Goal: Contribute content: Contribute content

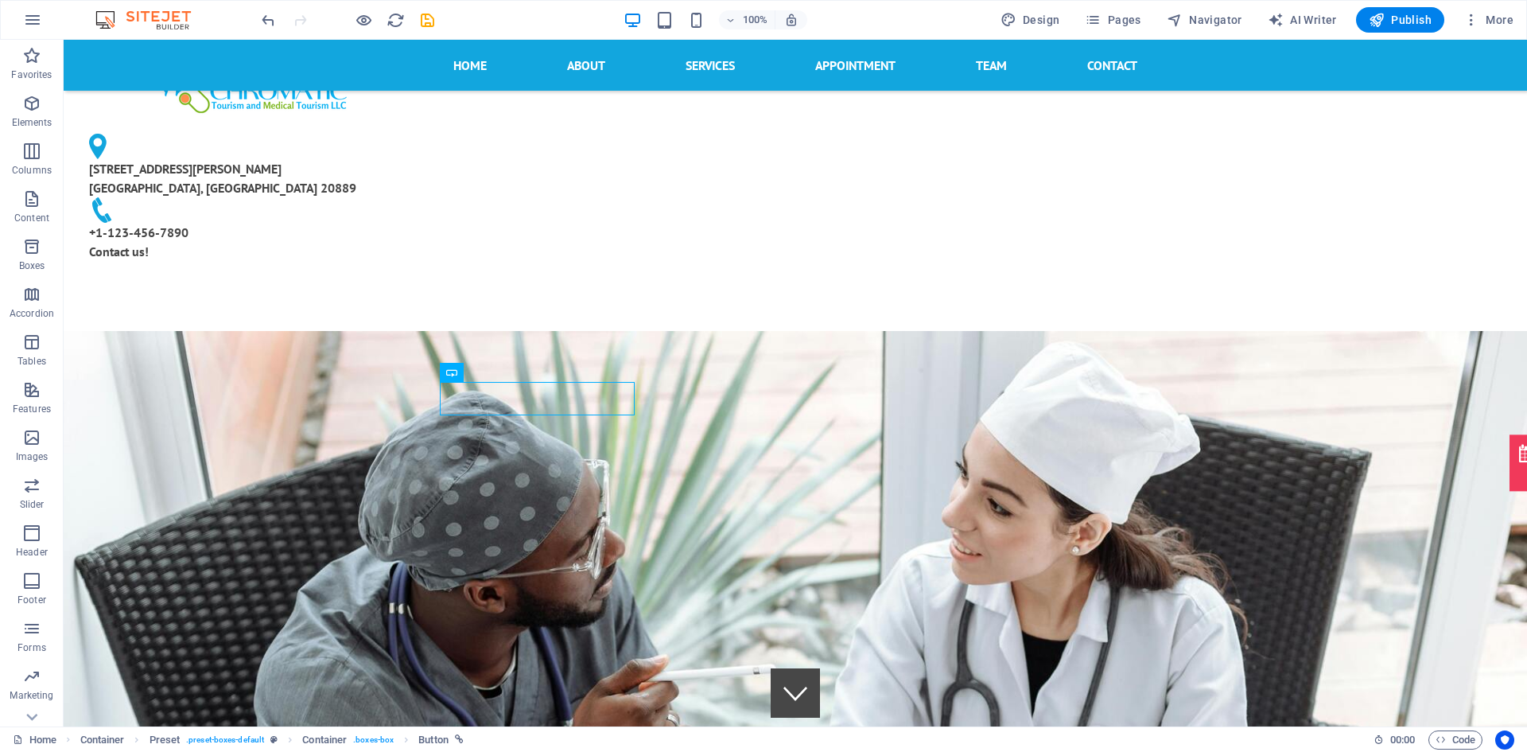
scroll to position [651, 0]
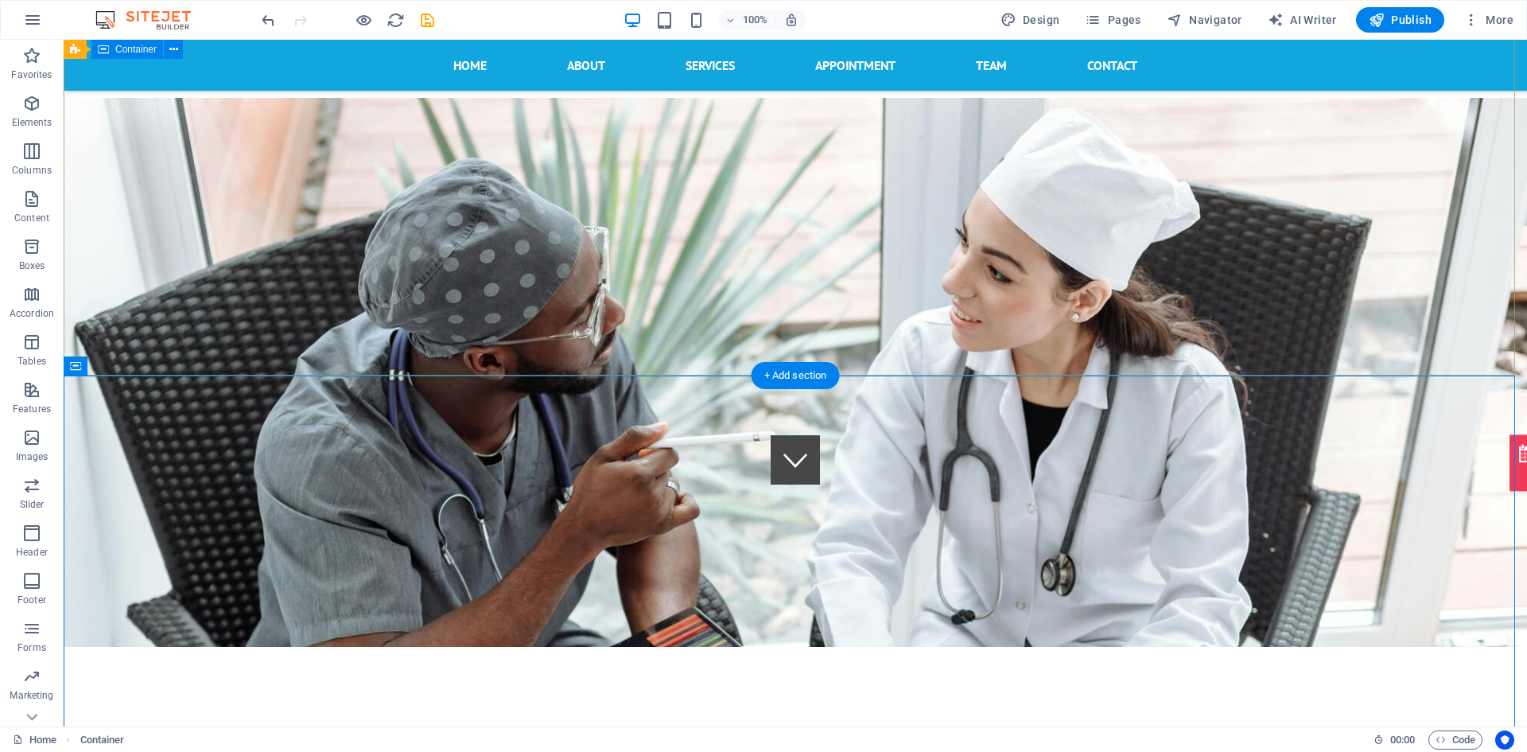
scroll to position [227, 0]
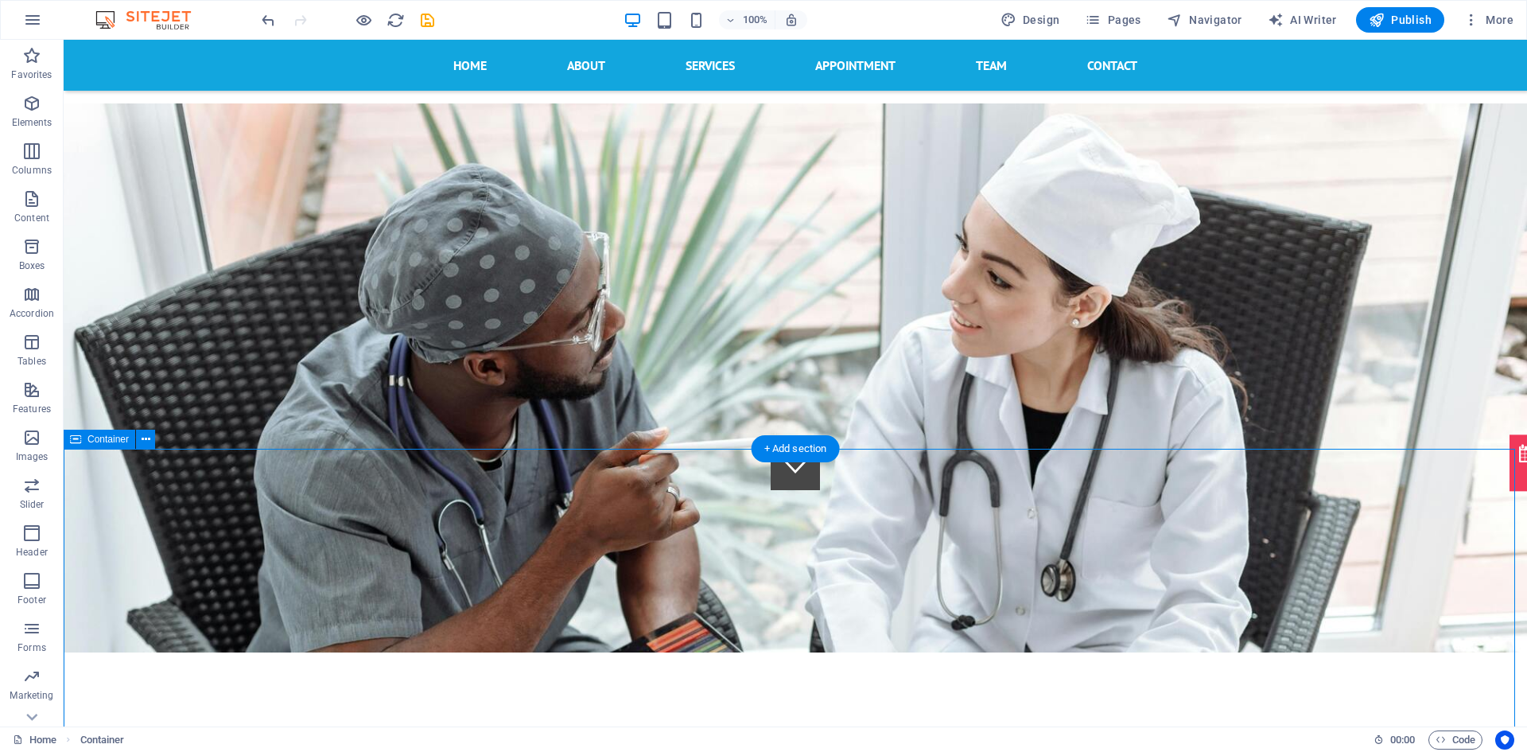
click at [147, 446] on icon at bounding box center [146, 439] width 9 height 17
click at [82, 439] on div "Container" at bounding box center [100, 439] width 72 height 19
drag, startPoint x: 99, startPoint y: 498, endPoint x: 85, endPoint y: 480, distance: 23.2
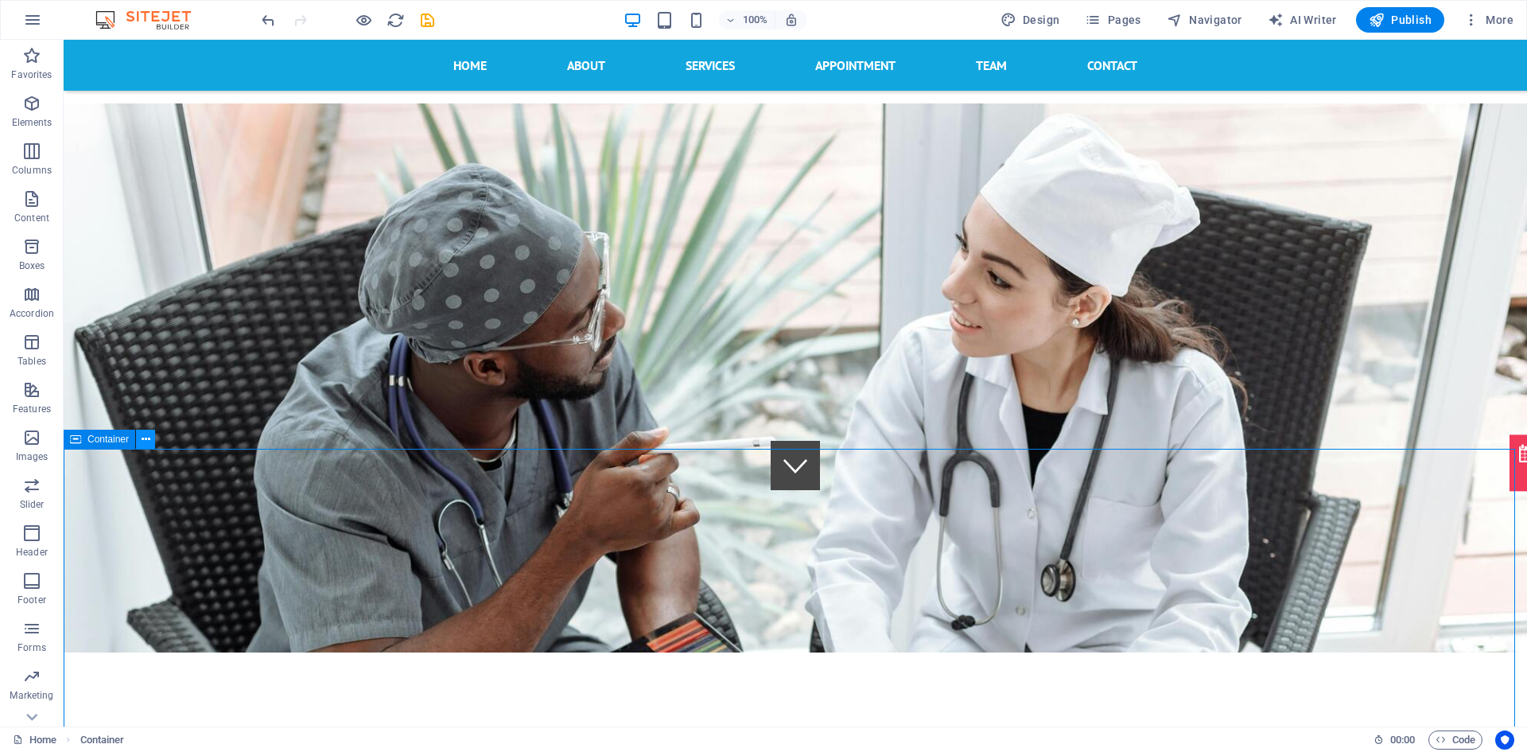
click at [146, 445] on icon at bounding box center [146, 439] width 9 height 17
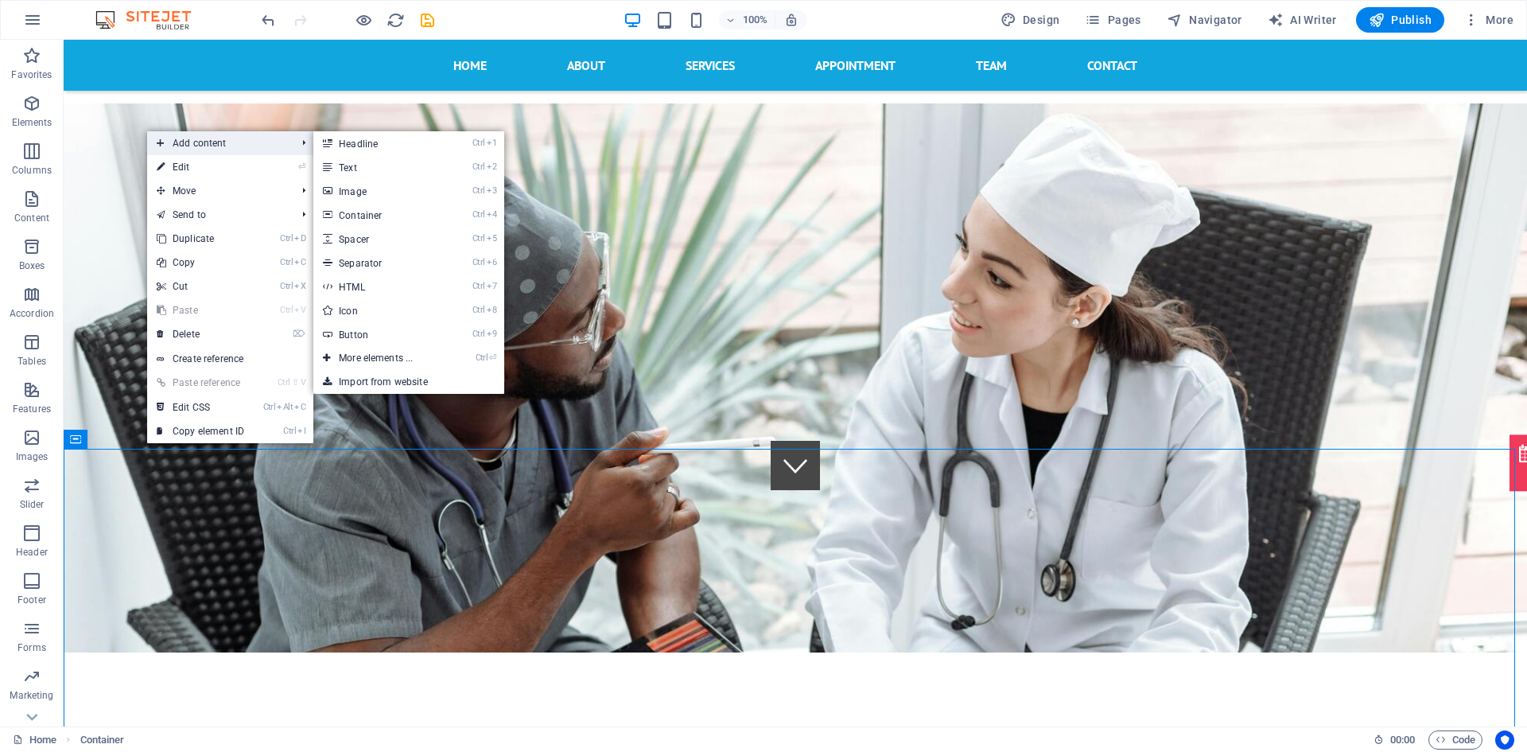
click at [187, 146] on span "Add content" at bounding box center [218, 143] width 142 height 24
click at [392, 143] on link "Ctrl 1 Headline" at bounding box center [378, 143] width 131 height 24
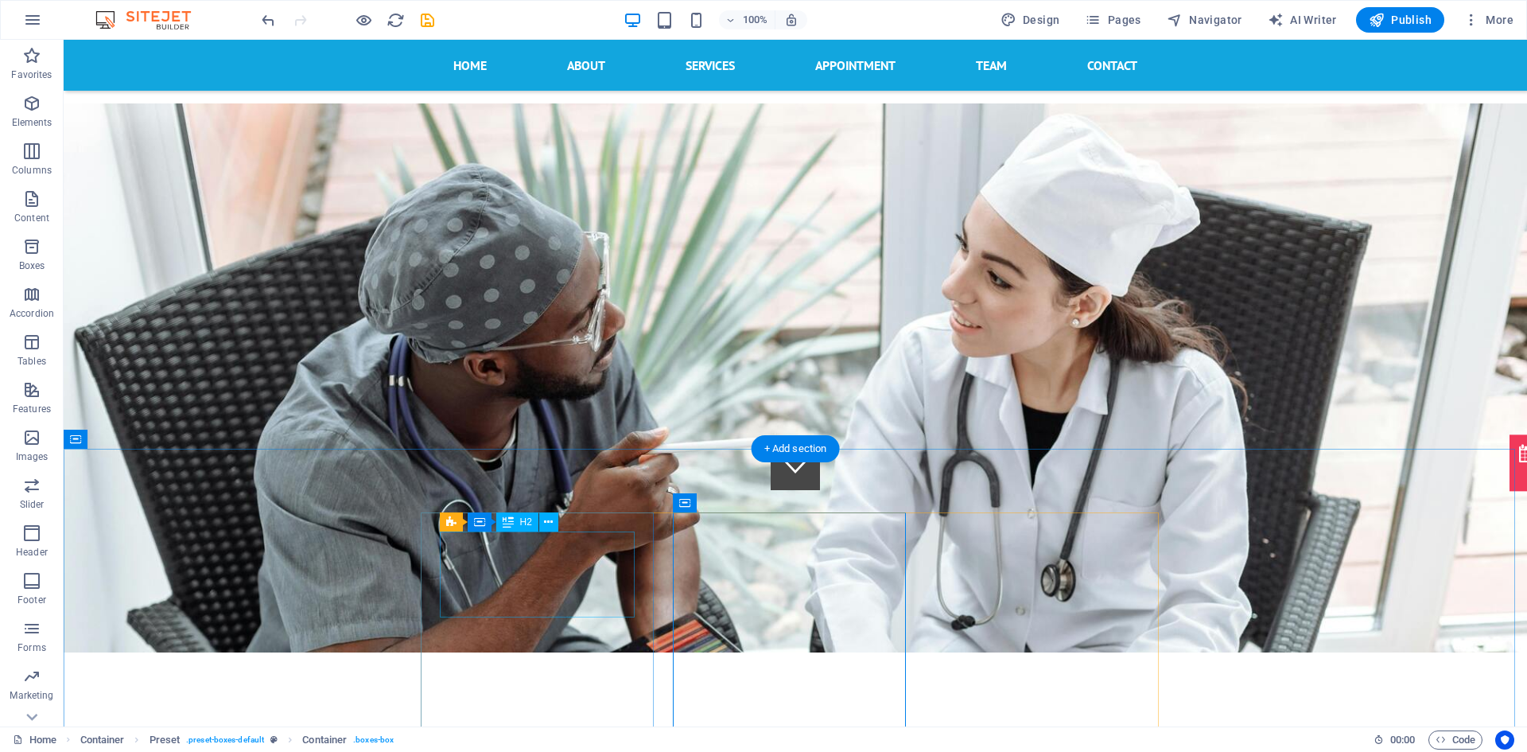
click at [551, 519] on icon at bounding box center [548, 522] width 9 height 17
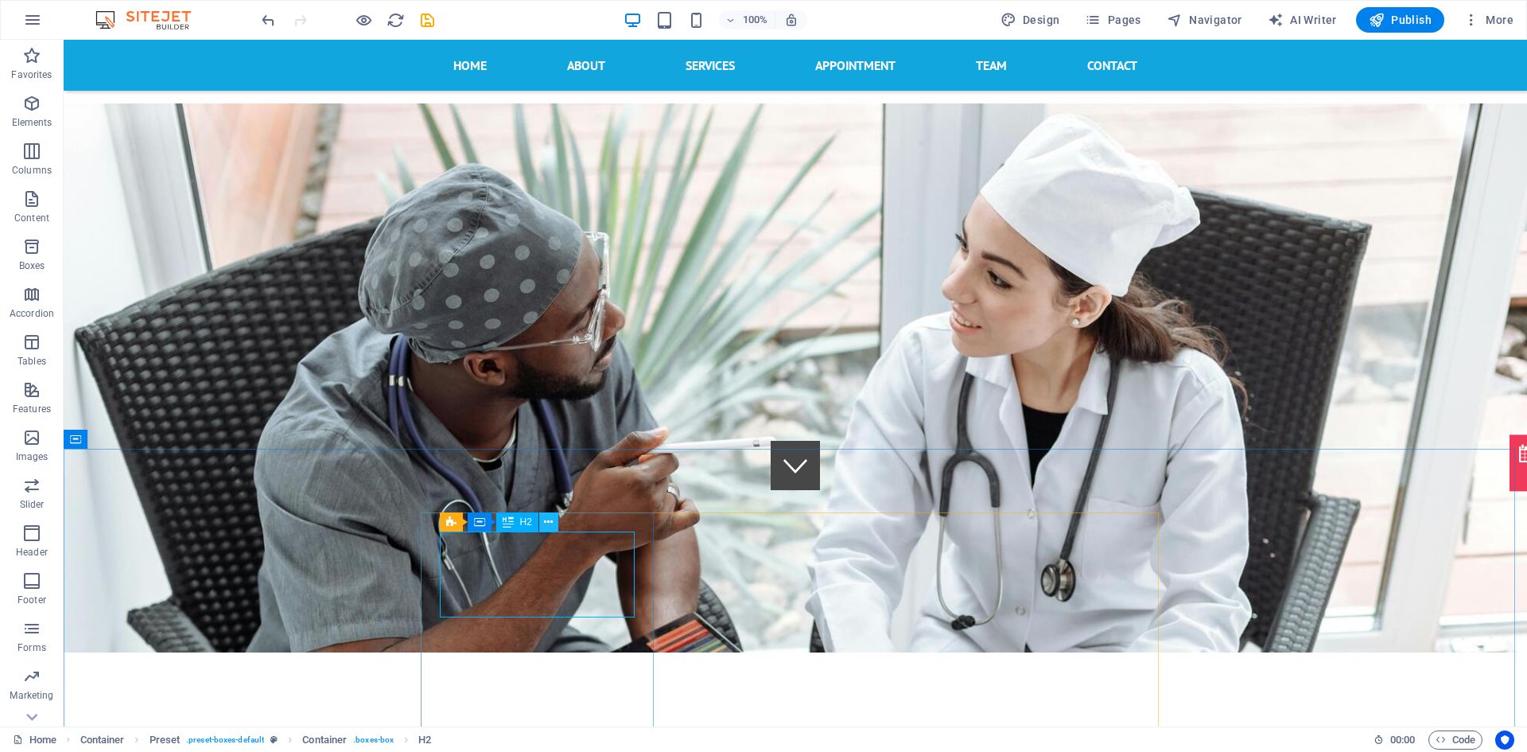
click at [546, 530] on icon at bounding box center [548, 522] width 9 height 17
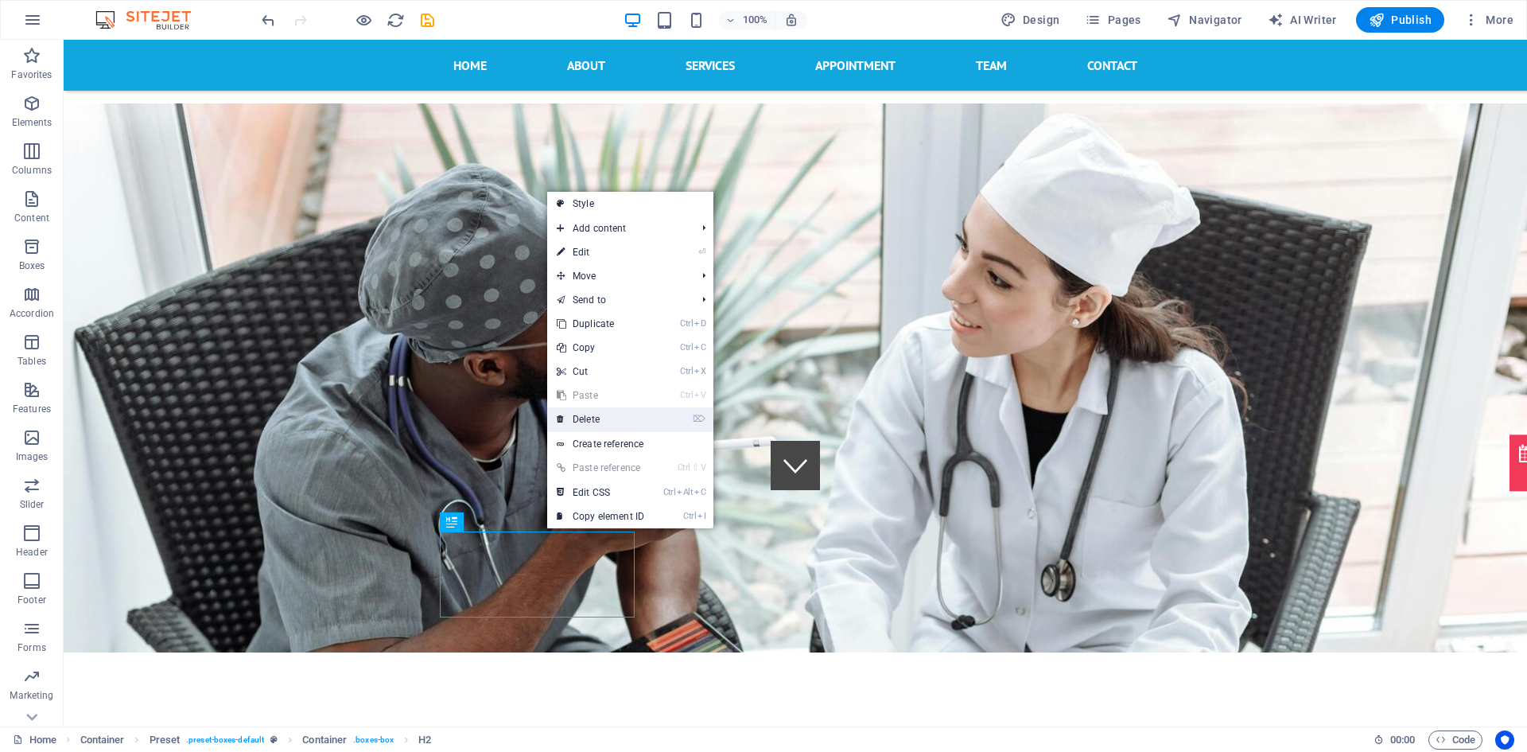
click at [574, 425] on link "⌦ Delete" at bounding box center [600, 419] width 107 height 24
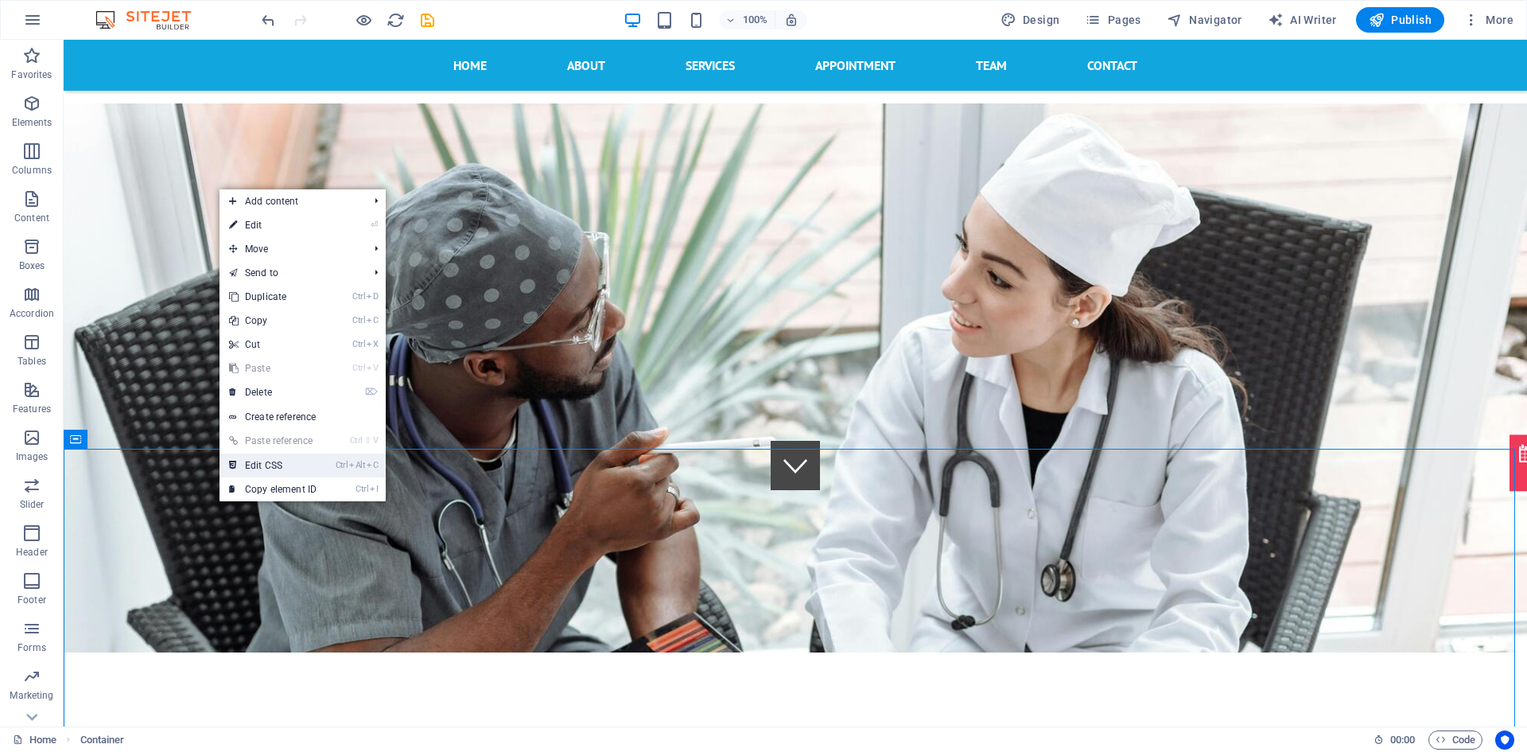
click at [251, 476] on link "Ctrl Alt C Edit CSS" at bounding box center [273, 465] width 107 height 24
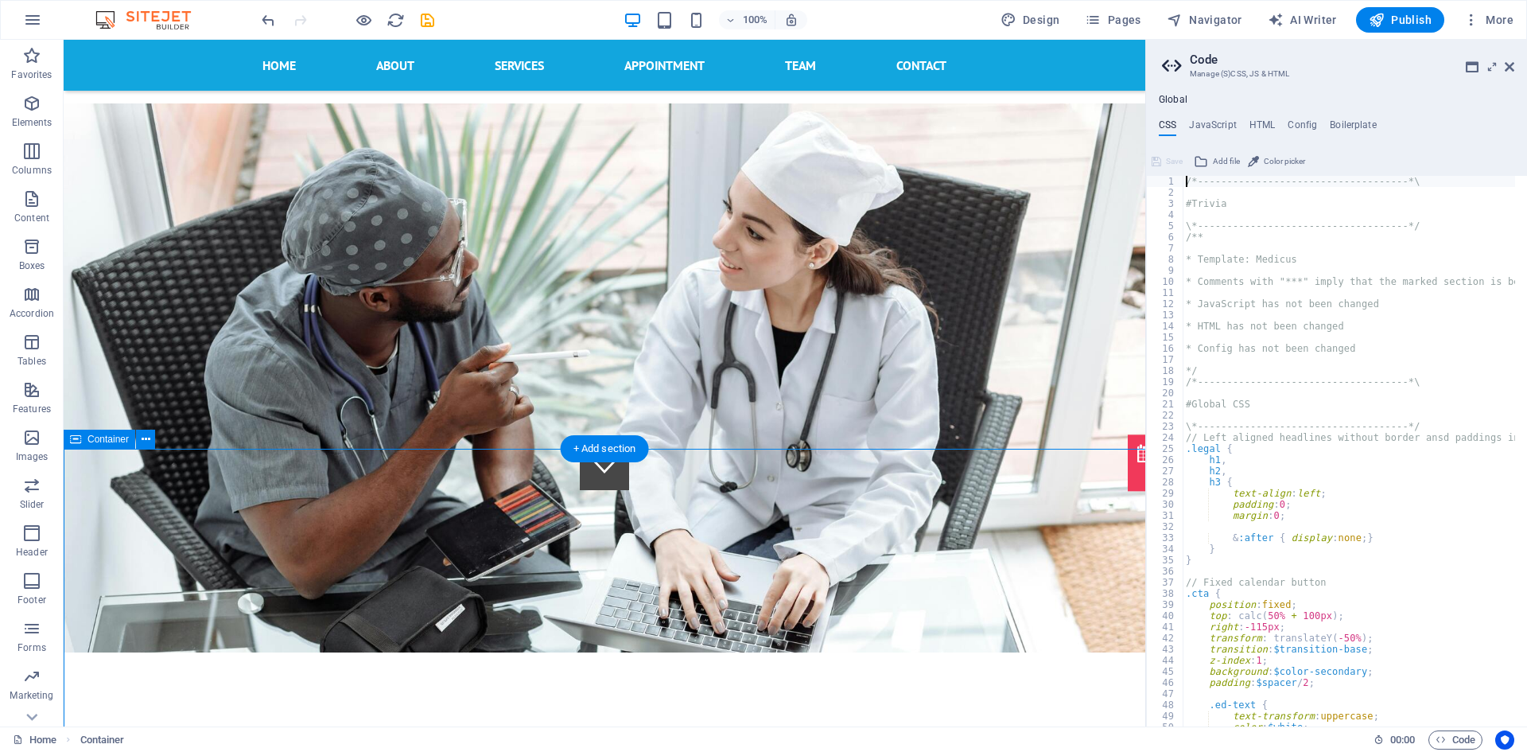
type textarea "@include boxes("
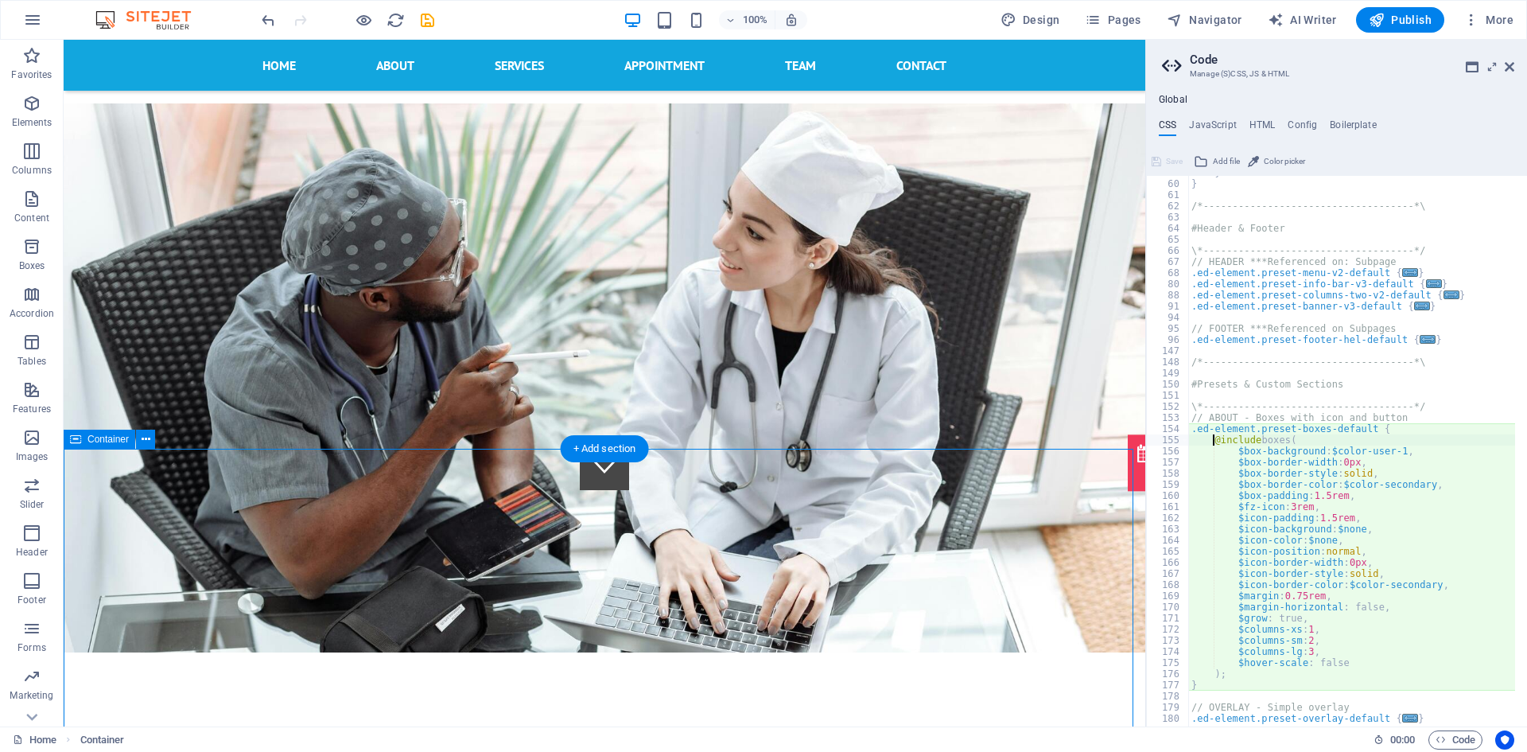
scroll to position [655, 0]
click at [1510, 67] on icon at bounding box center [1510, 66] width 10 height 13
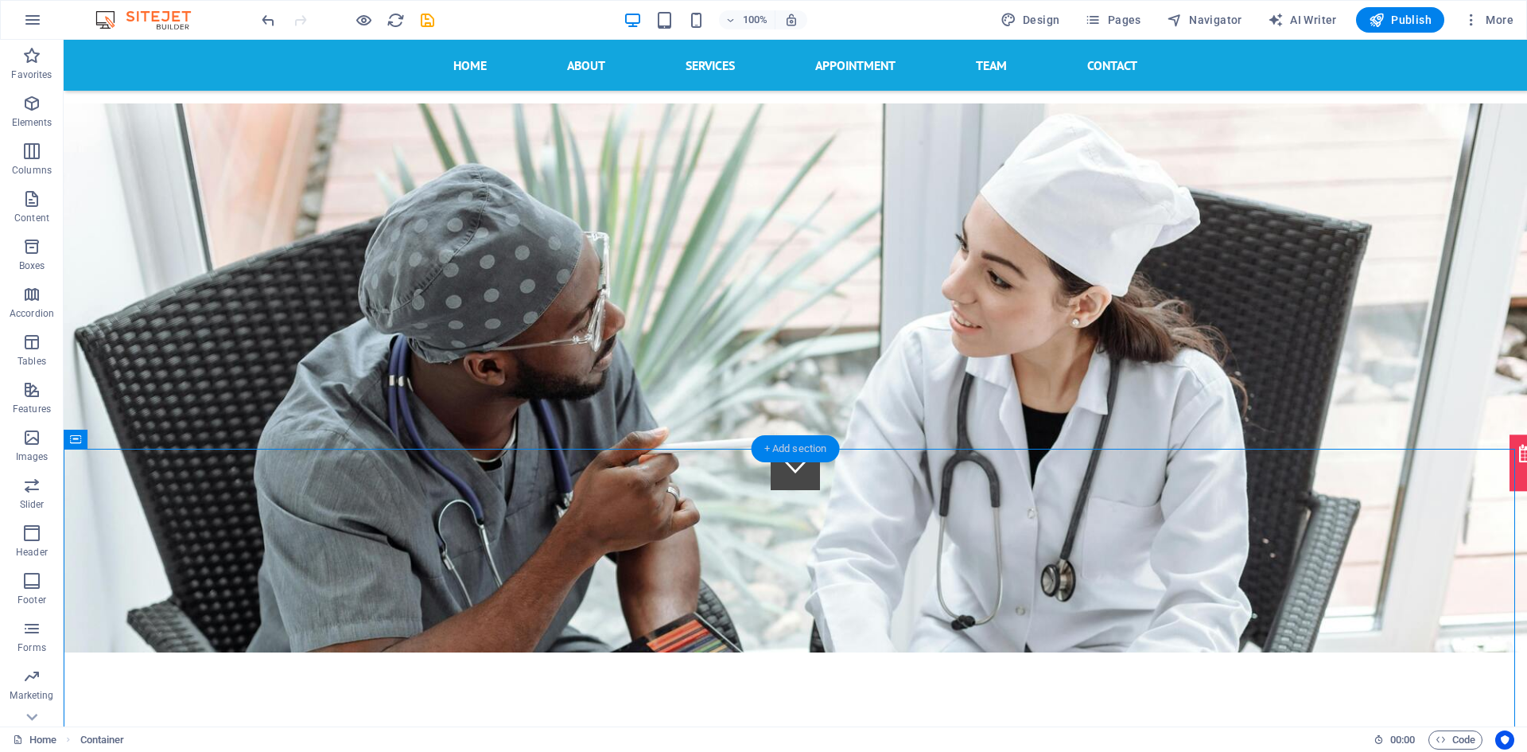
click at [804, 445] on div "+ Add section" at bounding box center [796, 448] width 88 height 27
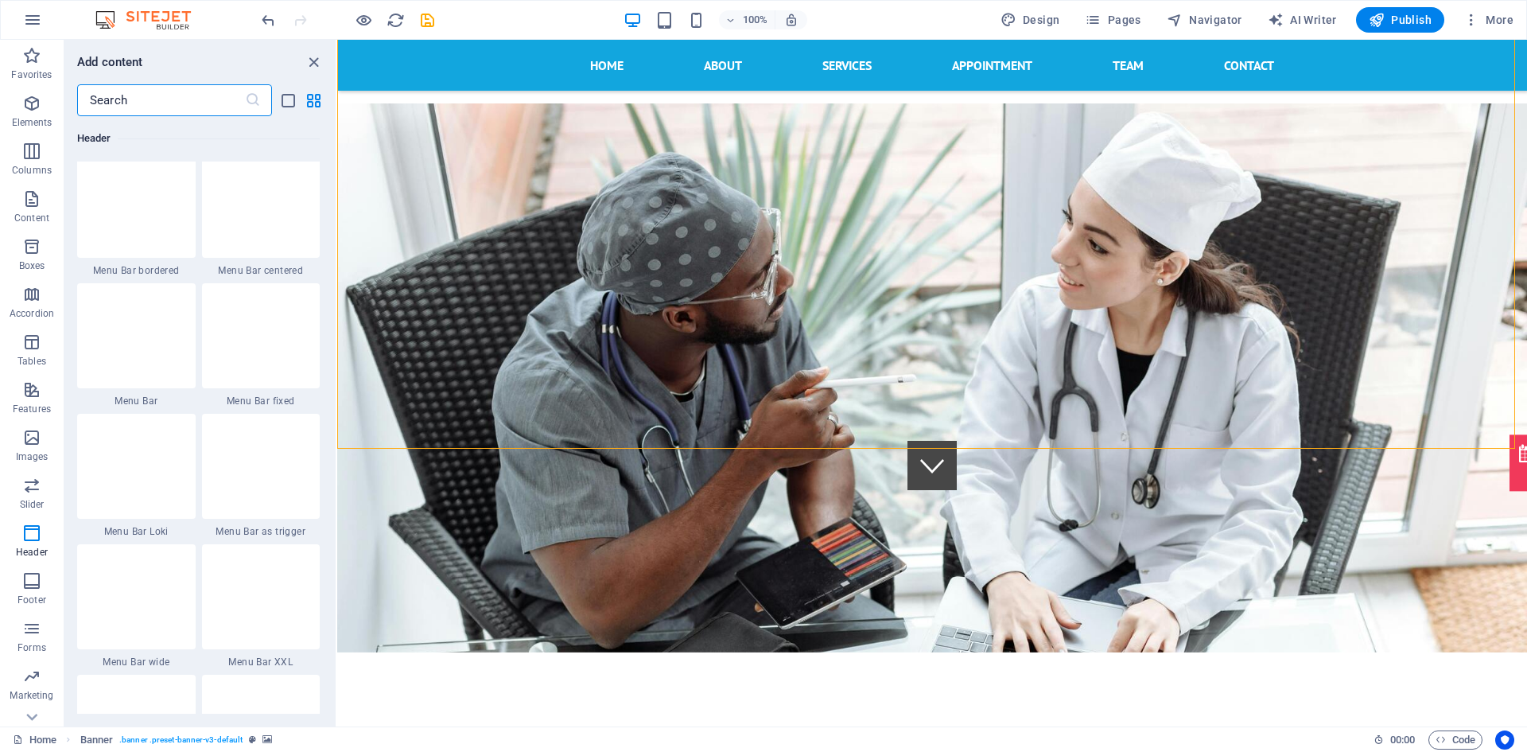
scroll to position [9571, 0]
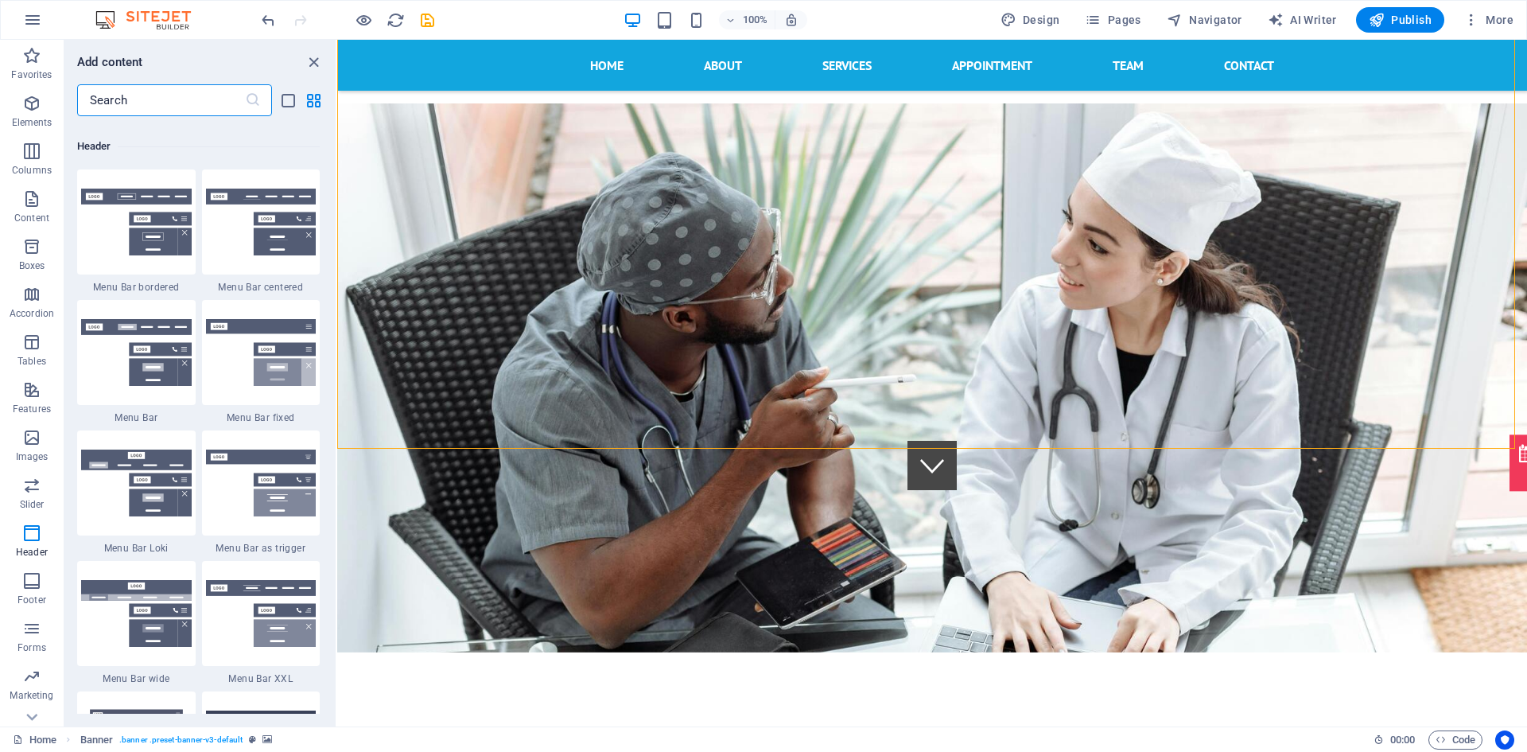
click at [215, 95] on input "text" at bounding box center [161, 100] width 168 height 32
click at [290, 97] on icon "list-view" at bounding box center [288, 100] width 18 height 18
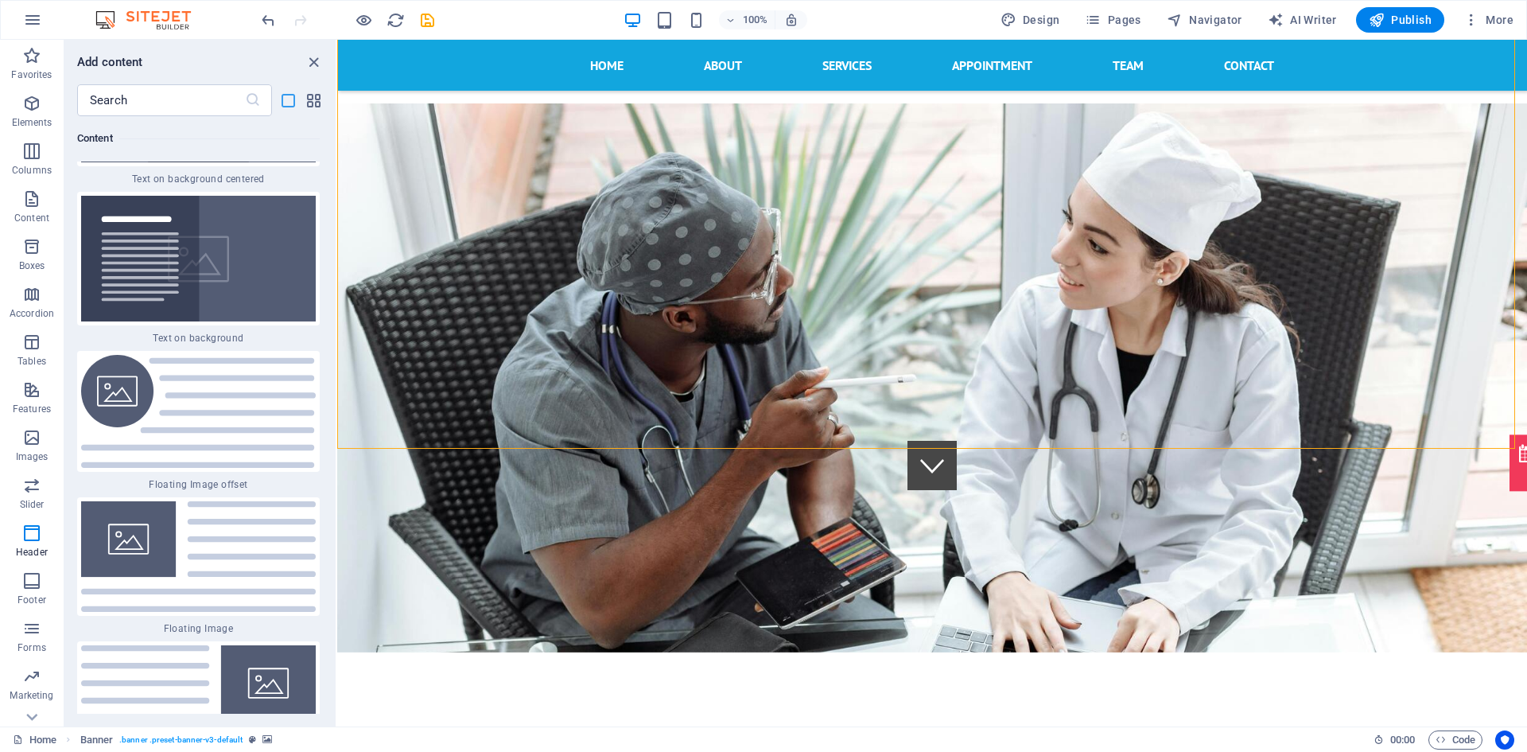
scroll to position [22287, 0]
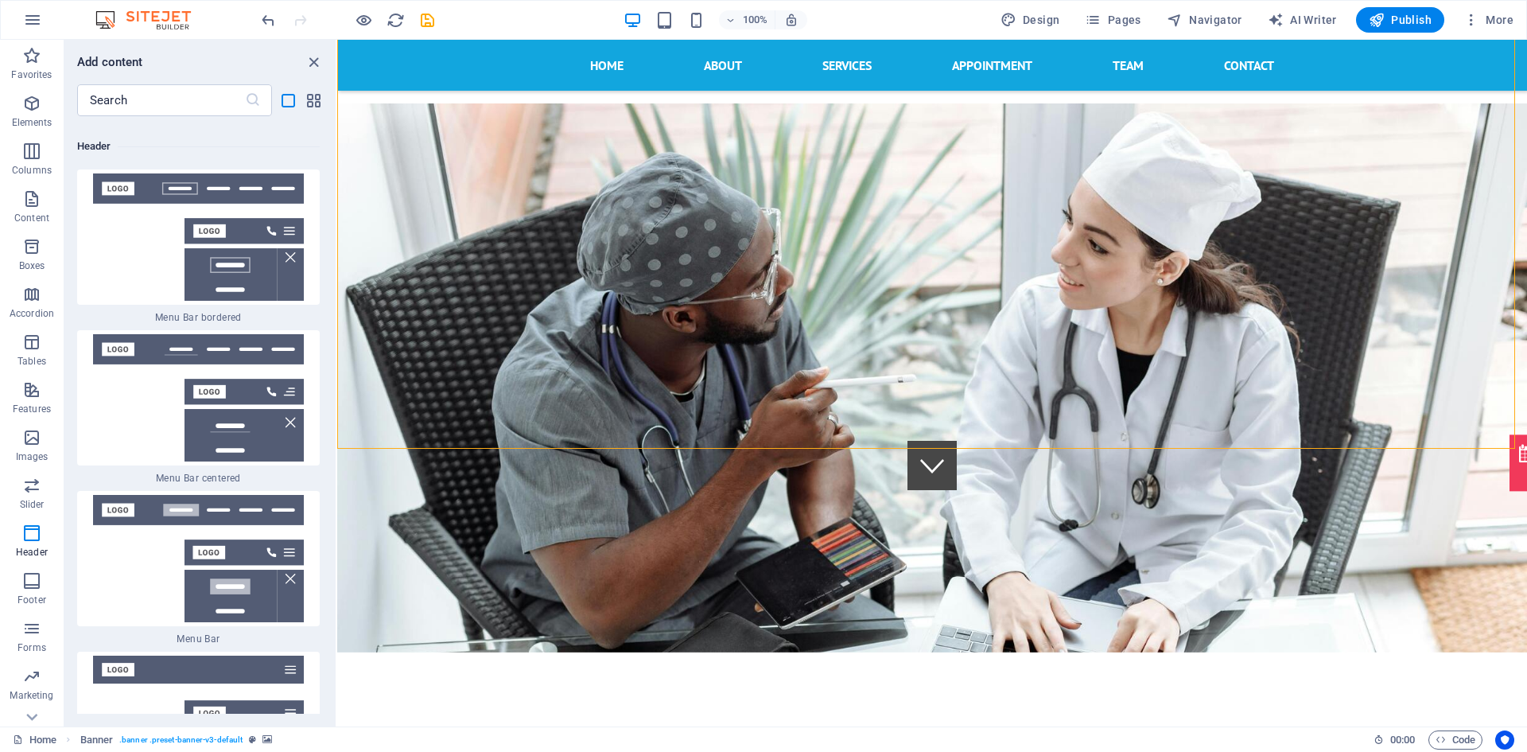
click at [329, 97] on div "​" at bounding box center [199, 100] width 271 height 32
click at [320, 105] on icon "grid-view" at bounding box center [314, 100] width 18 height 18
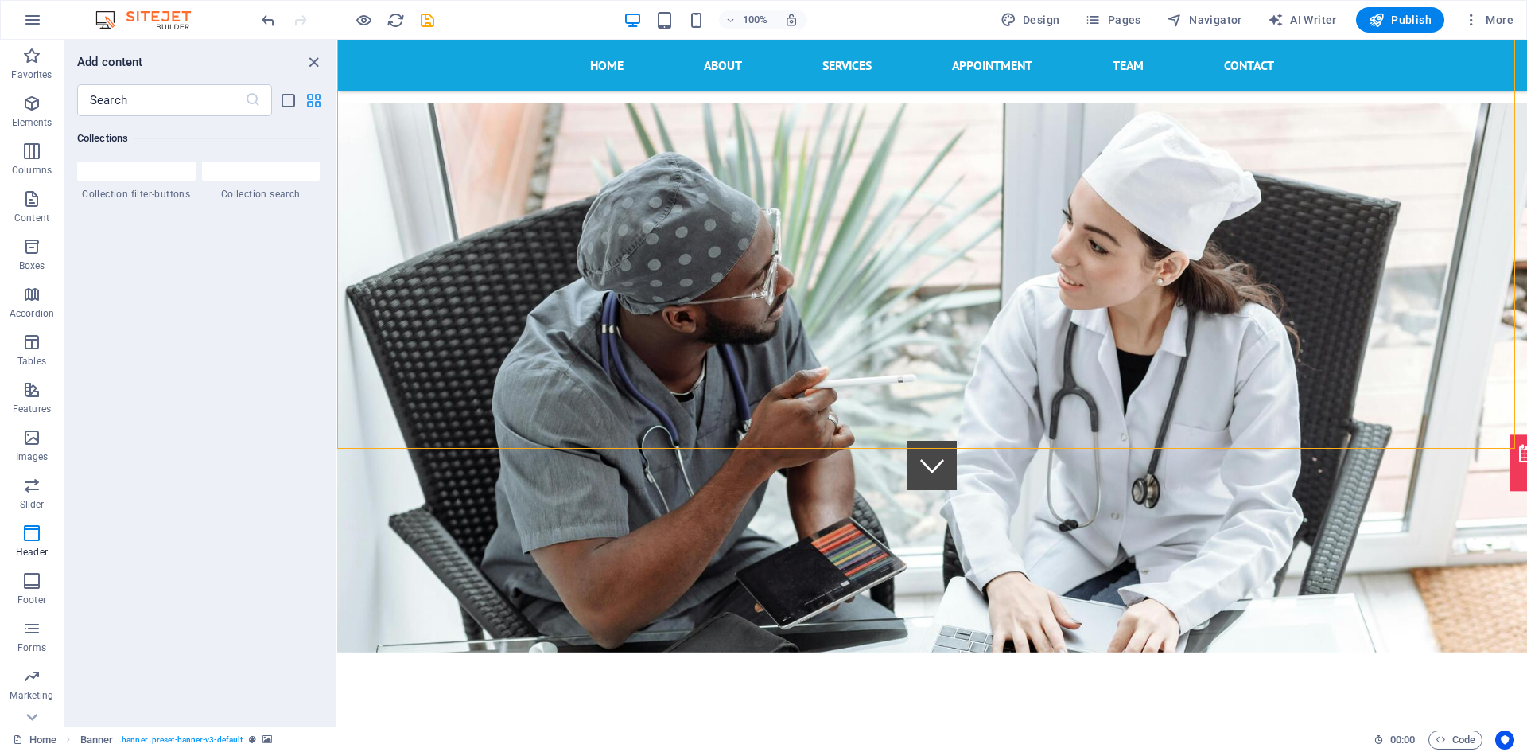
scroll to position [9571, 0]
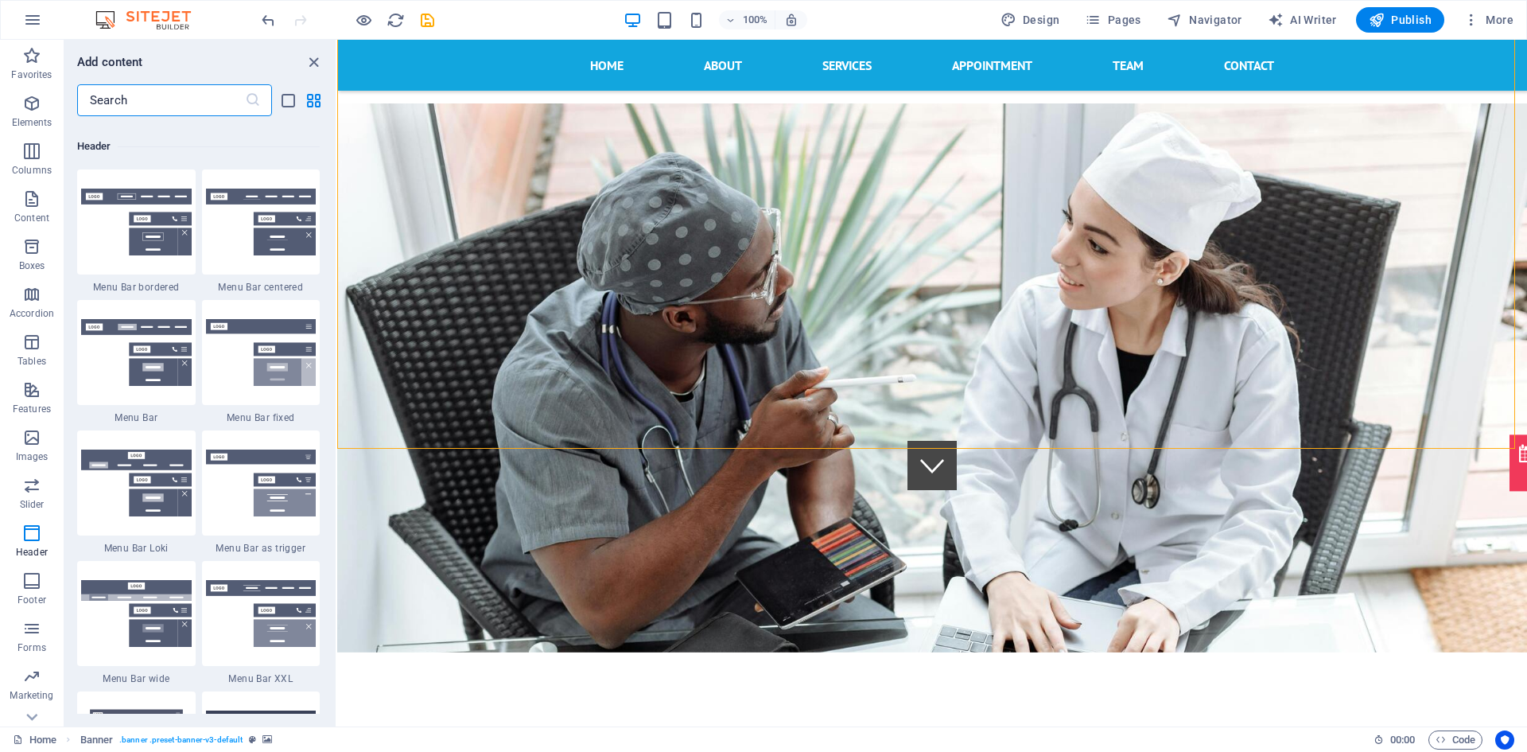
click at [177, 107] on input "text" at bounding box center [161, 100] width 168 height 32
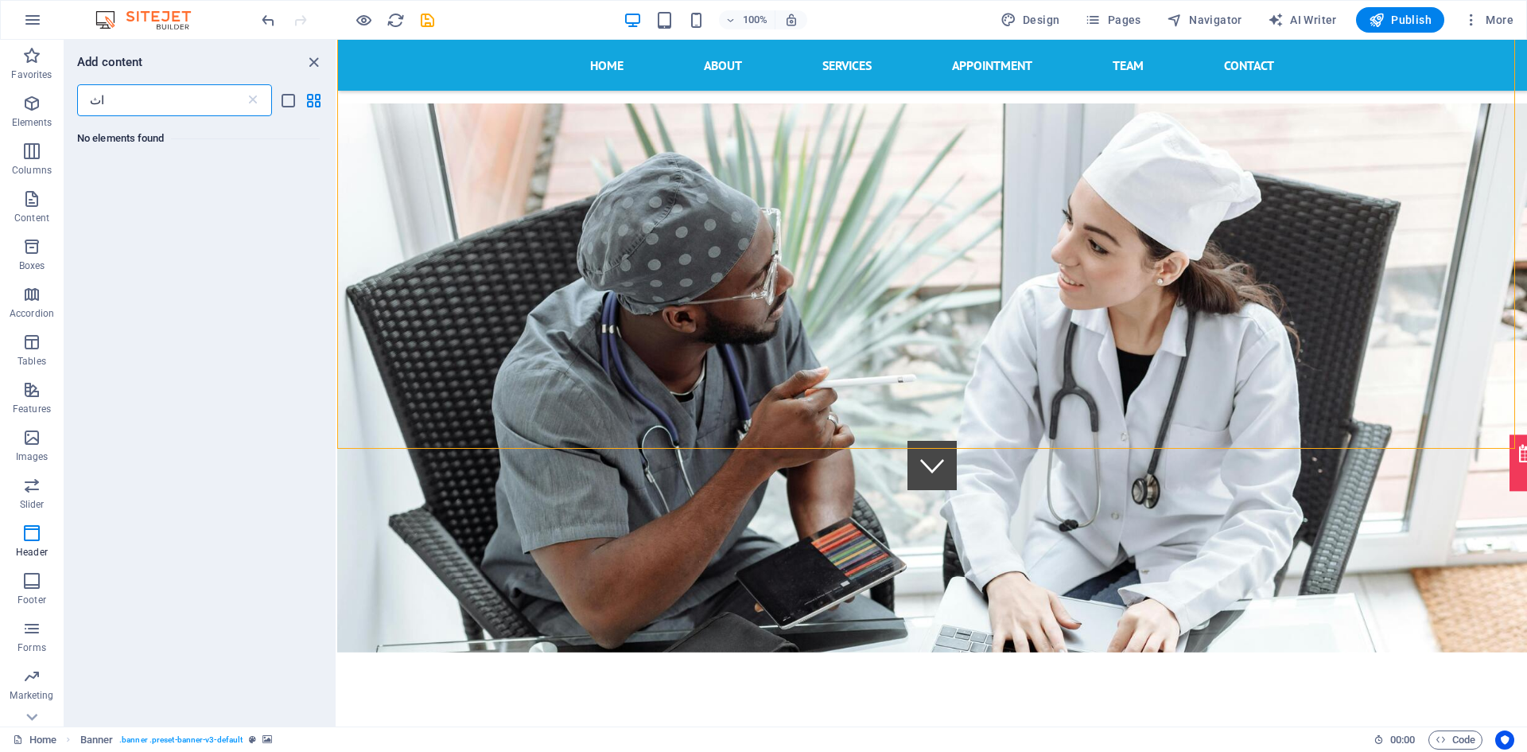
type input "ا"
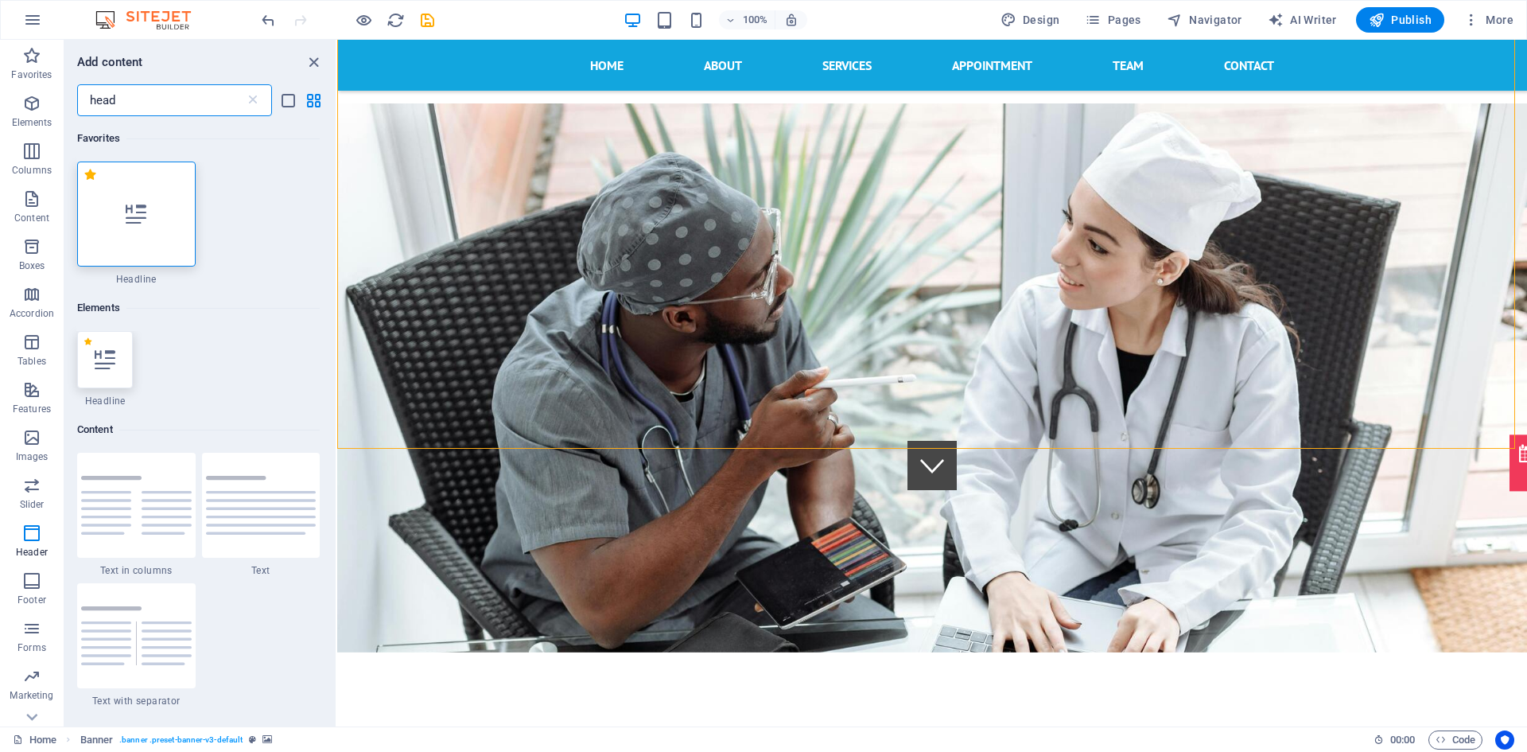
type input "head"
click at [114, 370] on div at bounding box center [105, 359] width 56 height 57
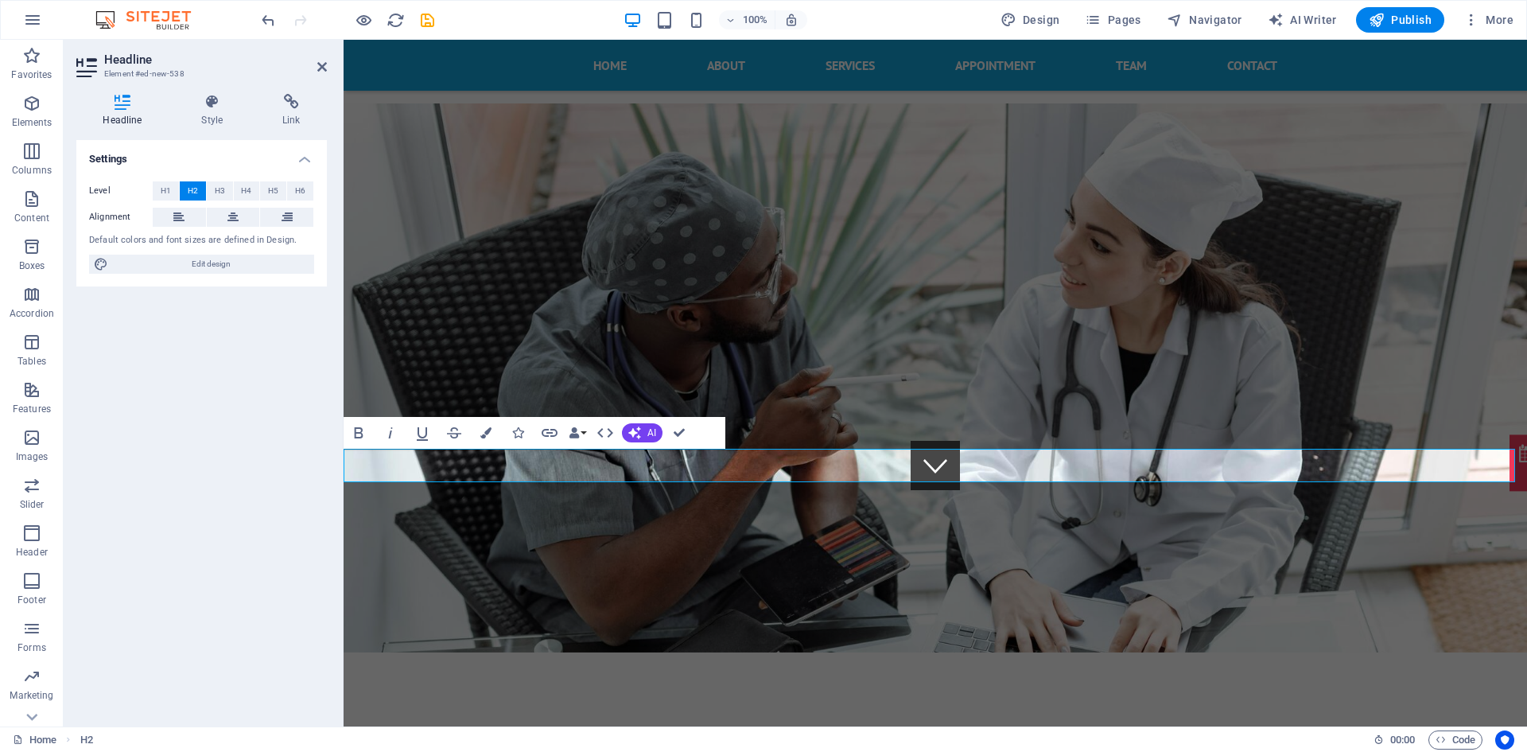
click at [212, 107] on icon at bounding box center [212, 102] width 75 height 16
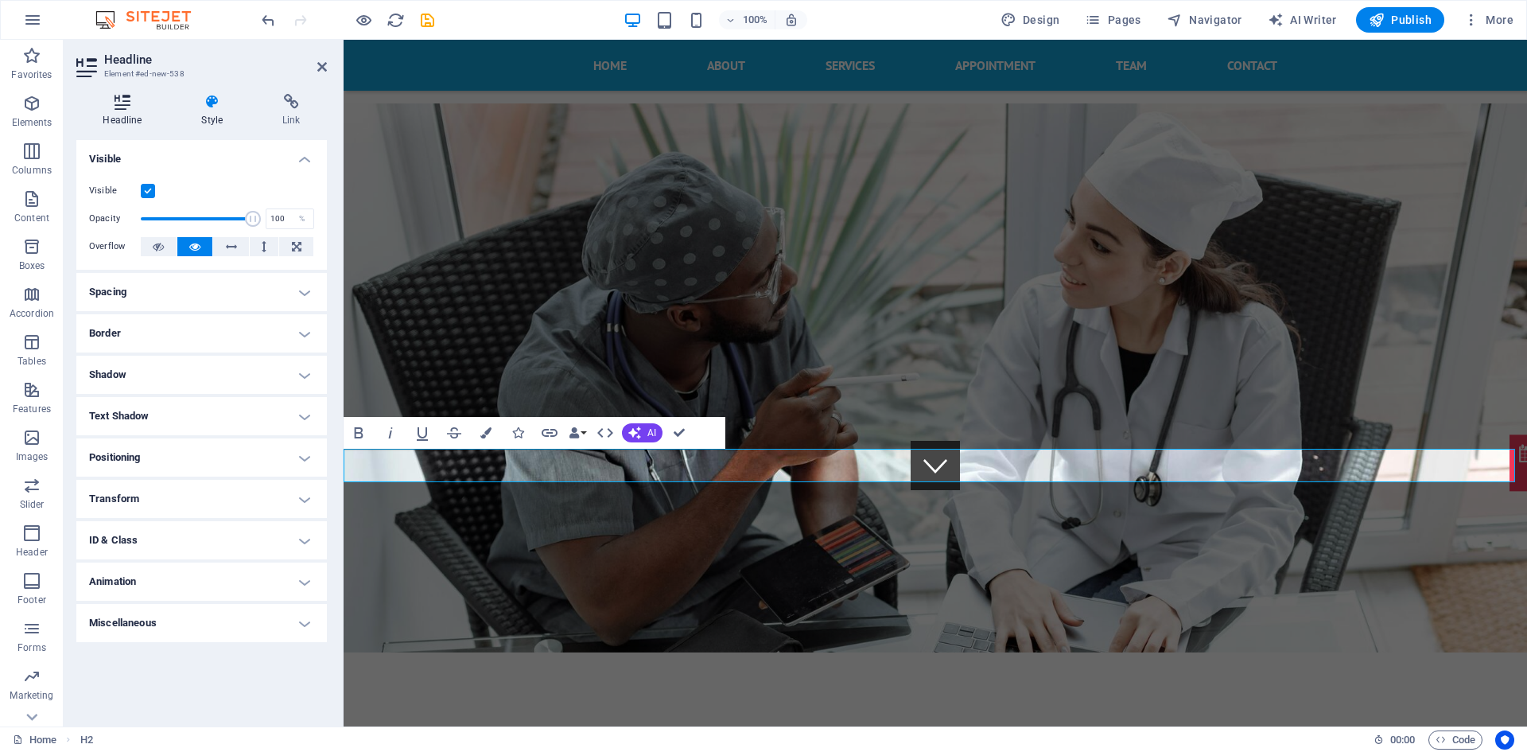
click at [106, 119] on h4 "Headline" at bounding box center [125, 110] width 99 height 33
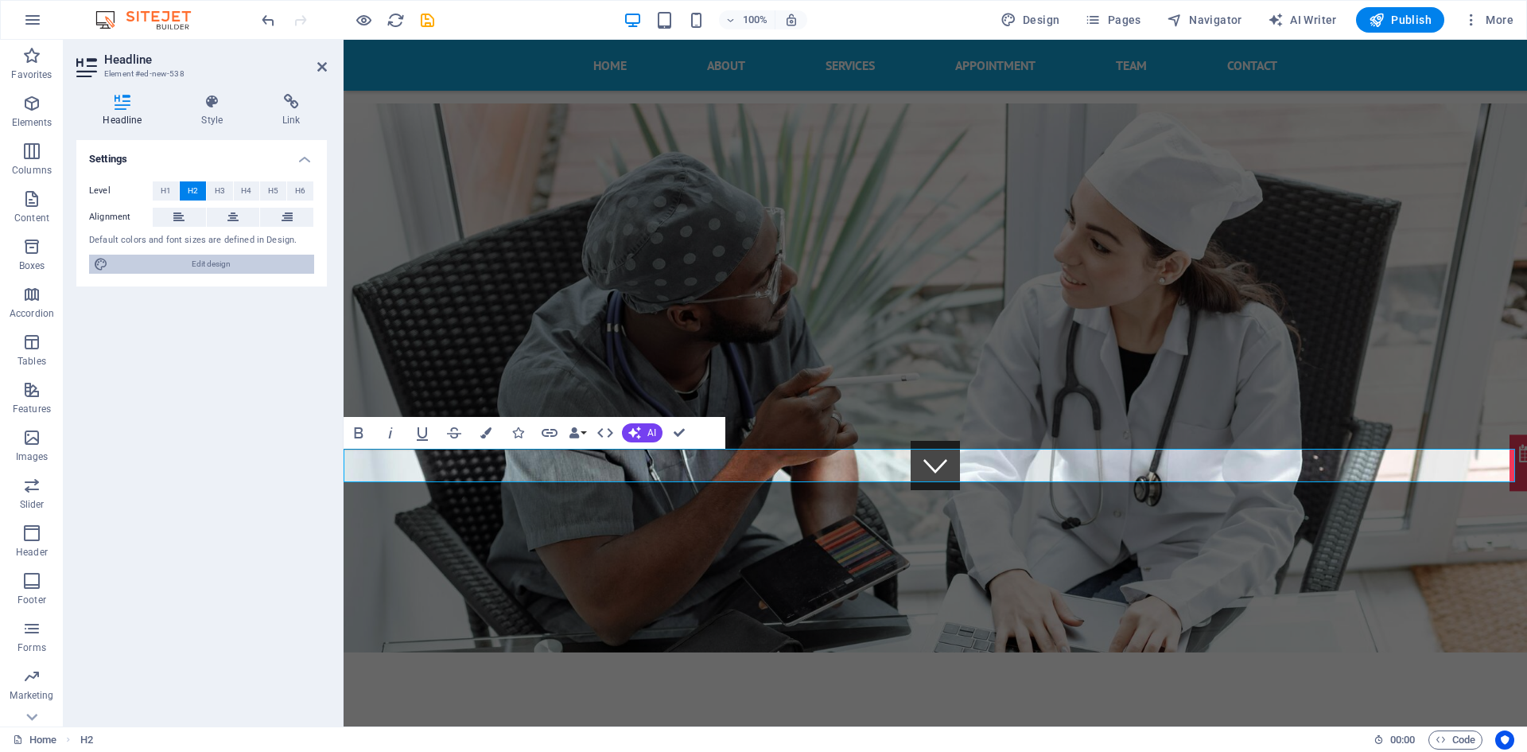
drag, startPoint x: 217, startPoint y: 270, endPoint x: 731, endPoint y: 286, distance: 514.1
click at [217, 270] on span "Edit design" at bounding box center [211, 264] width 196 height 19
select select "px"
select select "600"
select select "px"
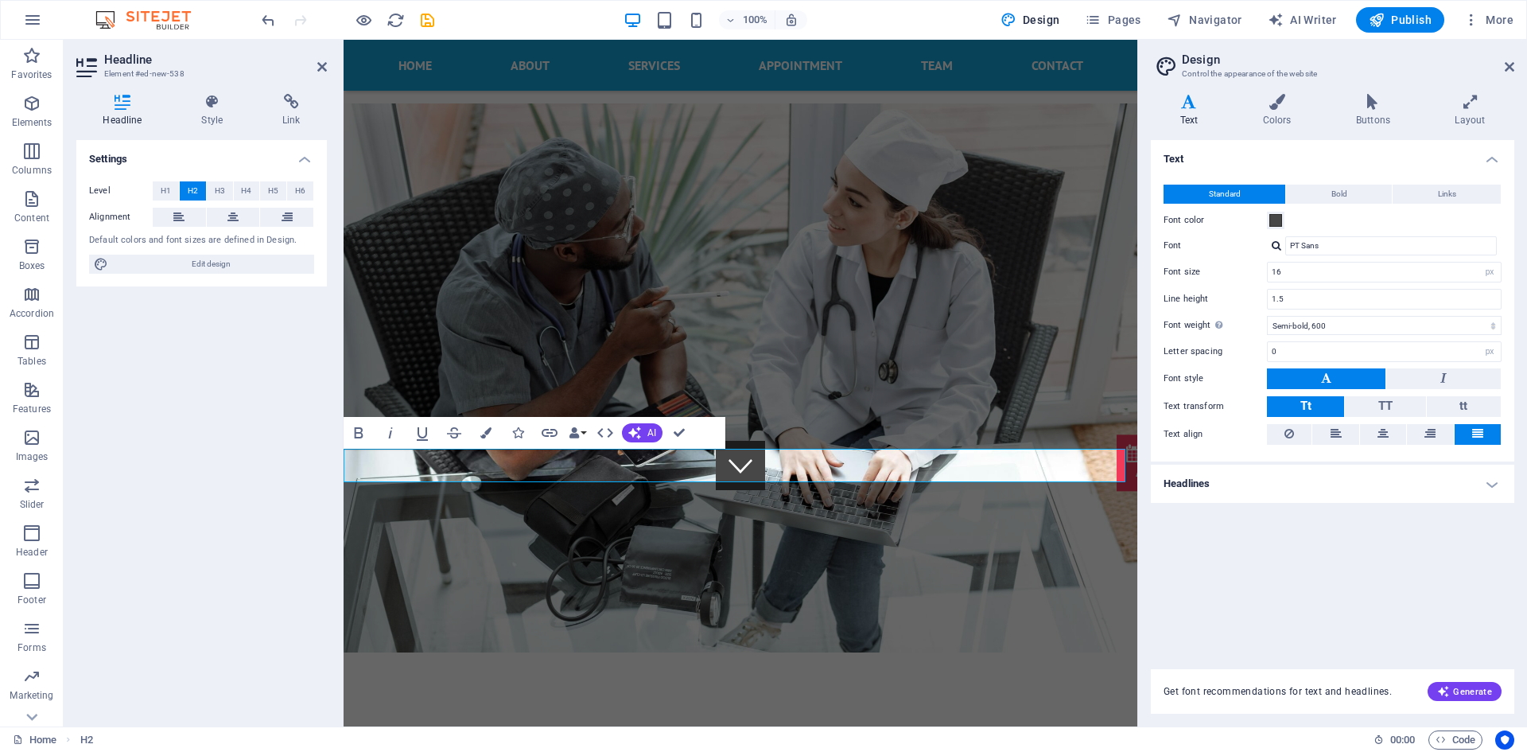
click at [1271, 218] on span at bounding box center [1276, 220] width 13 height 13
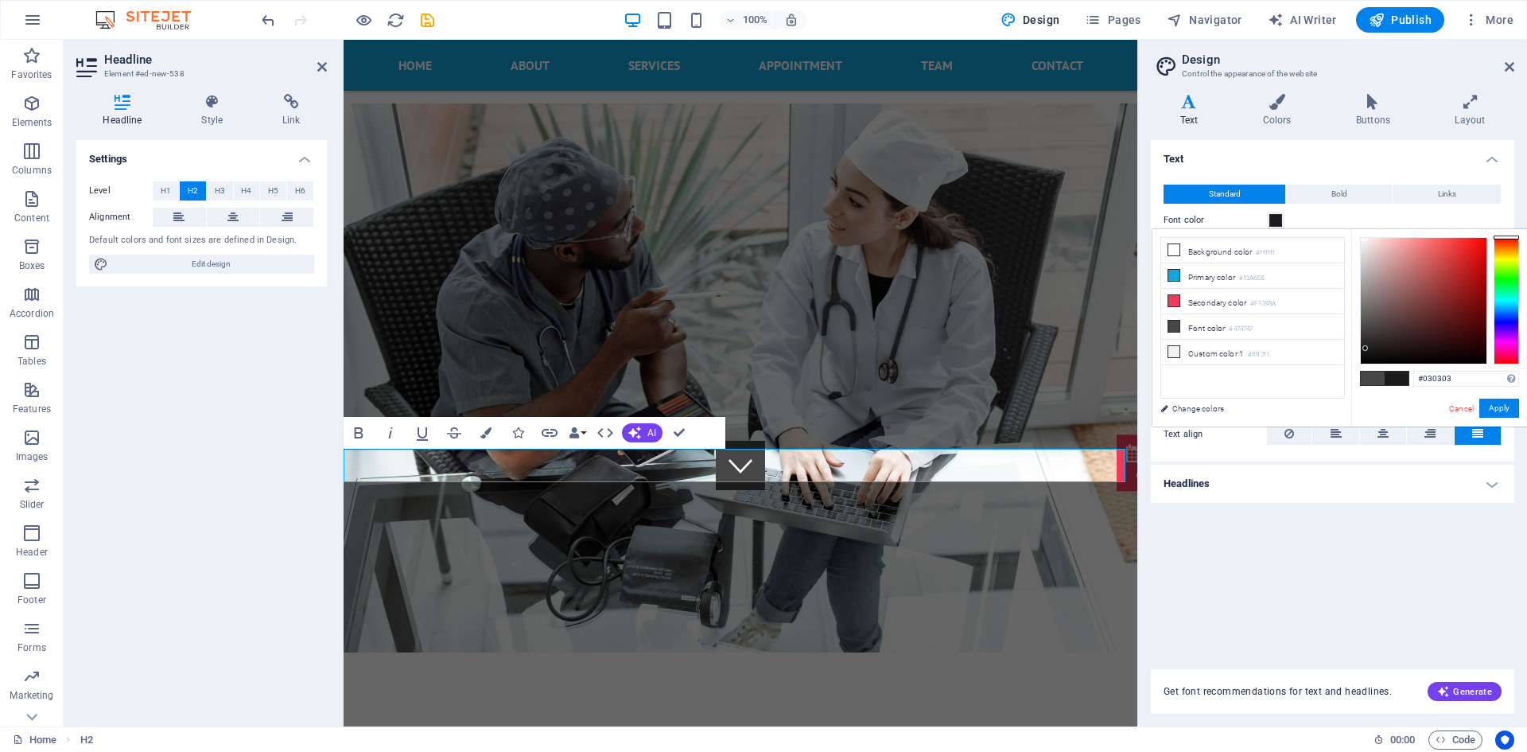
type input "#000000"
drag, startPoint x: 1371, startPoint y: 325, endPoint x: 1356, endPoint y: 383, distance: 59.8
click at [1356, 383] on div "#000000 Supported formats #0852ed rgb(8, 82, 237) rgba(8, 82, 237, 90%) hsv(221…" at bounding box center [1439, 443] width 176 height 428
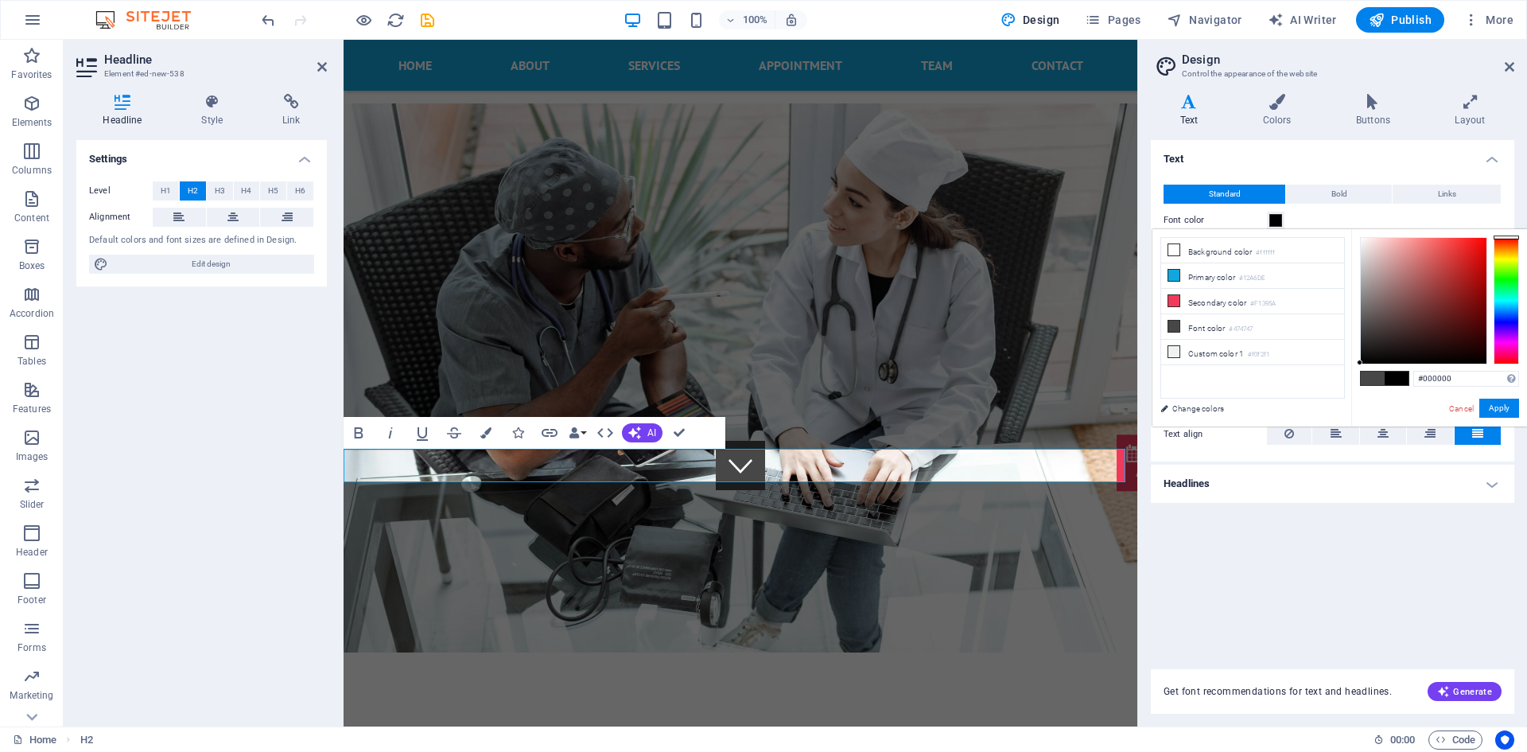
click at [484, 435] on icon "button" at bounding box center [485, 432] width 11 height 11
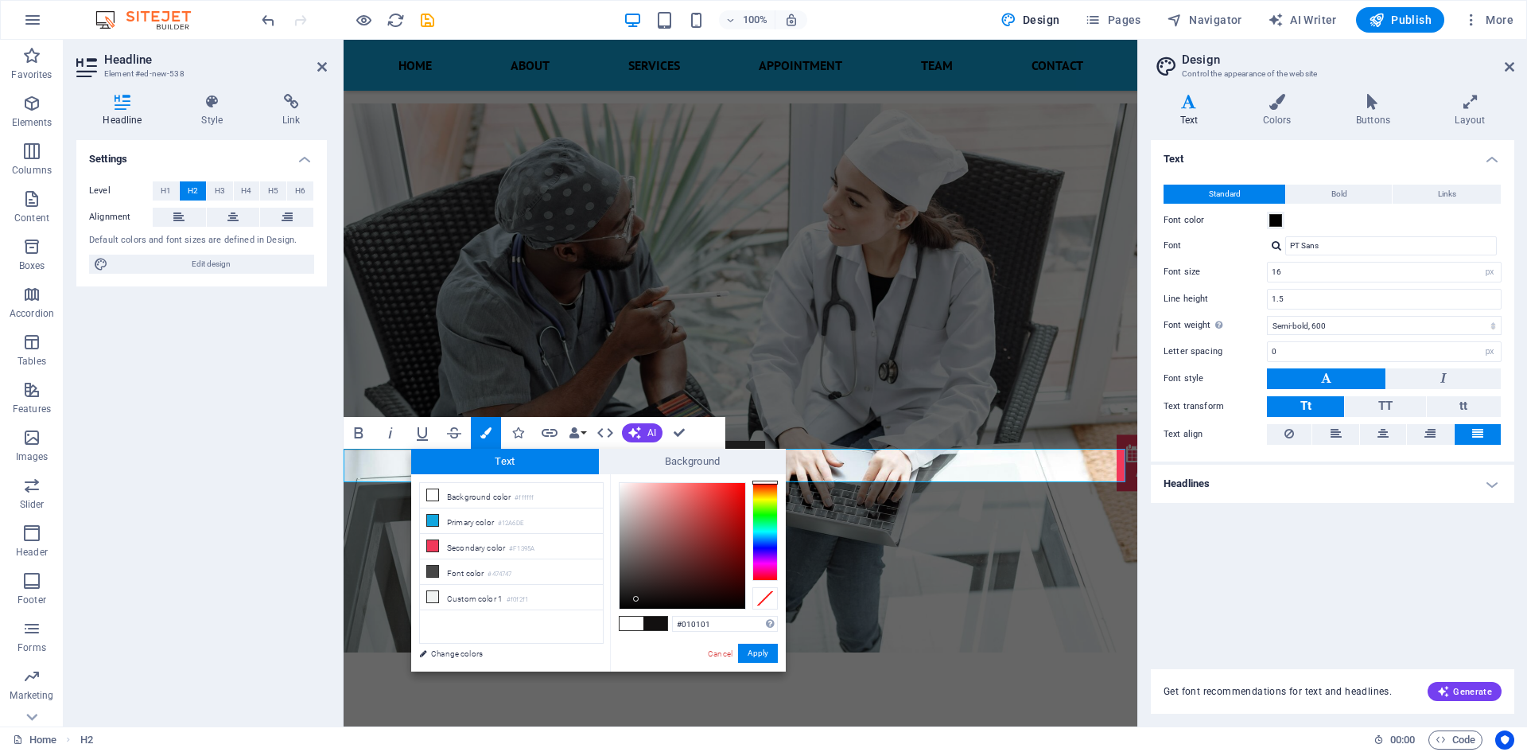
type input "#000000"
drag, startPoint x: 649, startPoint y: 542, endPoint x: 610, endPoint y: 620, distance: 86.4
click at [610, 620] on div "#000000 Supported formats #0852ed rgb(8, 82, 237) rgba(8, 82, 237, 90%) hsv(221…" at bounding box center [698, 688] width 176 height 428
click at [741, 648] on button "Apply" at bounding box center [758, 653] width 40 height 19
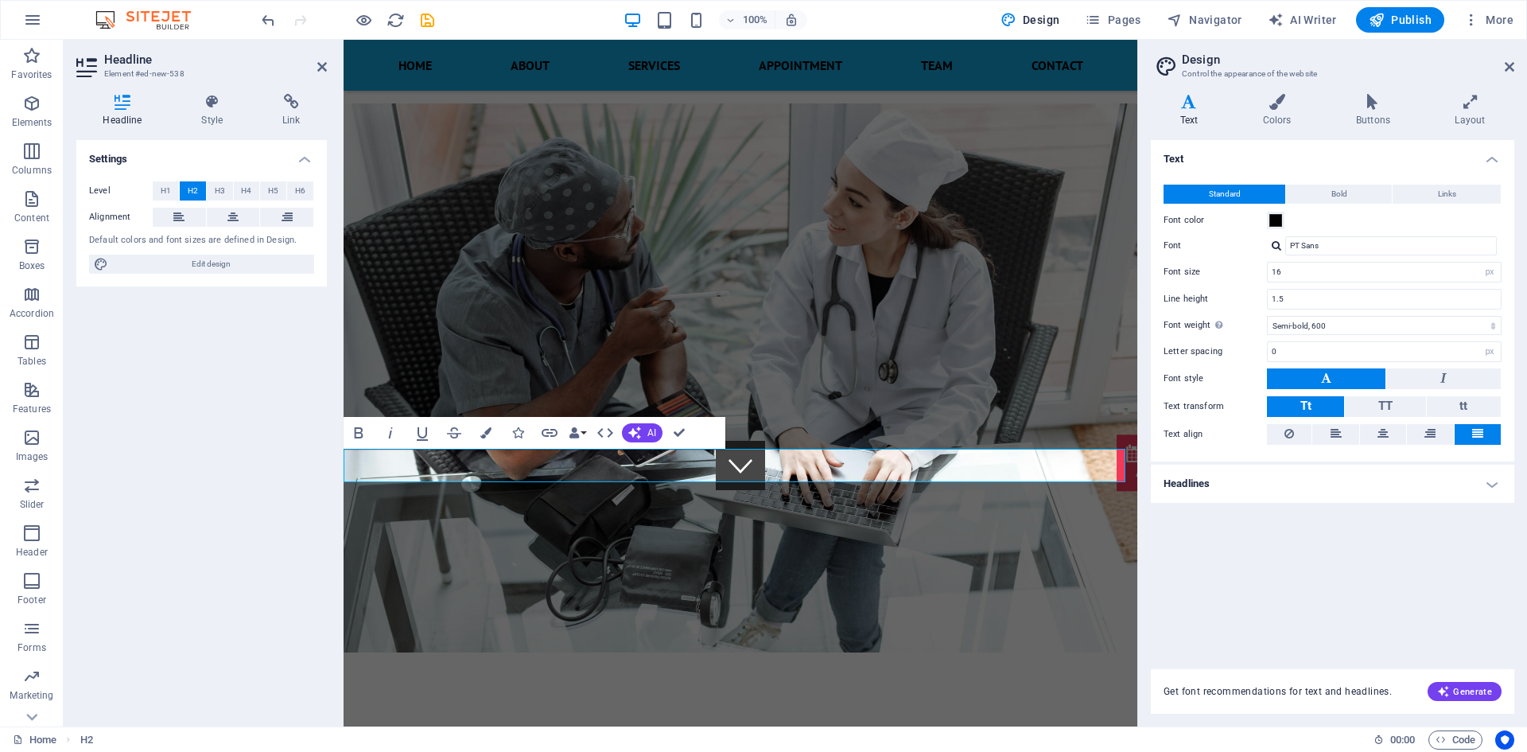
click at [869, 530] on div "H2 Banner Banner Container Banner Container Menu Bar H1 Menu 2 columns Containe…" at bounding box center [741, 383] width 794 height 686
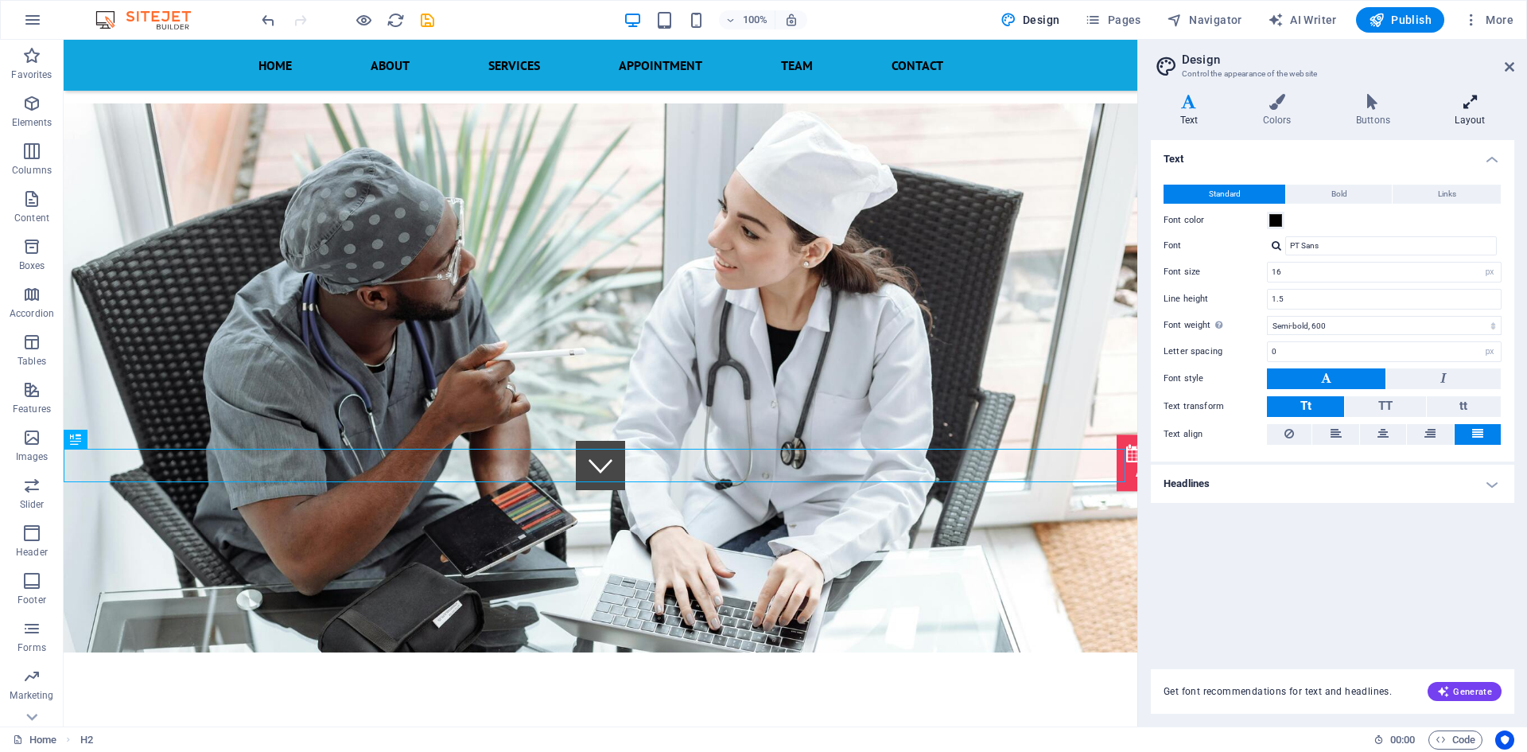
click at [1465, 106] on icon at bounding box center [1470, 102] width 88 height 16
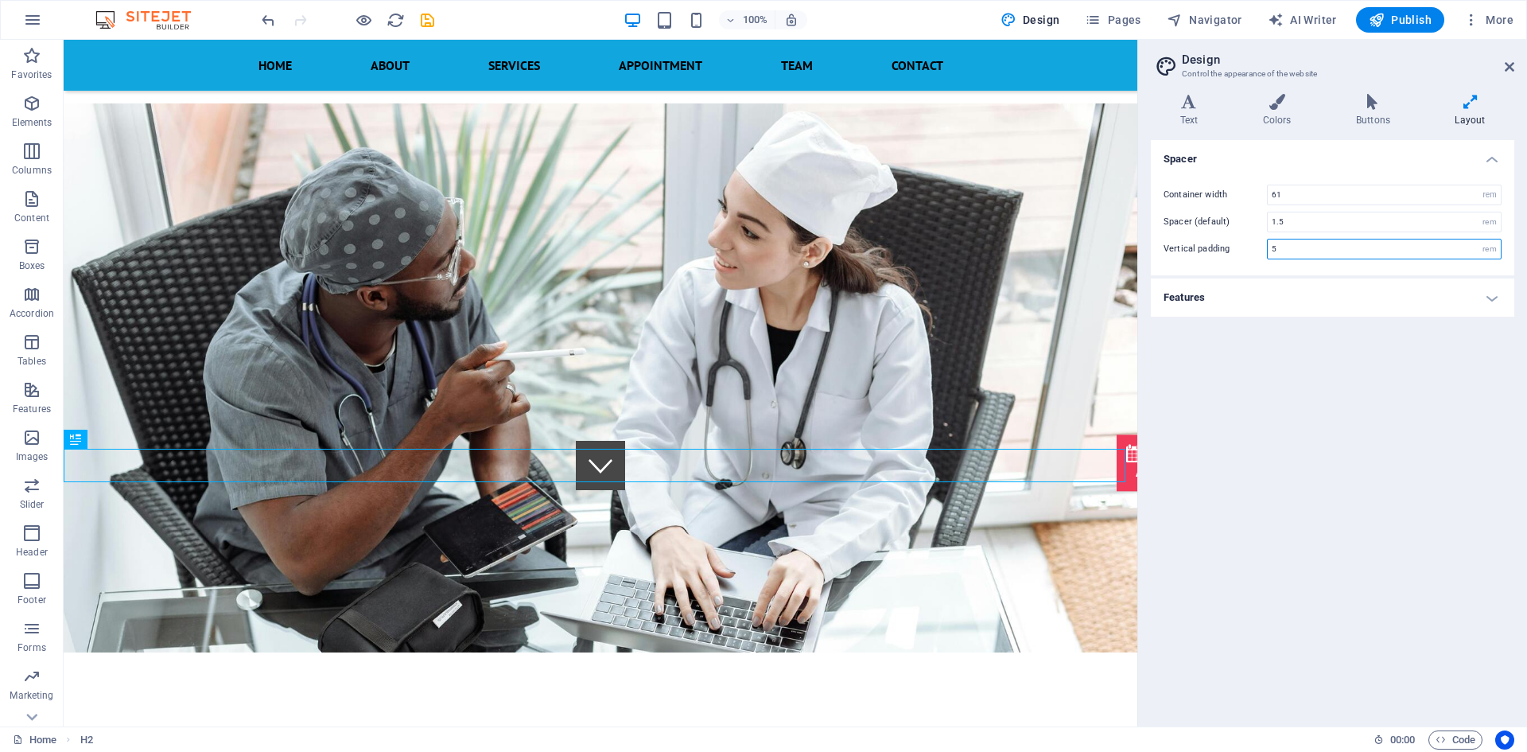
click at [1355, 251] on input "5" at bounding box center [1384, 248] width 233 height 19
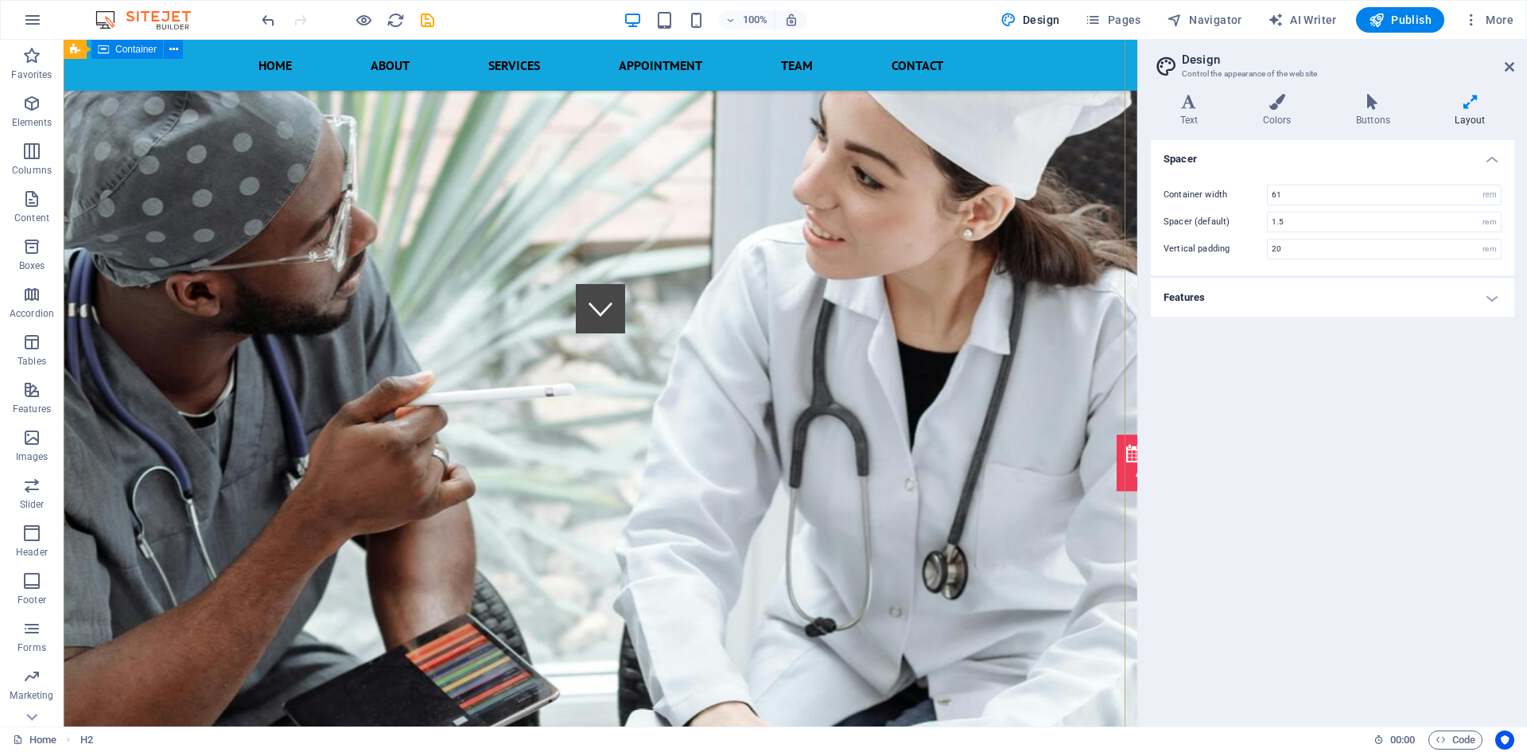
scroll to position [227, 0]
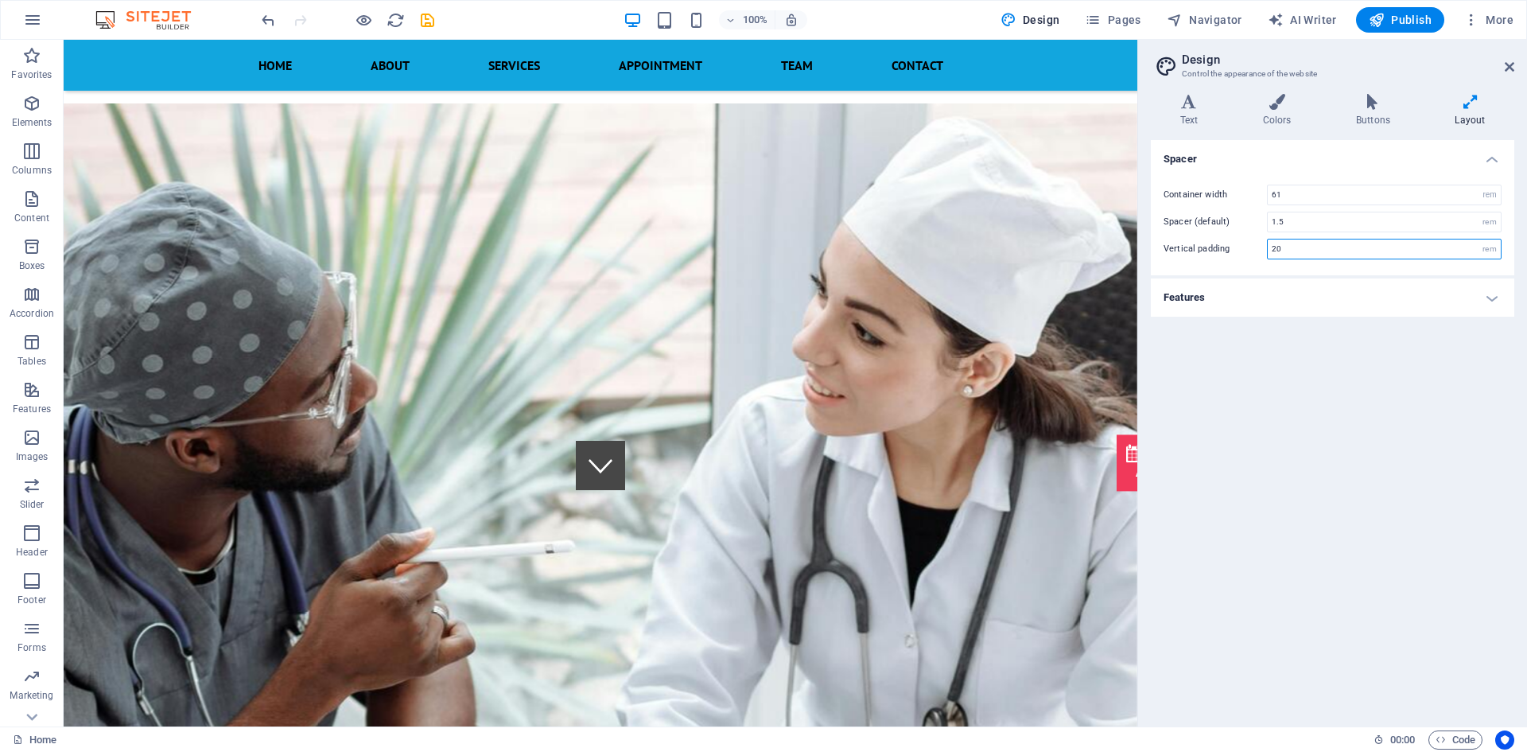
click at [1422, 249] on input "20" at bounding box center [1384, 248] width 233 height 19
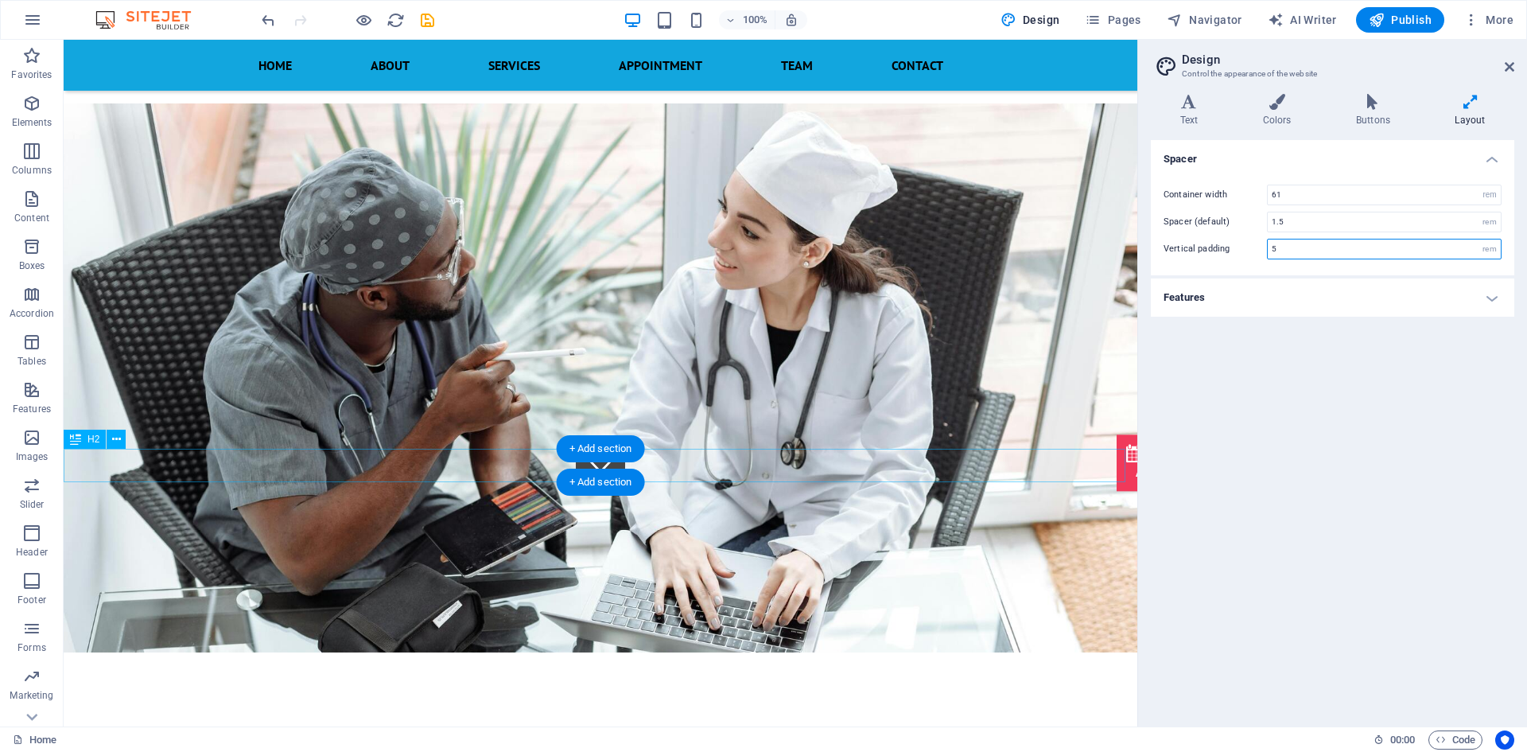
type input "5"
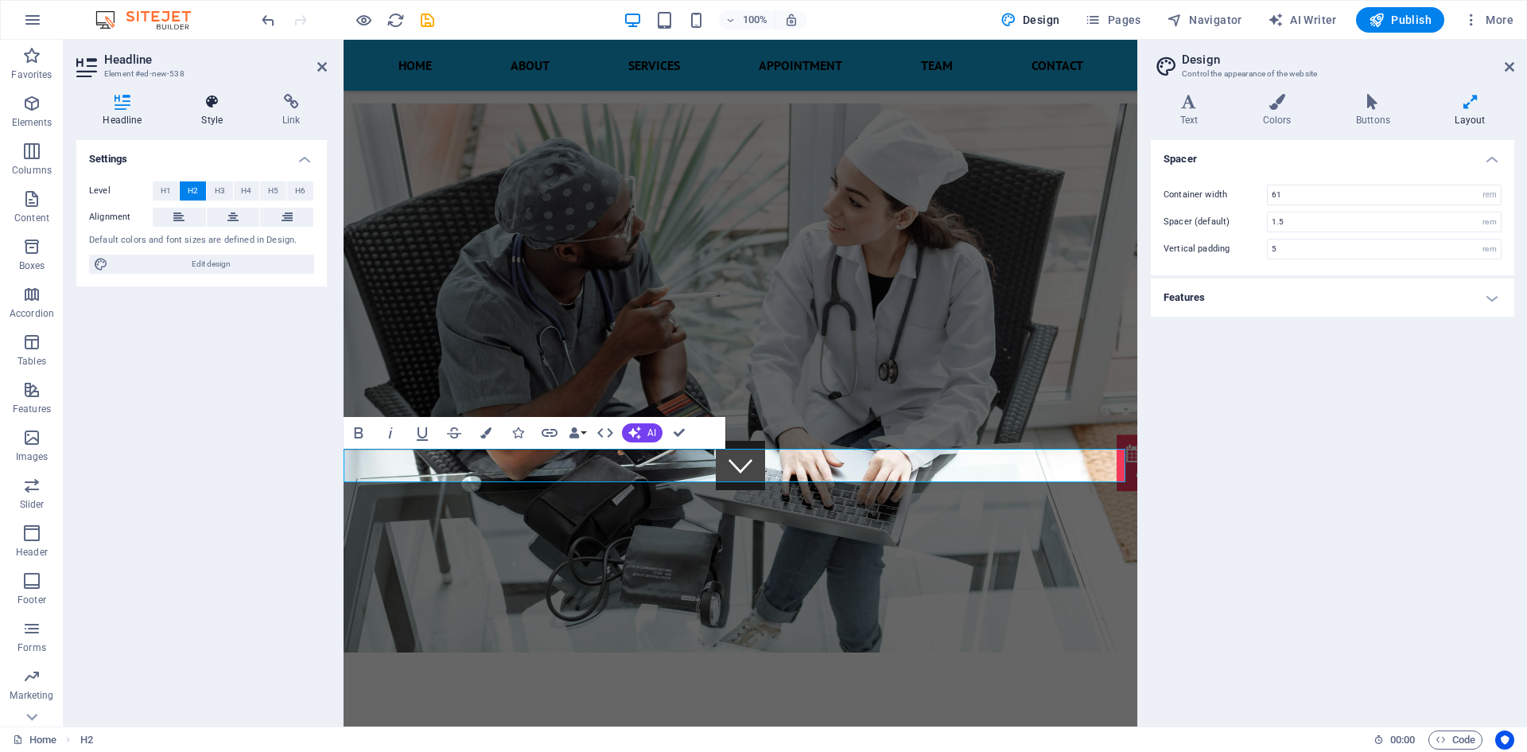
click at [211, 103] on icon at bounding box center [212, 102] width 75 height 16
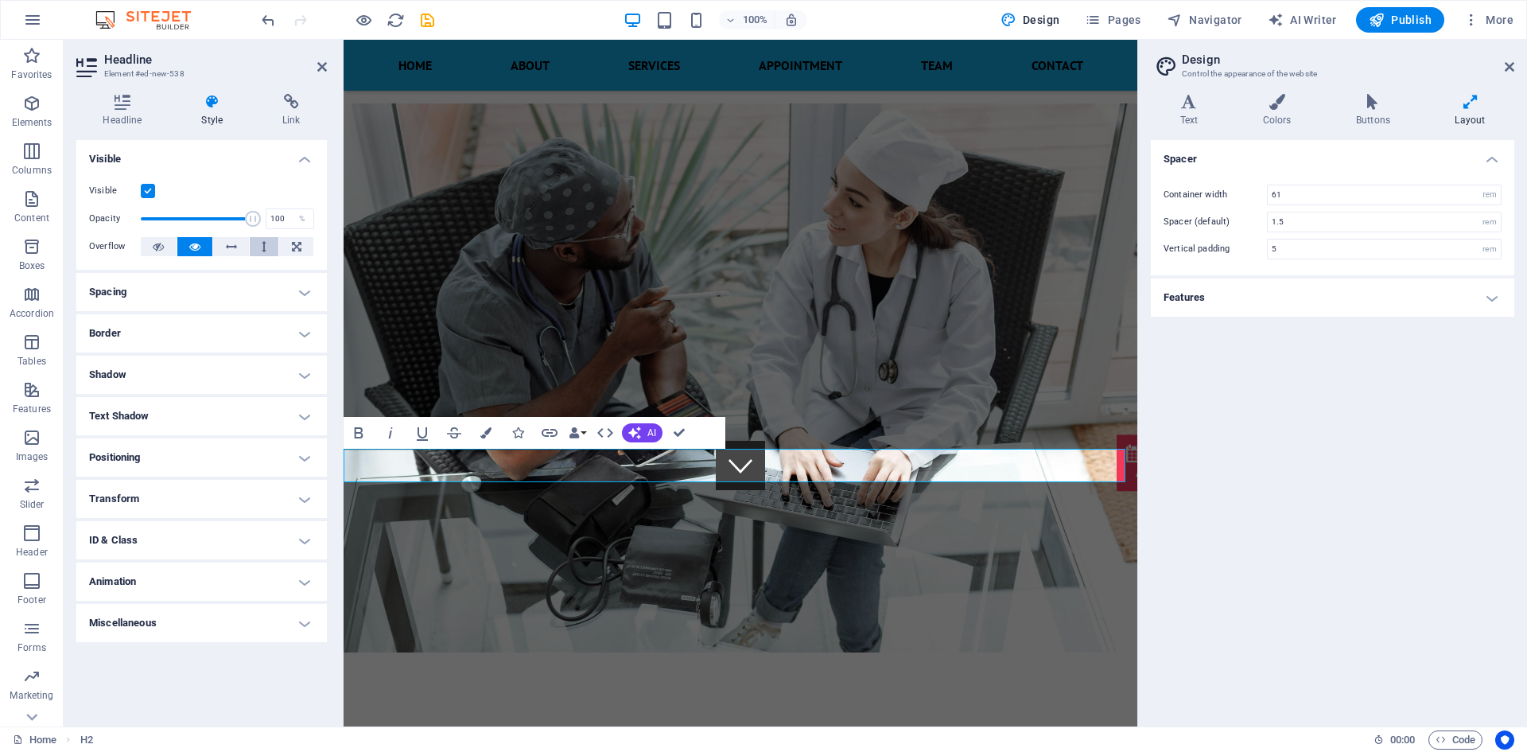
click at [267, 250] on button at bounding box center [264, 246] width 29 height 19
click at [206, 249] on button at bounding box center [195, 246] width 36 height 19
click at [224, 279] on h4 "Spacing" at bounding box center [201, 292] width 251 height 38
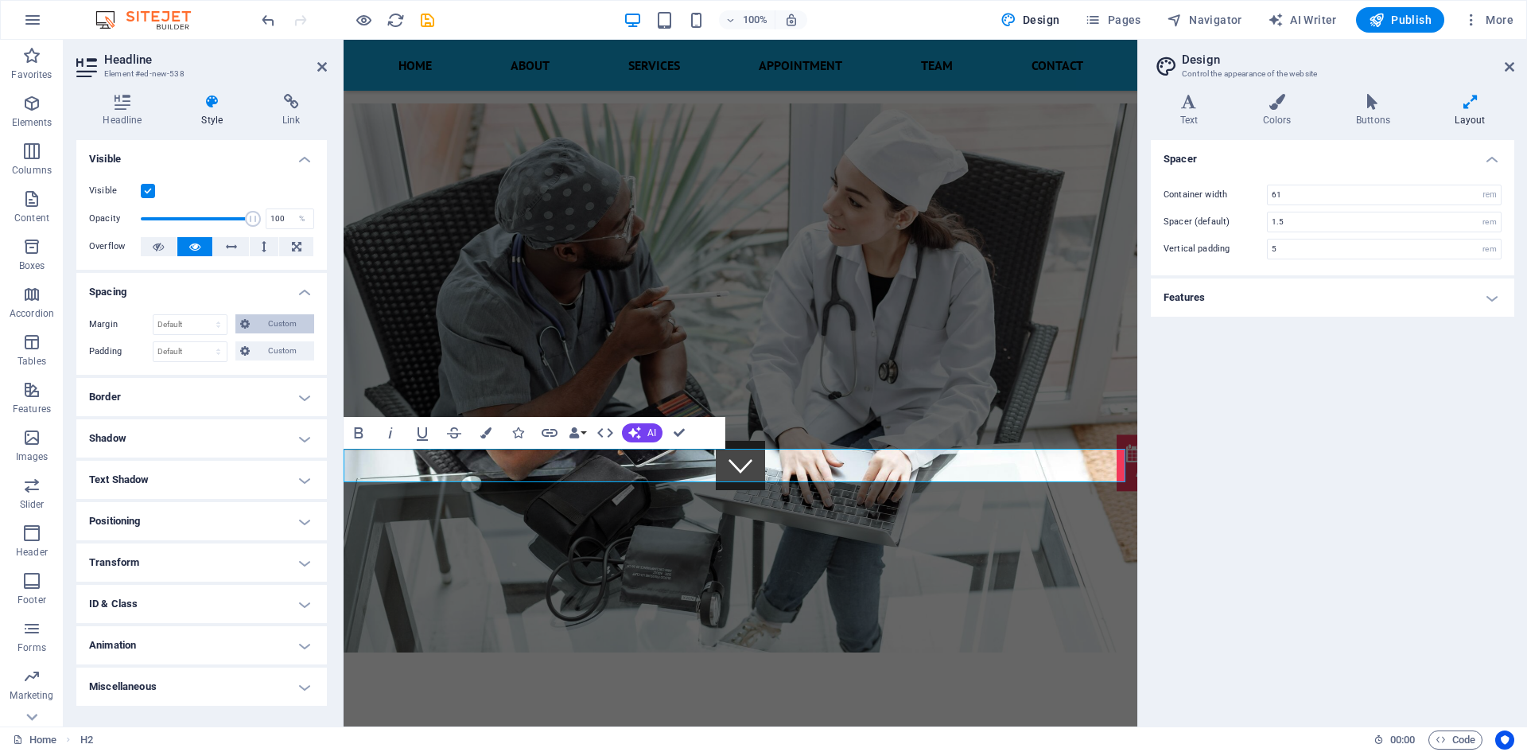
click at [243, 326] on icon at bounding box center [245, 323] width 10 height 19
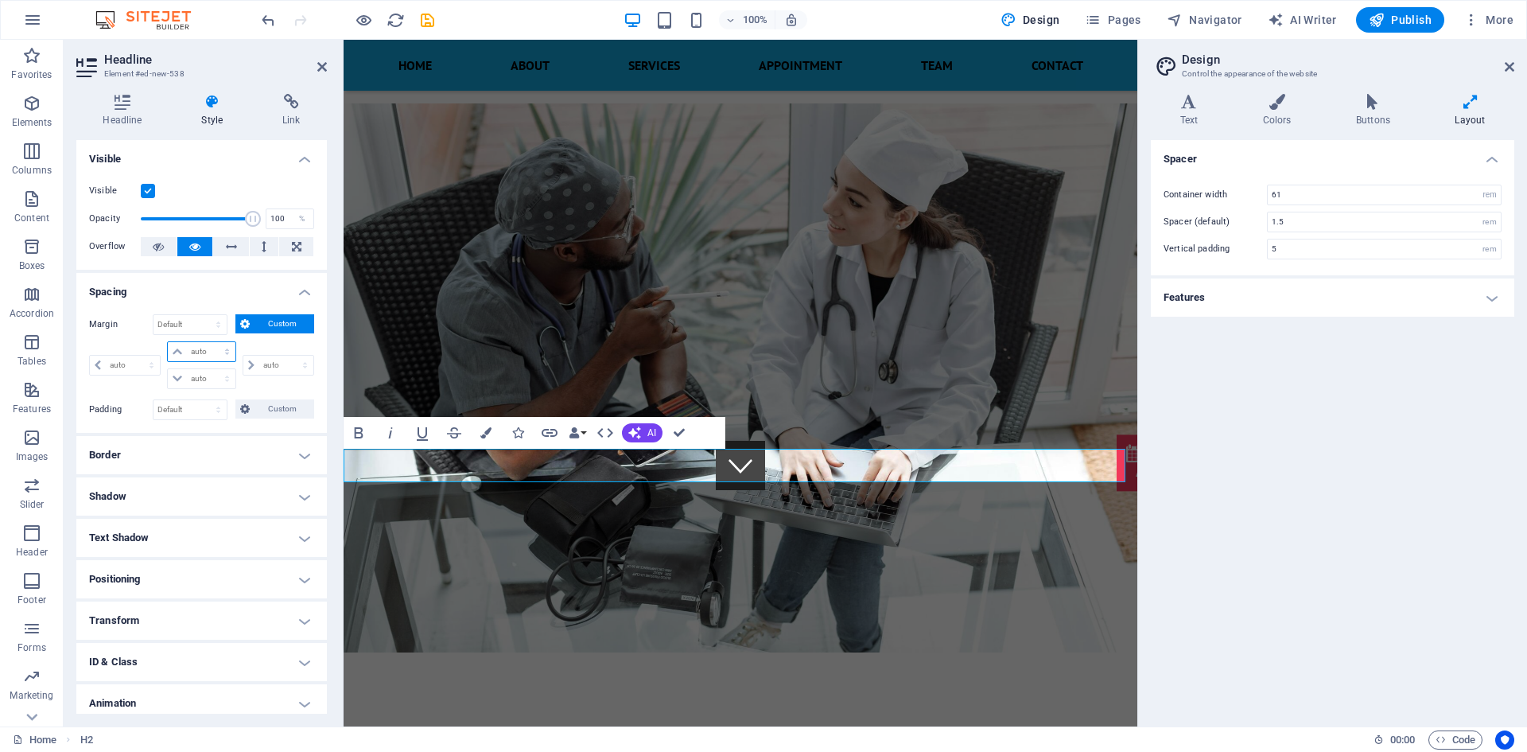
click at [185, 349] on select "auto px % rem vw vh" at bounding box center [201, 351] width 67 height 19
click at [179, 355] on select "auto px % rem vw vh" at bounding box center [201, 351] width 67 height 19
click at [194, 326] on select "Default auto px % rem vw vh Custom" at bounding box center [190, 324] width 73 height 19
select select "px"
click at [204, 315] on select "Default auto px % rem vw vh Custom" at bounding box center [190, 324] width 73 height 19
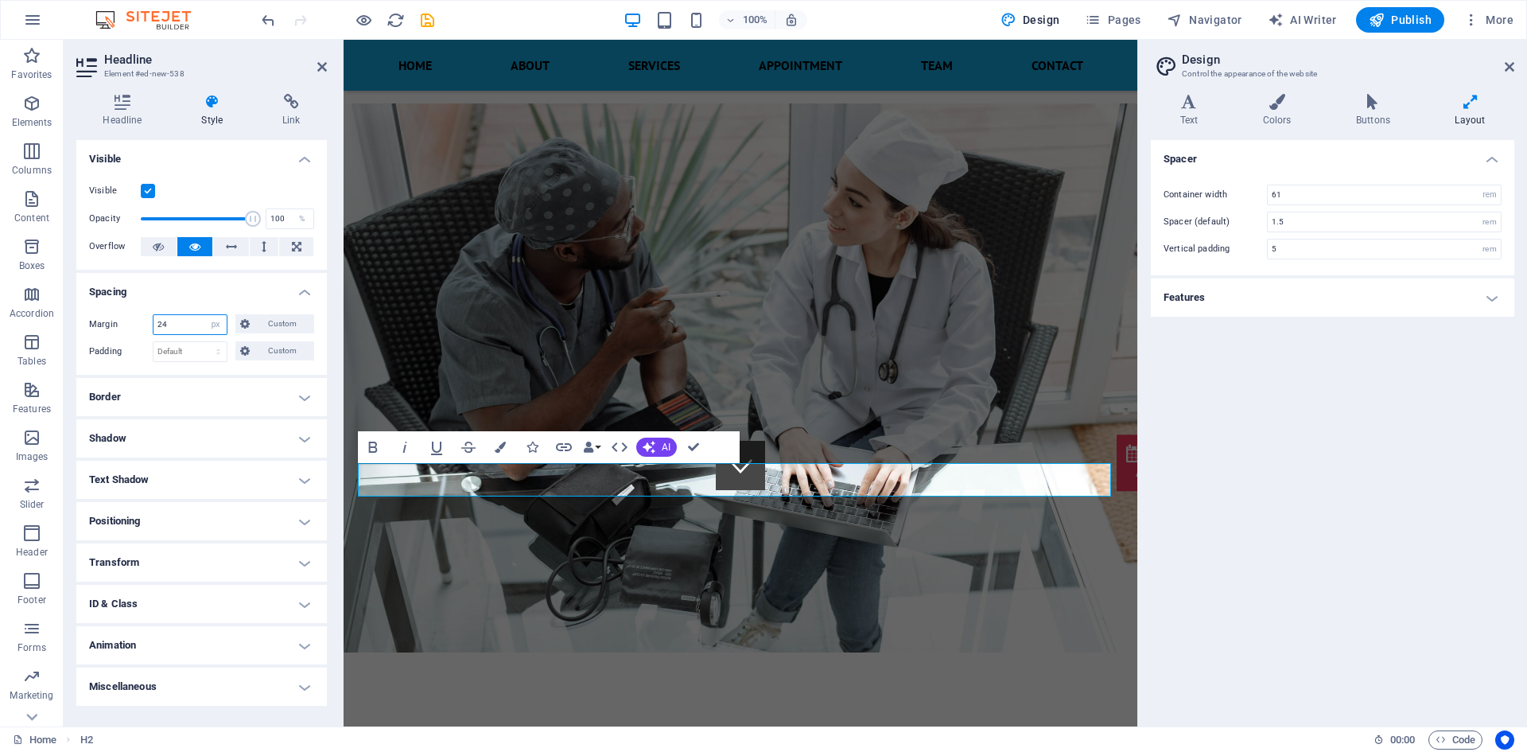
type input "25"
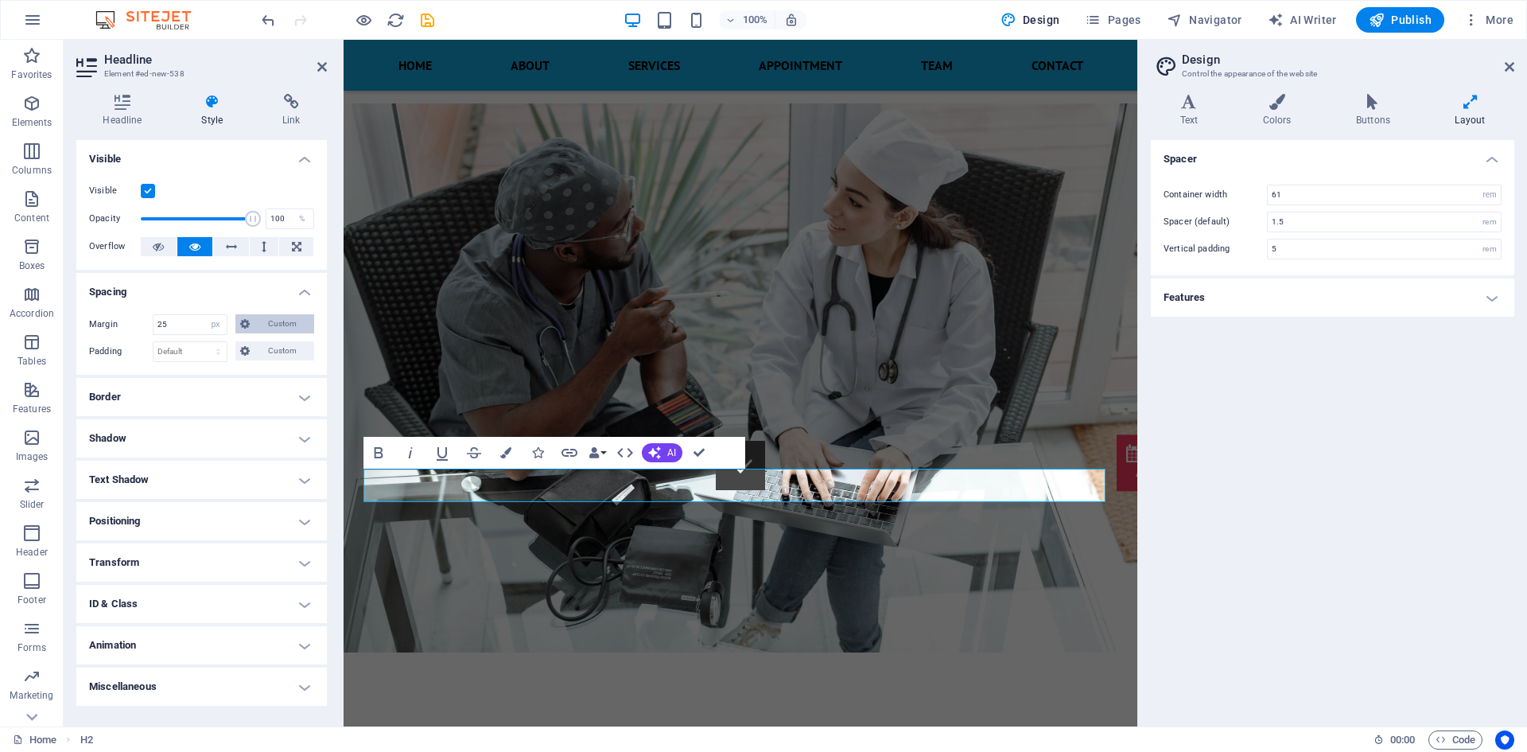
click at [243, 322] on icon at bounding box center [245, 323] width 10 height 19
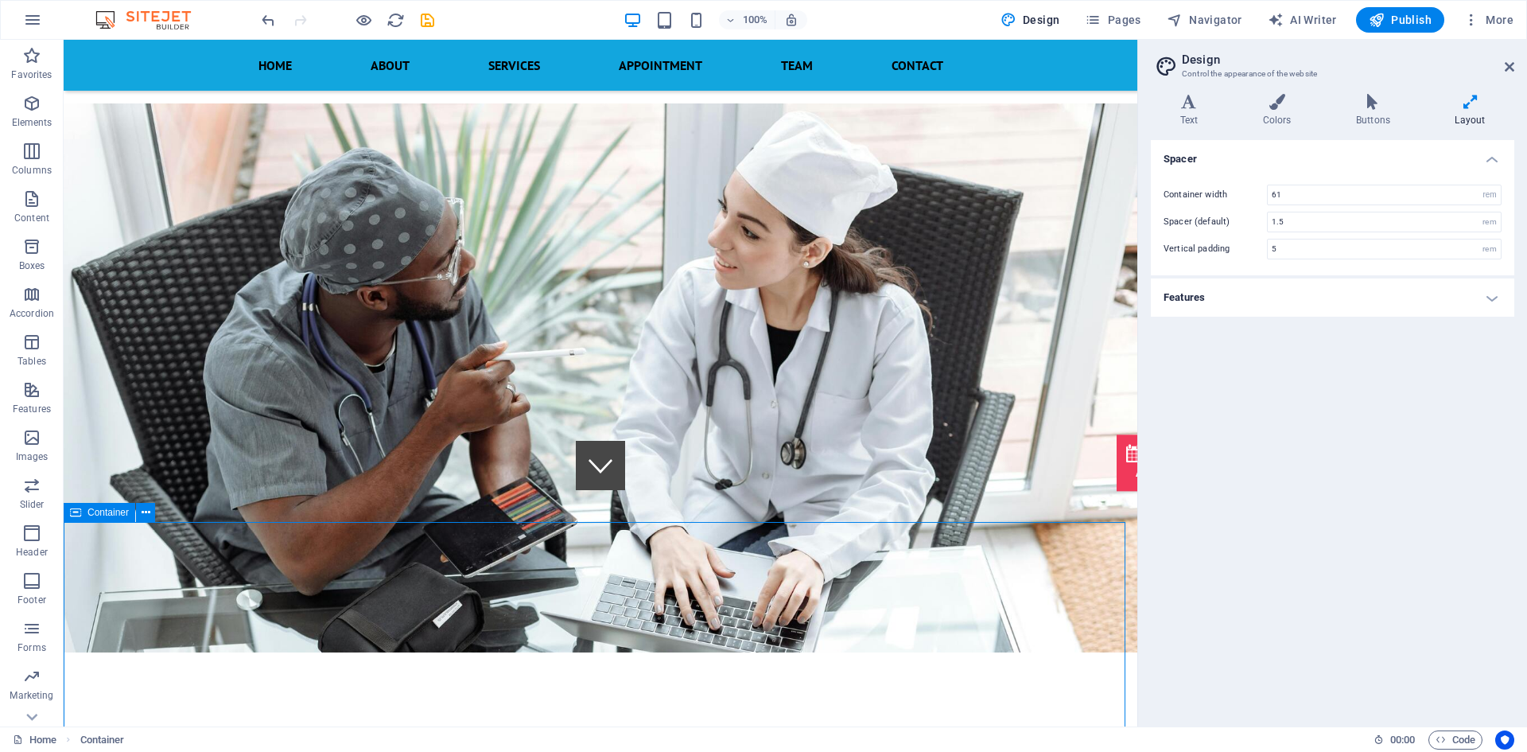
click at [1326, 601] on div "Spacer Container width 61 rem px Spacer (default) 1.5 rem Vertical padding 5 re…" at bounding box center [1333, 427] width 364 height 574
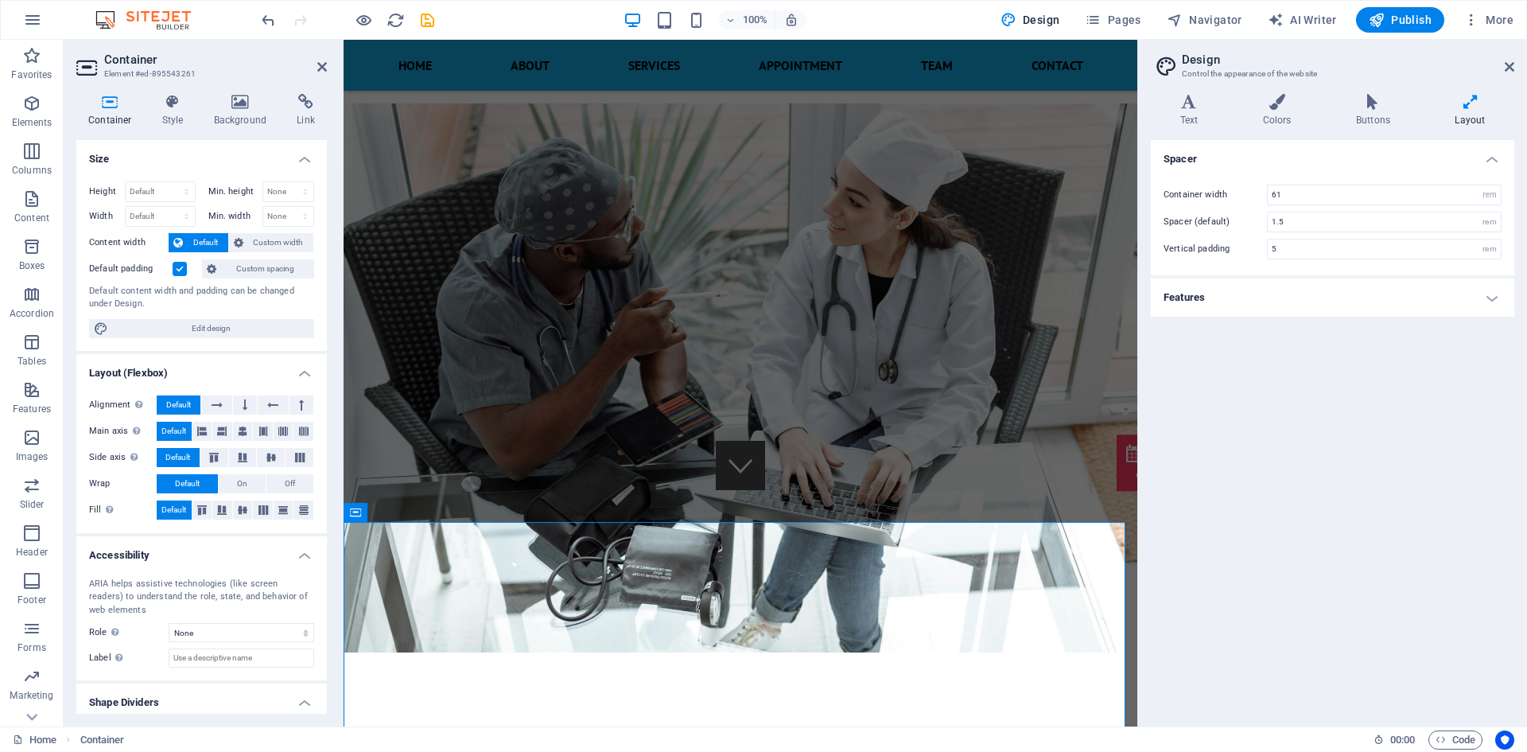
click at [1261, 453] on div "Spacer Container width 61 rem px Spacer (default) 1.5 rem Vertical padding 5 re…" at bounding box center [1333, 427] width 364 height 574
click at [1420, 429] on div "Spacer Container width 61 rem px Spacer (default) 1.5 rem Vertical padding 5 re…" at bounding box center [1333, 427] width 364 height 574
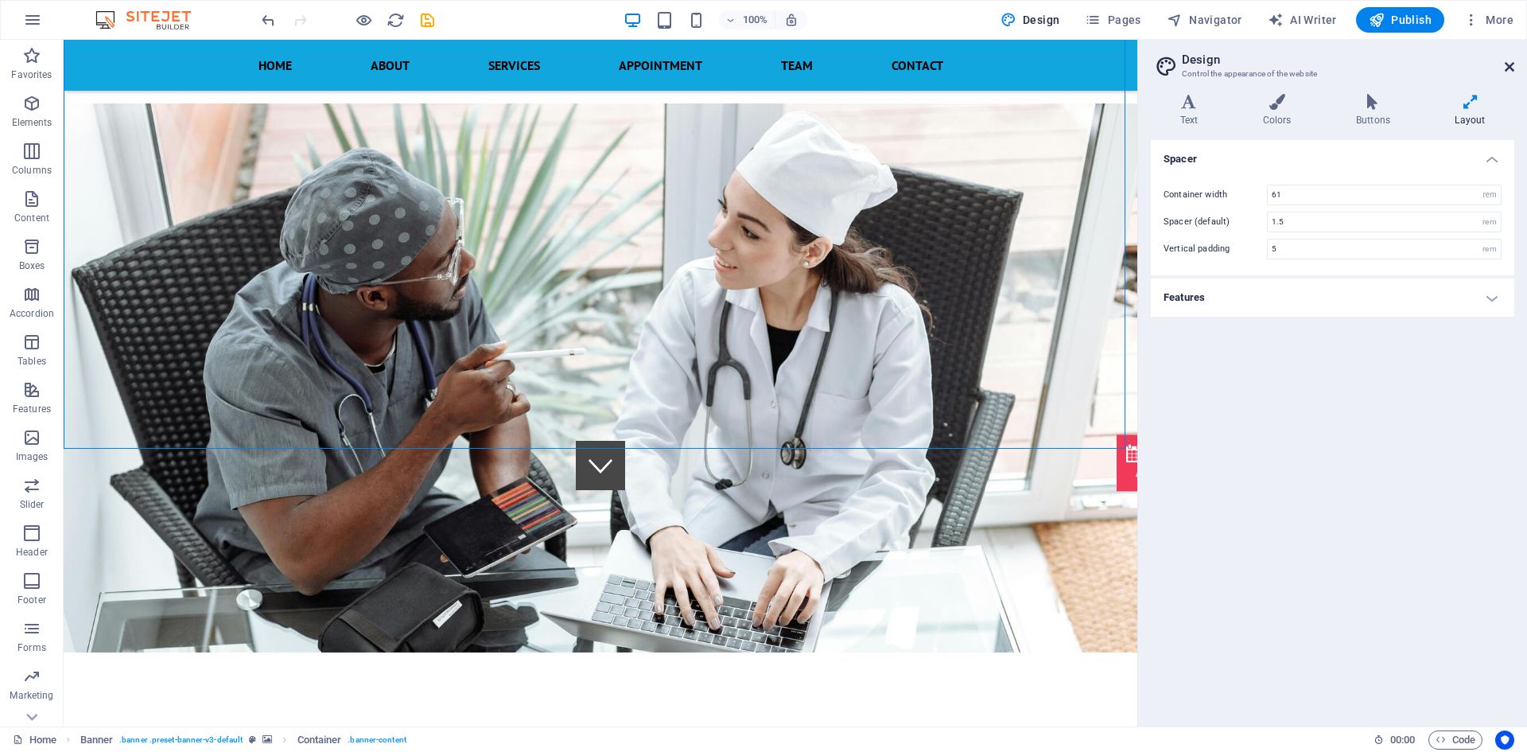
click at [1514, 71] on icon at bounding box center [1510, 66] width 10 height 13
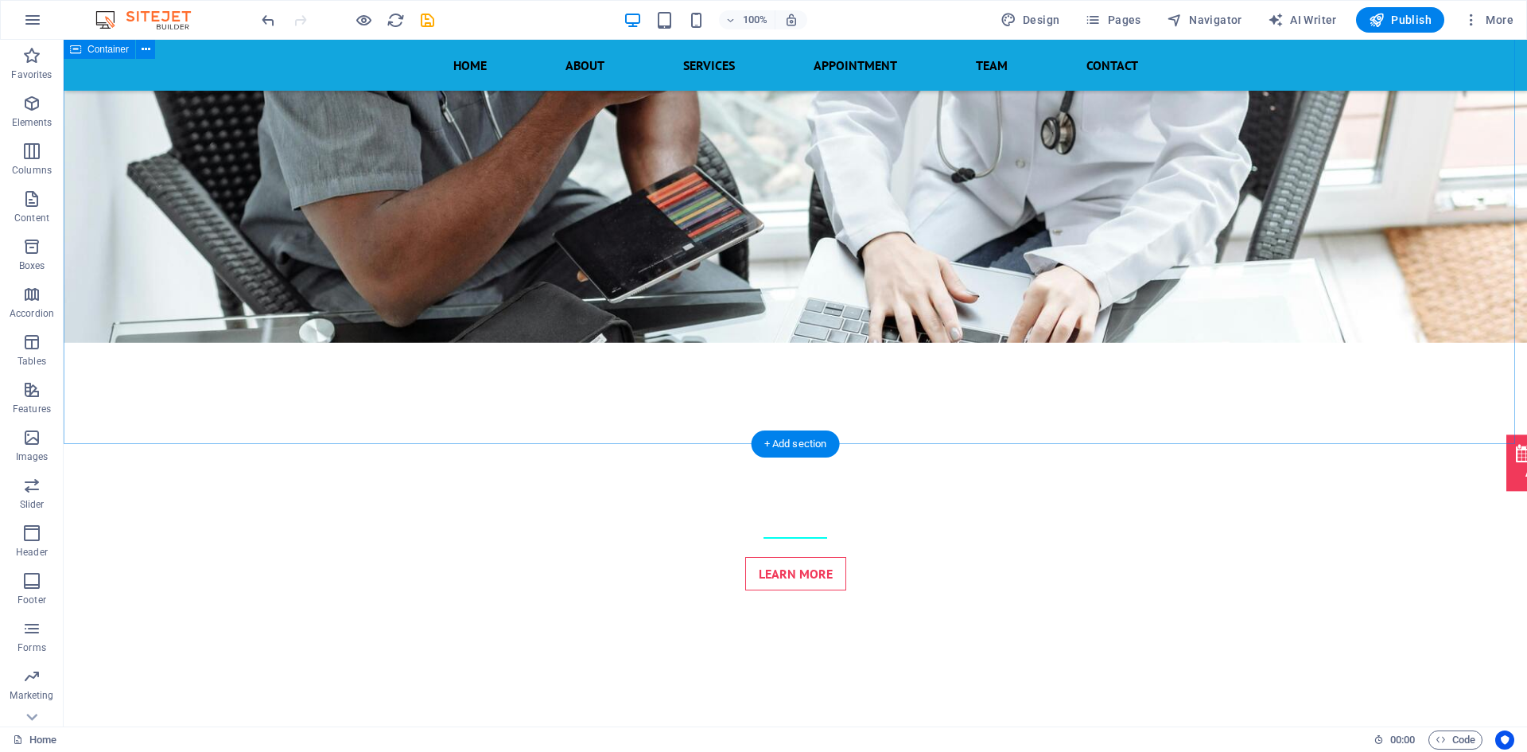
scroll to position [651, 0]
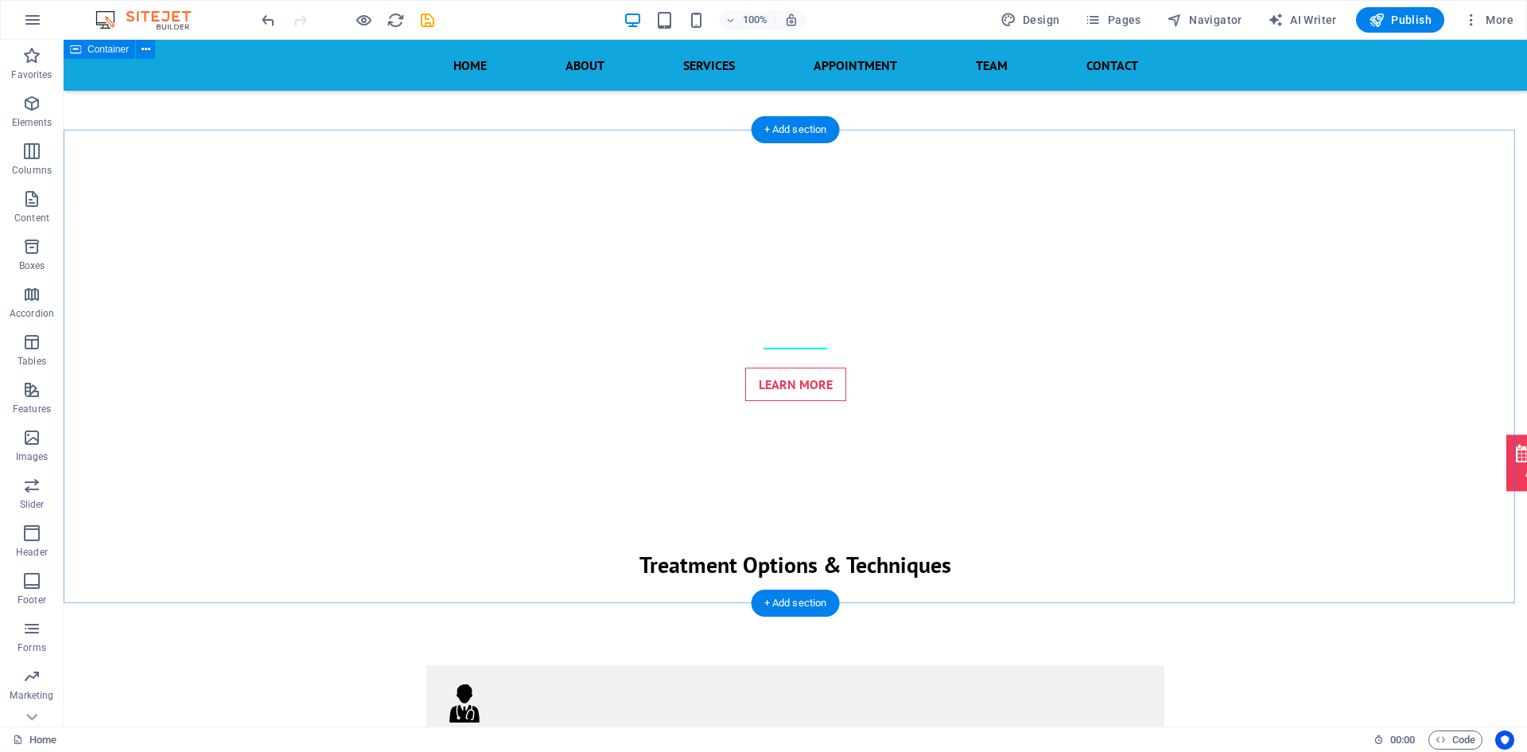
scroll to position [439, 0]
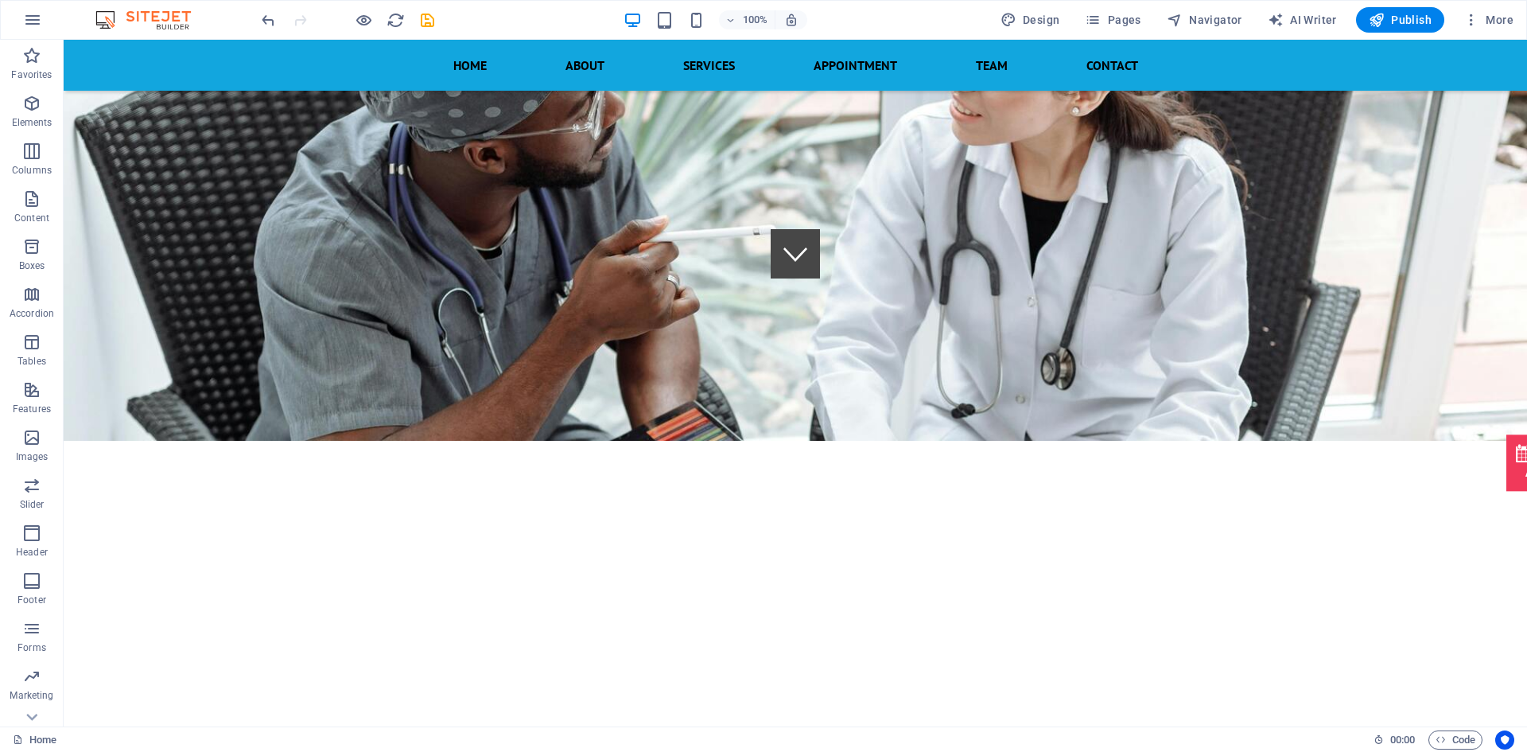
click at [425, 25] on icon "save" at bounding box center [427, 20] width 18 height 18
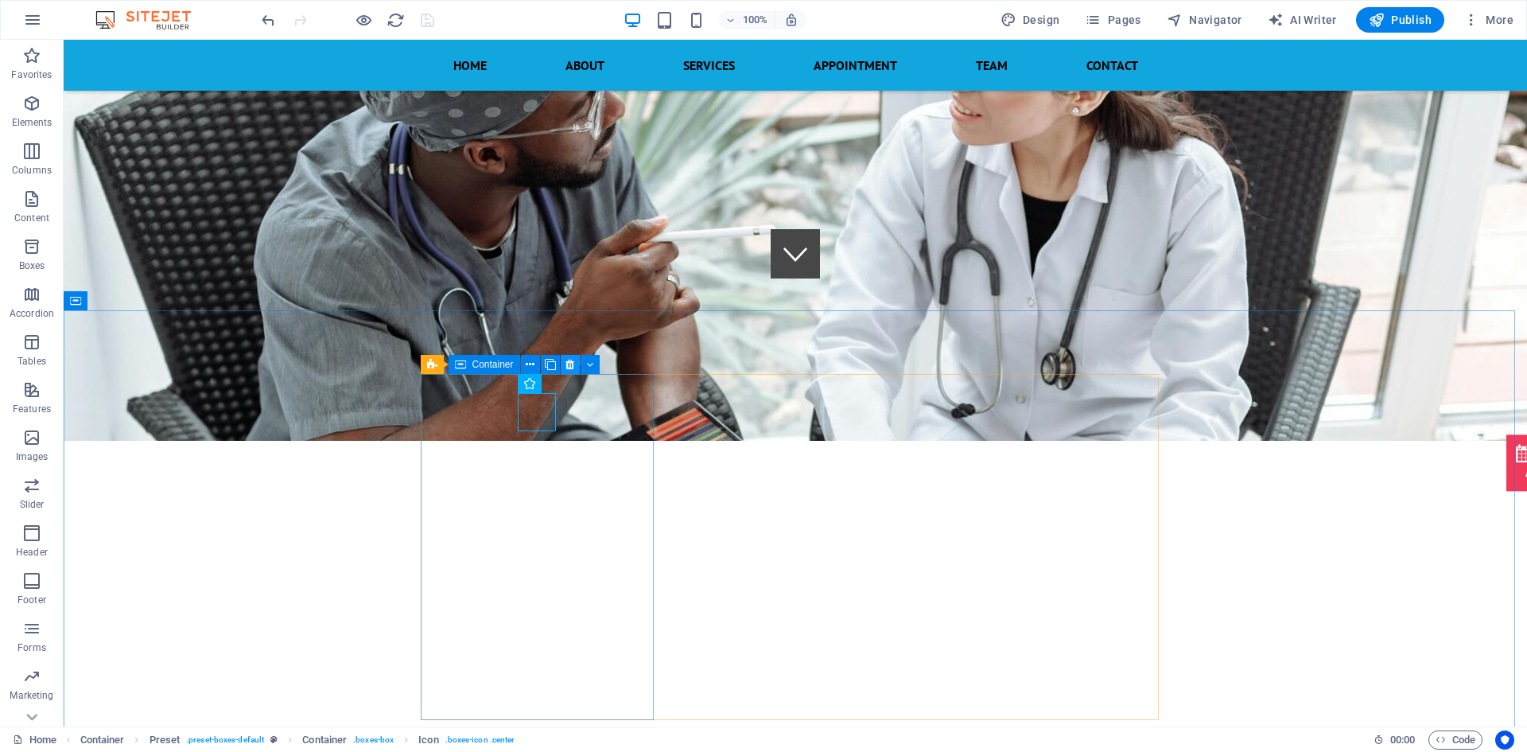
click at [572, 356] on icon at bounding box center [570, 364] width 9 height 17
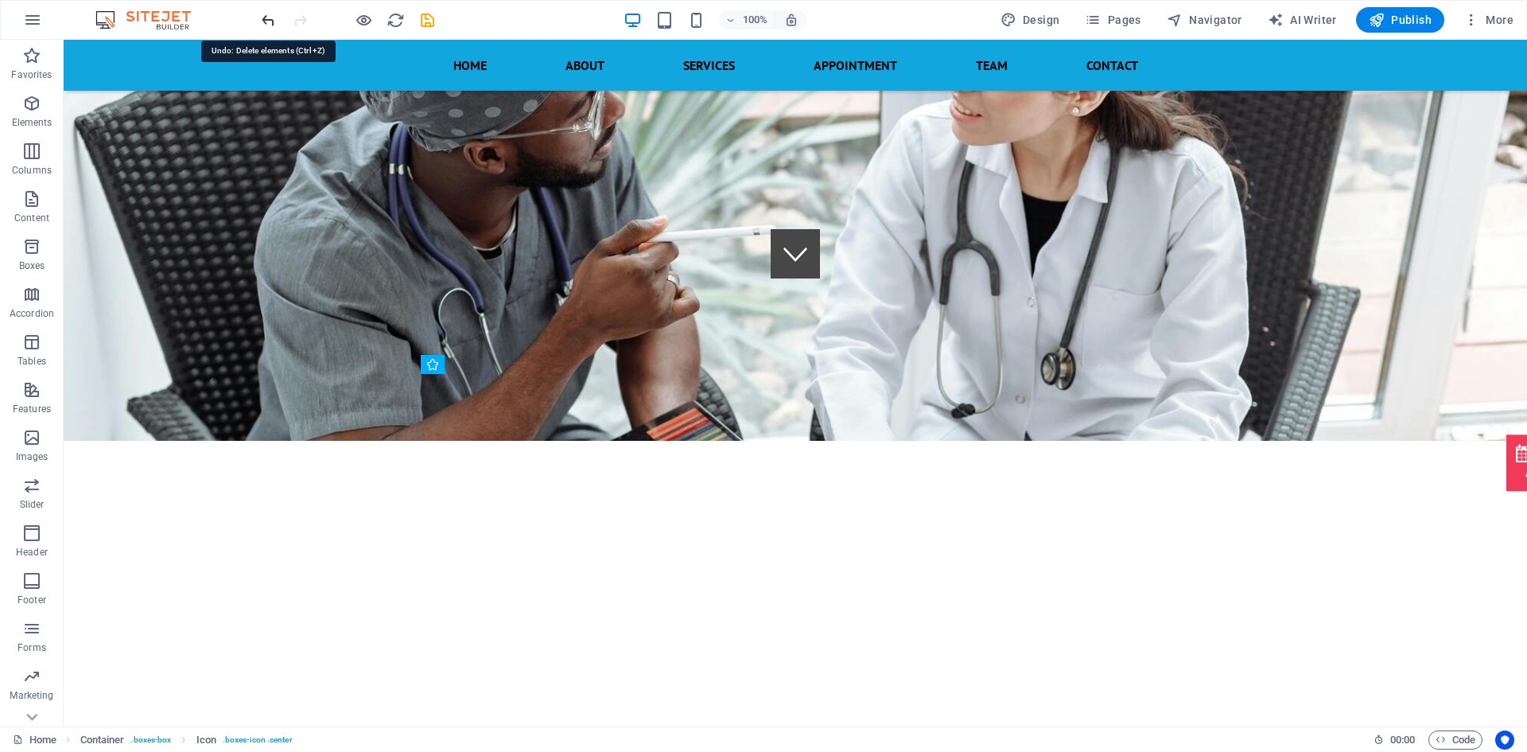
click at [271, 25] on icon "undo" at bounding box center [268, 20] width 18 height 18
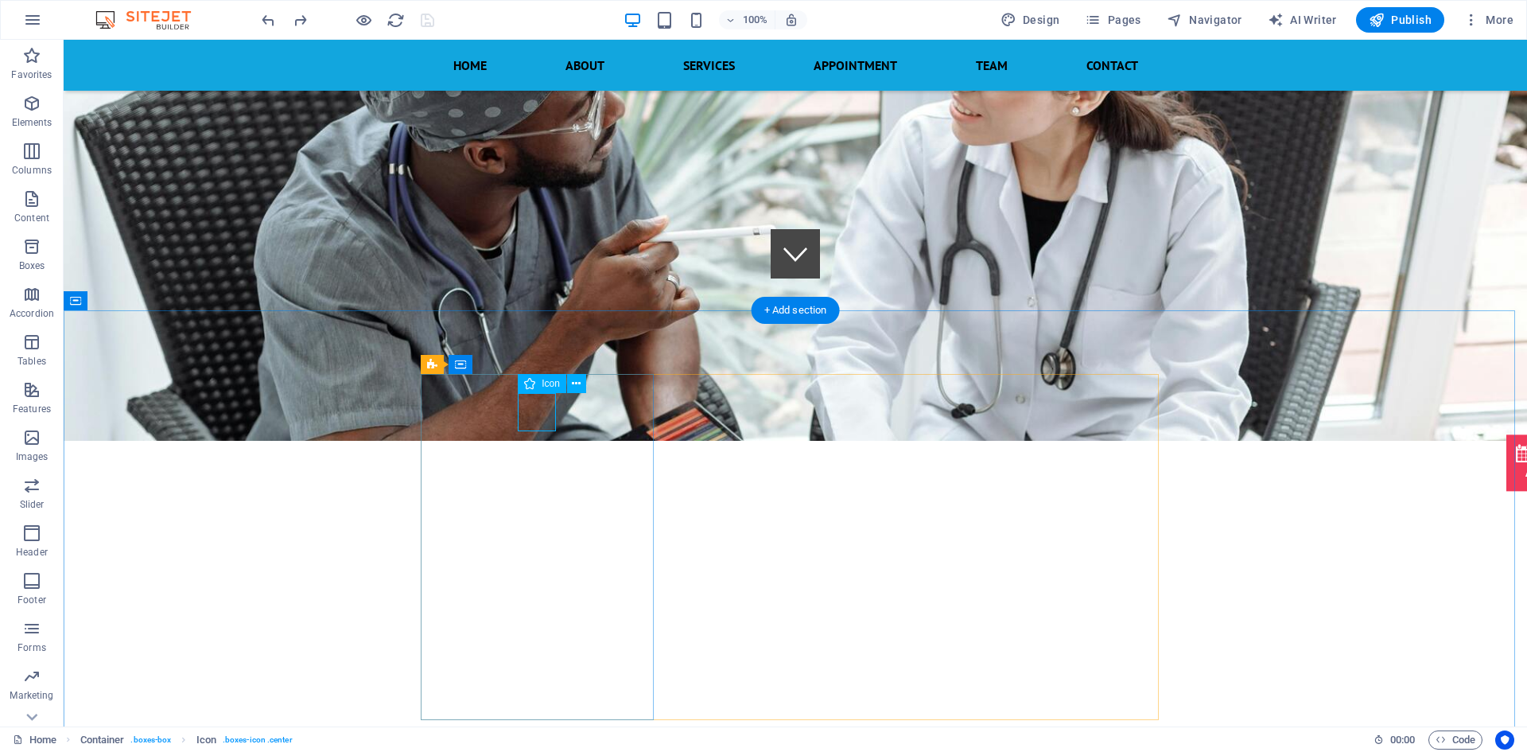
click at [575, 380] on icon at bounding box center [576, 383] width 9 height 17
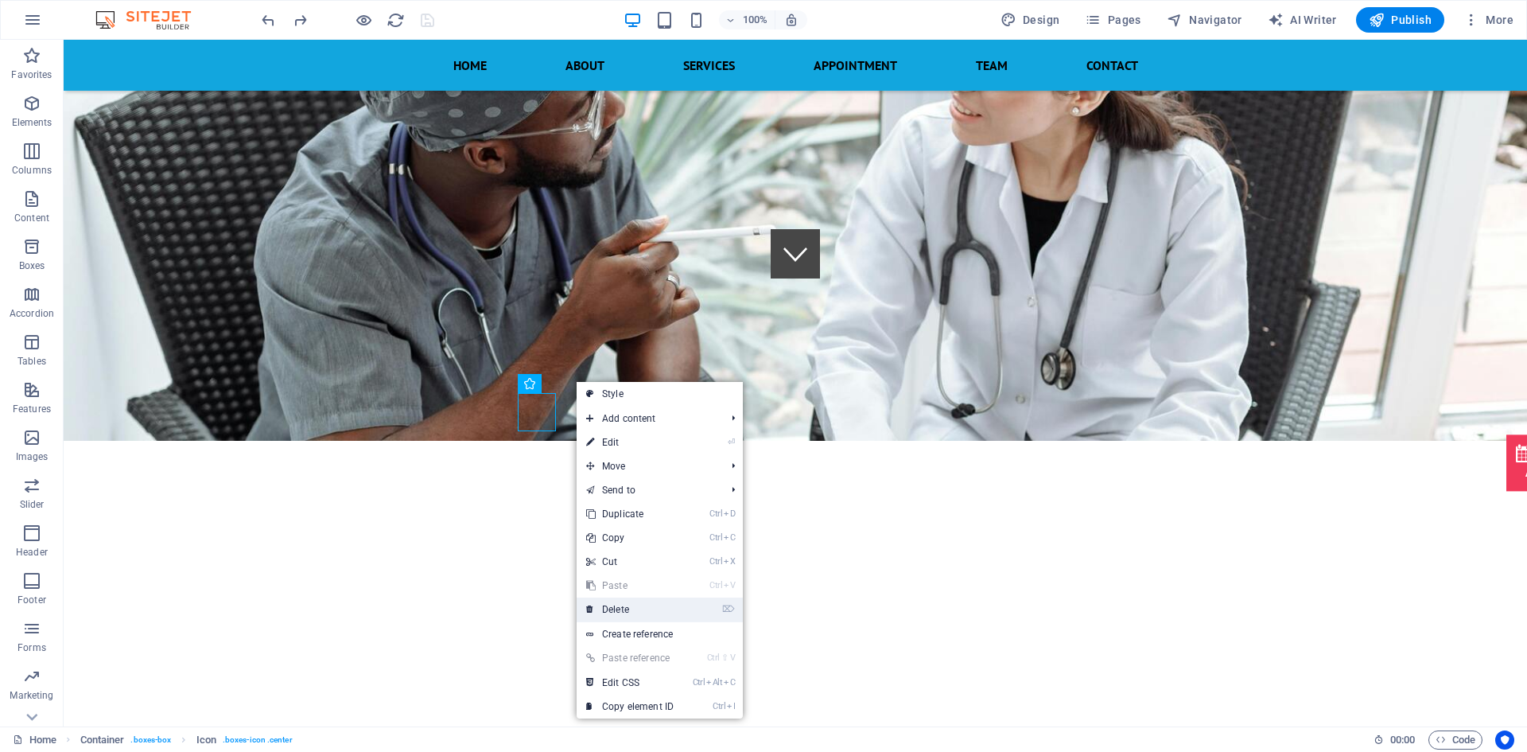
click at [618, 615] on link "⌦ Delete" at bounding box center [630, 609] width 107 height 24
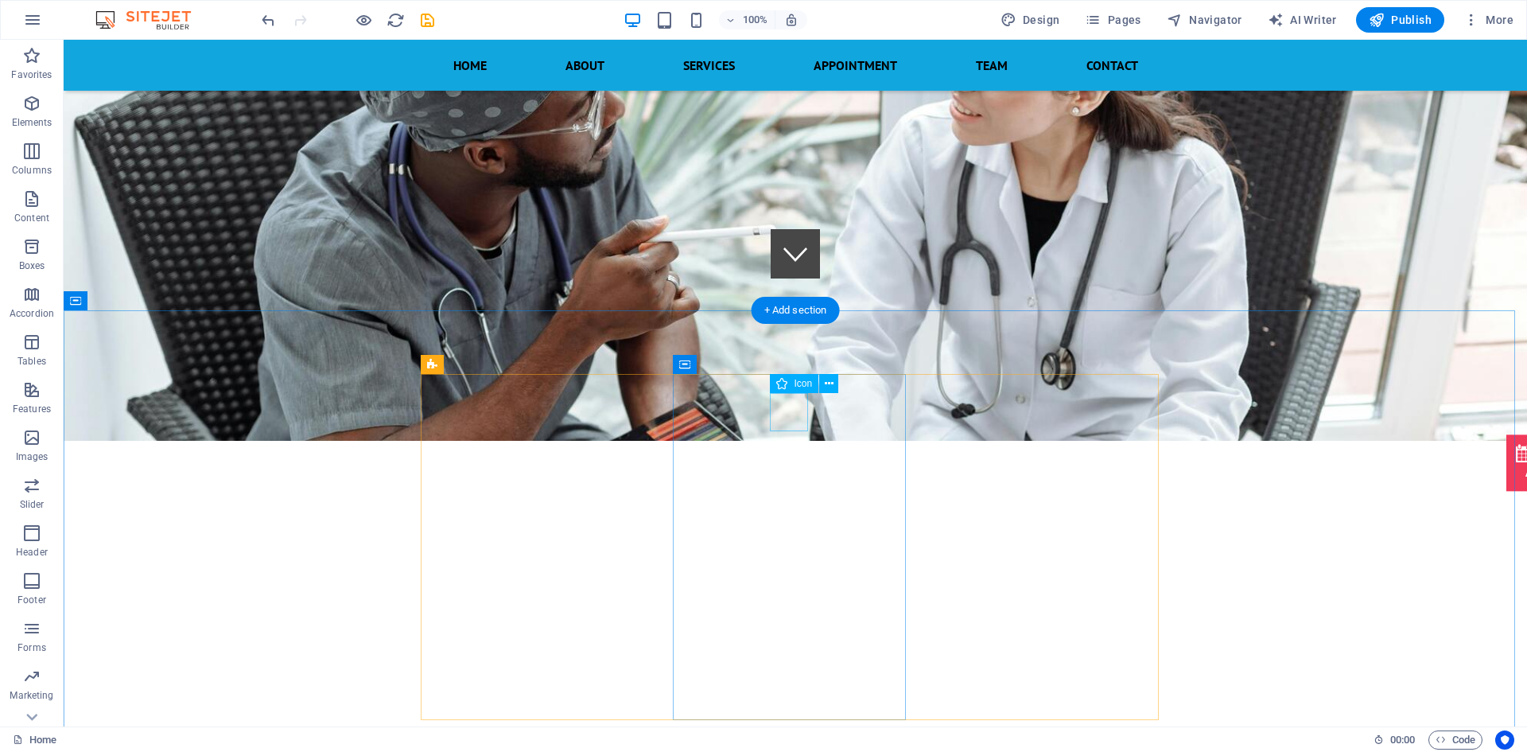
click at [826, 381] on icon at bounding box center [829, 383] width 9 height 17
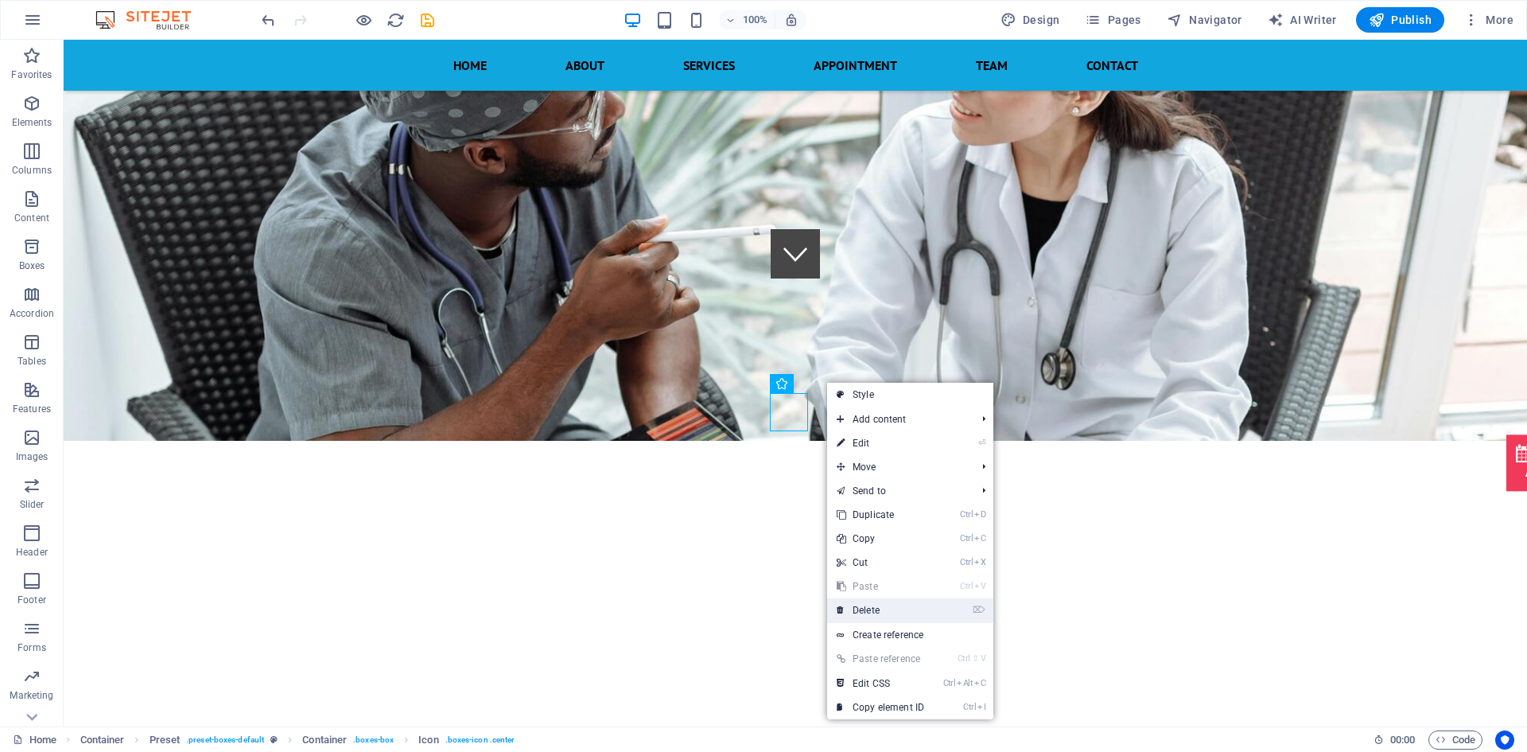
click at [858, 612] on link "⌦ Delete" at bounding box center [880, 610] width 107 height 24
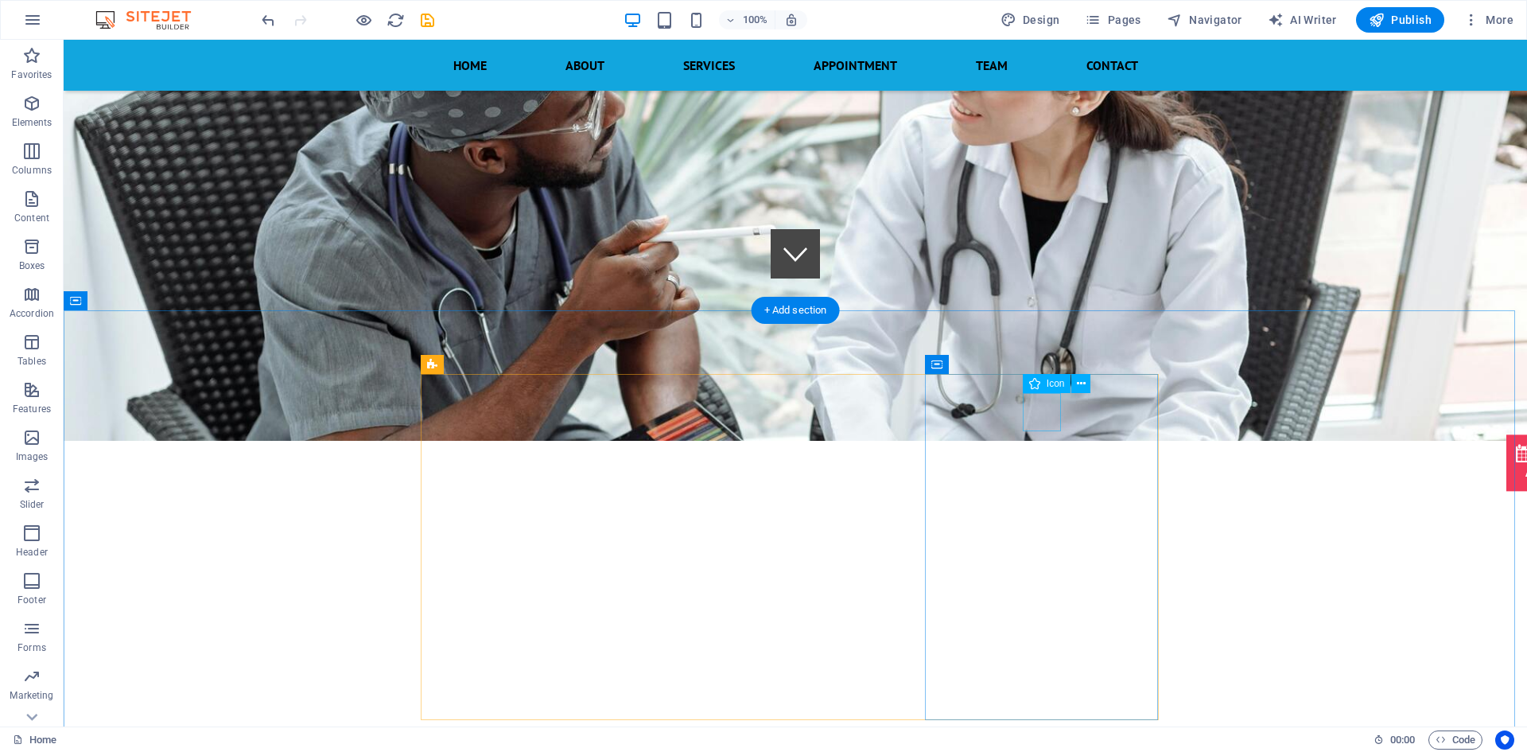
click at [1081, 379] on icon at bounding box center [1081, 383] width 9 height 17
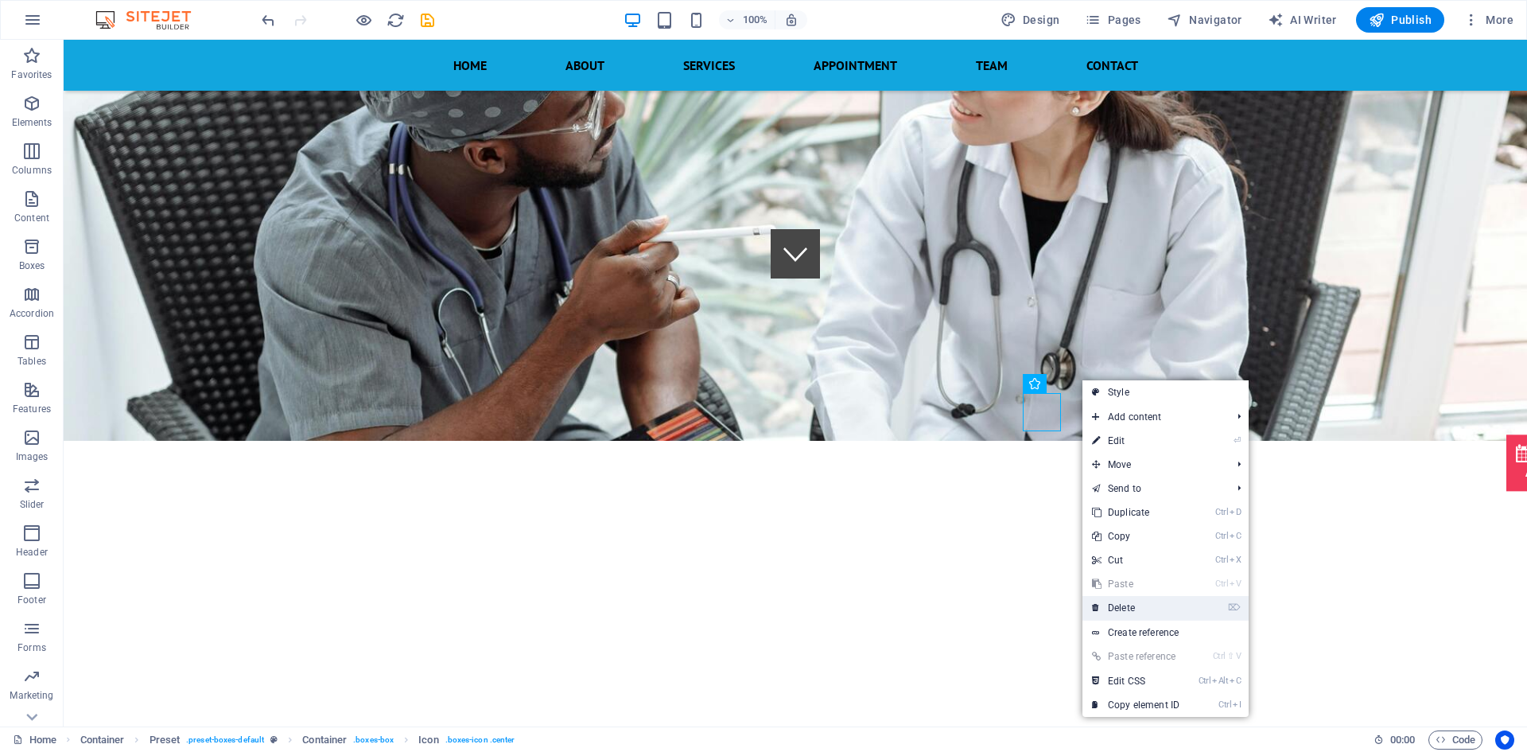
click at [1136, 609] on link "⌦ Delete" at bounding box center [1136, 608] width 107 height 24
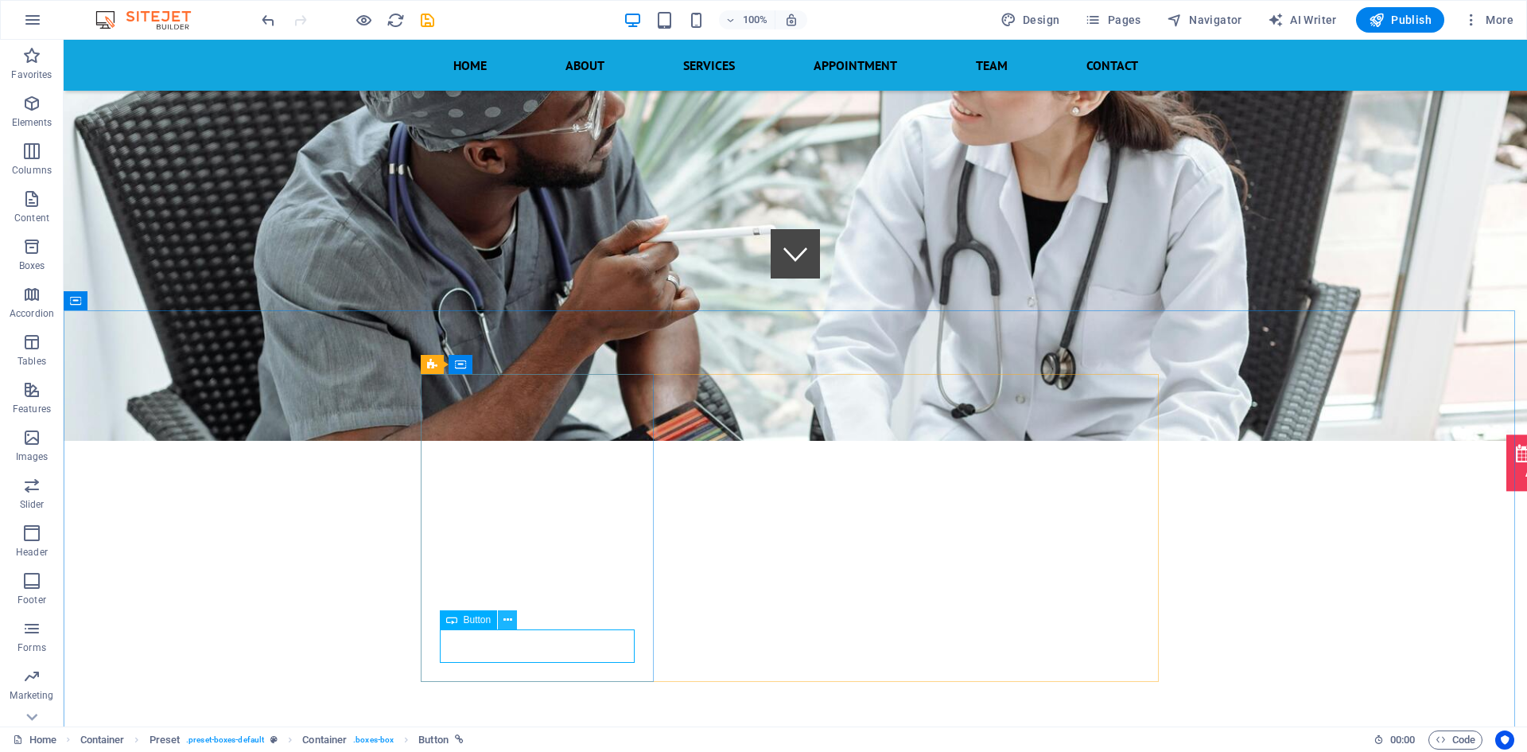
click at [504, 617] on icon at bounding box center [508, 620] width 9 height 17
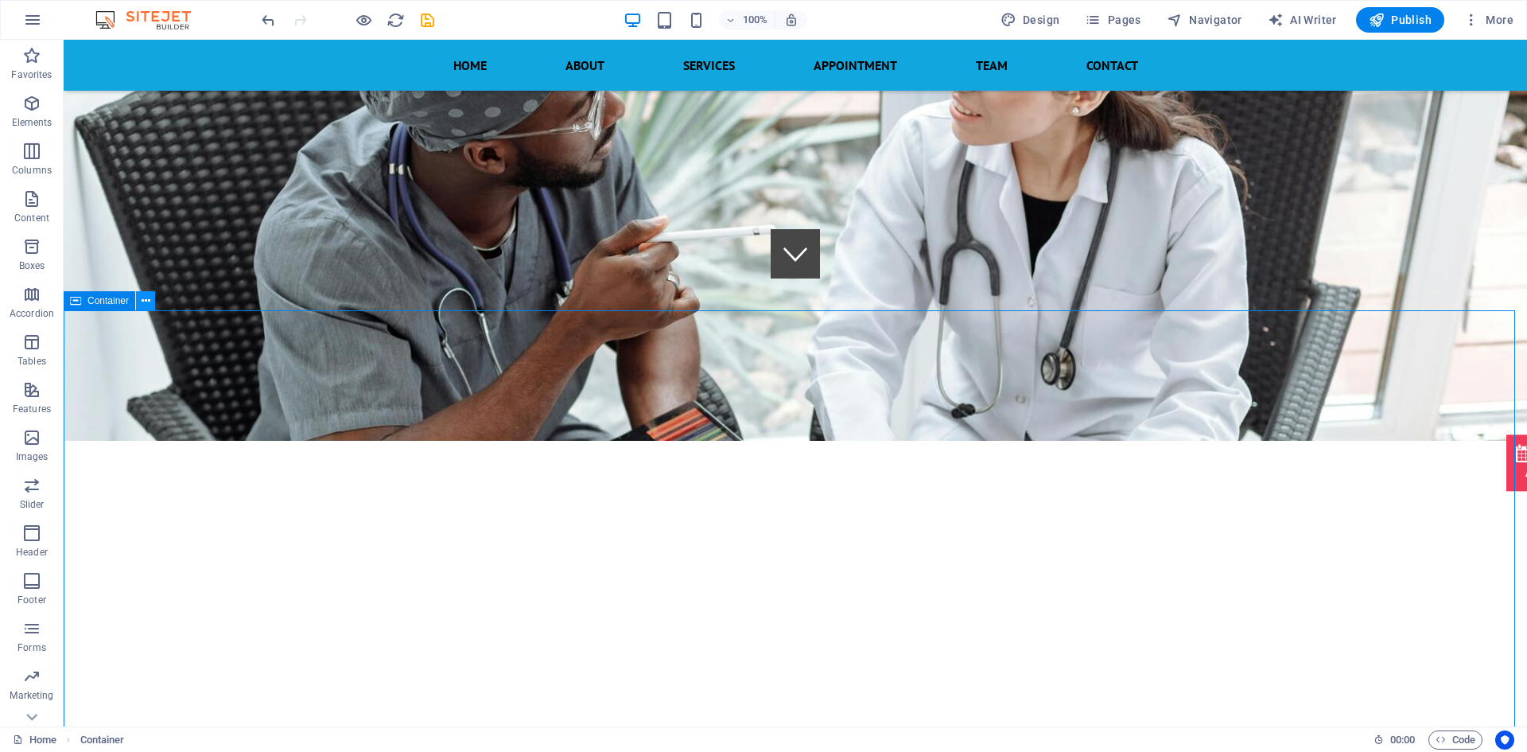
click at [142, 299] on icon at bounding box center [146, 301] width 9 height 17
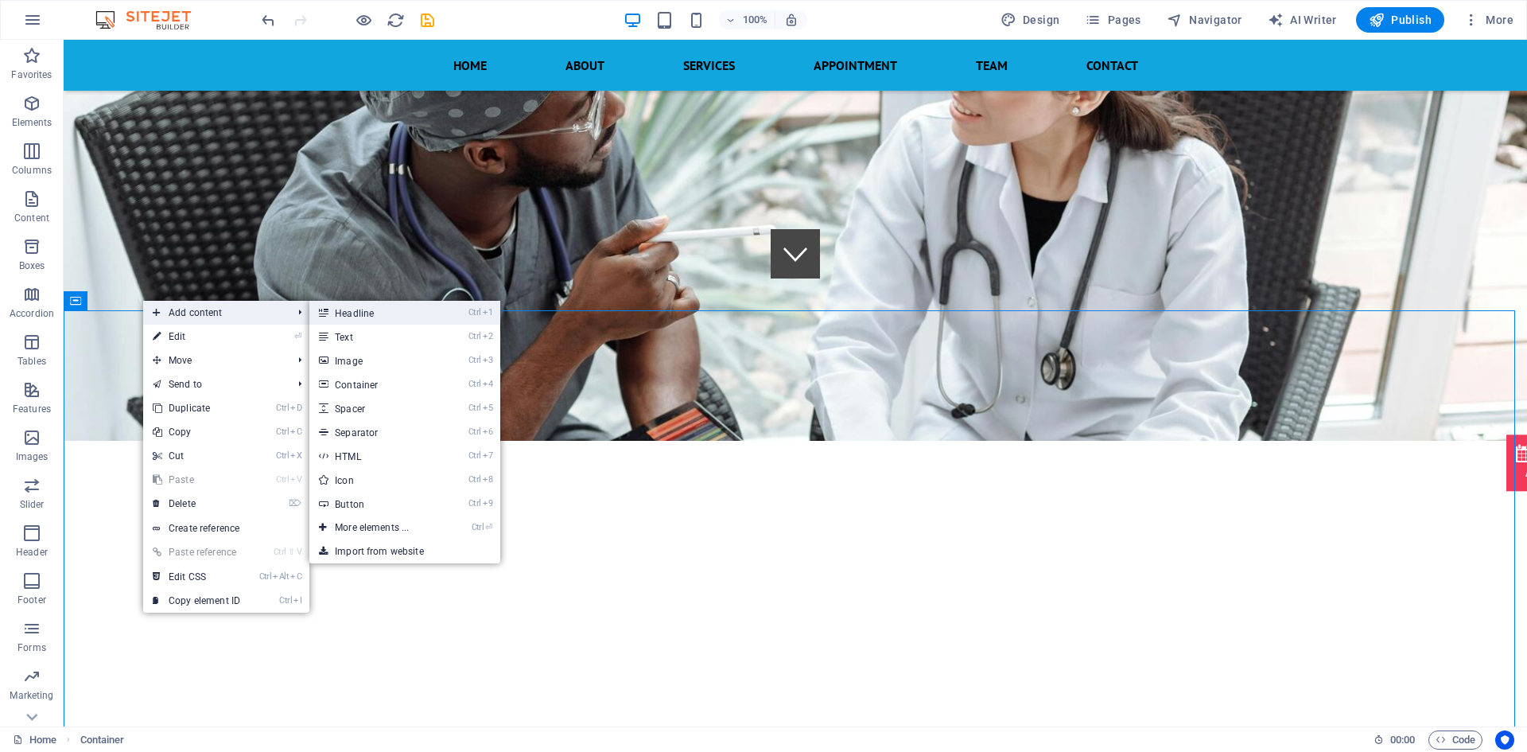
click at [360, 311] on link "Ctrl 1 Headline" at bounding box center [374, 313] width 131 height 24
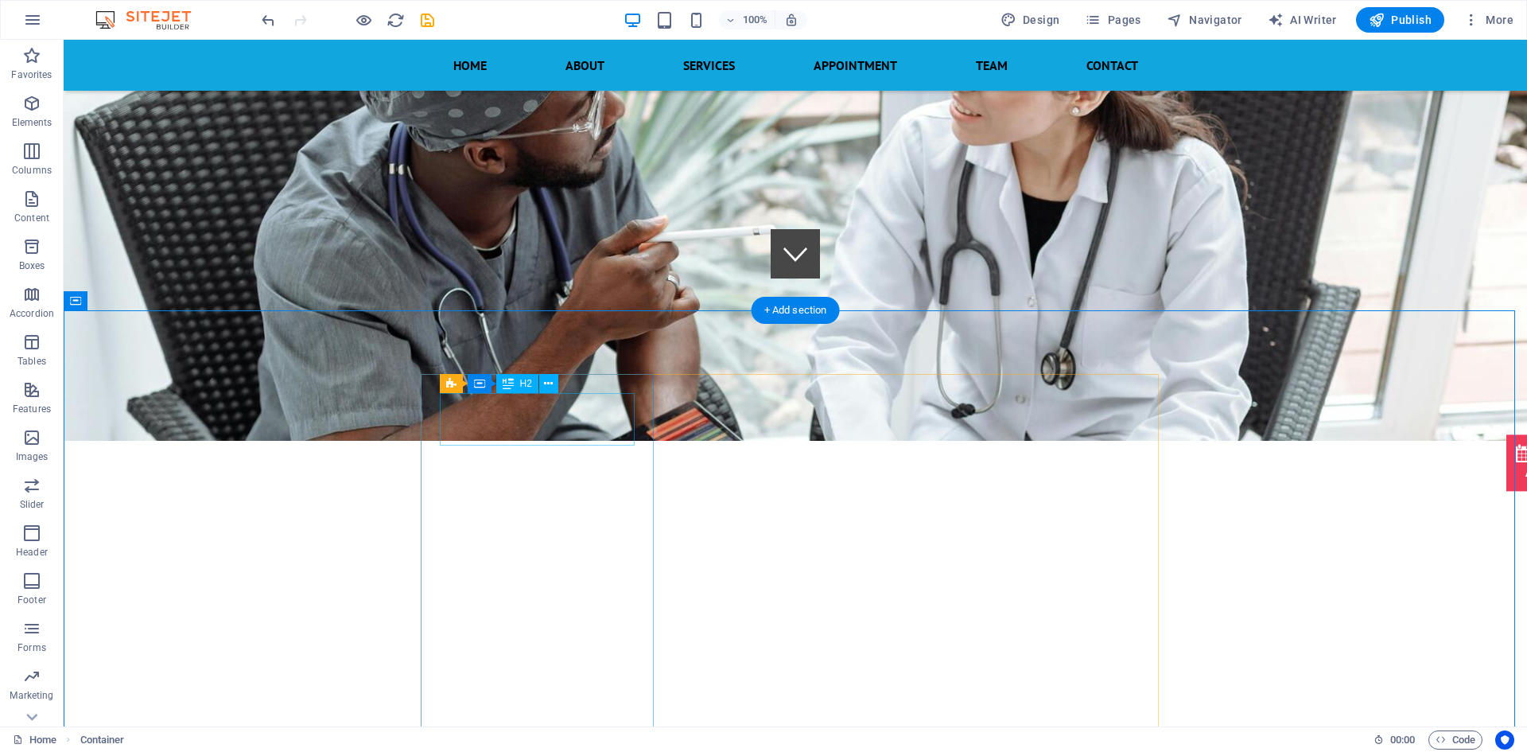
click at [551, 387] on icon at bounding box center [548, 383] width 9 height 17
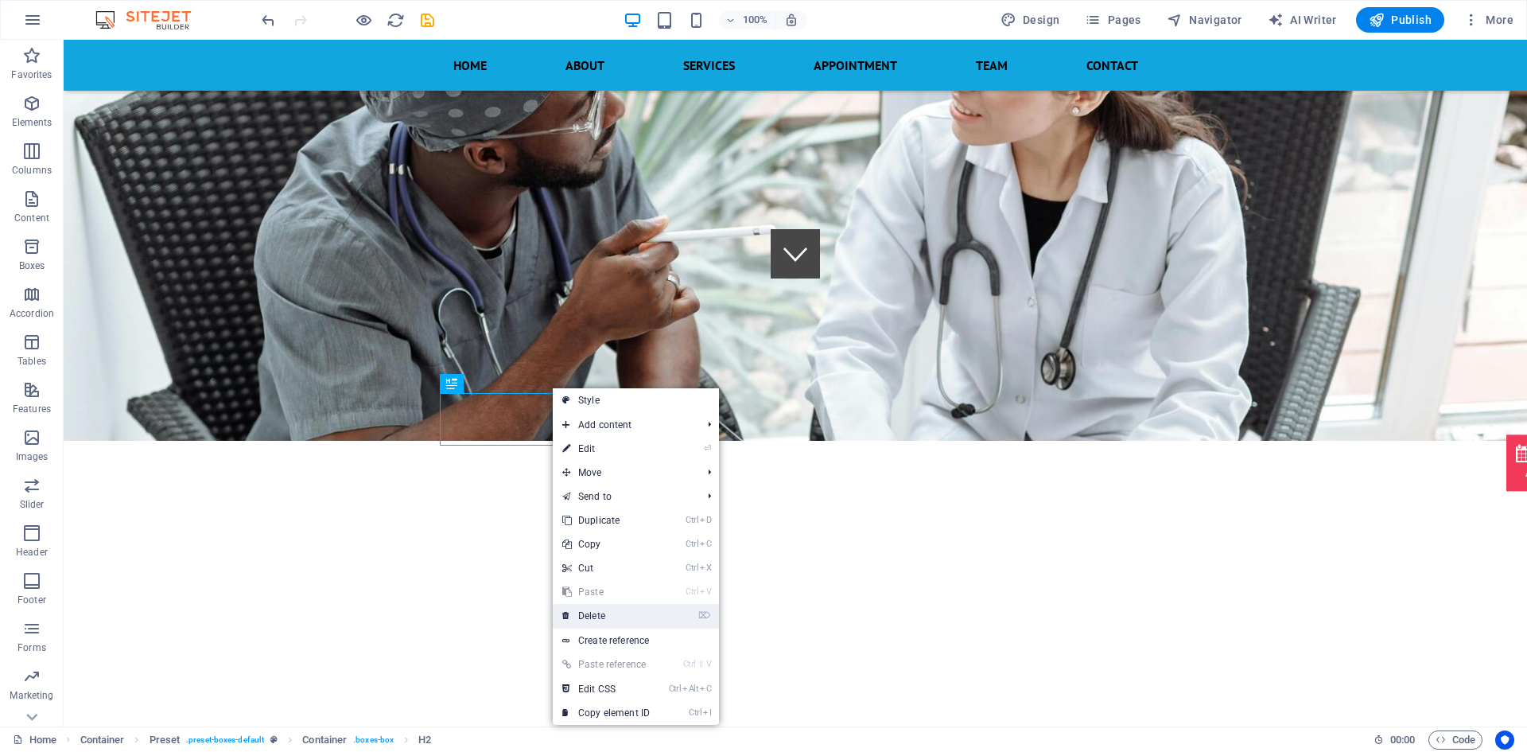
click at [601, 616] on link "⌦ Delete" at bounding box center [606, 616] width 107 height 24
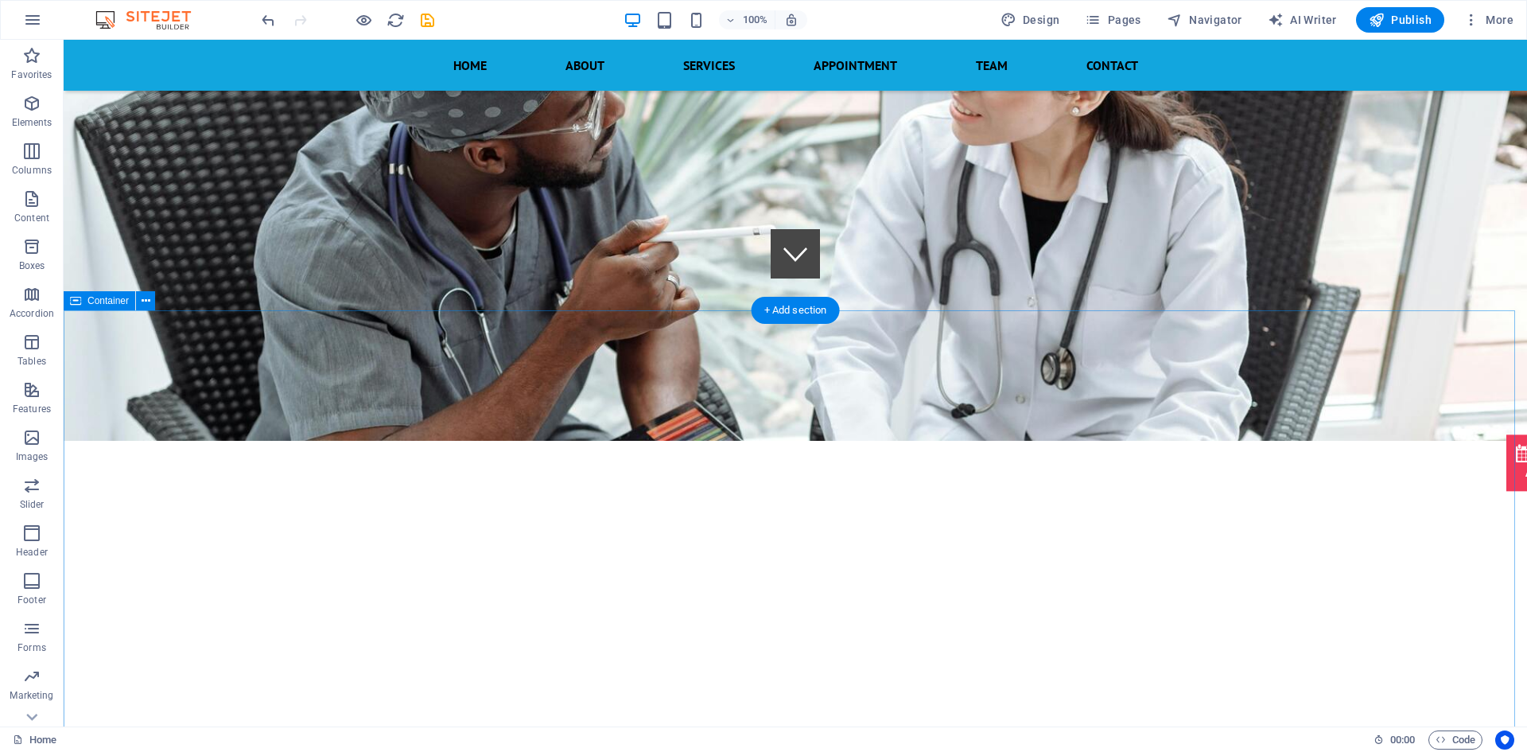
click at [152, 294] on button at bounding box center [145, 300] width 19 height 19
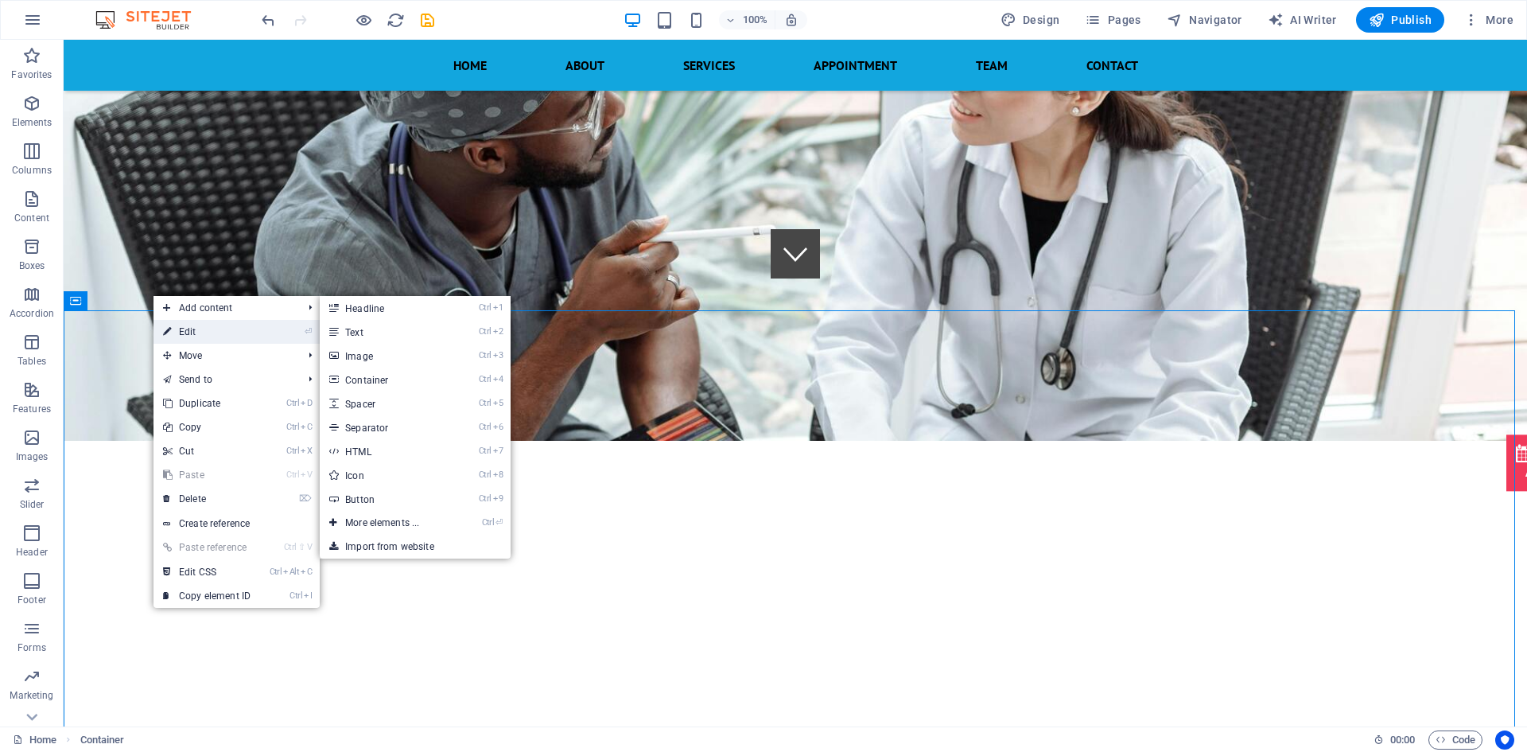
click at [173, 325] on link "⏎ Edit" at bounding box center [207, 332] width 107 height 24
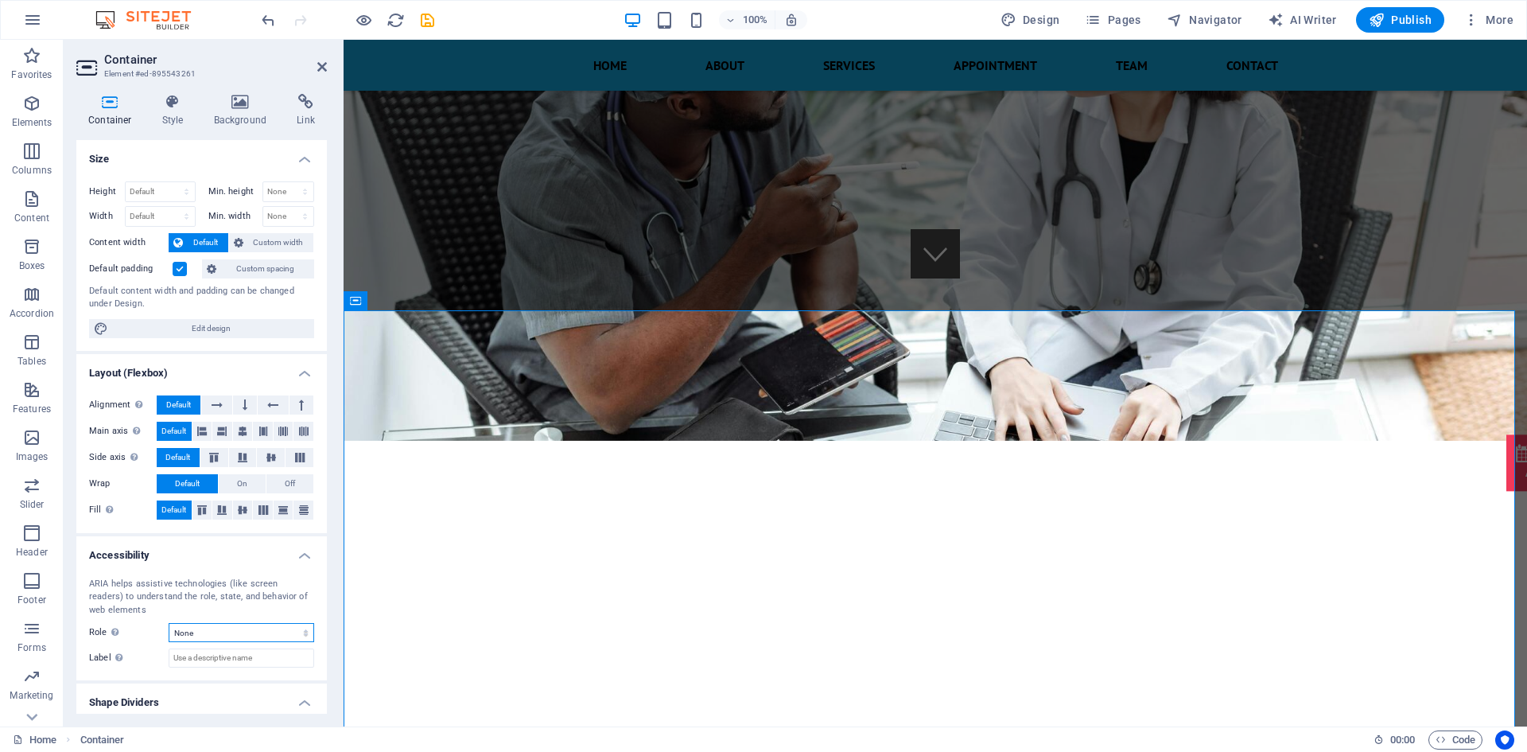
click at [229, 631] on select "None Alert Article Banner Comment Complementary Dialog Footer Header Marquee Pr…" at bounding box center [242, 632] width 146 height 19
click at [169, 623] on select "None Alert Article Banner Comment Complementary Dialog Footer Header Marquee Pr…" at bounding box center [242, 632] width 146 height 19
click at [233, 630] on select "None Alert Article Banner Comment Complementary Dialog Footer Header Marquee Pr…" at bounding box center [242, 632] width 146 height 19
select select "none"
click at [169, 623] on select "None Alert Article Banner Comment Complementary Dialog Footer Header Marquee Pr…" at bounding box center [242, 632] width 146 height 19
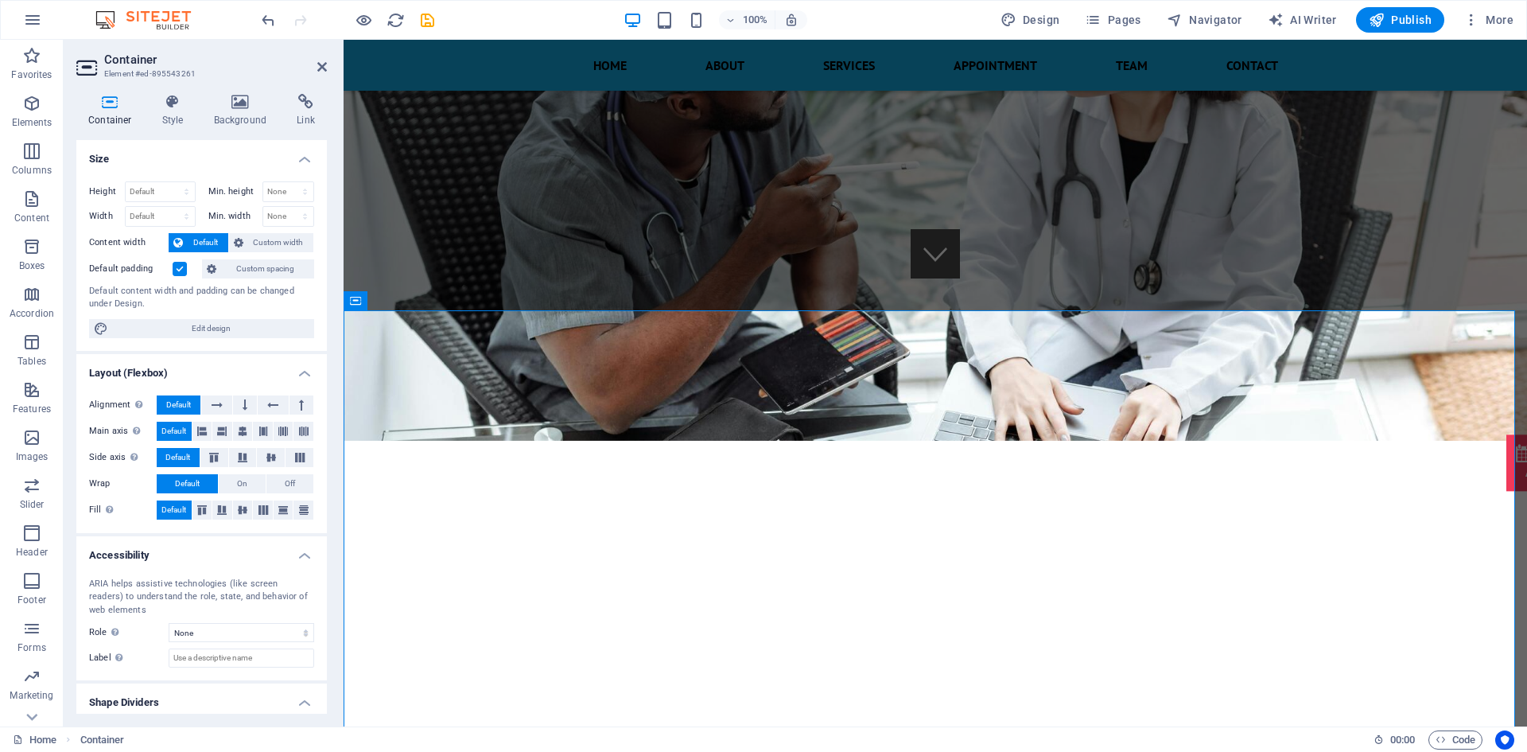
click at [308, 698] on h4 "Shape Dividers" at bounding box center [201, 697] width 251 height 29
click at [308, 698] on h4 "Shape Dividers" at bounding box center [201, 702] width 251 height 38
click at [308, 698] on h4 "Shape Dividers" at bounding box center [201, 697] width 251 height 29
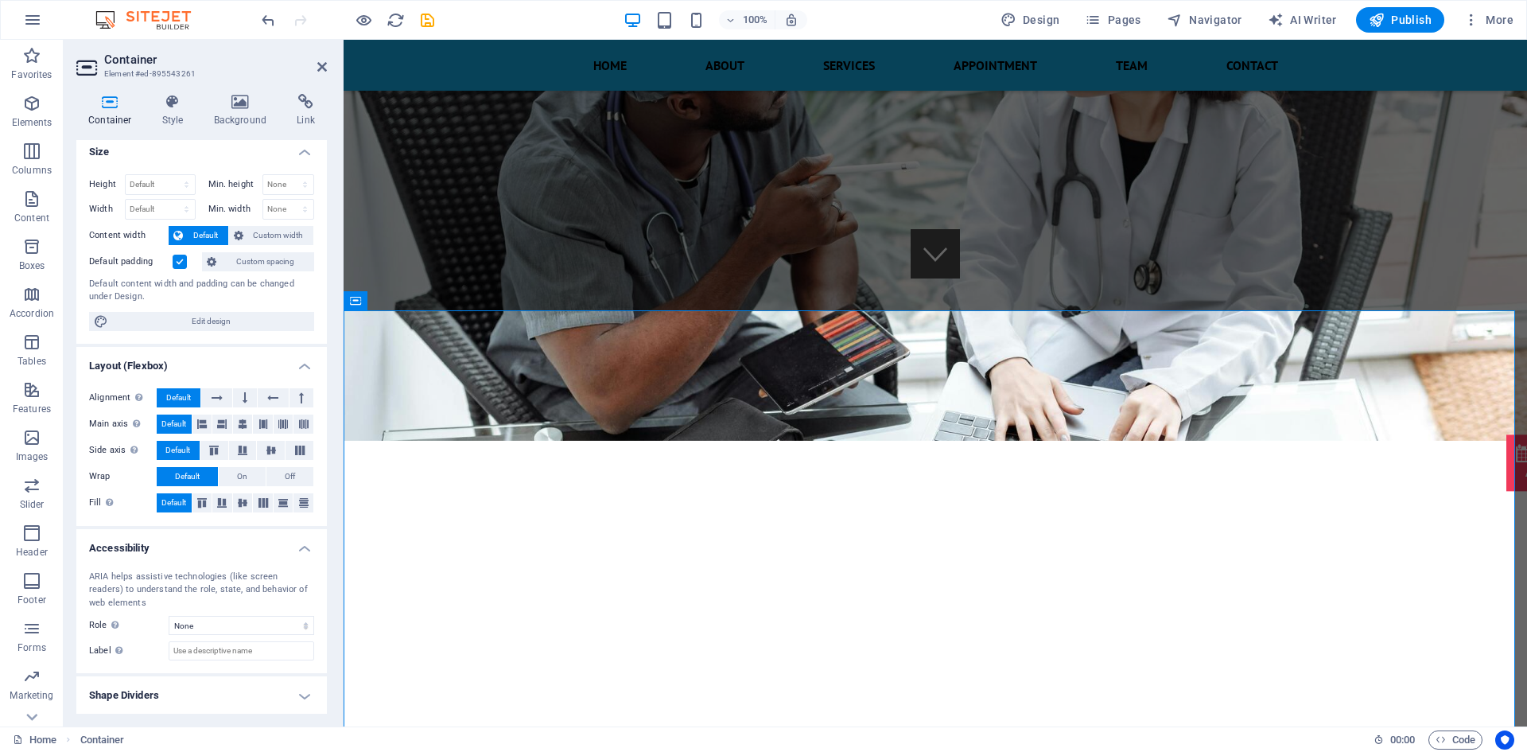
scroll to position [8, 0]
click at [308, 698] on h4 "Shape Dividers" at bounding box center [201, 694] width 251 height 38
click at [199, 114] on h4 "Style" at bounding box center [176, 110] width 52 height 33
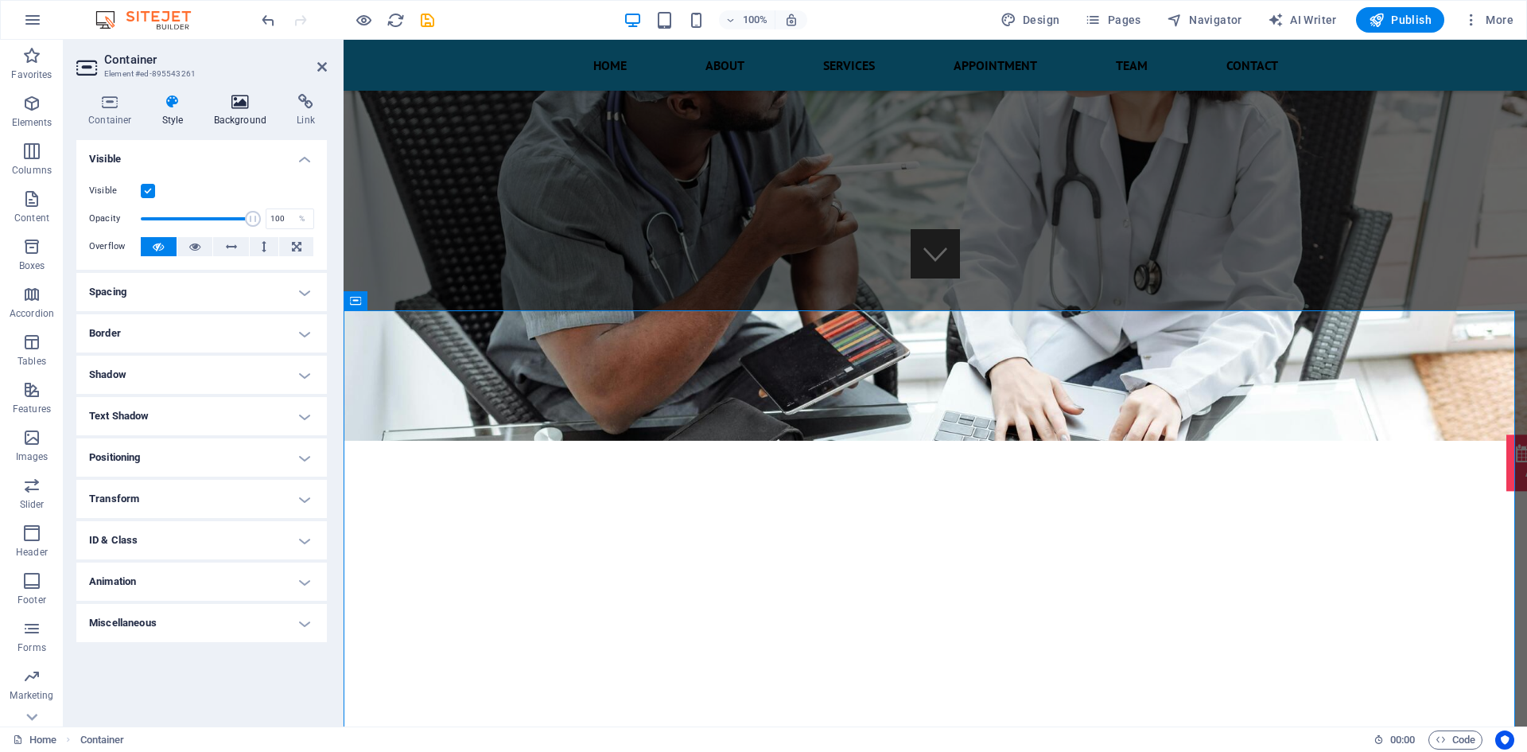
click at [279, 116] on h4 "Background" at bounding box center [244, 110] width 84 height 33
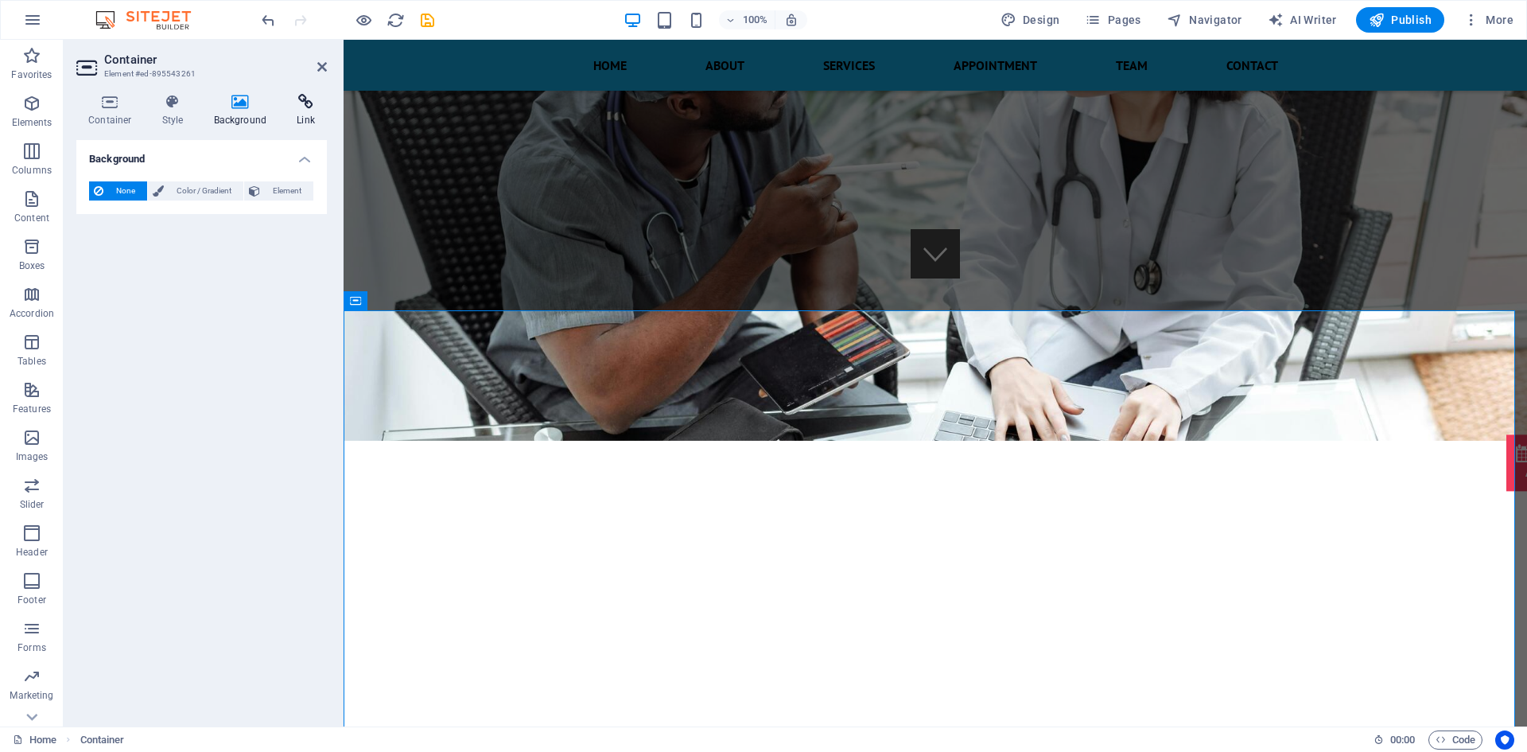
click at [314, 115] on h4 "Link" at bounding box center [306, 110] width 42 height 33
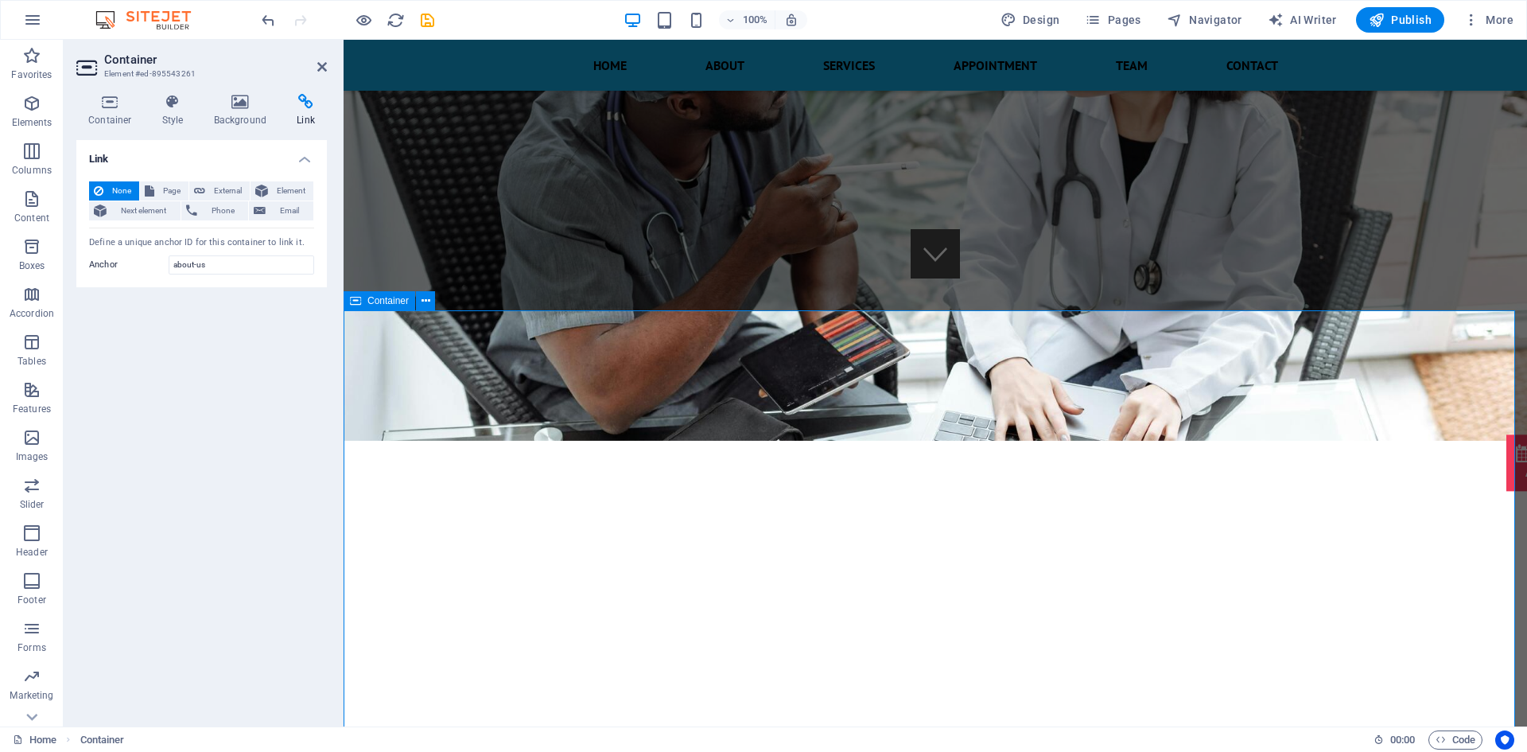
click at [1126, 15] on span "Pages" at bounding box center [1113, 20] width 56 height 16
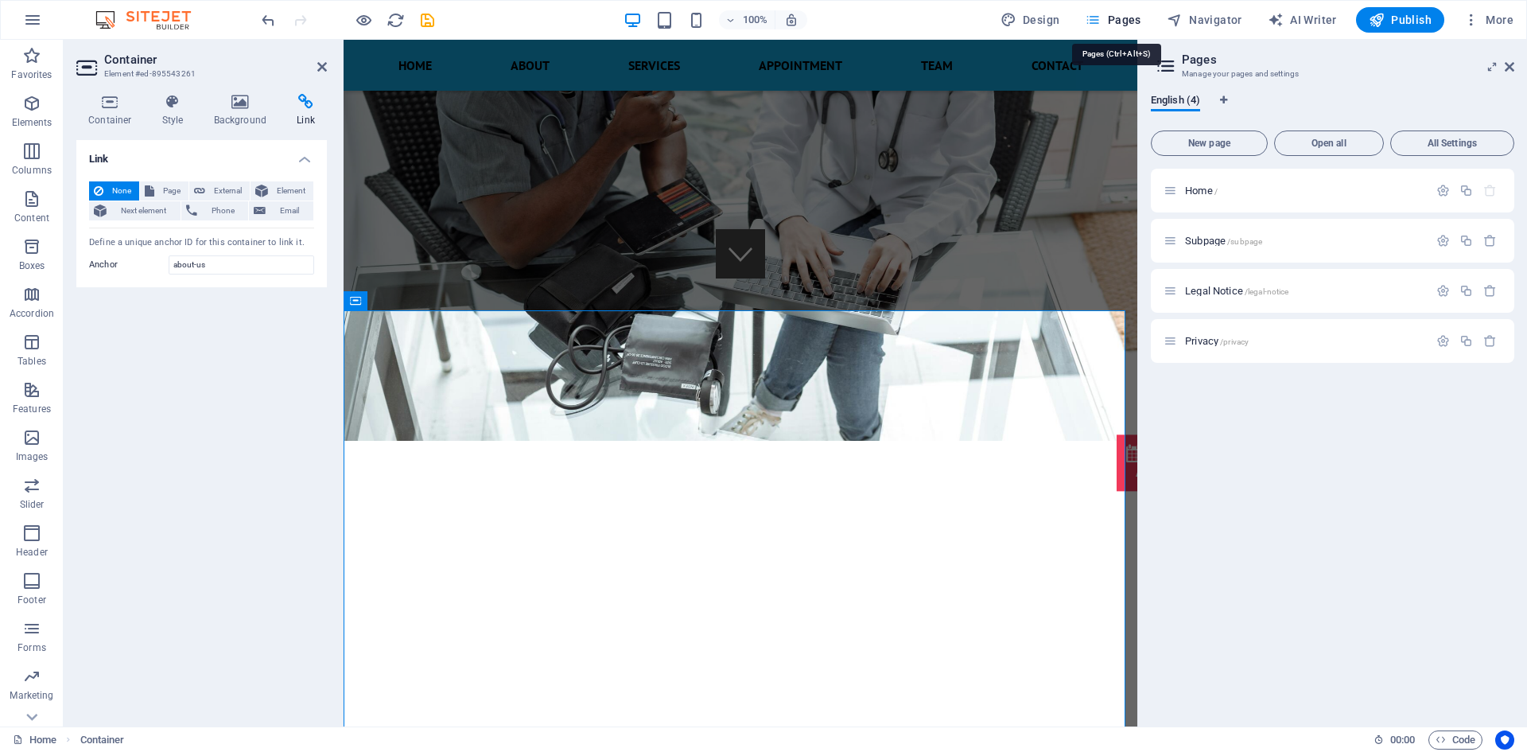
click at [1126, 15] on span "Pages" at bounding box center [1113, 20] width 56 height 16
click at [1035, 28] on button "Design" at bounding box center [1030, 19] width 72 height 25
select select "rem"
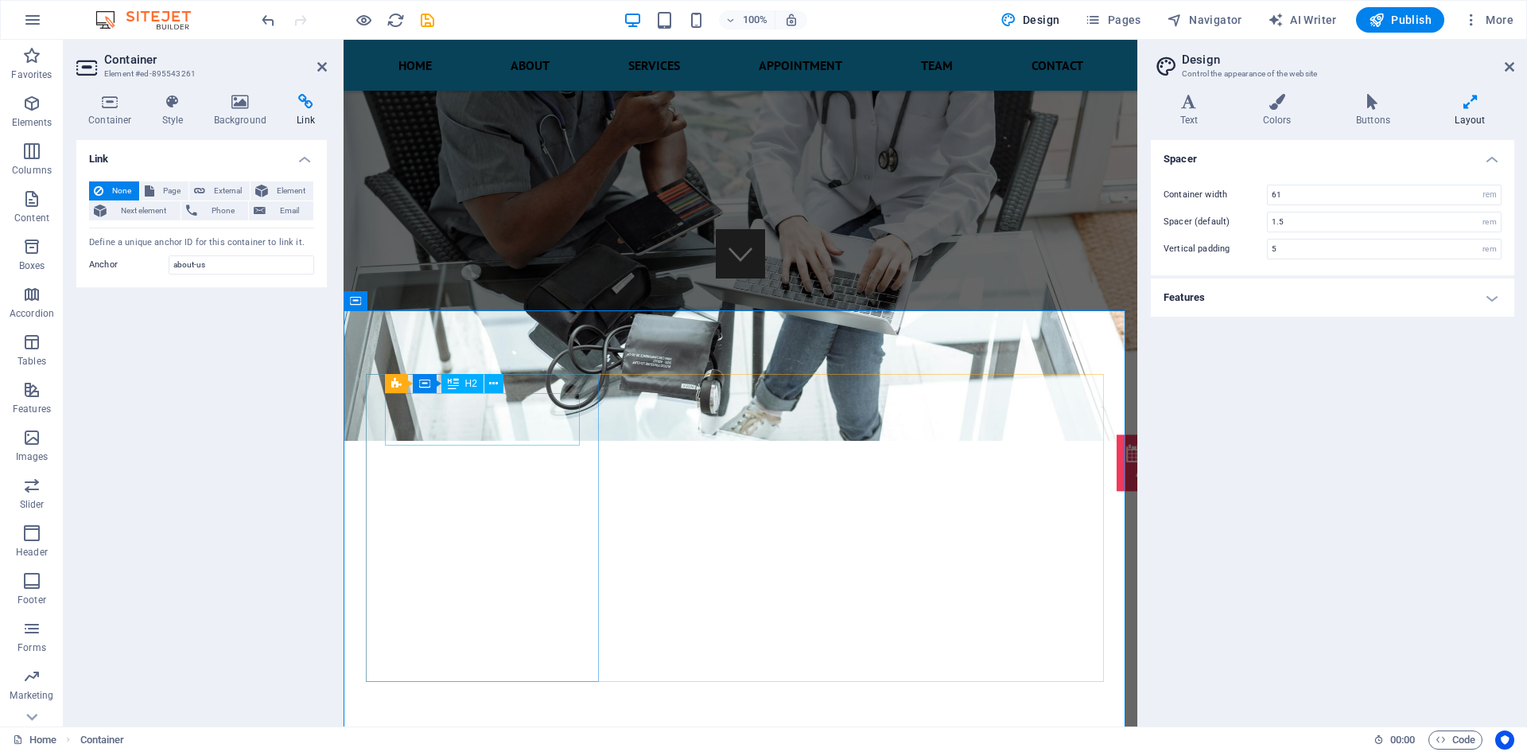
click at [1503, 65] on h2 "Design" at bounding box center [1348, 59] width 332 height 14
click at [1452, 290] on h4 "Features" at bounding box center [1333, 297] width 364 height 38
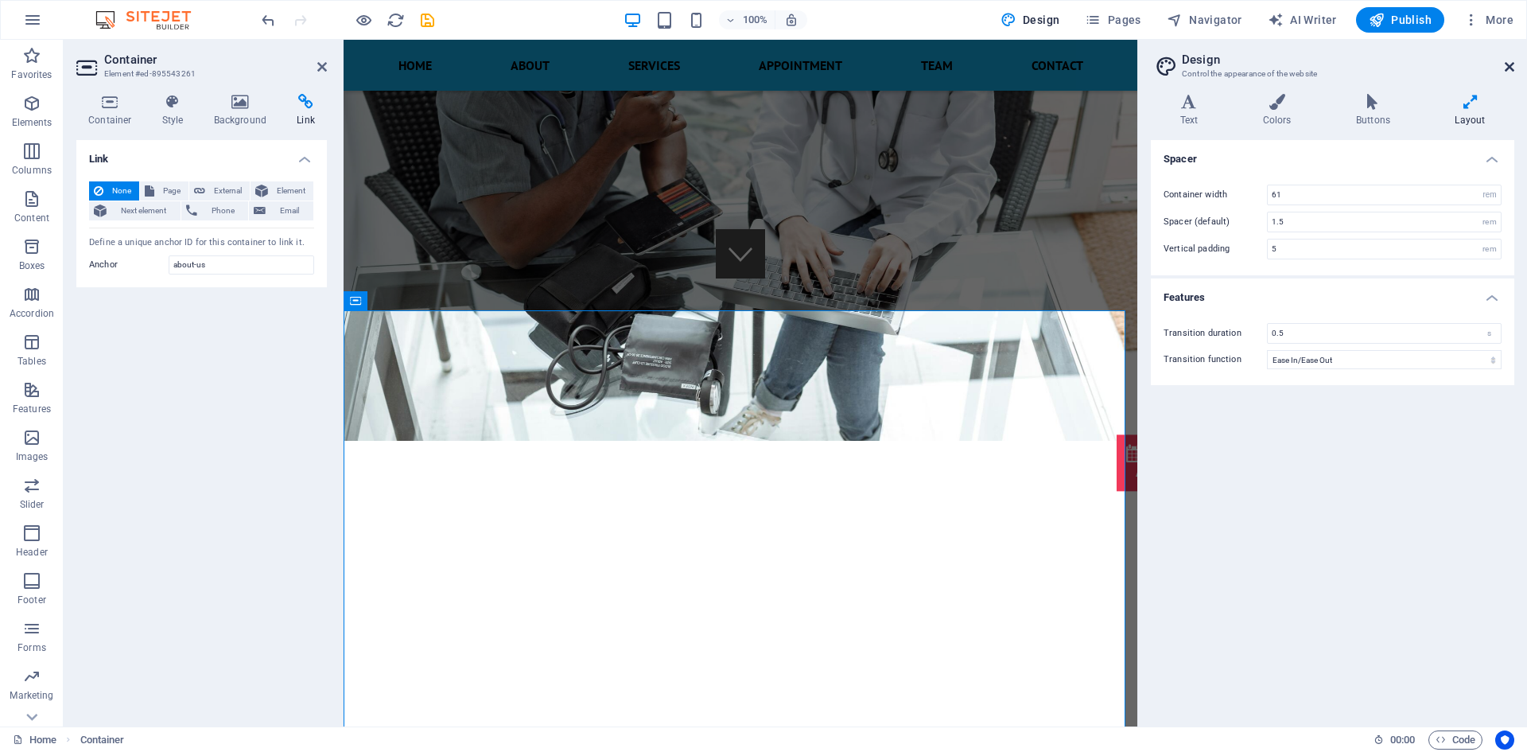
click at [1507, 64] on icon at bounding box center [1510, 66] width 10 height 13
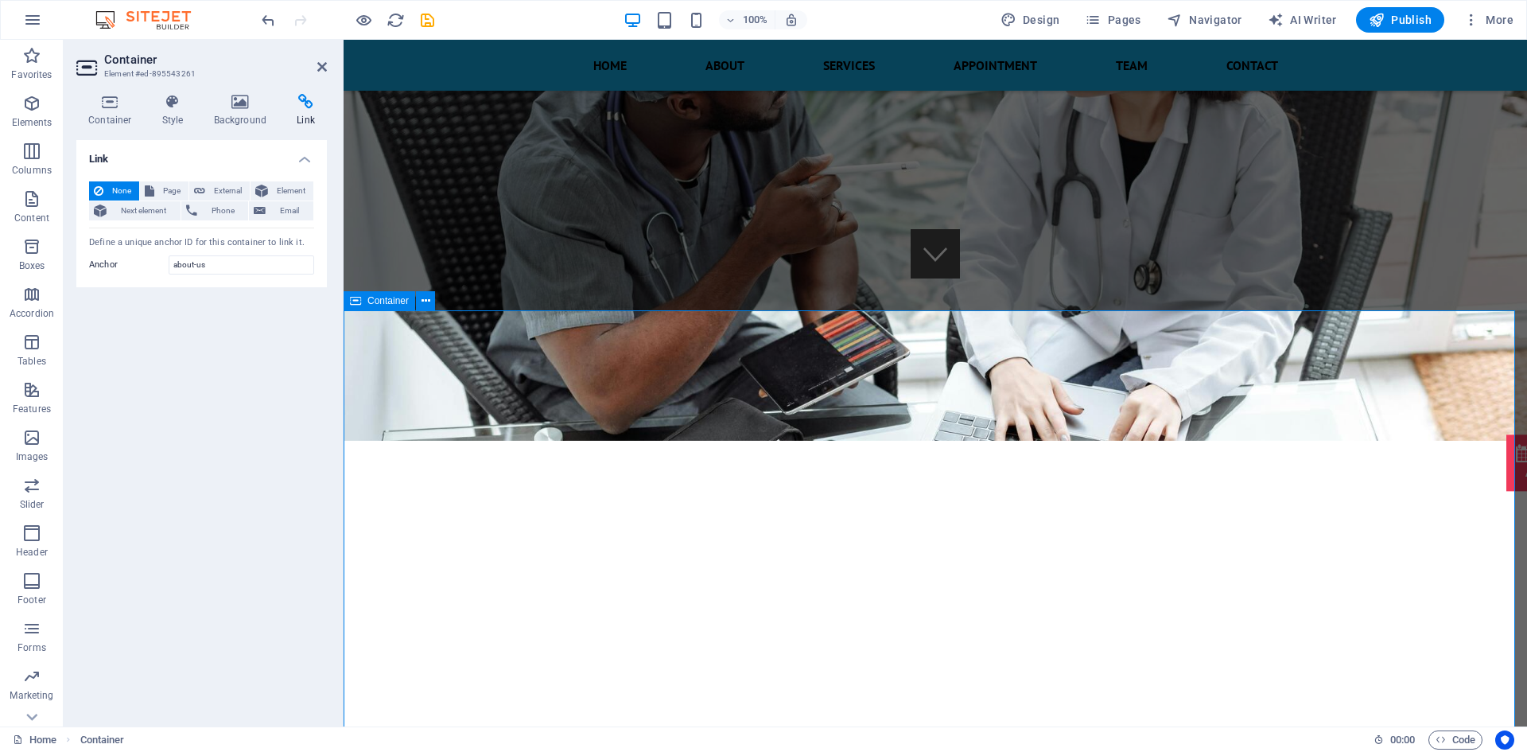
click at [567, 371] on icon at bounding box center [572, 364] width 10 height 19
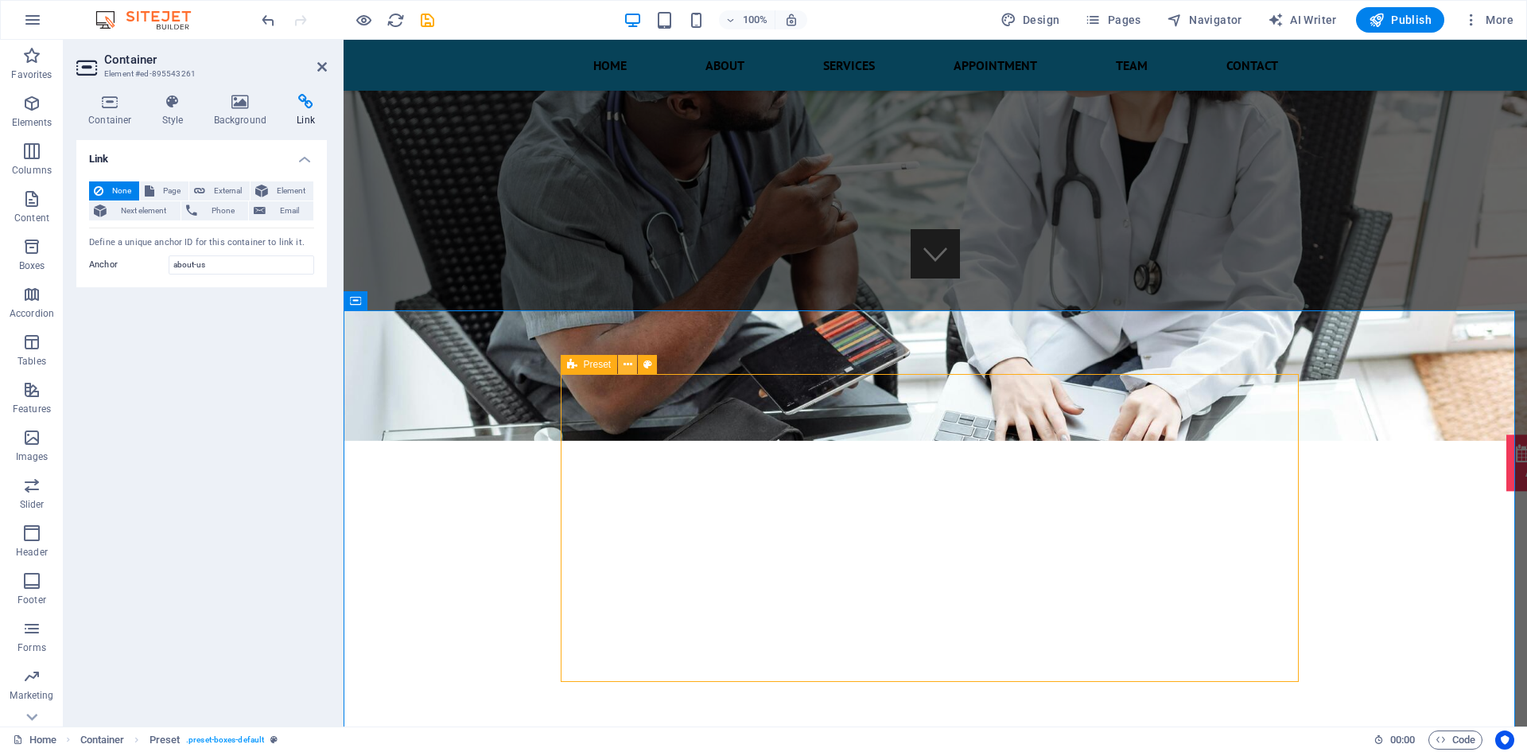
click at [632, 363] on button at bounding box center [627, 364] width 19 height 19
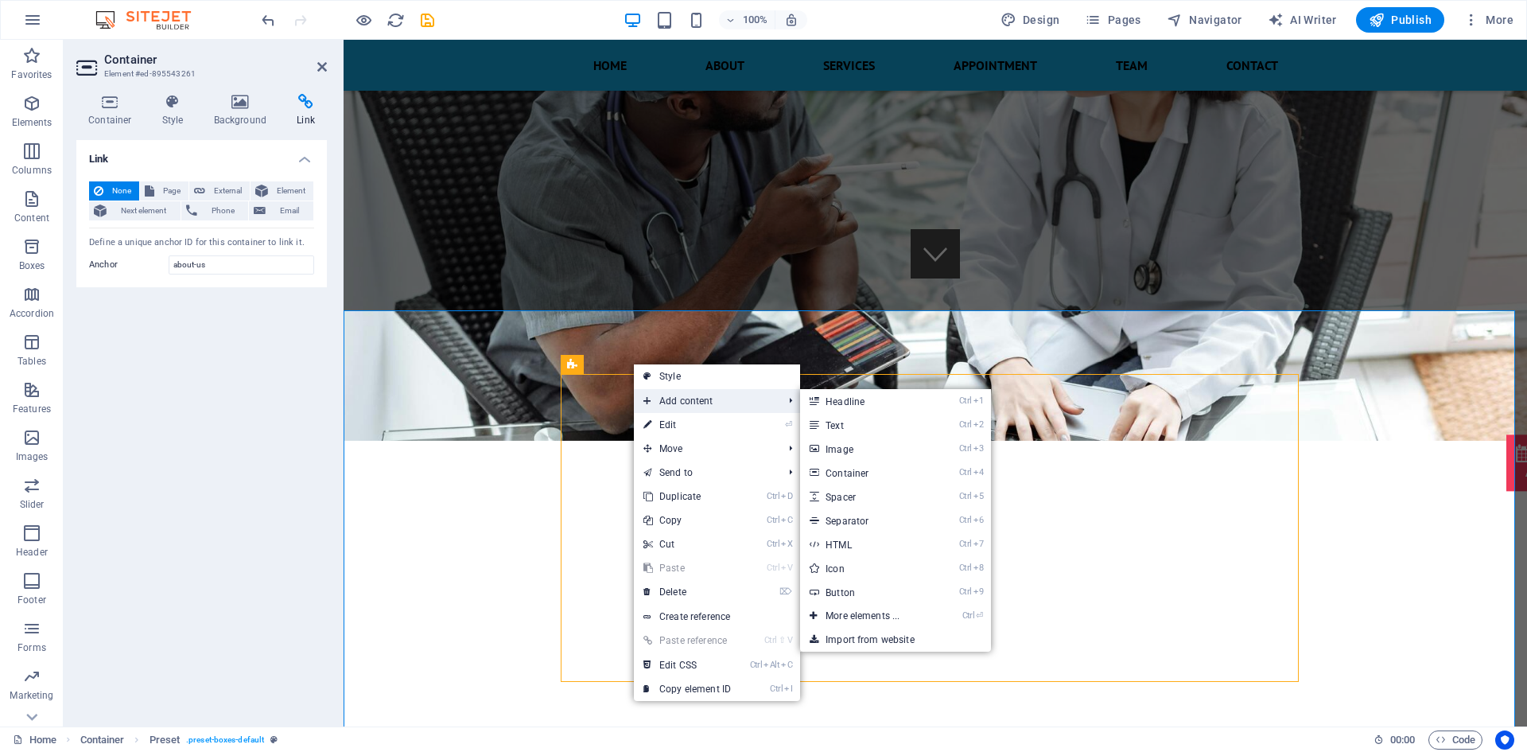
click at [665, 404] on span "Add content" at bounding box center [705, 401] width 142 height 24
click at [870, 478] on link "Ctrl 4 Container" at bounding box center [865, 473] width 131 height 24
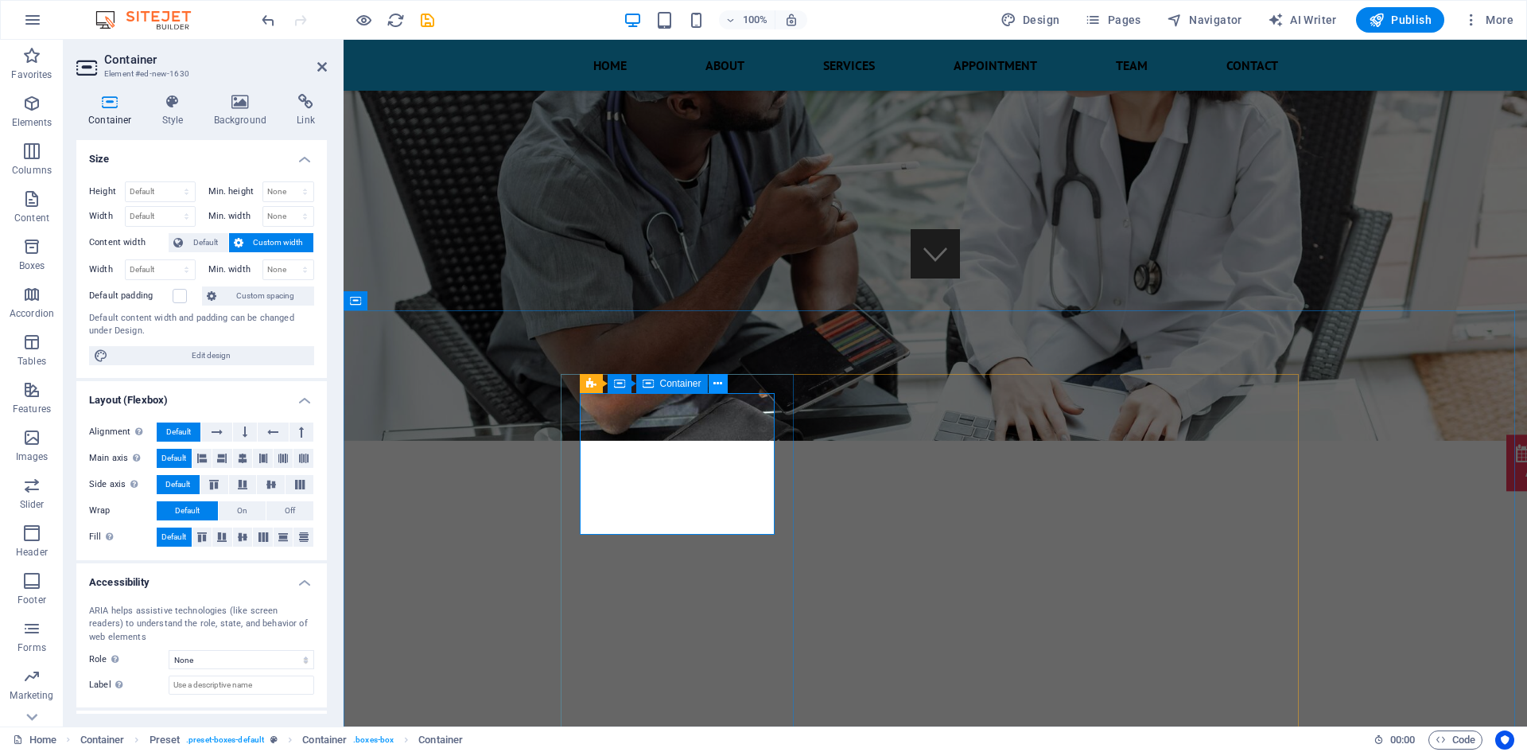
click at [713, 391] on button at bounding box center [718, 383] width 19 height 19
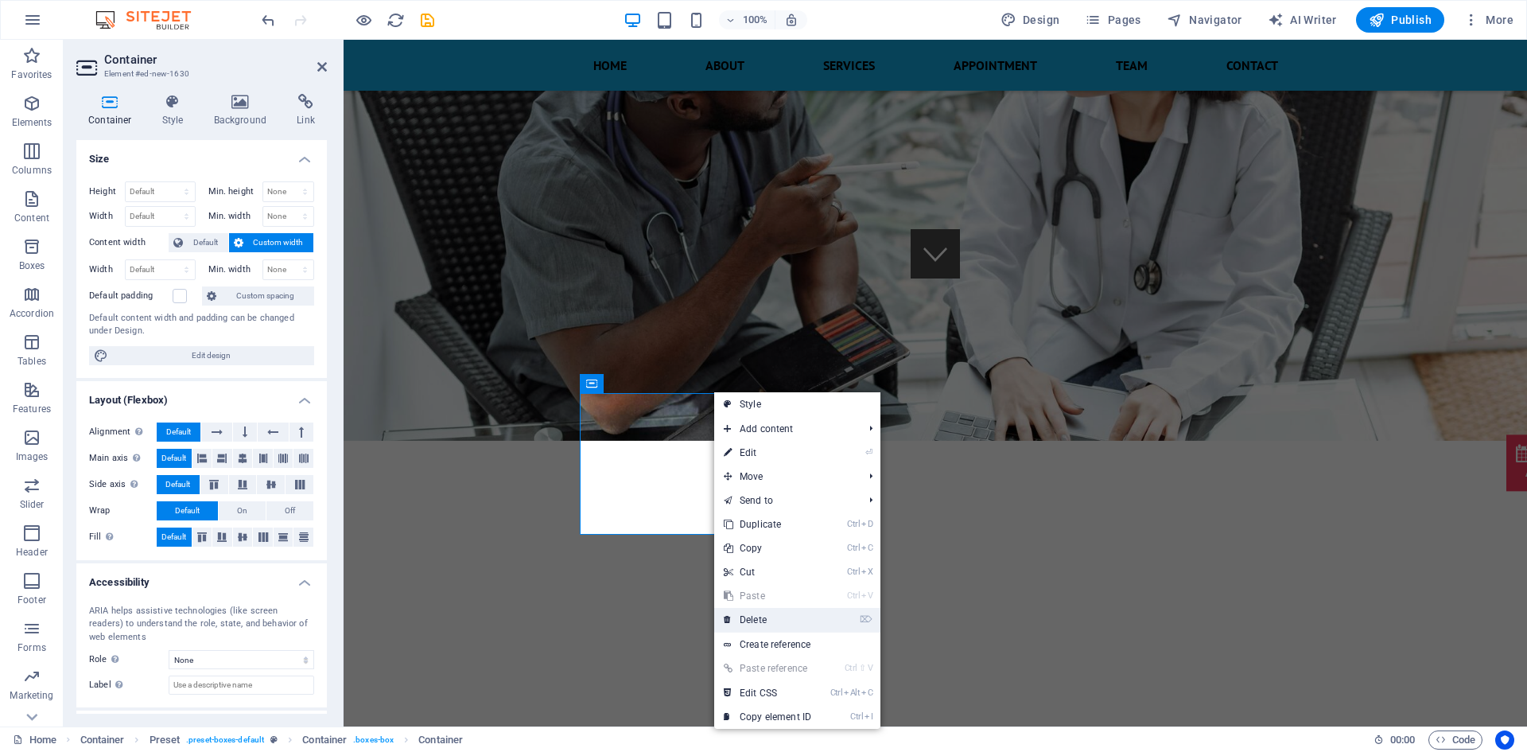
click at [756, 626] on link "⌦ Delete" at bounding box center [767, 620] width 107 height 24
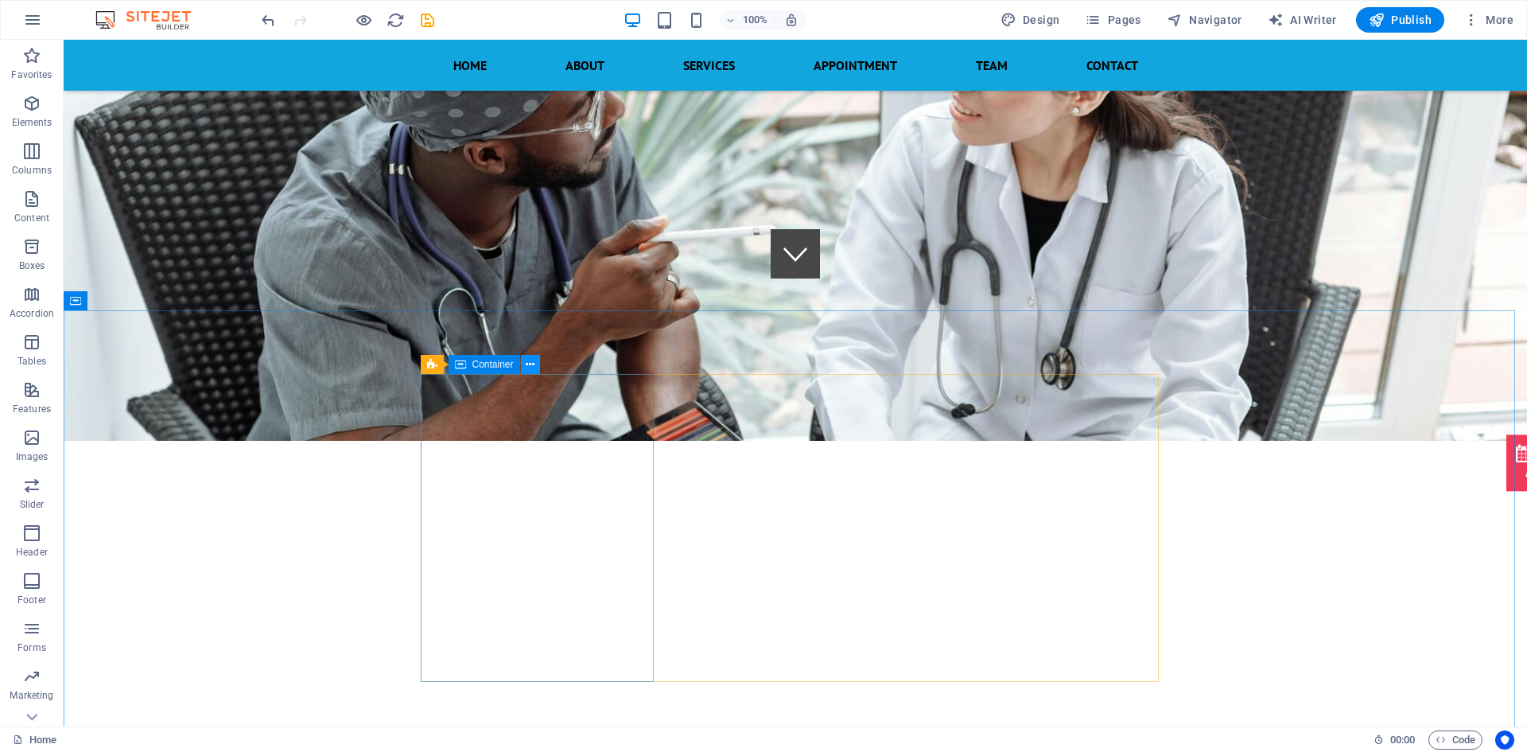
click at [539, 366] on button at bounding box center [530, 364] width 19 height 19
click at [439, 364] on div "Preset" at bounding box center [449, 364] width 57 height 19
click at [488, 367] on icon at bounding box center [488, 364] width 9 height 17
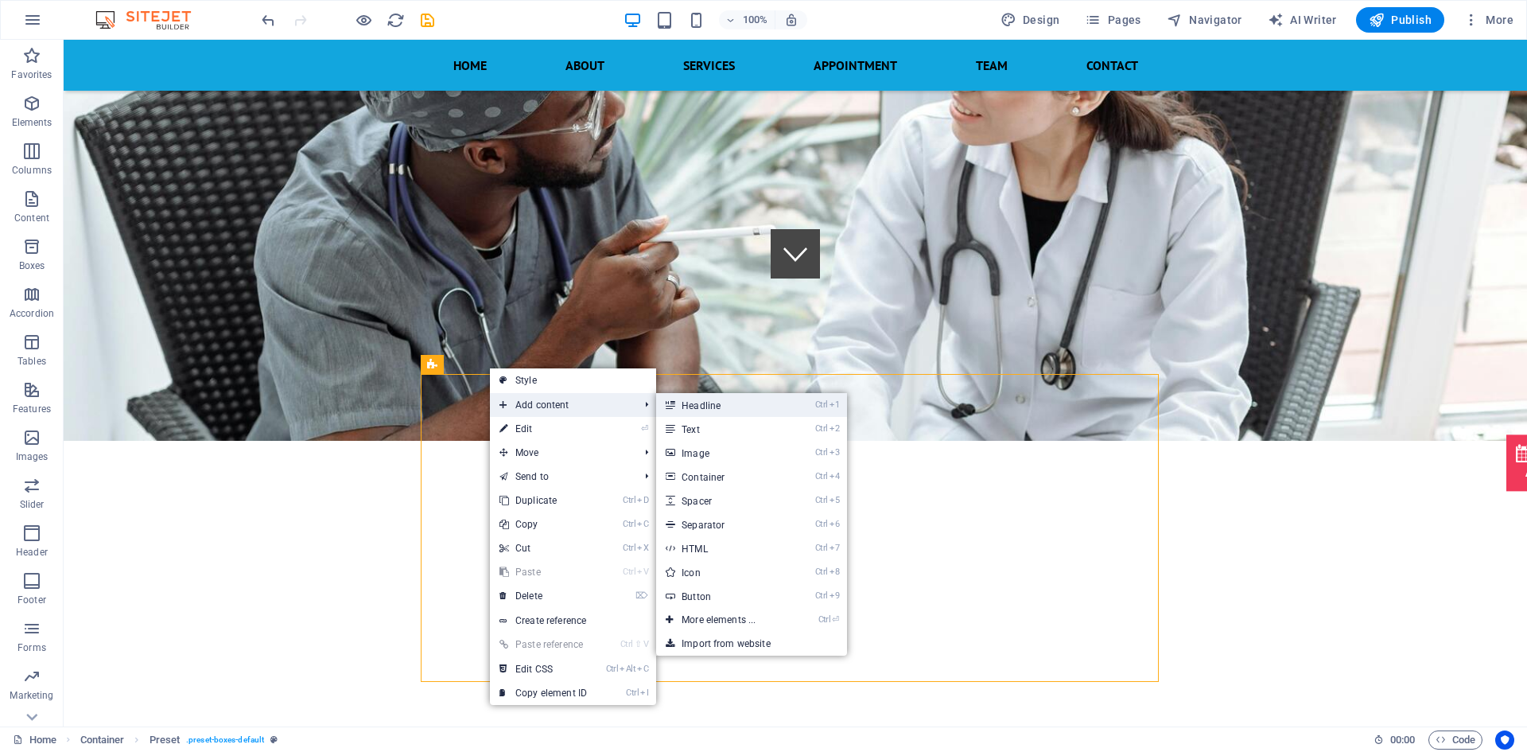
click at [713, 405] on link "Ctrl 1 Headline" at bounding box center [721, 405] width 131 height 24
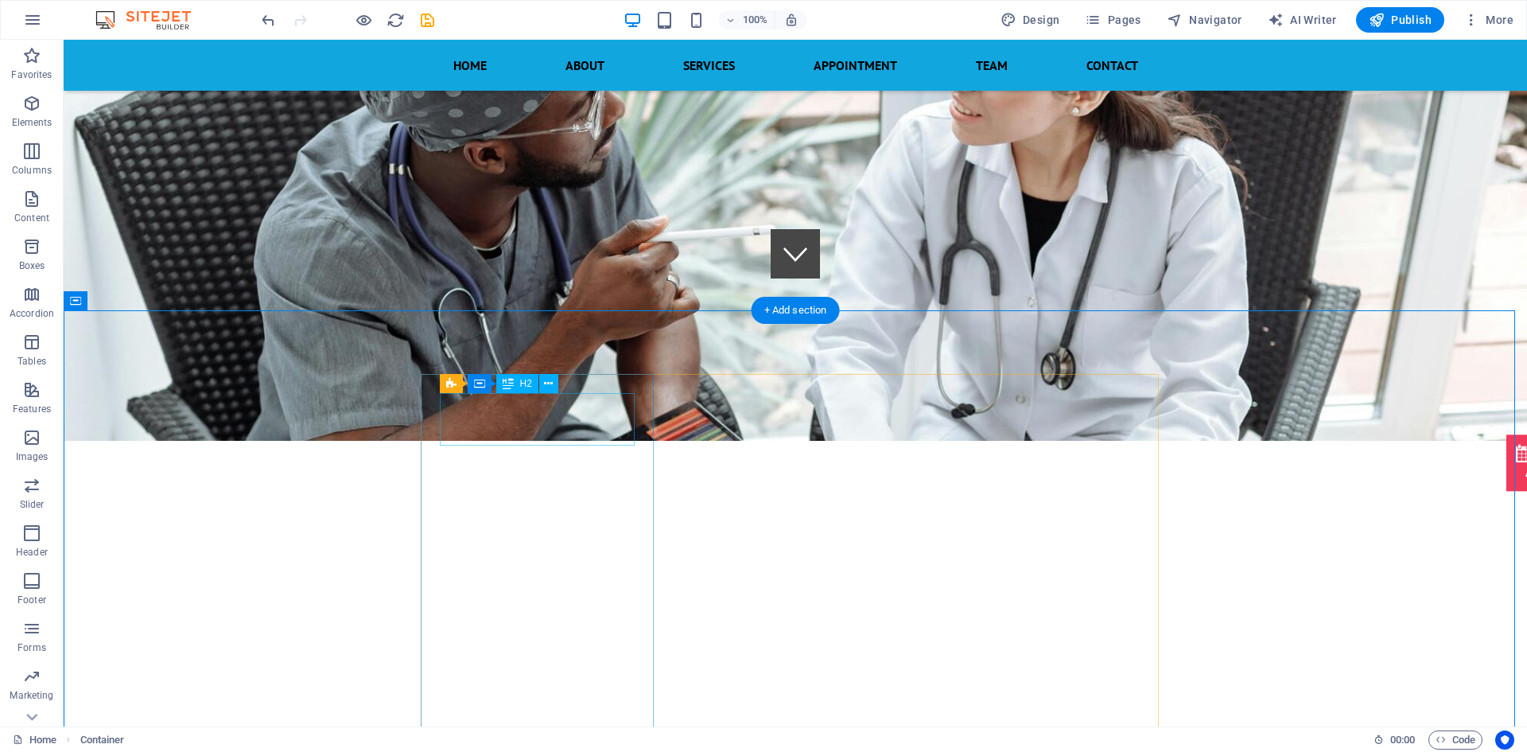
click at [546, 383] on icon at bounding box center [548, 383] width 9 height 17
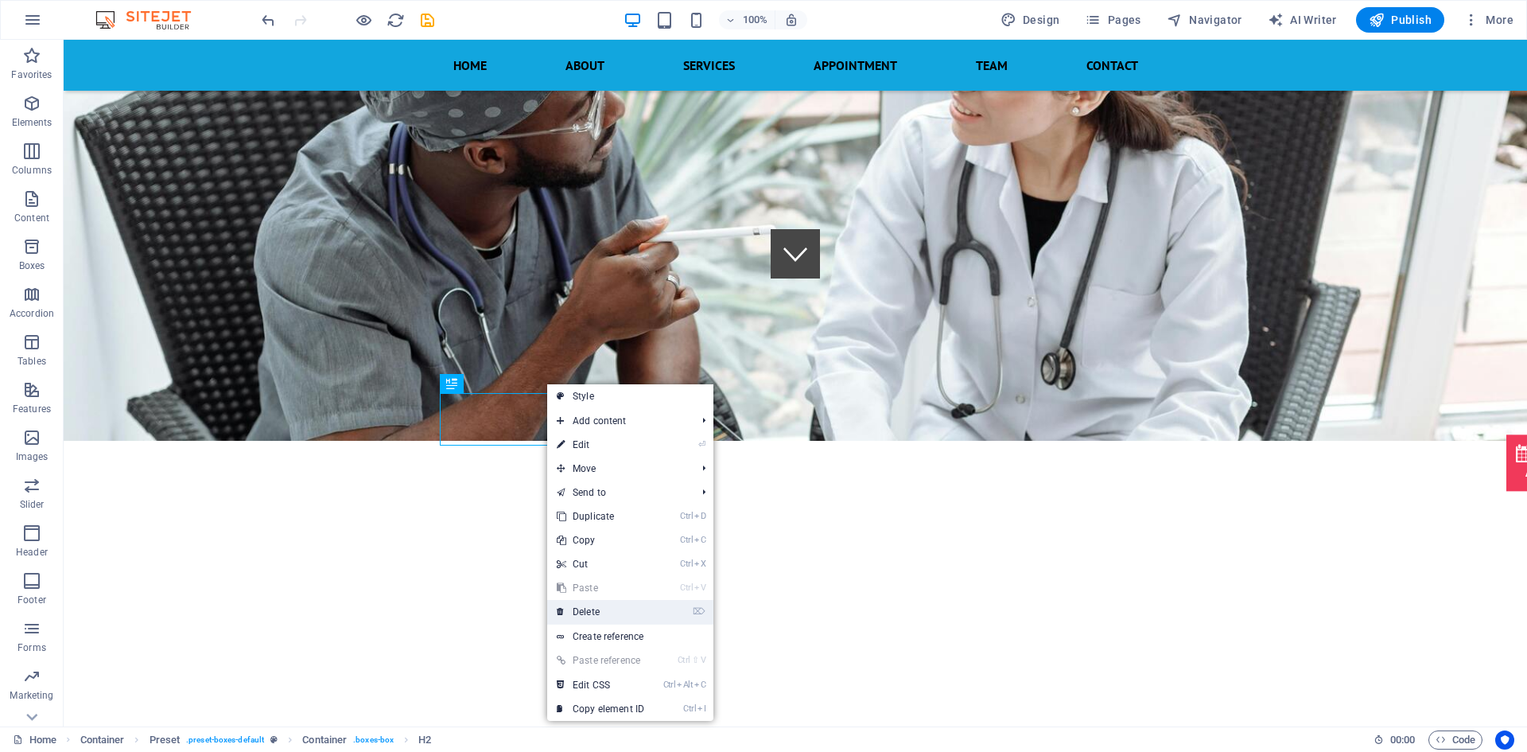
click at [594, 614] on link "⌦ Delete" at bounding box center [600, 612] width 107 height 24
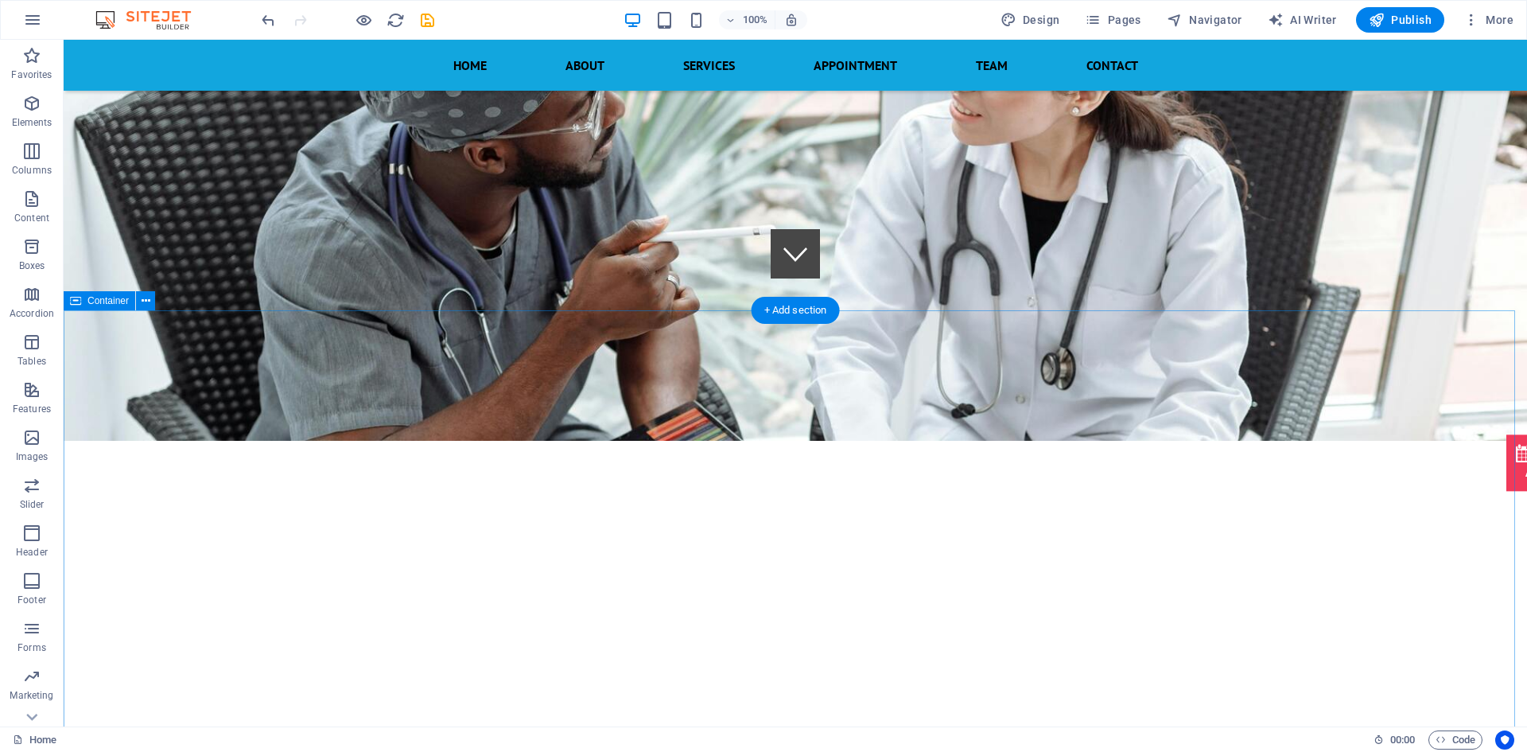
click at [87, 304] on div "Container" at bounding box center [100, 300] width 72 height 19
click at [143, 298] on icon at bounding box center [146, 301] width 9 height 17
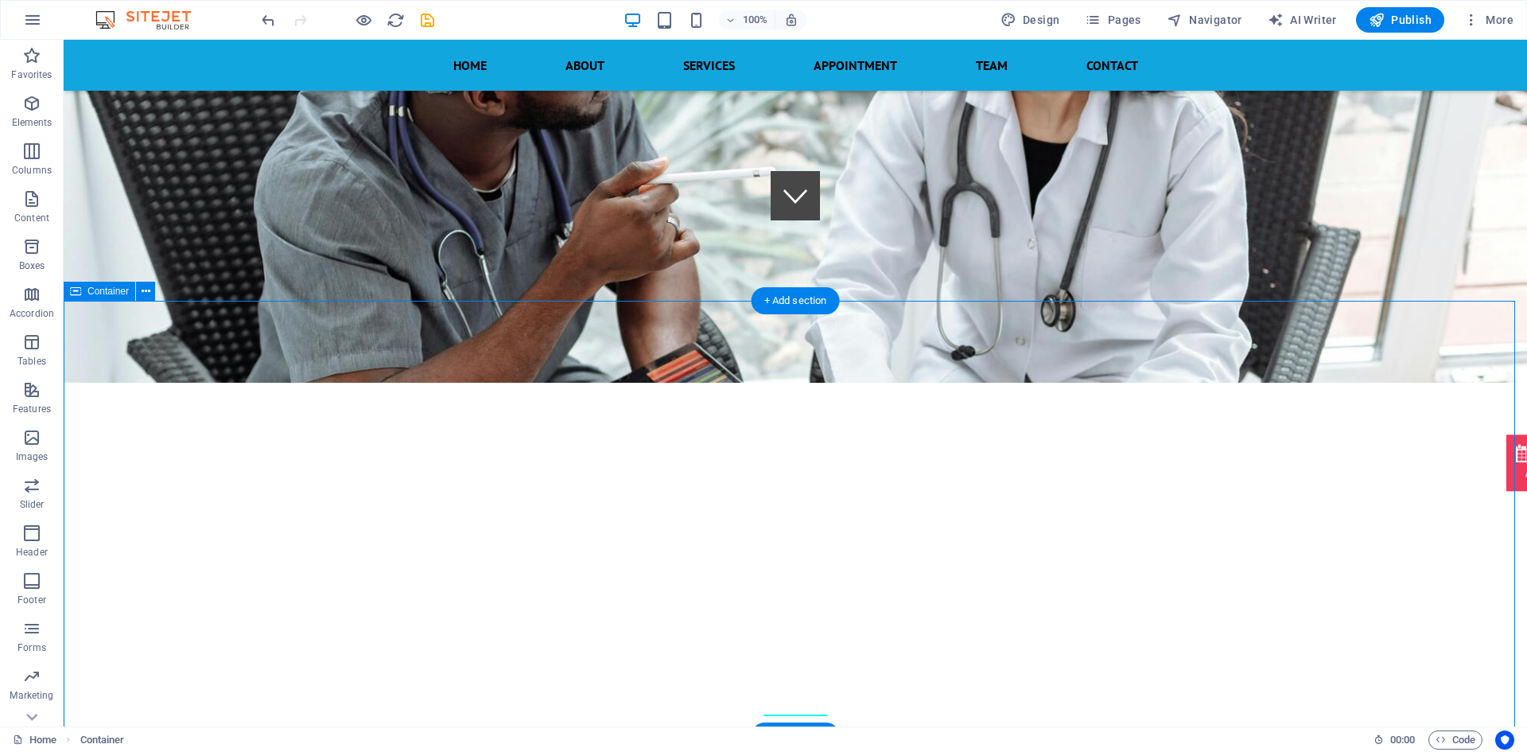
scroll to position [439, 0]
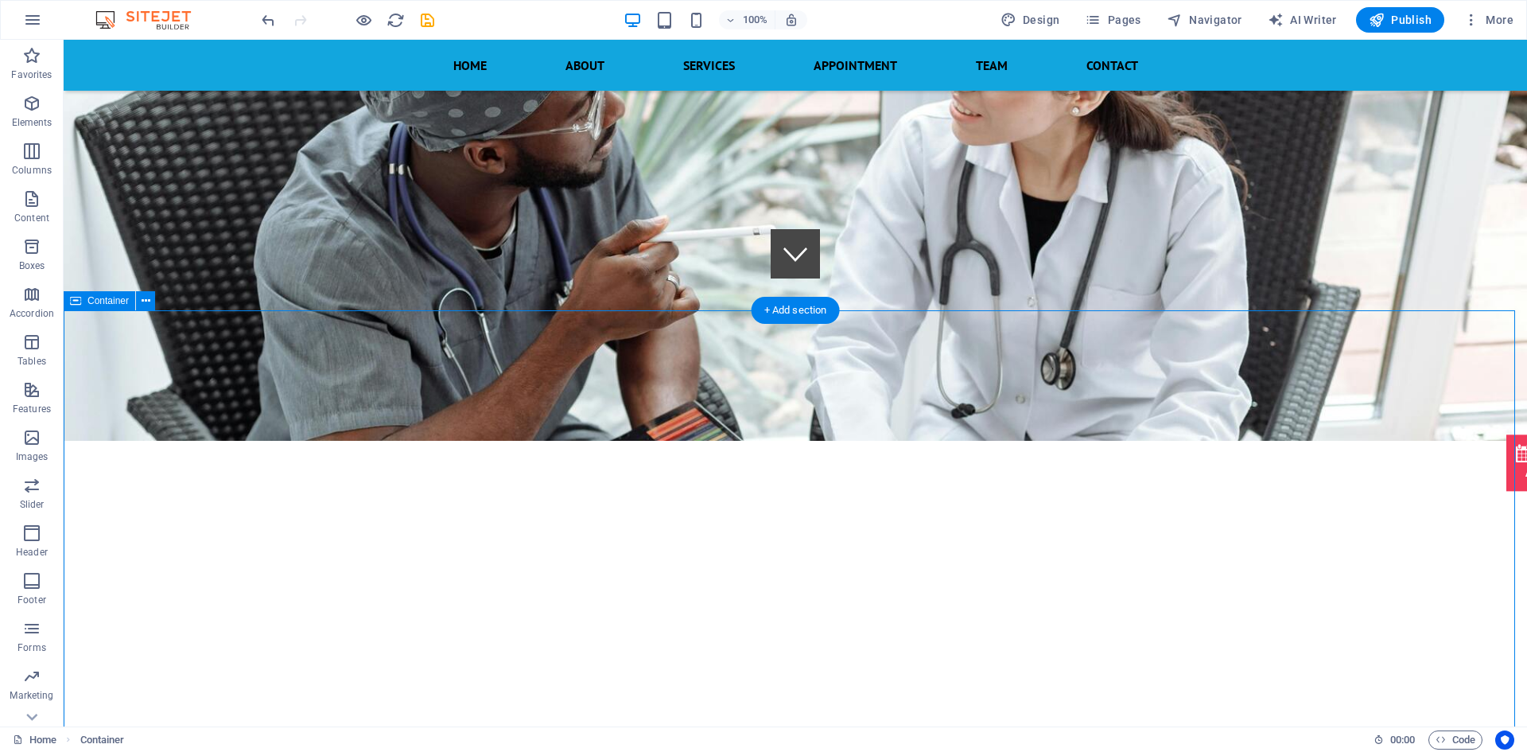
click at [41, 207] on icon "button" at bounding box center [31, 198] width 19 height 19
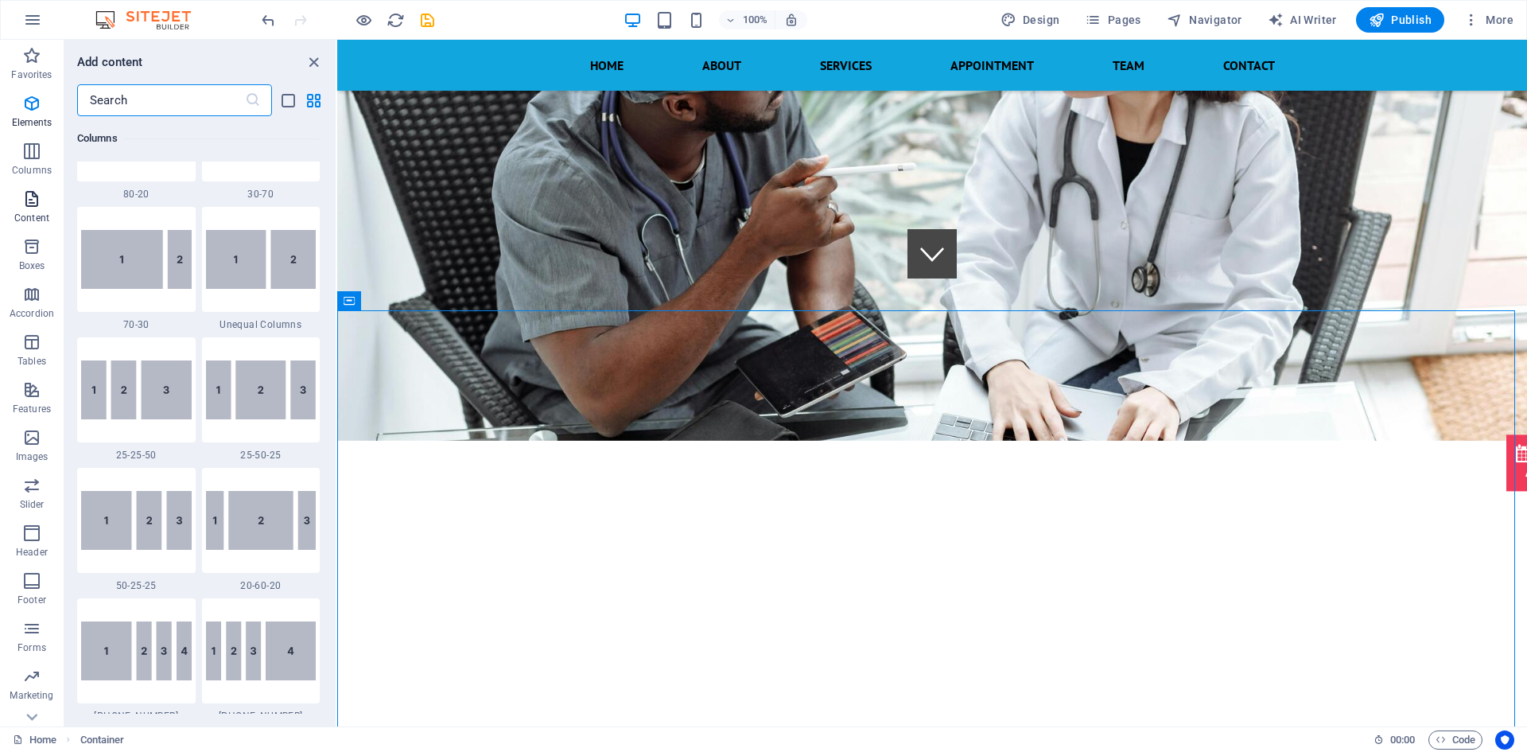
scroll to position [2783, 0]
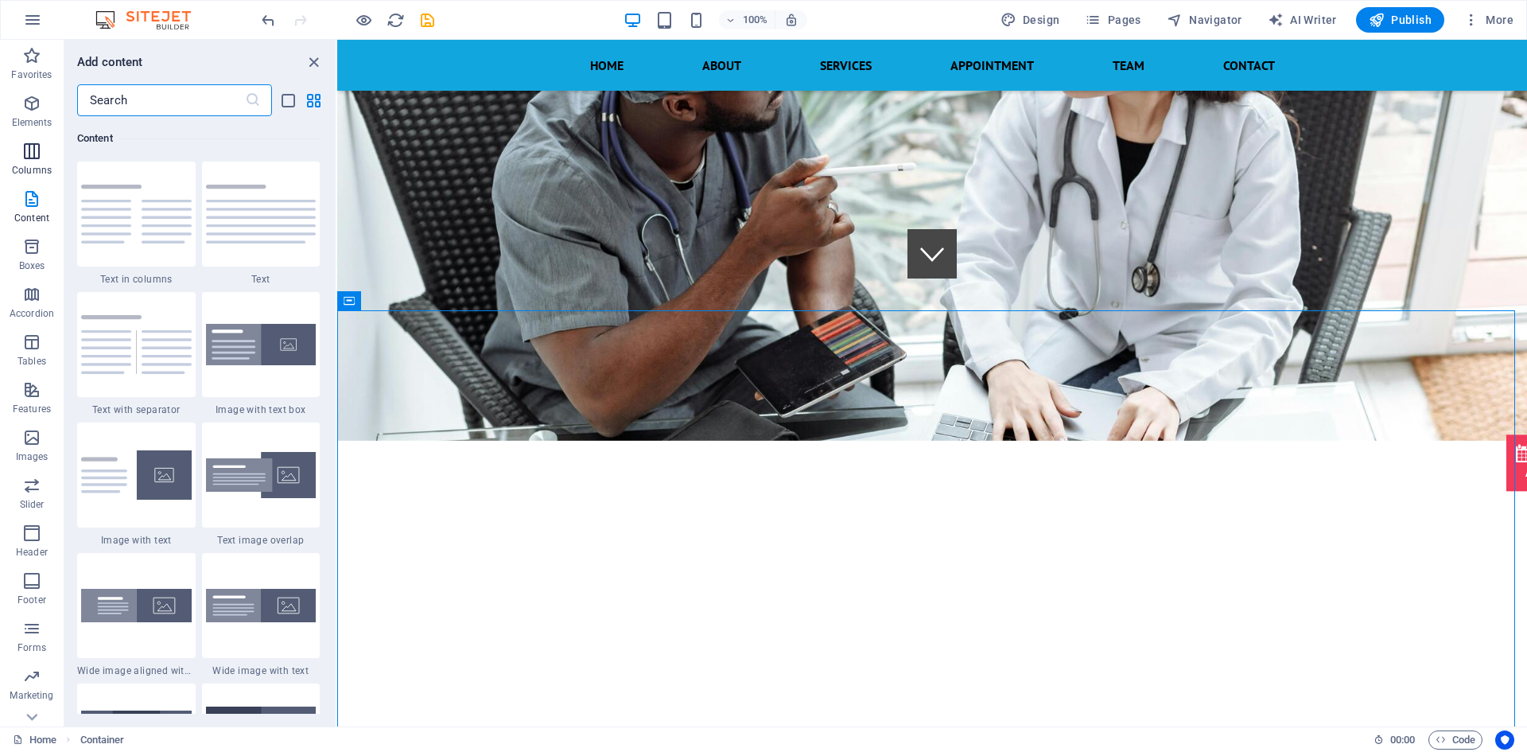
click at [41, 144] on icon "button" at bounding box center [31, 151] width 19 height 19
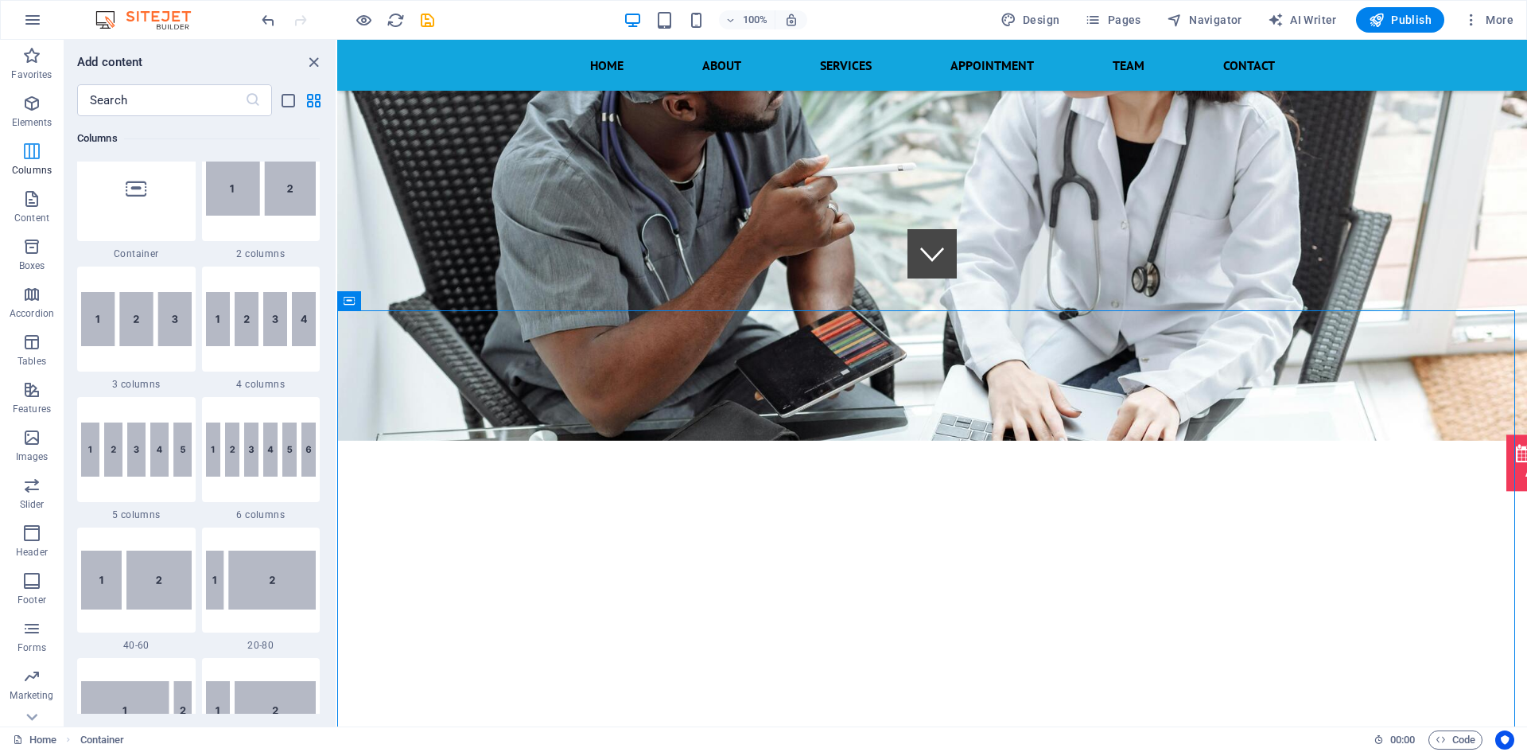
scroll to position [787, 0]
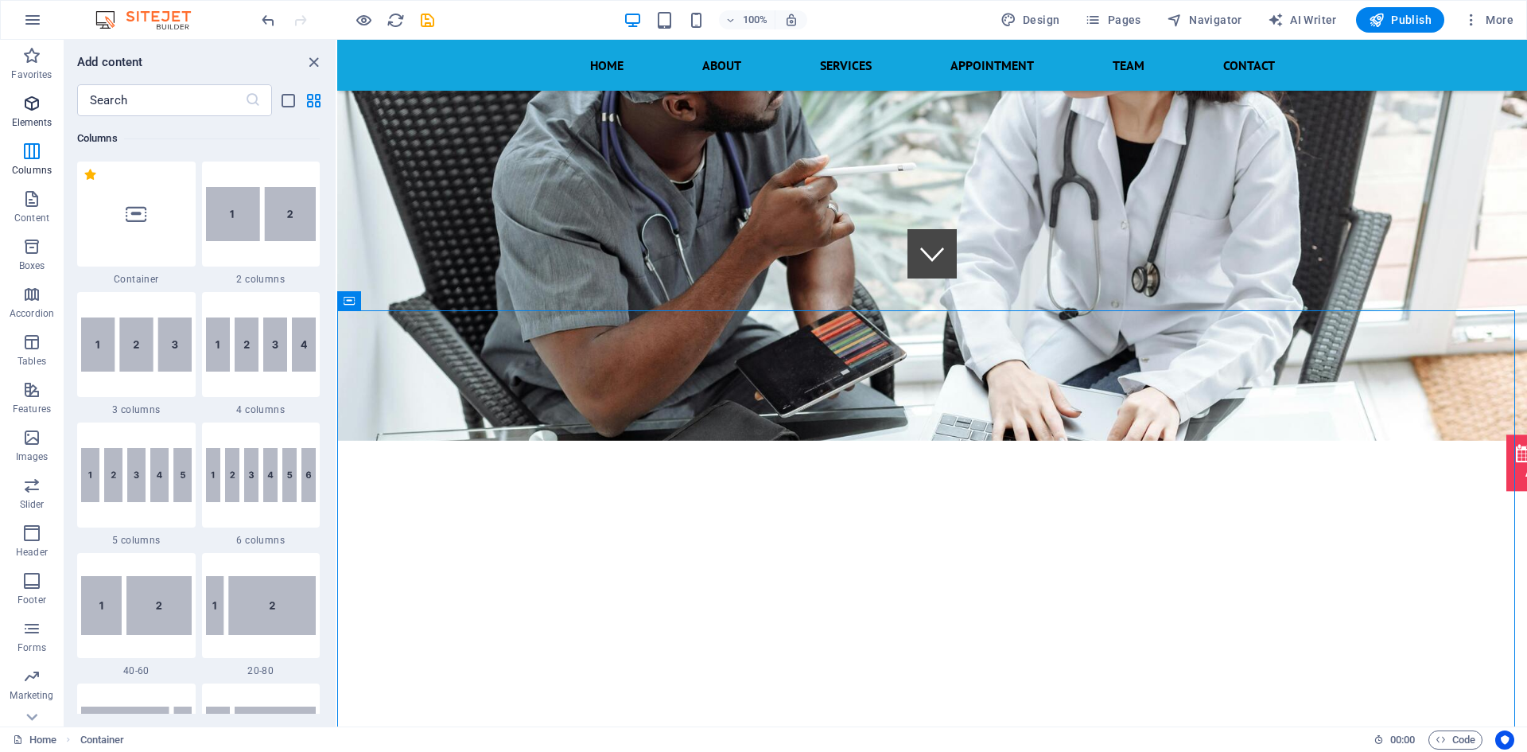
click at [51, 109] on span "Elements" at bounding box center [32, 113] width 64 height 38
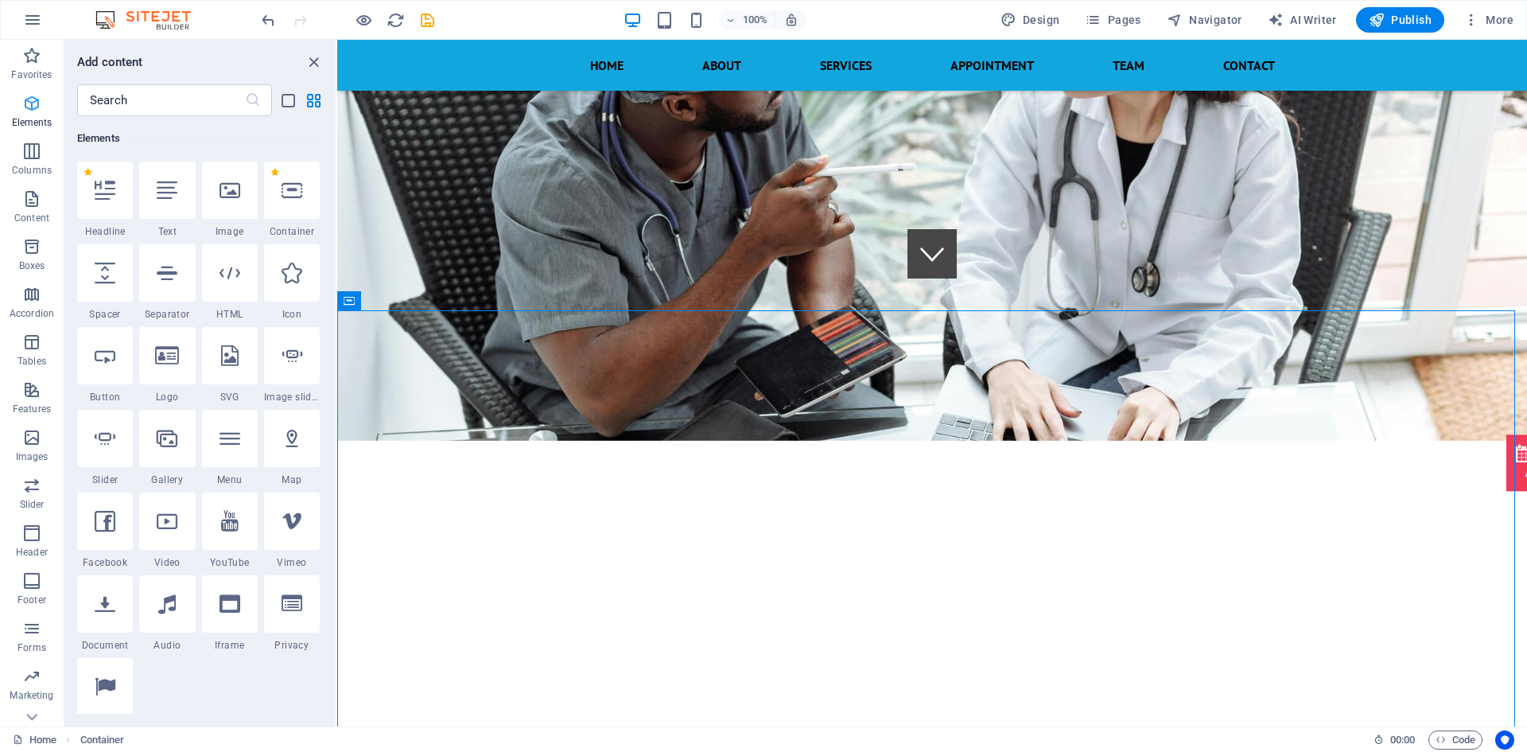
scroll to position [169, 0]
click at [103, 189] on icon at bounding box center [105, 190] width 21 height 21
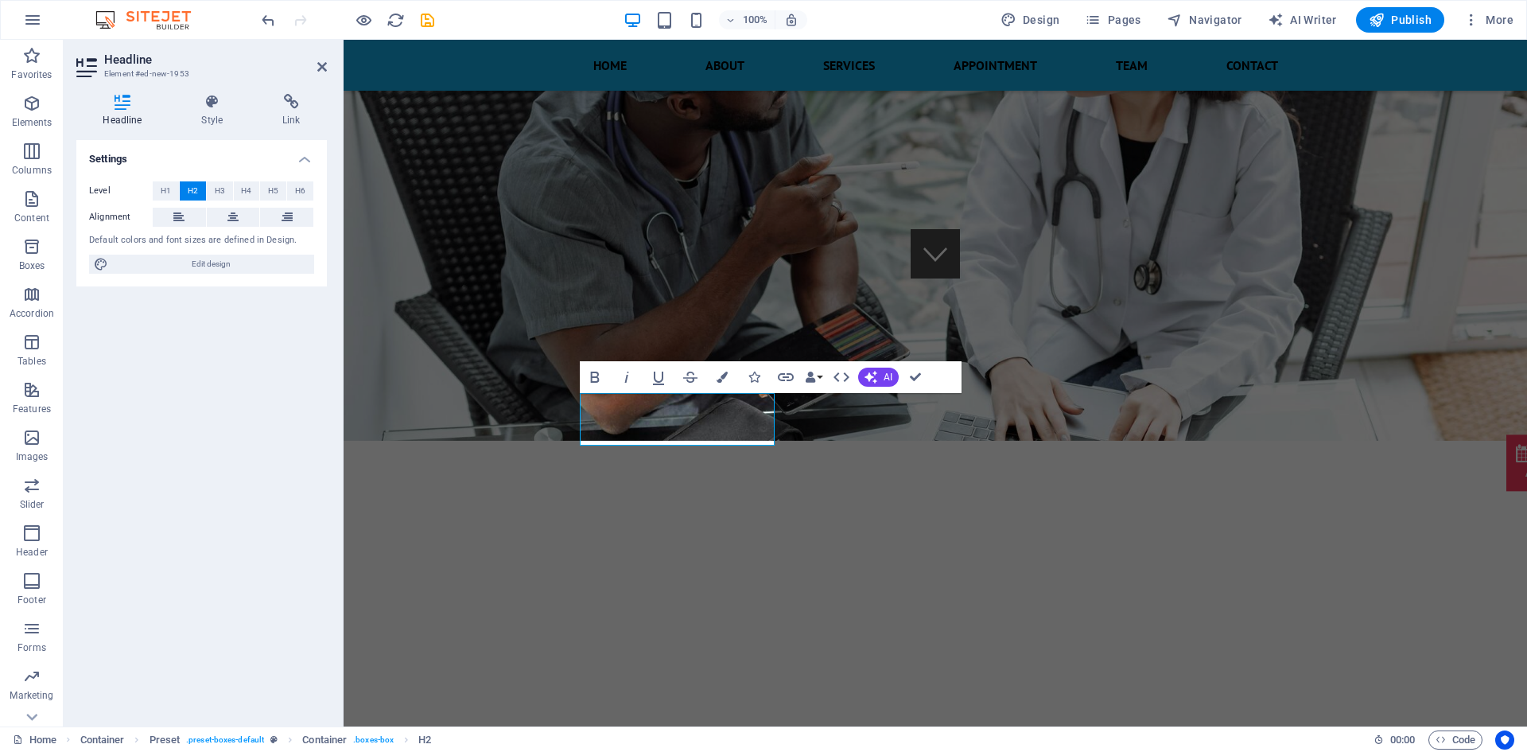
click at [943, 380] on div "Bold Italic Underline Strikethrough Colors Icons Link Data Bindings Company Fir…" at bounding box center [771, 377] width 382 height 32
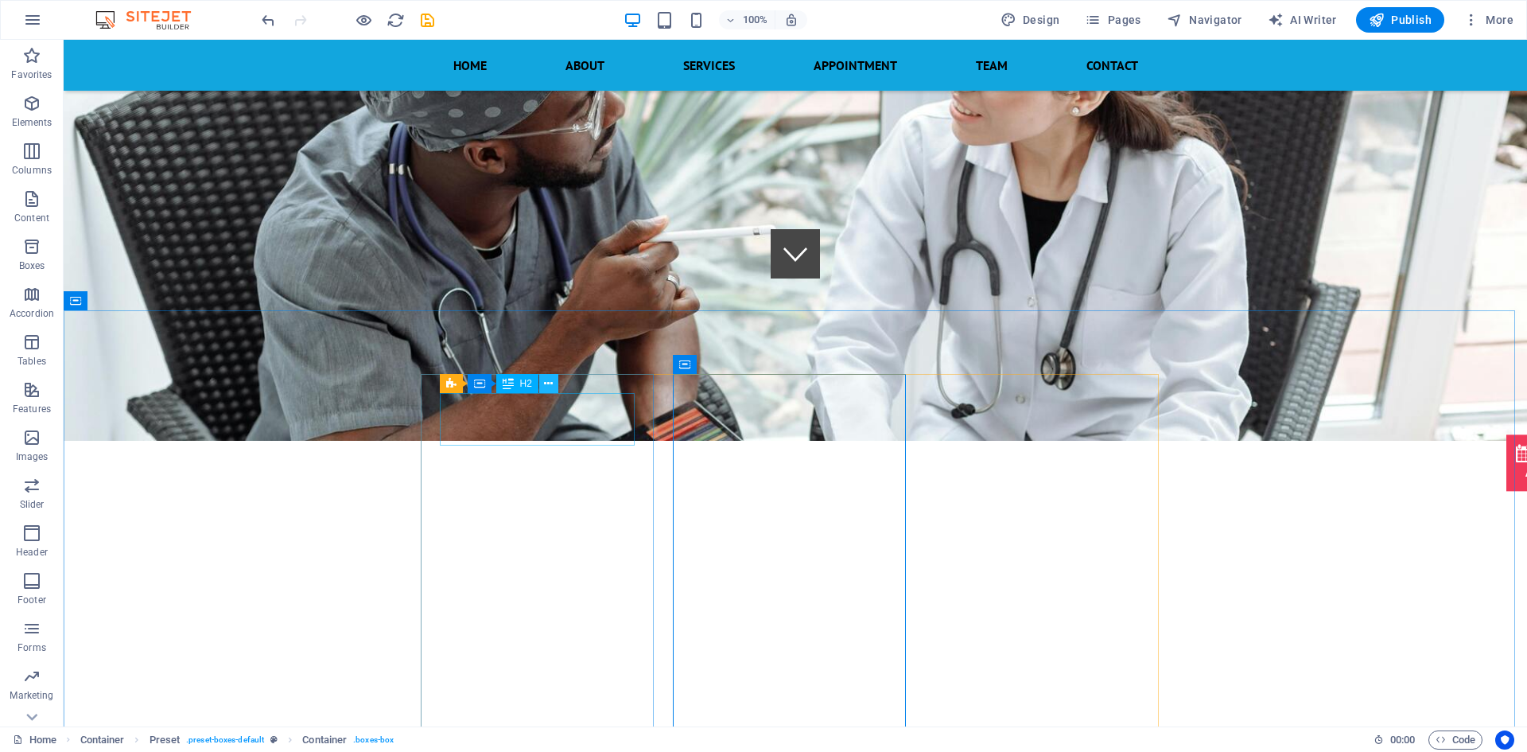
click at [549, 379] on icon at bounding box center [548, 383] width 9 height 17
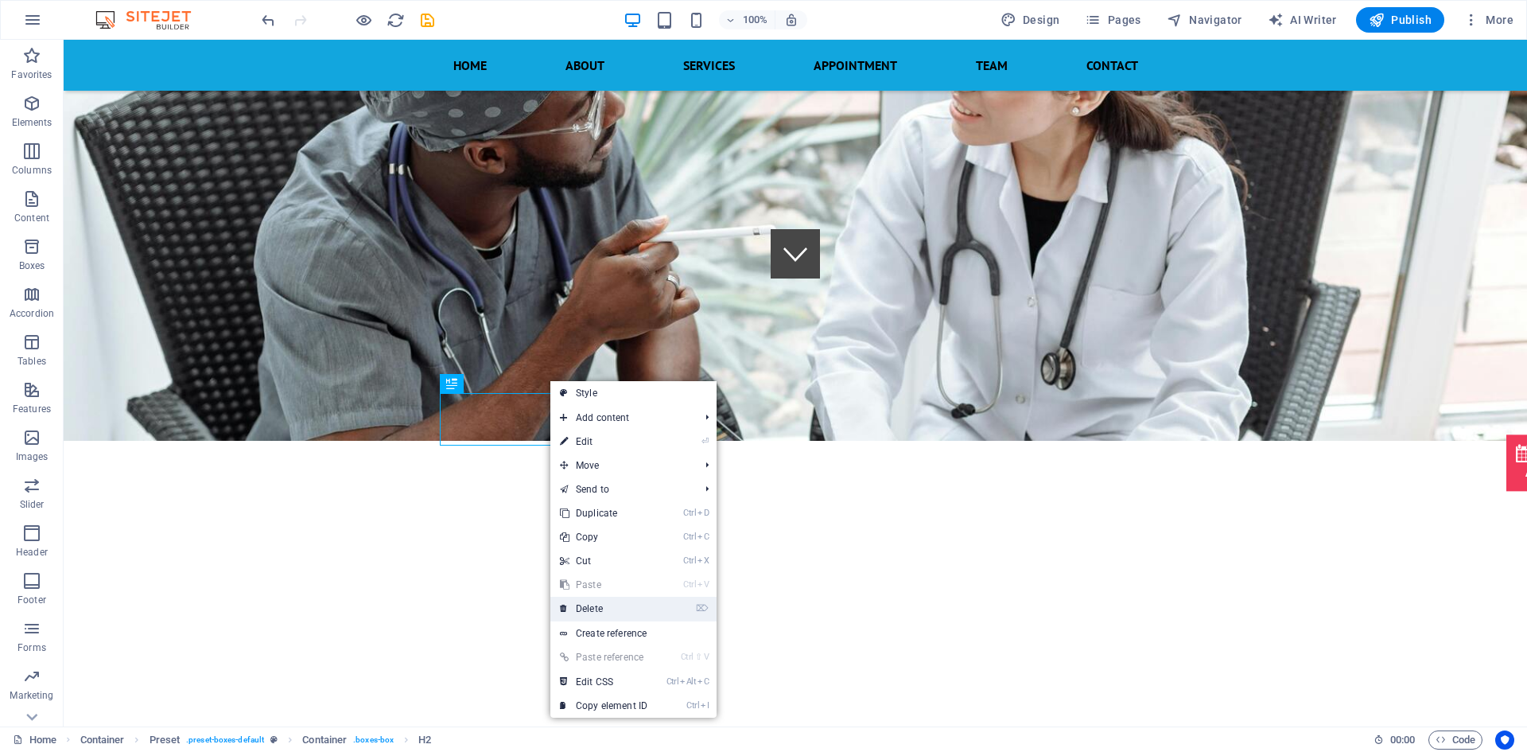
click at [587, 617] on link "⌦ Delete" at bounding box center [603, 609] width 107 height 24
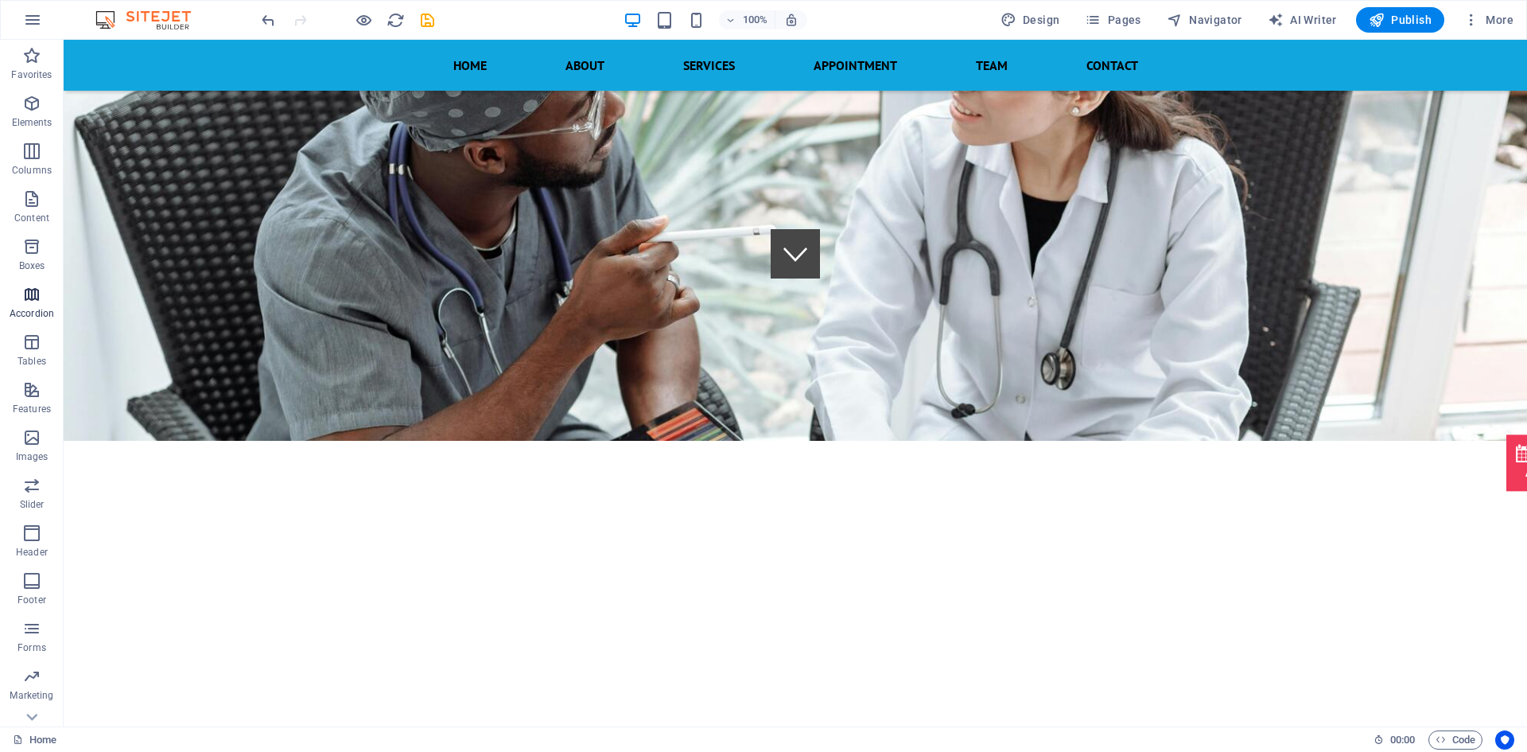
click at [33, 284] on button "Accordion" at bounding box center [32, 302] width 64 height 48
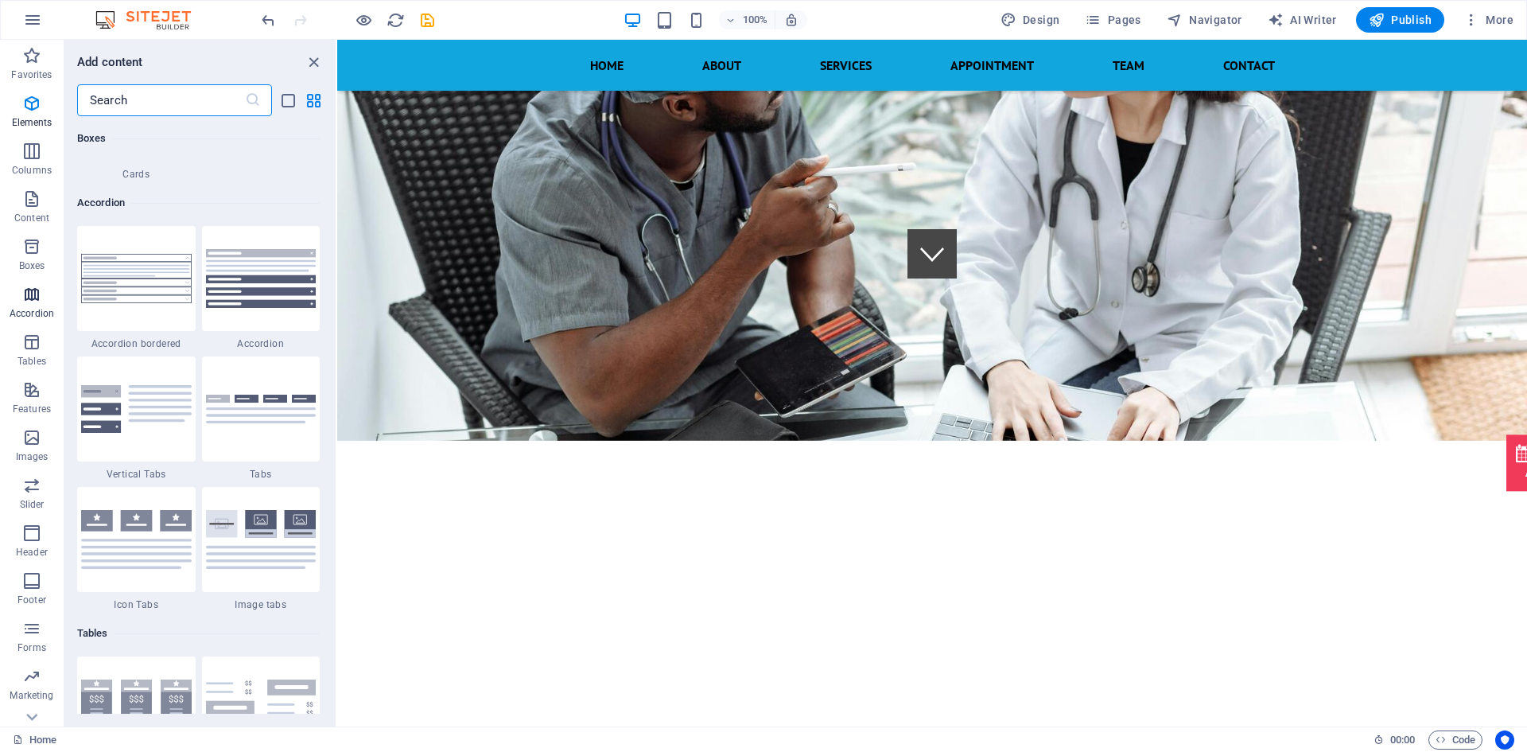
scroll to position [5079, 0]
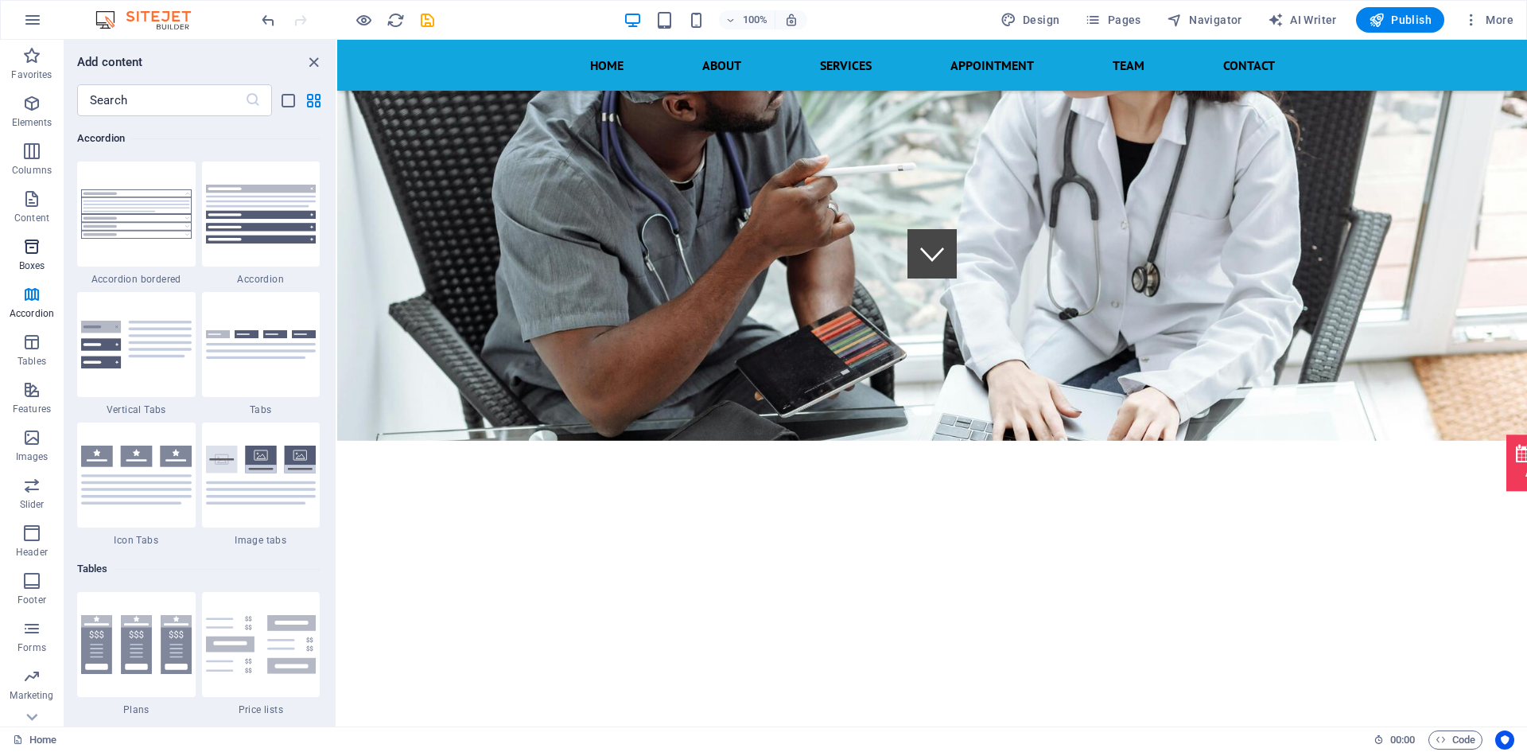
click at [41, 231] on button "Boxes" at bounding box center [32, 255] width 64 height 48
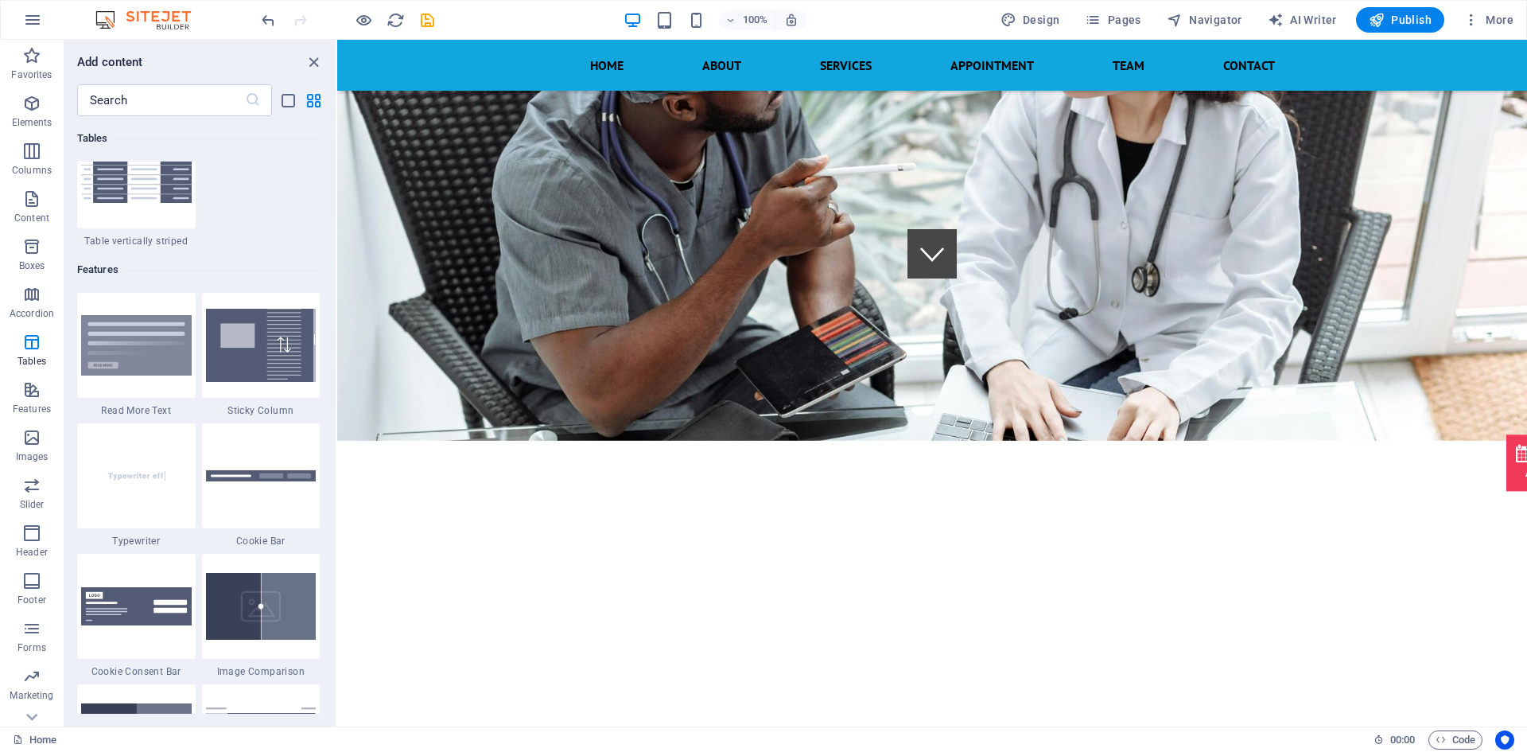
scroll to position [6084, 0]
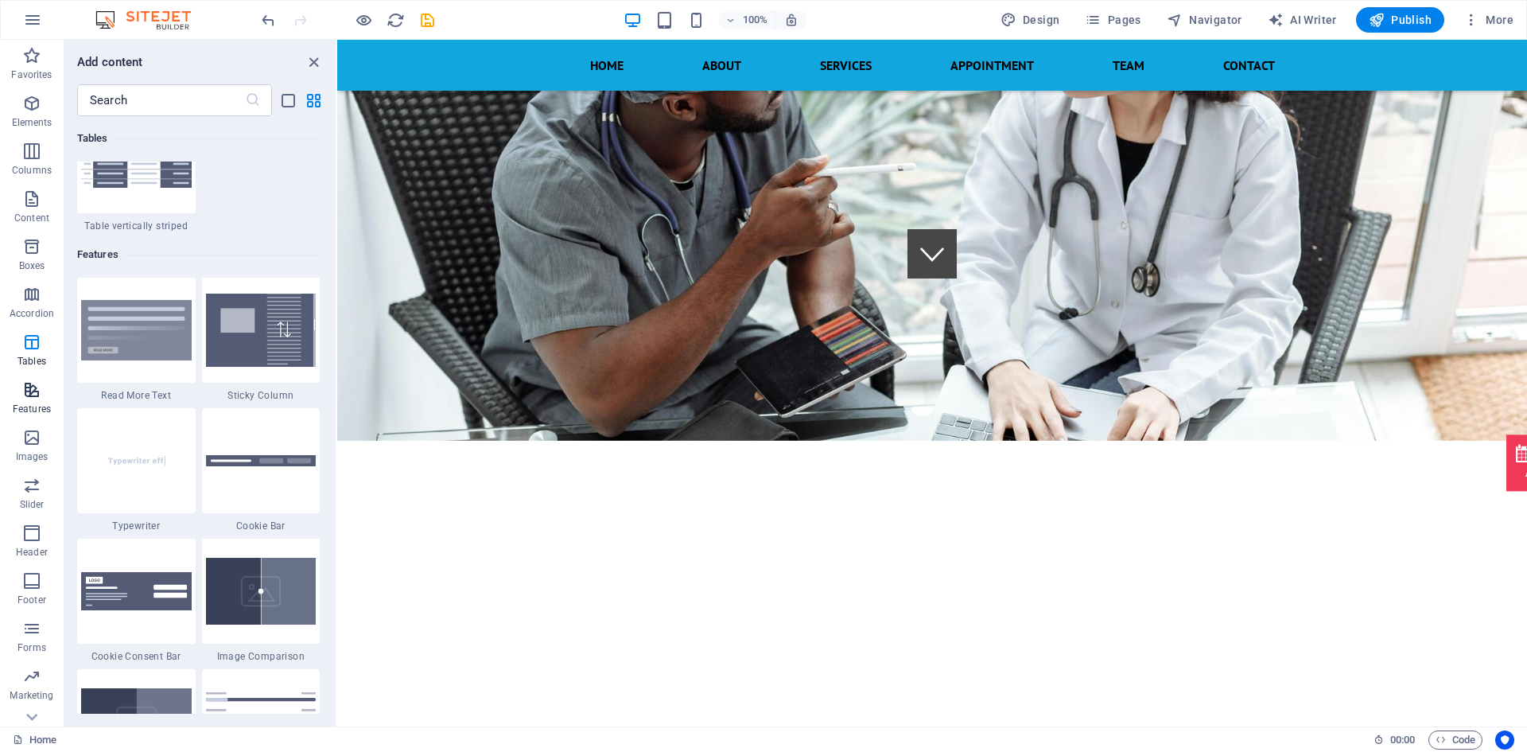
click at [28, 402] on span "Features" at bounding box center [32, 399] width 64 height 38
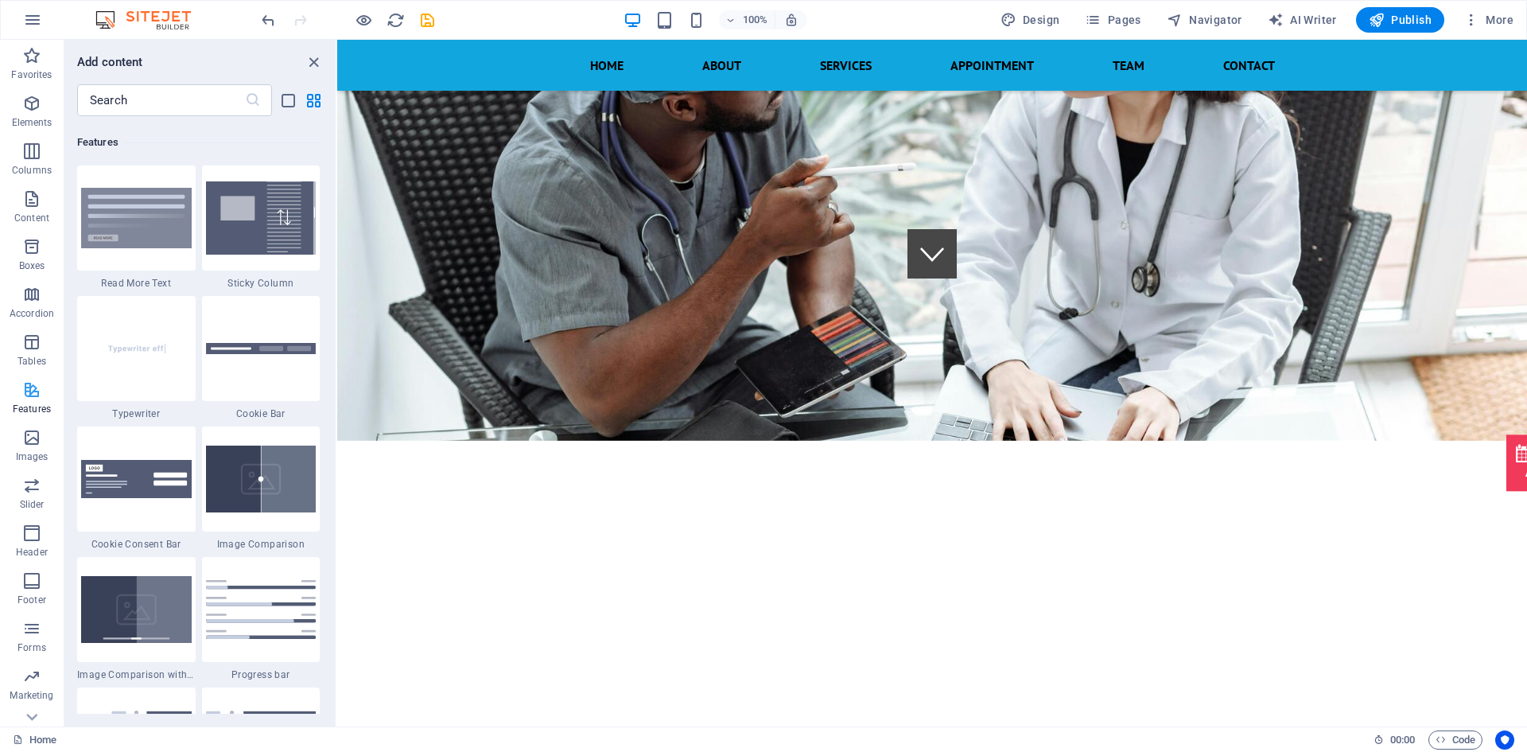
scroll to position [6200, 0]
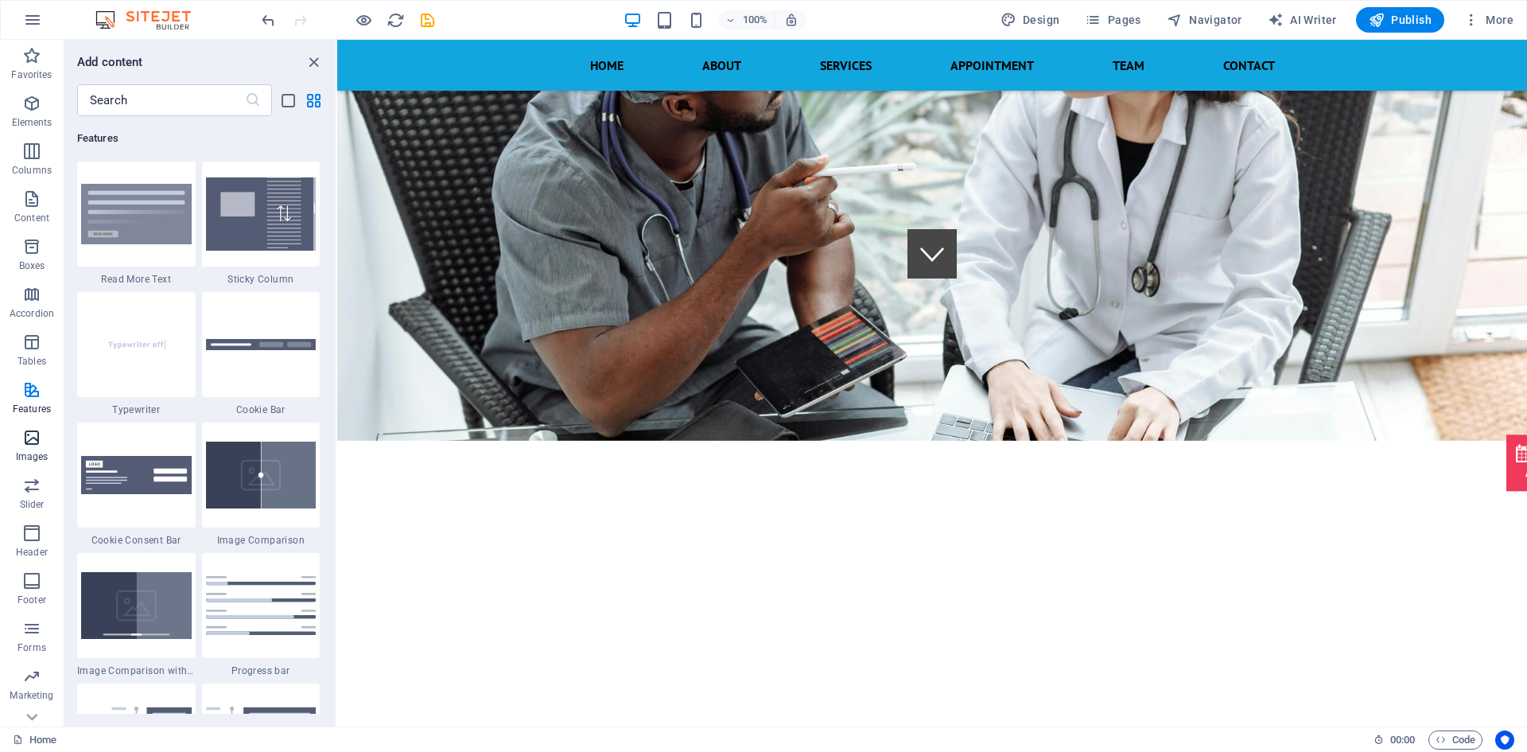
click at [45, 449] on span "Images" at bounding box center [32, 447] width 64 height 38
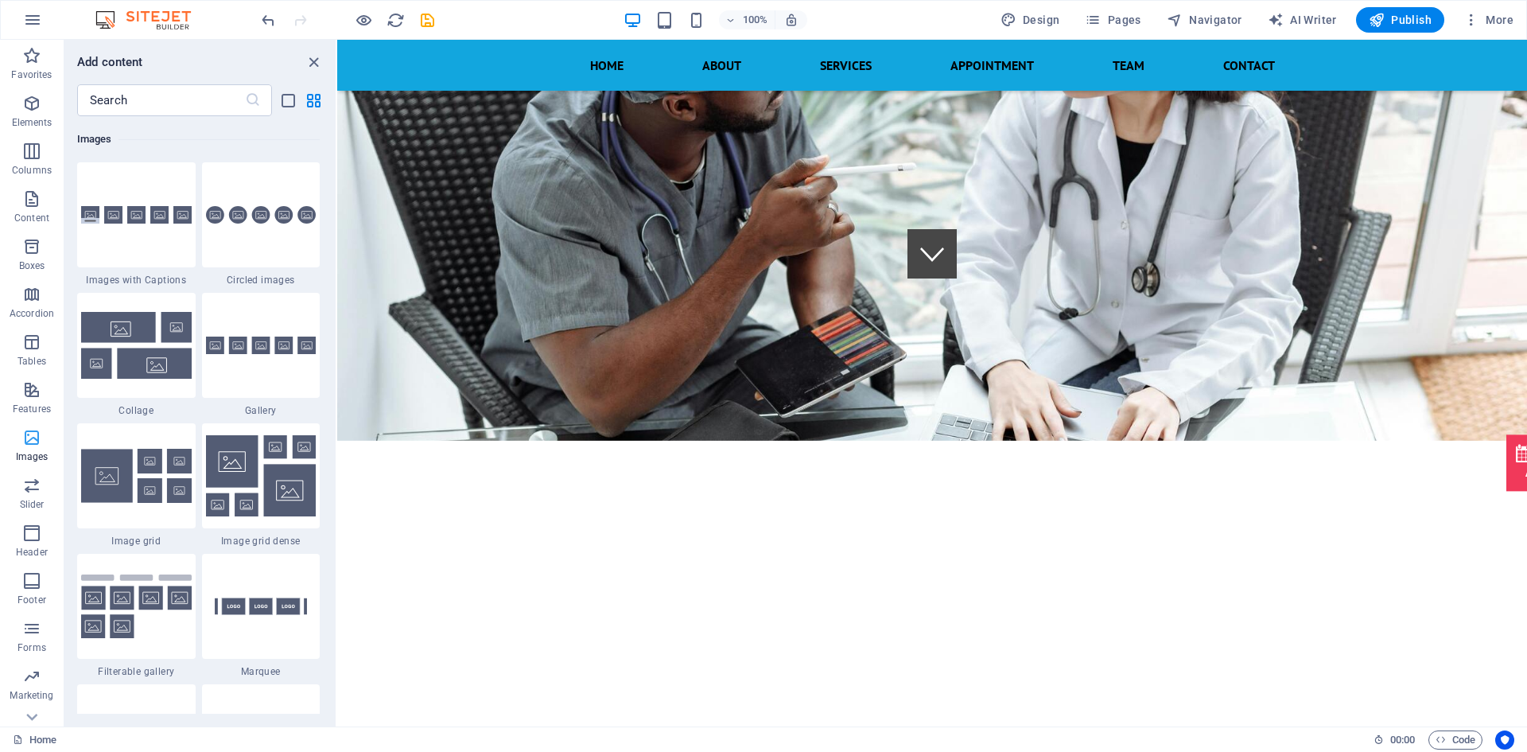
scroll to position [8066, 0]
click at [20, 503] on p "Slider" at bounding box center [32, 504] width 25 height 13
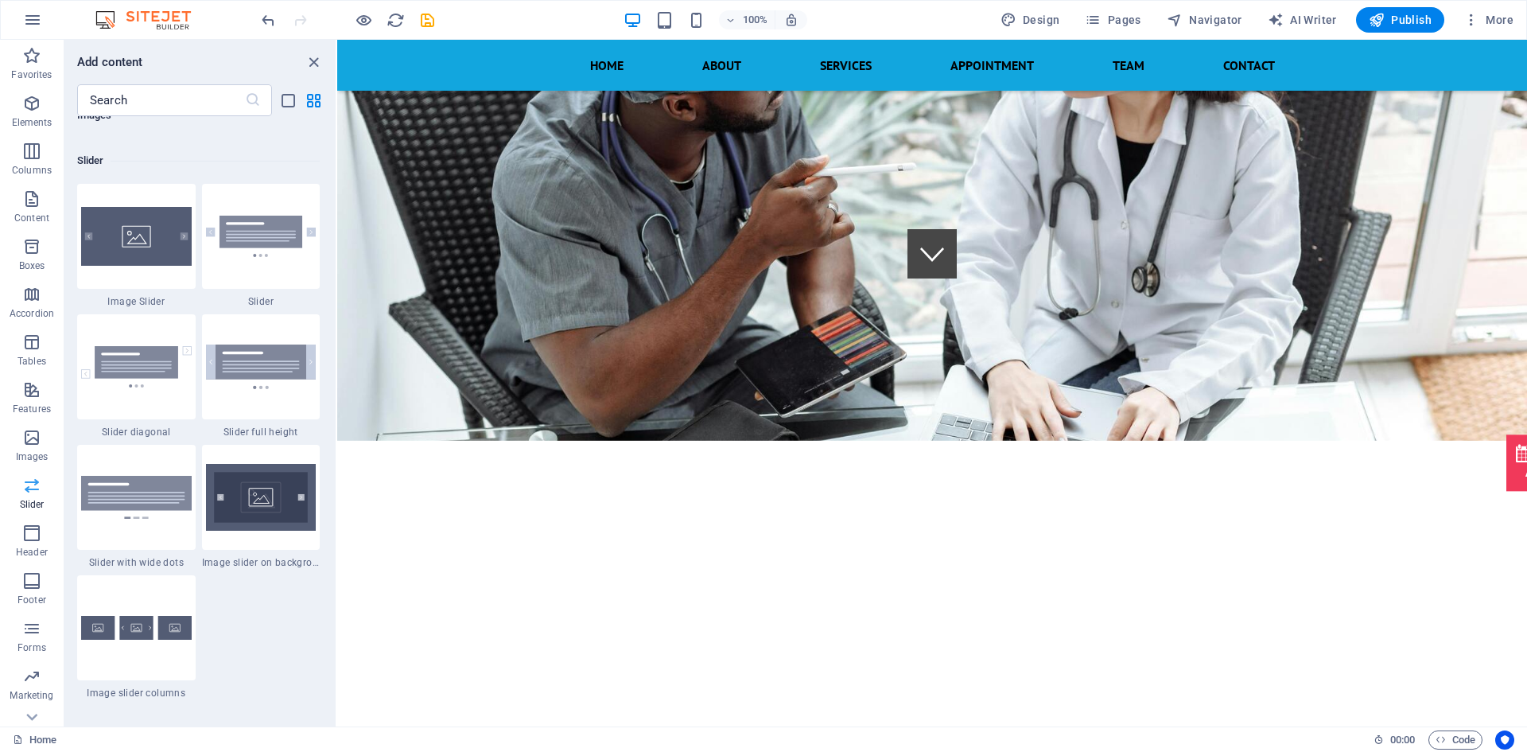
scroll to position [9018, 0]
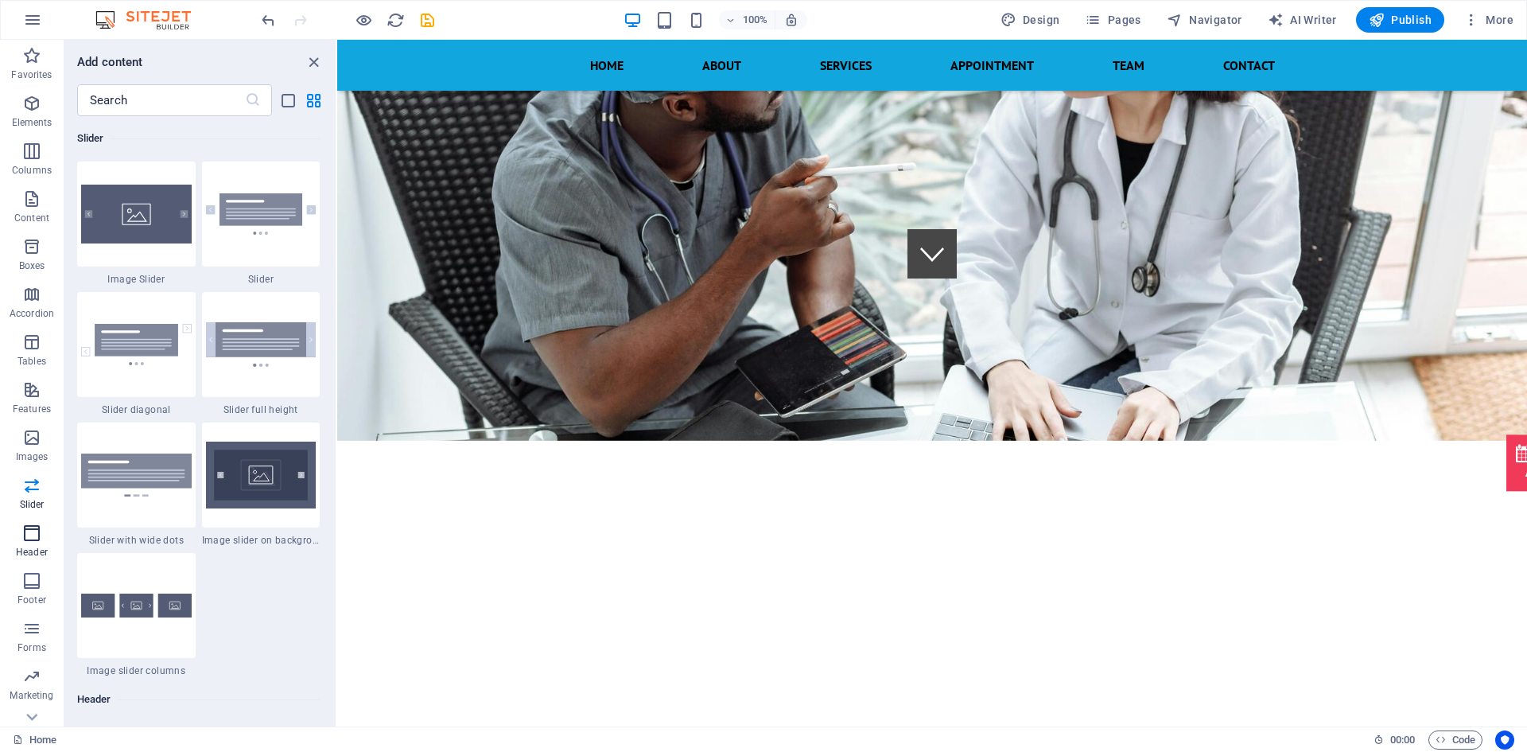
click at [40, 553] on p "Header" at bounding box center [32, 552] width 32 height 13
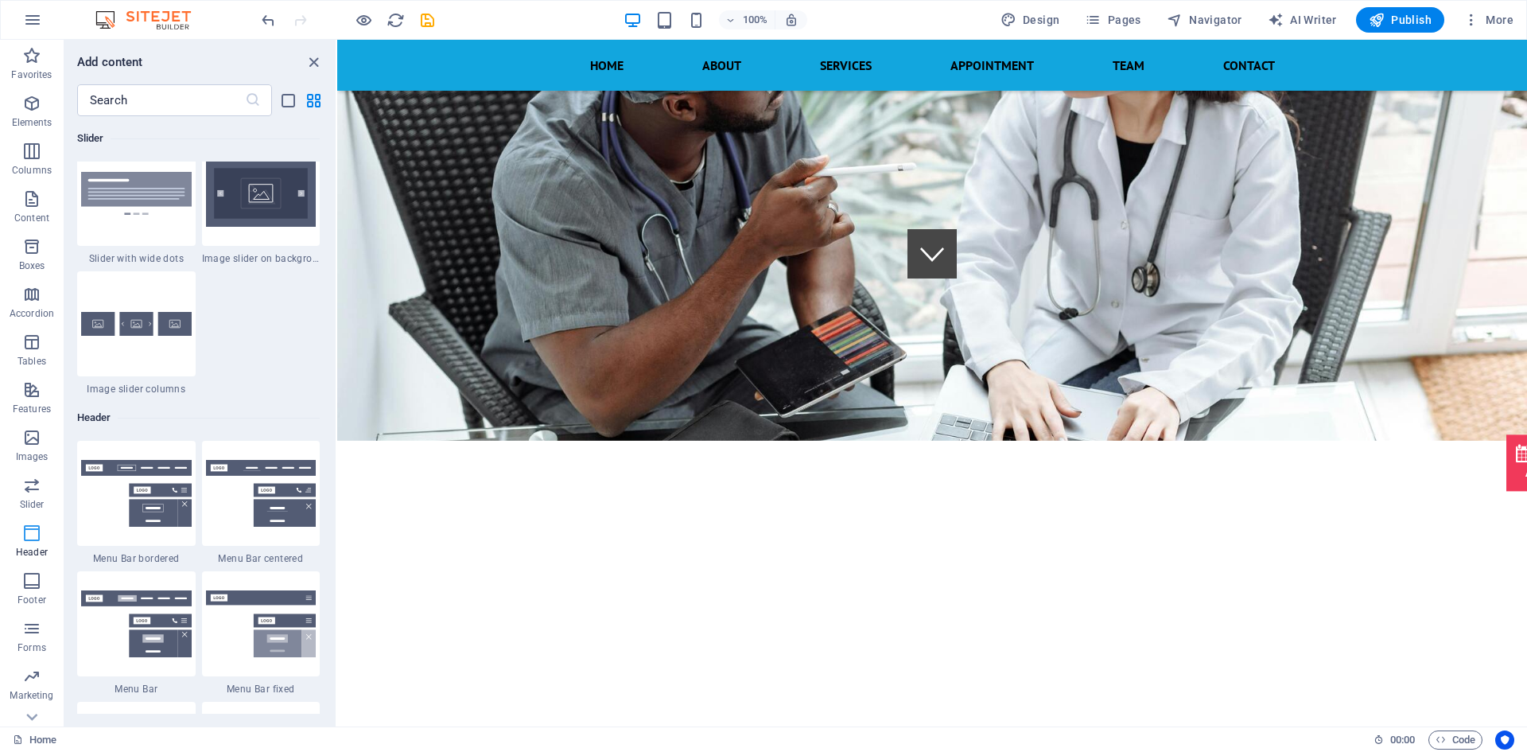
scroll to position [9579, 0]
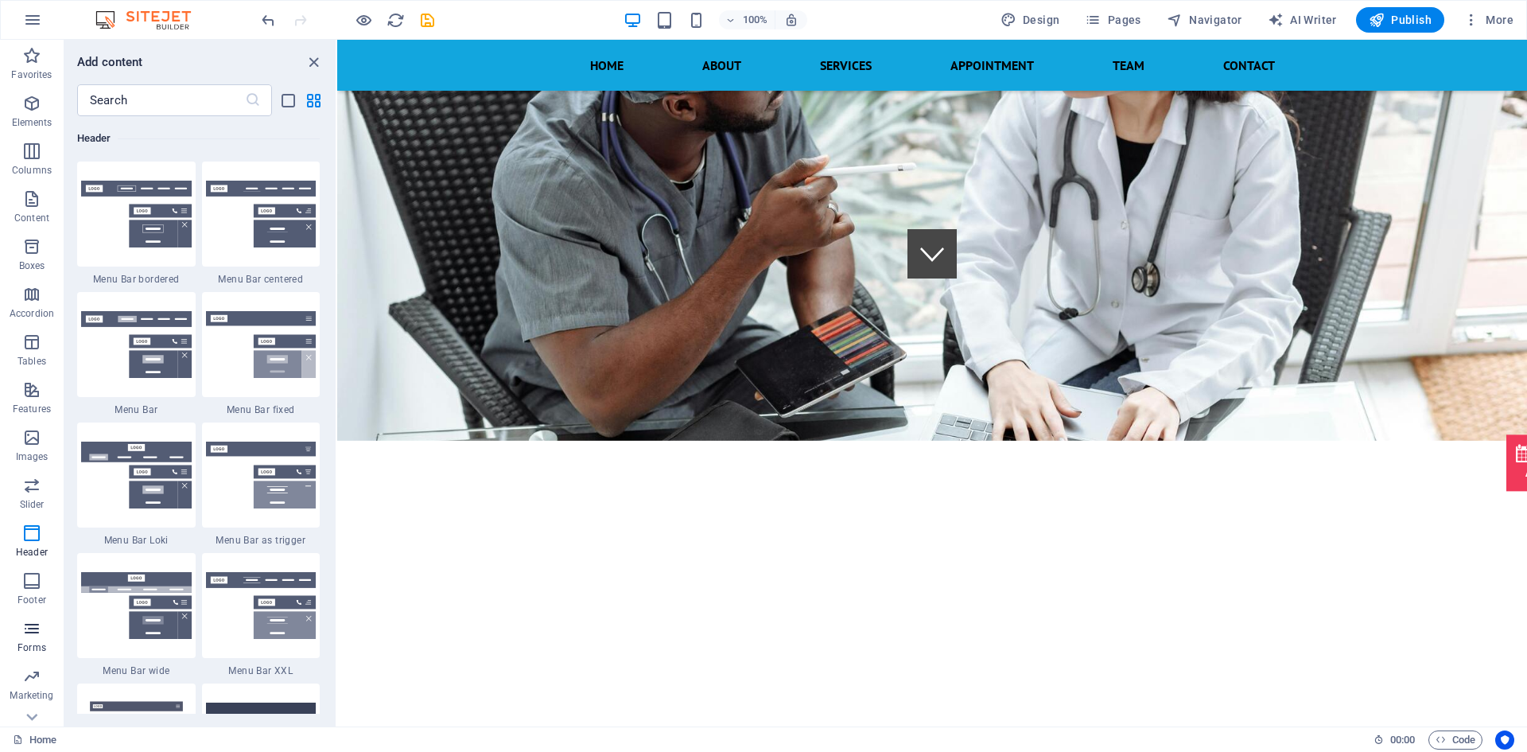
click at [29, 623] on icon "button" at bounding box center [31, 628] width 19 height 19
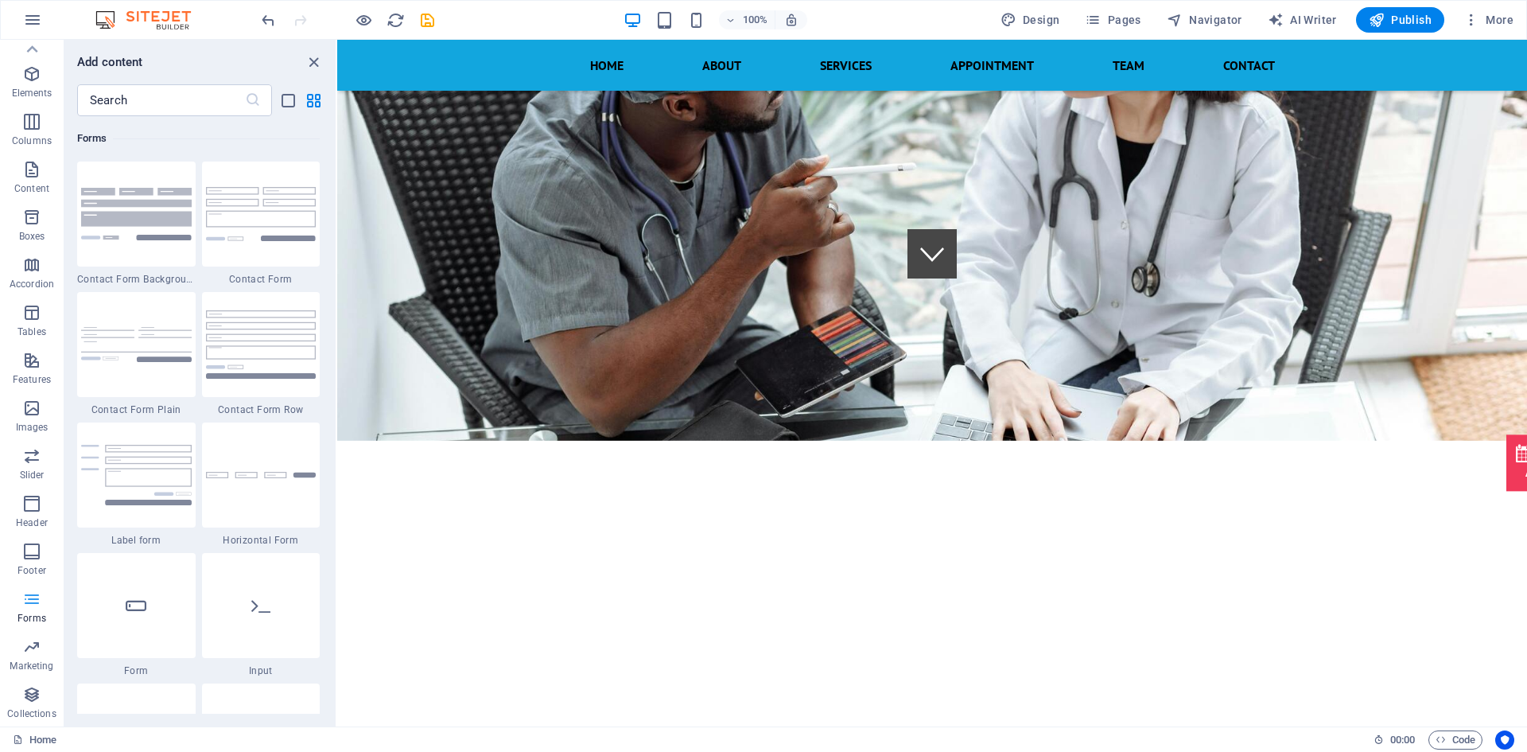
scroll to position [0, 0]
click at [32, 60] on icon "button" at bounding box center [31, 55] width 19 height 19
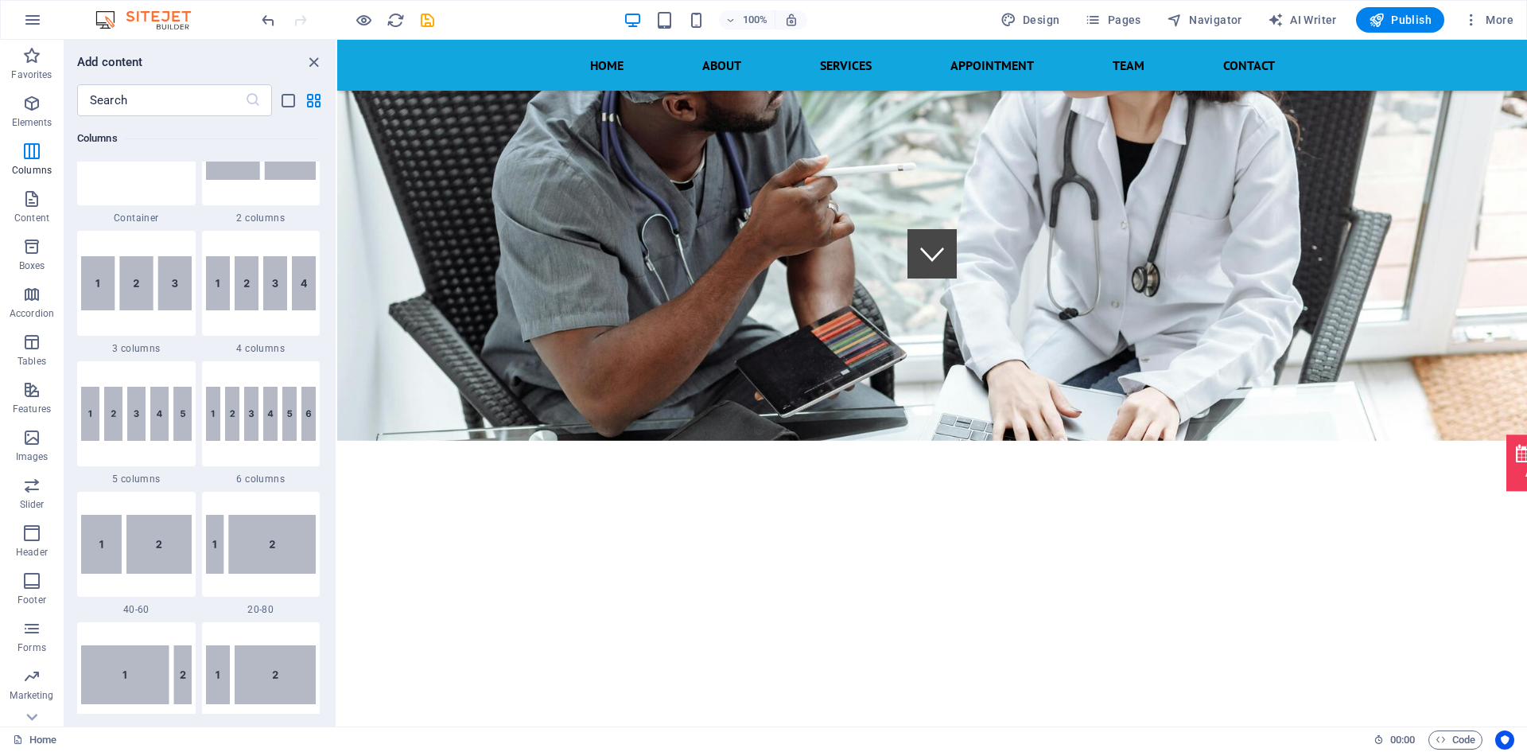
scroll to position [1061, 0]
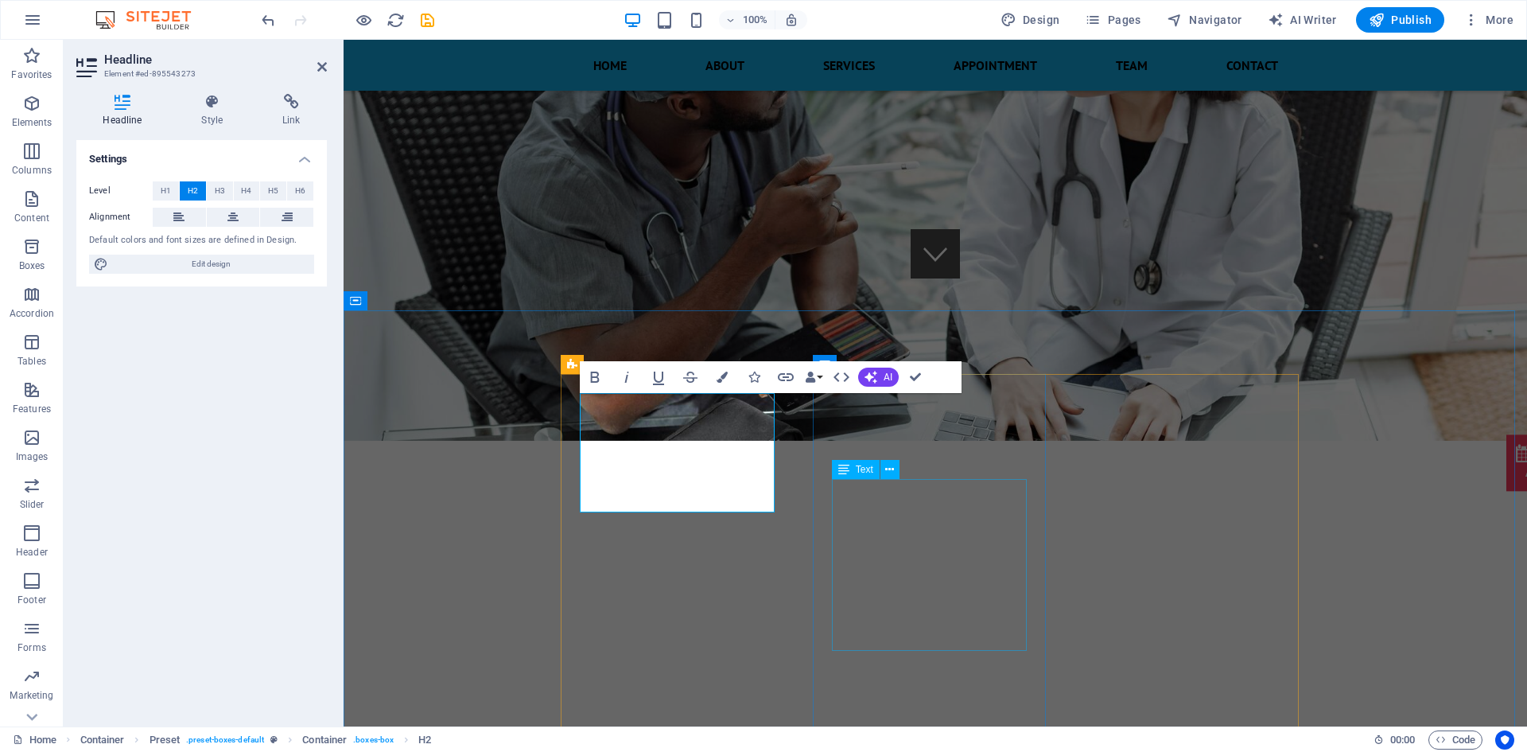
click at [849, 479] on icon at bounding box center [843, 469] width 11 height 19
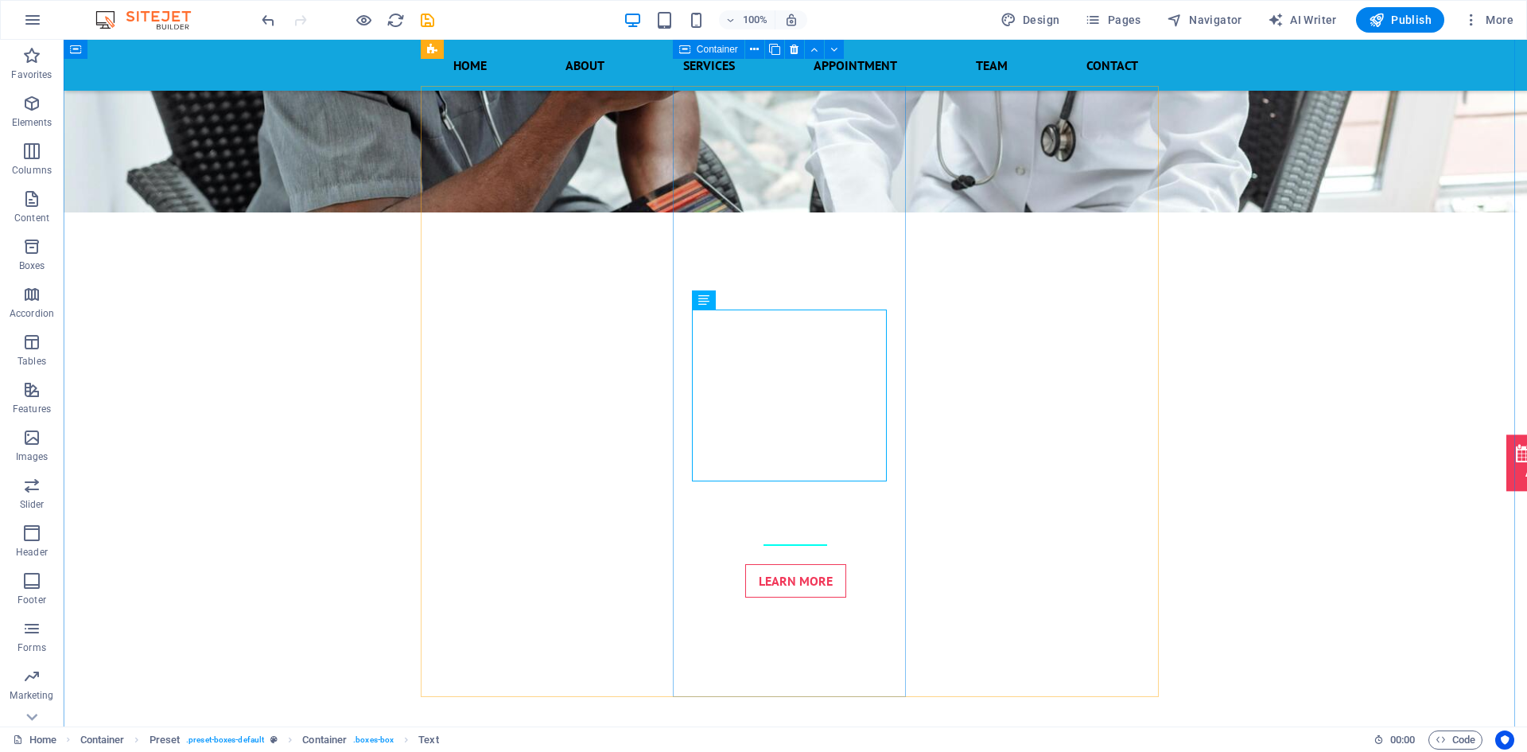
scroll to position [655, 0]
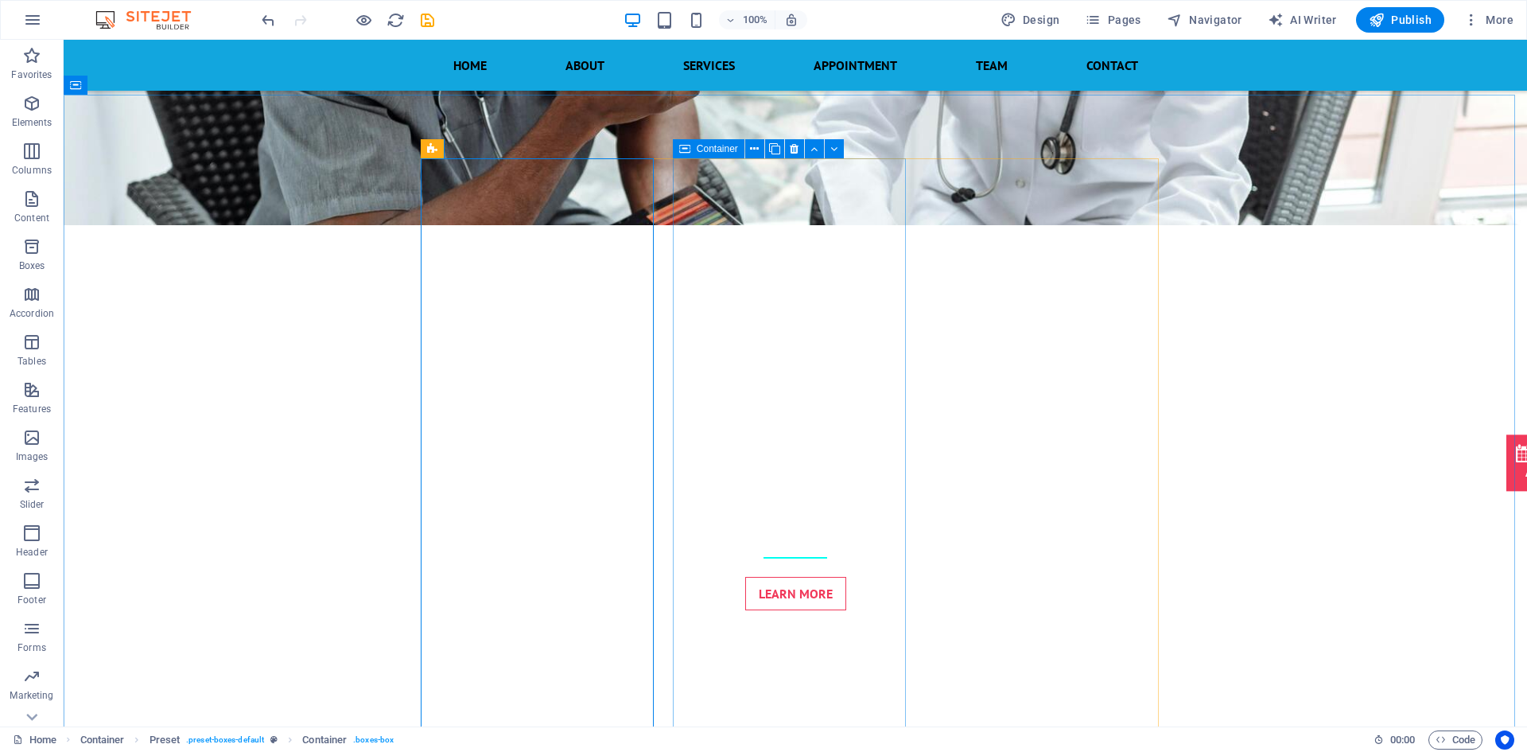
click at [709, 152] on span "Container" at bounding box center [717, 149] width 41 height 10
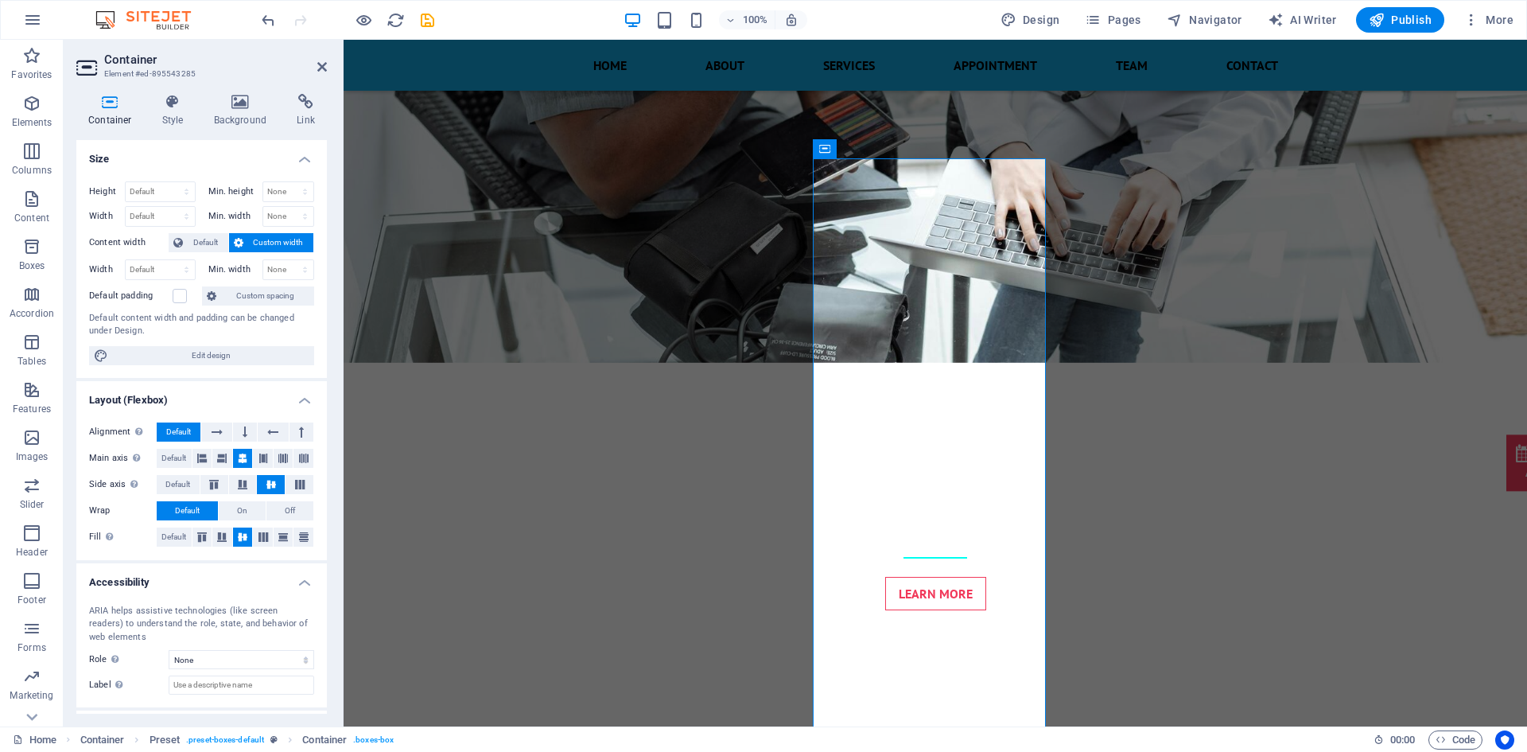
click at [259, 243] on span "Custom width" at bounding box center [278, 242] width 61 height 19
click at [204, 247] on span "Default" at bounding box center [206, 242] width 36 height 19
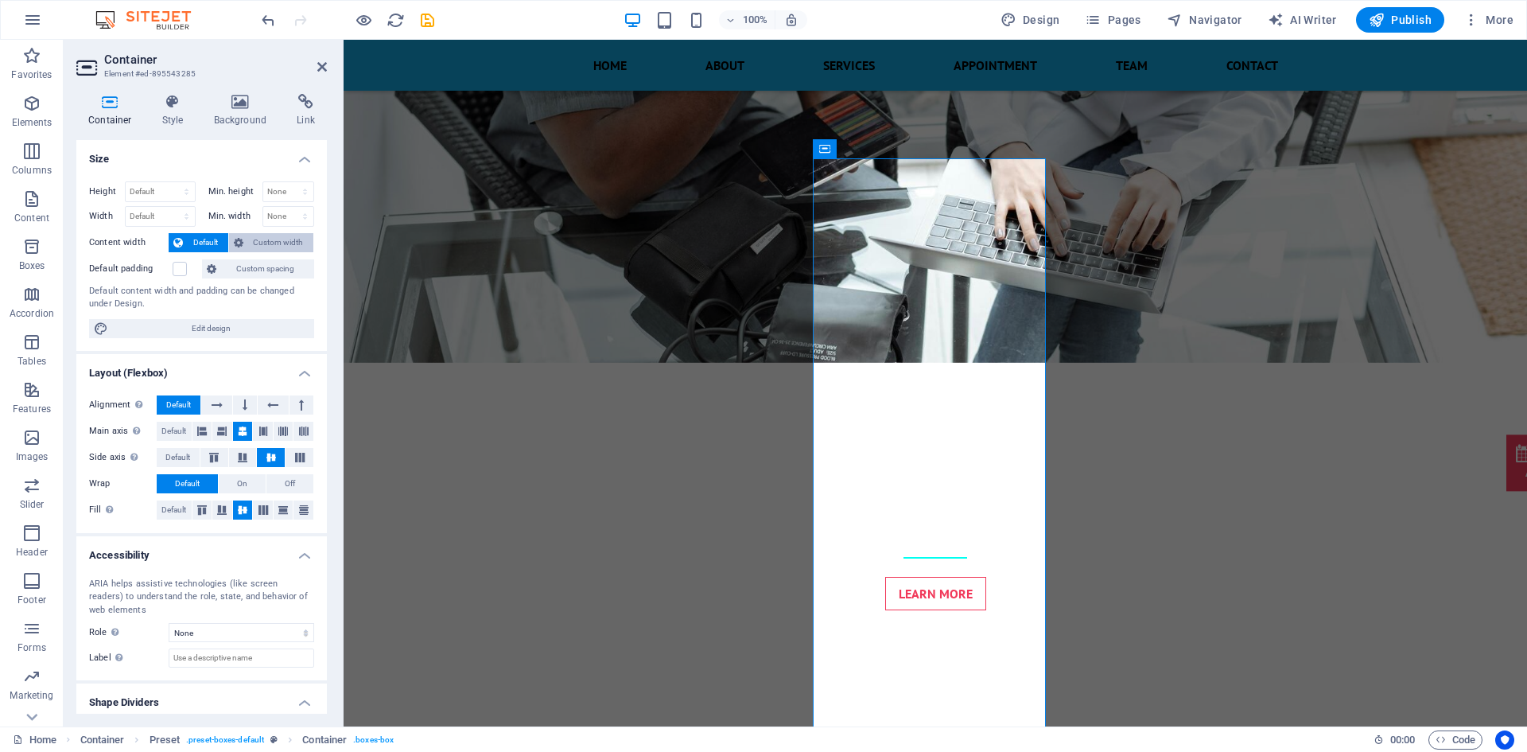
click at [264, 242] on span "Custom width" at bounding box center [278, 242] width 61 height 19
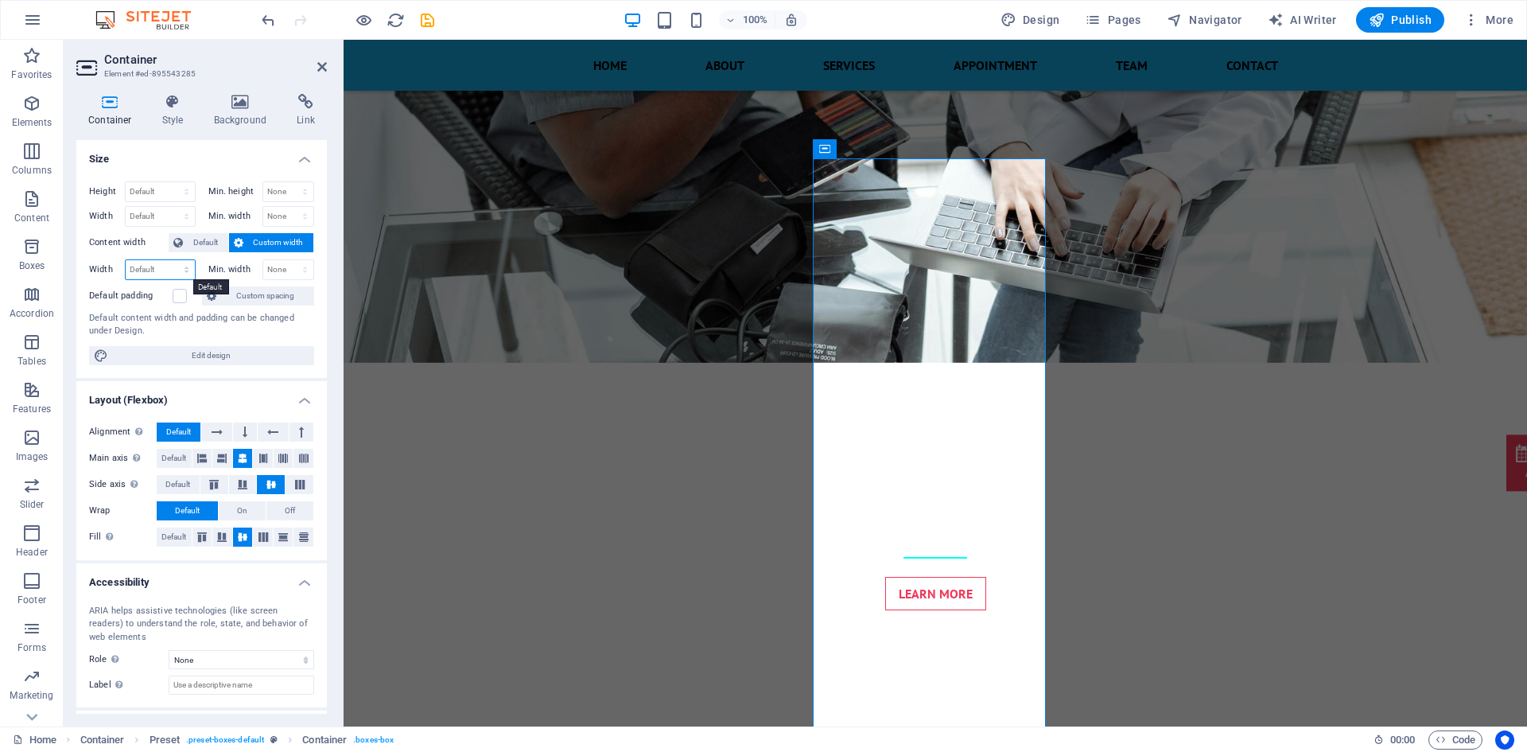
click at [175, 264] on select "Default px rem % em vh vw" at bounding box center [160, 269] width 69 height 19
select select "px"
click at [170, 260] on select "Default px rem % em vh vw" at bounding box center [160, 269] width 69 height 19
type input "293"
click at [266, 263] on select "None px rem % vh vw" at bounding box center [288, 269] width 51 height 19
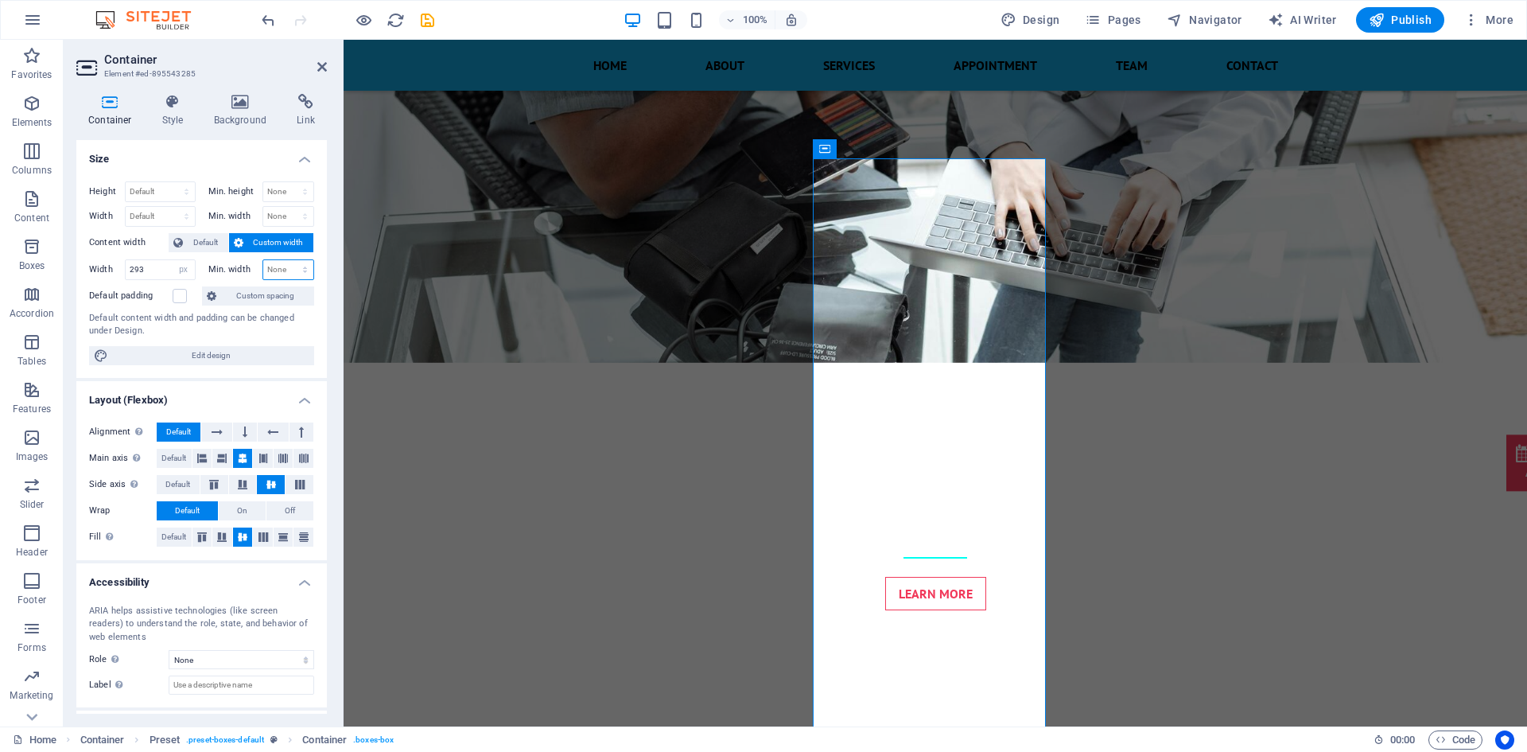
select select "px"
click at [288, 260] on select "None px rem % vh vw" at bounding box center [288, 269] width 51 height 19
type input "0"
click at [154, 270] on input "293" at bounding box center [160, 269] width 69 height 19
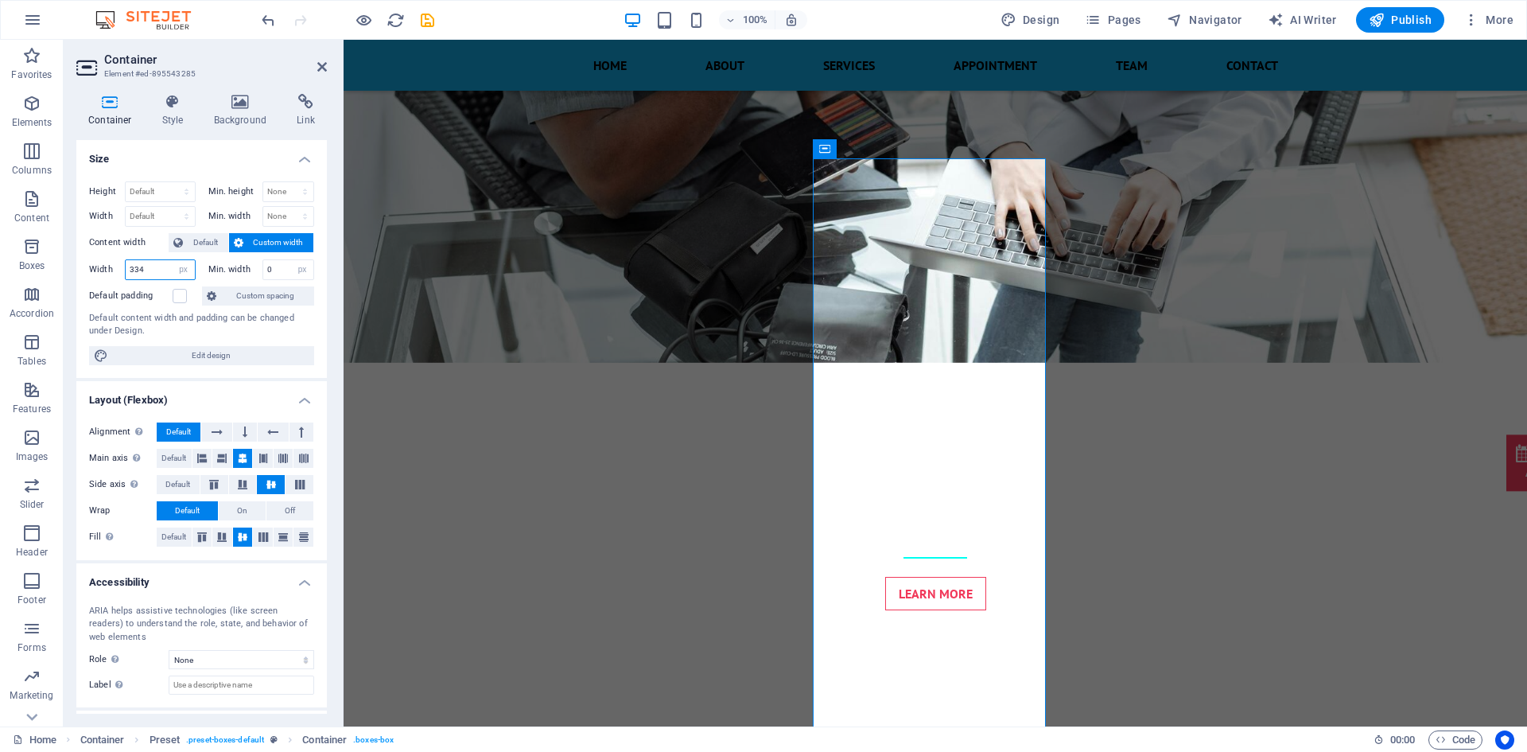
type input "335"
click at [251, 336] on div "Default content width and padding can be changed under Design." at bounding box center [201, 325] width 225 height 26
click at [576, 147] on icon at bounding box center [572, 148] width 10 height 19
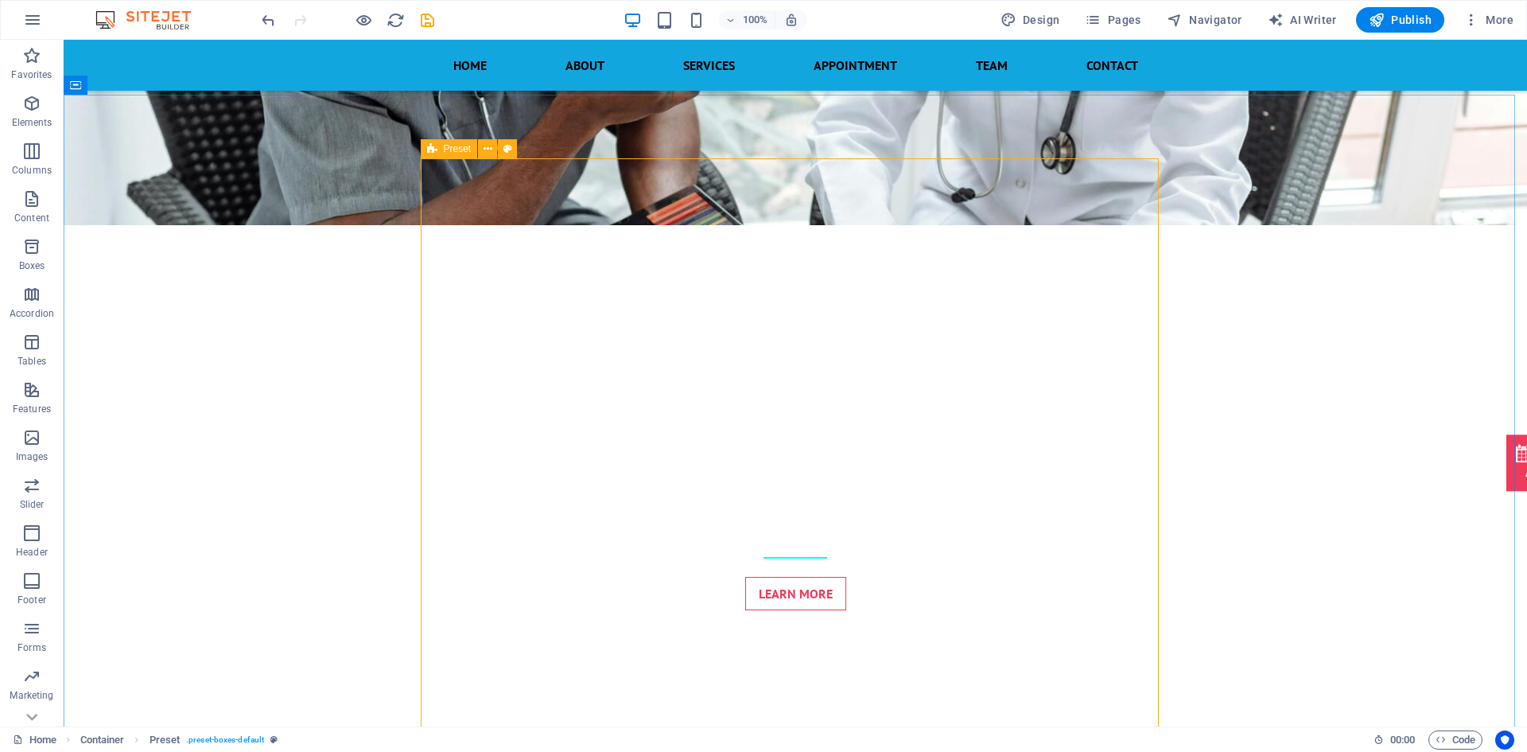
click at [447, 152] on span "Preset" at bounding box center [458, 149] width 28 height 10
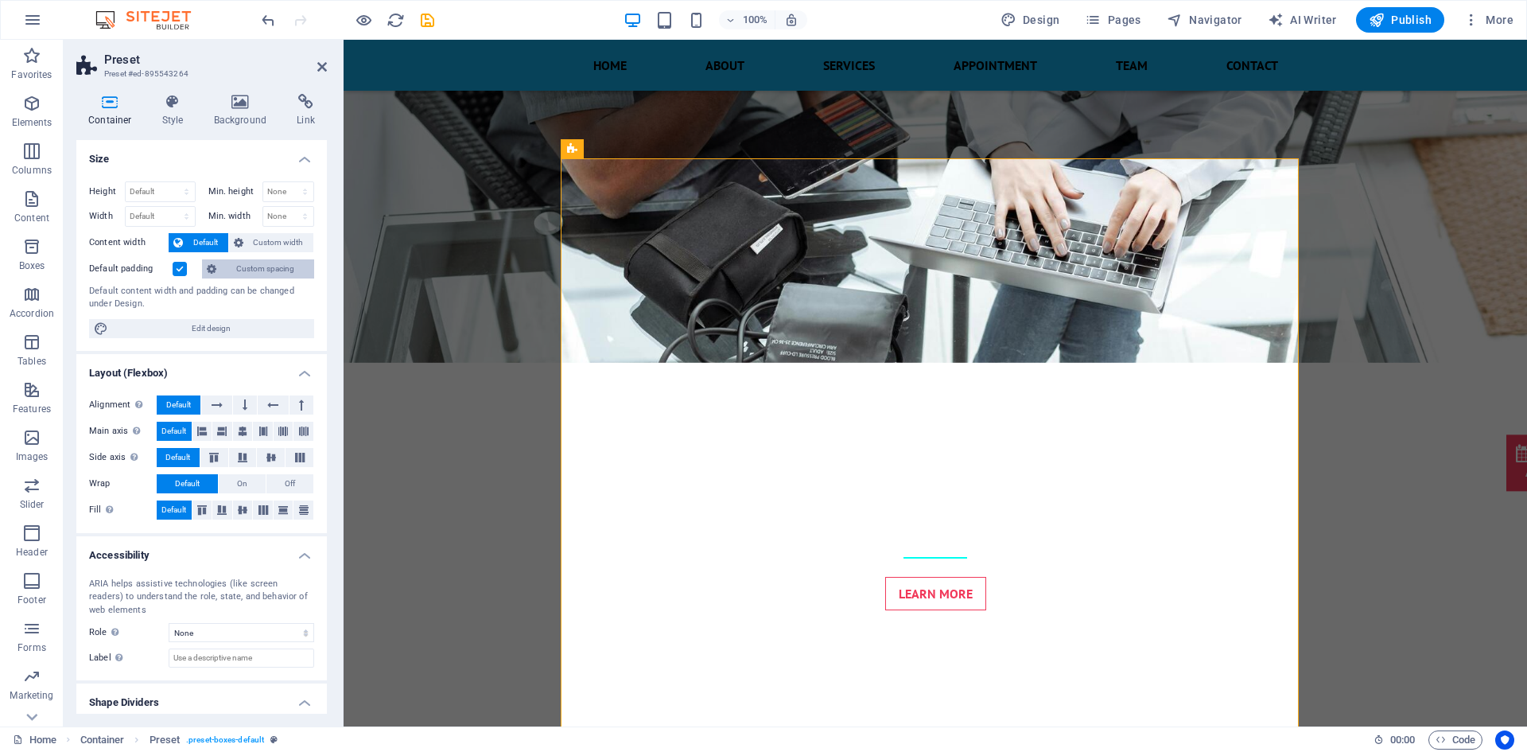
click at [251, 262] on span "Custom spacing" at bounding box center [265, 268] width 88 height 19
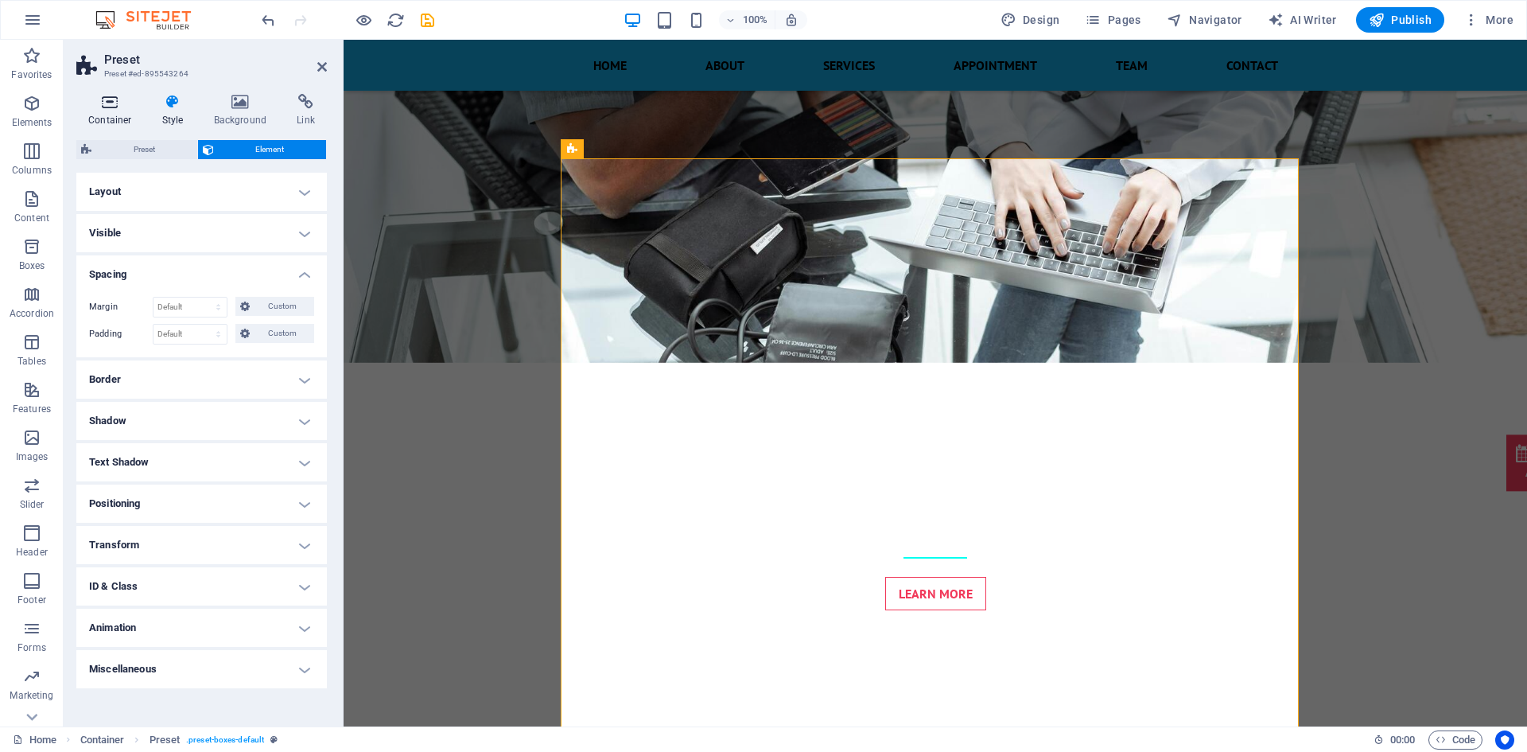
click at [109, 116] on h4 "Container" at bounding box center [113, 110] width 74 height 33
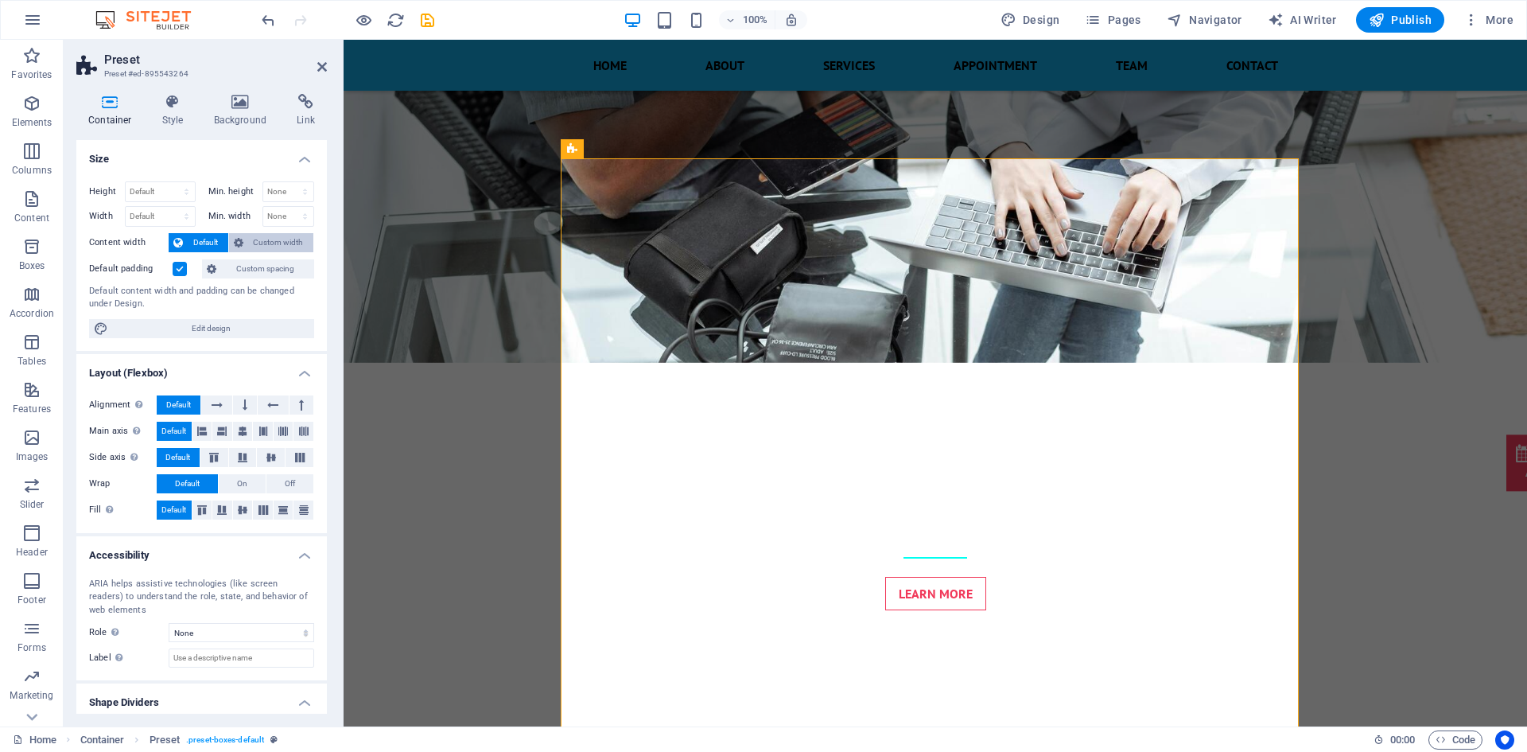
click at [272, 236] on span "Custom width" at bounding box center [278, 242] width 61 height 19
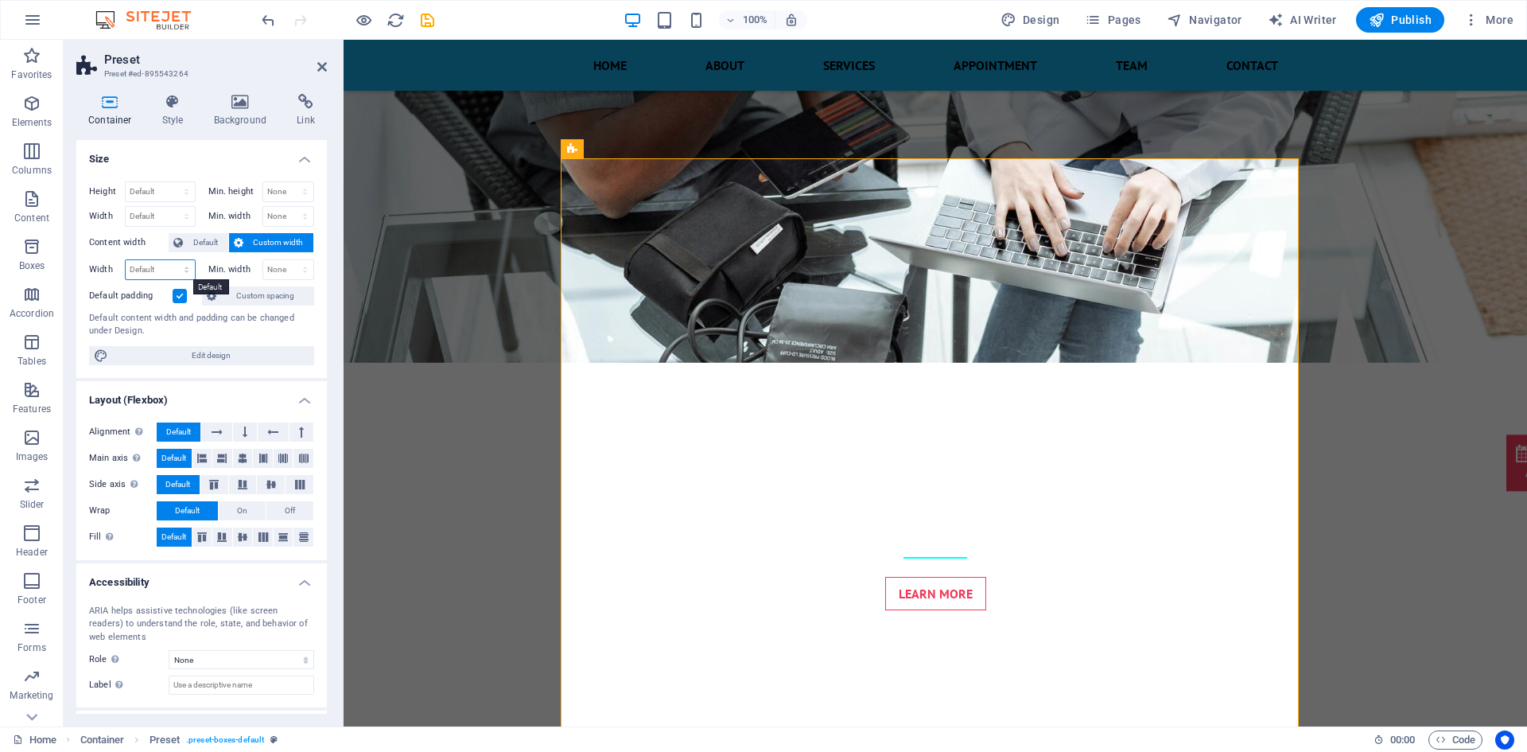
click at [146, 274] on select "Default px rem % em vh vw" at bounding box center [160, 269] width 69 height 19
select select "px"
click at [170, 260] on select "Default px rem % em vh vw" at bounding box center [160, 269] width 69 height 19
click at [277, 28] on icon "undo" at bounding box center [268, 20] width 18 height 18
type input "952"
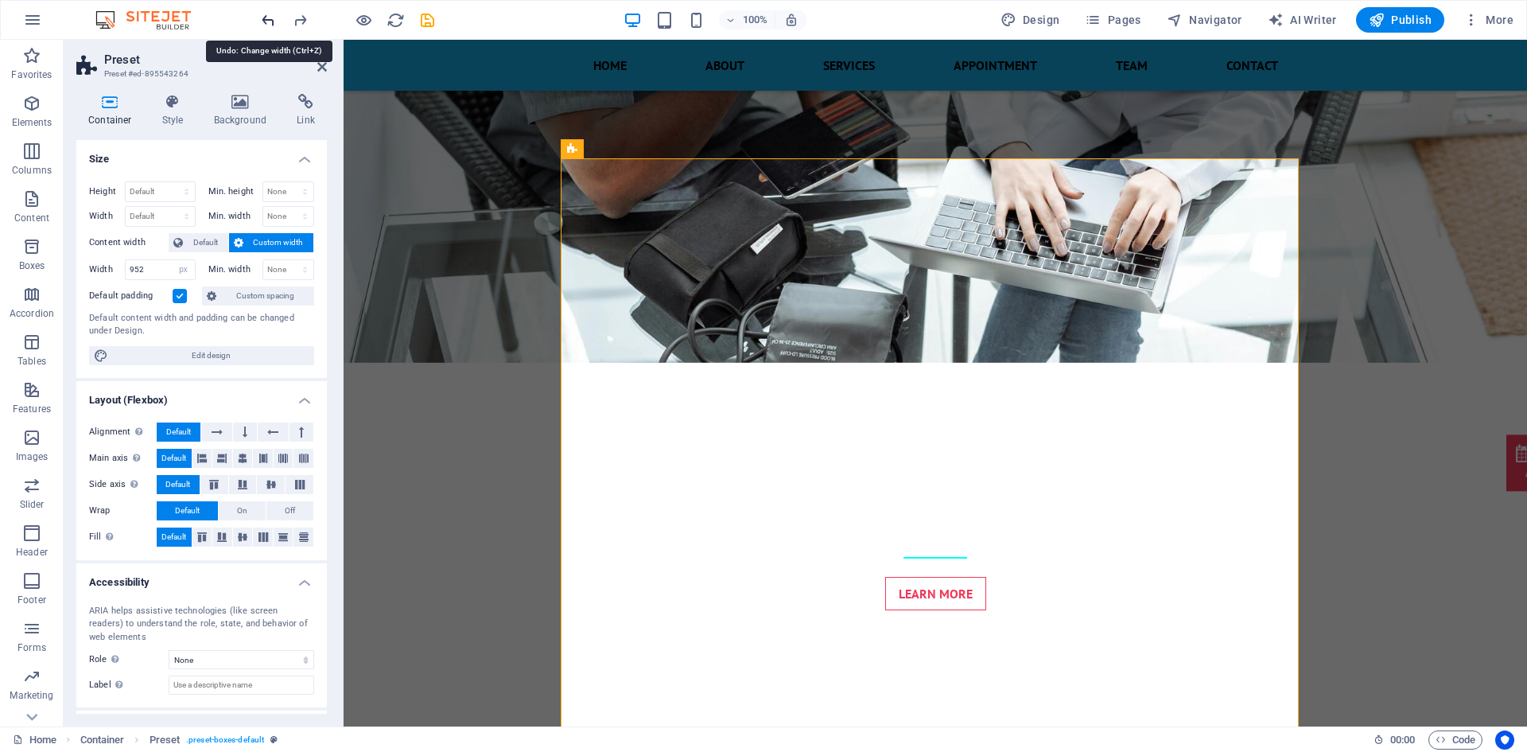
click at [277, 28] on icon "undo" at bounding box center [268, 20] width 18 height 18
select select "DISABLED_OPTION_VALUE"
click at [277, 28] on icon "undo" at bounding box center [268, 20] width 18 height 18
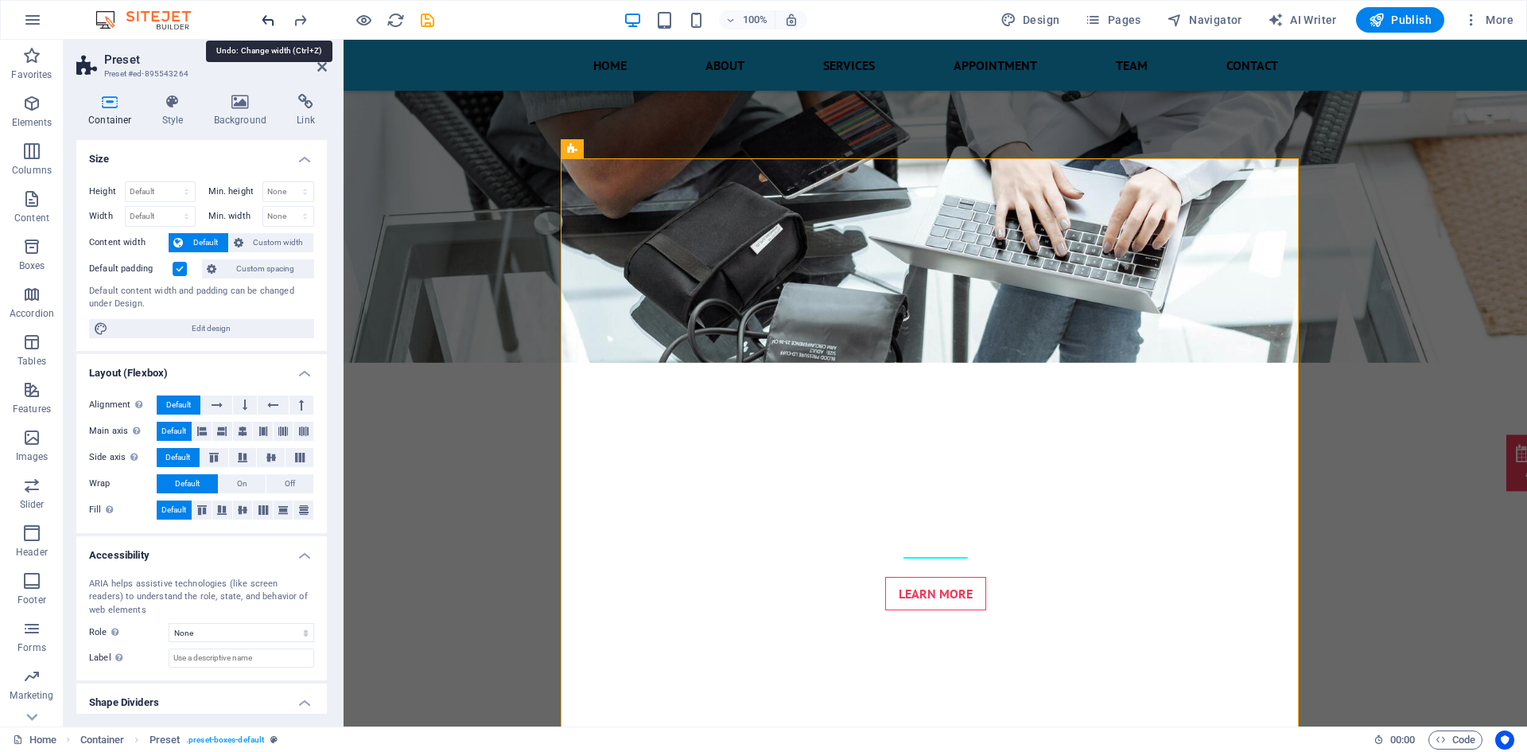
click at [277, 28] on icon "undo" at bounding box center [268, 20] width 18 height 18
click at [266, 14] on icon "undo" at bounding box center [268, 20] width 18 height 18
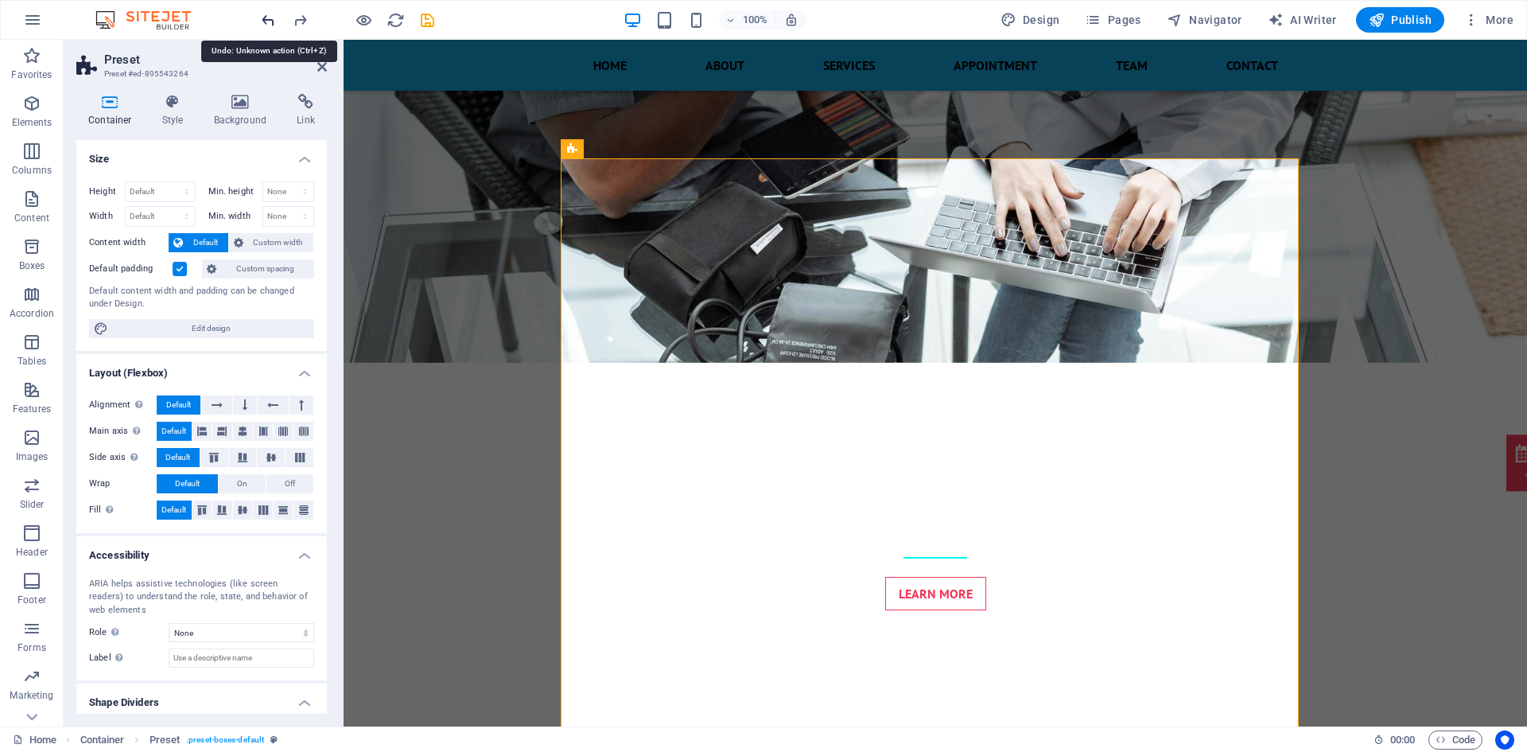
click at [266, 16] on icon "undo" at bounding box center [268, 20] width 18 height 18
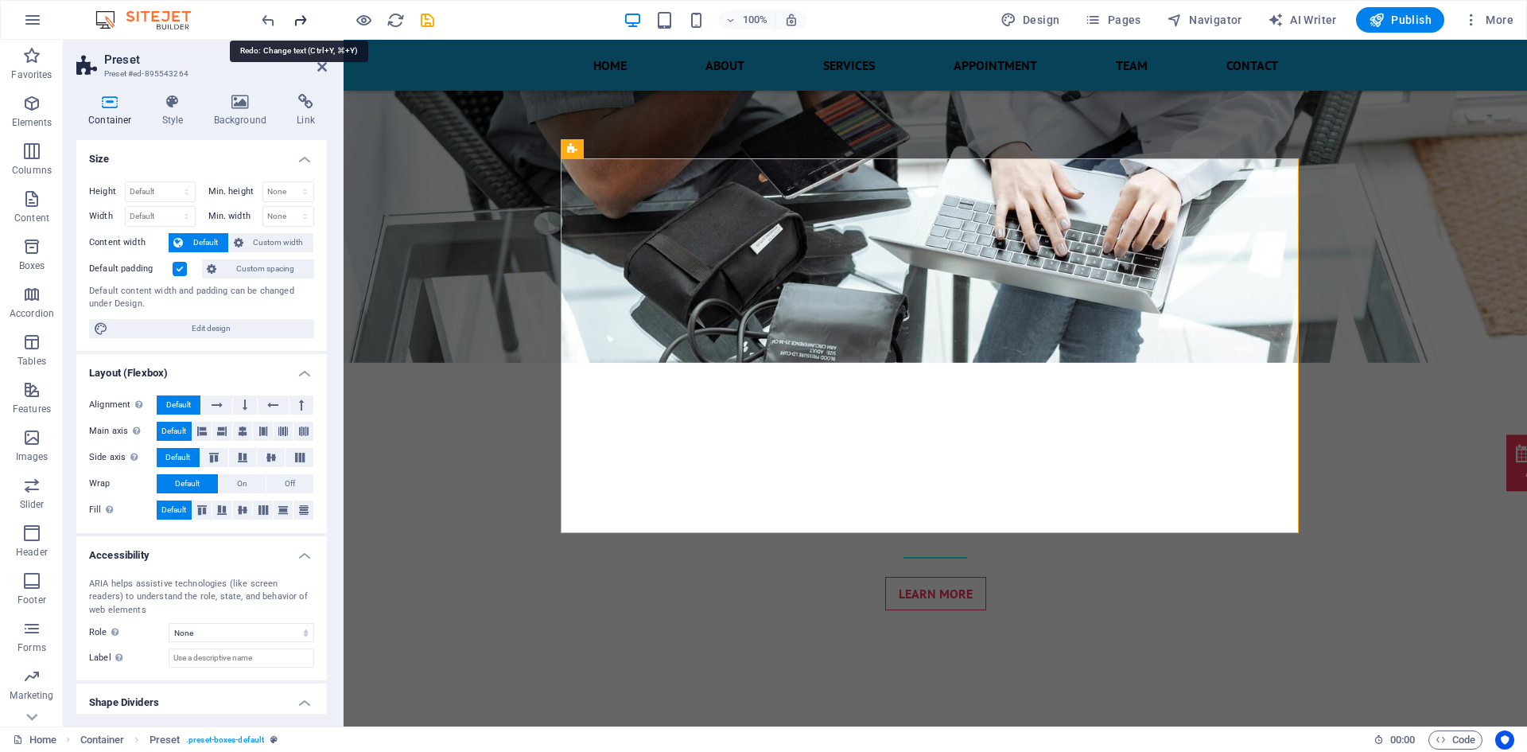
click at [291, 13] on icon "redo" at bounding box center [300, 20] width 18 height 18
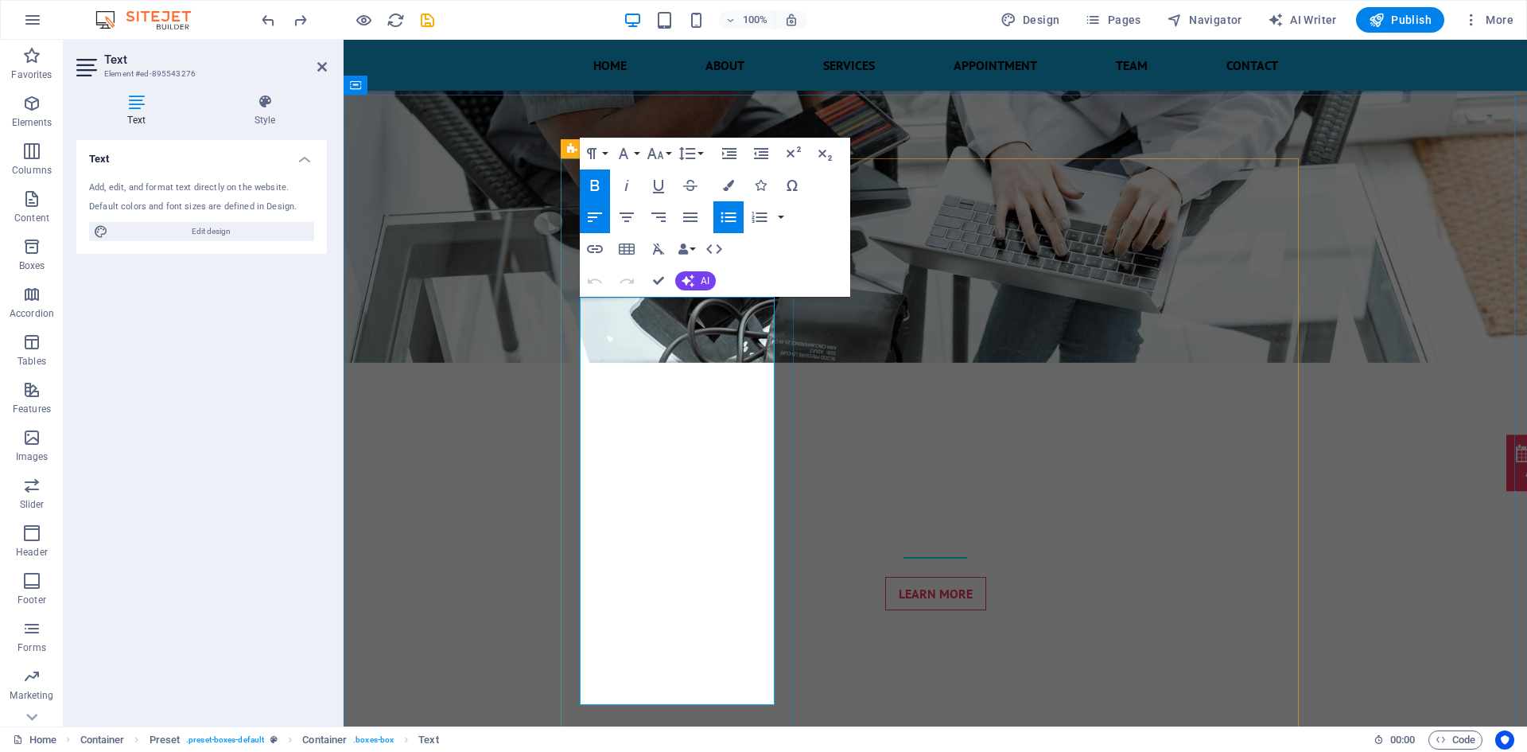
click at [636, 154] on button "Font Family" at bounding box center [627, 154] width 30 height 32
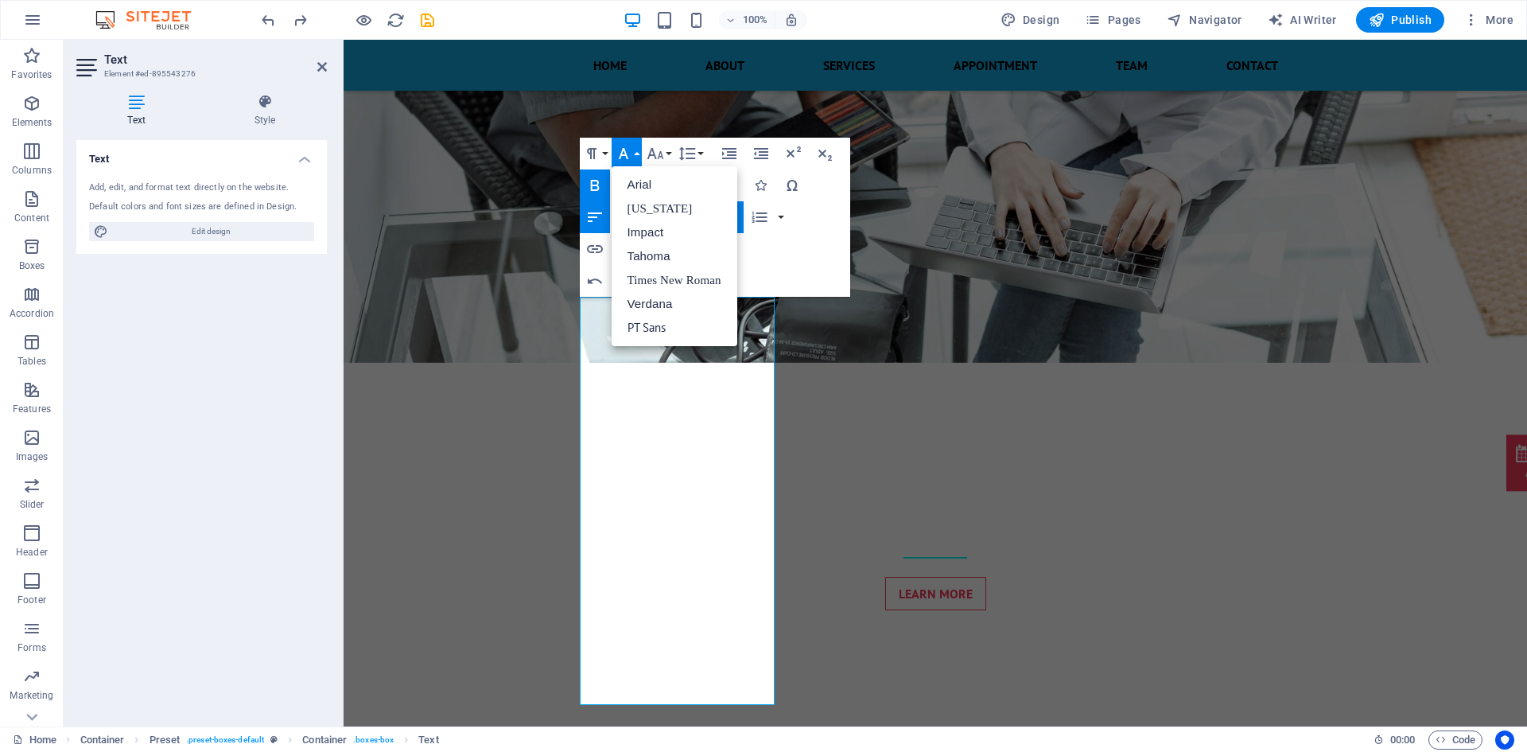
click at [636, 154] on button "Font Family" at bounding box center [627, 154] width 30 height 32
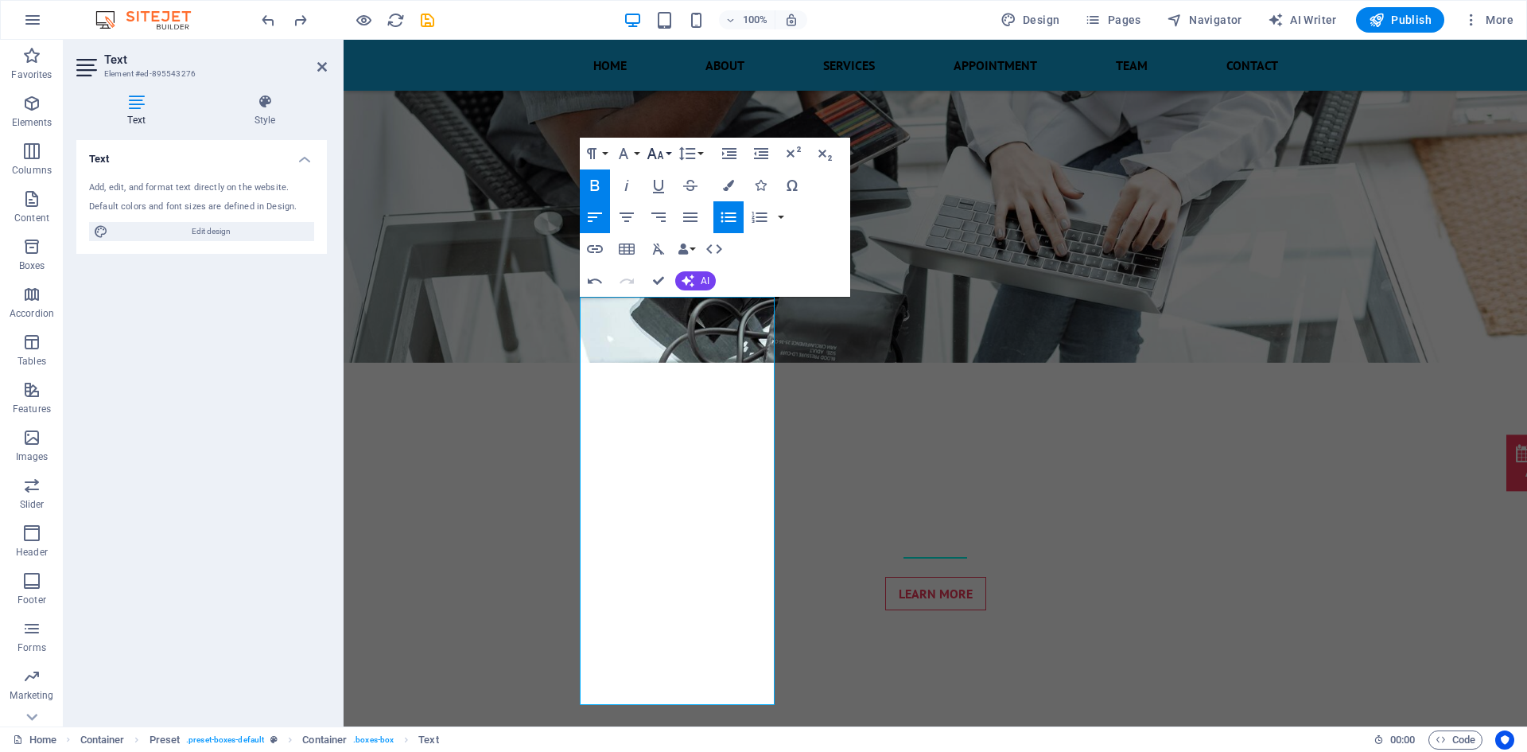
click at [665, 158] on button "Font Size" at bounding box center [659, 154] width 30 height 32
click at [669, 233] on link "10" at bounding box center [672, 232] width 57 height 24
click at [663, 159] on icon "button" at bounding box center [655, 153] width 19 height 19
click at [665, 202] on link "9" at bounding box center [672, 208] width 57 height 24
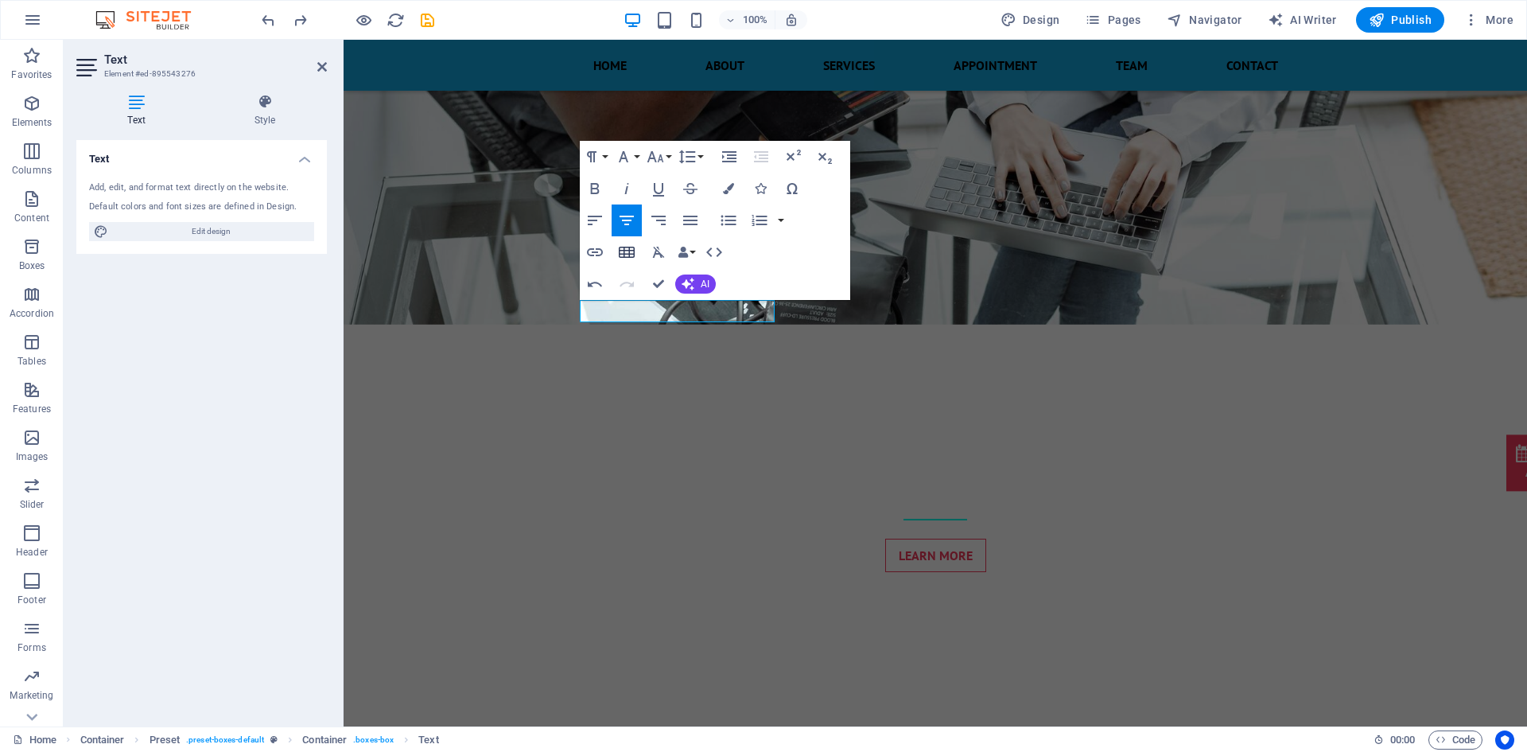
scroll to position [655, 0]
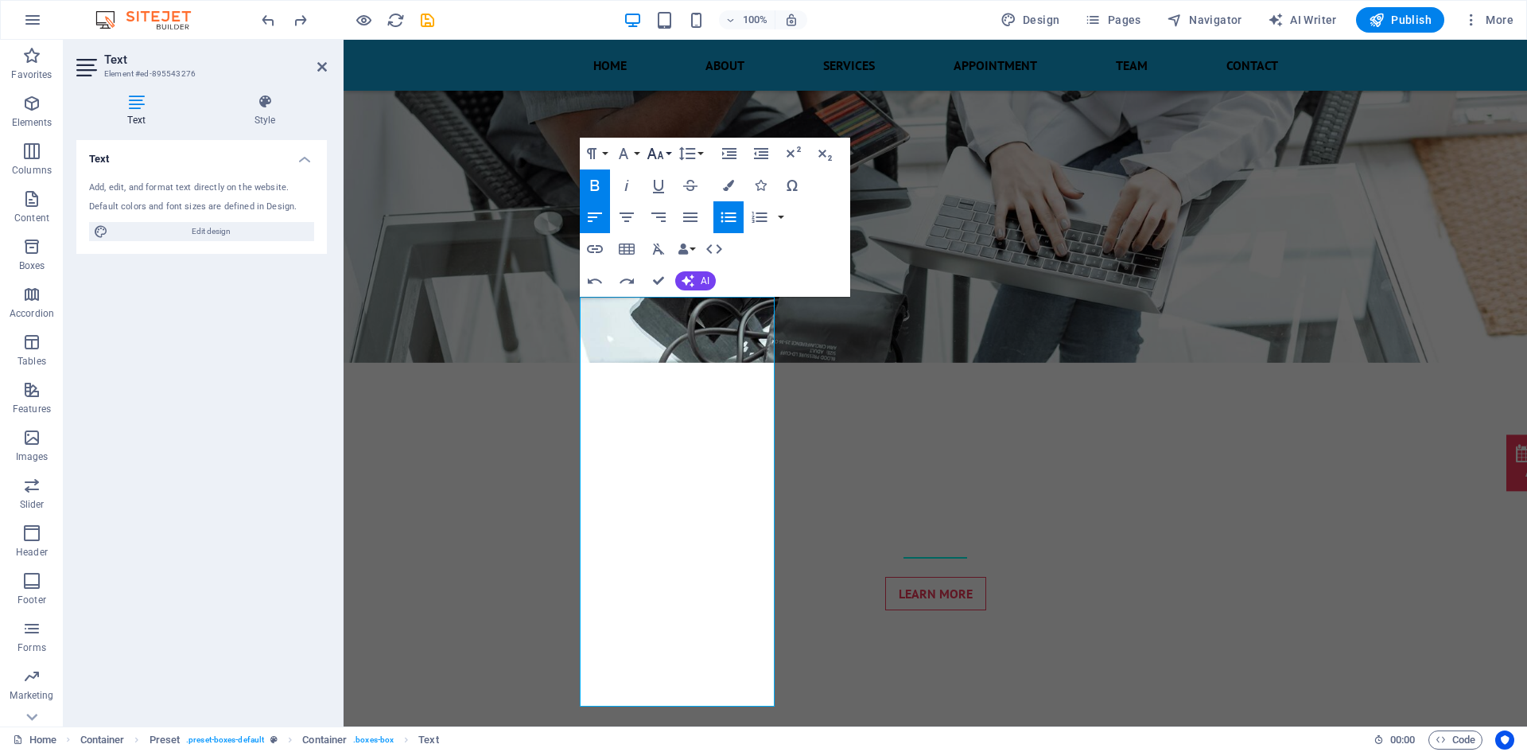
click at [650, 150] on icon "button" at bounding box center [655, 153] width 19 height 19
click at [665, 195] on link "10" at bounding box center [672, 190] width 57 height 24
click at [667, 154] on button "Font Size" at bounding box center [659, 154] width 30 height 32
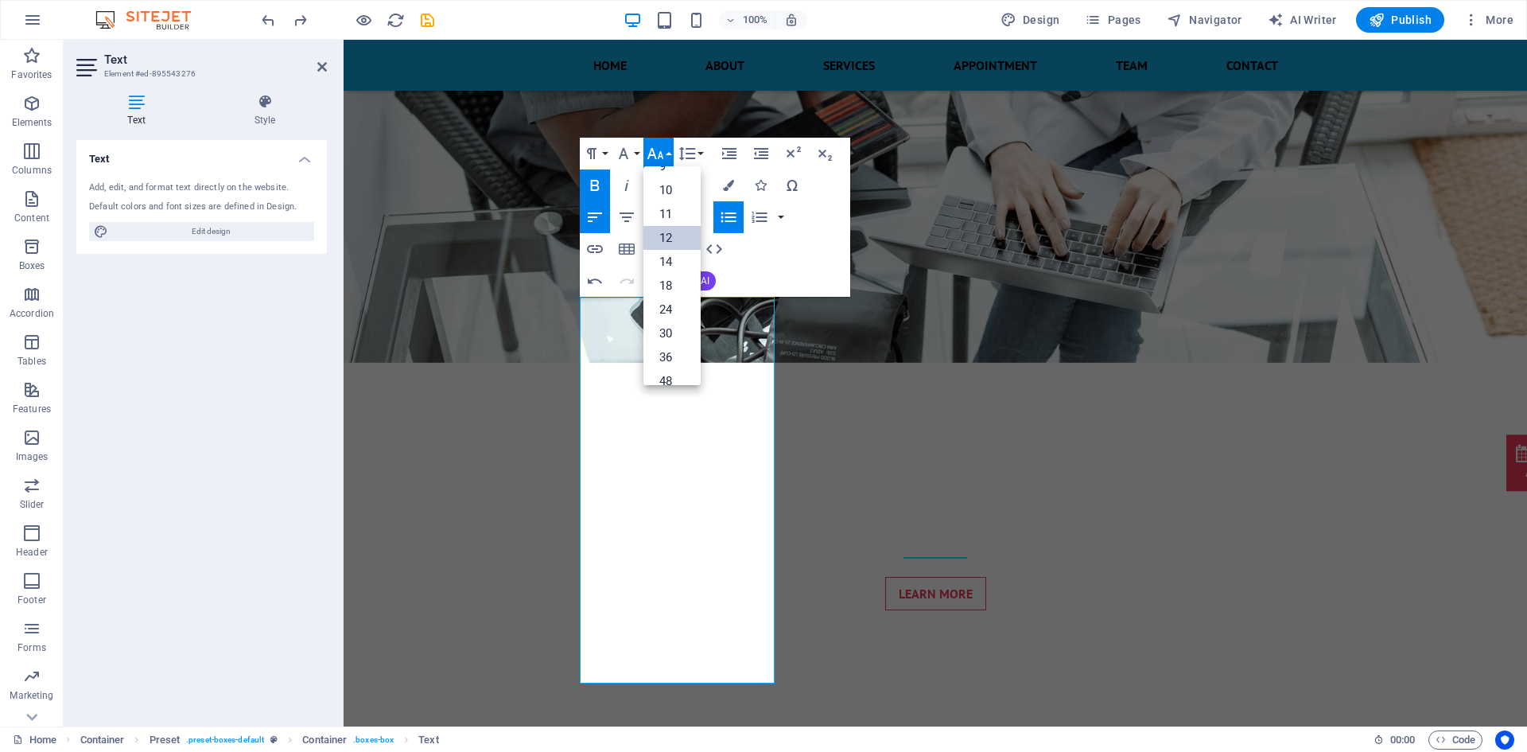
scroll to position [0, 0]
click at [662, 208] on link "9" at bounding box center [672, 208] width 57 height 24
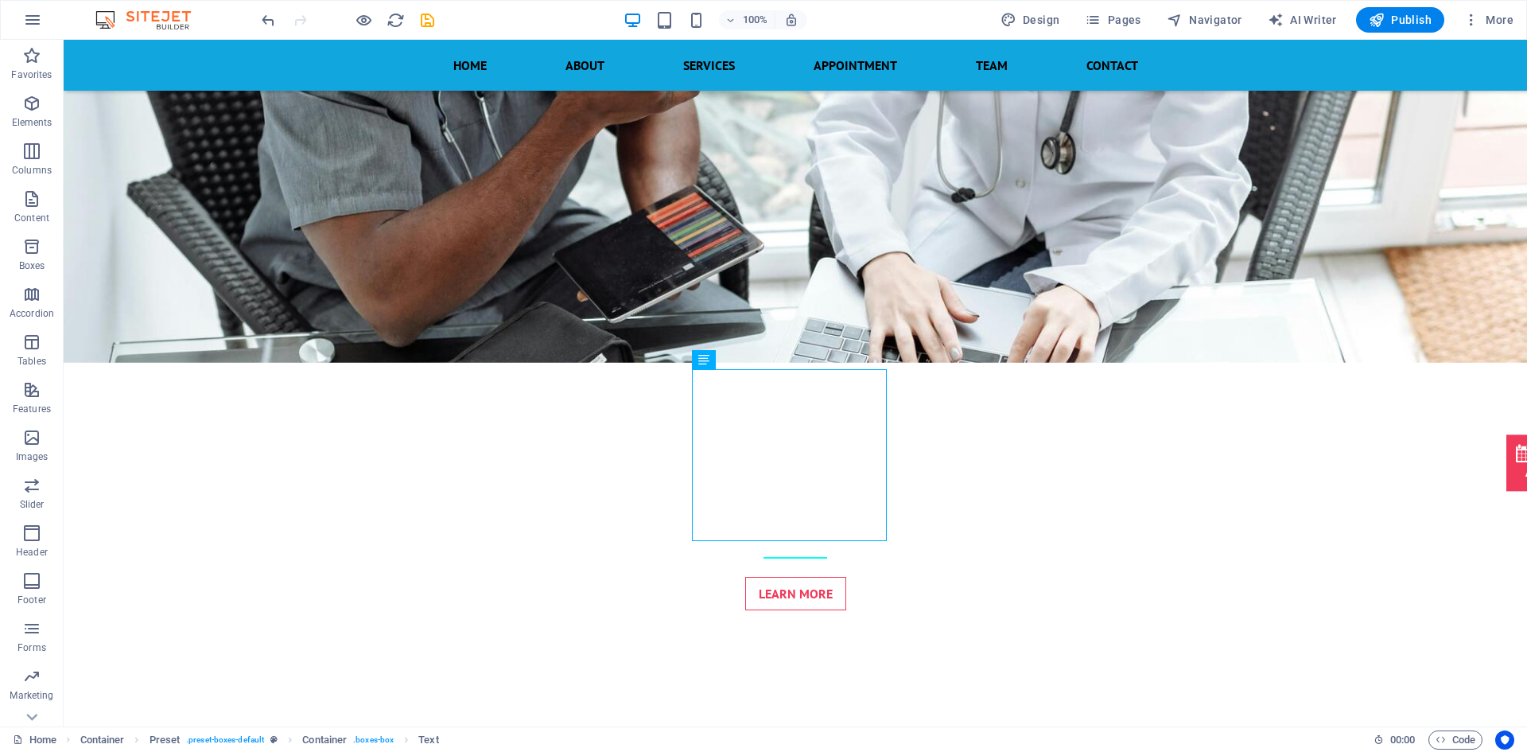
click at [375, 14] on div at bounding box center [348, 19] width 178 height 25
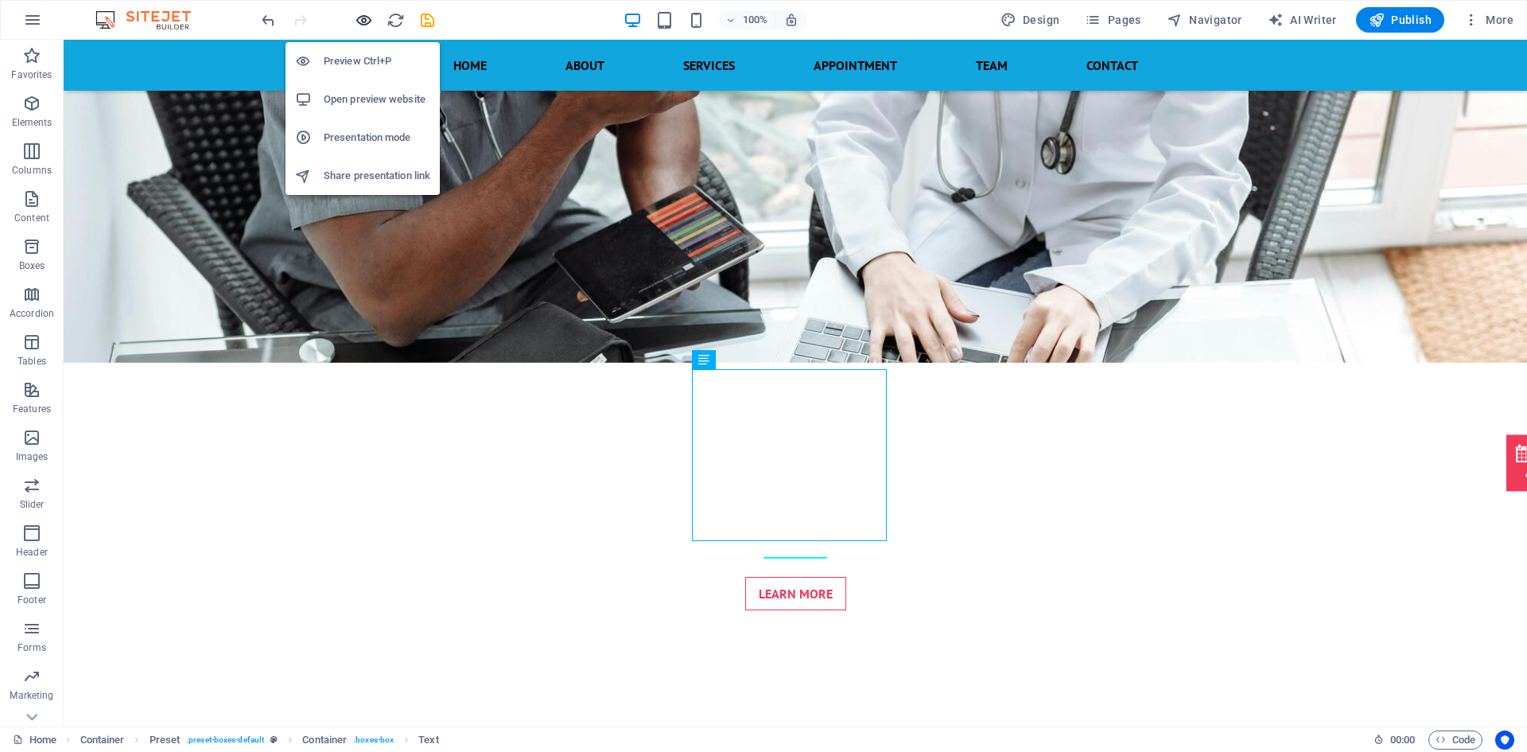
click at [361, 23] on icon "button" at bounding box center [364, 20] width 18 height 18
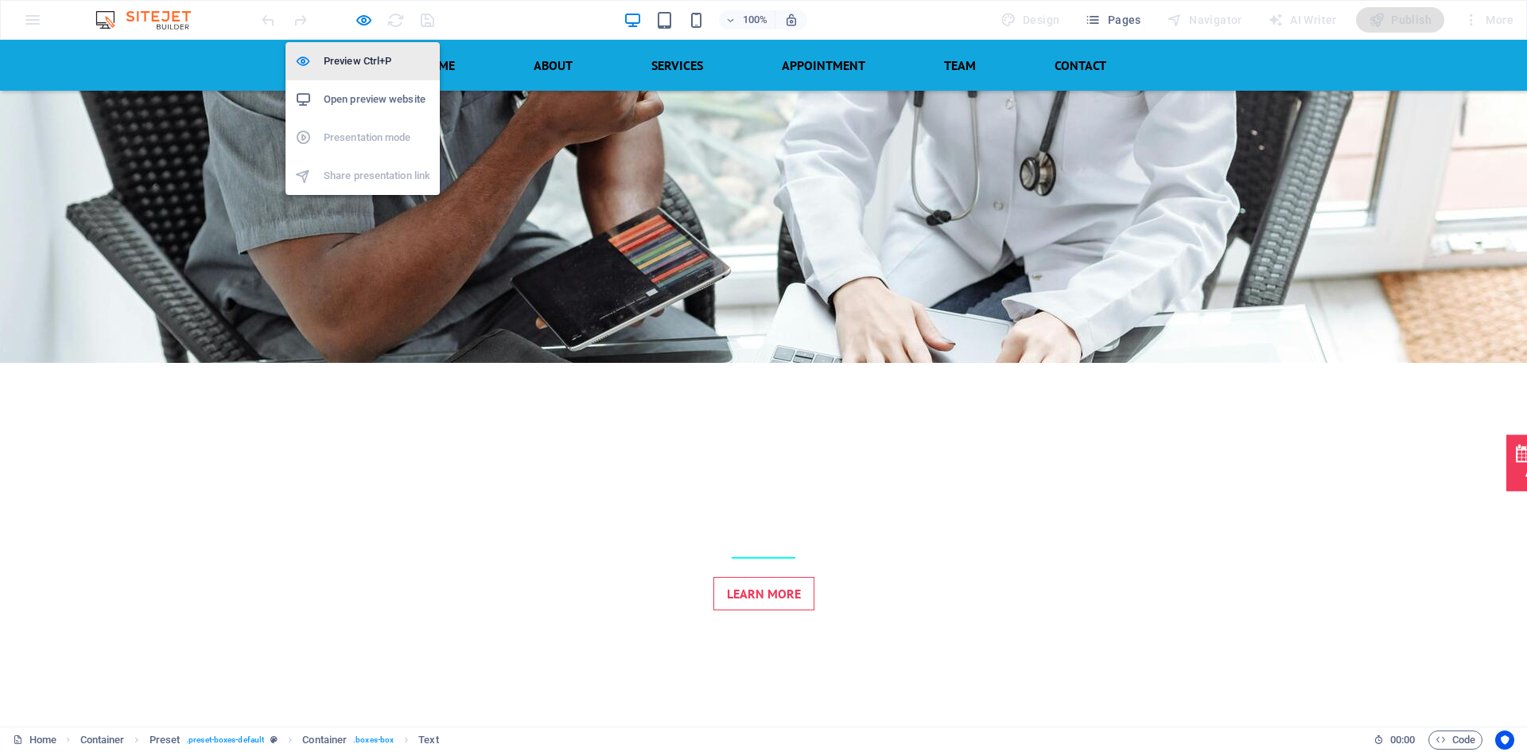
click at [361, 54] on h6 "Preview Ctrl+P" at bounding box center [377, 61] width 107 height 19
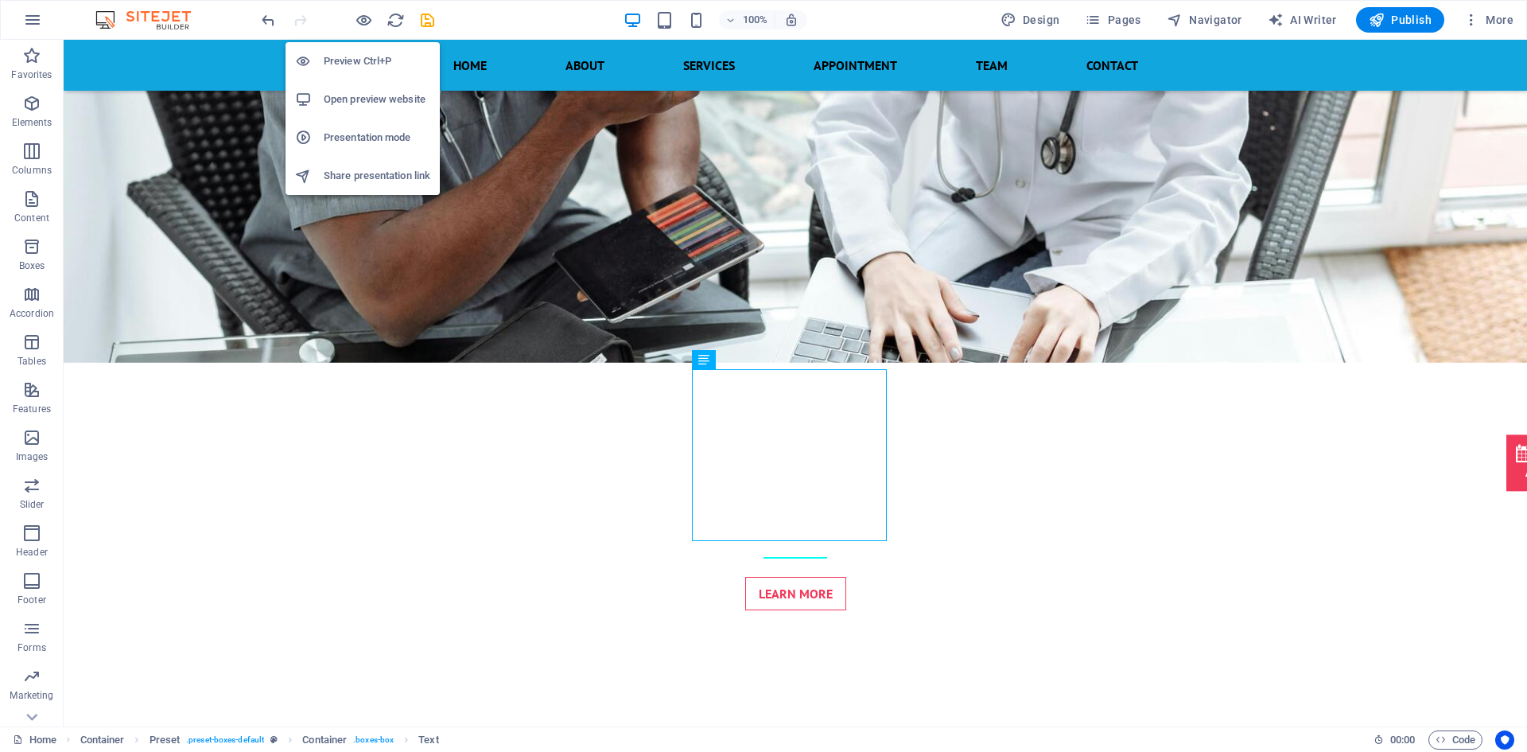
click at [361, 54] on h6 "Preview Ctrl+P" at bounding box center [377, 61] width 107 height 19
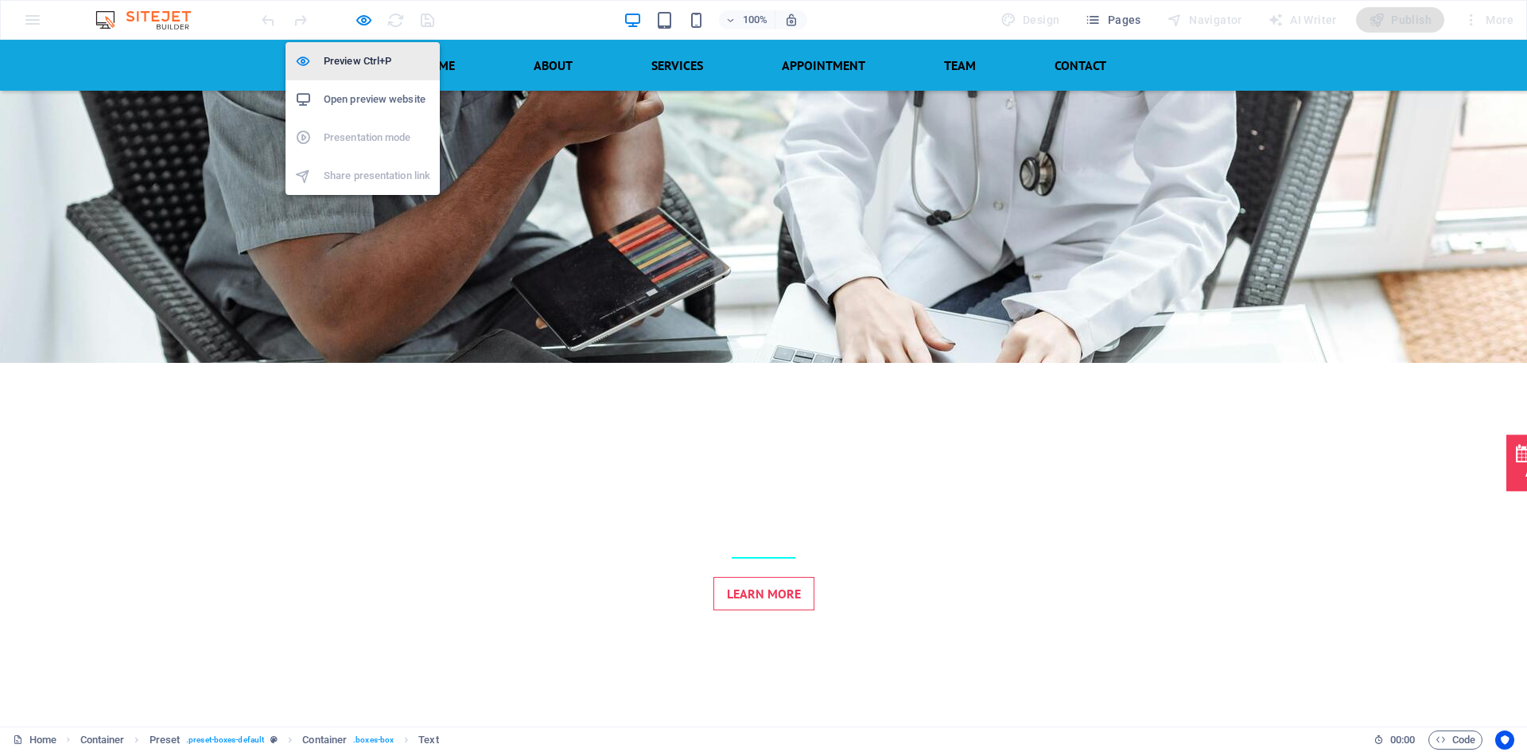
click at [347, 57] on h6 "Preview Ctrl+P" at bounding box center [377, 61] width 107 height 19
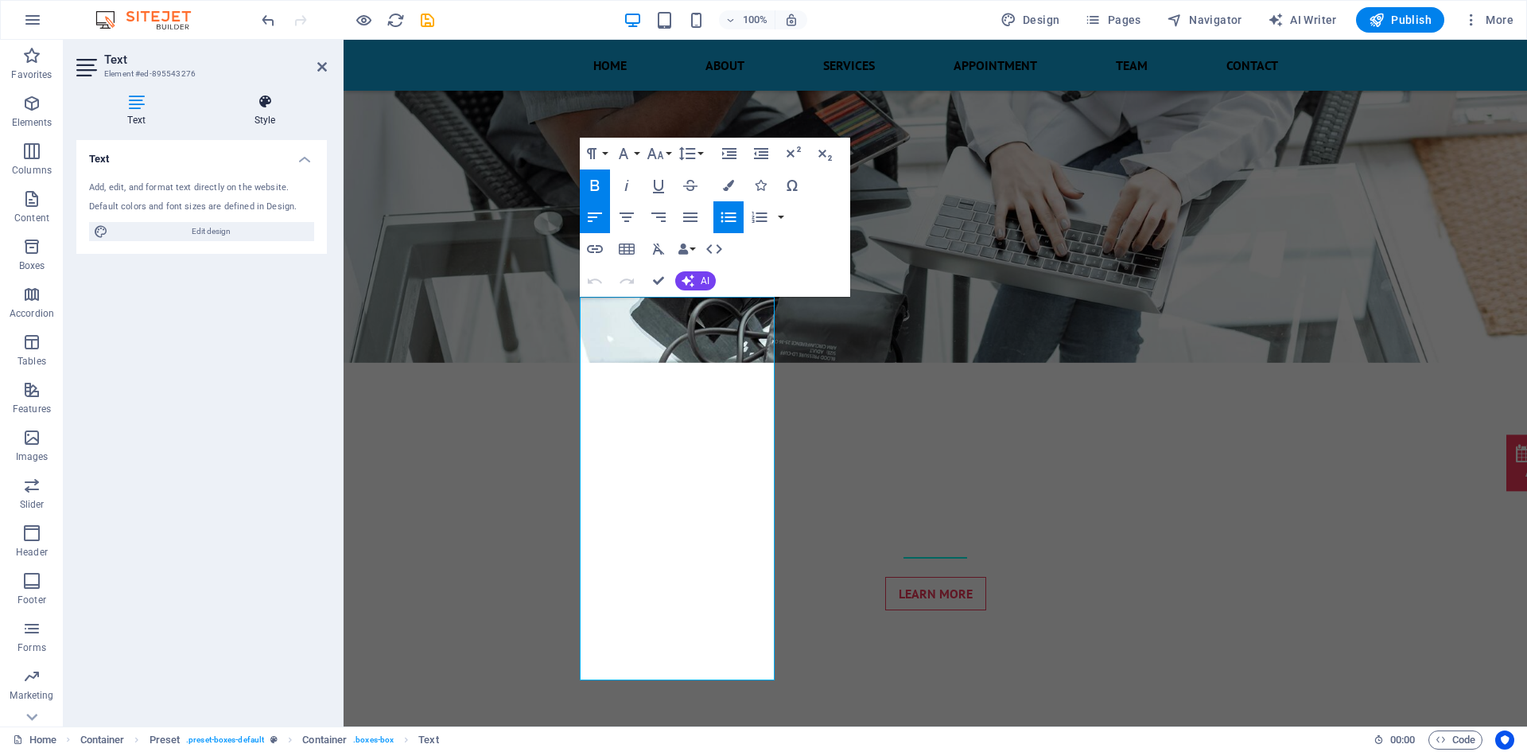
click at [259, 97] on icon at bounding box center [265, 102] width 124 height 16
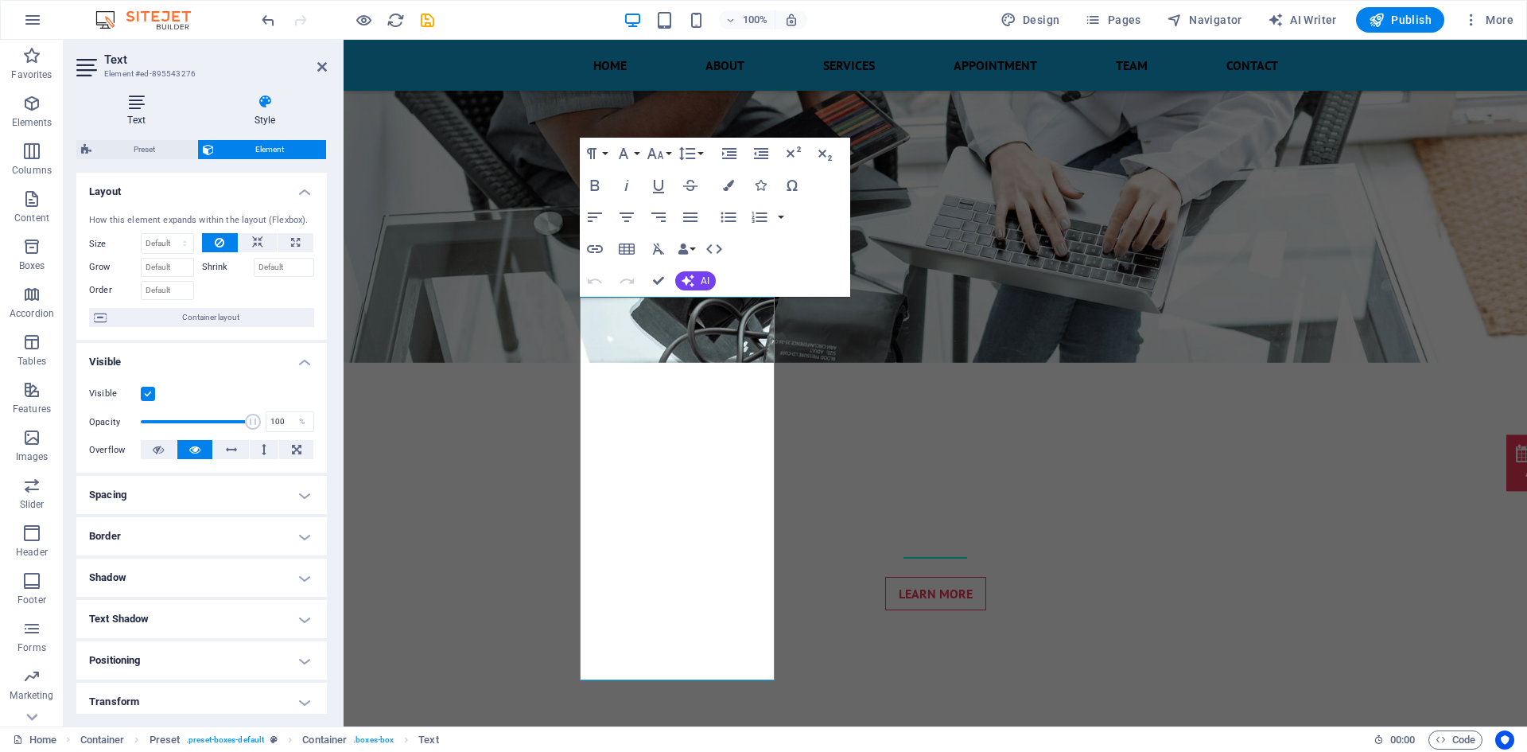
click at [122, 111] on h4 "Text" at bounding box center [139, 110] width 126 height 33
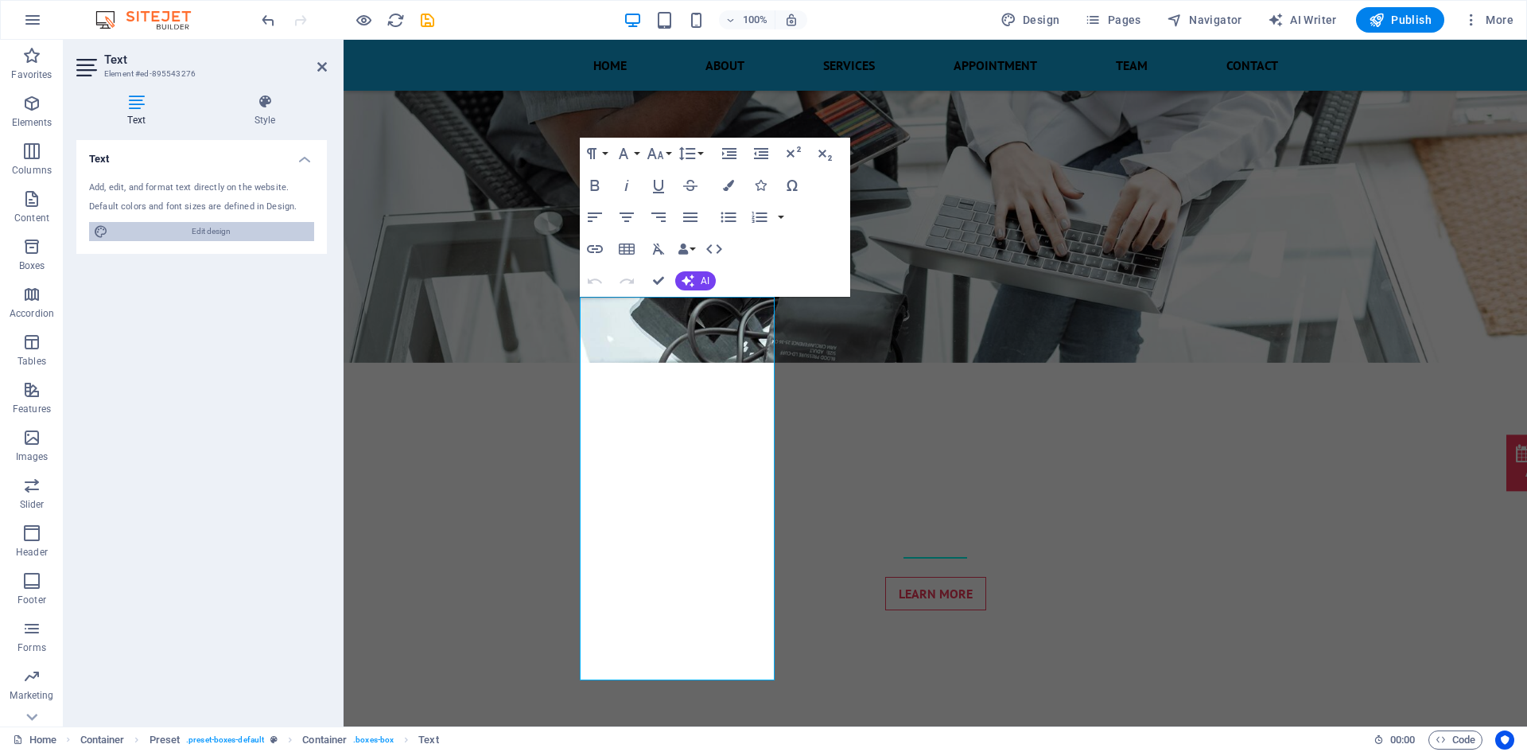
click at [174, 224] on span "Edit design" at bounding box center [211, 231] width 196 height 19
select select "px"
select select "600"
select select "px"
select select "600"
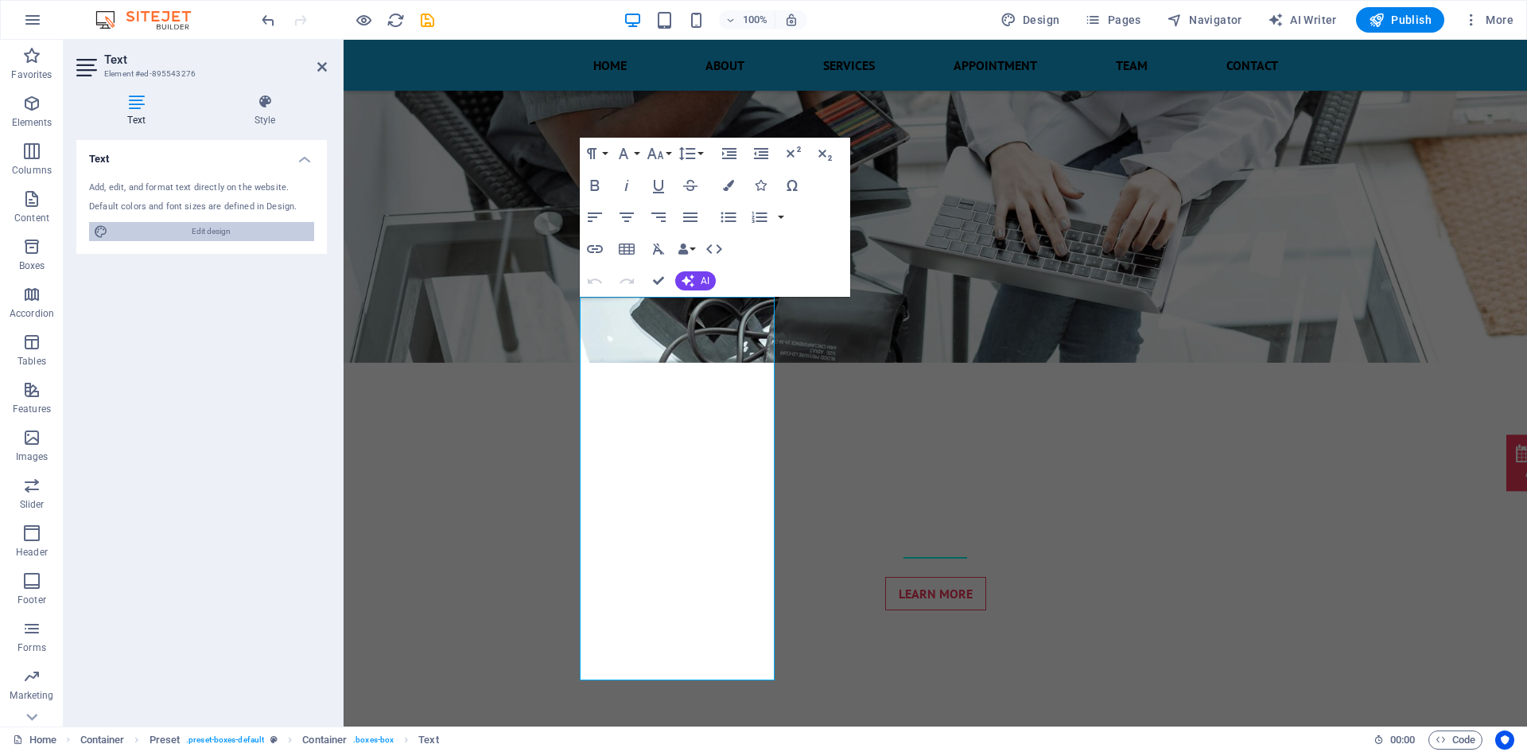
select select "px"
select select "rem"
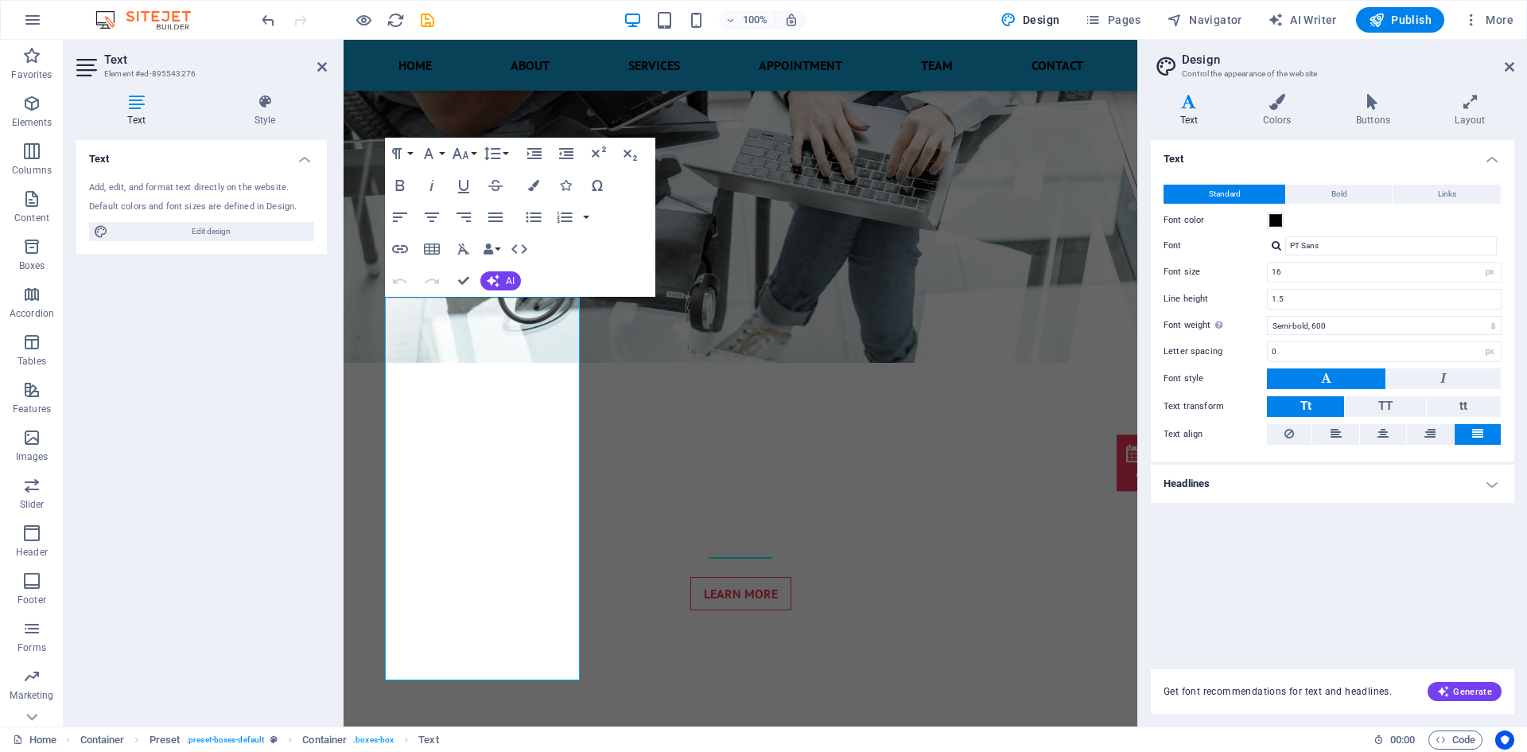
click at [1253, 480] on h4 "Headlines" at bounding box center [1333, 484] width 364 height 38
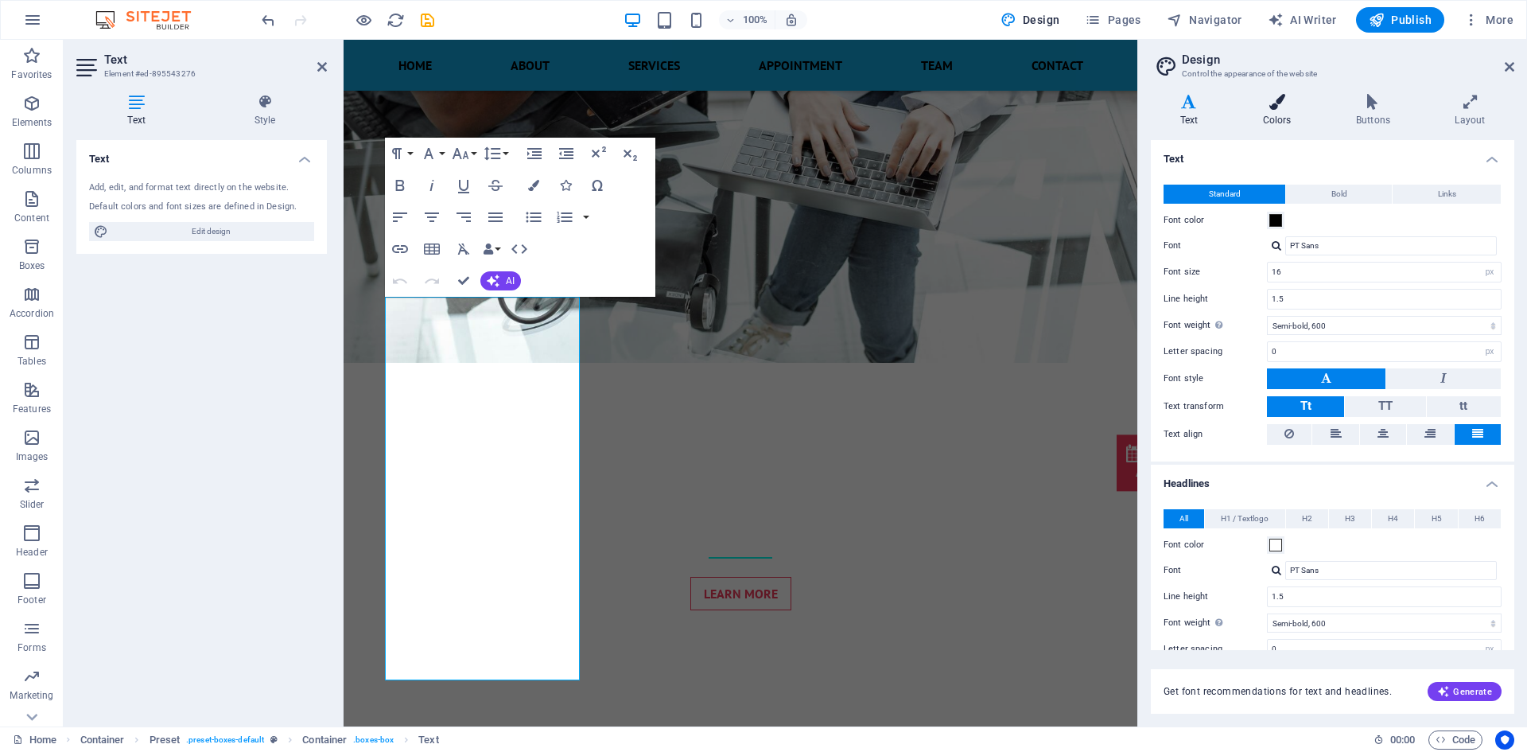
click at [1270, 111] on h4 "Colors" at bounding box center [1280, 110] width 93 height 33
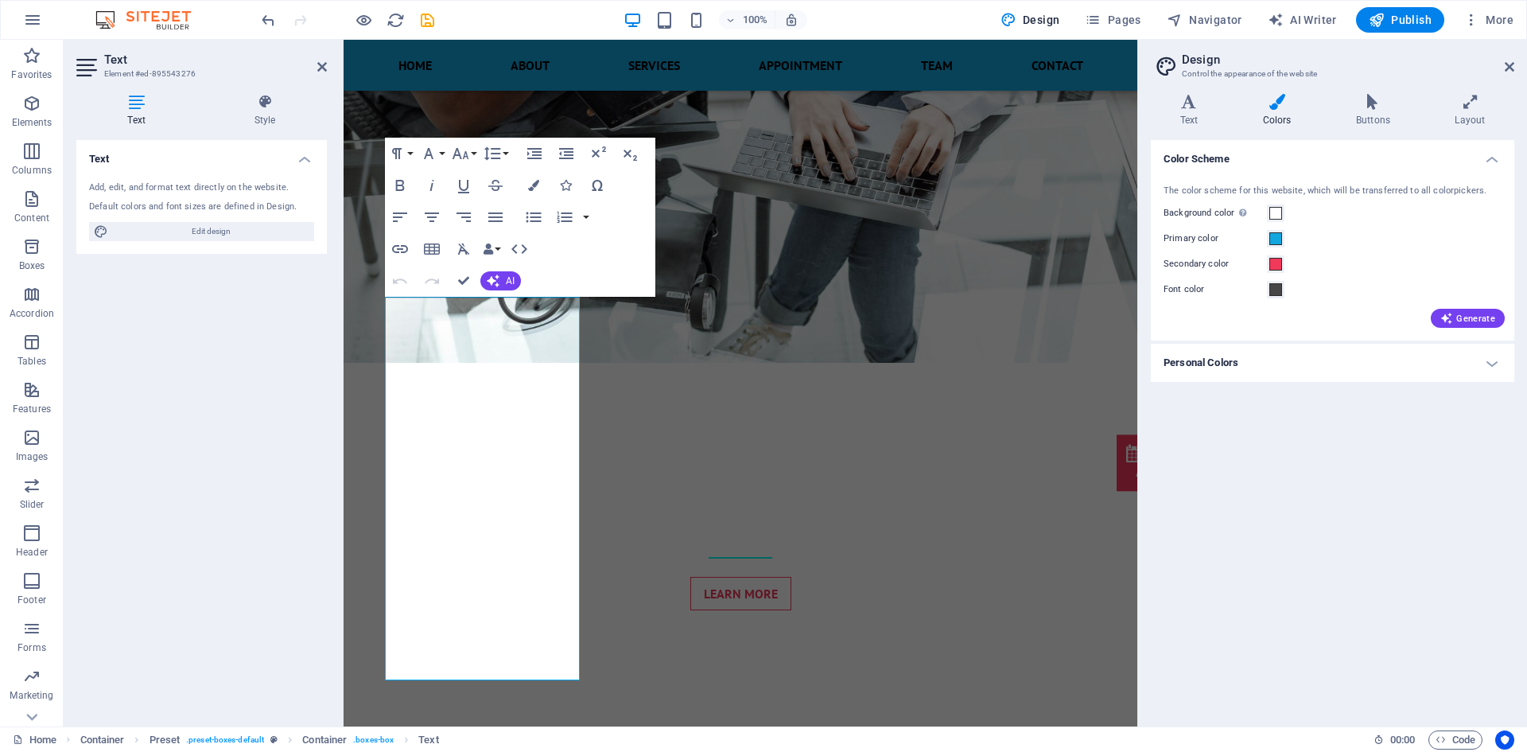
click at [1353, 363] on h4 "Personal Colors" at bounding box center [1333, 363] width 364 height 38
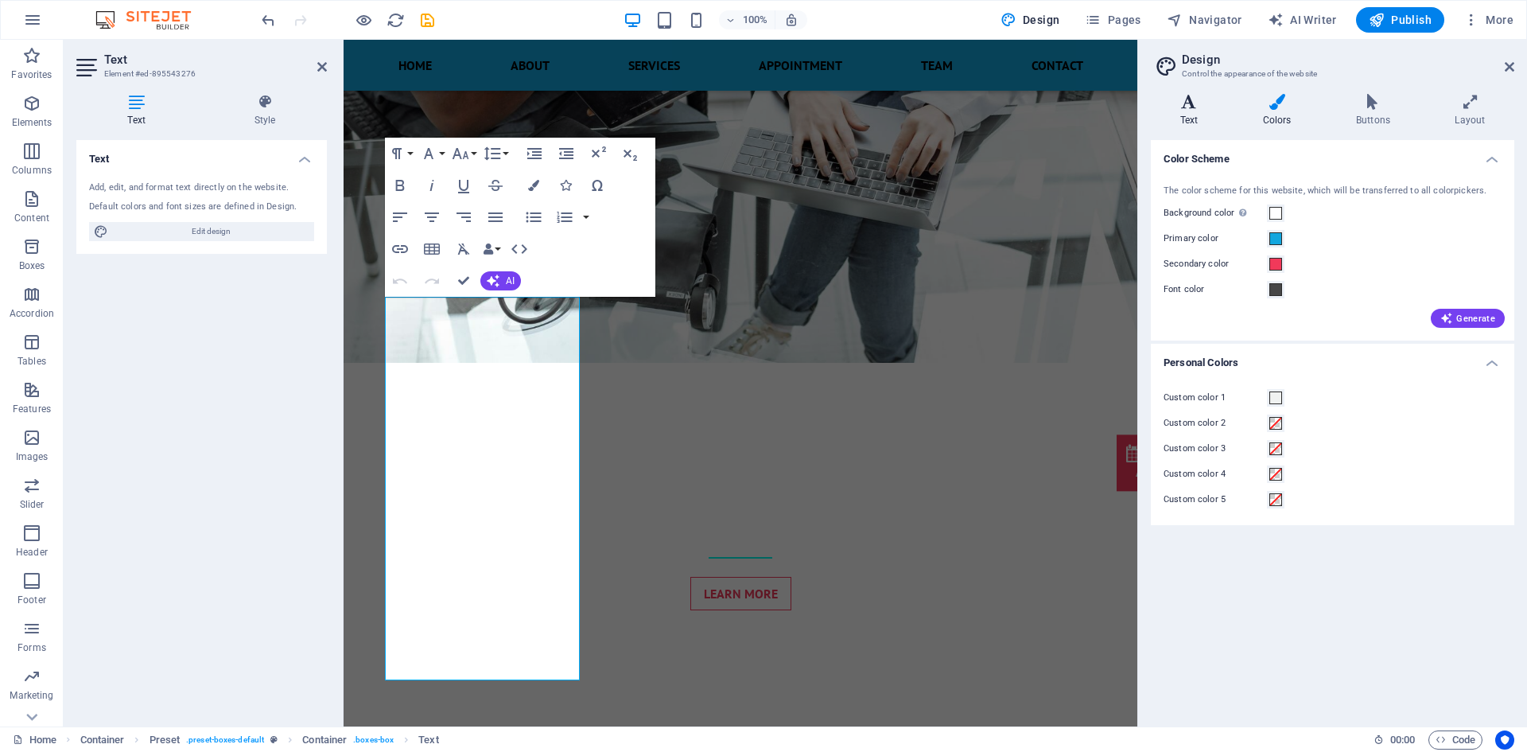
click at [1192, 116] on h4 "Text" at bounding box center [1192, 110] width 83 height 33
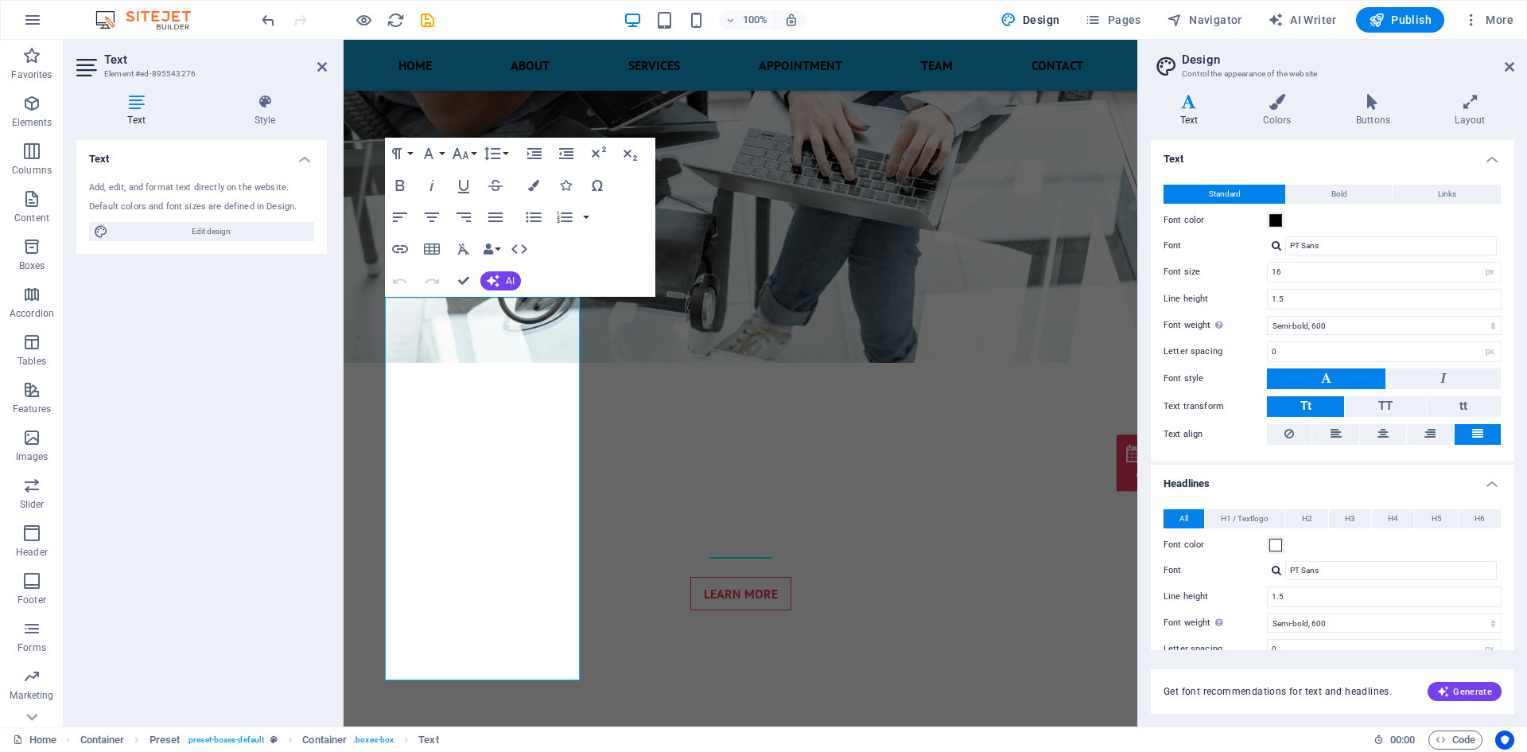
click at [1291, 130] on div "Text Colors Buttons Layout Text Standard Bold Links Font color Font PT Sans Fon…" at bounding box center [1333, 404] width 364 height 620
click at [1283, 108] on icon at bounding box center [1277, 102] width 87 height 16
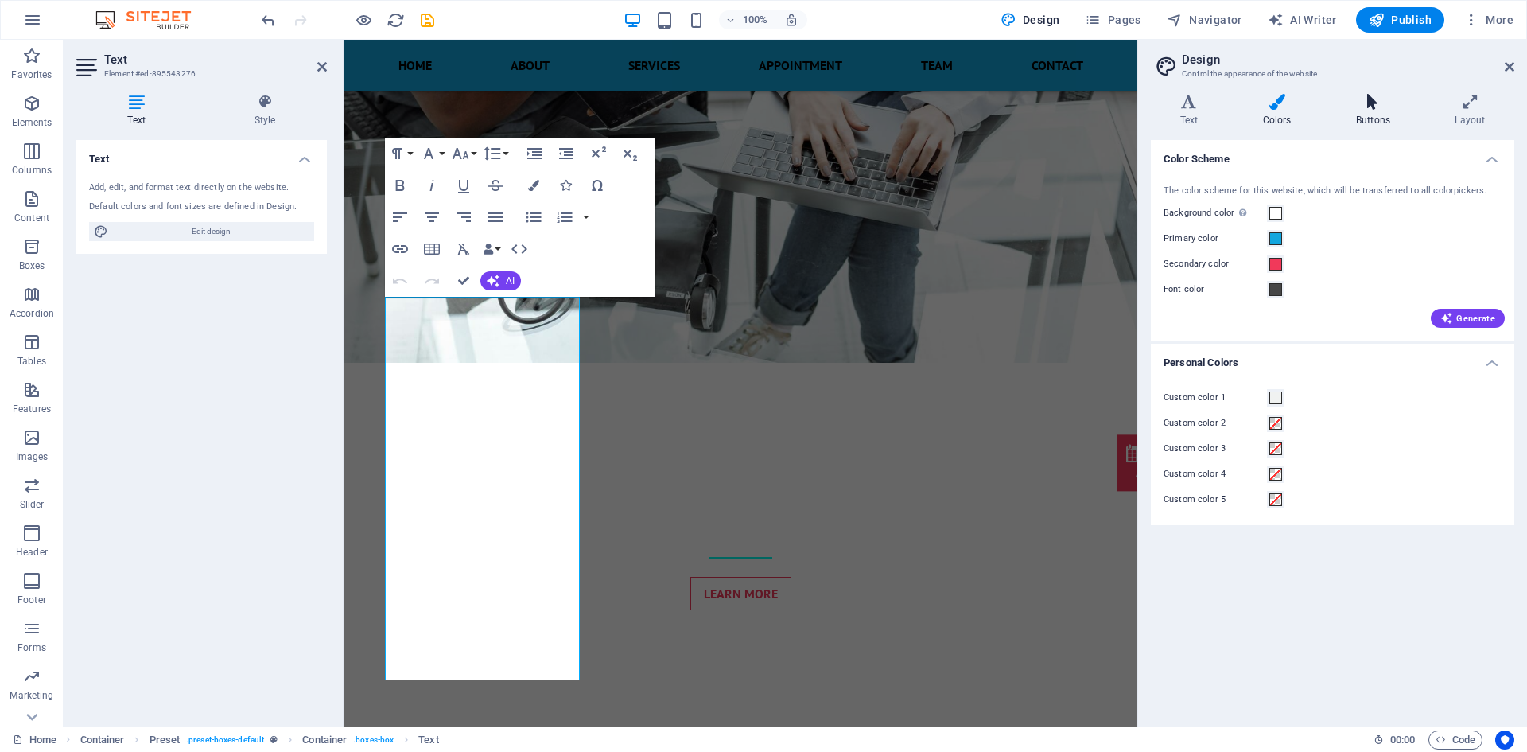
click at [1380, 99] on icon at bounding box center [1373, 102] width 92 height 16
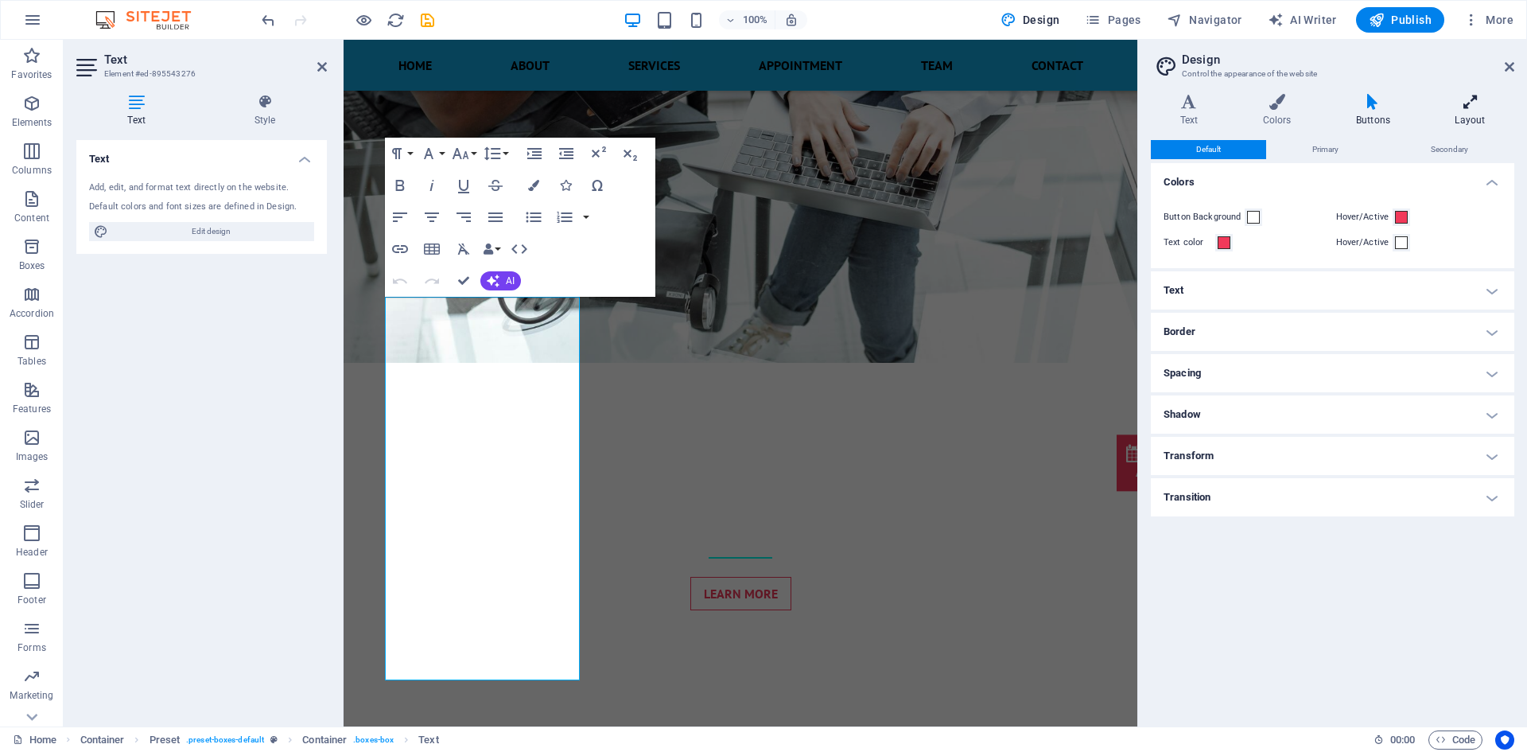
click at [1487, 106] on icon at bounding box center [1470, 102] width 88 height 16
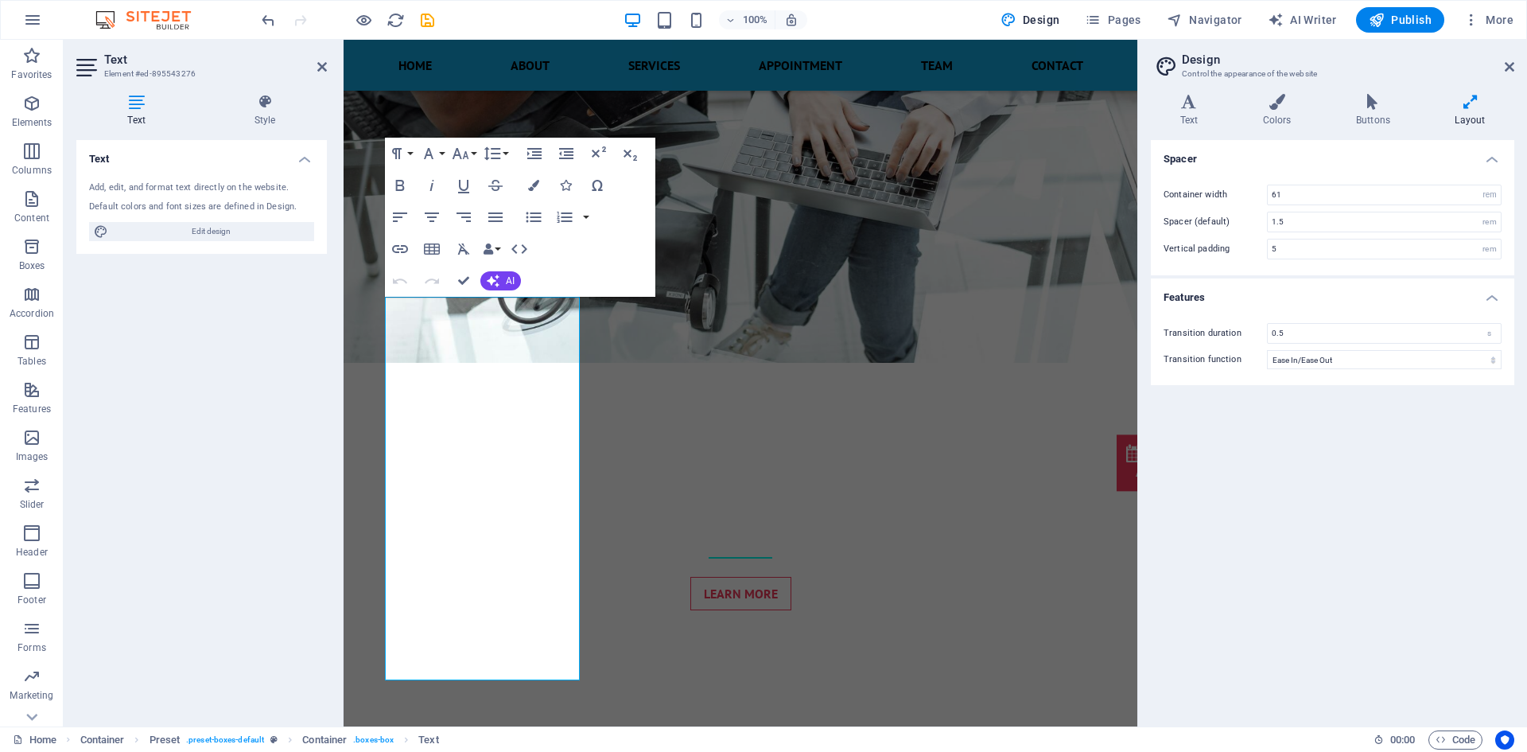
click at [242, 344] on div "Text Add, edit, and format text directly on the website. Default colors and fon…" at bounding box center [201, 427] width 251 height 574
click at [252, 111] on h4 "Style" at bounding box center [265, 110] width 124 height 33
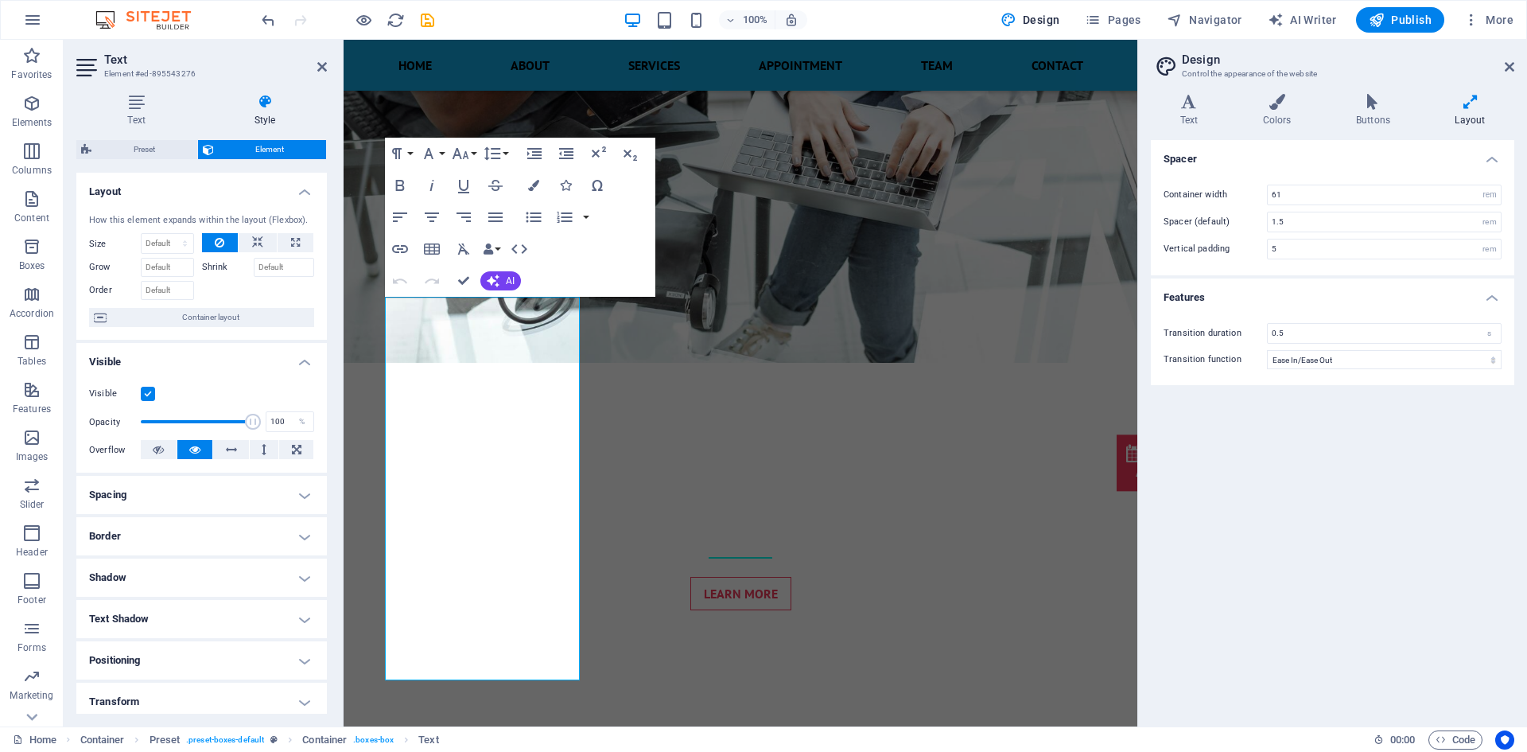
scroll to position [131, 0]
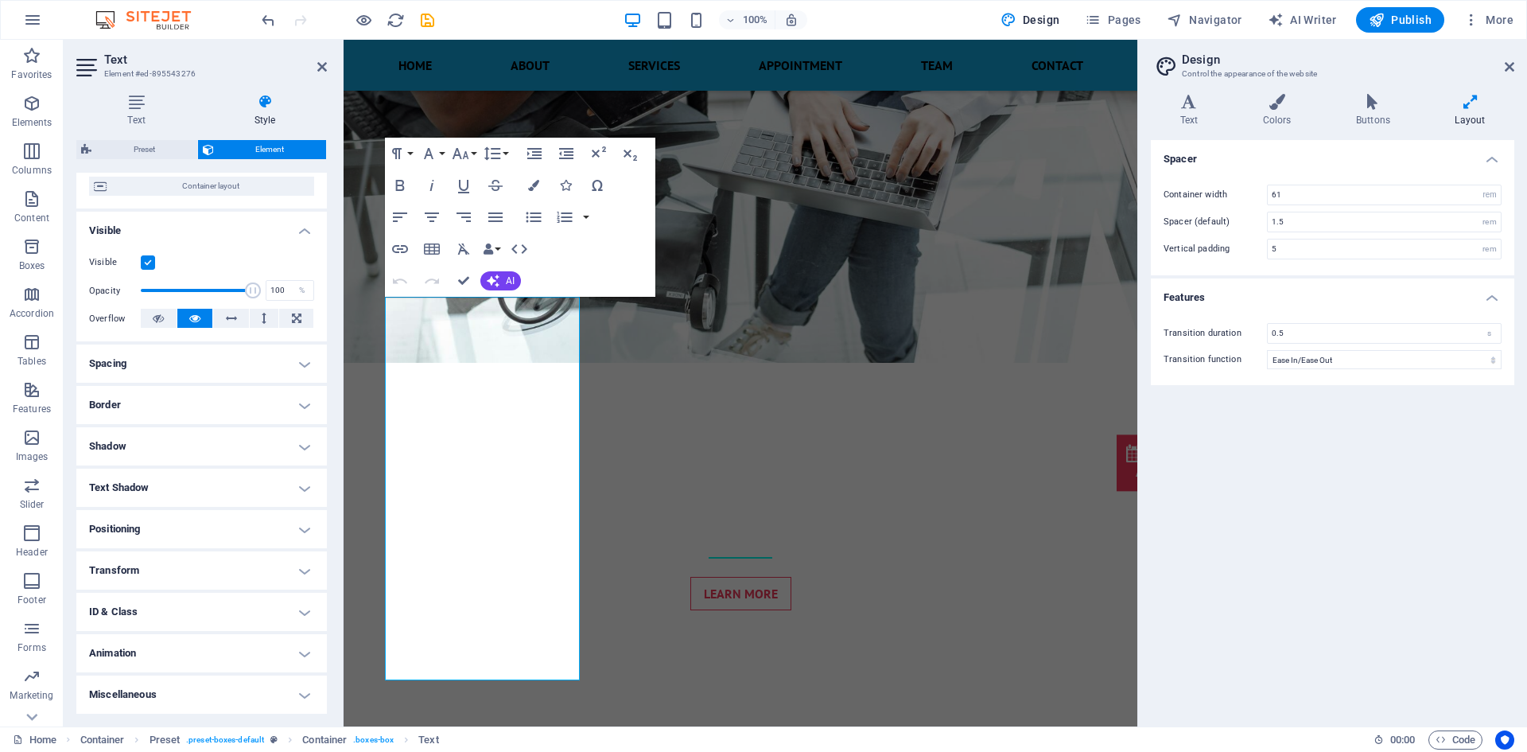
click at [168, 696] on h4 "Miscellaneous" at bounding box center [201, 694] width 251 height 38
click at [297, 692] on h4 "Miscellaneous" at bounding box center [201, 689] width 251 height 29
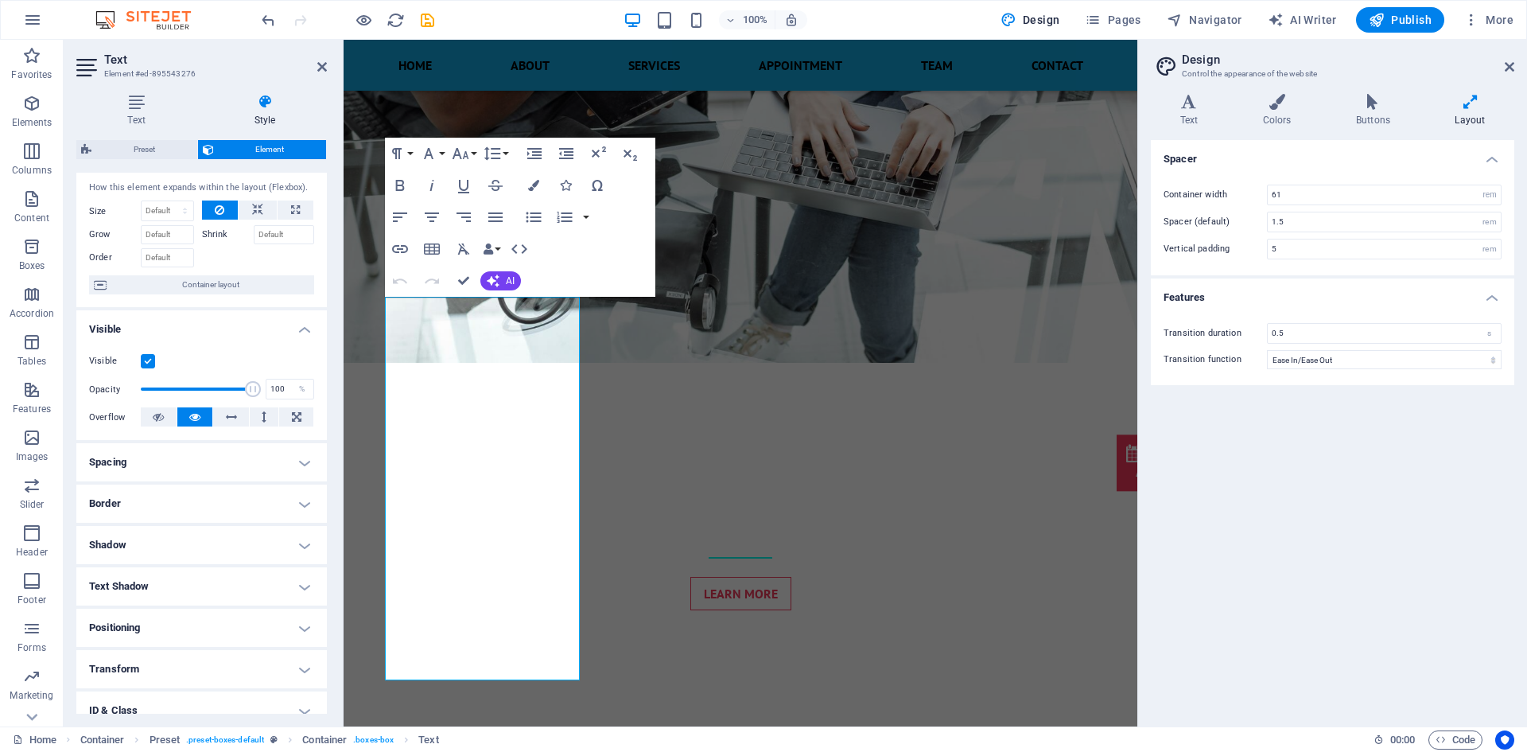
scroll to position [0, 0]
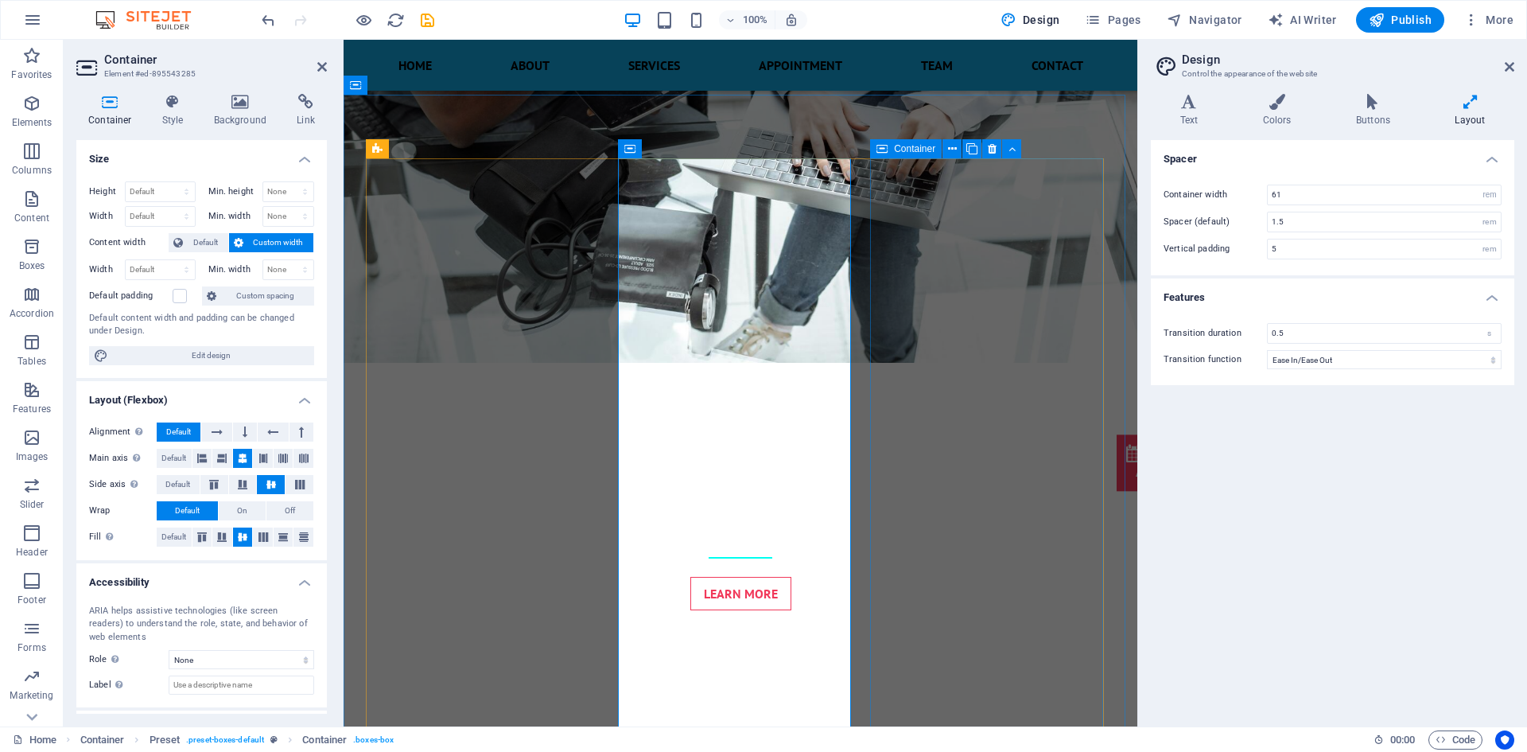
click at [902, 157] on div "Container" at bounding box center [906, 148] width 72 height 19
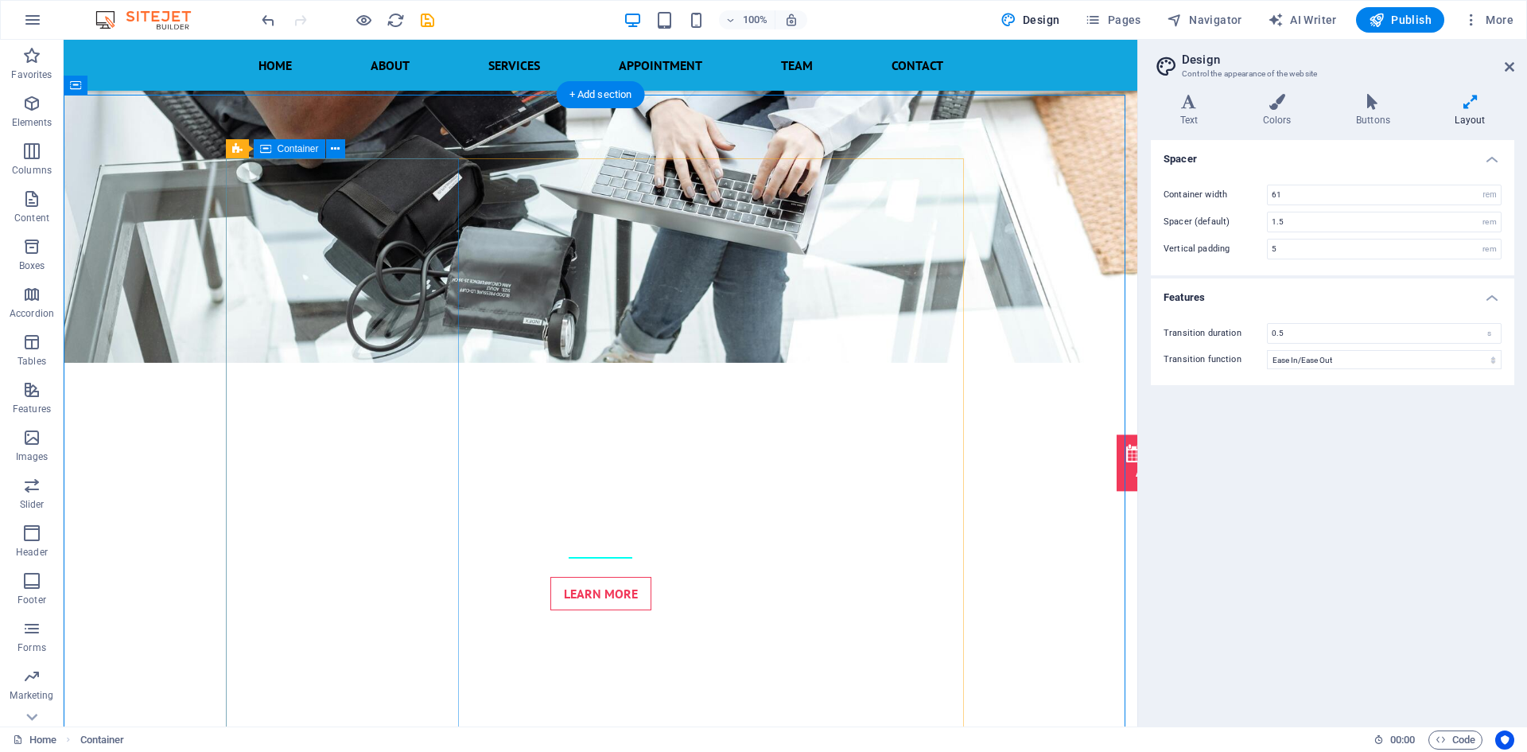
click at [294, 144] on span "Container" at bounding box center [298, 149] width 41 height 10
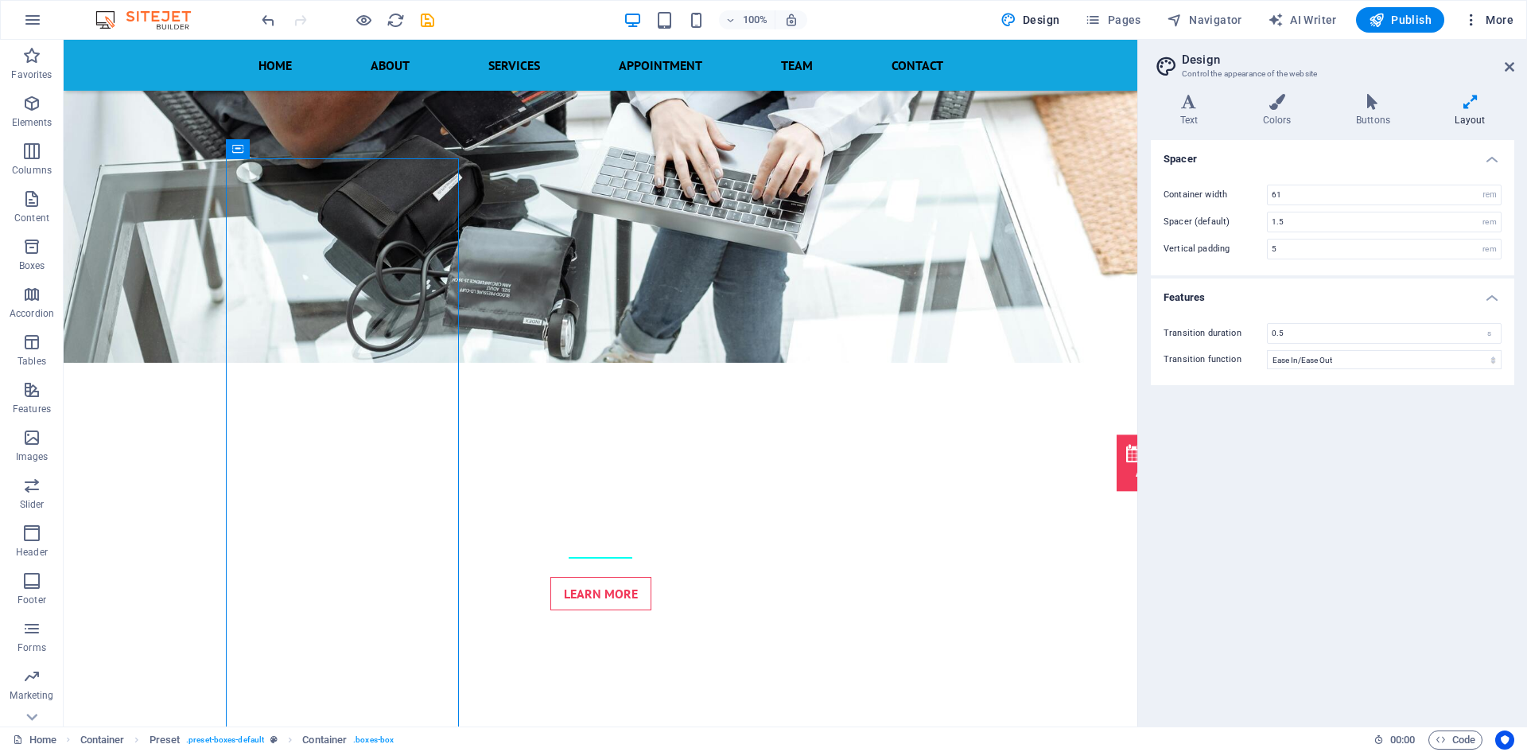
click at [1478, 12] on icon "button" at bounding box center [1472, 20] width 16 height 16
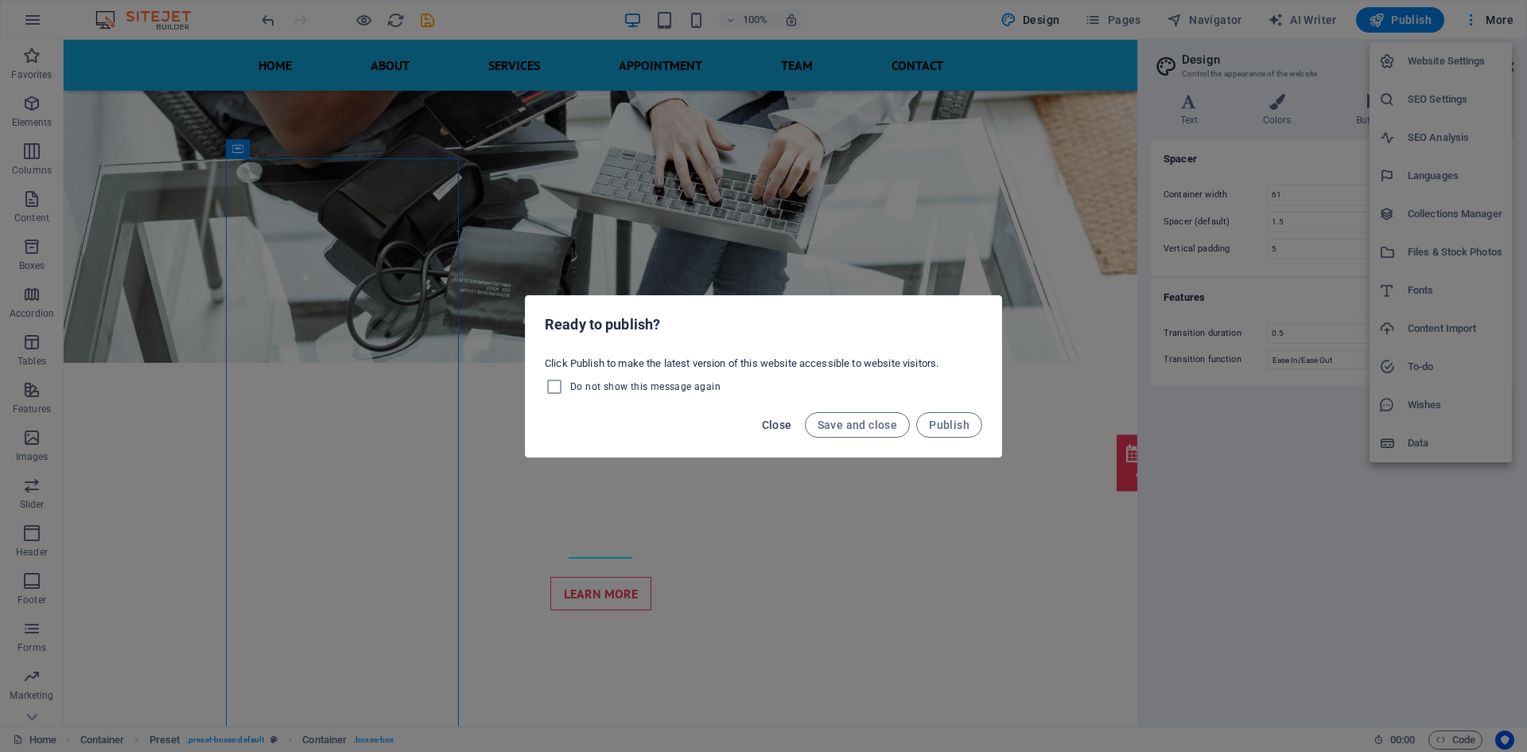
click at [774, 420] on span "Close" at bounding box center [777, 424] width 30 height 13
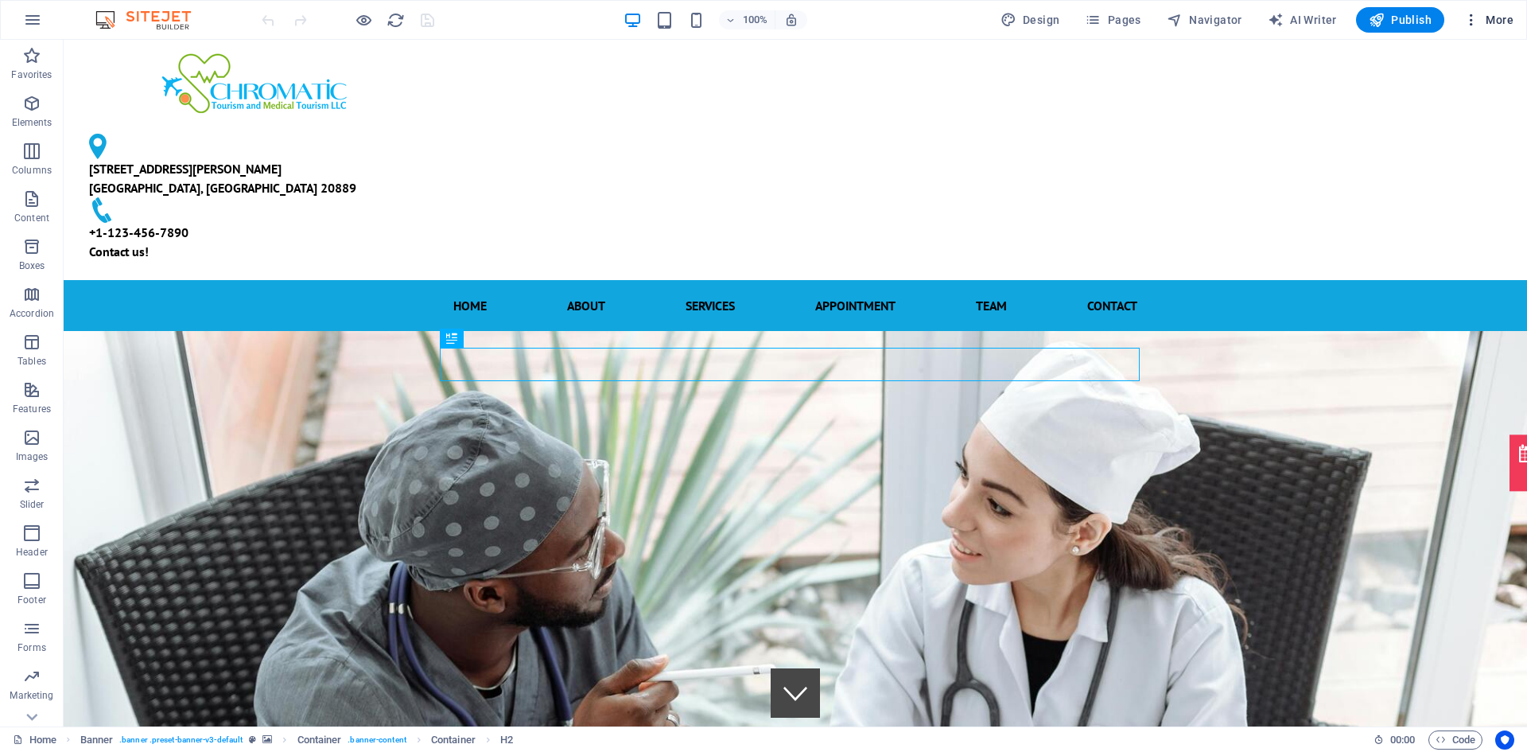
click at [1474, 23] on icon "button" at bounding box center [1472, 20] width 16 height 16
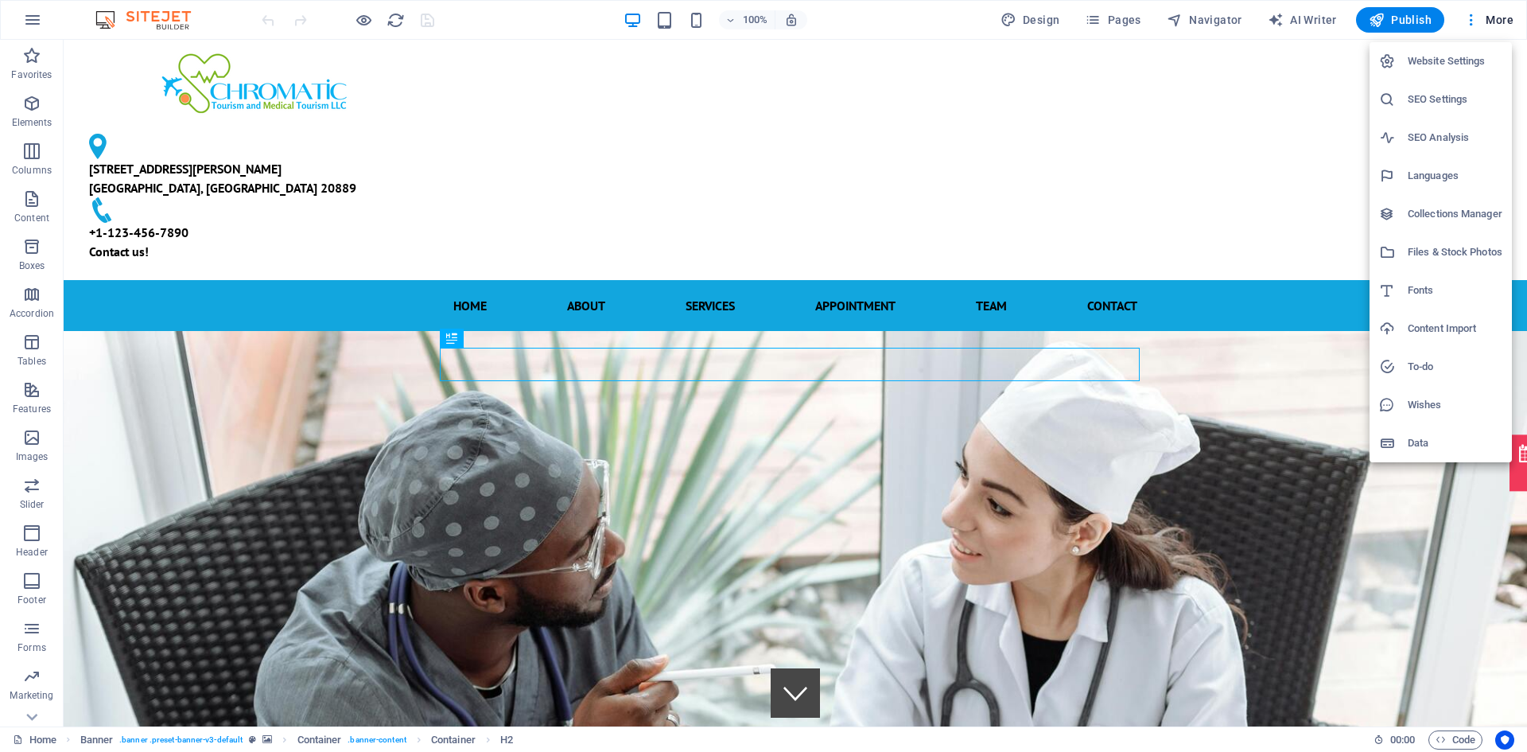
click at [251, 226] on div at bounding box center [763, 376] width 1527 height 752
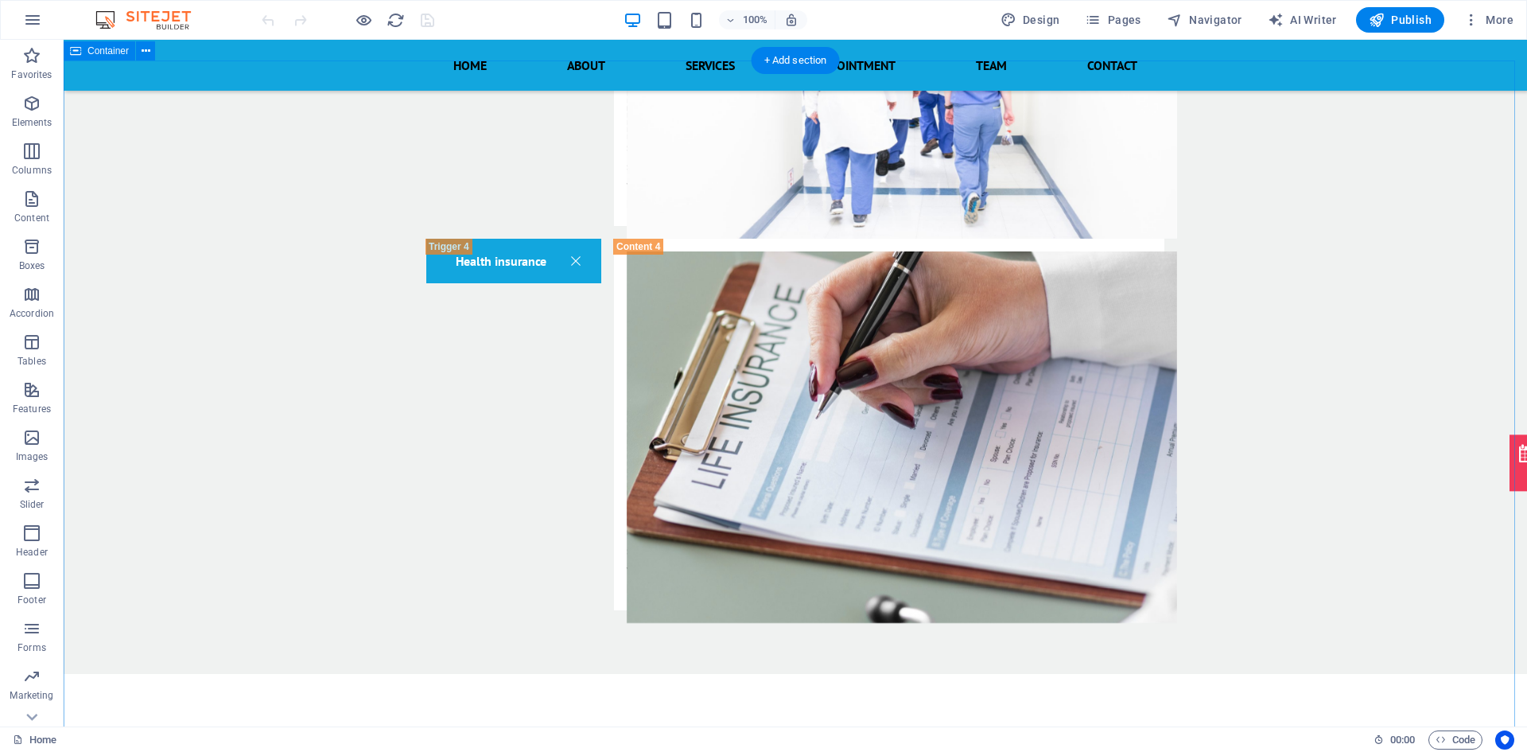
scroll to position [3606, 0]
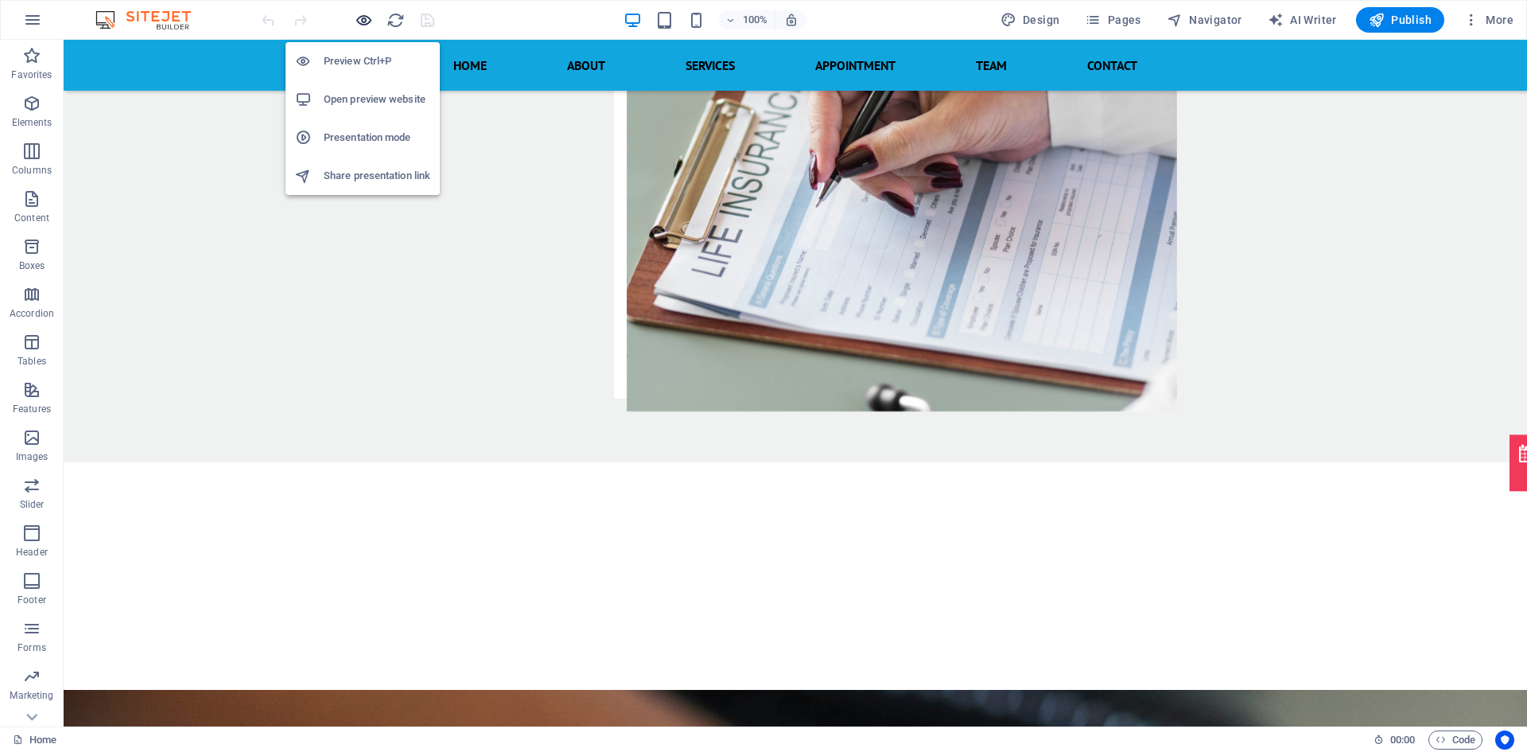
click at [358, 17] on icon "button" at bounding box center [364, 20] width 18 height 18
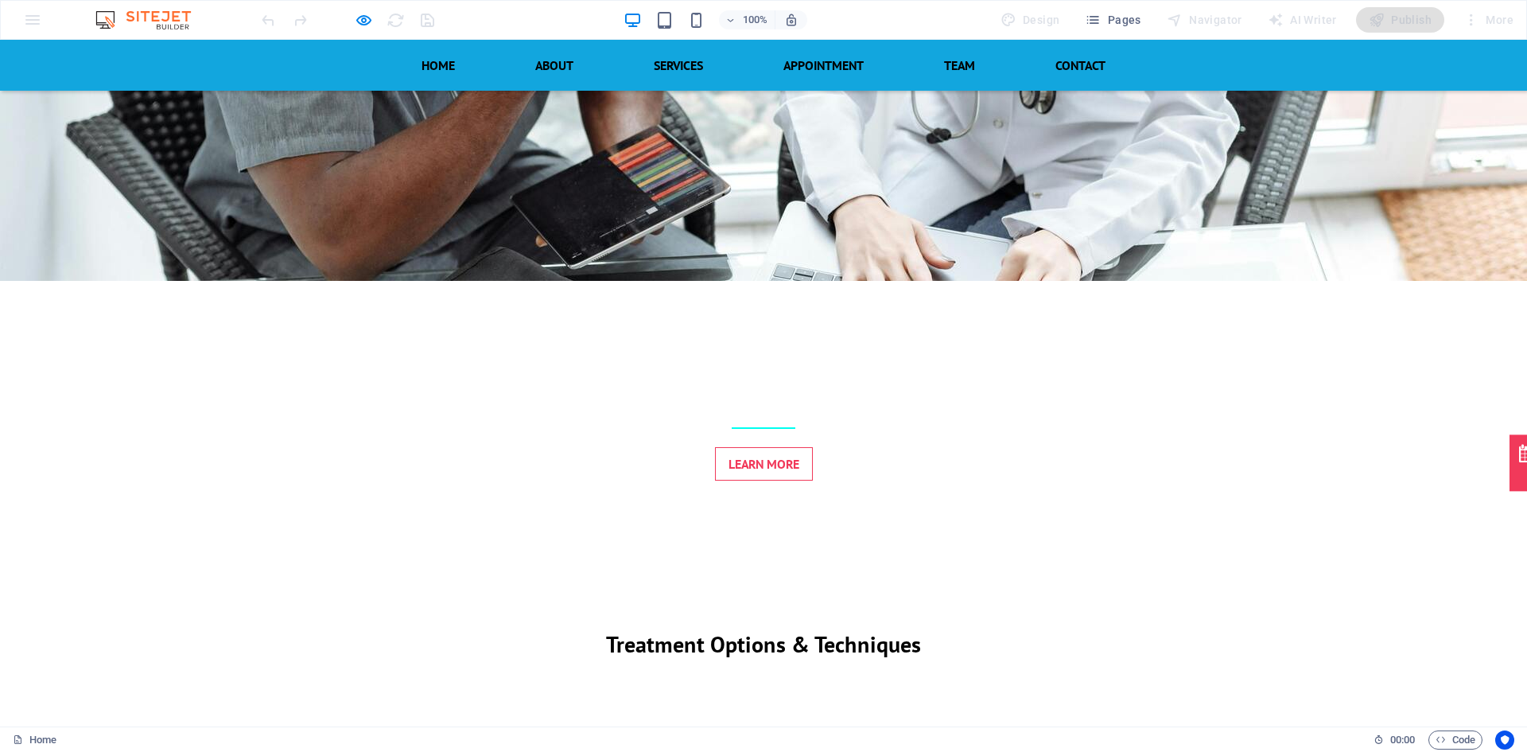
scroll to position [598, 0]
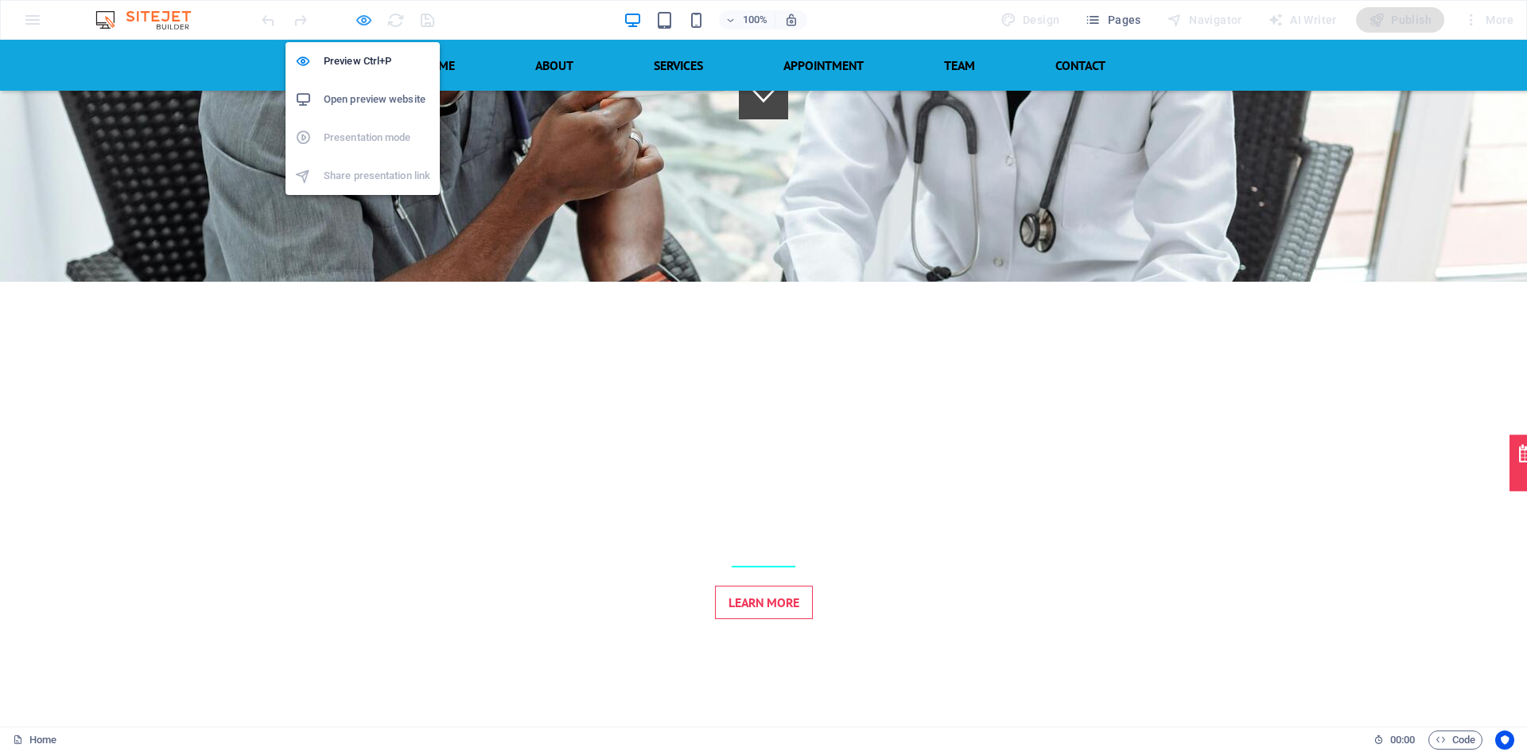
click at [355, 16] on icon "button" at bounding box center [364, 20] width 18 height 18
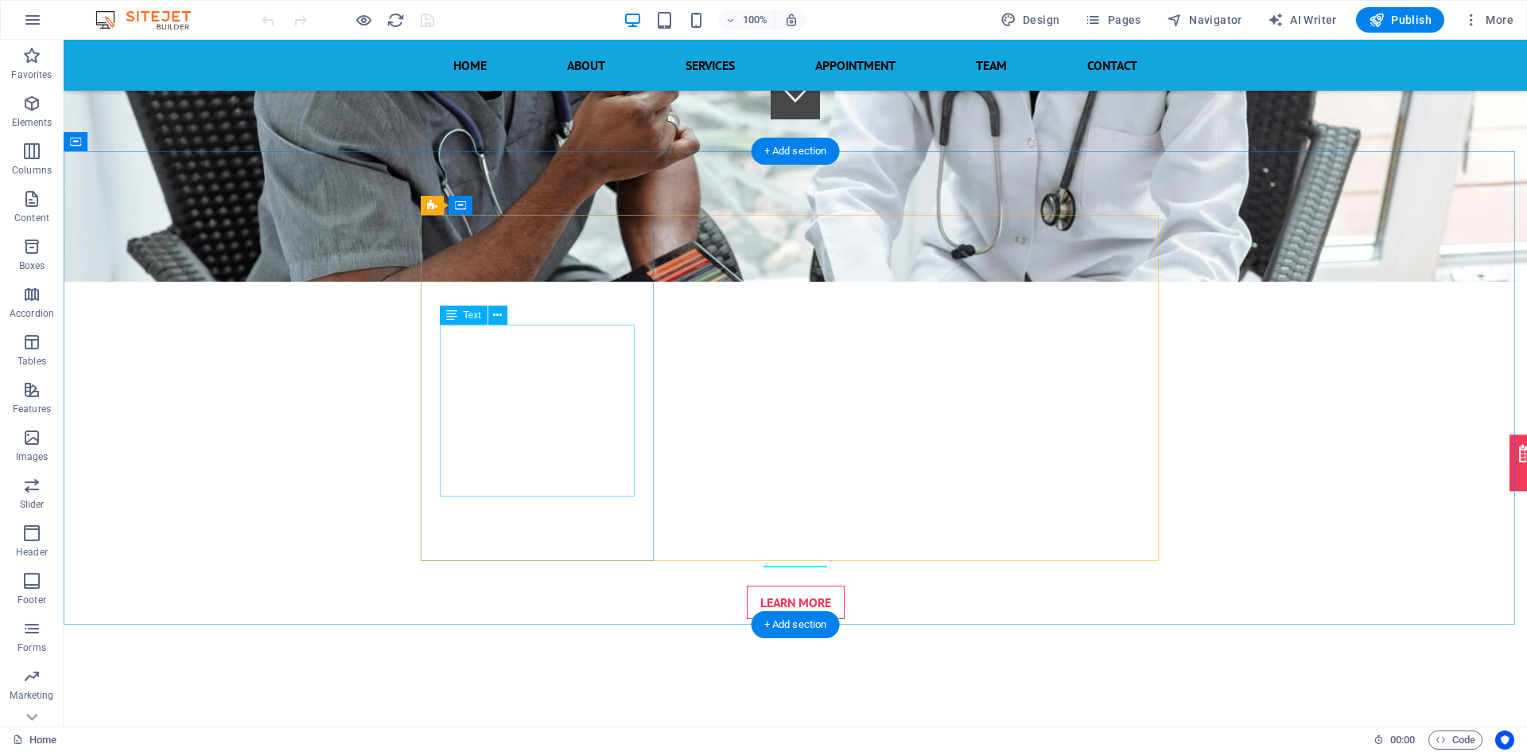
click at [804, 148] on div "+ Add section" at bounding box center [796, 151] width 88 height 27
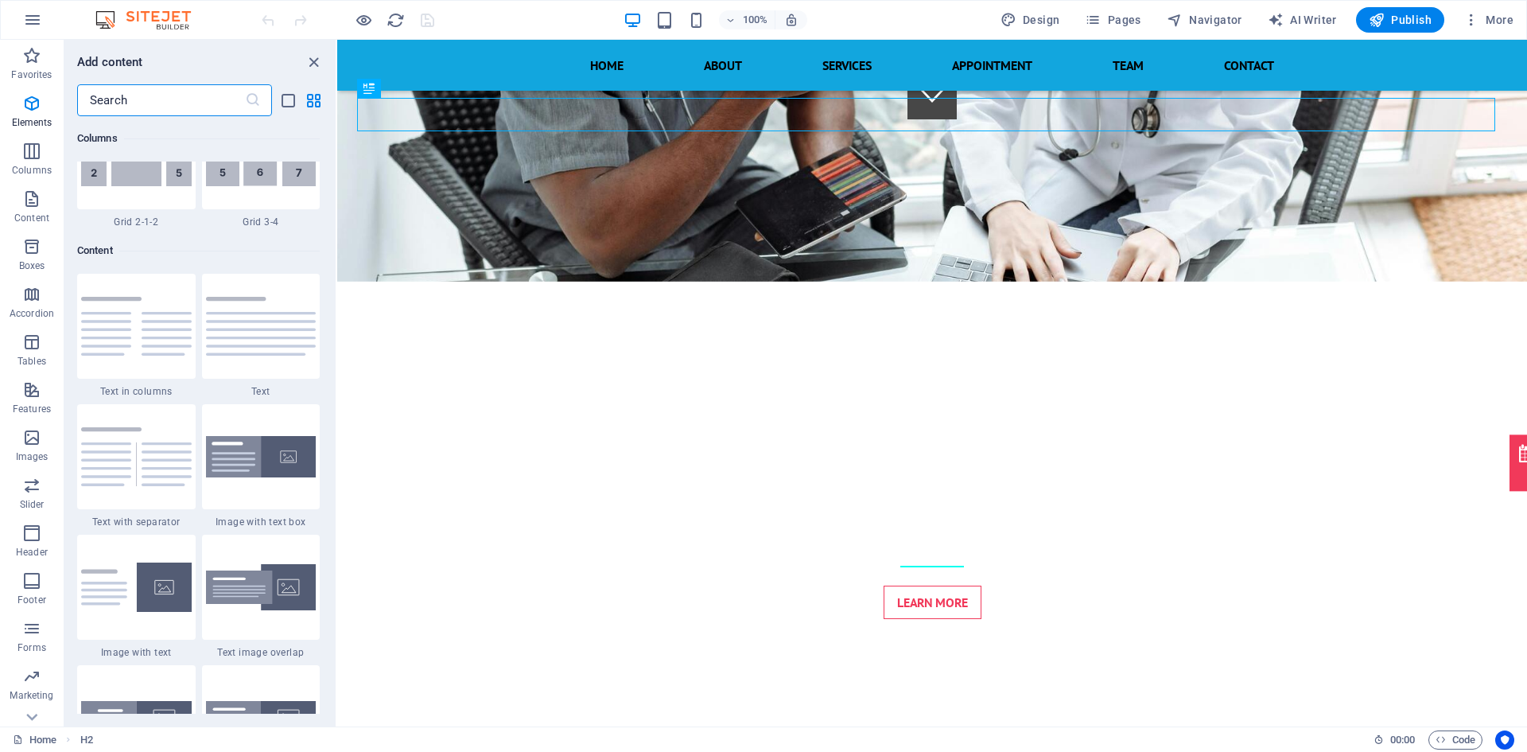
scroll to position [2783, 0]
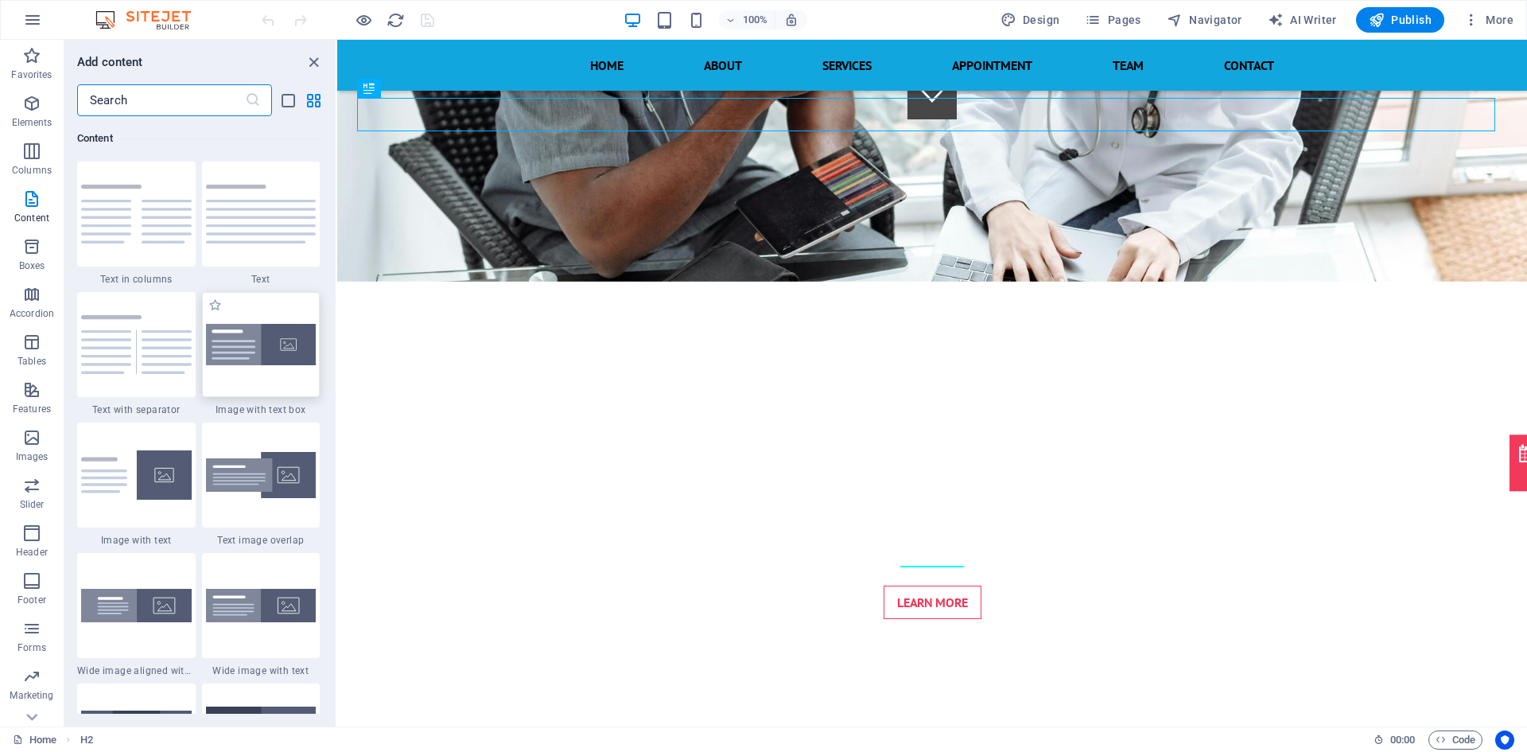
click at [254, 351] on img at bounding box center [261, 345] width 111 height 42
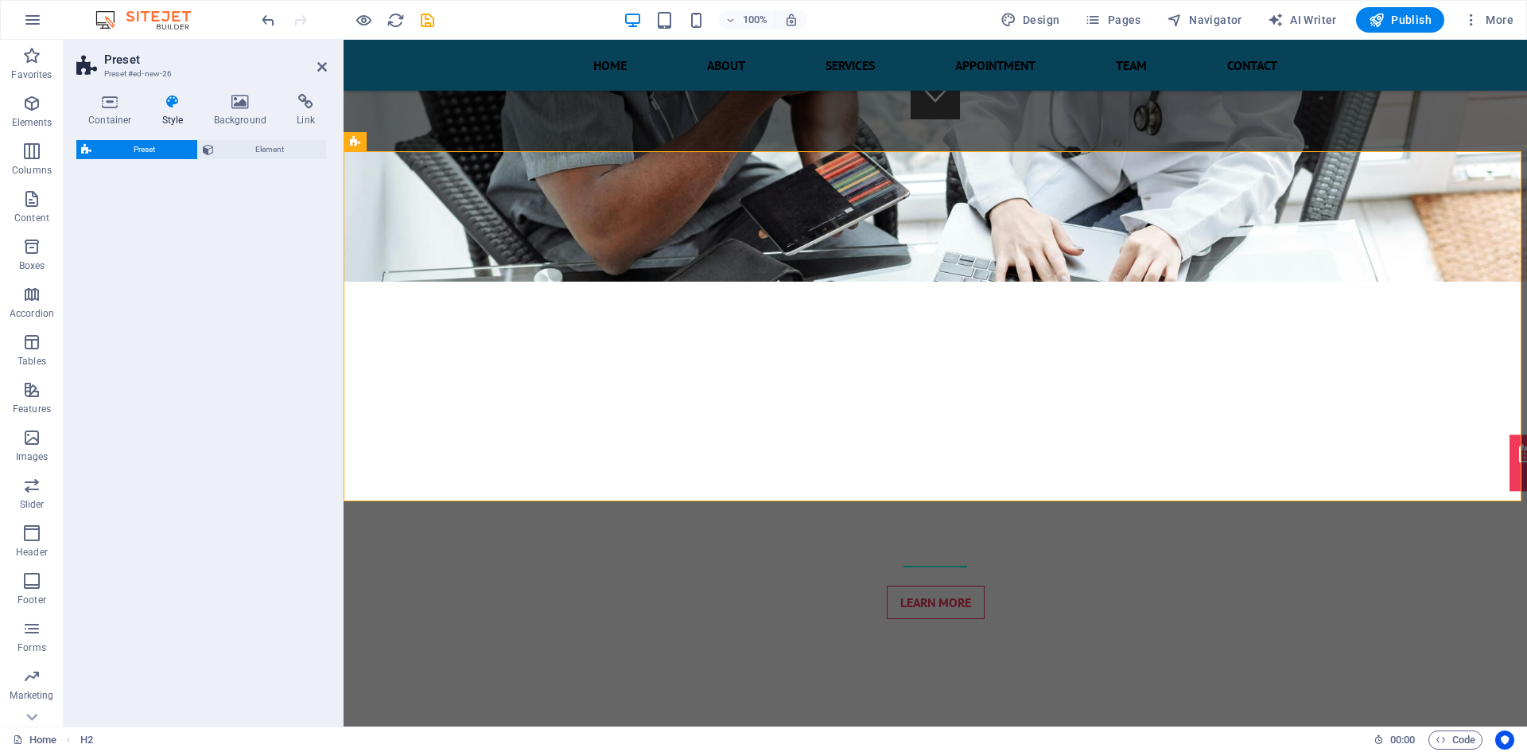
select select "rem"
select select "px"
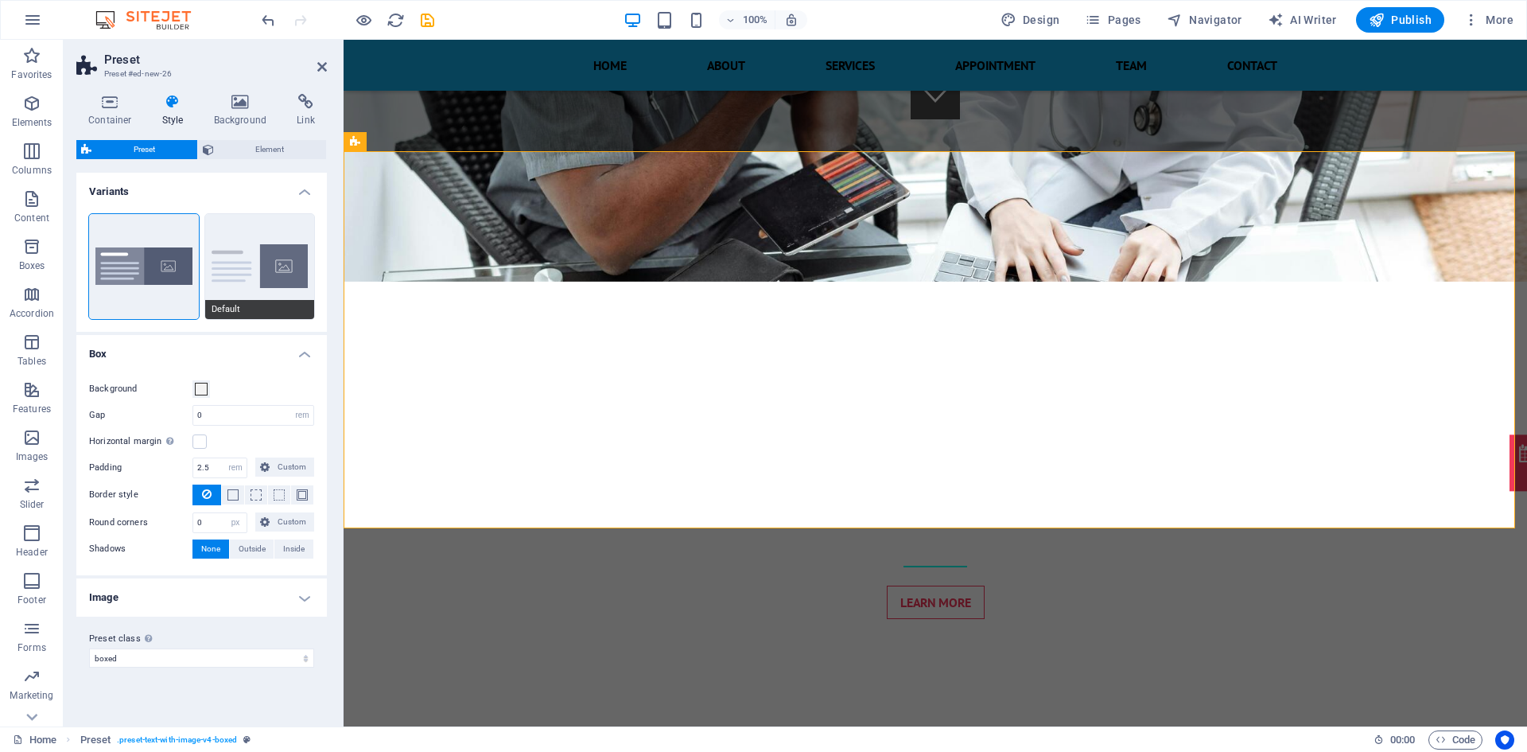
click at [269, 258] on button "Default" at bounding box center [260, 266] width 110 height 105
type input "2"
type input "0"
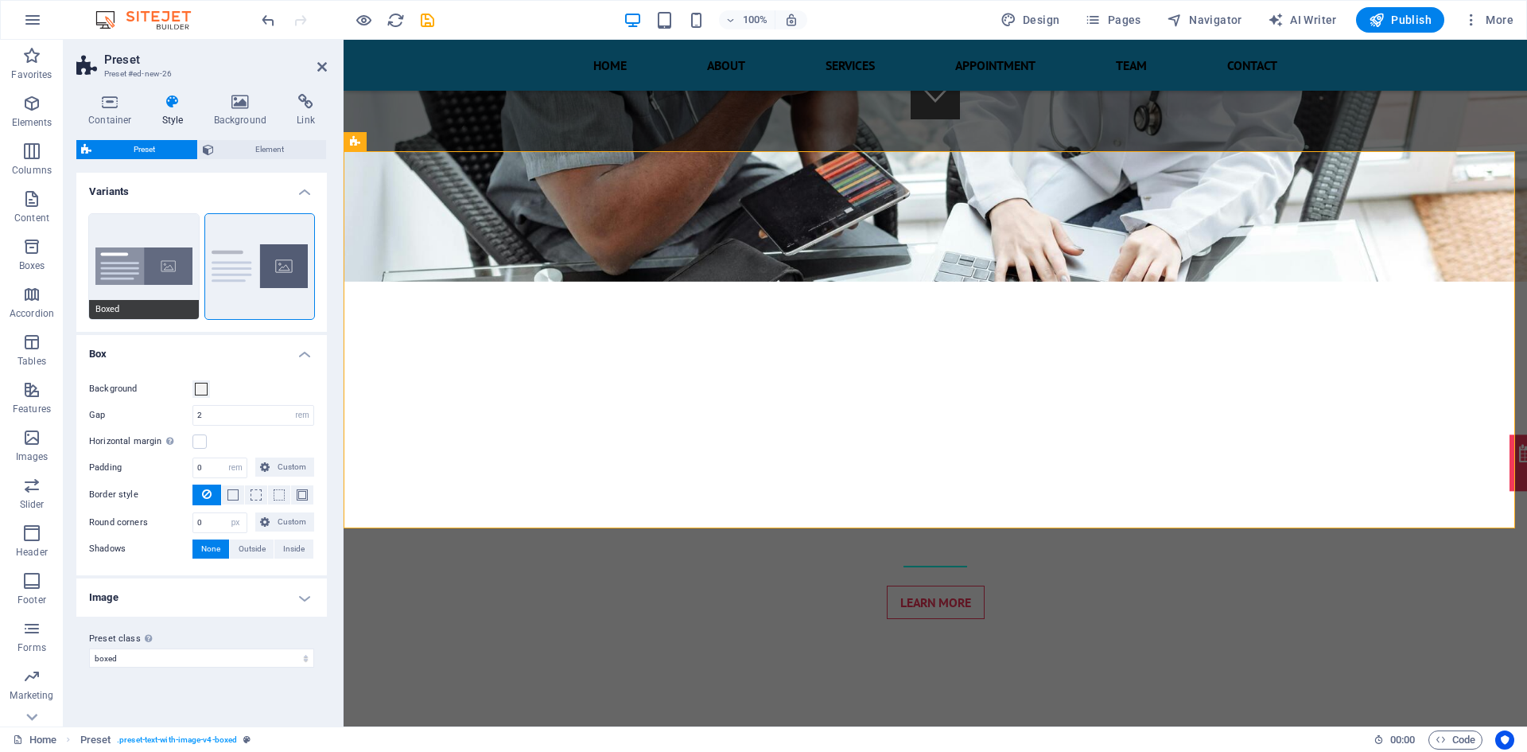
click at [145, 262] on button "Boxed" at bounding box center [144, 266] width 110 height 105
type input "0"
type input "2.5"
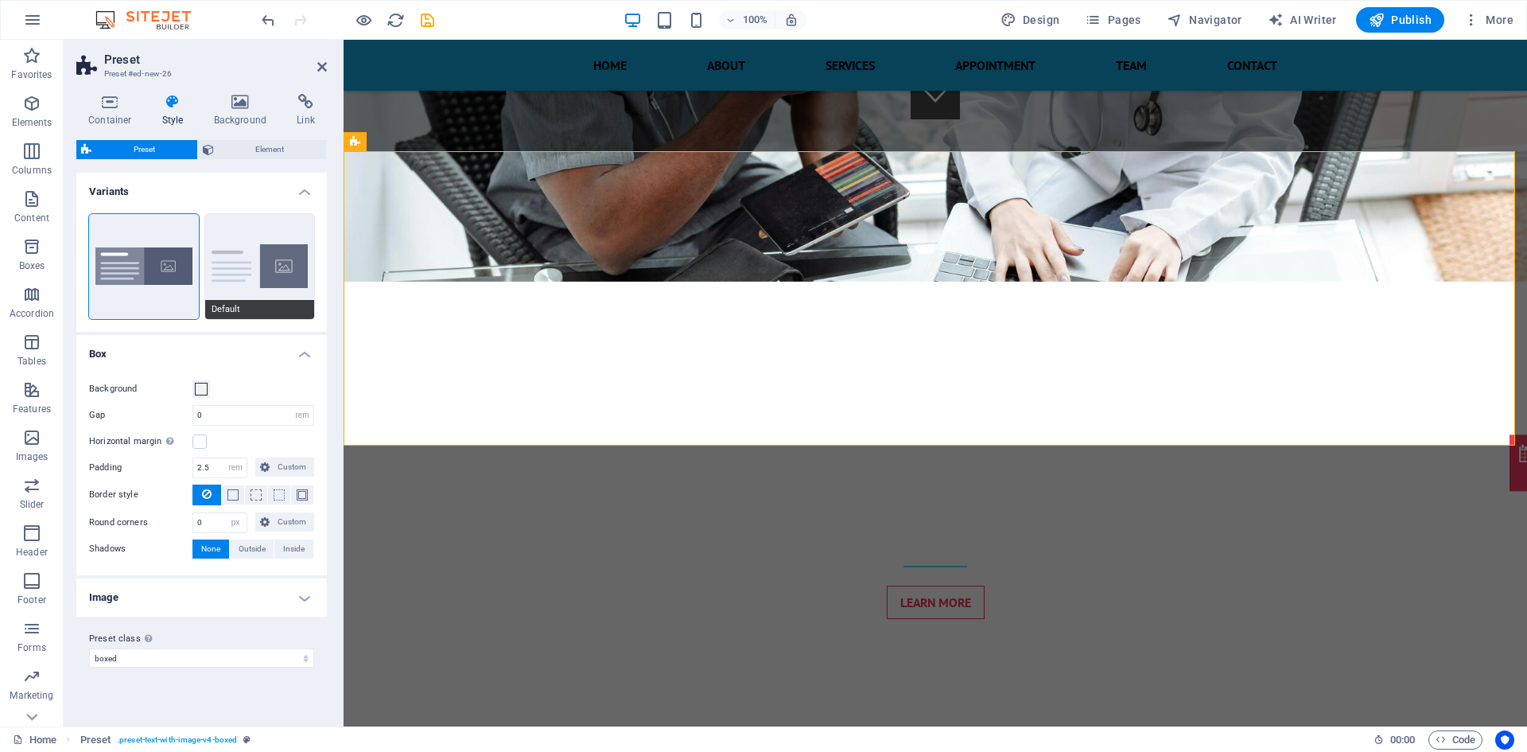
click at [237, 263] on button "Default" at bounding box center [260, 266] width 110 height 105
type input "2"
type input "0"
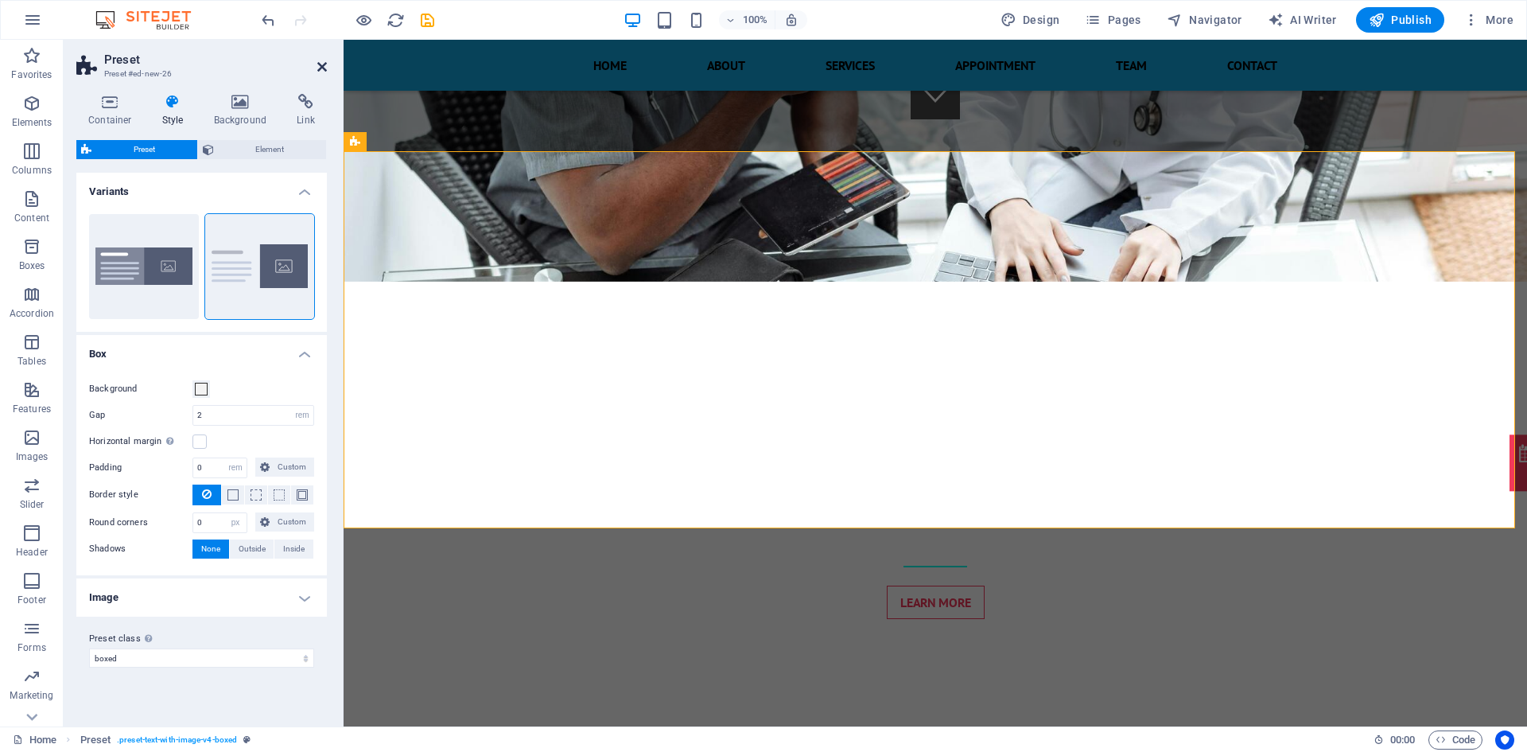
click at [323, 64] on icon at bounding box center [322, 66] width 10 height 13
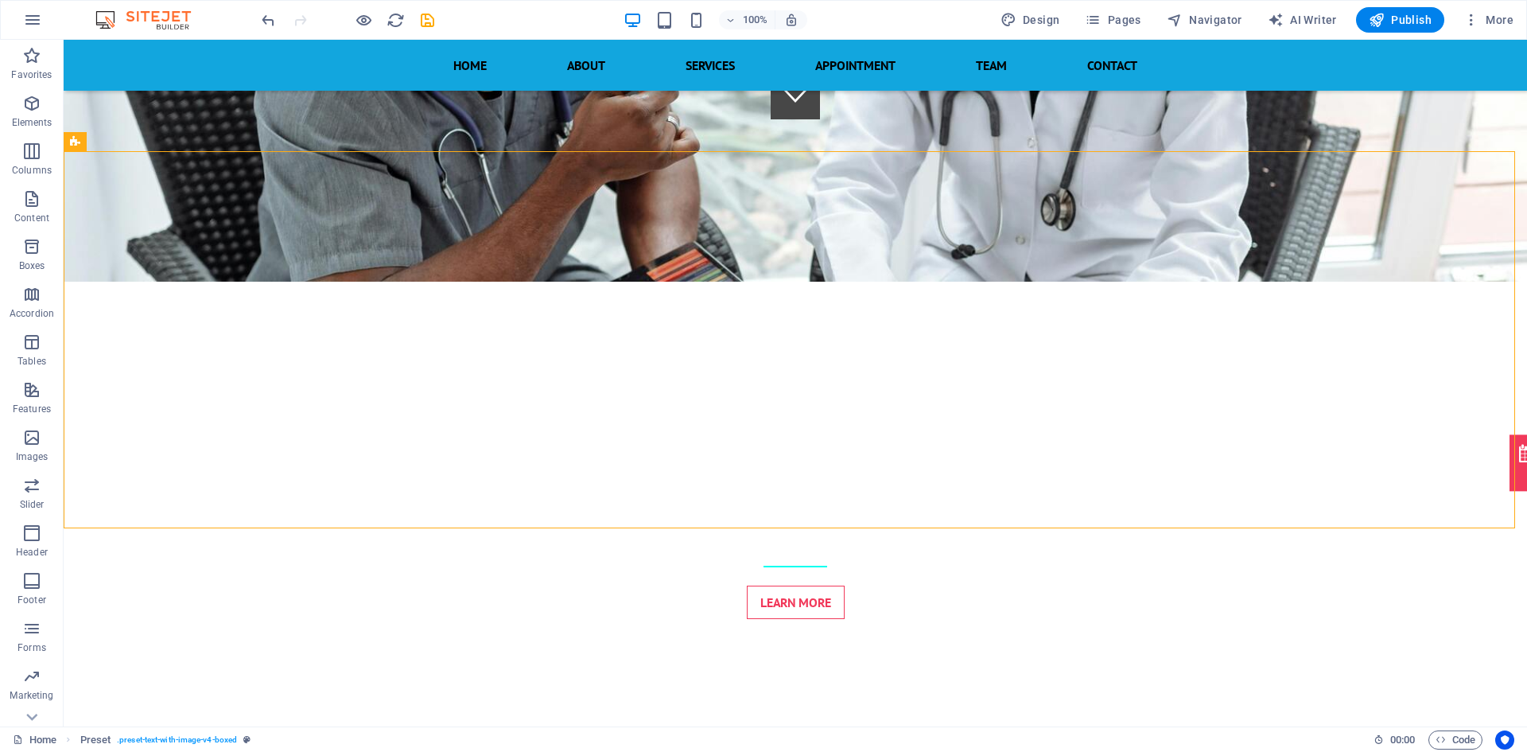
click at [360, 10] on div at bounding box center [348, 19] width 178 height 25
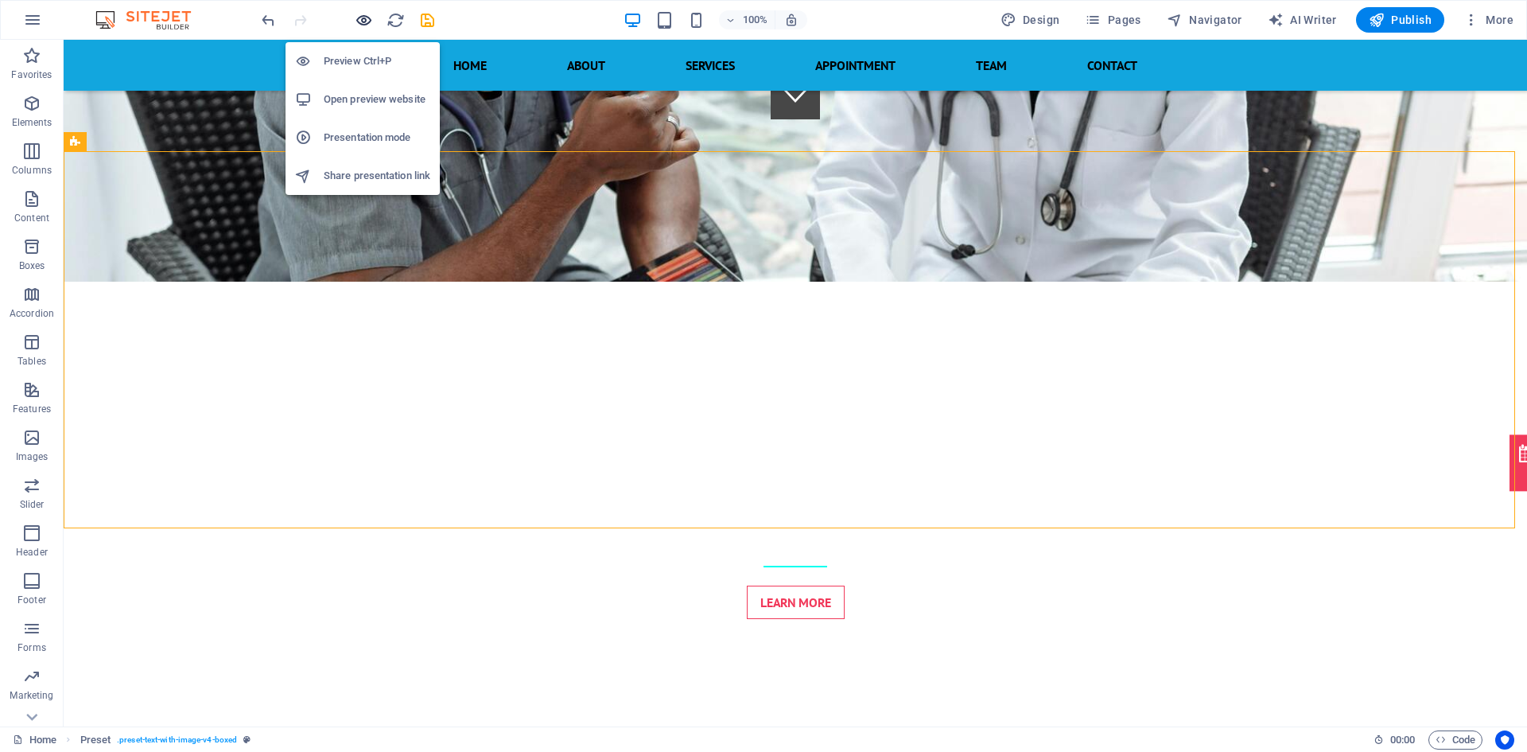
click at [359, 14] on icon "button" at bounding box center [364, 20] width 18 height 18
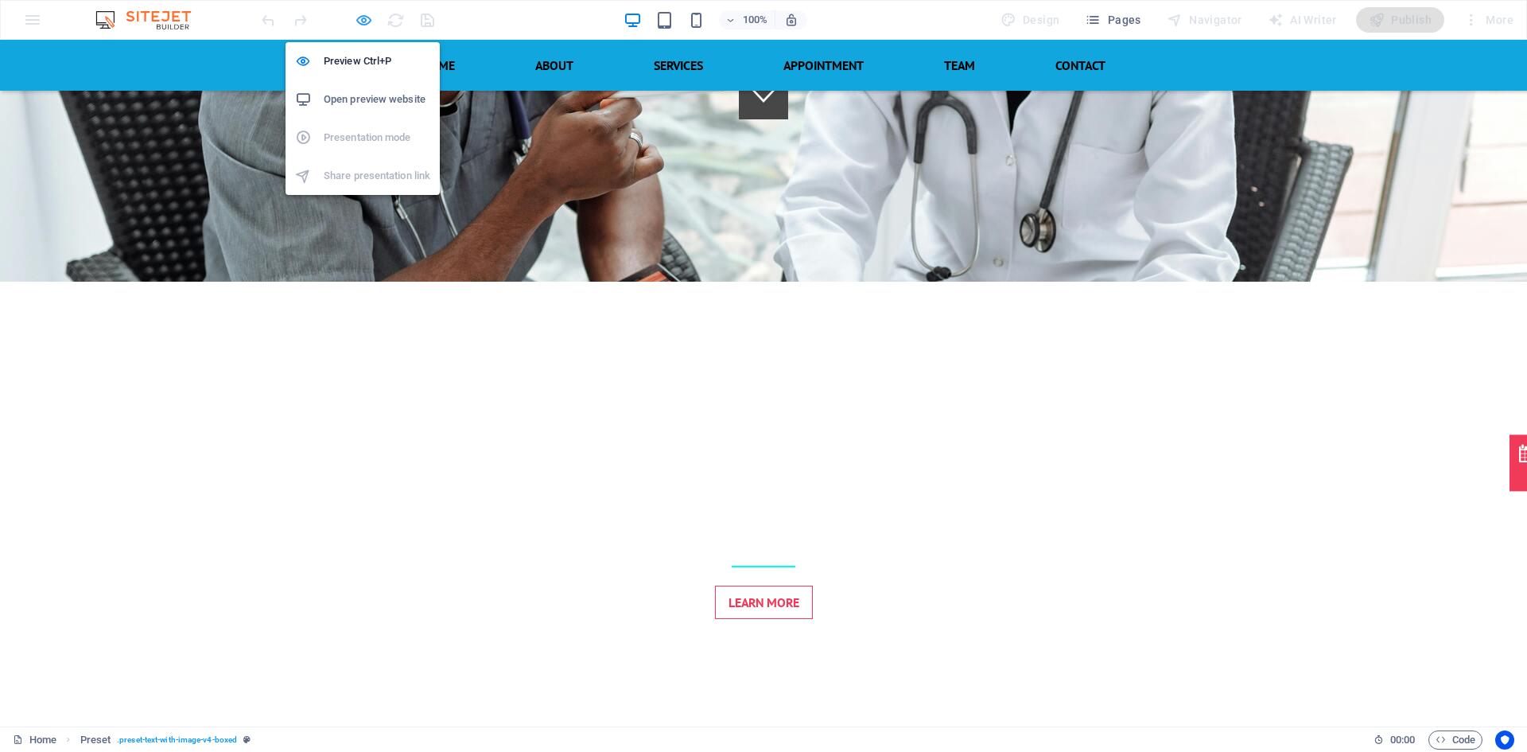
click at [355, 13] on icon "button" at bounding box center [364, 20] width 18 height 18
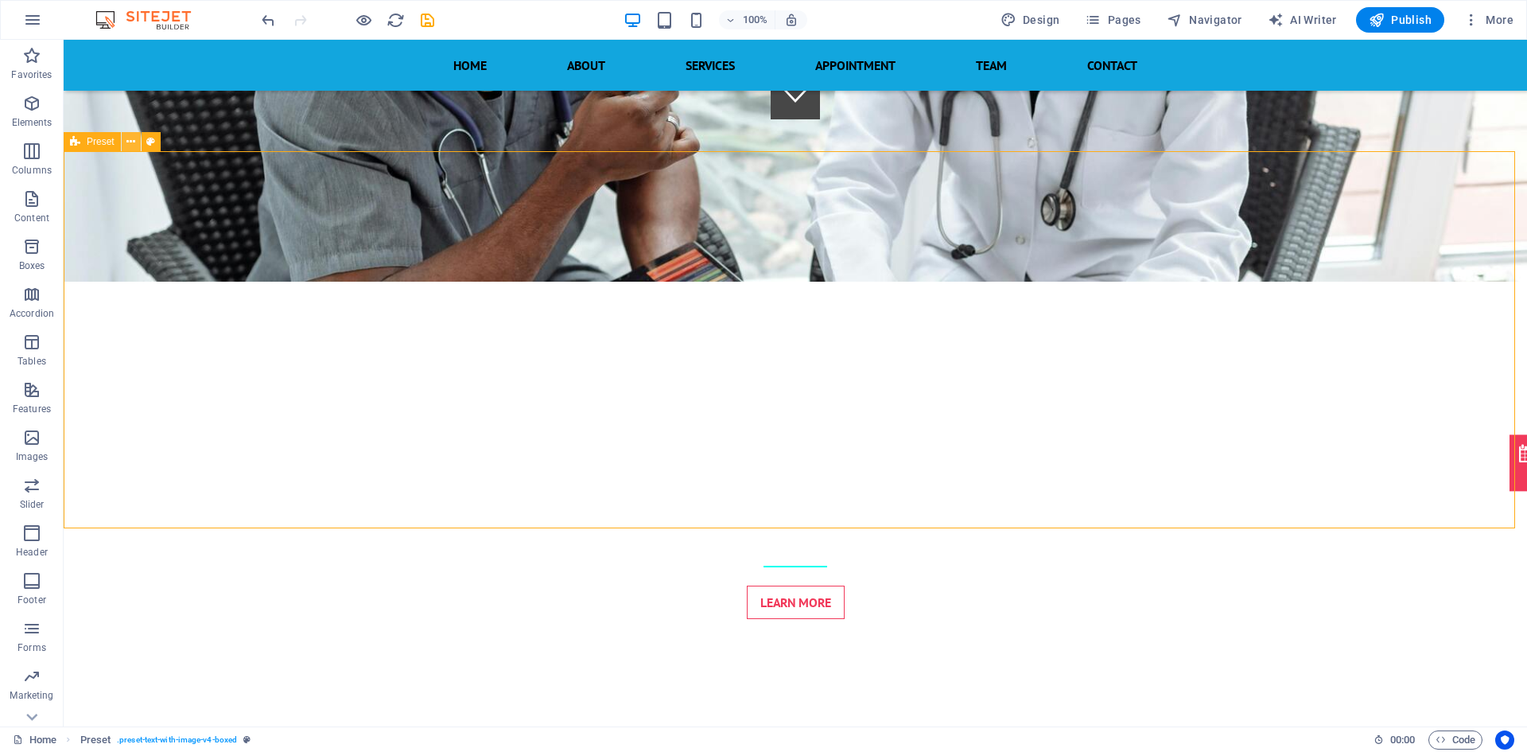
click at [133, 141] on icon at bounding box center [130, 142] width 9 height 17
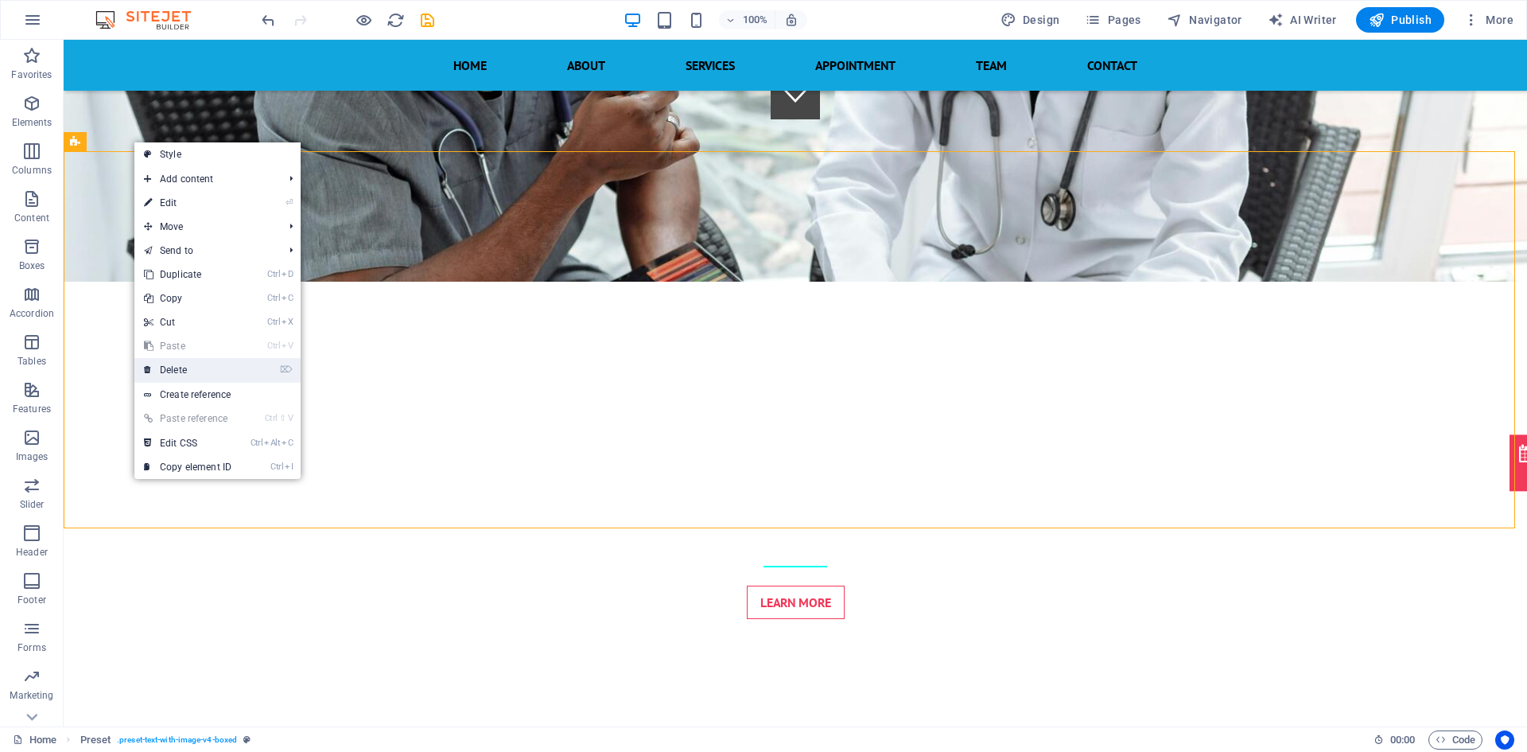
click at [178, 367] on link "⌦ Delete" at bounding box center [187, 370] width 107 height 24
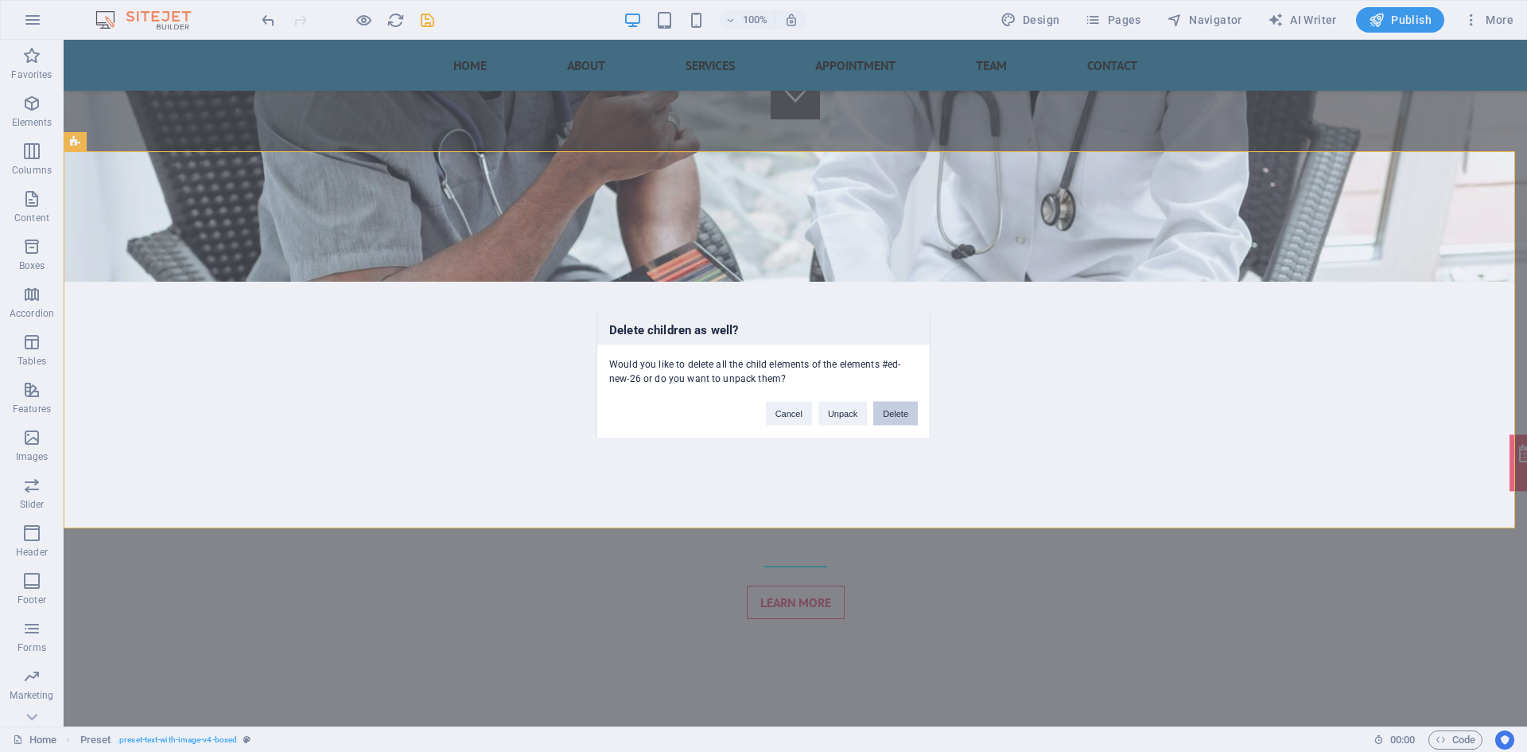
click at [878, 411] on button "Delete" at bounding box center [895, 413] width 45 height 24
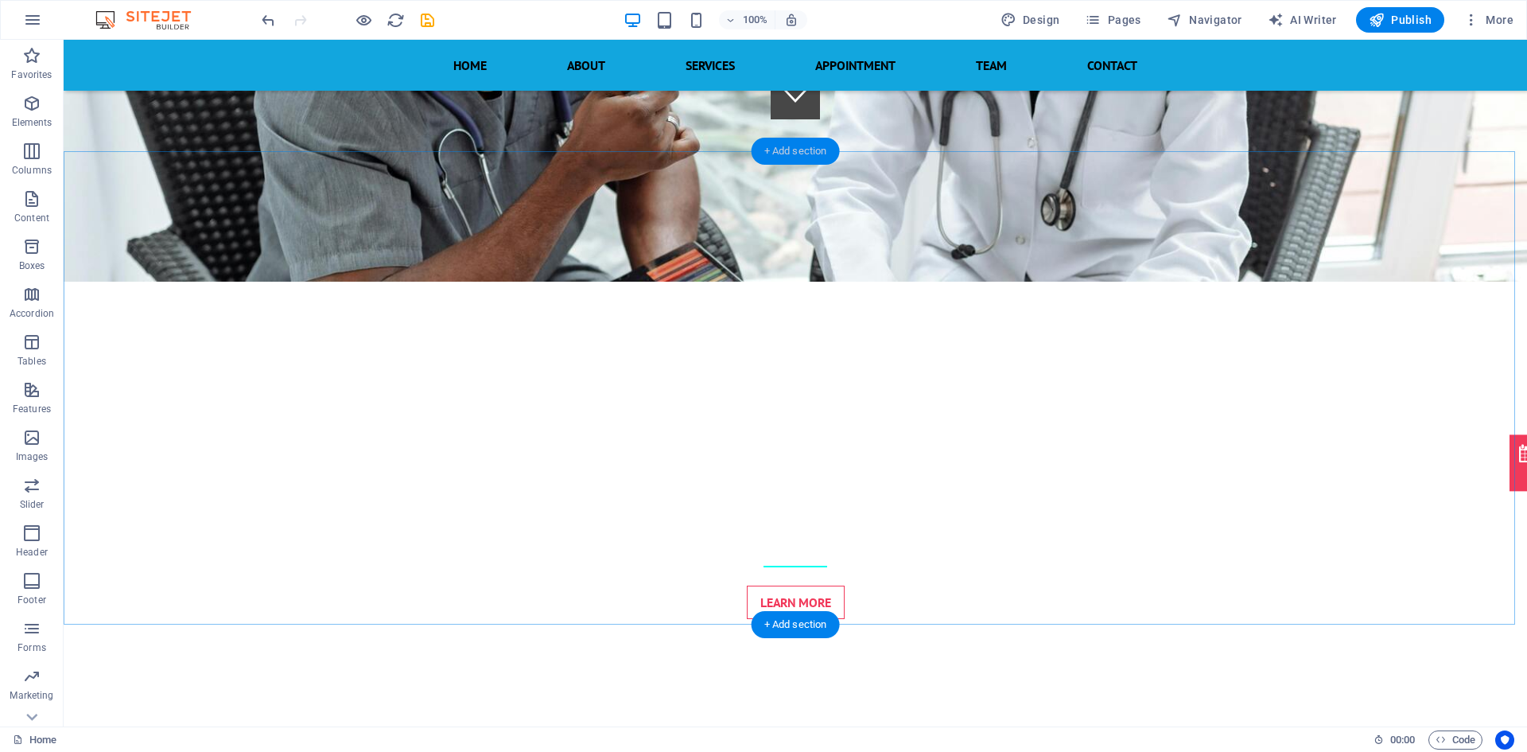
click at [794, 155] on div "+ Add section" at bounding box center [796, 151] width 88 height 27
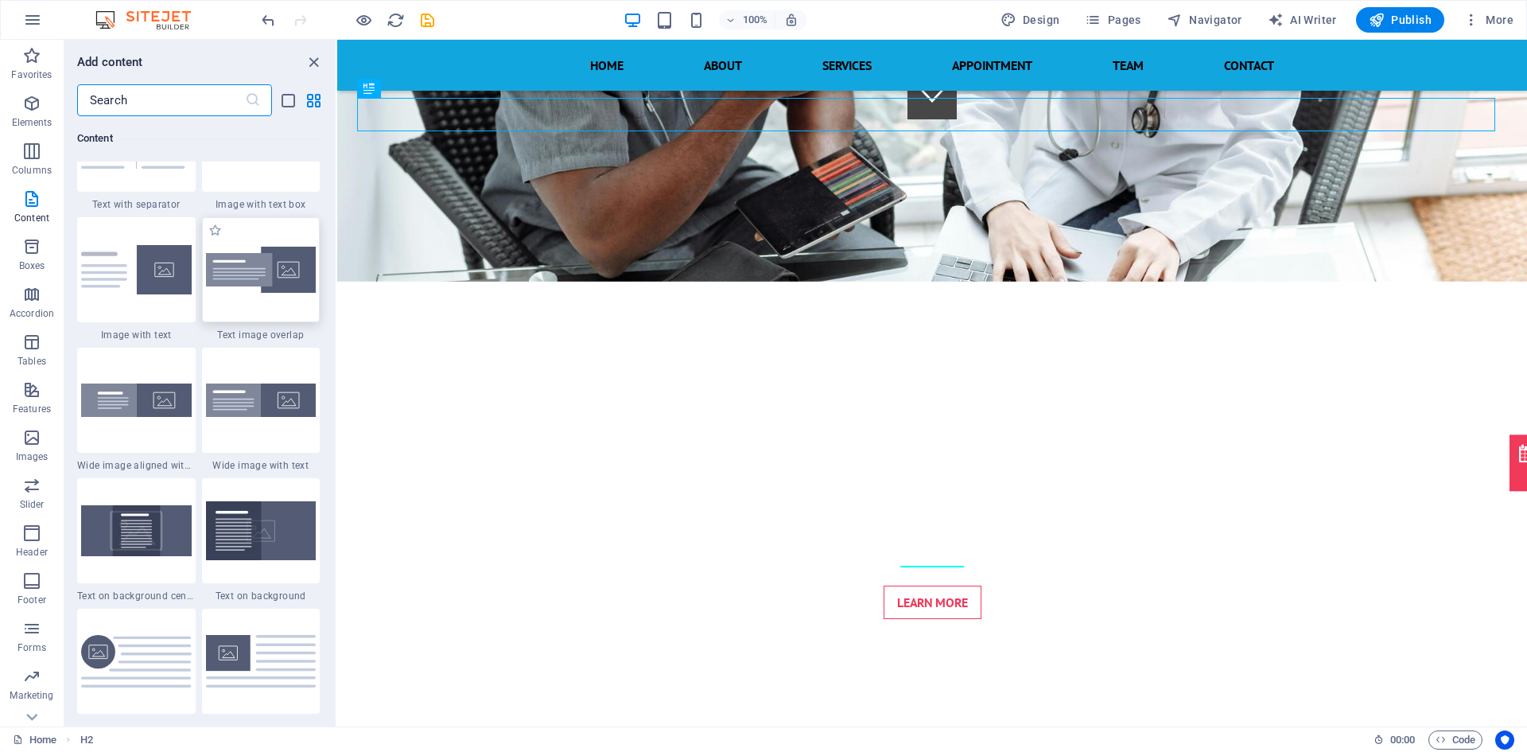
scroll to position [2996, 0]
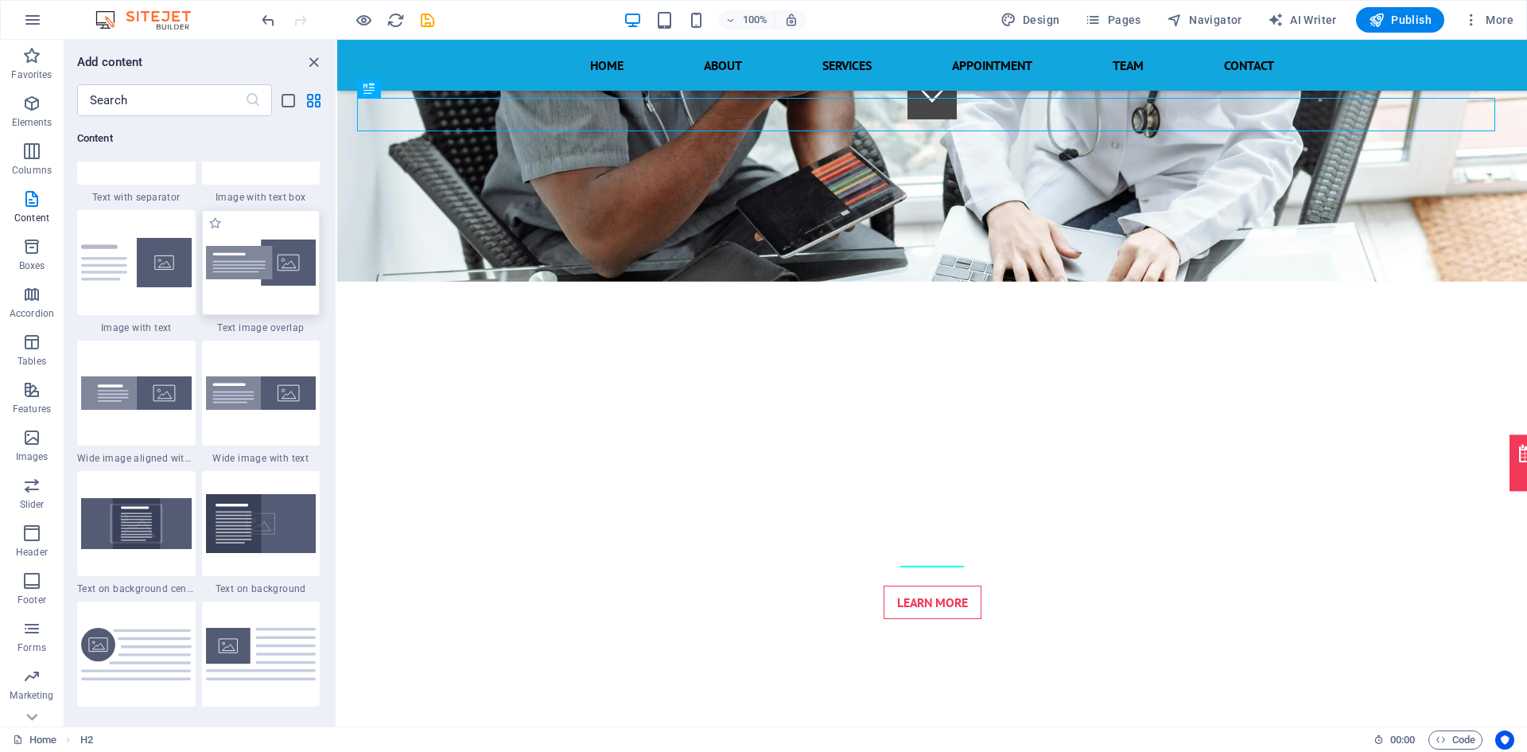
click at [271, 280] on img at bounding box center [261, 262] width 111 height 47
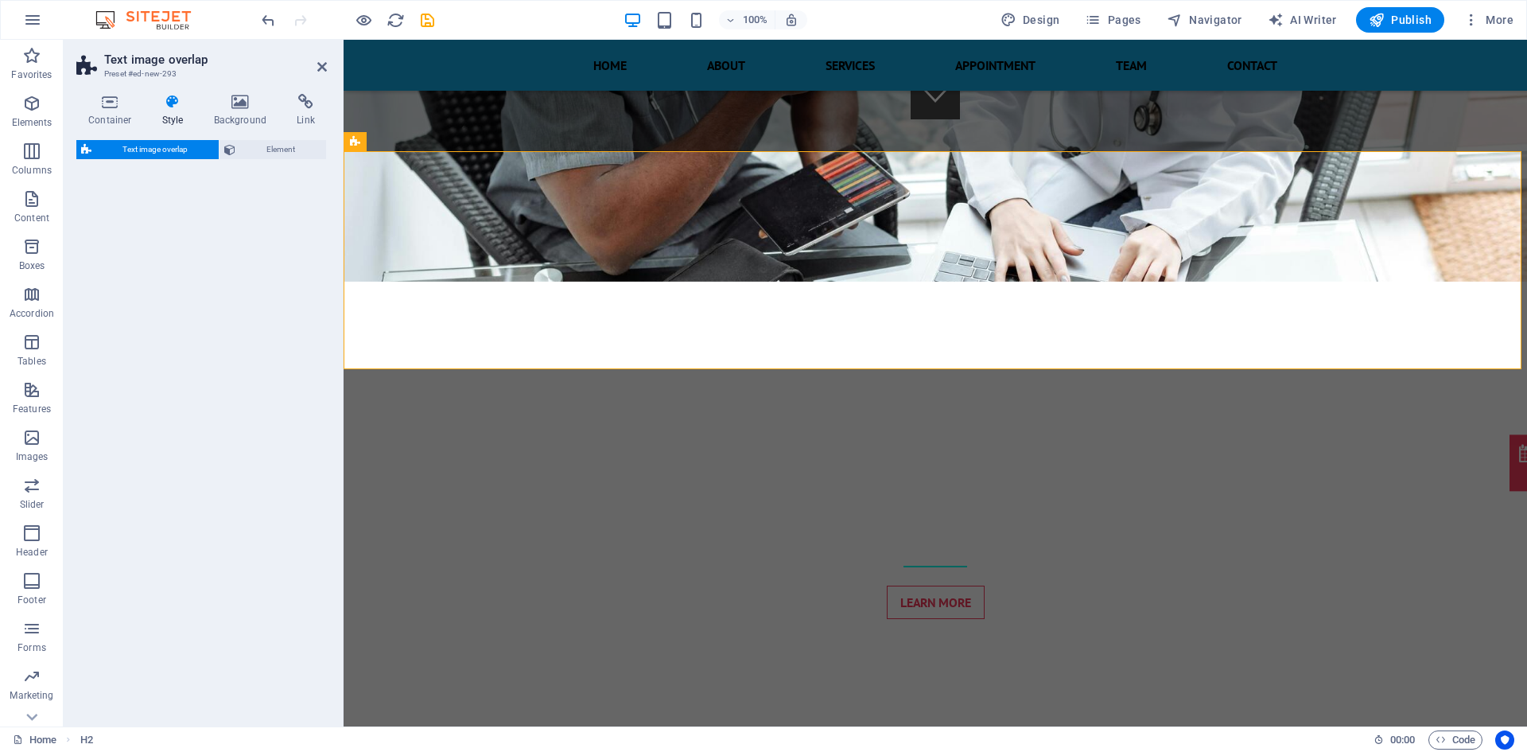
select select "rem"
select select "px"
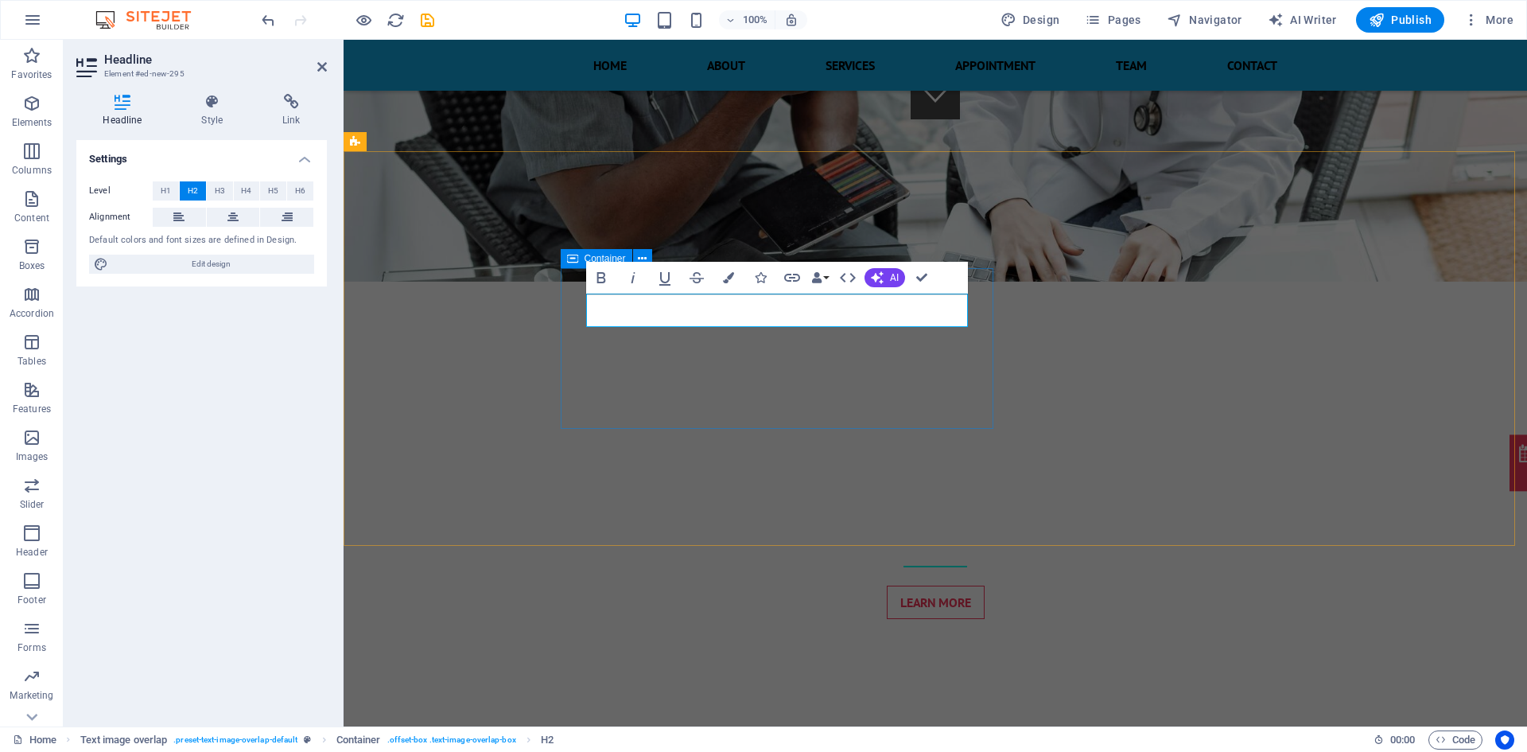
scroll to position [581, 0]
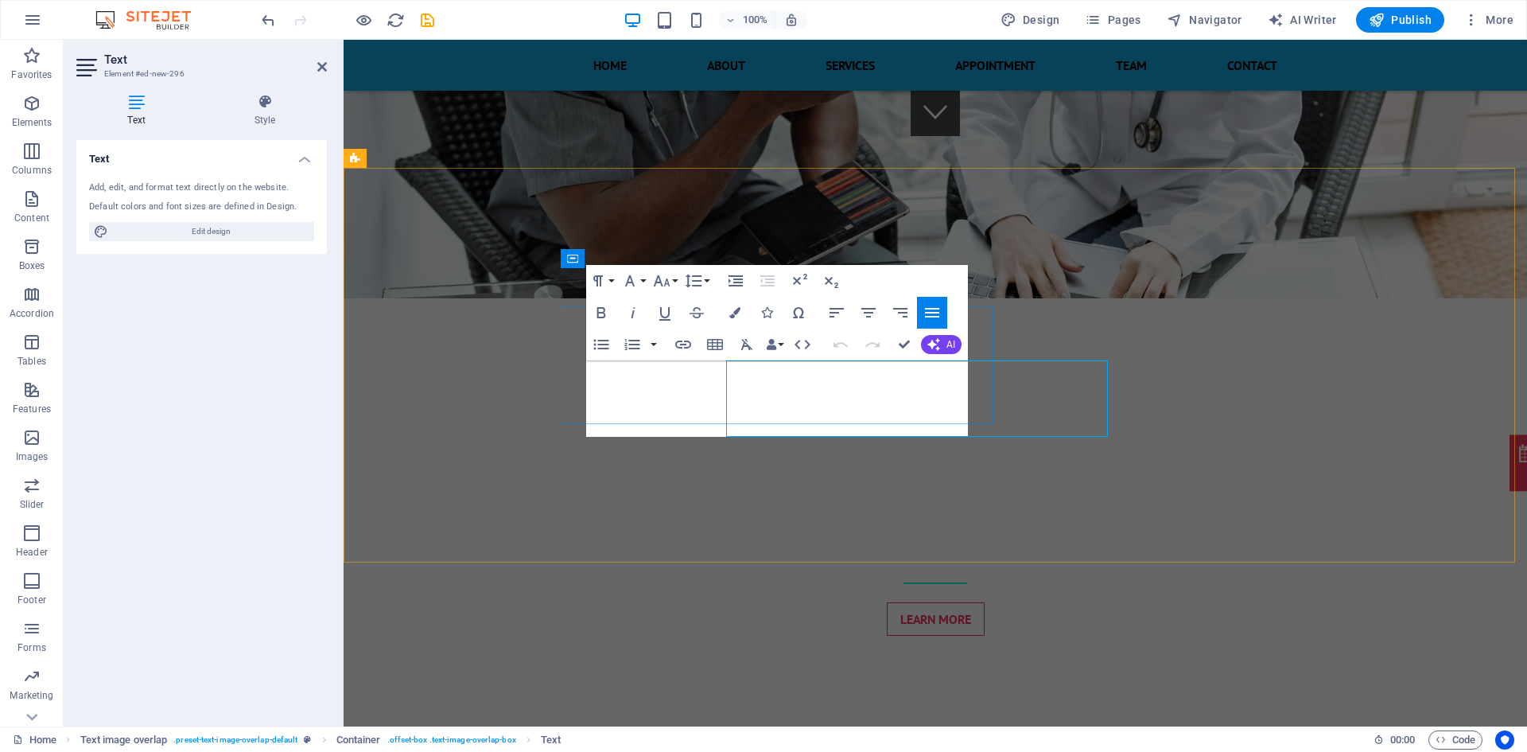
click at [609, 313] on icon "button" at bounding box center [601, 312] width 19 height 19
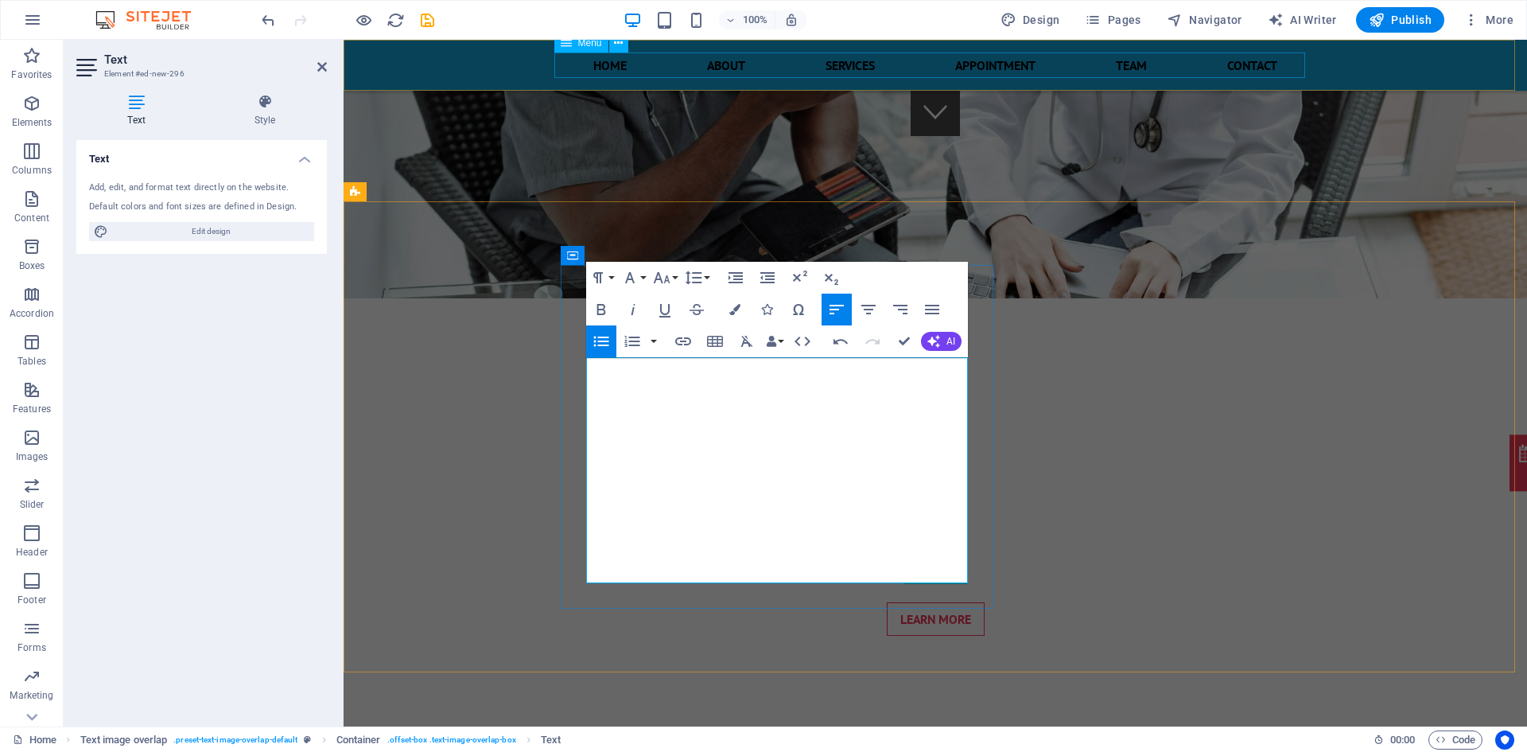
scroll to position [548, 0]
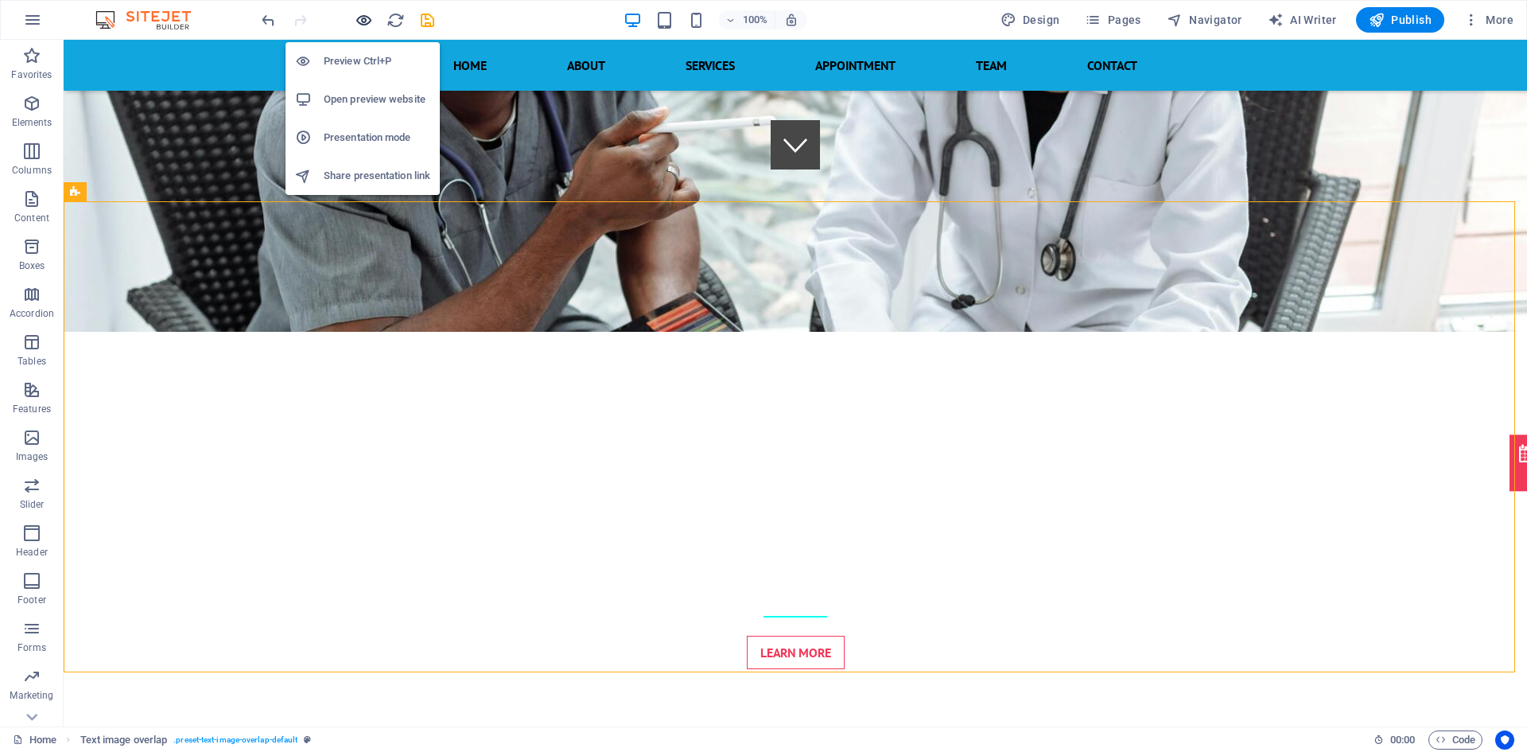
click at [364, 26] on icon "button" at bounding box center [364, 20] width 18 height 18
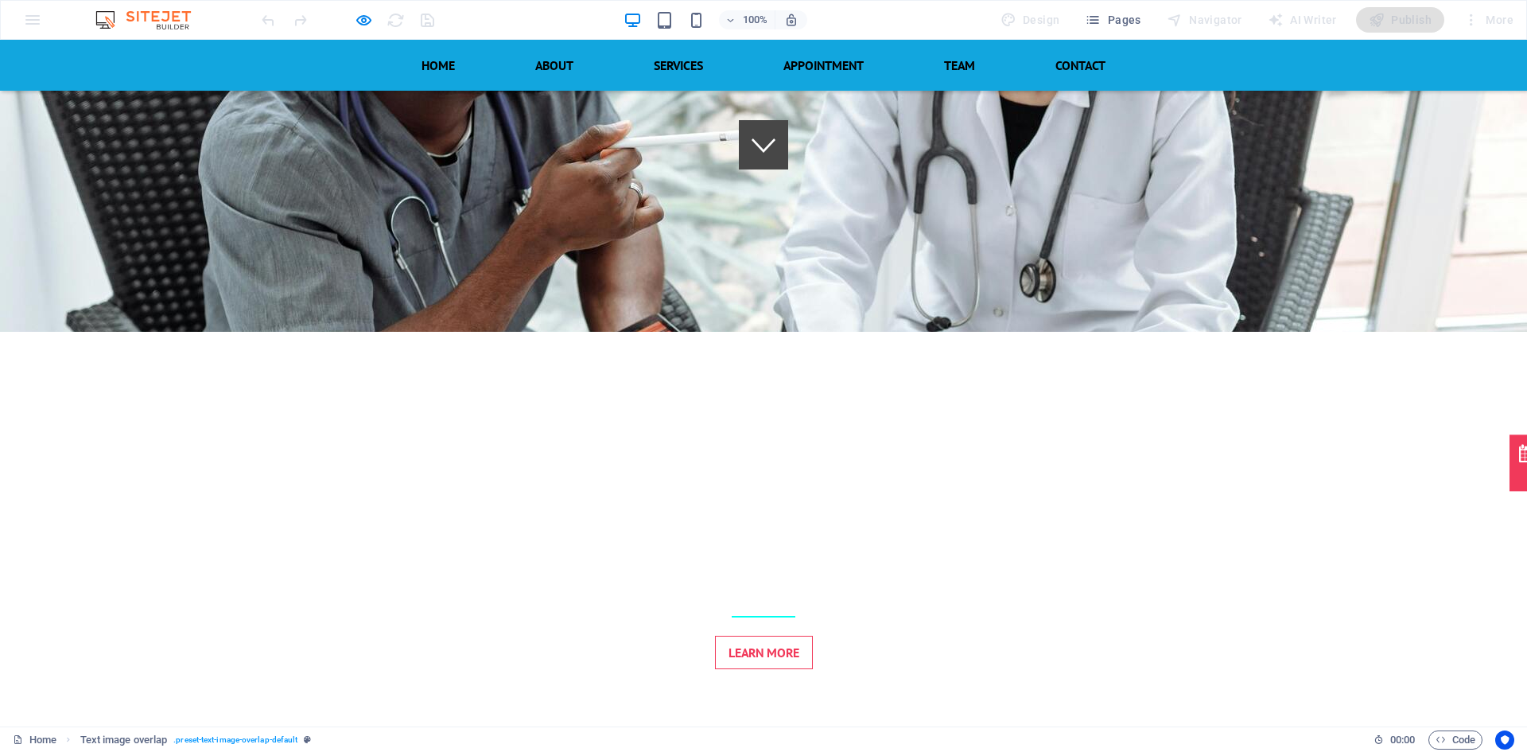
click at [352, 31] on div at bounding box center [348, 19] width 178 height 25
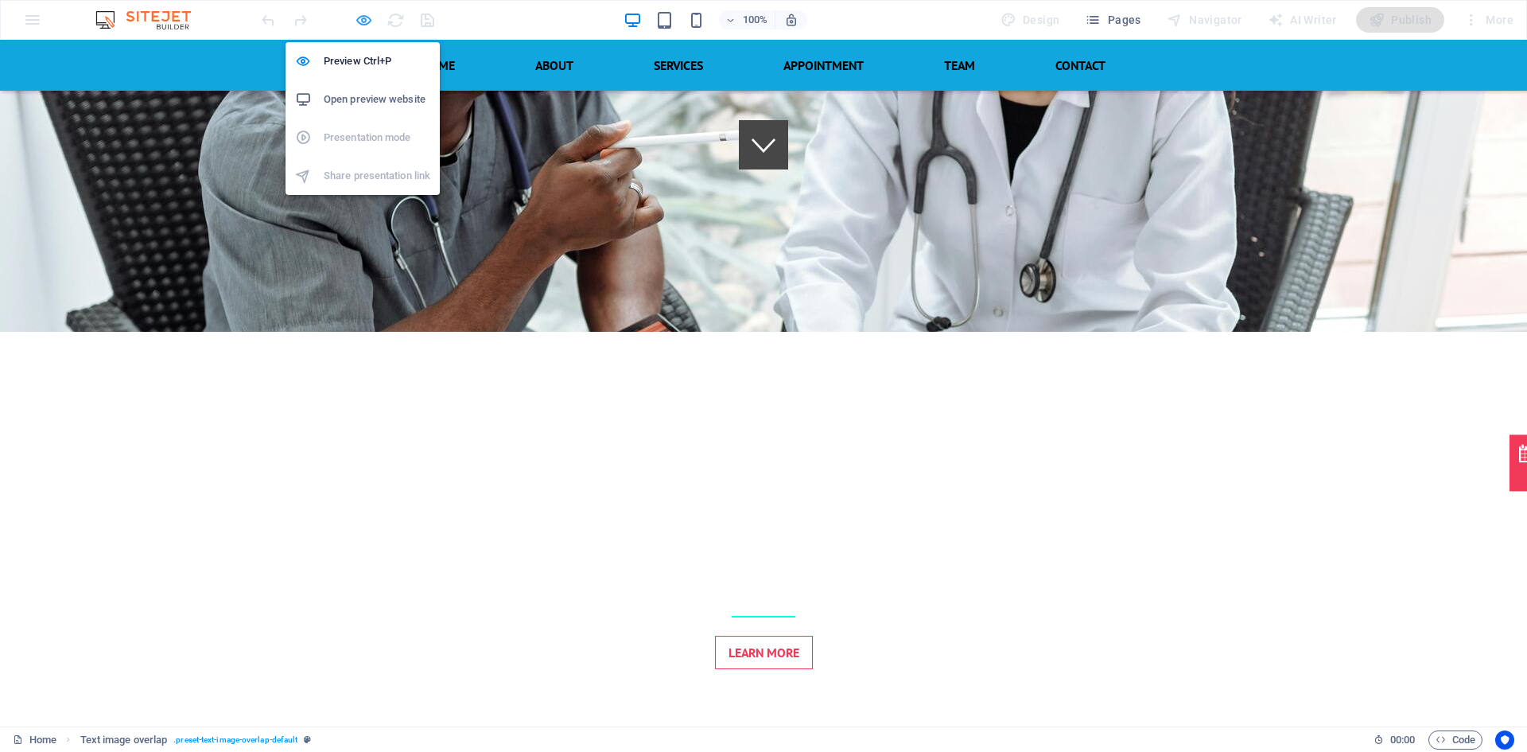
click at [363, 23] on icon "button" at bounding box center [364, 20] width 18 height 18
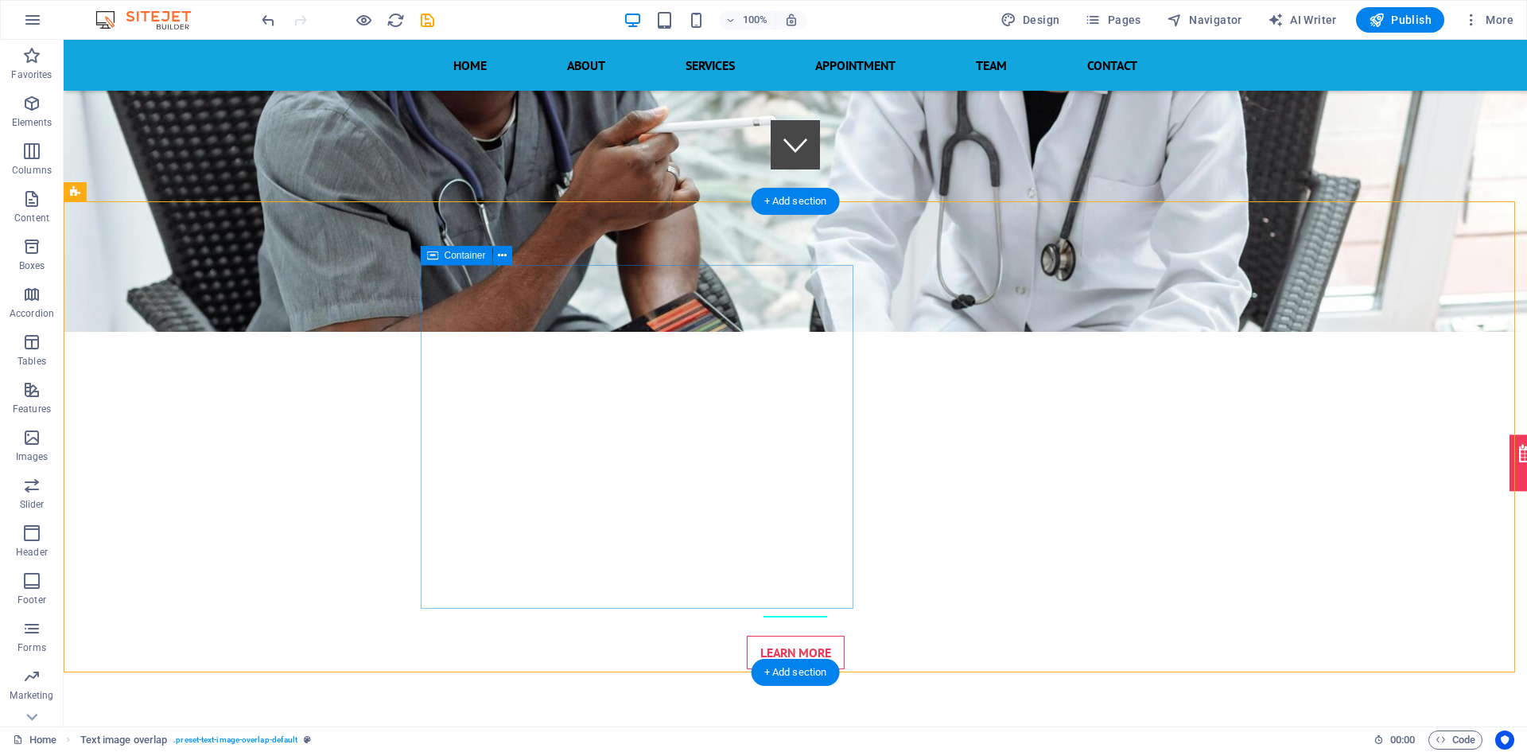
click at [447, 260] on span "Container" at bounding box center [465, 256] width 41 height 10
click at [433, 250] on icon at bounding box center [432, 255] width 11 height 19
click at [504, 252] on icon at bounding box center [502, 255] width 9 height 17
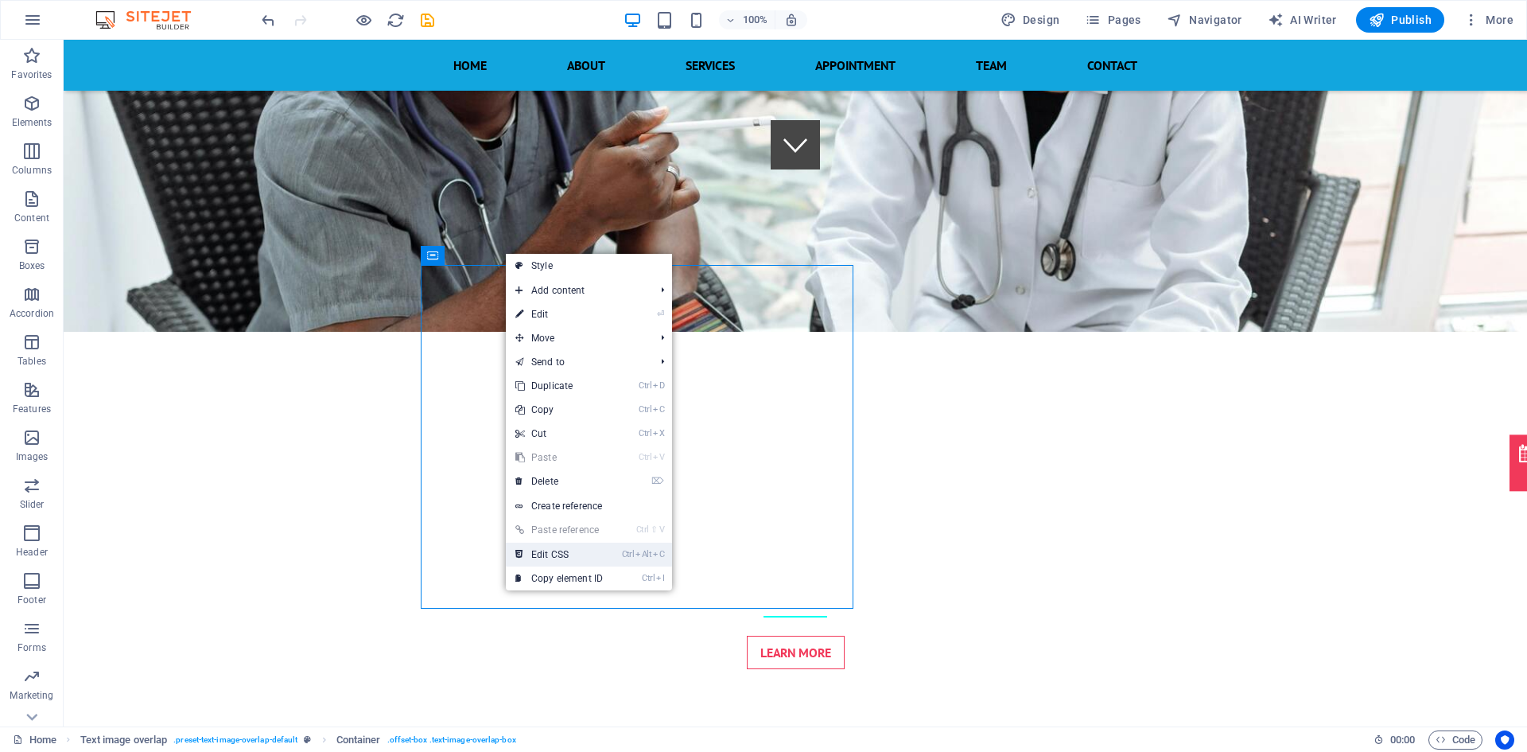
click at [581, 556] on link "Ctrl Alt C Edit CSS" at bounding box center [559, 554] width 107 height 24
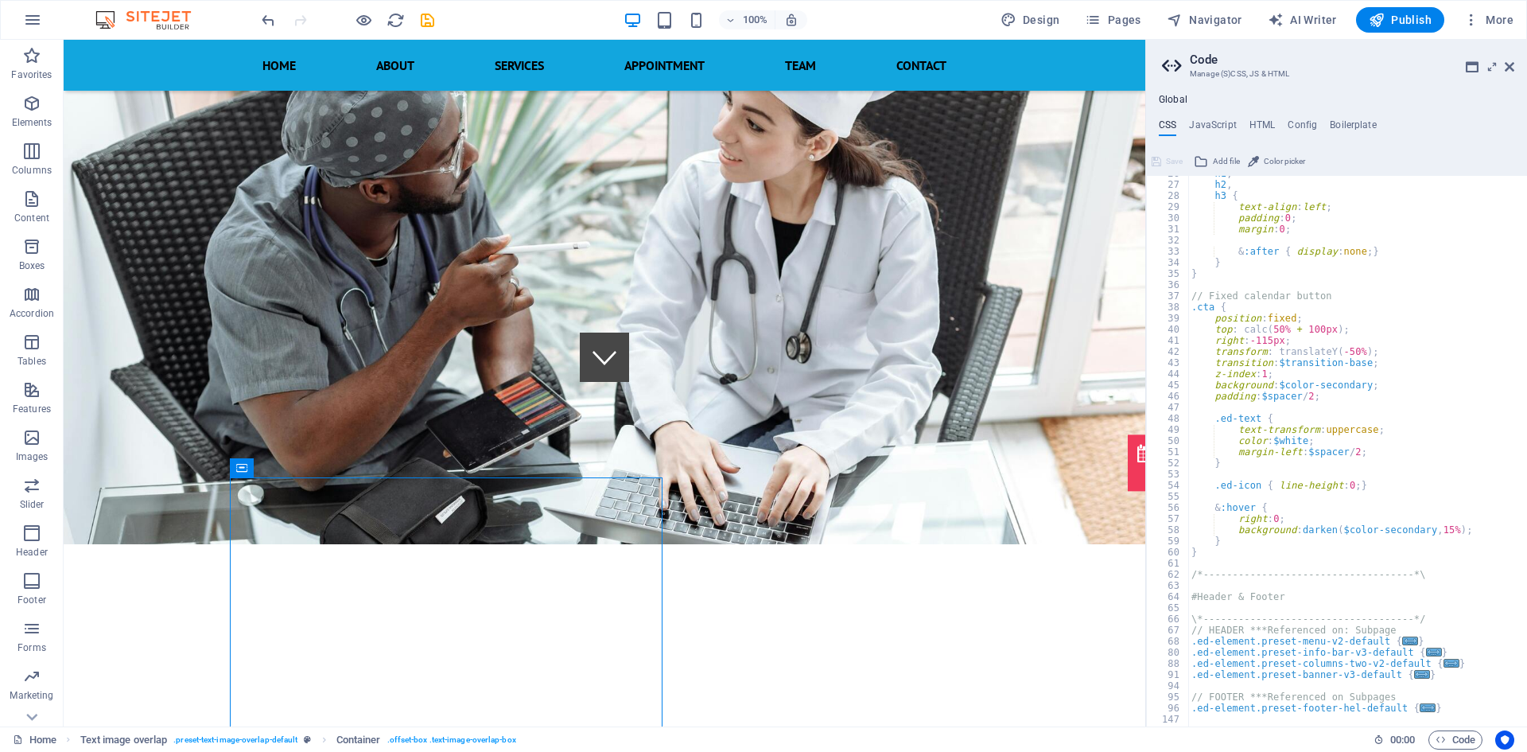
scroll to position [286, 0]
click at [285, 564] on span "Text" at bounding box center [287, 560] width 17 height 10
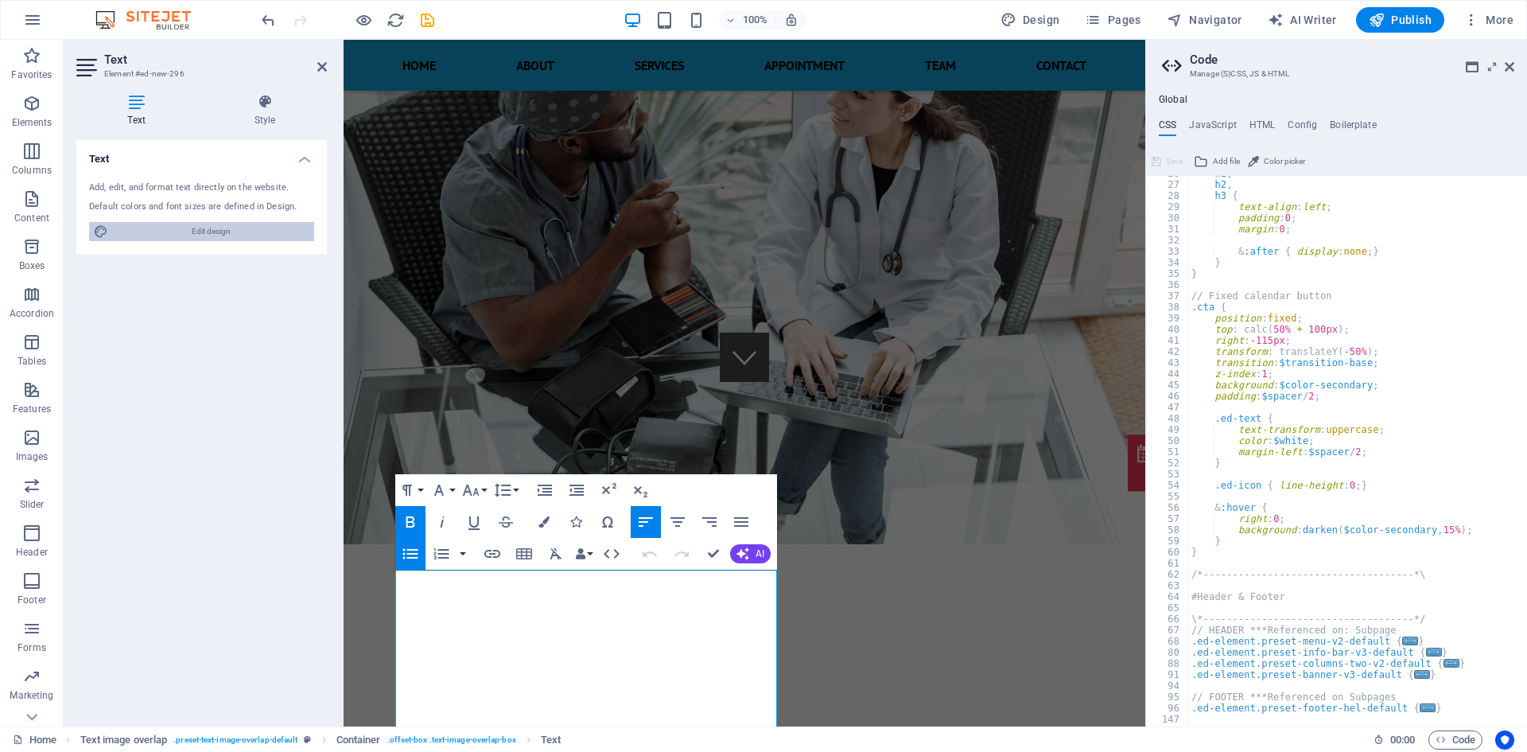
click at [204, 227] on span "Edit design" at bounding box center [211, 231] width 196 height 19
select select "px"
select select "600"
select select "px"
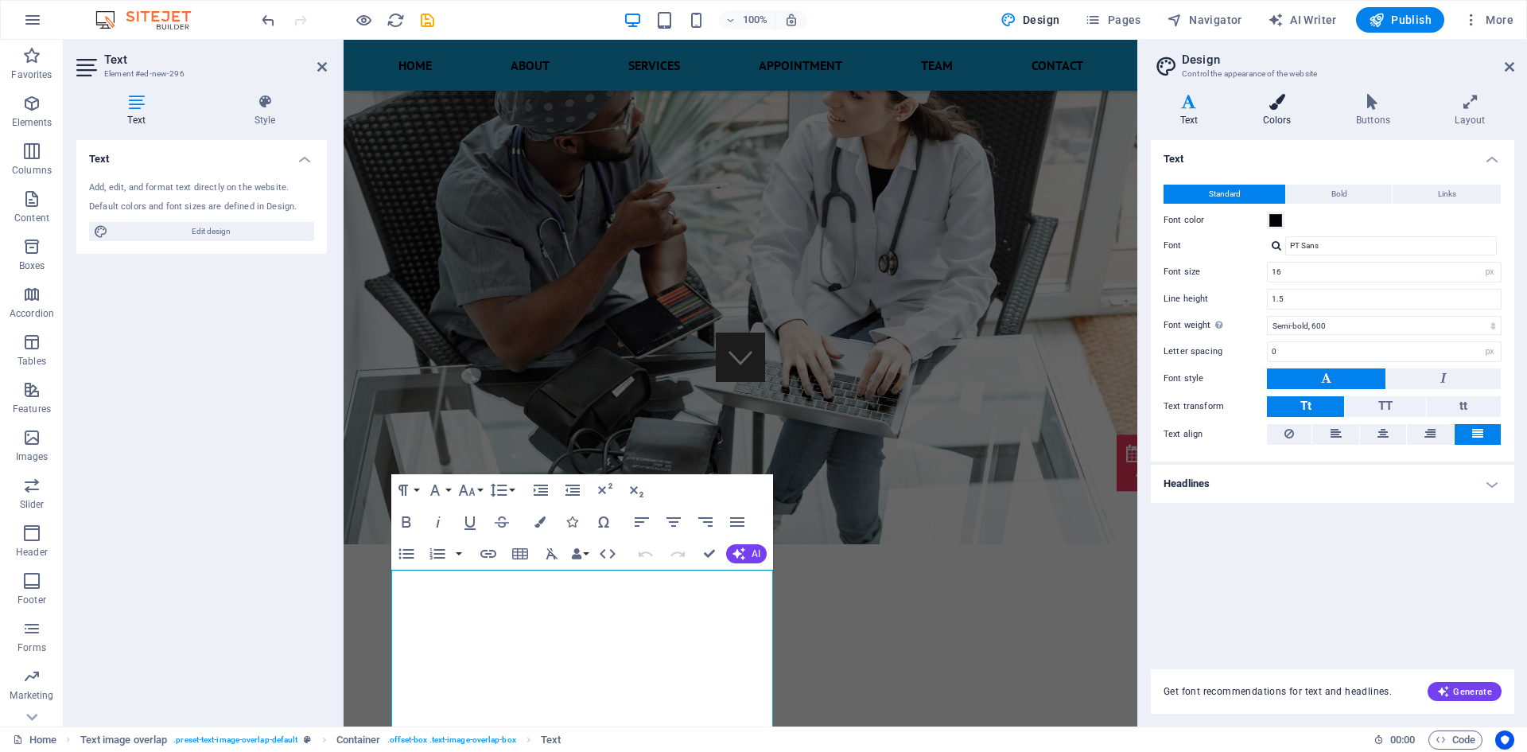
click at [1285, 108] on icon at bounding box center [1277, 102] width 87 height 16
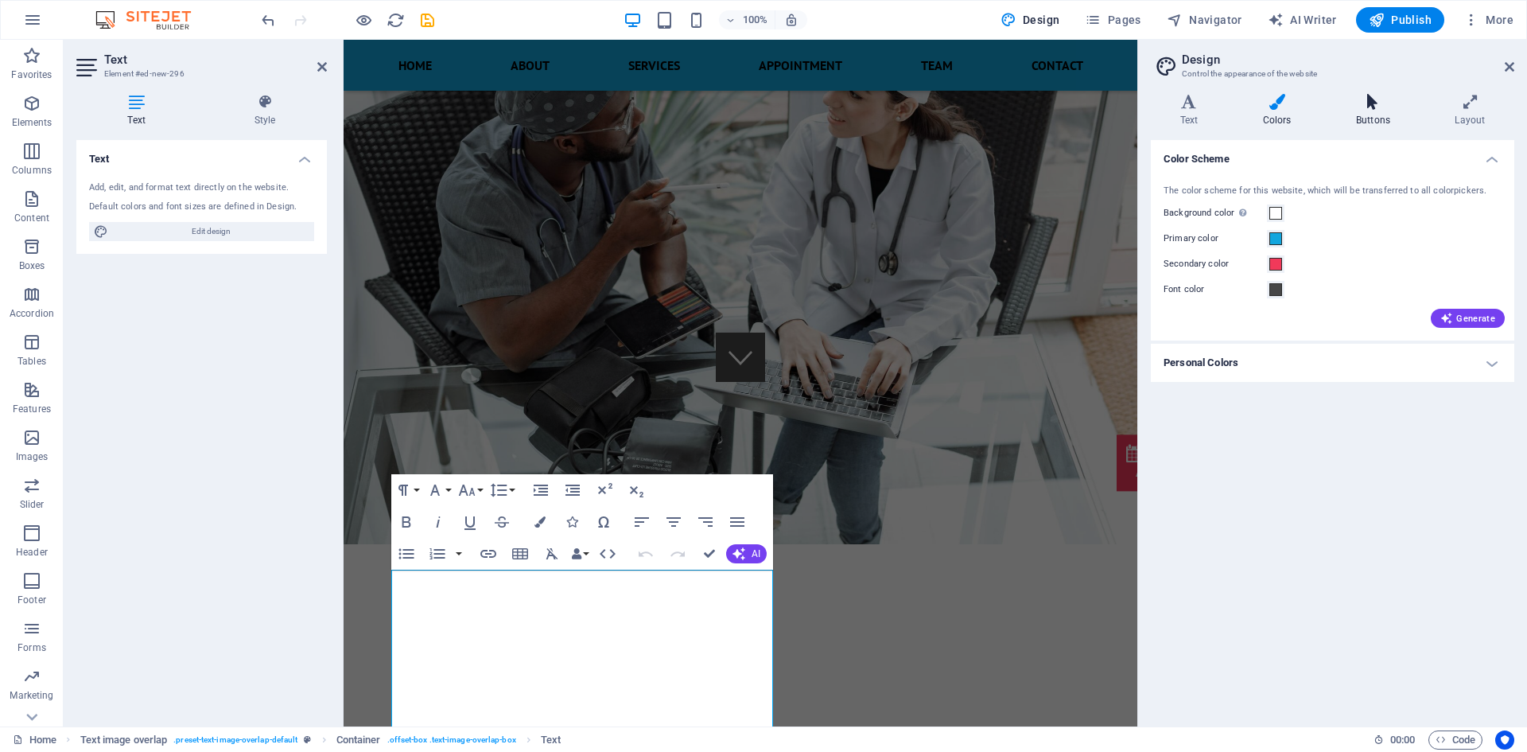
click at [1358, 103] on icon at bounding box center [1373, 102] width 92 height 16
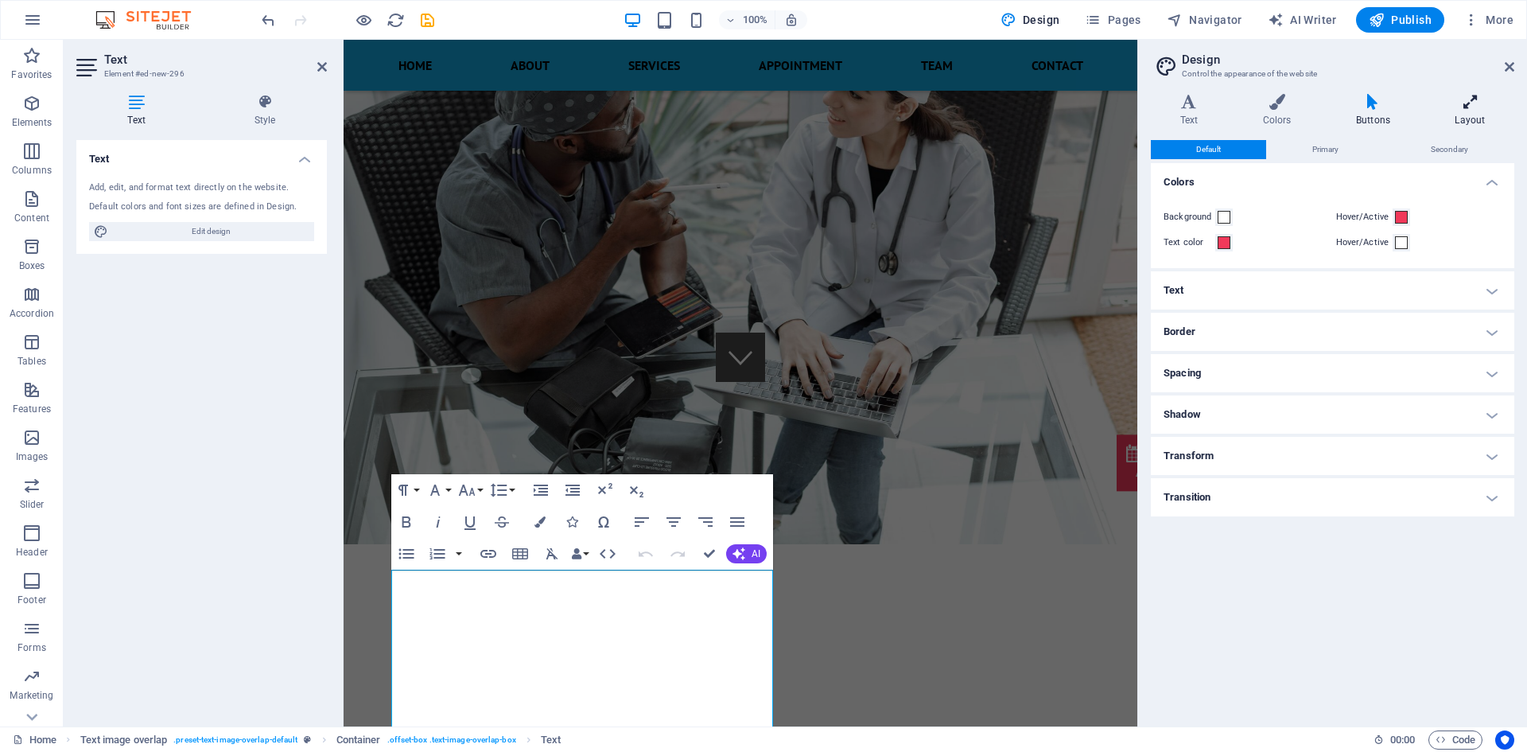
click at [1460, 101] on icon at bounding box center [1470, 102] width 88 height 16
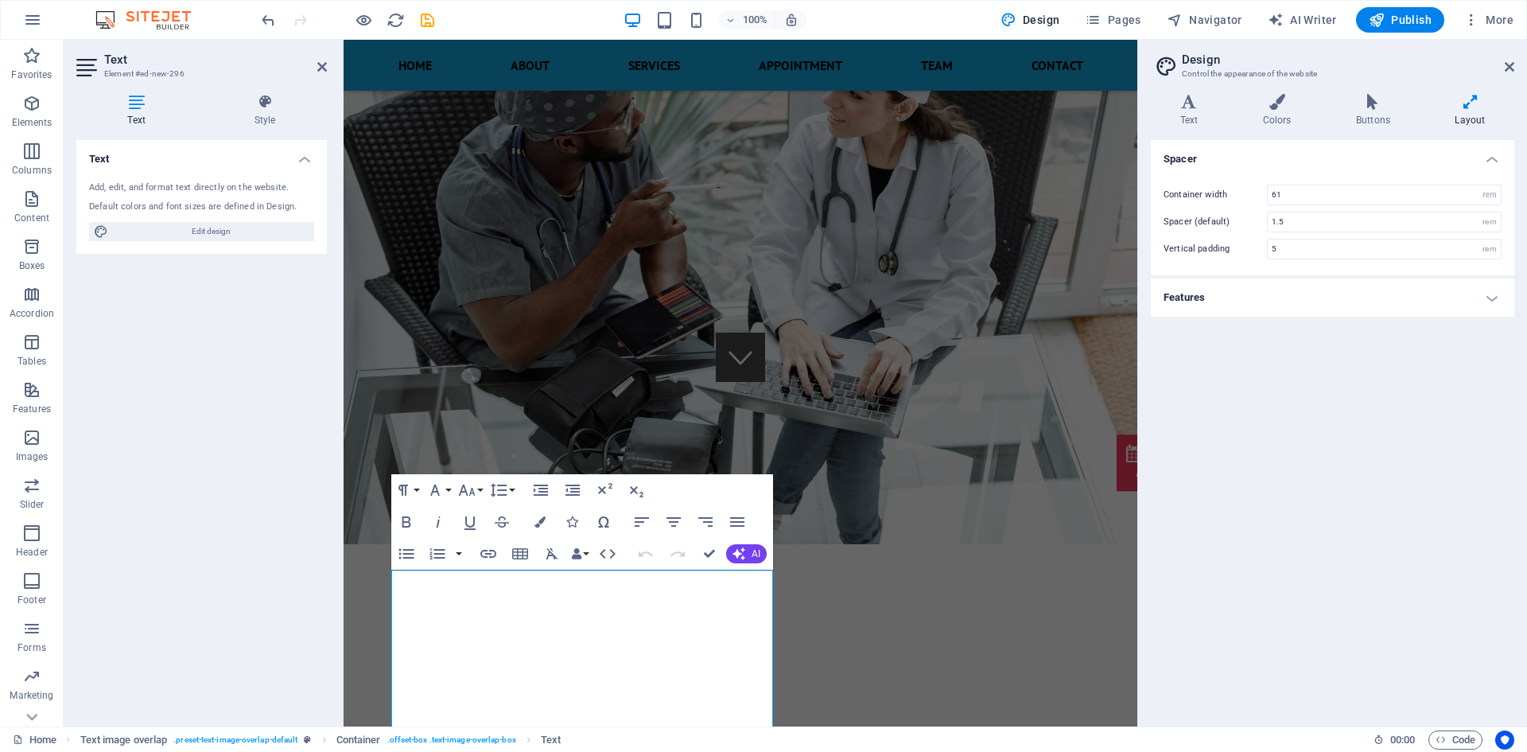
click at [1434, 290] on h4 "Features" at bounding box center [1333, 297] width 364 height 38
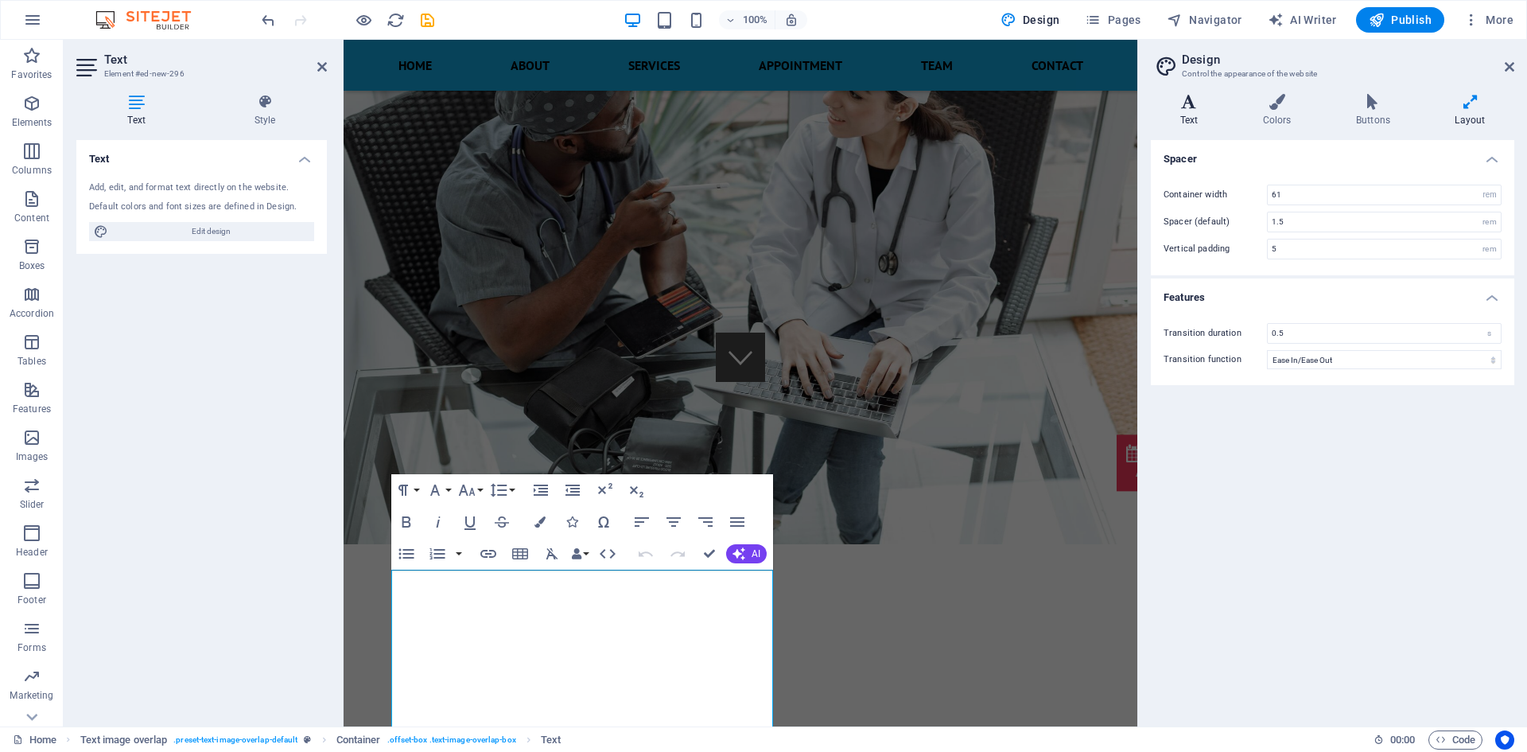
click at [1192, 95] on icon at bounding box center [1189, 102] width 76 height 16
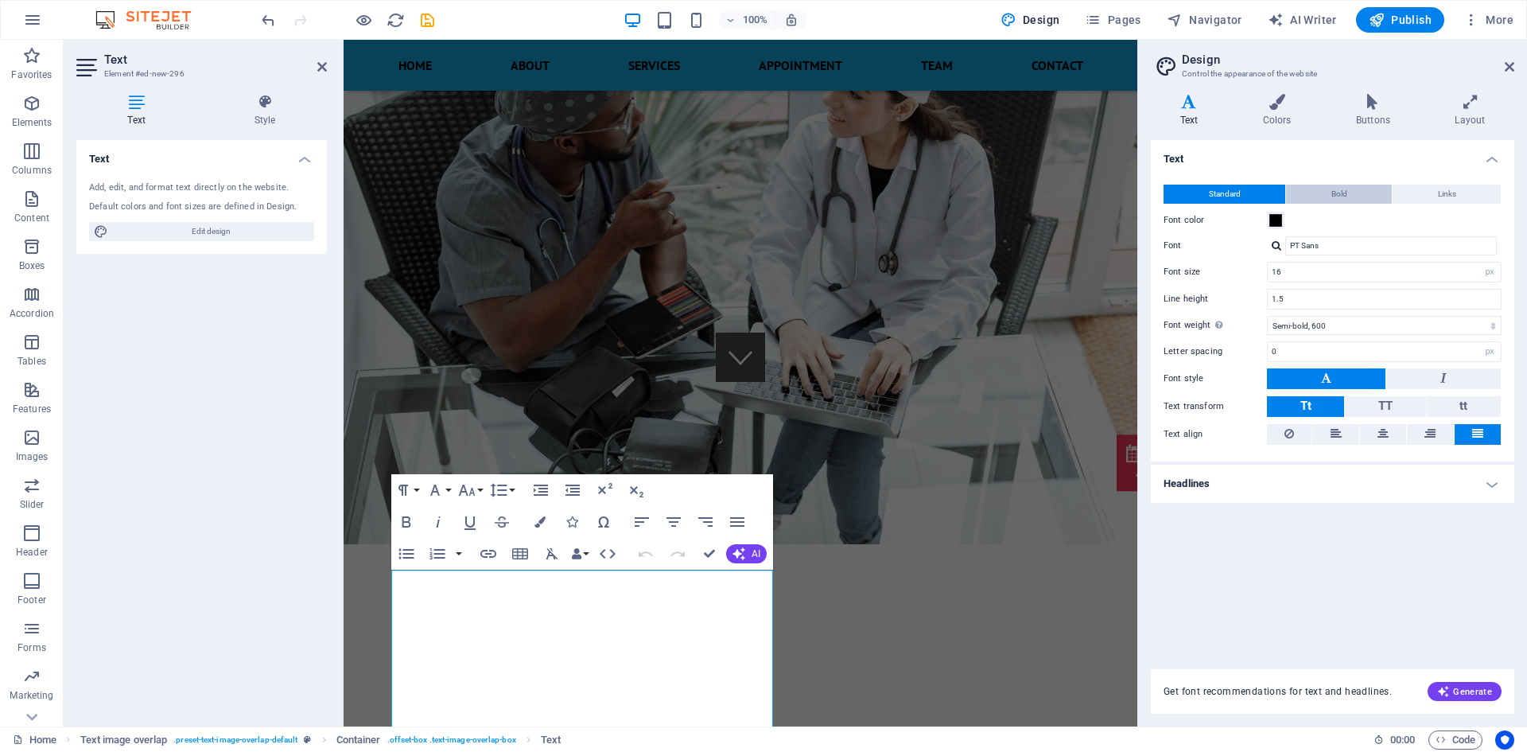
click at [1358, 190] on button "Bold" at bounding box center [1339, 194] width 106 height 19
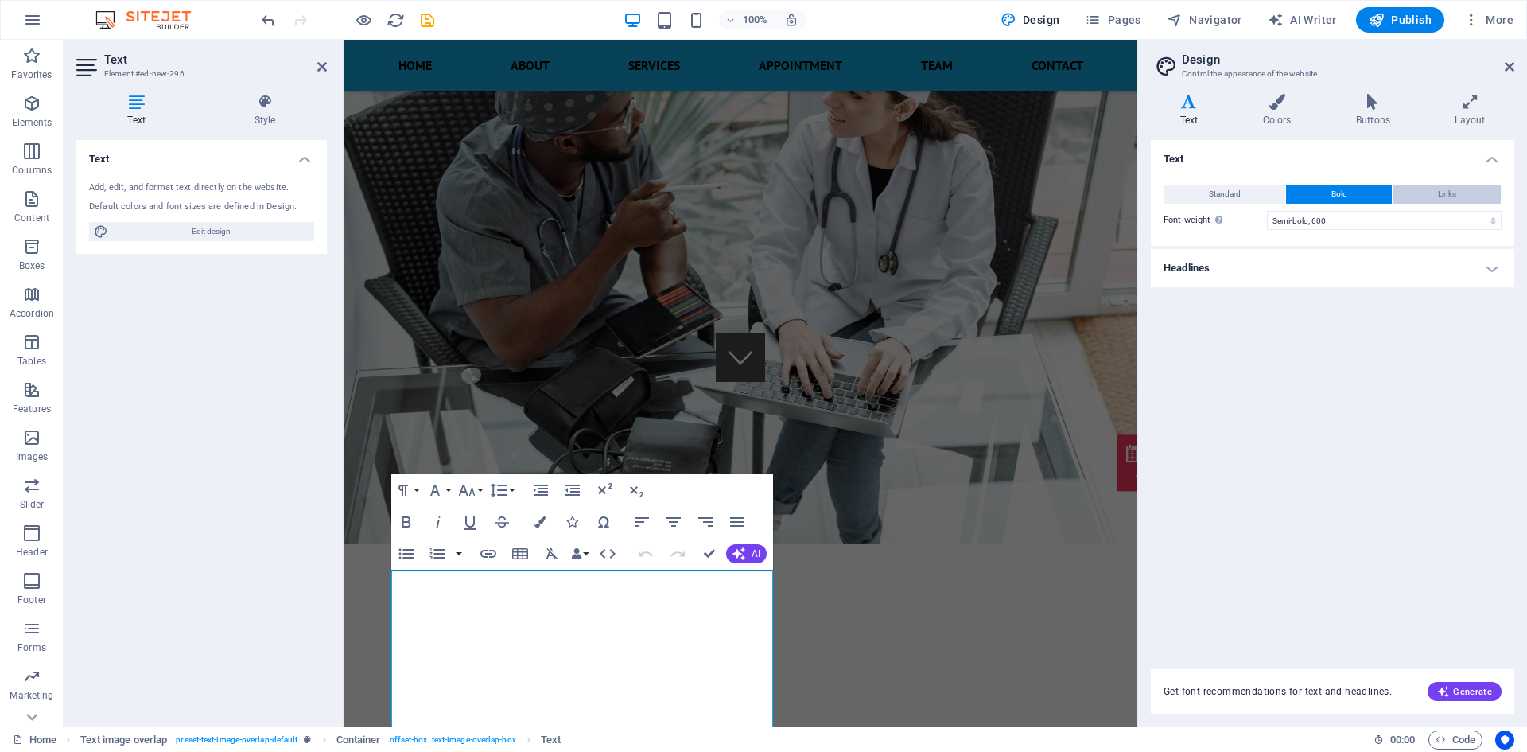
click at [1456, 185] on span "Links" at bounding box center [1447, 194] width 18 height 19
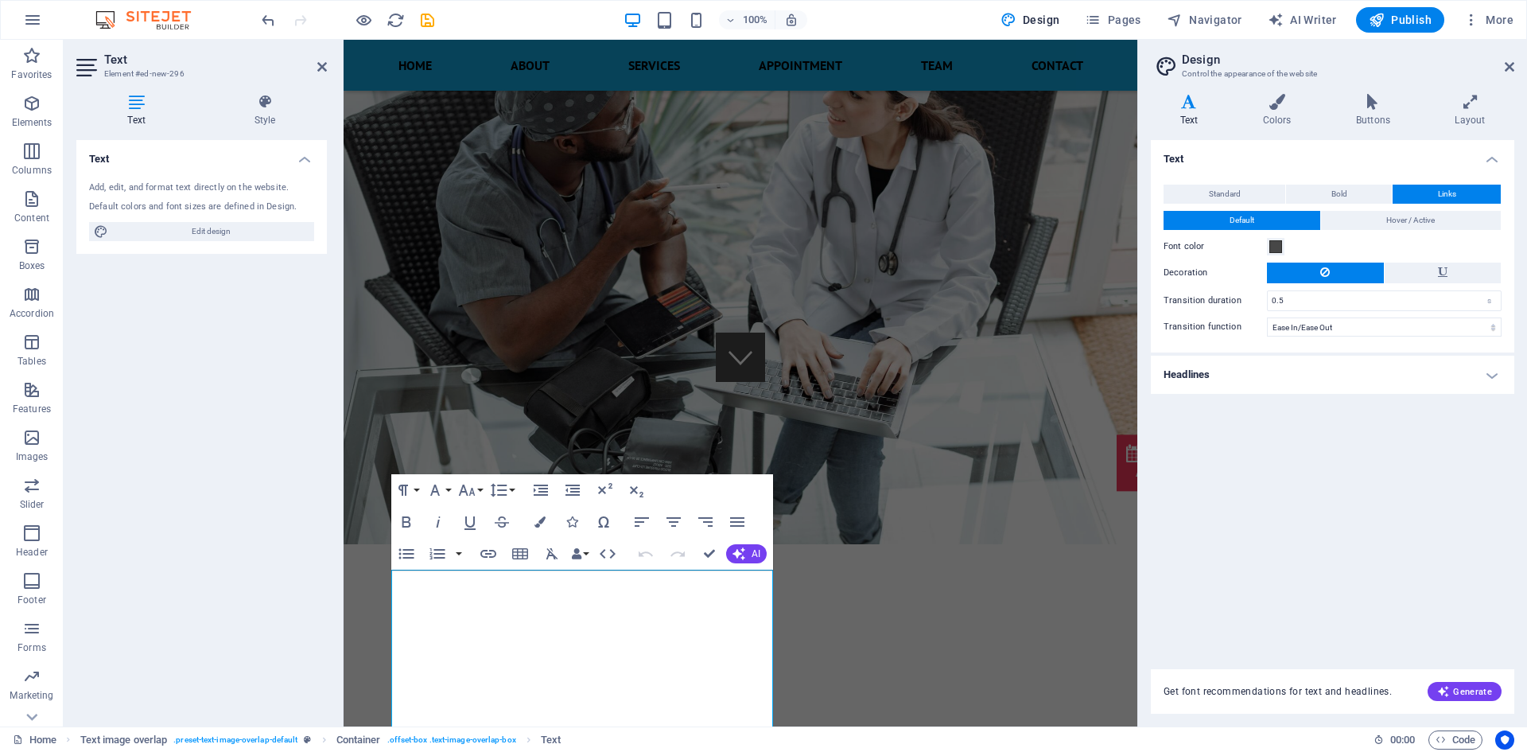
click at [1342, 169] on div "Standard Bold Links Font color Font PT Sans Font size 16 rem px Line height 1.5…" at bounding box center [1333, 261] width 370 height 184
click at [1510, 72] on icon at bounding box center [1510, 66] width 10 height 13
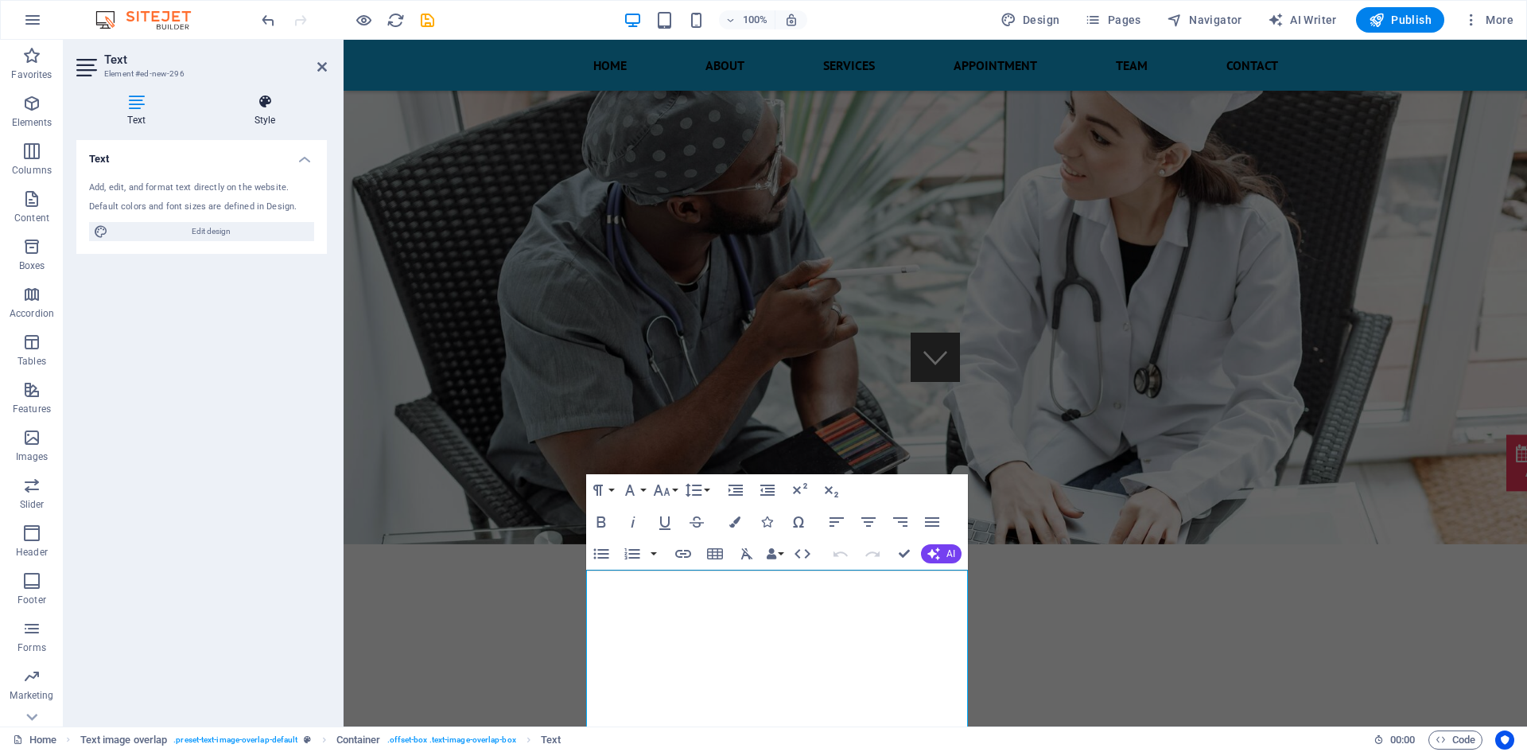
click at [255, 117] on h4 "Style" at bounding box center [265, 110] width 124 height 33
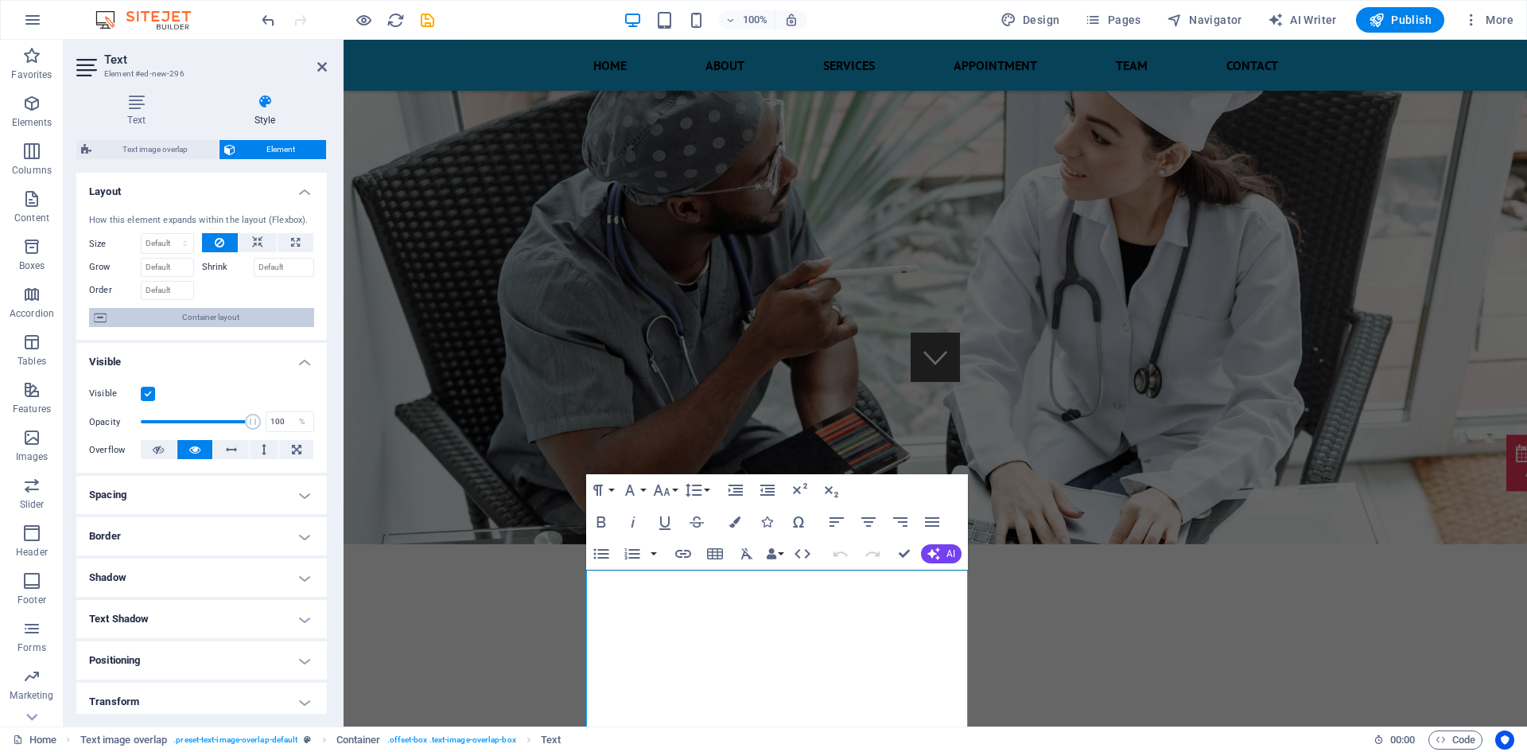
click at [215, 316] on span "Container layout" at bounding box center [210, 317] width 198 height 19
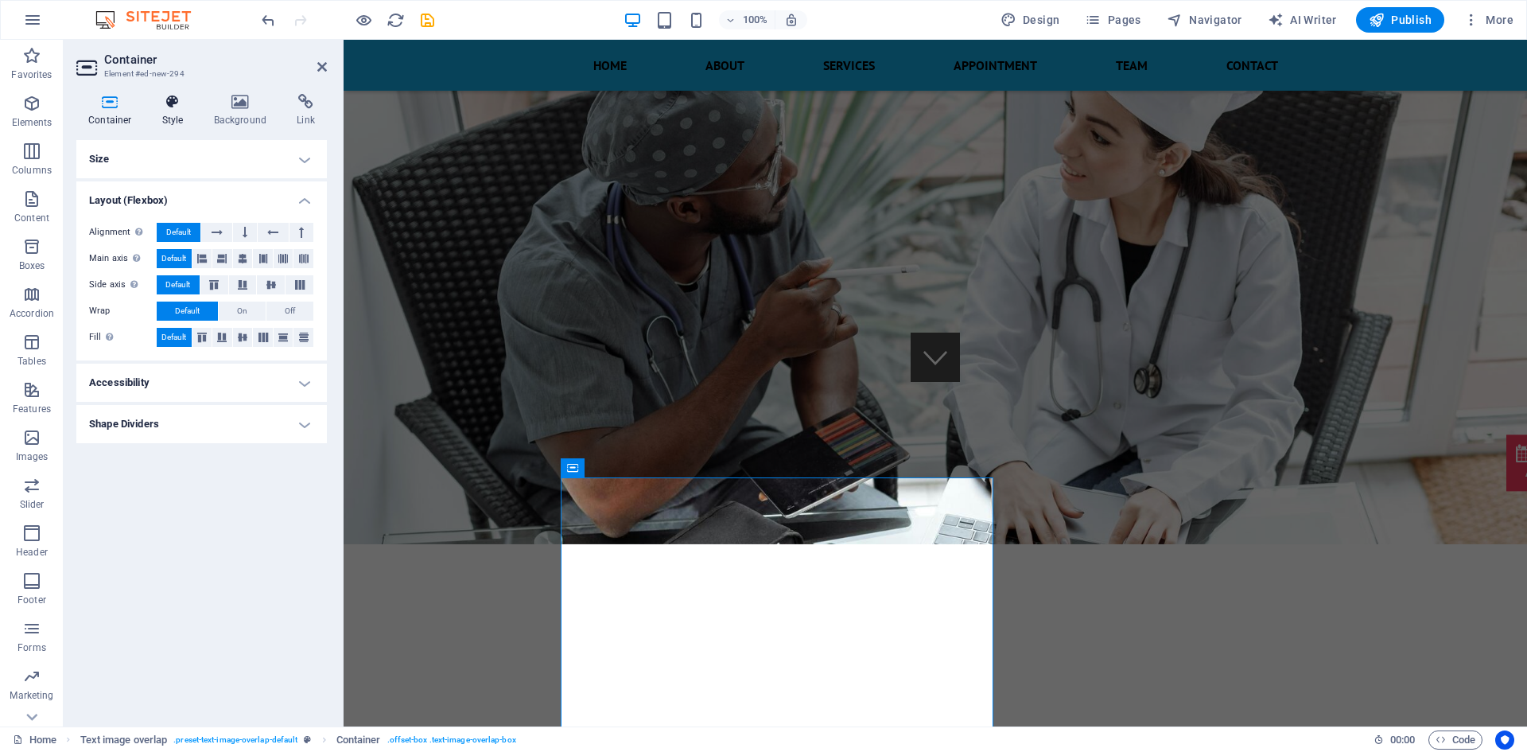
click at [180, 102] on icon at bounding box center [172, 102] width 45 height 16
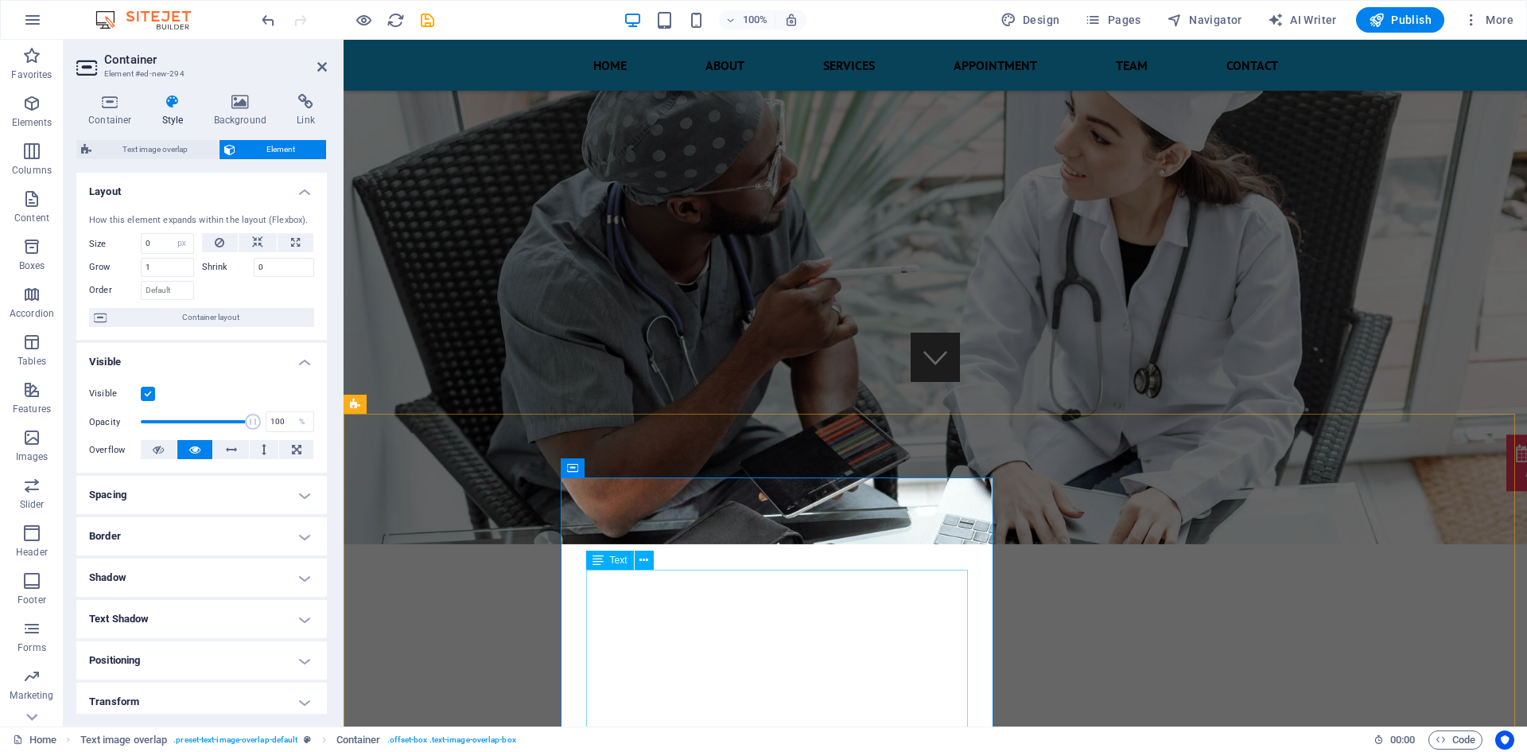
click at [610, 562] on span "Text" at bounding box center [618, 560] width 17 height 10
click at [640, 557] on icon at bounding box center [644, 560] width 9 height 17
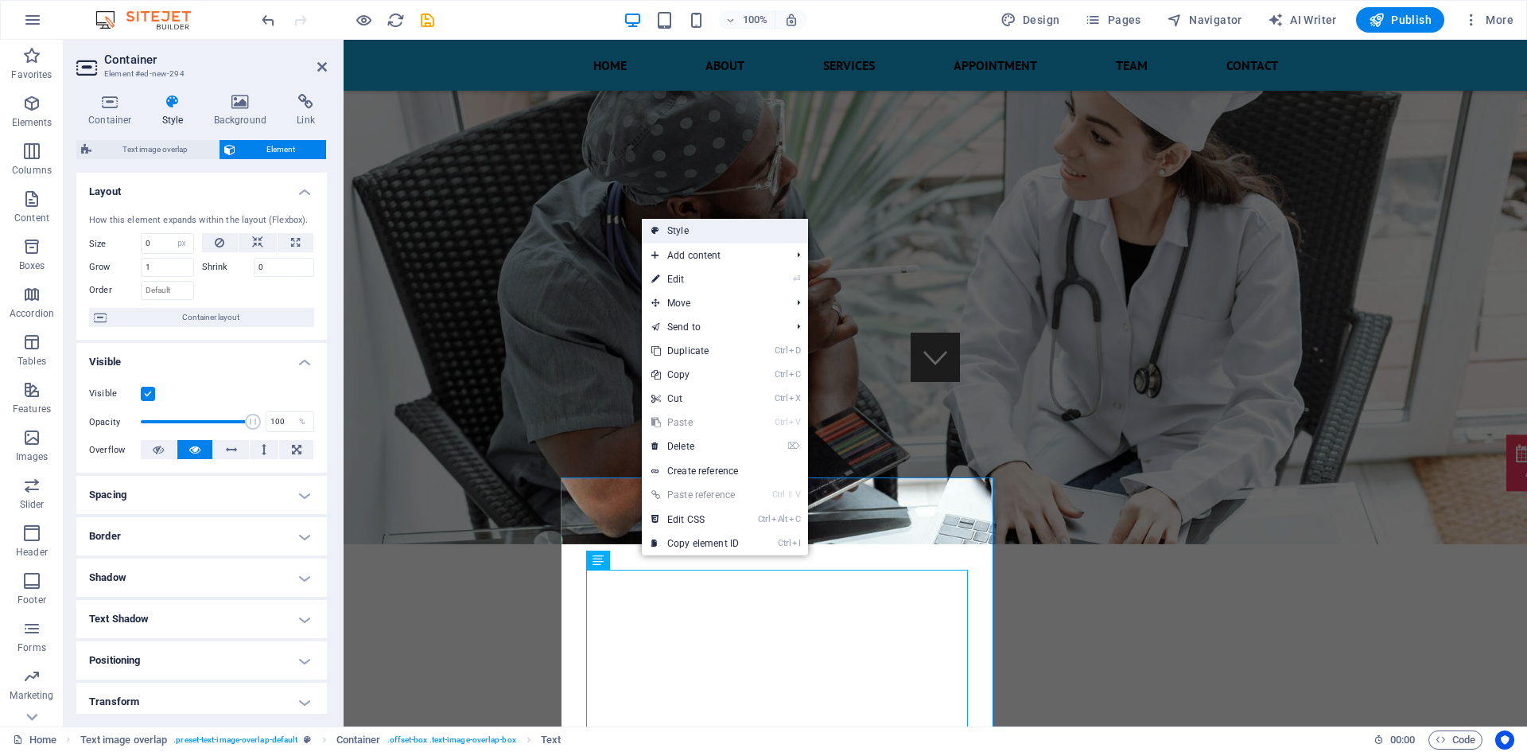
click at [698, 234] on link "Style" at bounding box center [725, 231] width 166 height 24
select select "rem"
select select "px"
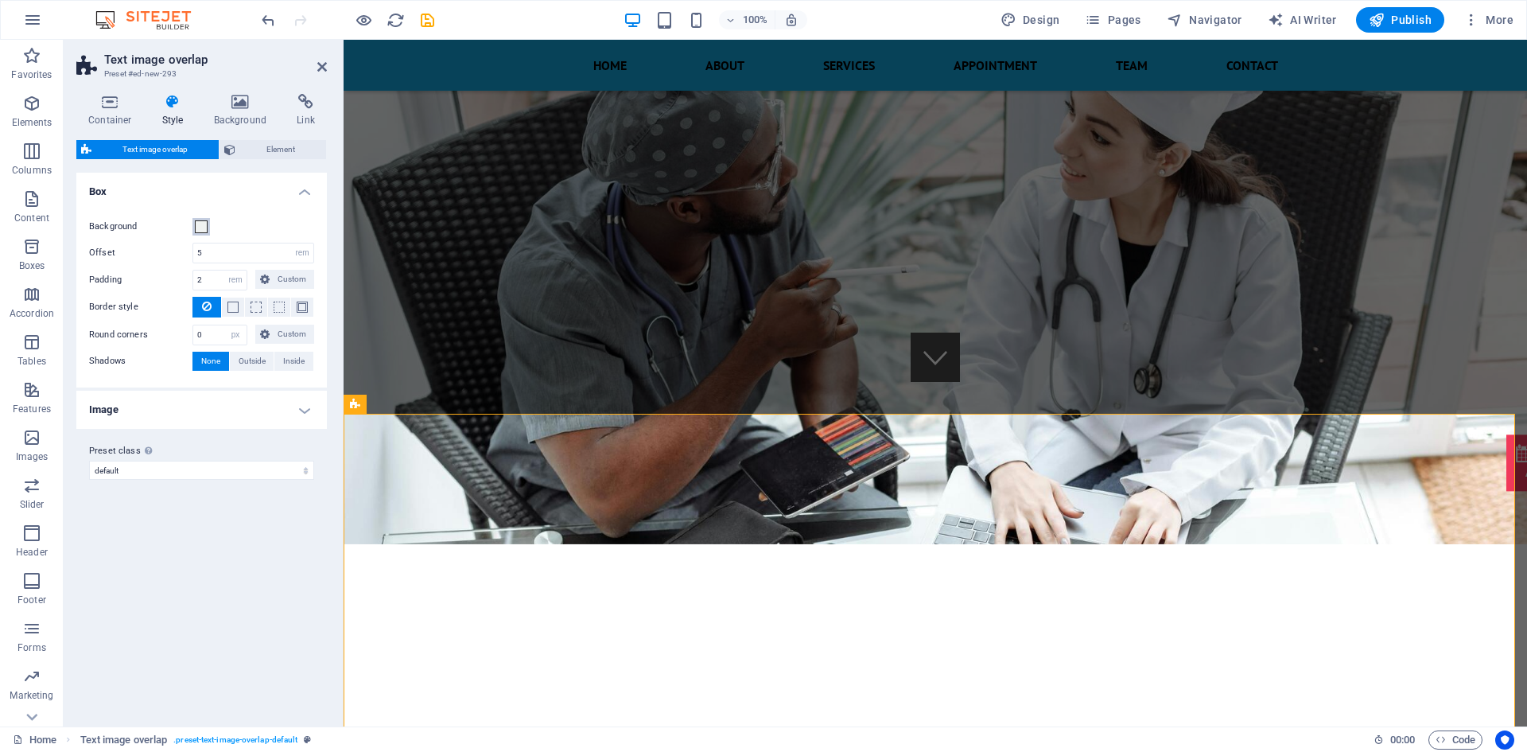
click at [204, 224] on span at bounding box center [201, 226] width 13 height 13
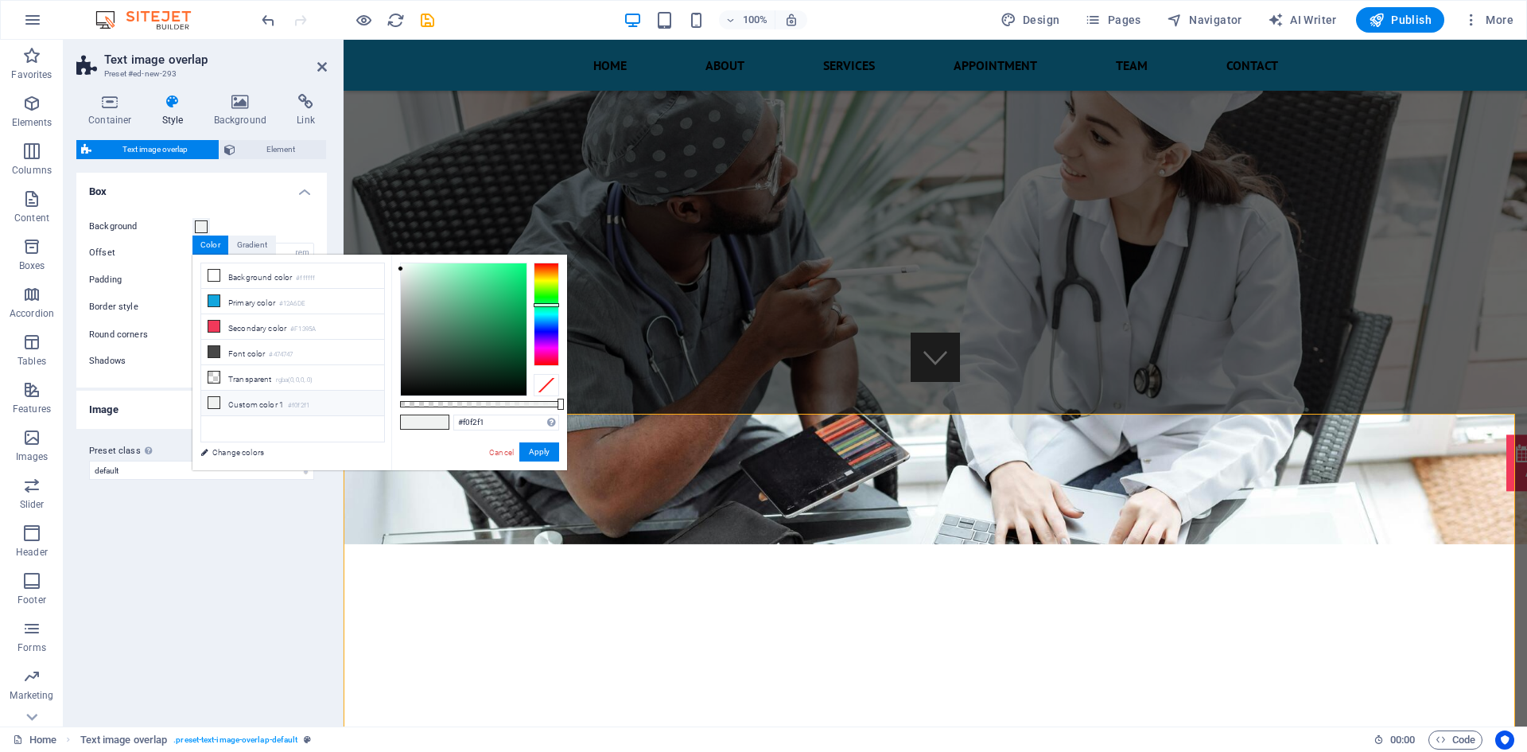
click at [259, 402] on li "Custom color 1 #f0f2f1" at bounding box center [292, 403] width 183 height 25
click at [544, 452] on button "Apply" at bounding box center [539, 451] width 40 height 19
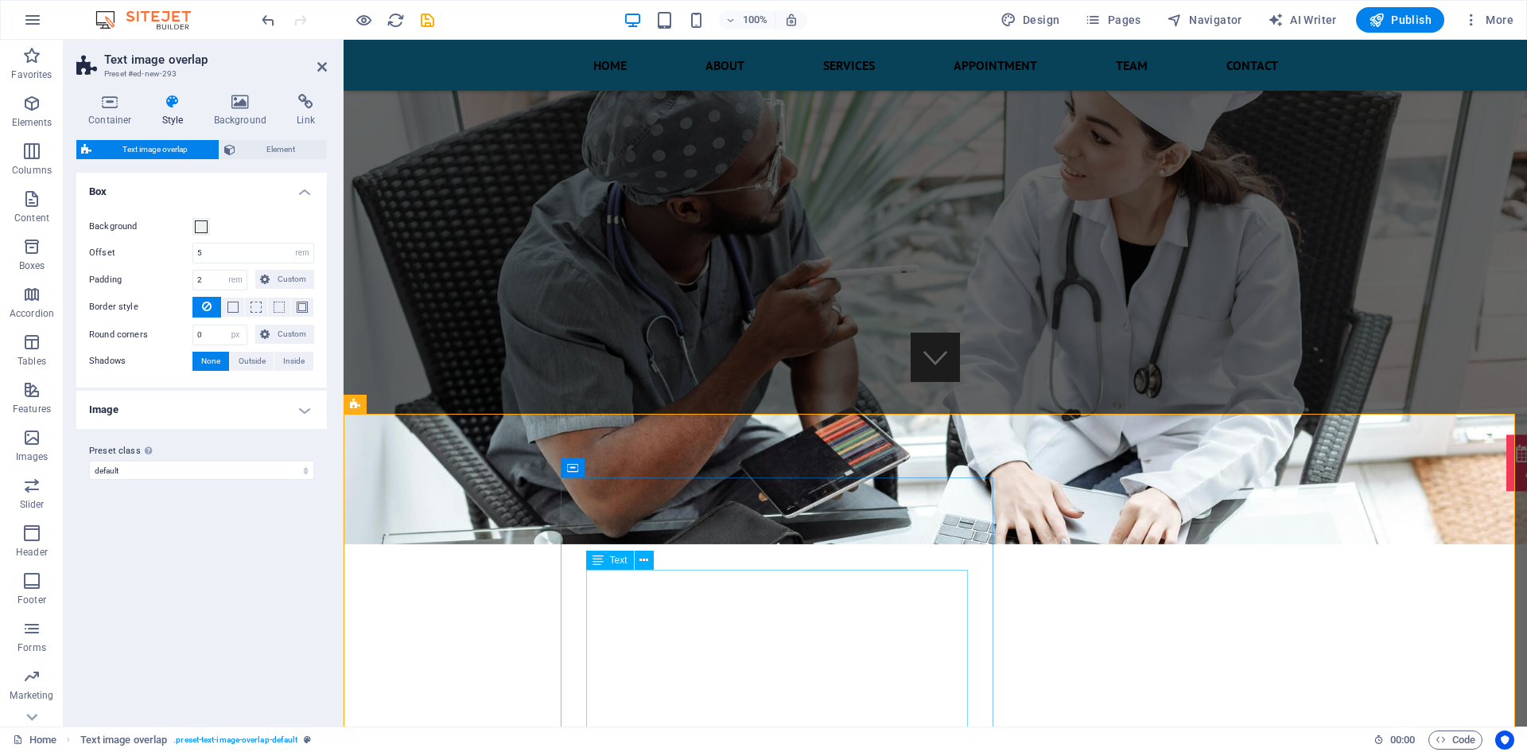
click at [644, 557] on icon at bounding box center [644, 560] width 9 height 17
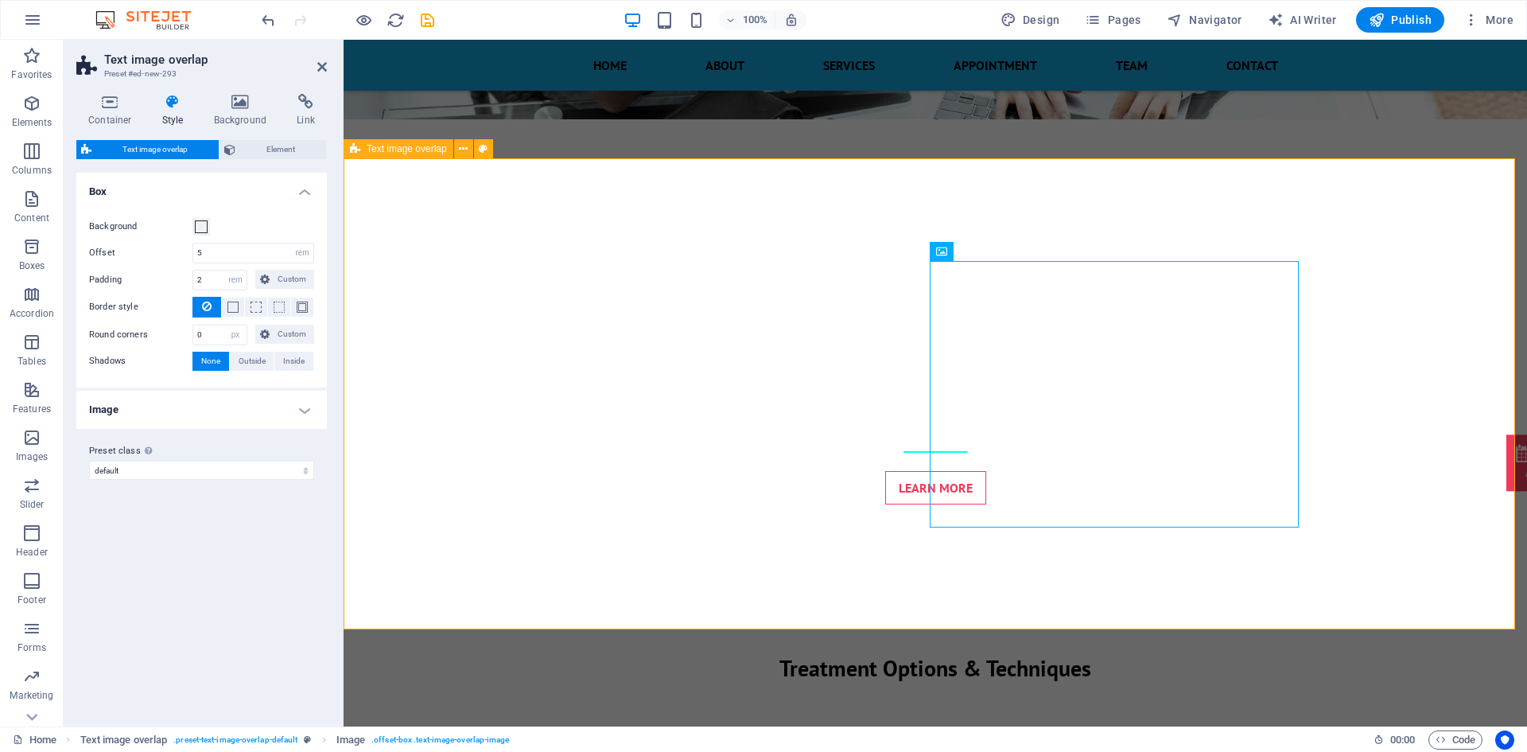
scroll to position [548, 0]
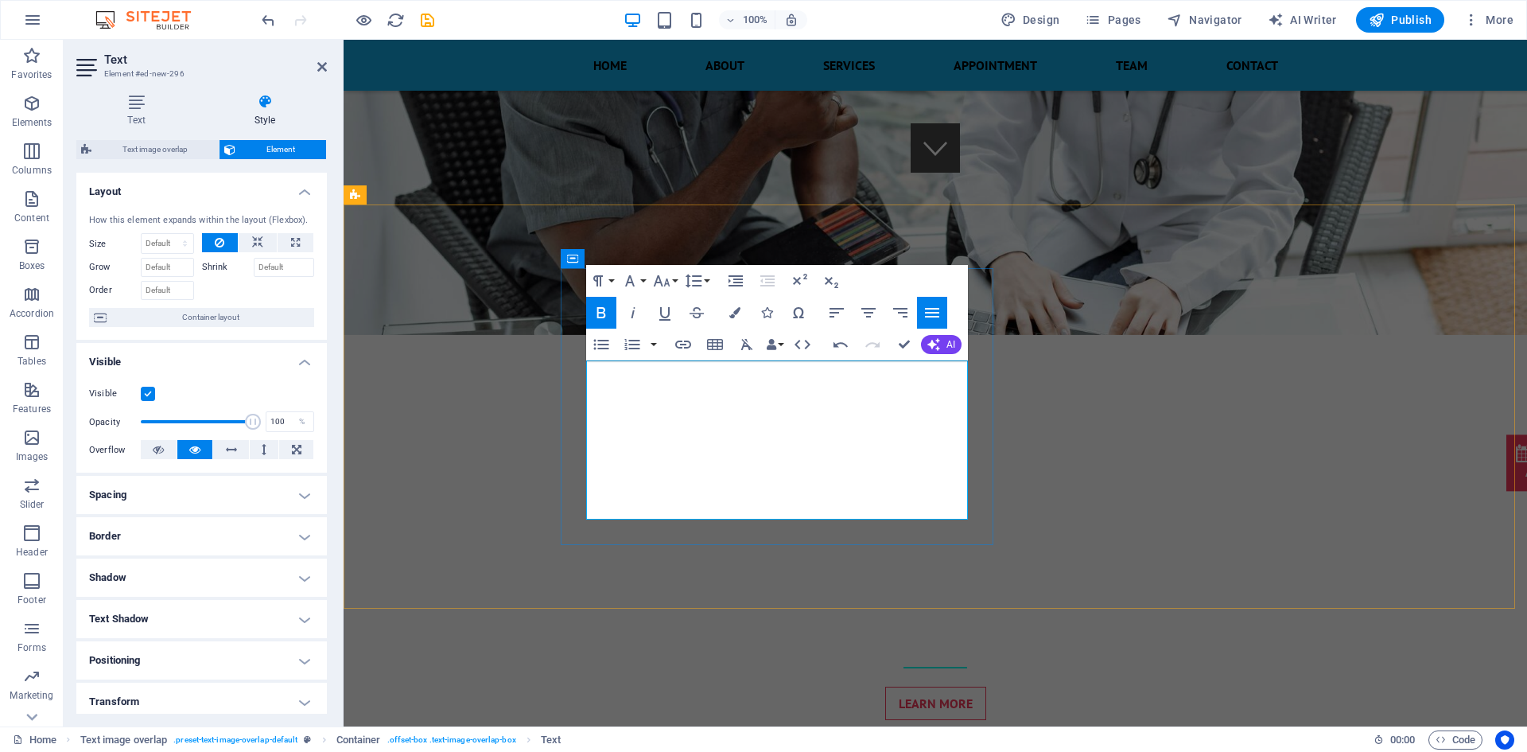
drag, startPoint x: 665, startPoint y: 370, endPoint x: 732, endPoint y: 507, distance: 153.0
click at [612, 346] on button "Unordered List" at bounding box center [601, 345] width 30 height 32
drag, startPoint x: 609, startPoint y: 371, endPoint x: 889, endPoint y: 524, distance: 318.2
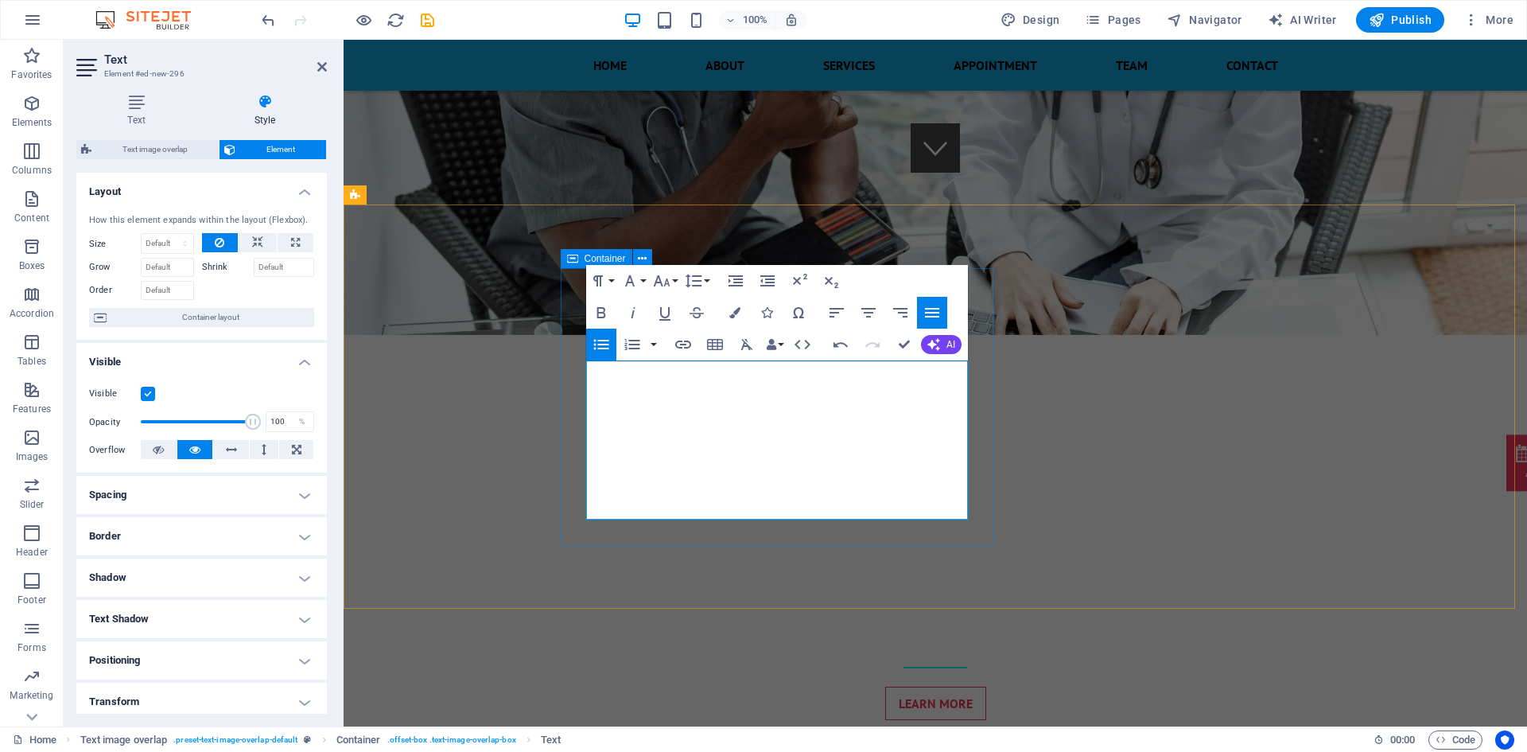
click at [606, 314] on icon "button" at bounding box center [601, 312] width 19 height 19
click at [127, 98] on icon at bounding box center [136, 102] width 120 height 16
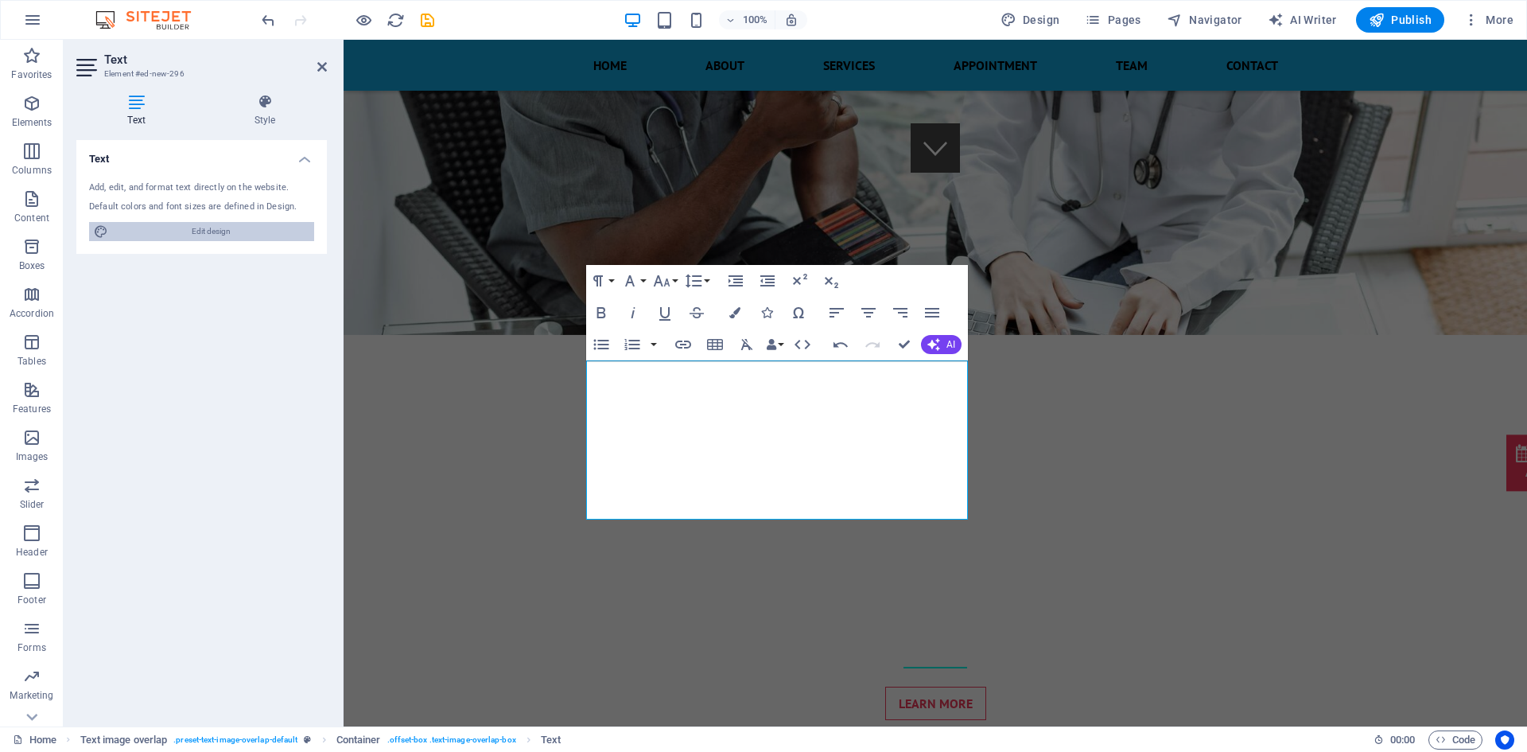
click at [183, 224] on span "Edit design" at bounding box center [211, 231] width 196 height 19
select select "ease-in-out"
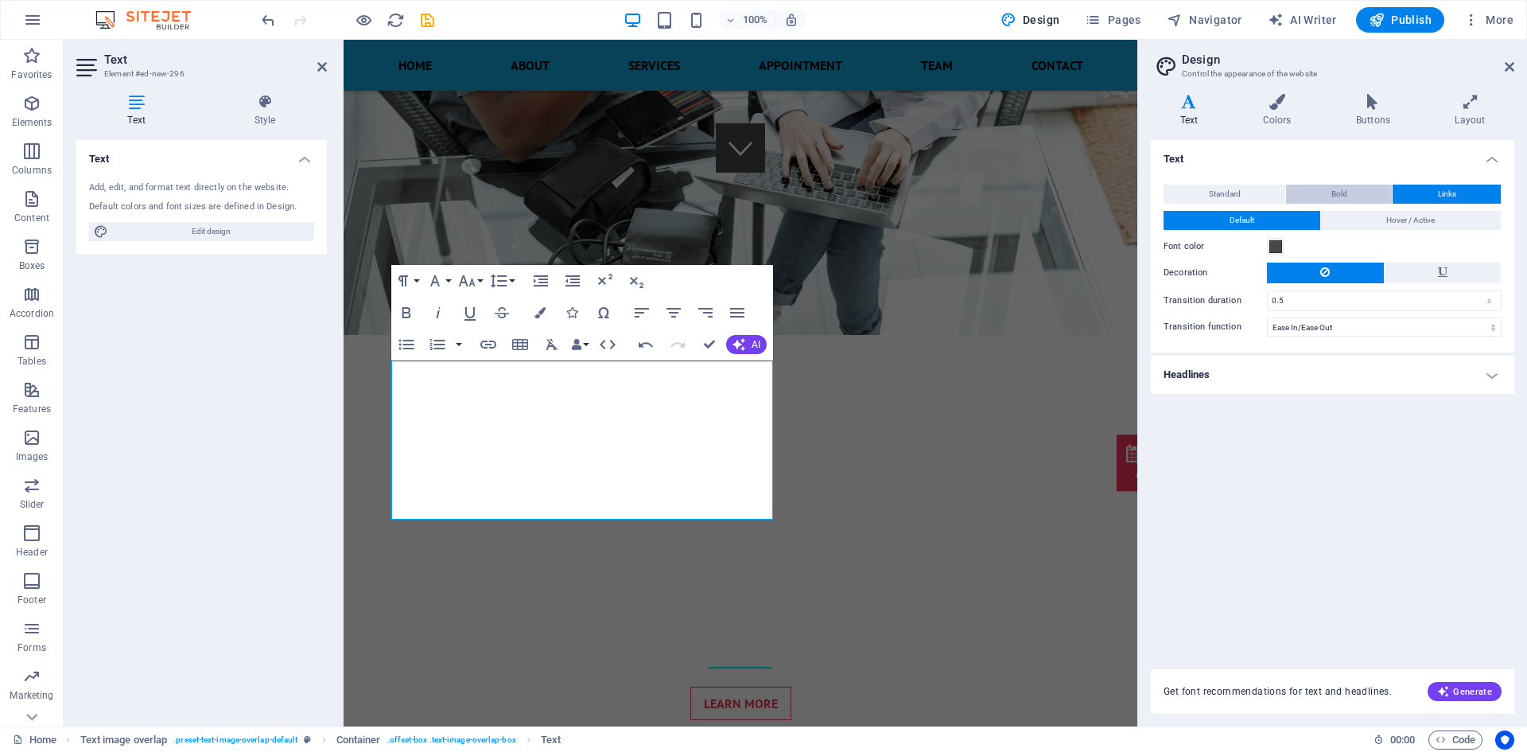
click at [1320, 188] on button "Bold" at bounding box center [1339, 194] width 106 height 19
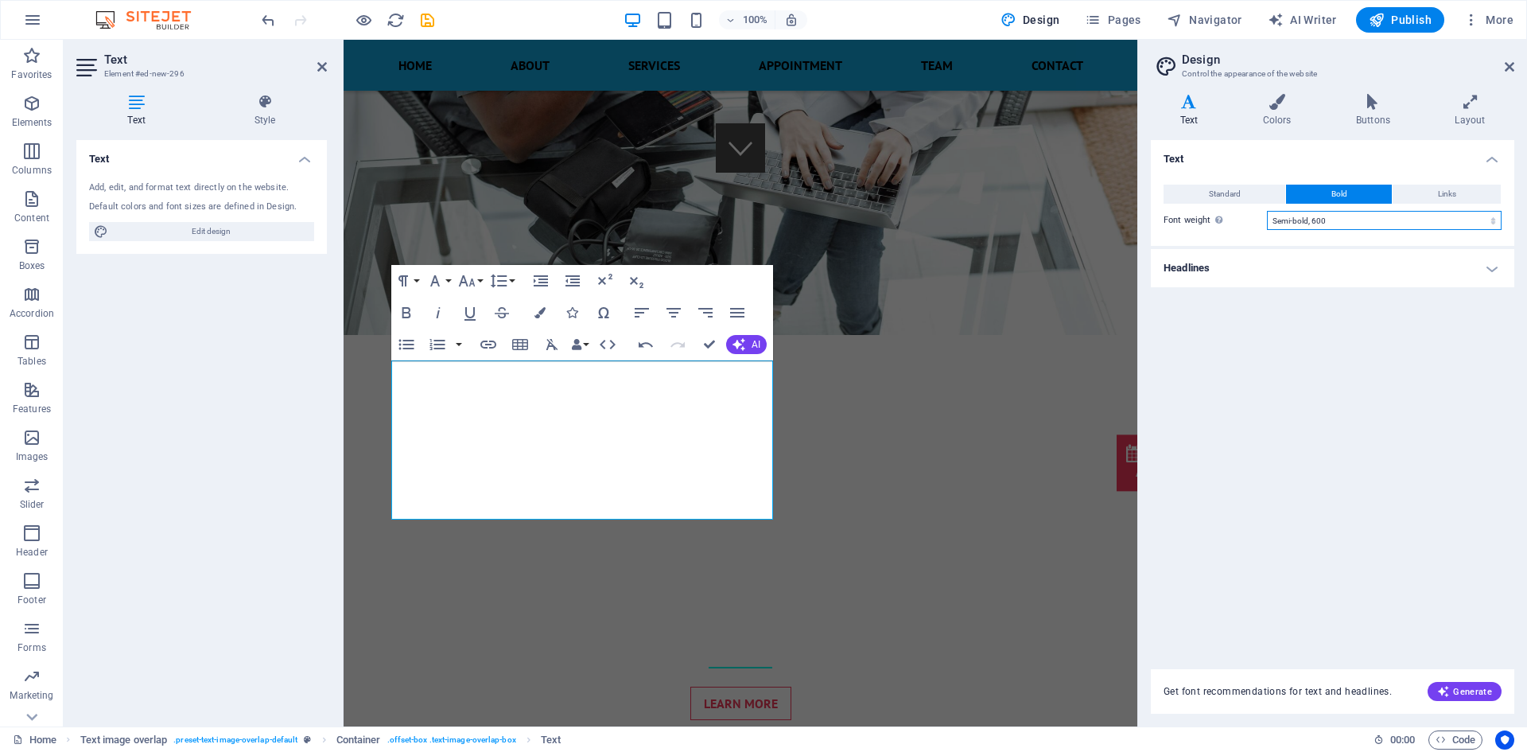
click at [1328, 223] on select "Thin, 100 Extra-light, 200 Light, 300 Regular, 400 Medium, 500 Semi-bold, 600 B…" at bounding box center [1384, 220] width 235 height 19
select select "300"
click at [1267, 211] on select "Thin, 100 Extra-light, 200 Light, 300 Regular, 400 Medium, 500 Semi-bold, 600 B…" at bounding box center [1384, 220] width 235 height 19
click at [1234, 197] on span "Standard" at bounding box center [1225, 194] width 32 height 19
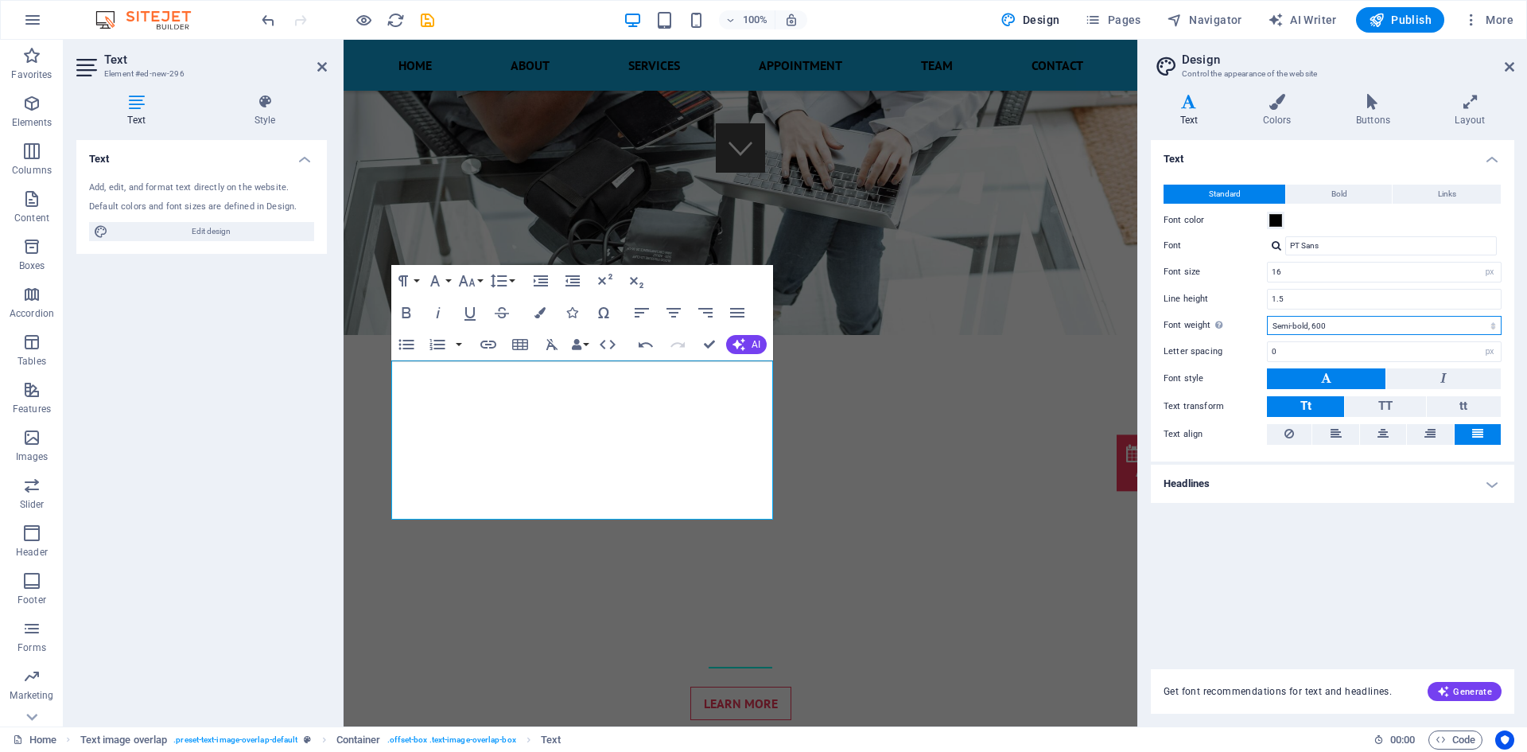
click at [1323, 322] on select "Thin, 100 Extra-light, 200 Light, 300 Regular, 400 Medium, 500 Semi-bold, 600 B…" at bounding box center [1384, 325] width 235 height 19
select select "300"
click at [1267, 316] on select "Thin, 100 Extra-light, 200 Light, 300 Regular, 400 Medium, 500 Semi-bold, 600 B…" at bounding box center [1384, 325] width 235 height 19
click at [1336, 518] on div "Text Standard Bold Links Font color Font PT Sans Font size 16 rem px Line heigh…" at bounding box center [1333, 395] width 364 height 510
click at [1503, 68] on header "Design Control the appearance of the website" at bounding box center [1334, 60] width 360 height 41
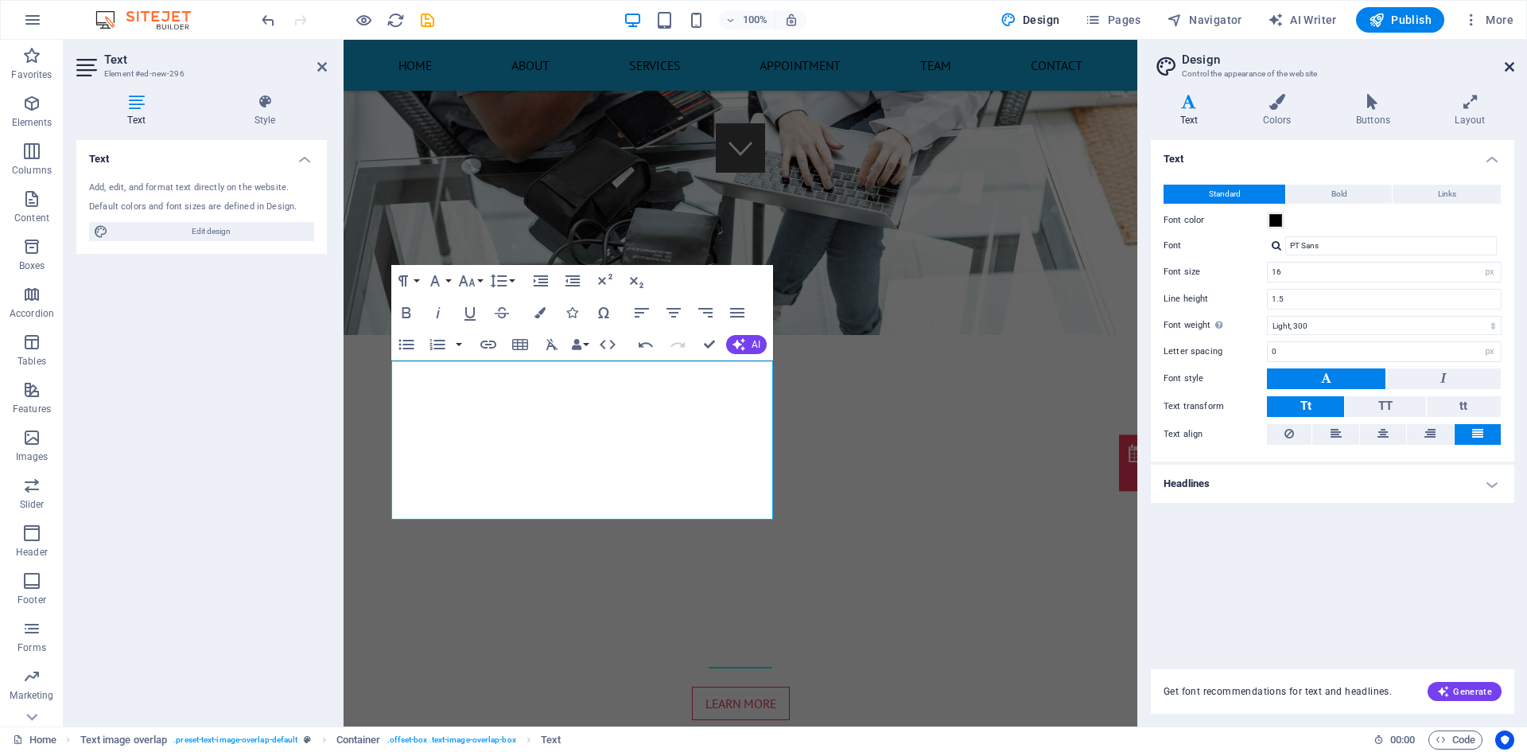
click at [1508, 65] on icon at bounding box center [1510, 66] width 10 height 13
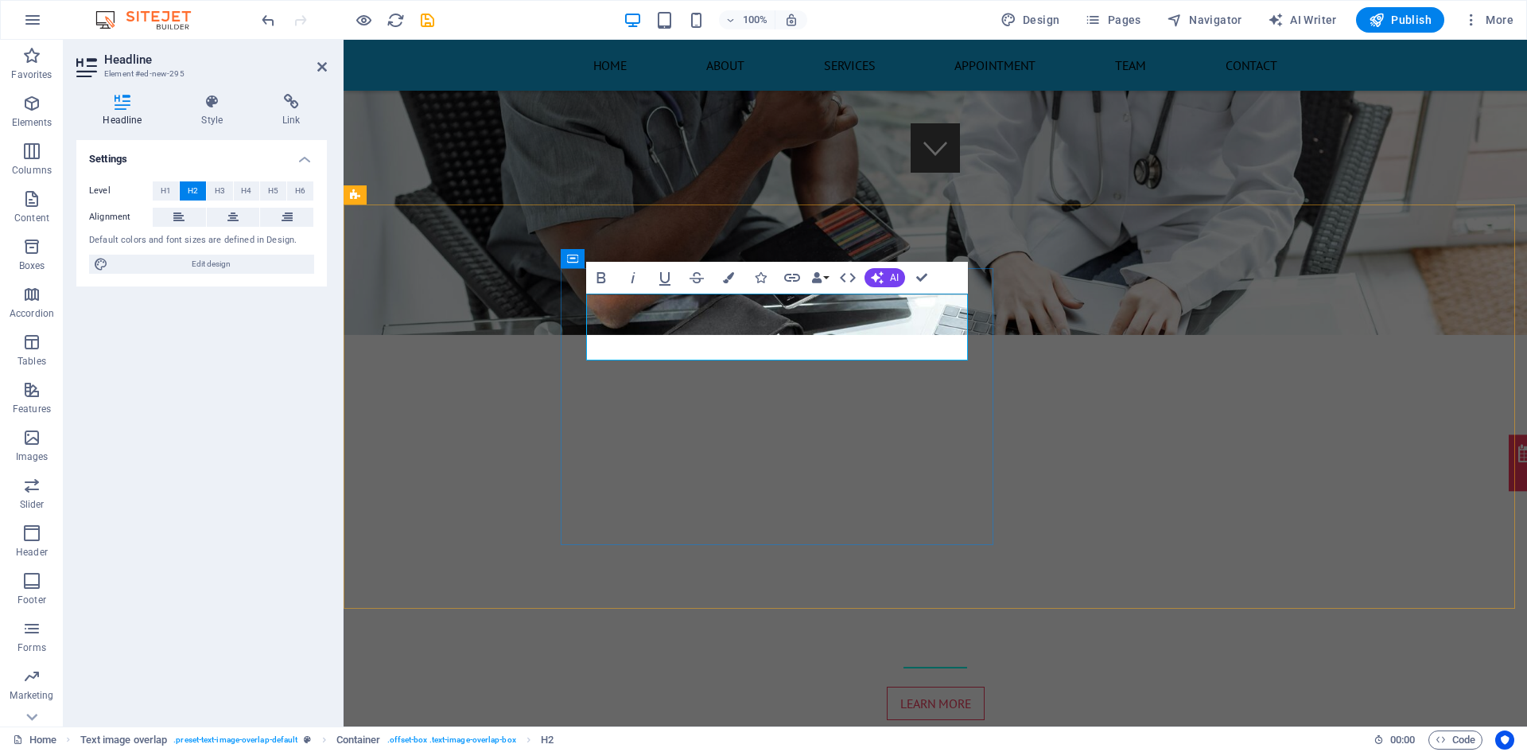
select select "%"
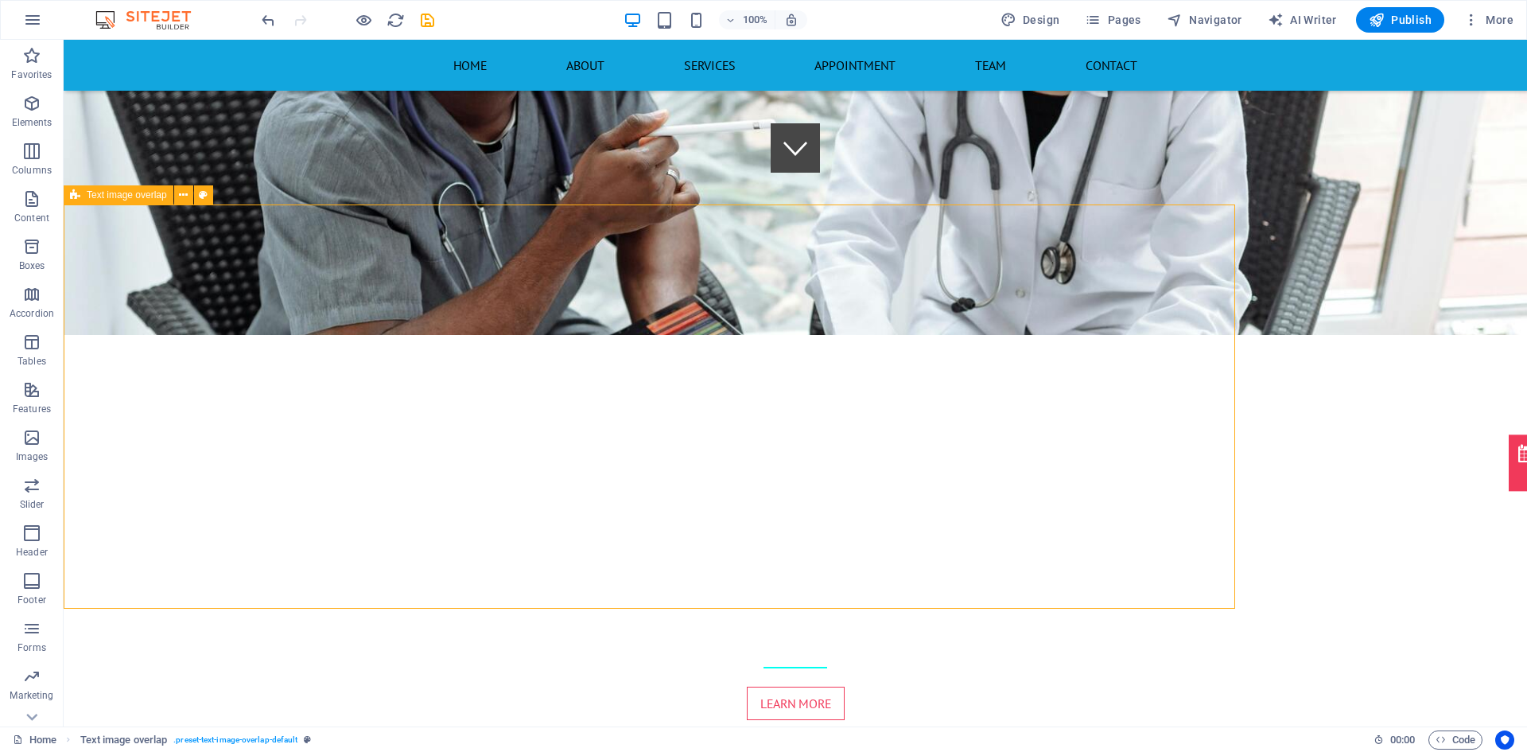
click at [143, 196] on span "Text image overlap" at bounding box center [127, 195] width 80 height 10
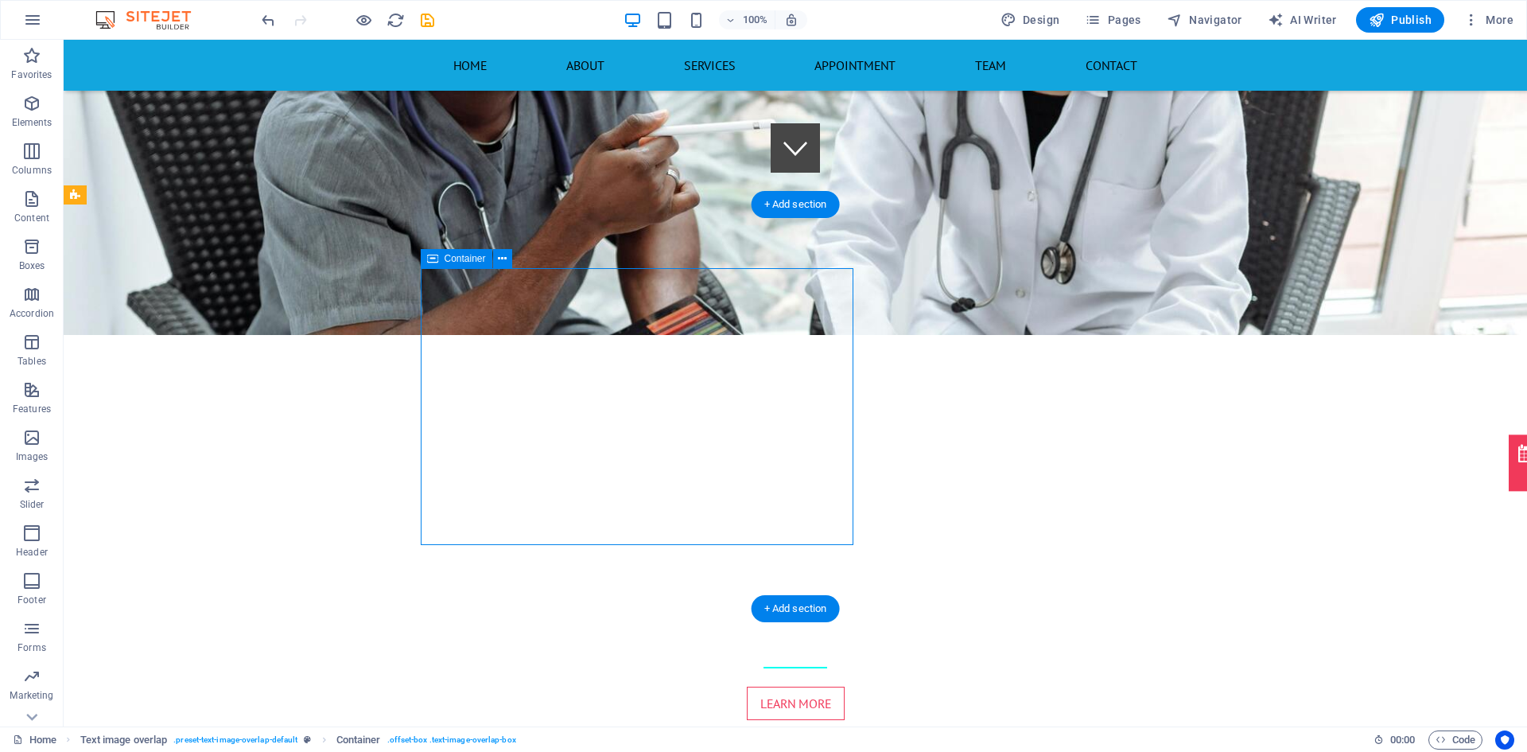
select select "px"
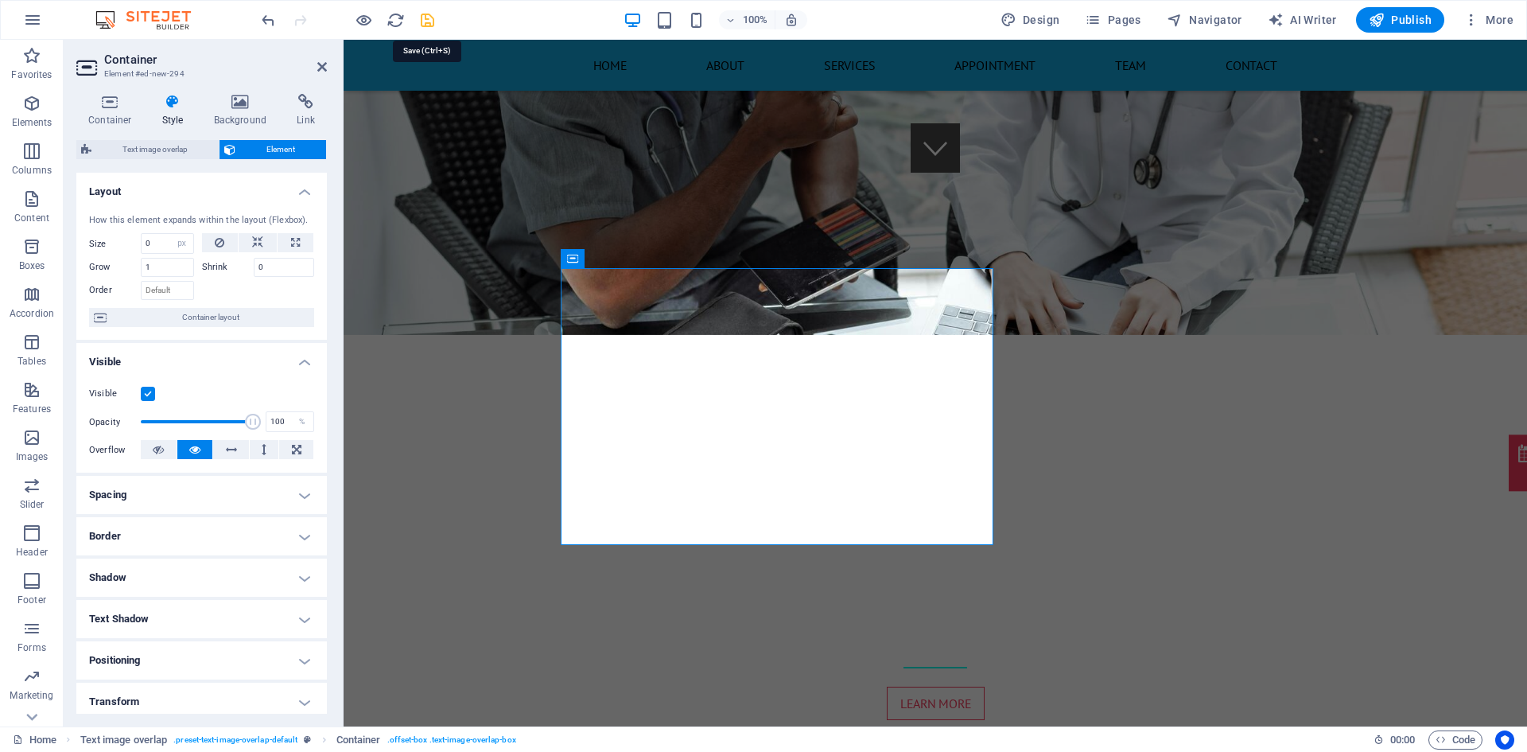
click at [418, 19] on icon "save" at bounding box center [427, 20] width 18 height 18
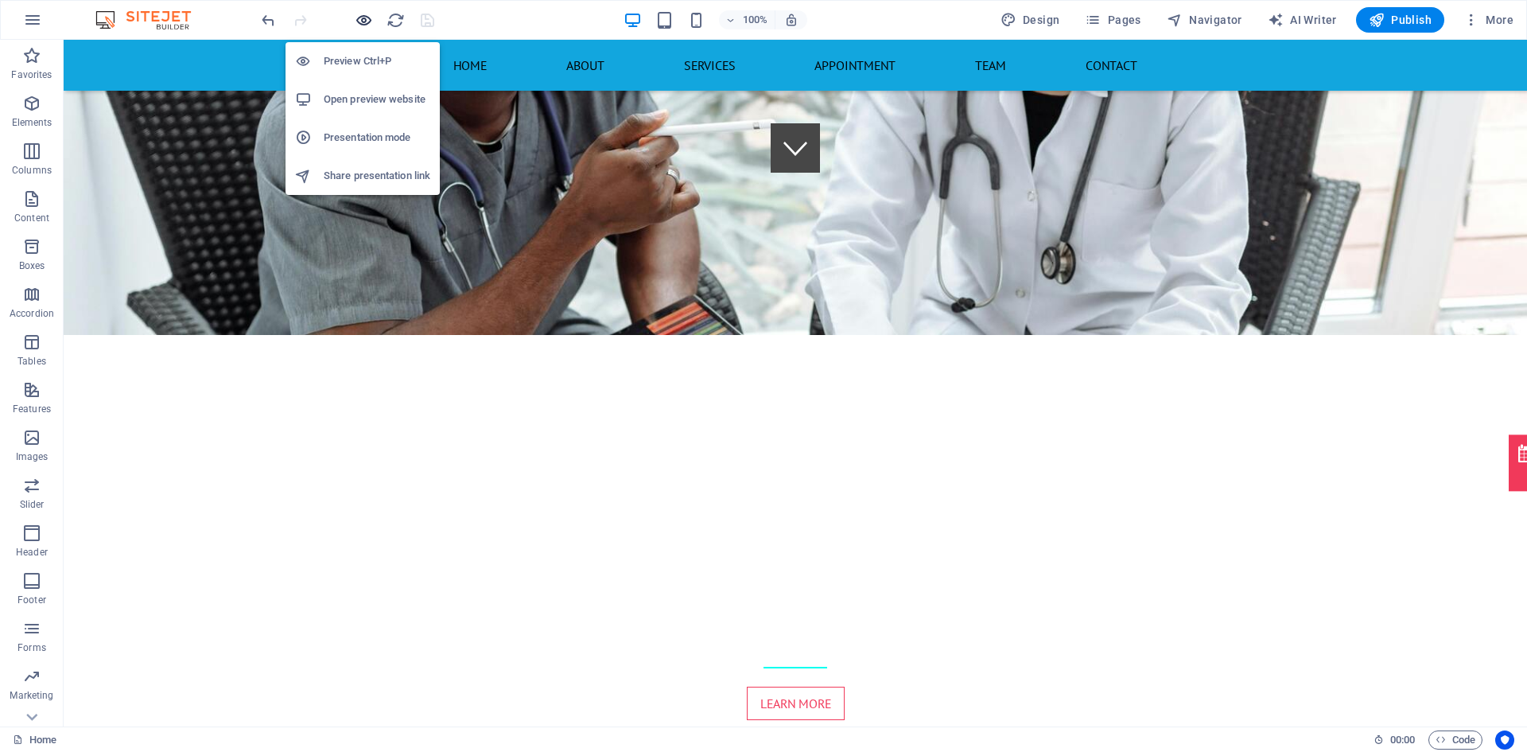
click at [363, 25] on icon "button" at bounding box center [364, 20] width 18 height 18
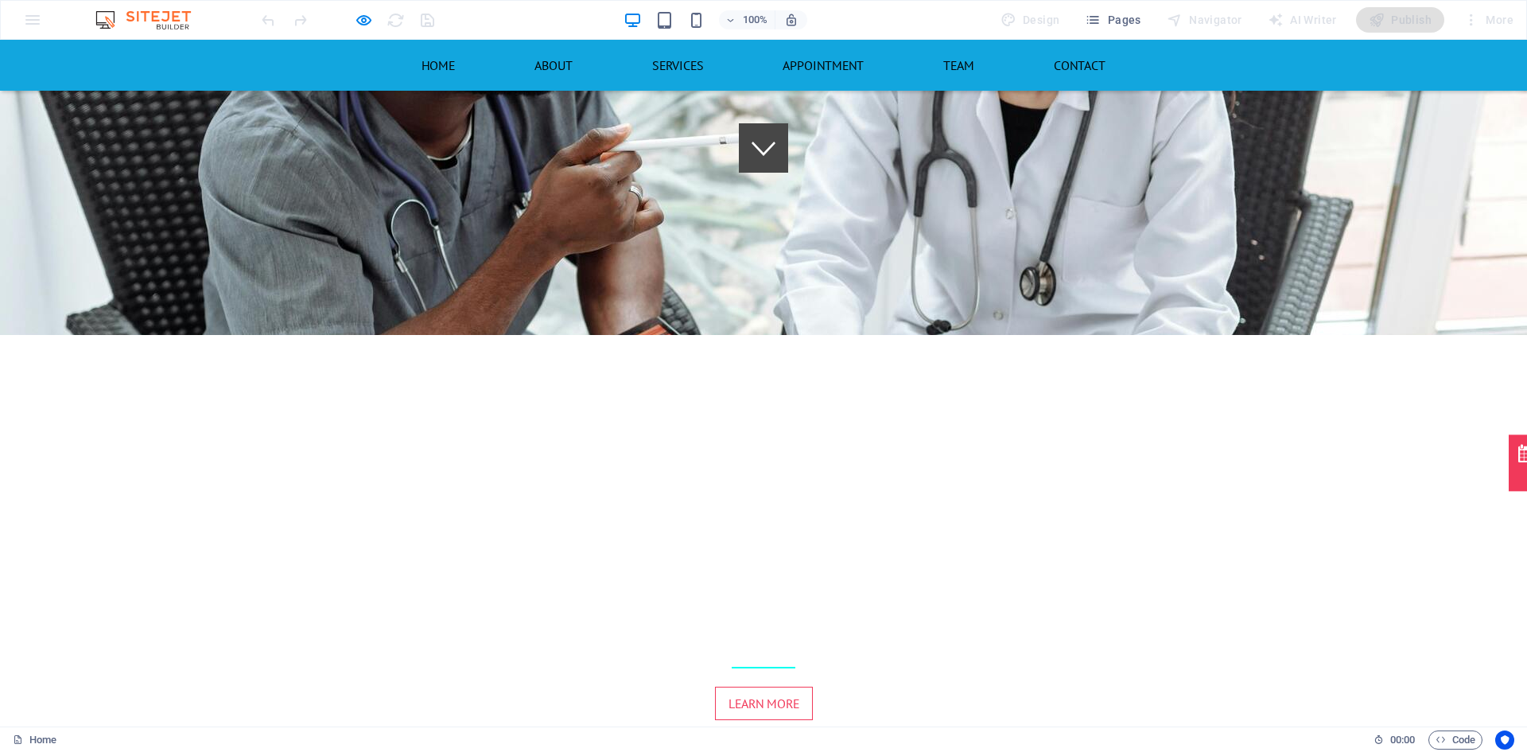
drag, startPoint x: 539, startPoint y: 345, endPoint x: 714, endPoint y: 340, distance: 175.1
copy h2 "Da Vinci Xi System"
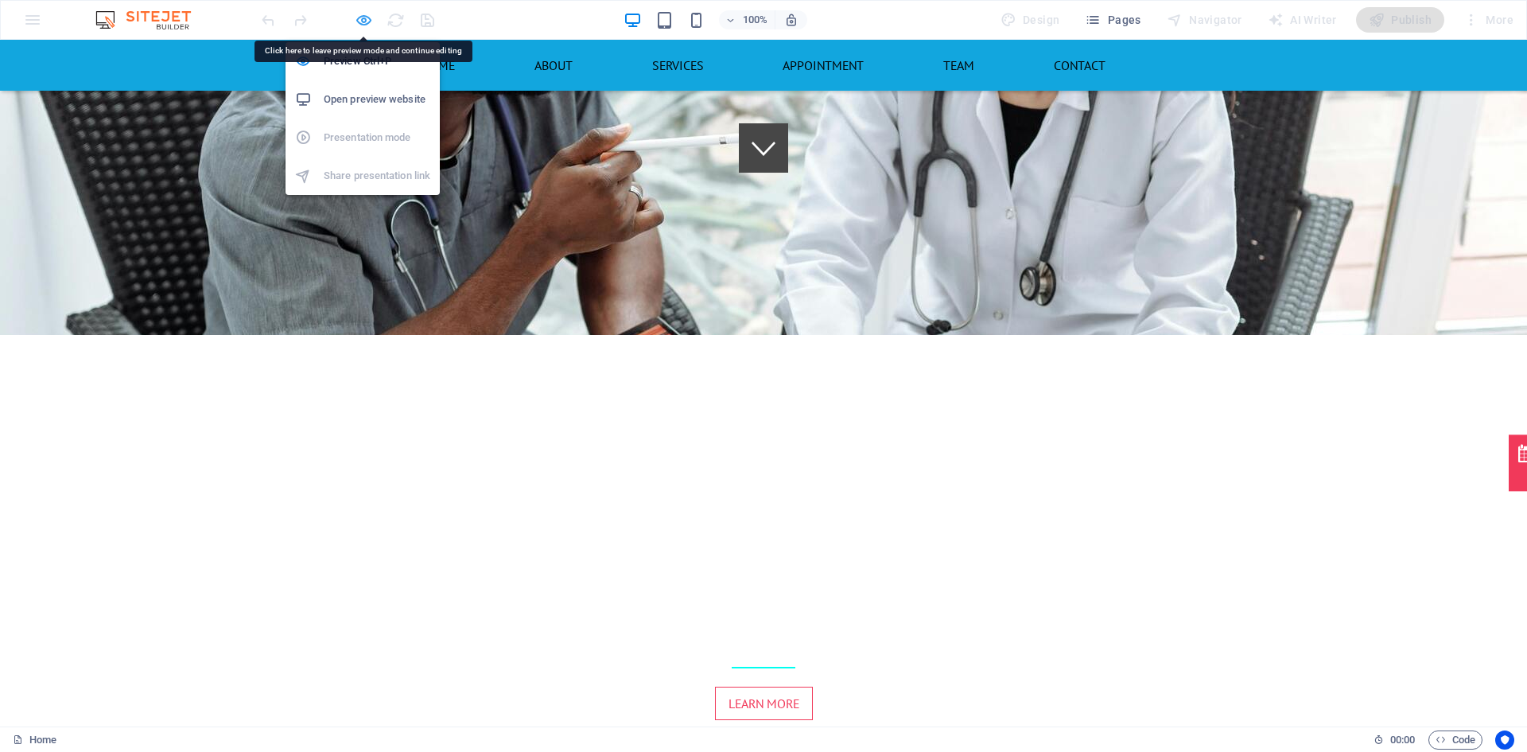
click at [360, 15] on icon "button" at bounding box center [364, 20] width 18 height 18
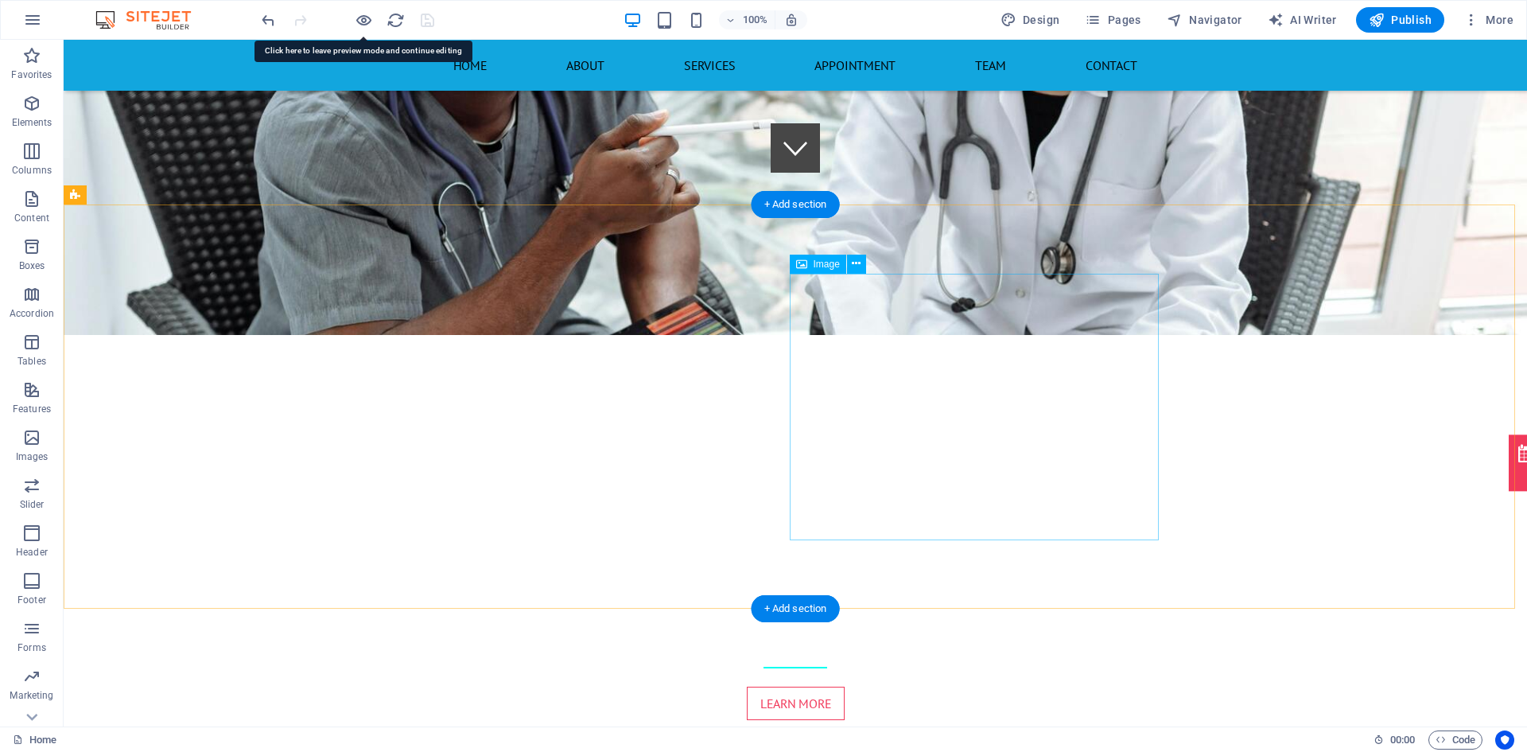
select select "%"
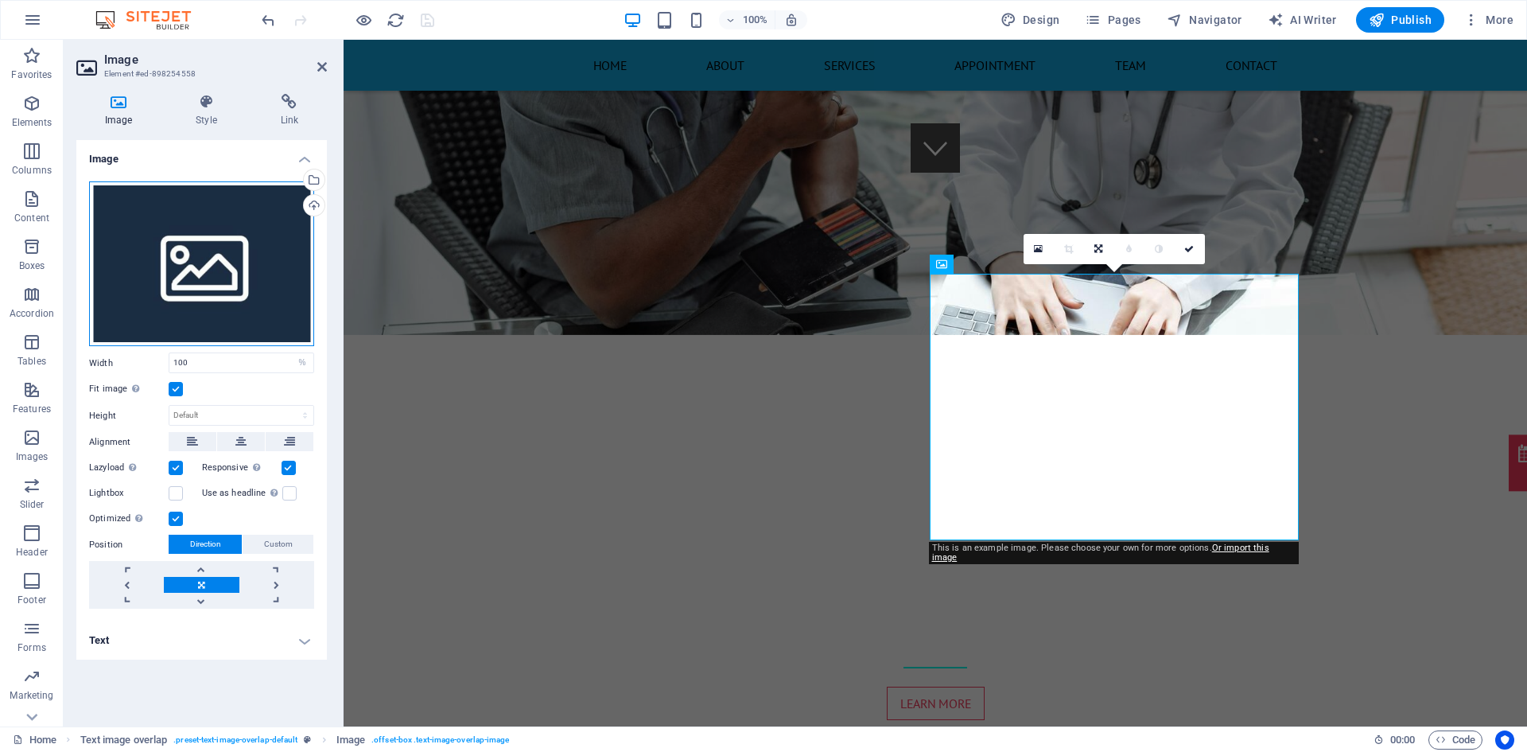
click at [204, 300] on div "Drag files here, click to choose files or select files from Files or our free s…" at bounding box center [201, 263] width 225 height 165
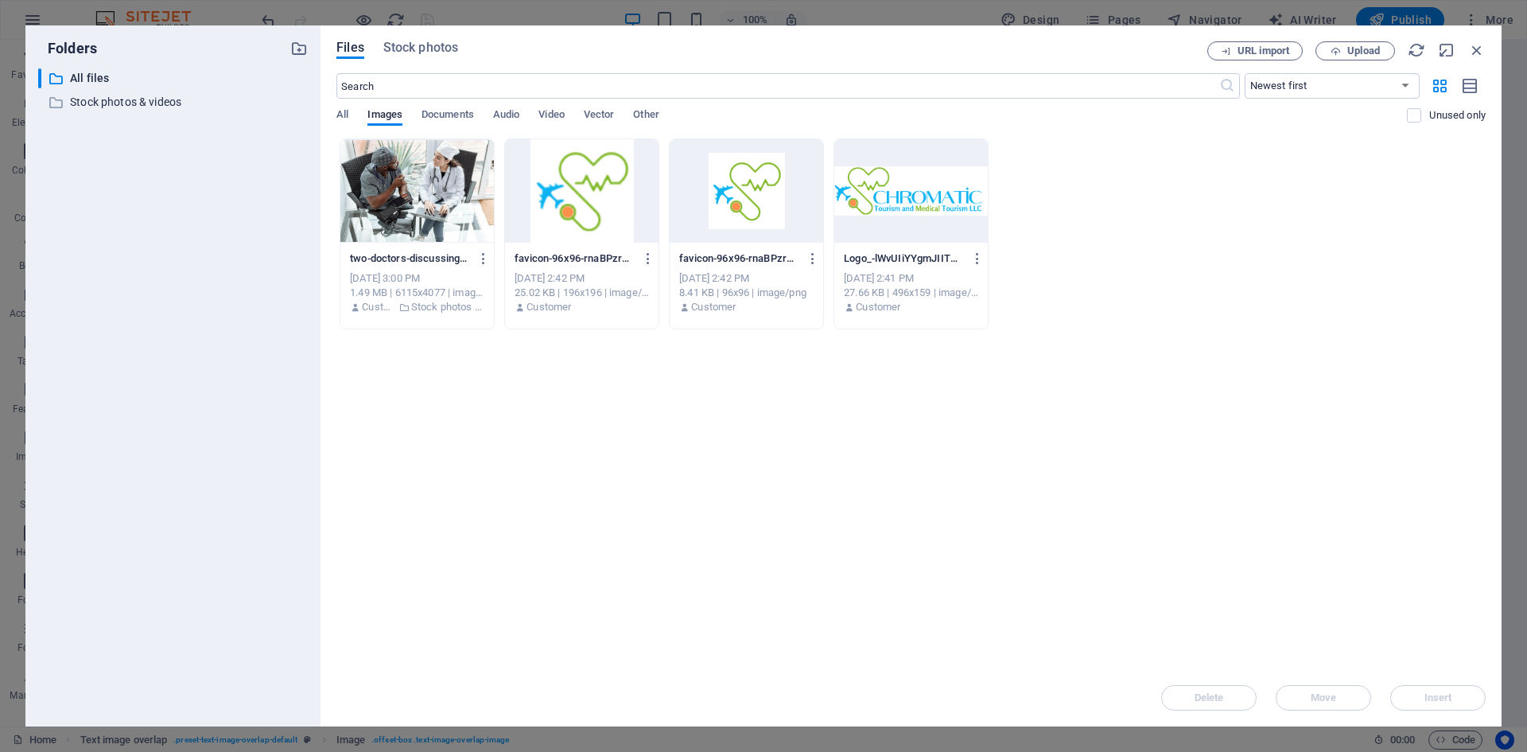
click at [448, 107] on div "​ Newest first Oldest first Name (A-Z) Name (Z-A) Size (0-9) Size (9-0) Resolut…" at bounding box center [910, 105] width 1149 height 65
click at [449, 115] on span "Documents" at bounding box center [448, 116] width 52 height 22
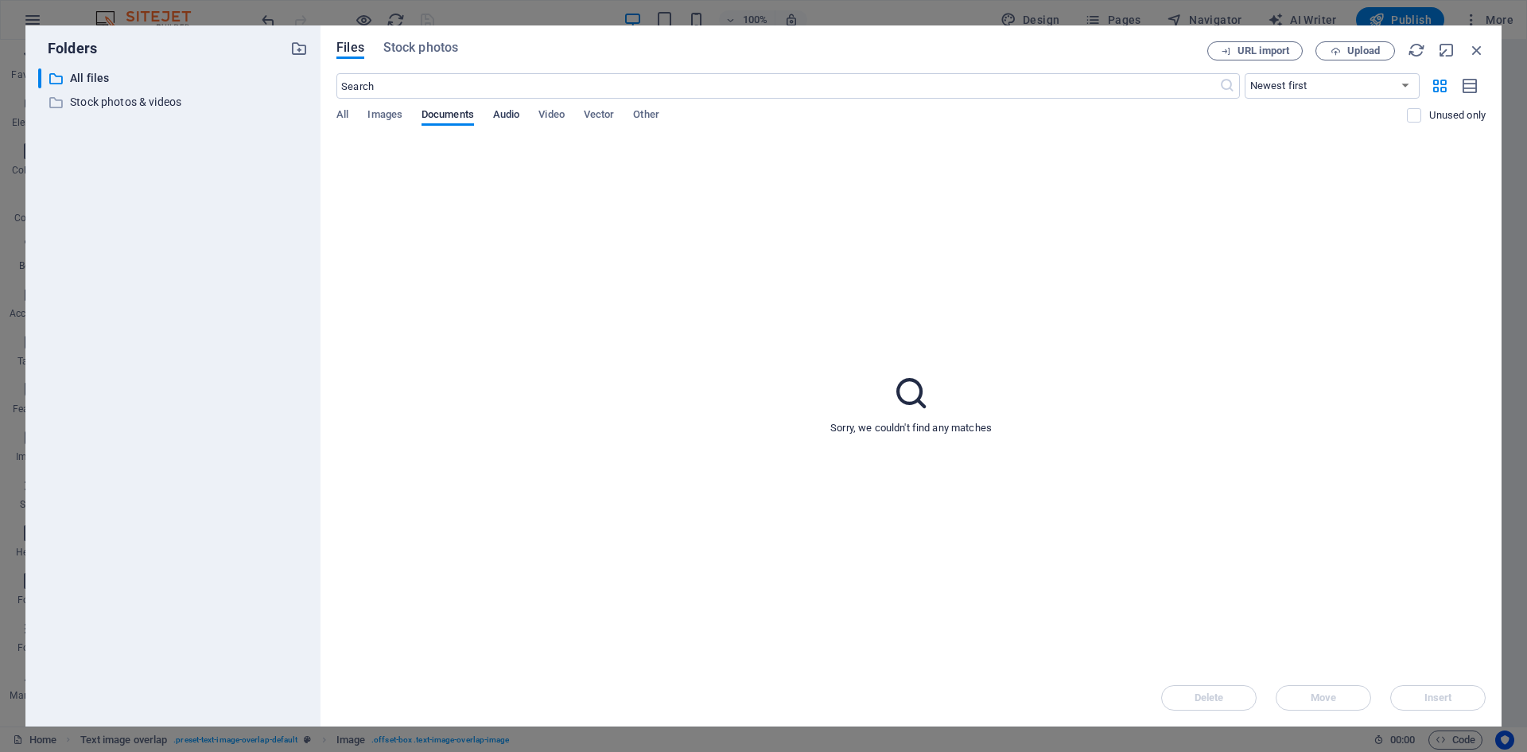
click at [519, 113] on span "Audio" at bounding box center [506, 116] width 26 height 22
click at [552, 113] on span "Video" at bounding box center [551, 116] width 25 height 22
click at [610, 117] on span "Vector" at bounding box center [599, 116] width 31 height 22
click at [659, 117] on span "Other" at bounding box center [645, 116] width 25 height 22
click at [338, 114] on span "All" at bounding box center [342, 116] width 12 height 22
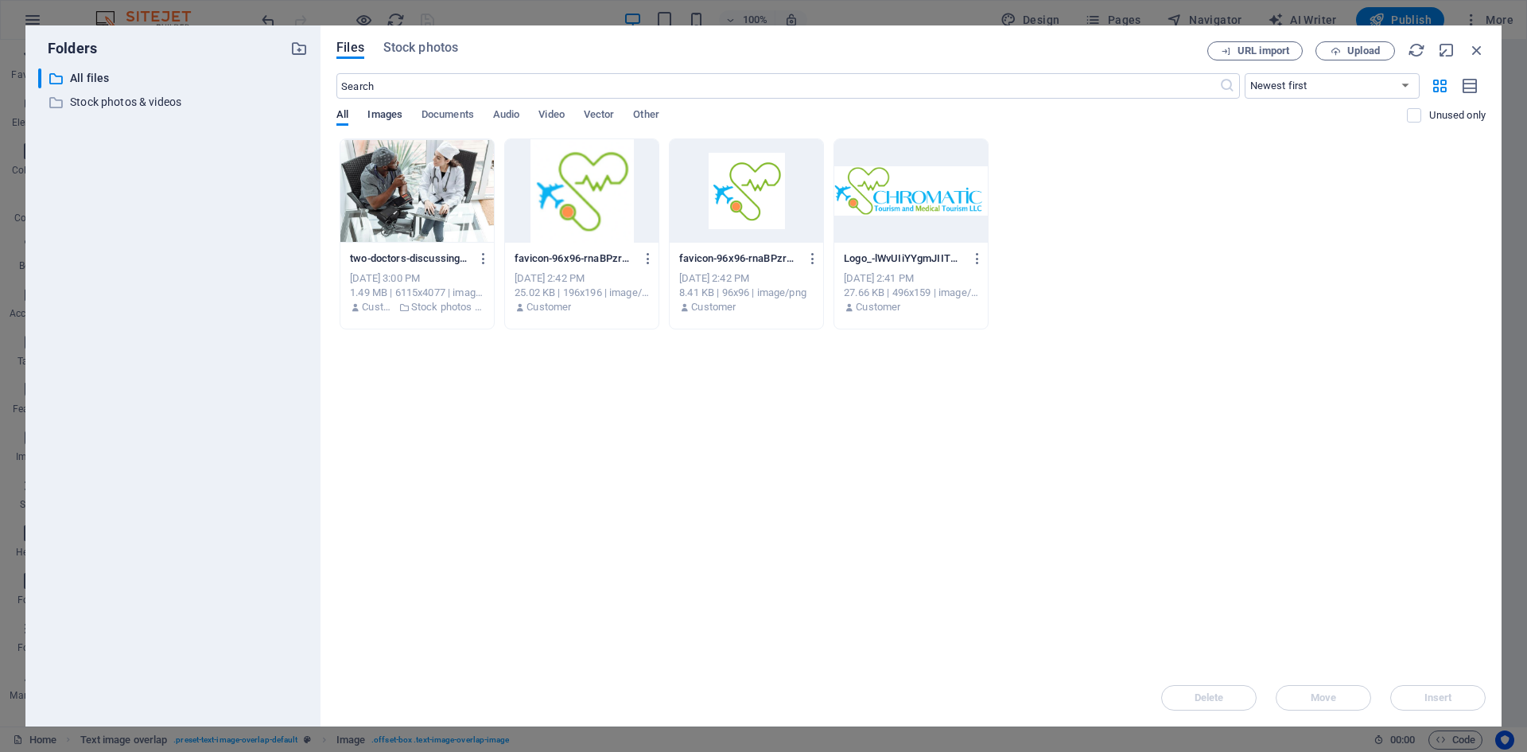
click at [387, 118] on span "Images" at bounding box center [384, 116] width 35 height 22
click at [830, 395] on div "Drop files here to upload them instantly two-doctors-discussing-patient-care-us…" at bounding box center [910, 403] width 1149 height 531
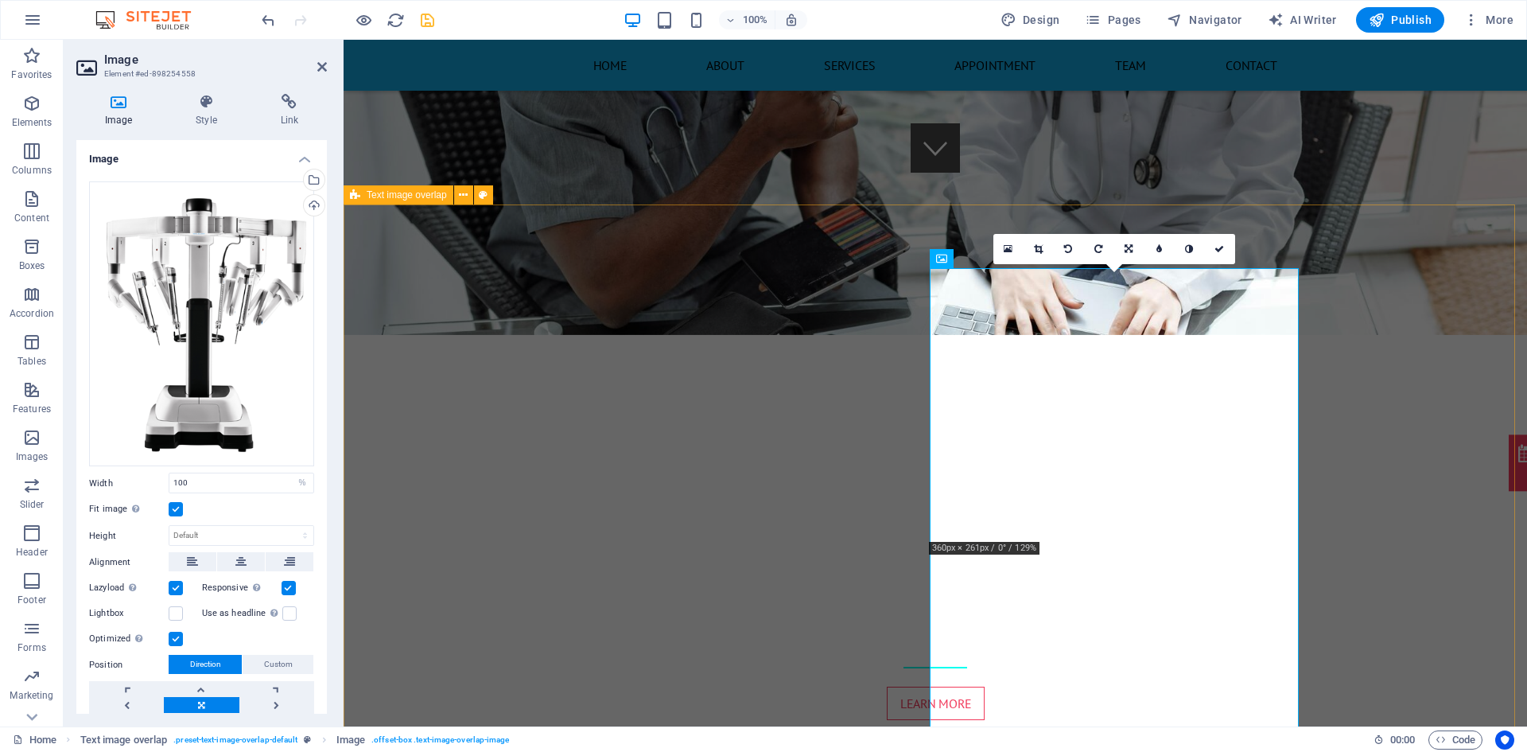
select select "rem"
select select "px"
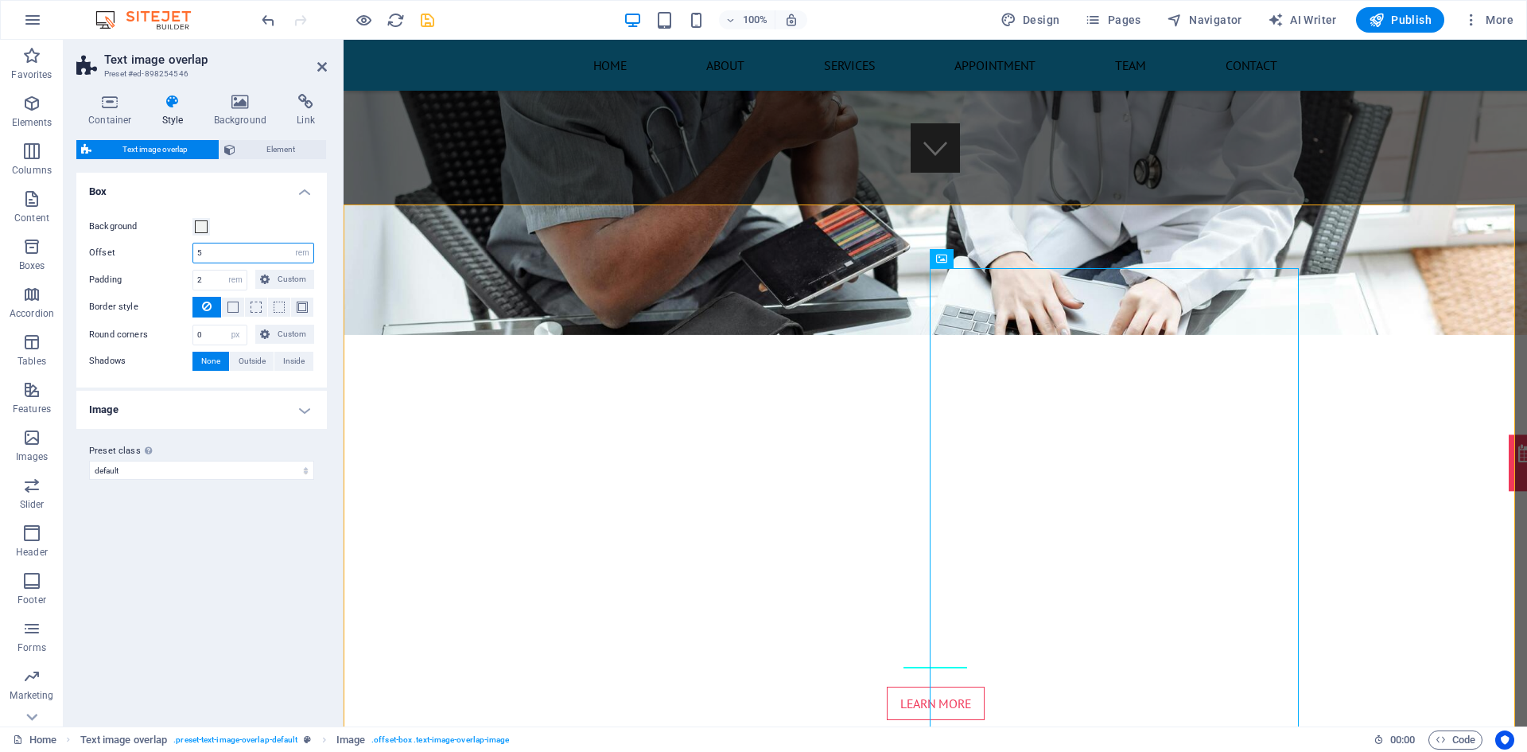
click at [204, 246] on input "5" at bounding box center [253, 252] width 120 height 19
click at [207, 246] on input "5" at bounding box center [253, 252] width 120 height 19
click at [200, 276] on input "2" at bounding box center [219, 279] width 53 height 19
click at [216, 248] on input "5" at bounding box center [253, 252] width 120 height 19
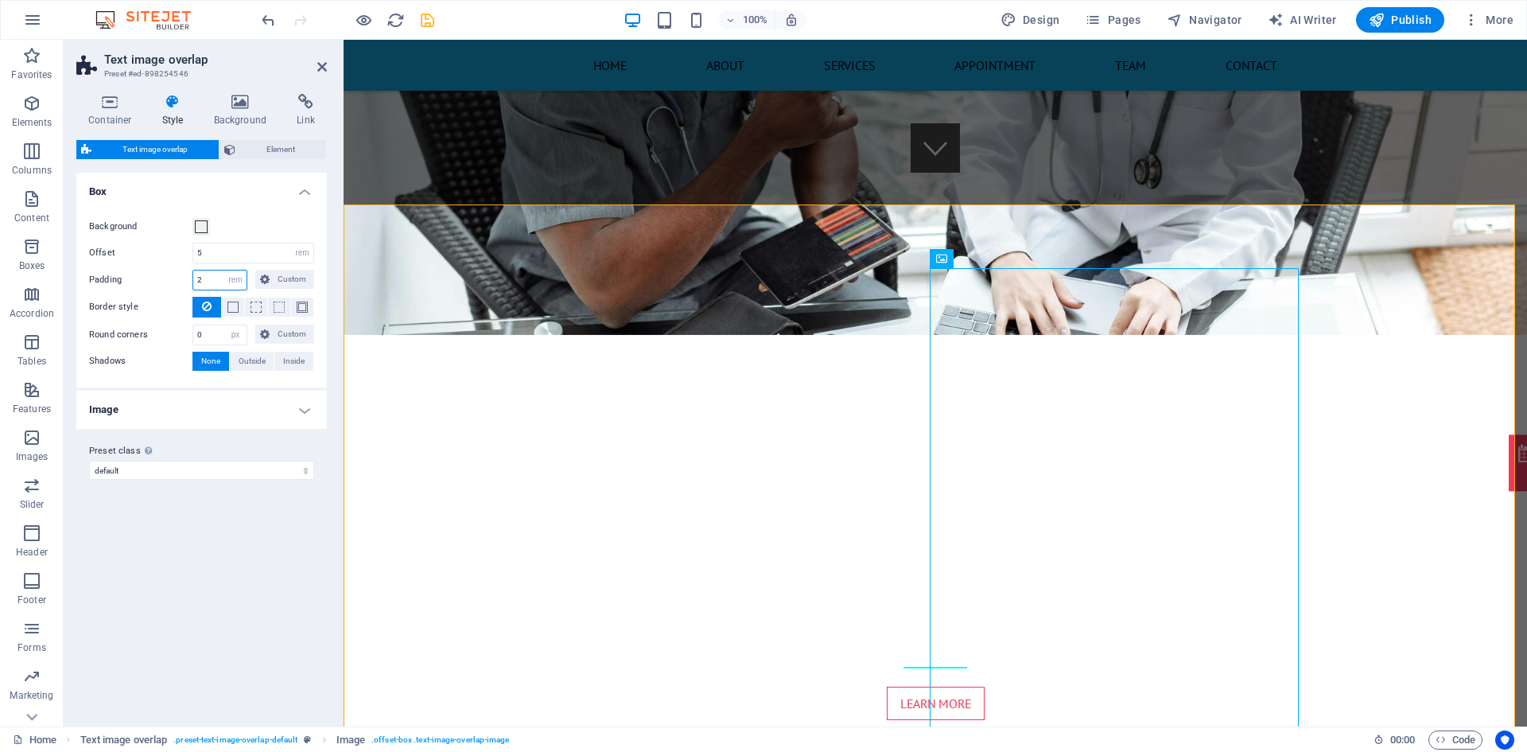
click at [204, 280] on input "2" at bounding box center [219, 279] width 53 height 19
click at [214, 255] on input "5" at bounding box center [253, 252] width 120 height 19
click at [205, 281] on input "2" at bounding box center [219, 279] width 53 height 19
click at [210, 253] on input "6" at bounding box center [253, 252] width 120 height 19
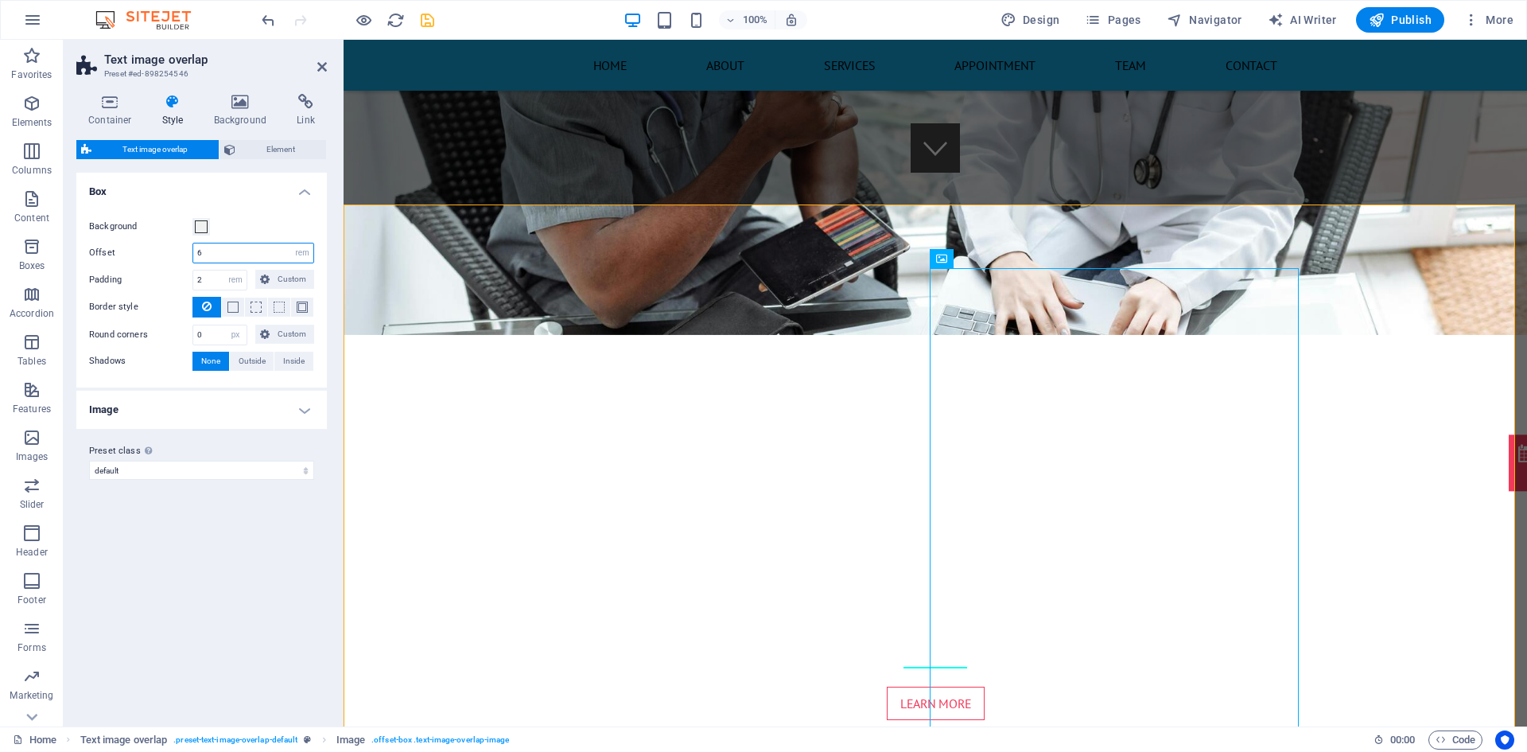
click at [210, 253] on input "6" at bounding box center [253, 252] width 120 height 19
type input "5"
click at [216, 283] on input "2" at bounding box center [219, 279] width 53 height 19
click at [216, 283] on input "5" at bounding box center [219, 279] width 53 height 19
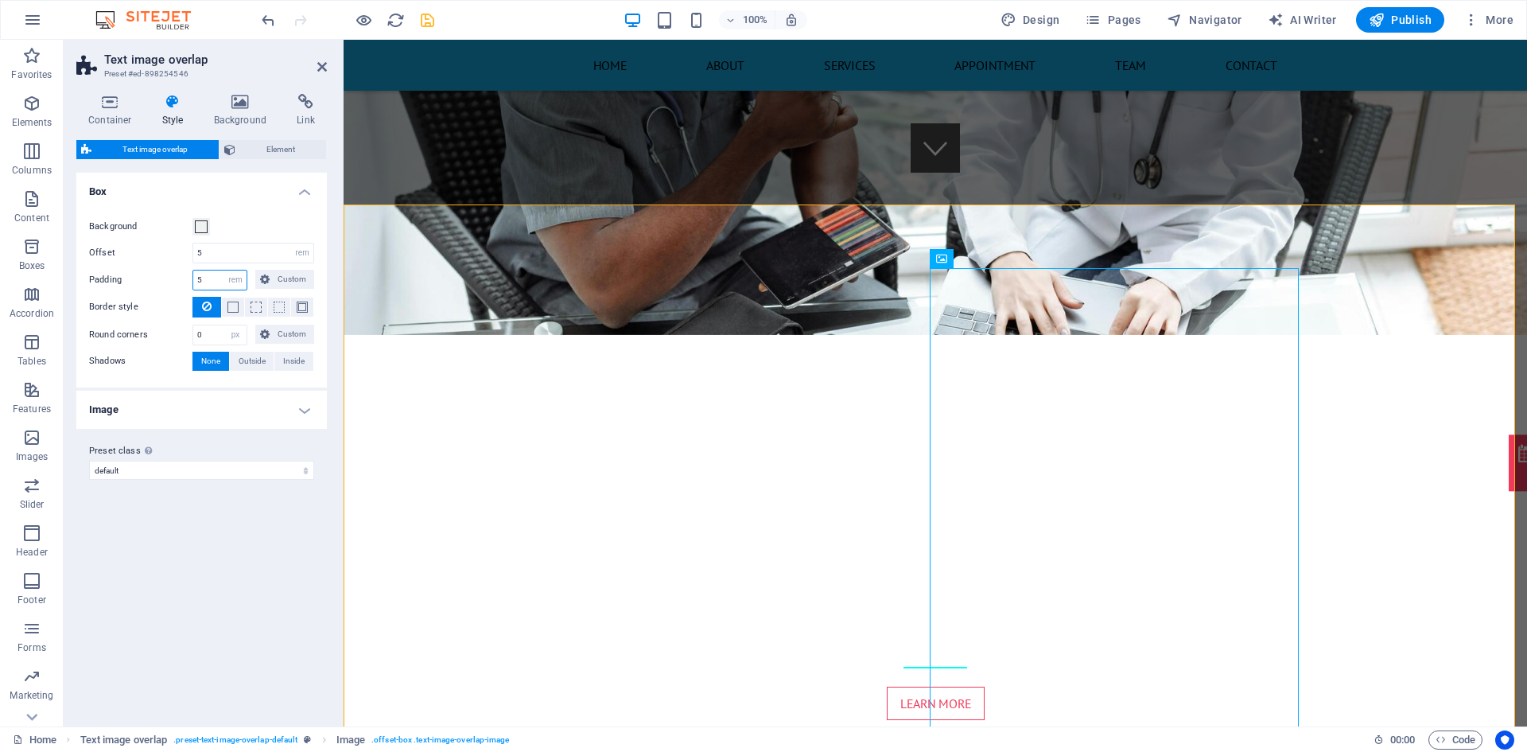
click at [216, 283] on input "5" at bounding box center [219, 279] width 53 height 19
type input "2"
click at [269, 150] on span "Element" at bounding box center [280, 149] width 81 height 19
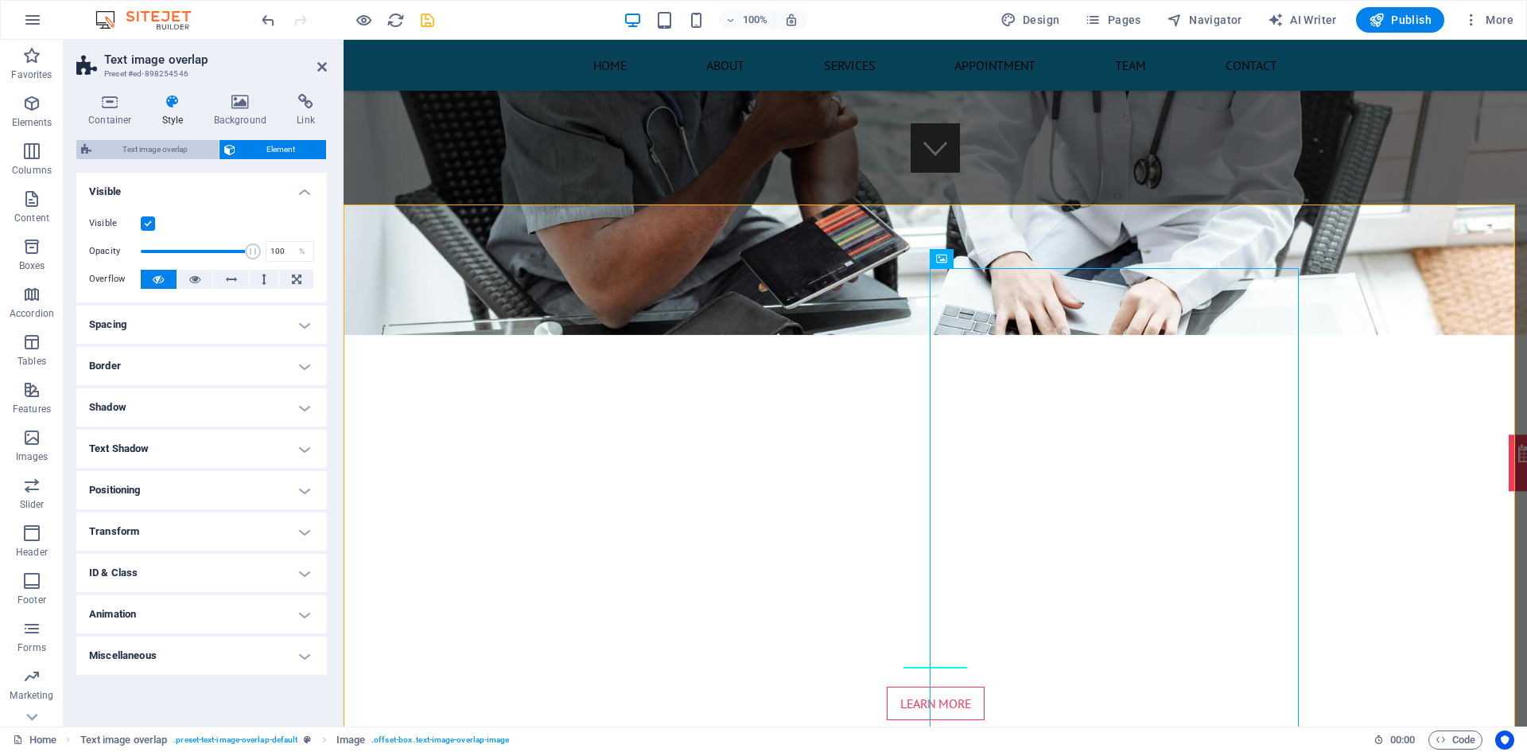
click at [162, 150] on span "Text image overlap" at bounding box center [155, 149] width 118 height 19
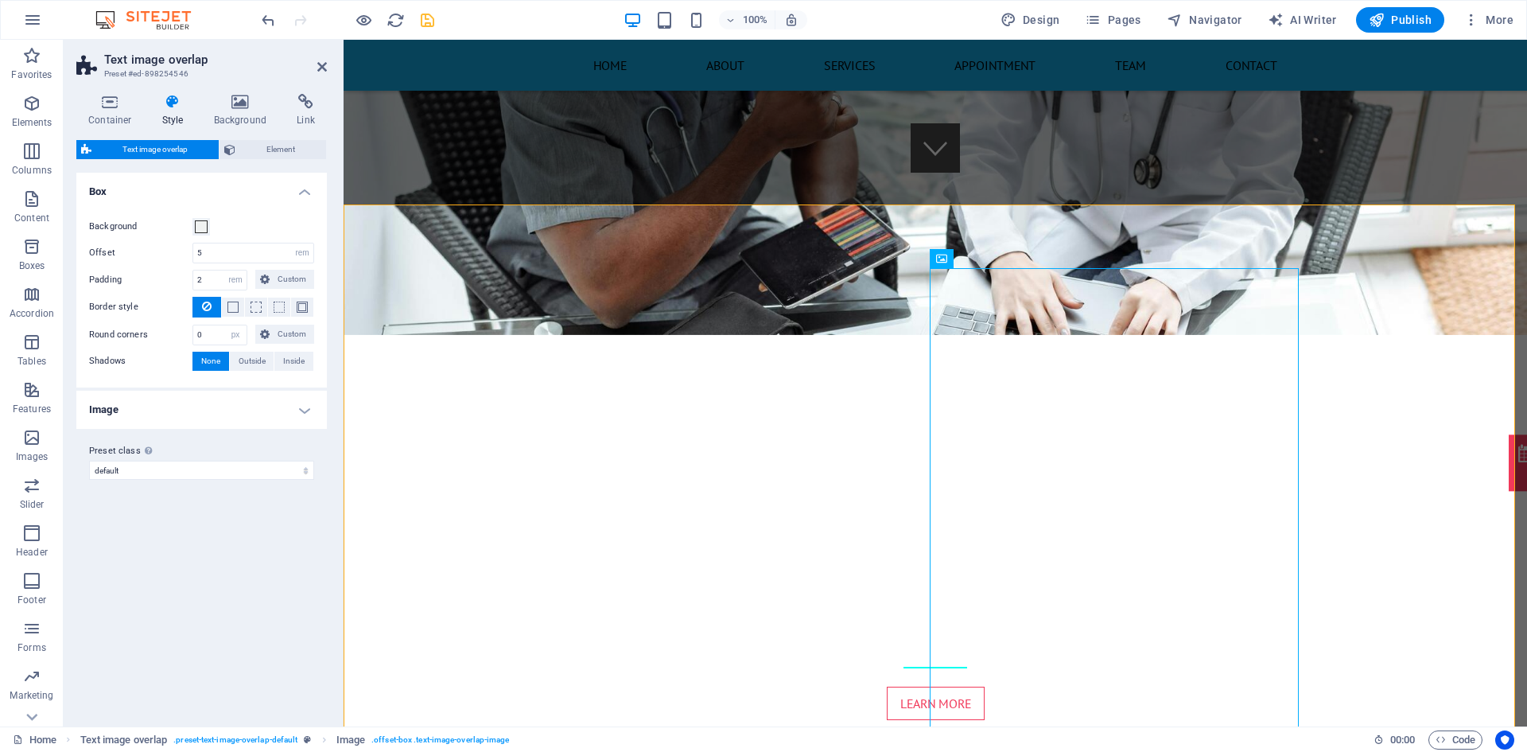
click at [299, 409] on h4 "Image" at bounding box center [201, 410] width 251 height 38
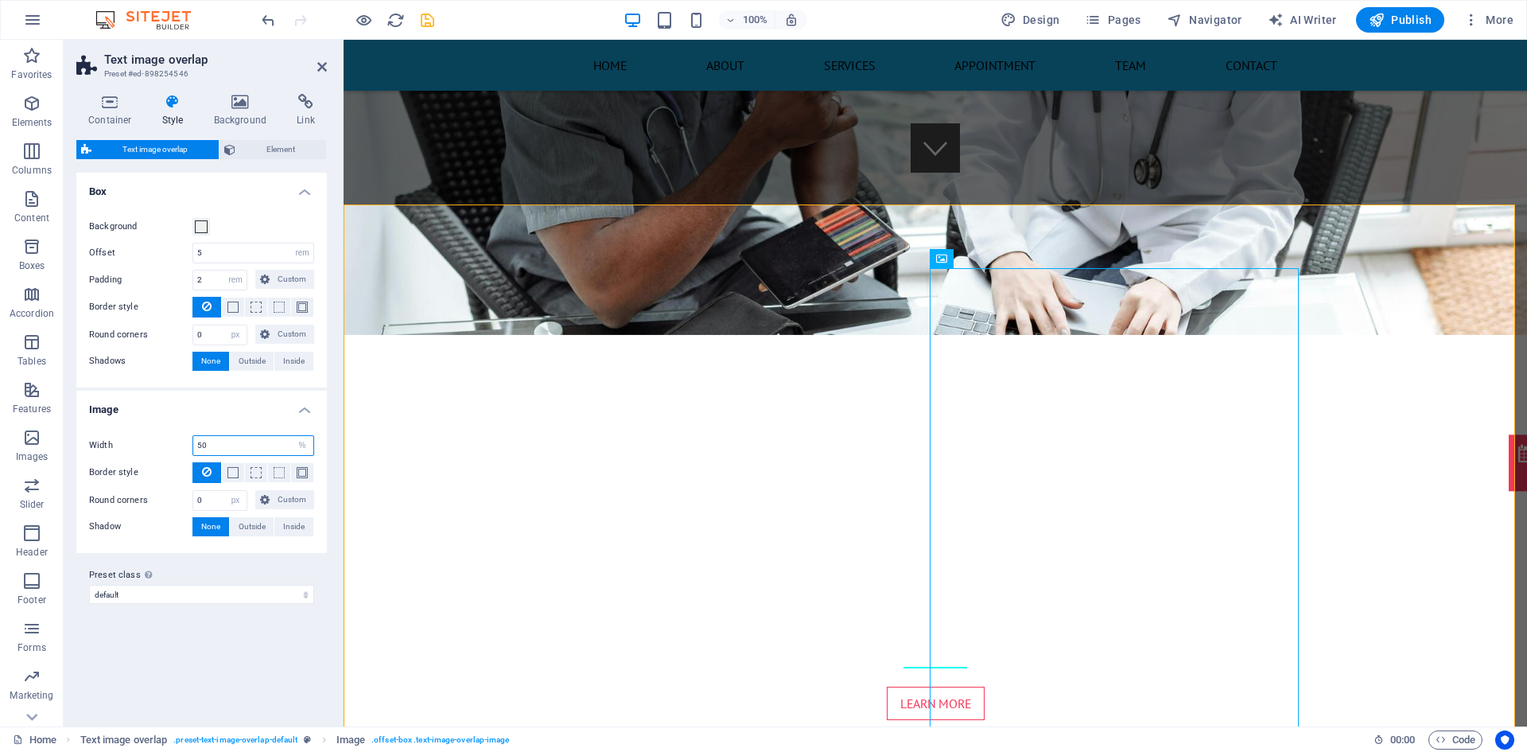
click at [238, 450] on input "50" at bounding box center [253, 445] width 120 height 19
click at [259, 531] on span "Outside" at bounding box center [252, 526] width 27 height 19
type input "2"
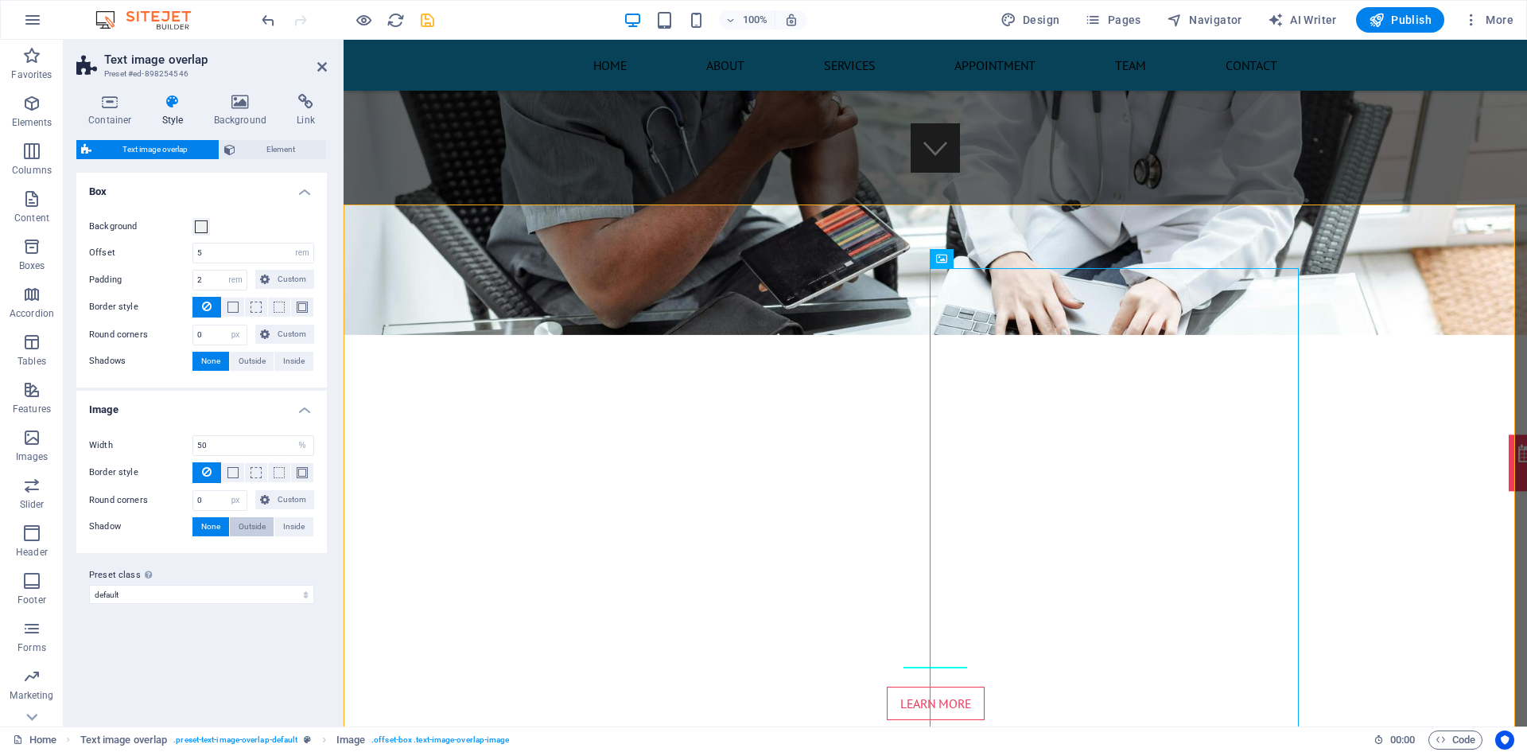
type input "4"
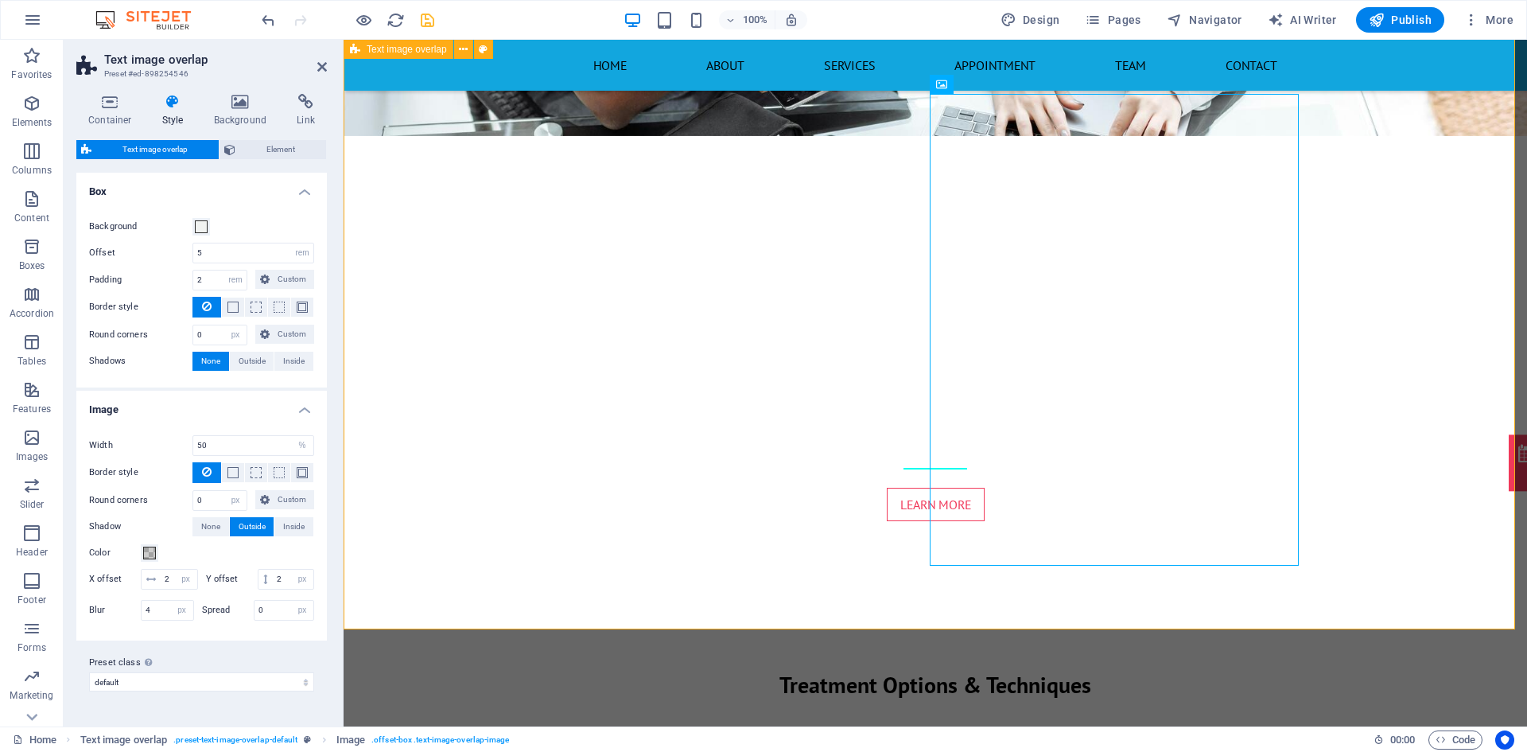
scroll to position [757, 0]
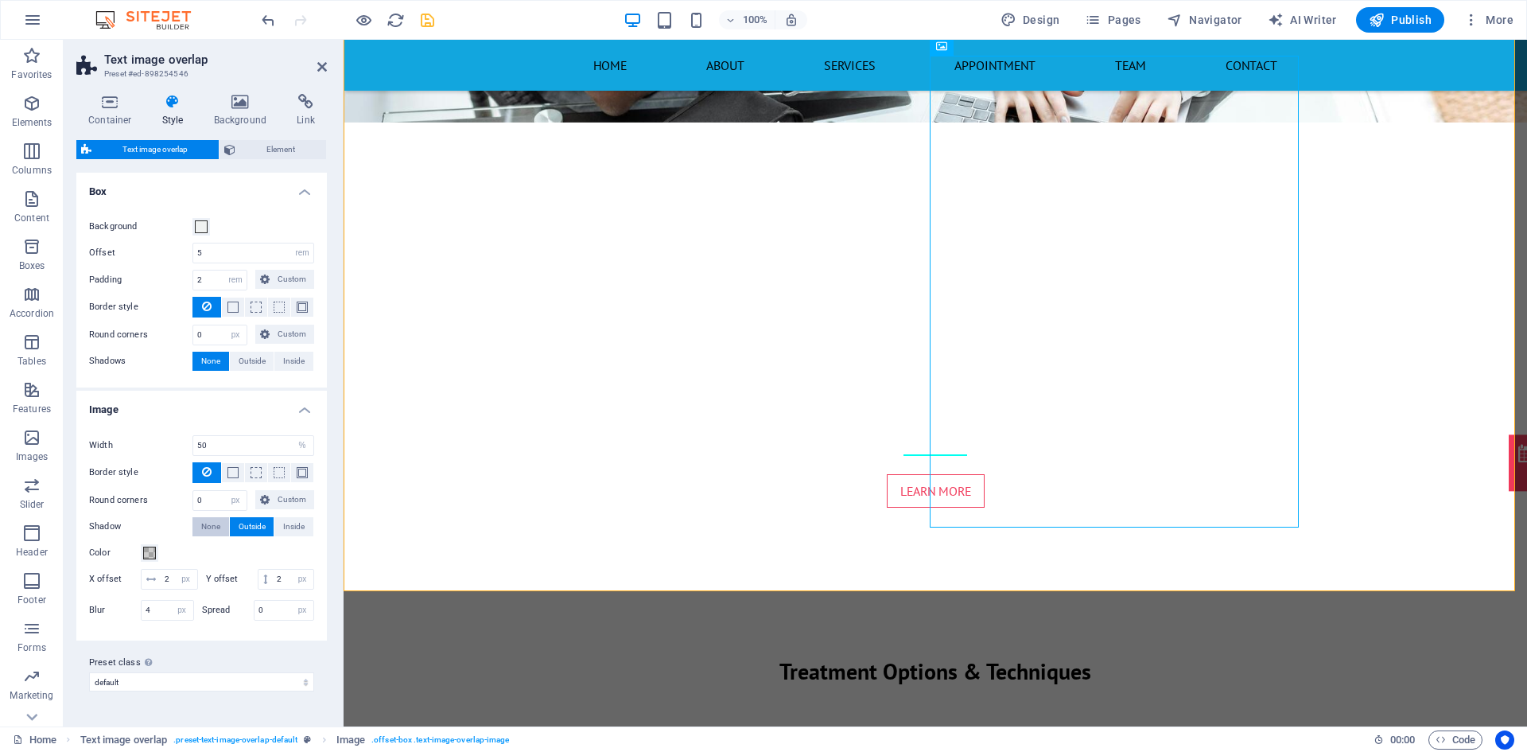
click at [215, 532] on span "None" at bounding box center [210, 526] width 19 height 19
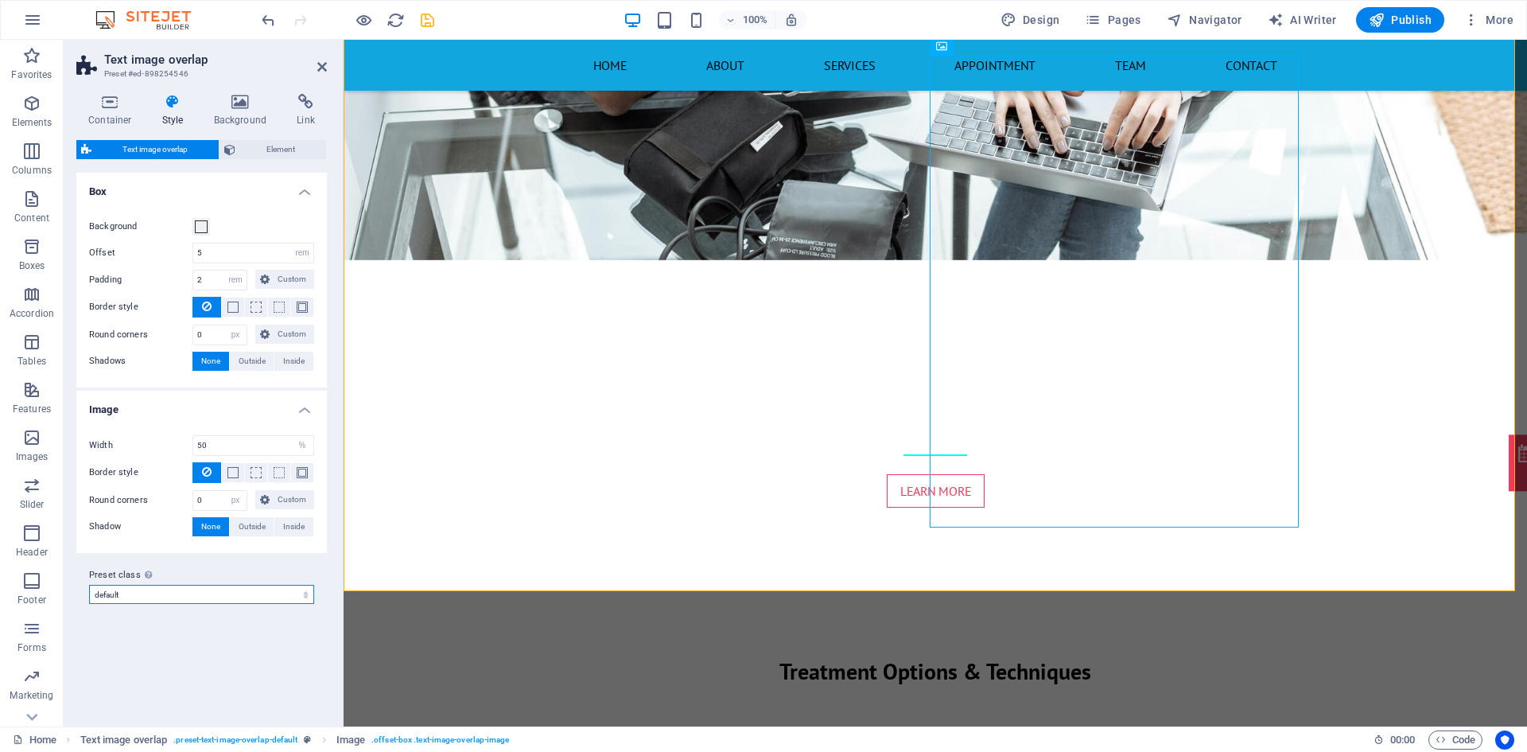
click at [200, 589] on select "default Add preset class" at bounding box center [201, 594] width 225 height 19
click at [252, 146] on span "Element" at bounding box center [280, 149] width 81 height 19
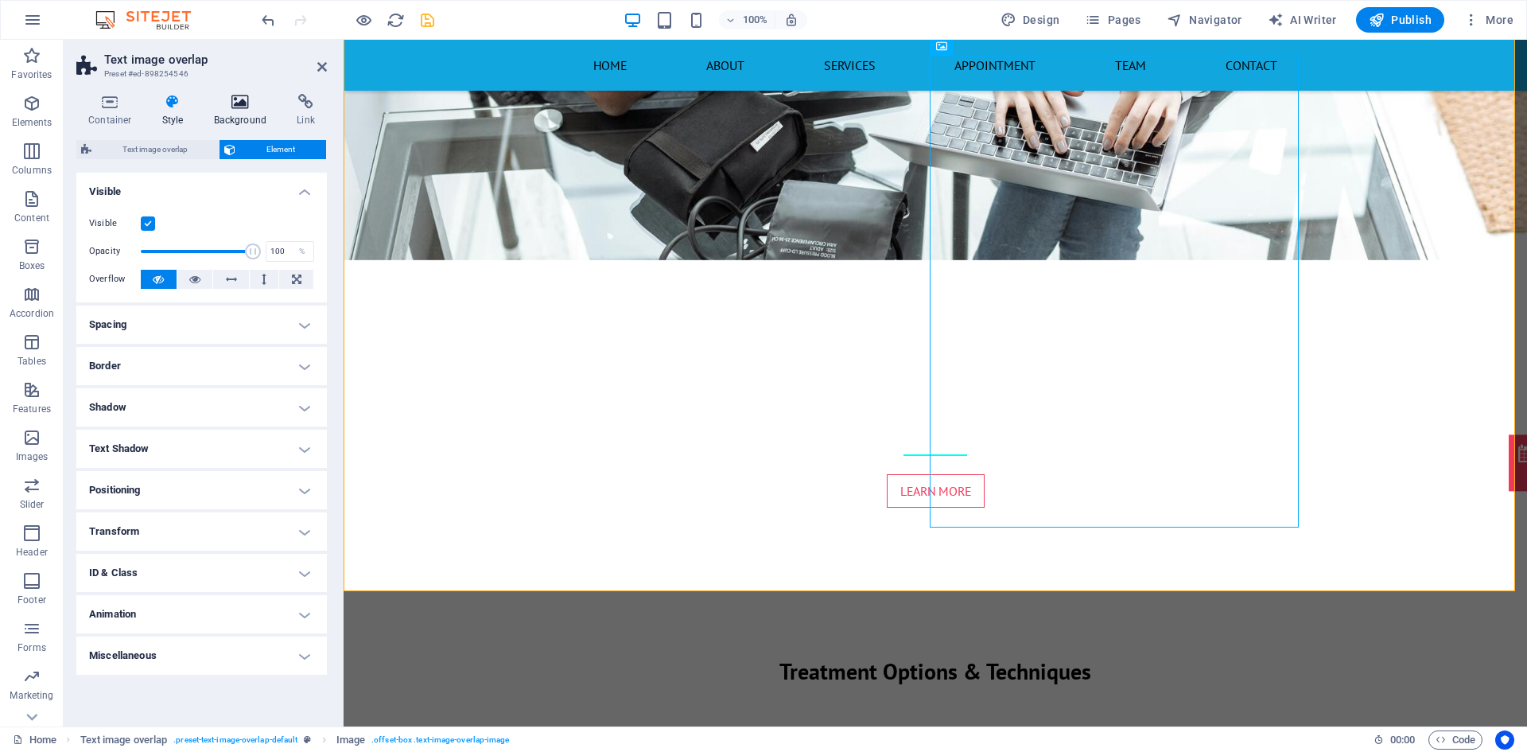
click at [240, 123] on h4 "Background" at bounding box center [244, 110] width 84 height 33
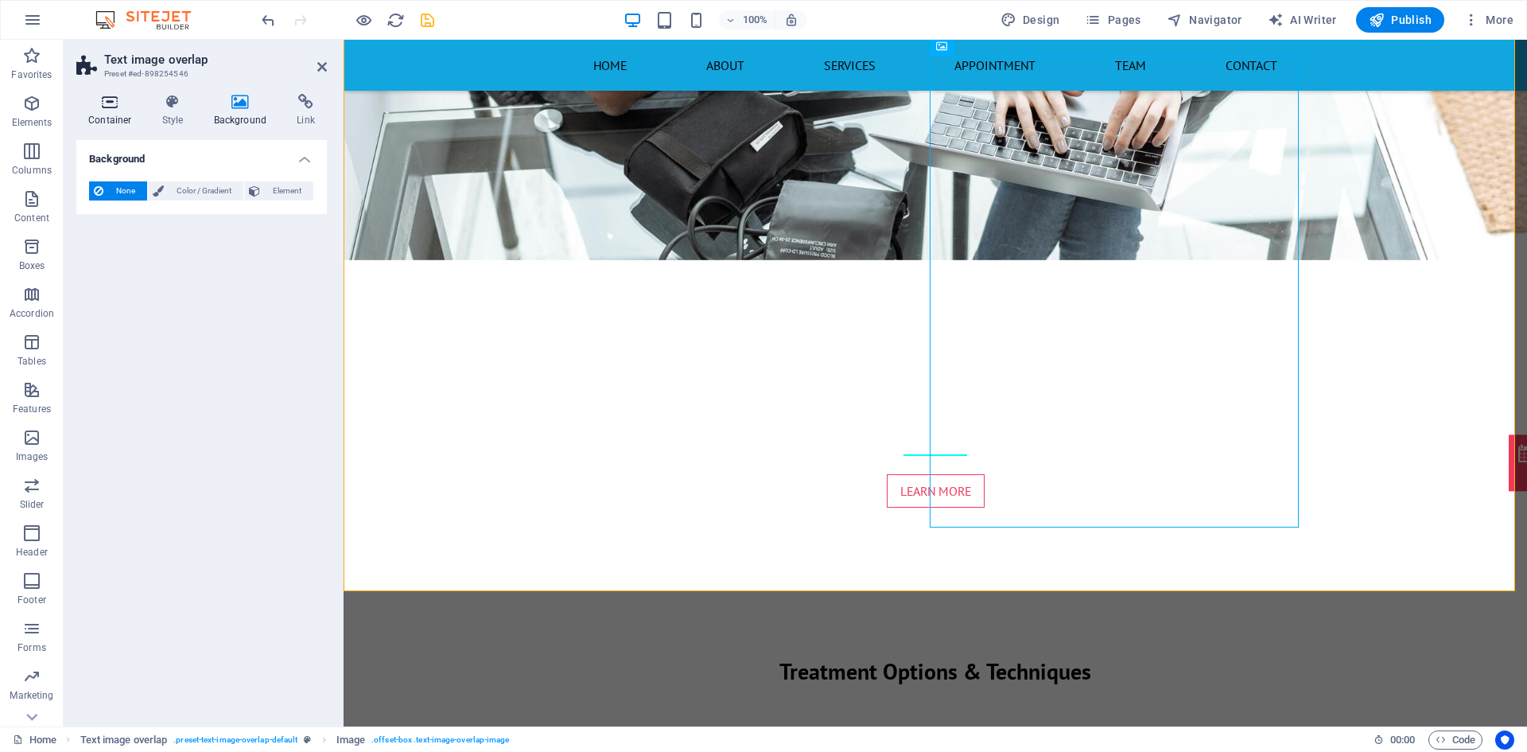
click at [107, 114] on h4 "Container" at bounding box center [113, 110] width 74 height 33
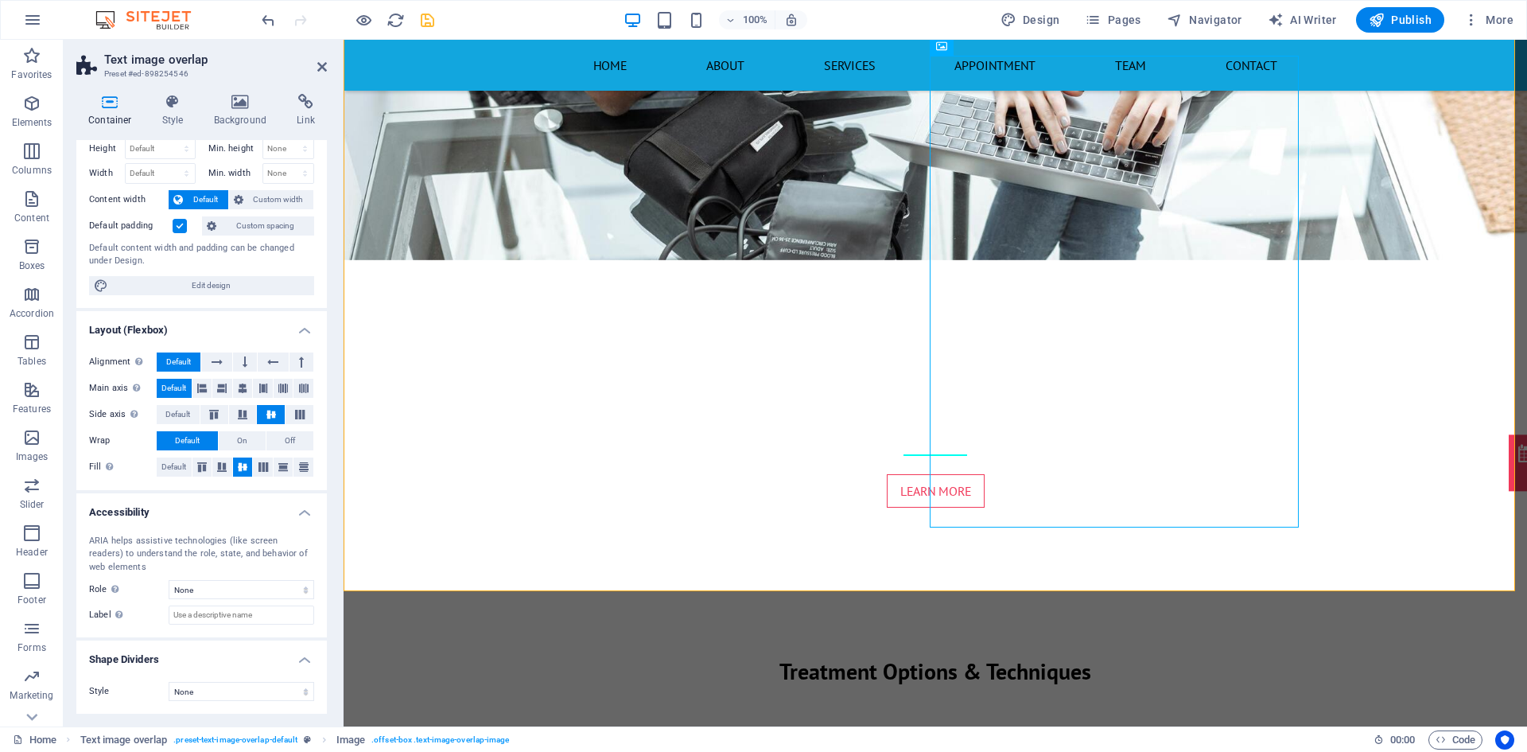
scroll to position [0, 0]
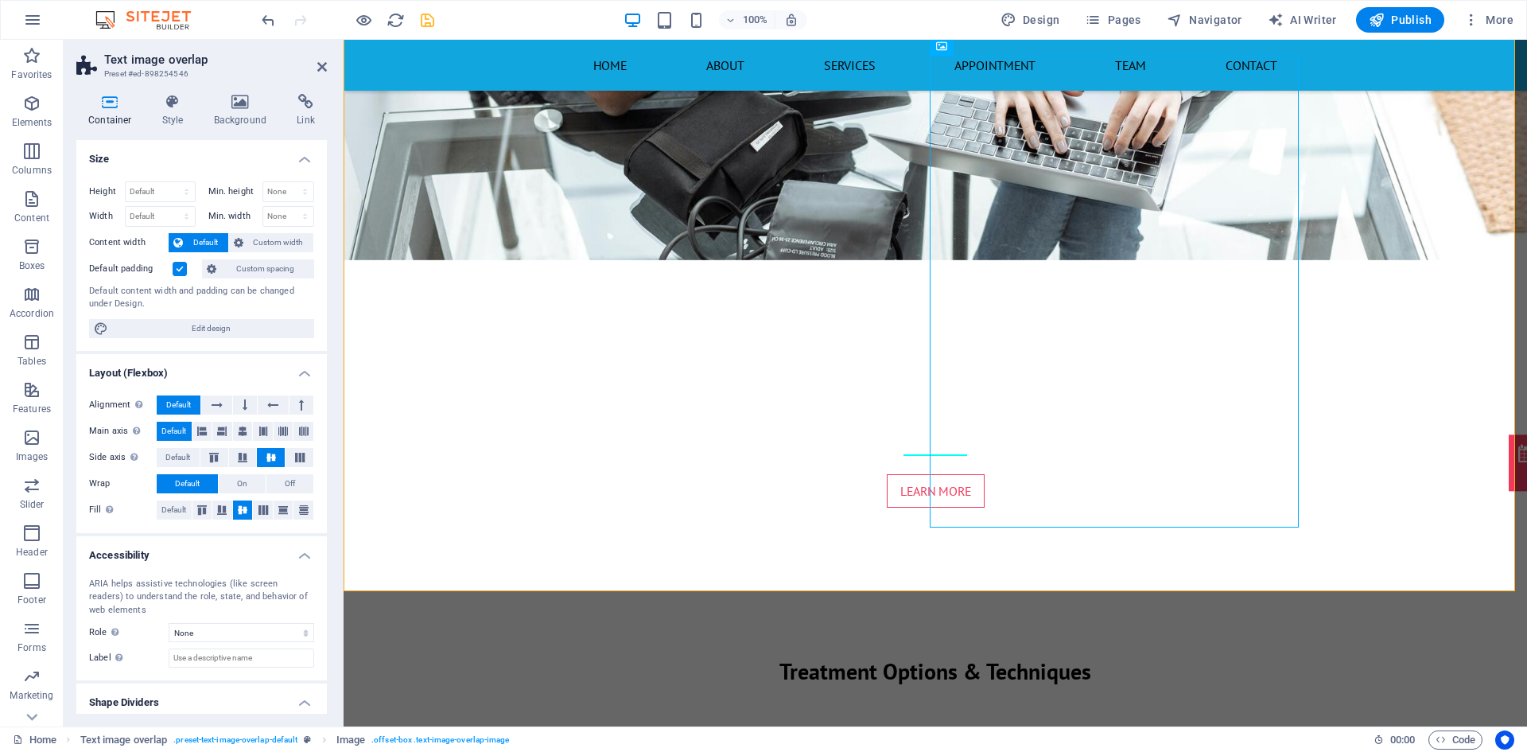
click at [119, 112] on h4 "Container" at bounding box center [113, 110] width 74 height 33
click at [179, 108] on icon at bounding box center [172, 102] width 45 height 16
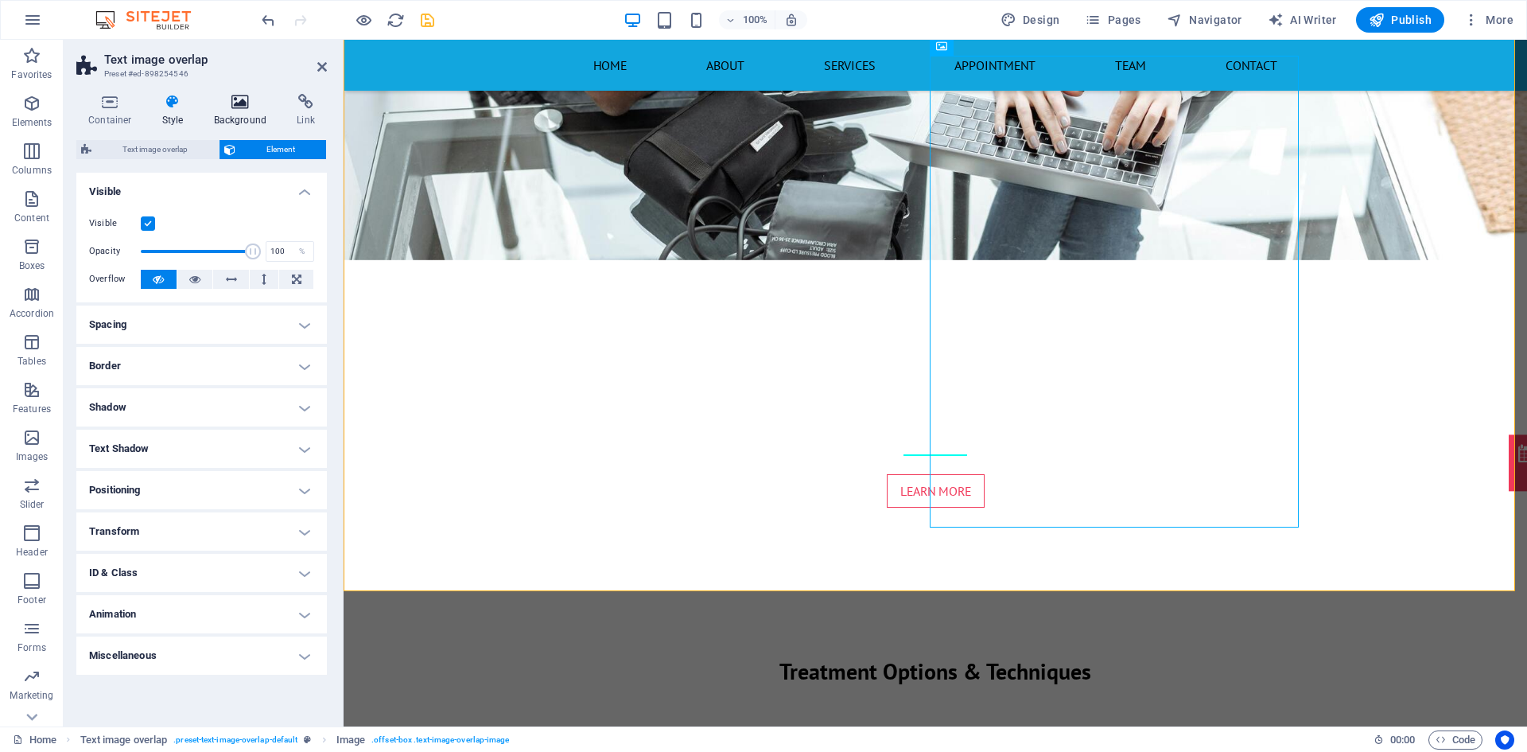
click at [230, 107] on icon at bounding box center [240, 102] width 77 height 16
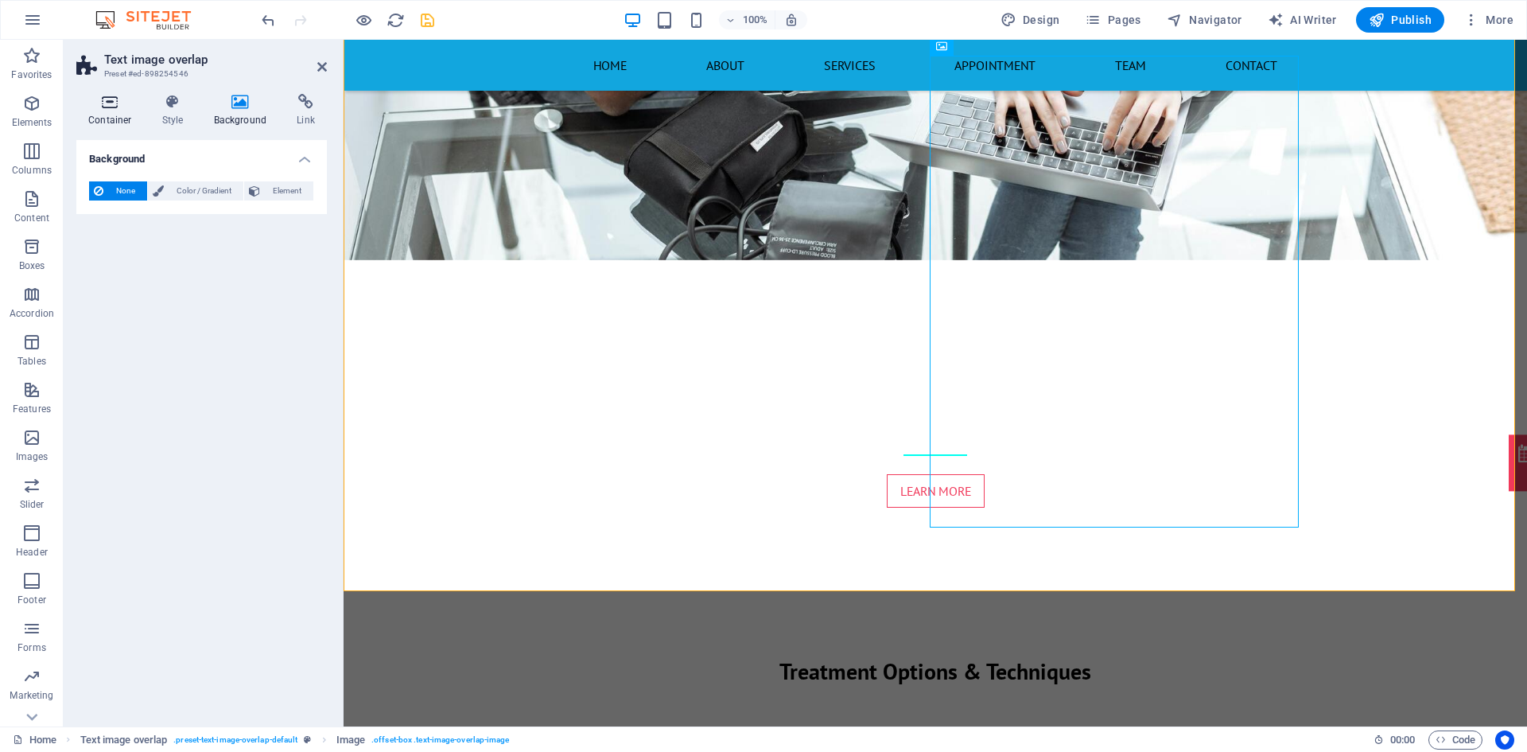
click at [92, 105] on icon at bounding box center [110, 102] width 68 height 16
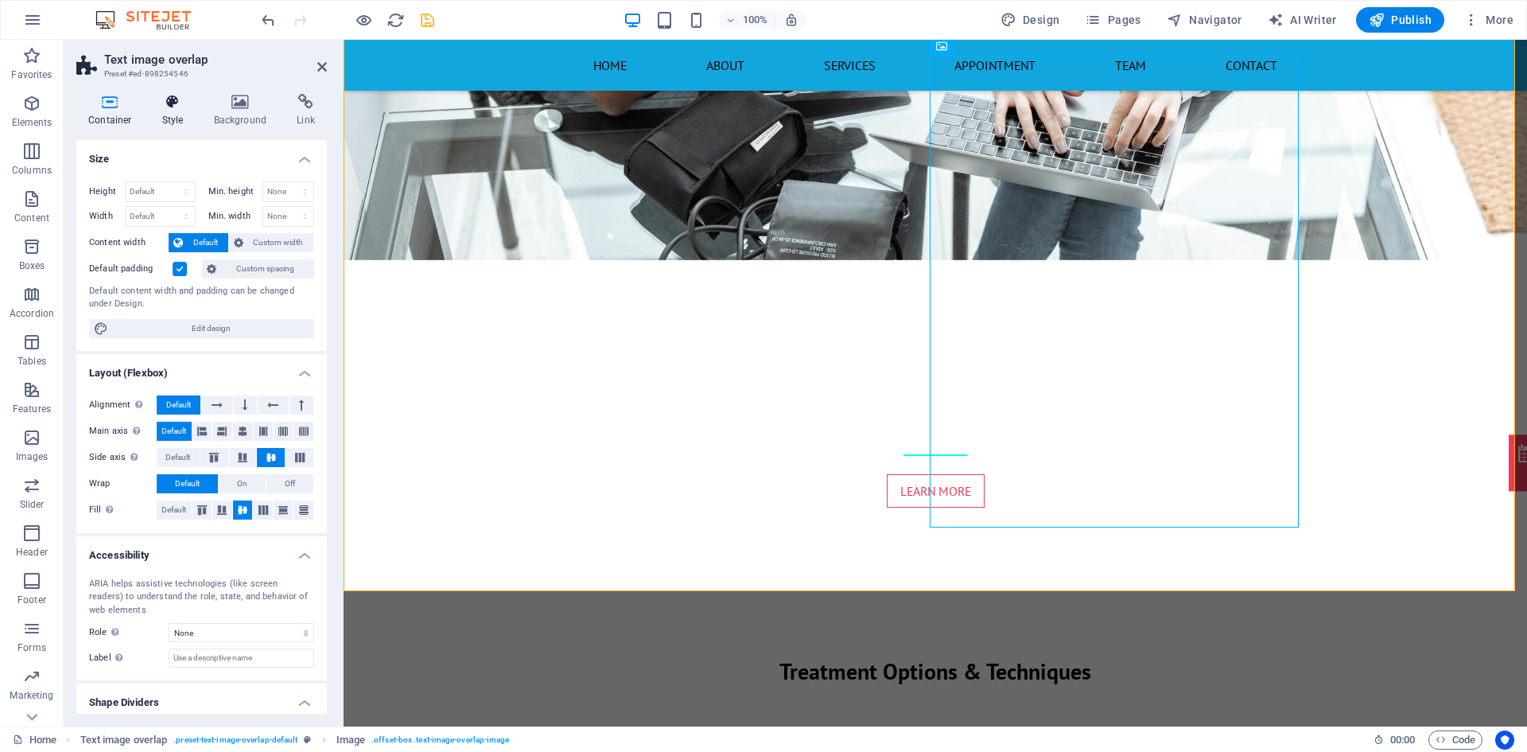
click at [179, 115] on h4 "Style" at bounding box center [176, 110] width 52 height 33
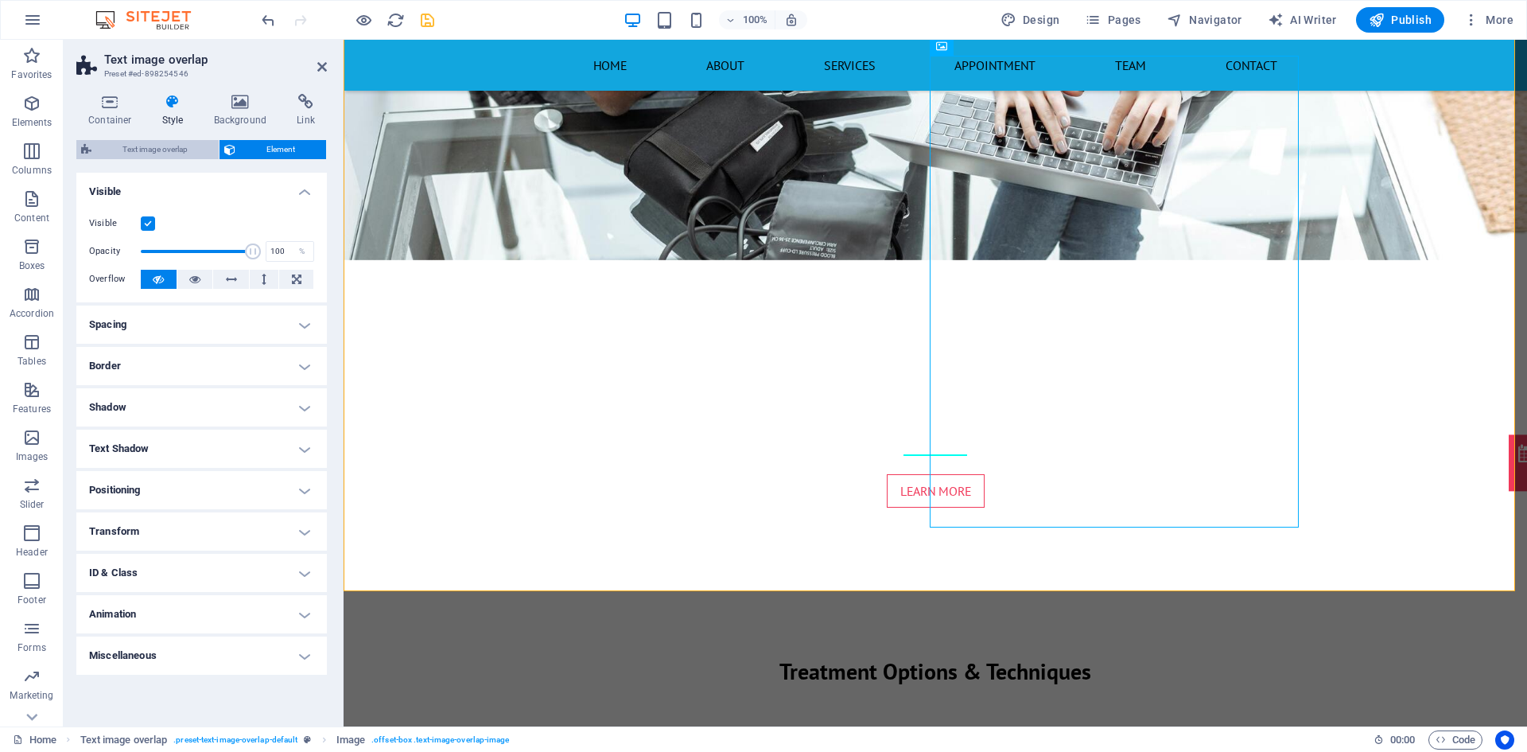
click at [171, 153] on span "Text image overlap" at bounding box center [155, 149] width 118 height 19
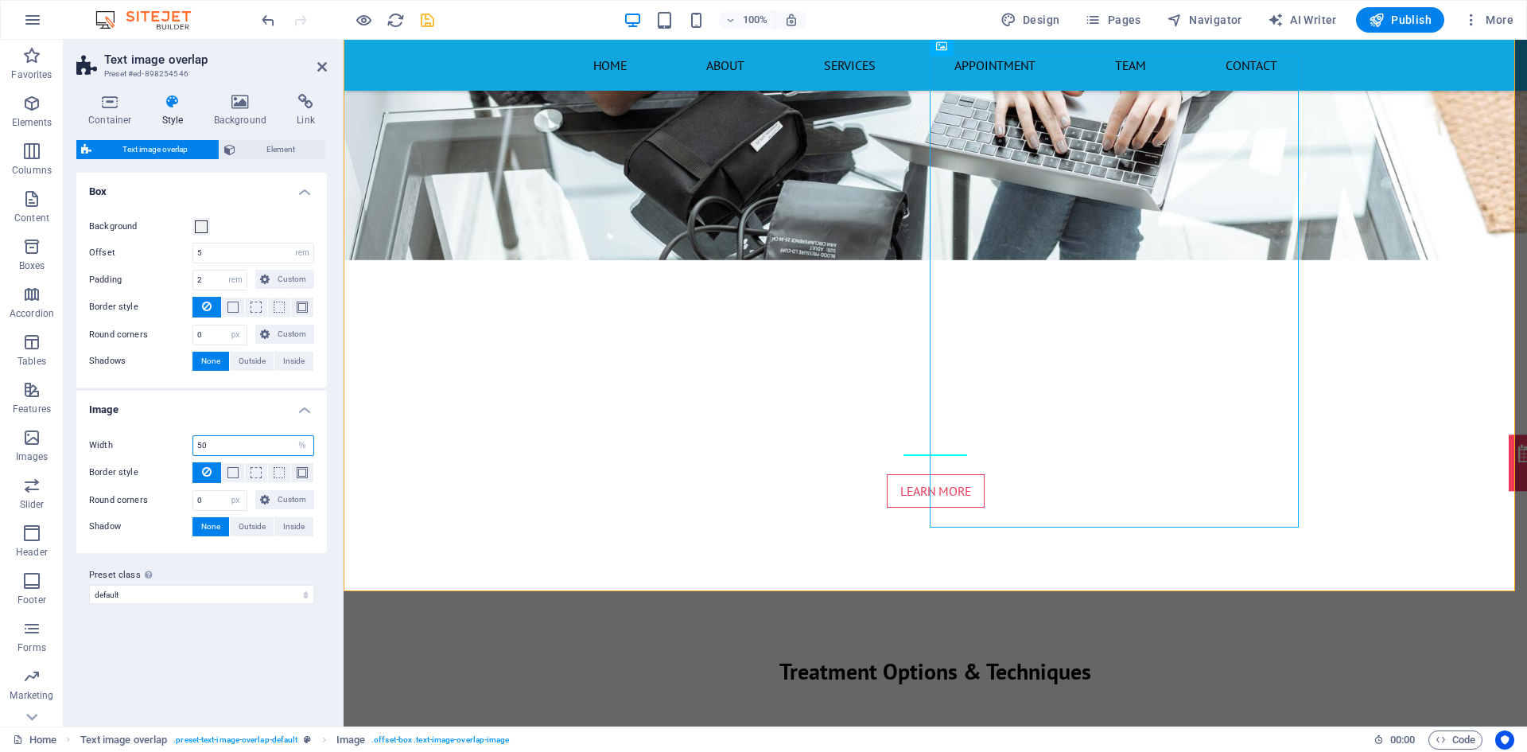
click at [209, 439] on input "50" at bounding box center [253, 445] width 120 height 19
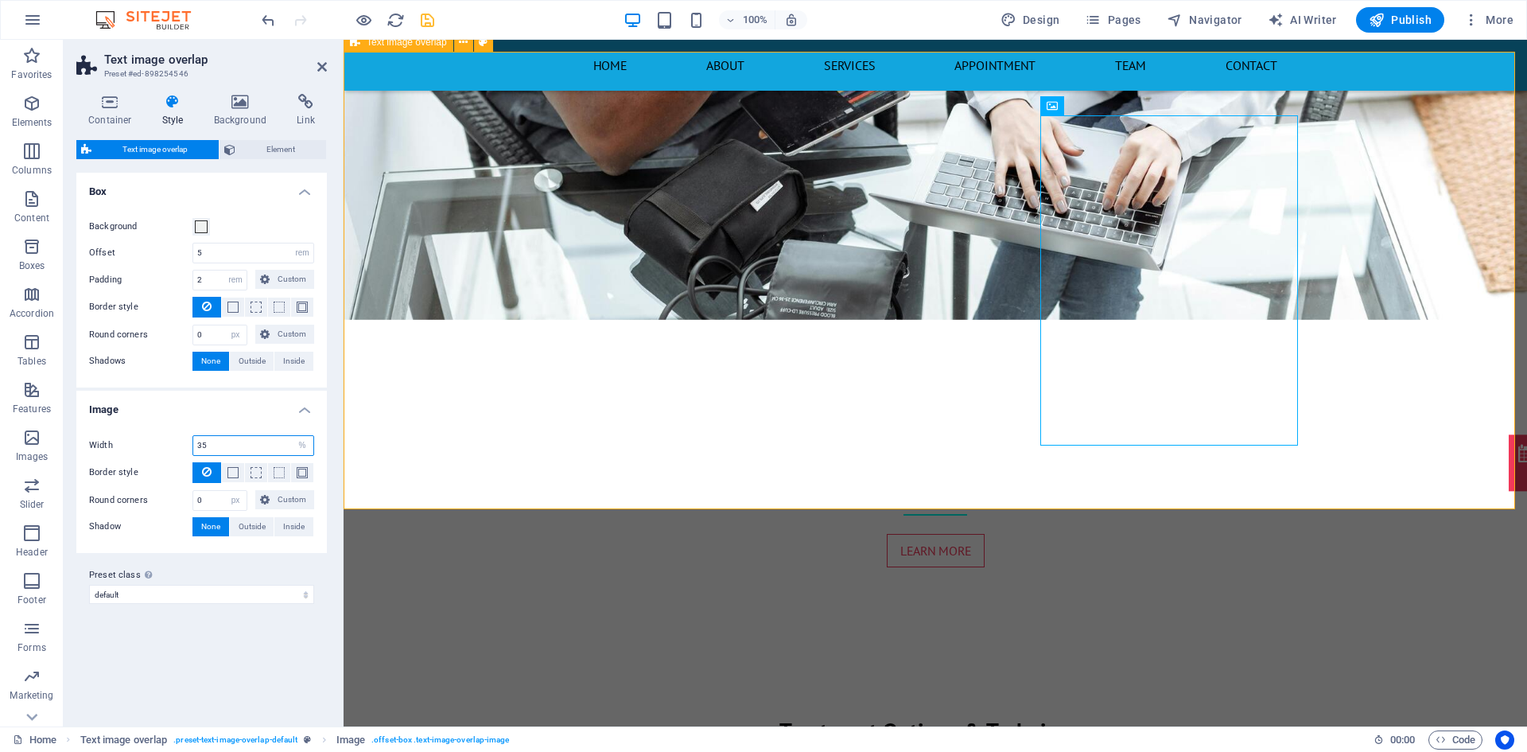
type input "35"
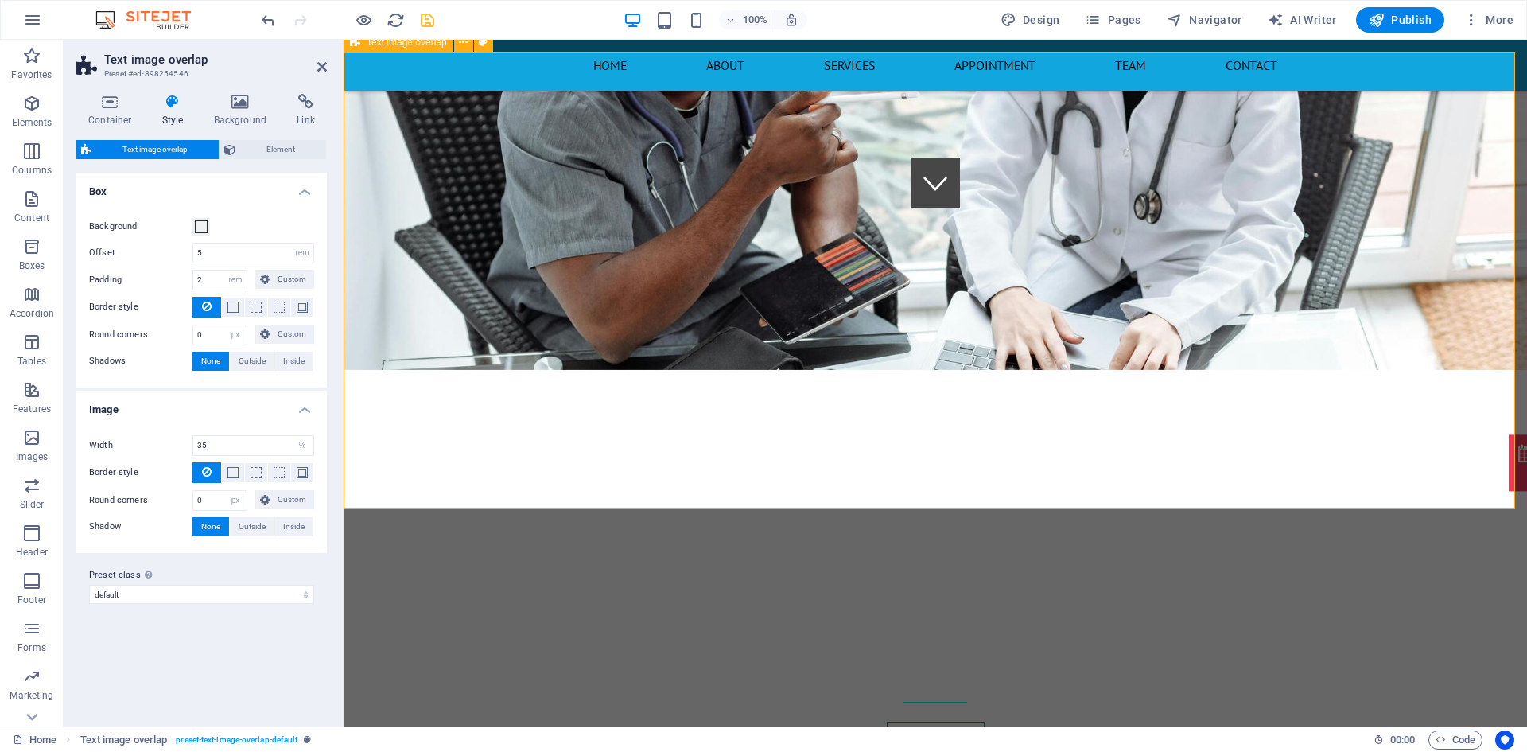
scroll to position [485, 0]
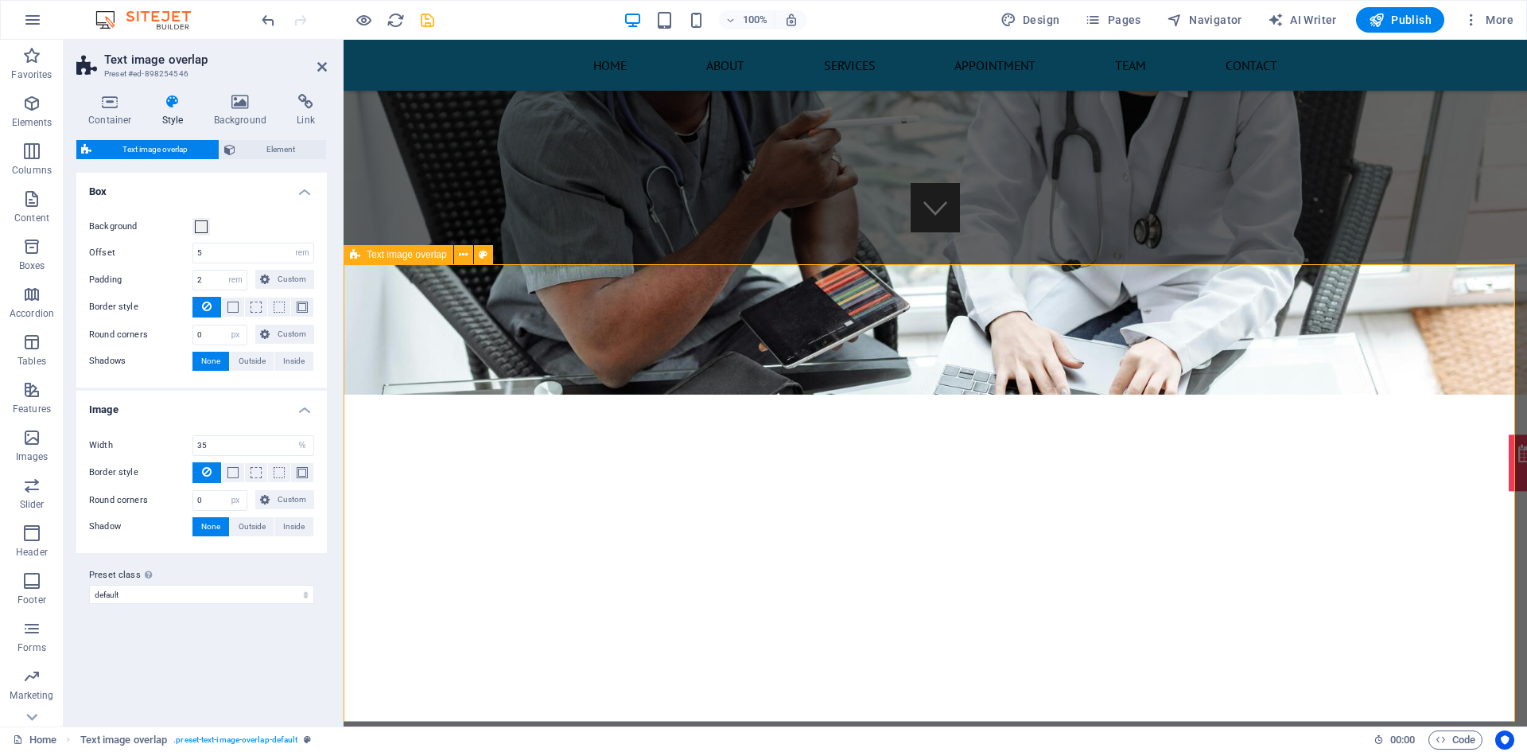
click at [425, 261] on div "Text image overlap" at bounding box center [399, 254] width 110 height 19
click at [459, 255] on icon at bounding box center [463, 255] width 9 height 17
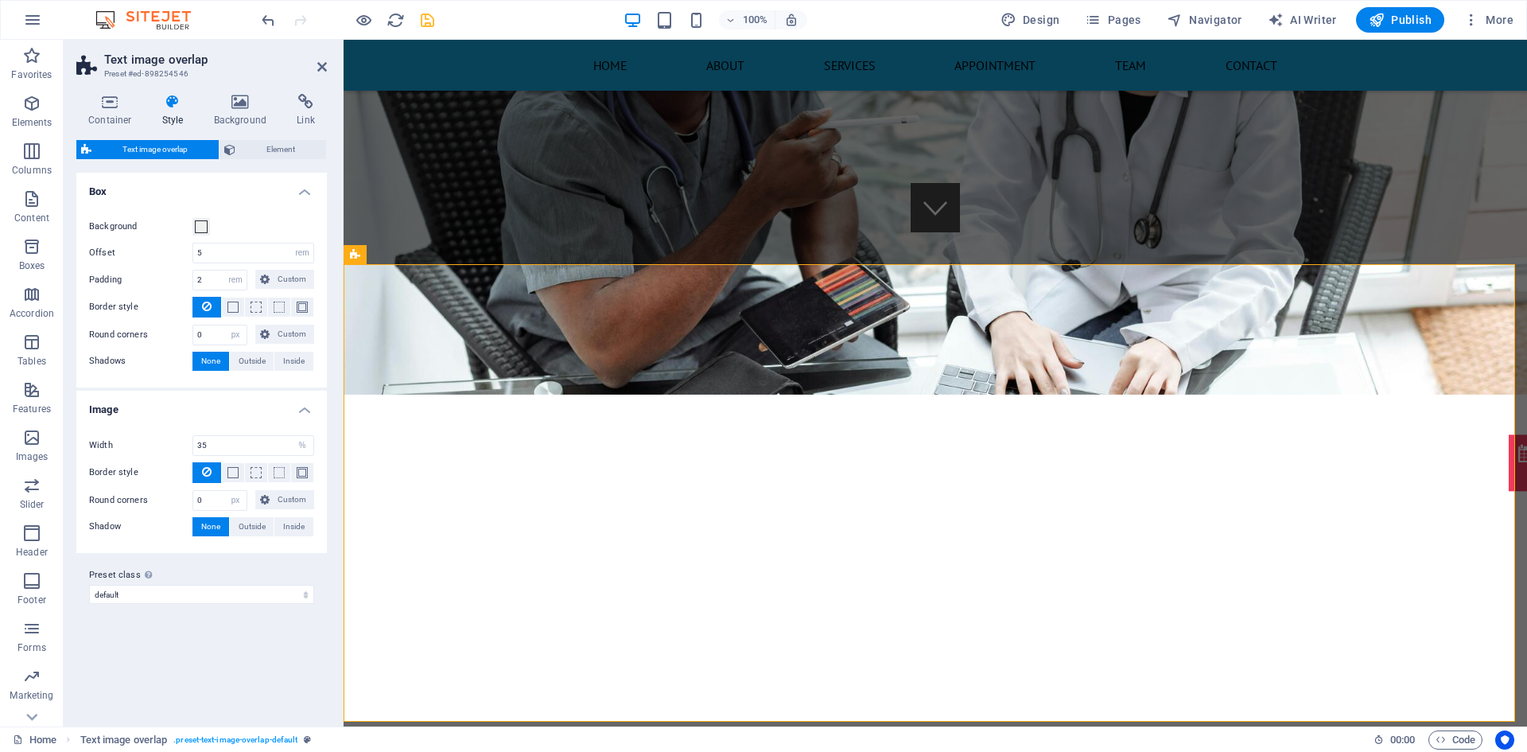
click at [416, 17] on div at bounding box center [348, 19] width 178 height 25
click at [424, 25] on icon "save" at bounding box center [427, 20] width 18 height 18
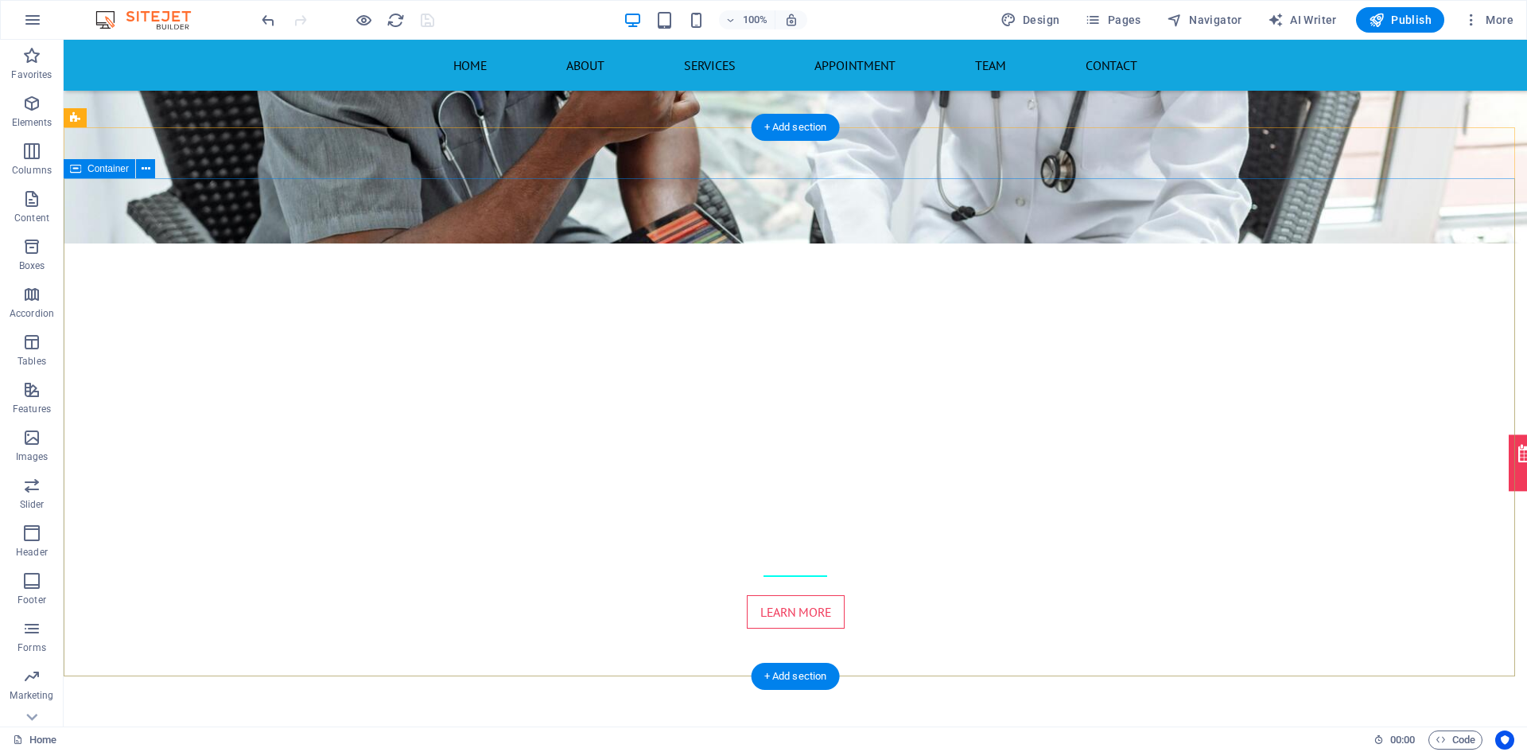
scroll to position [0, 0]
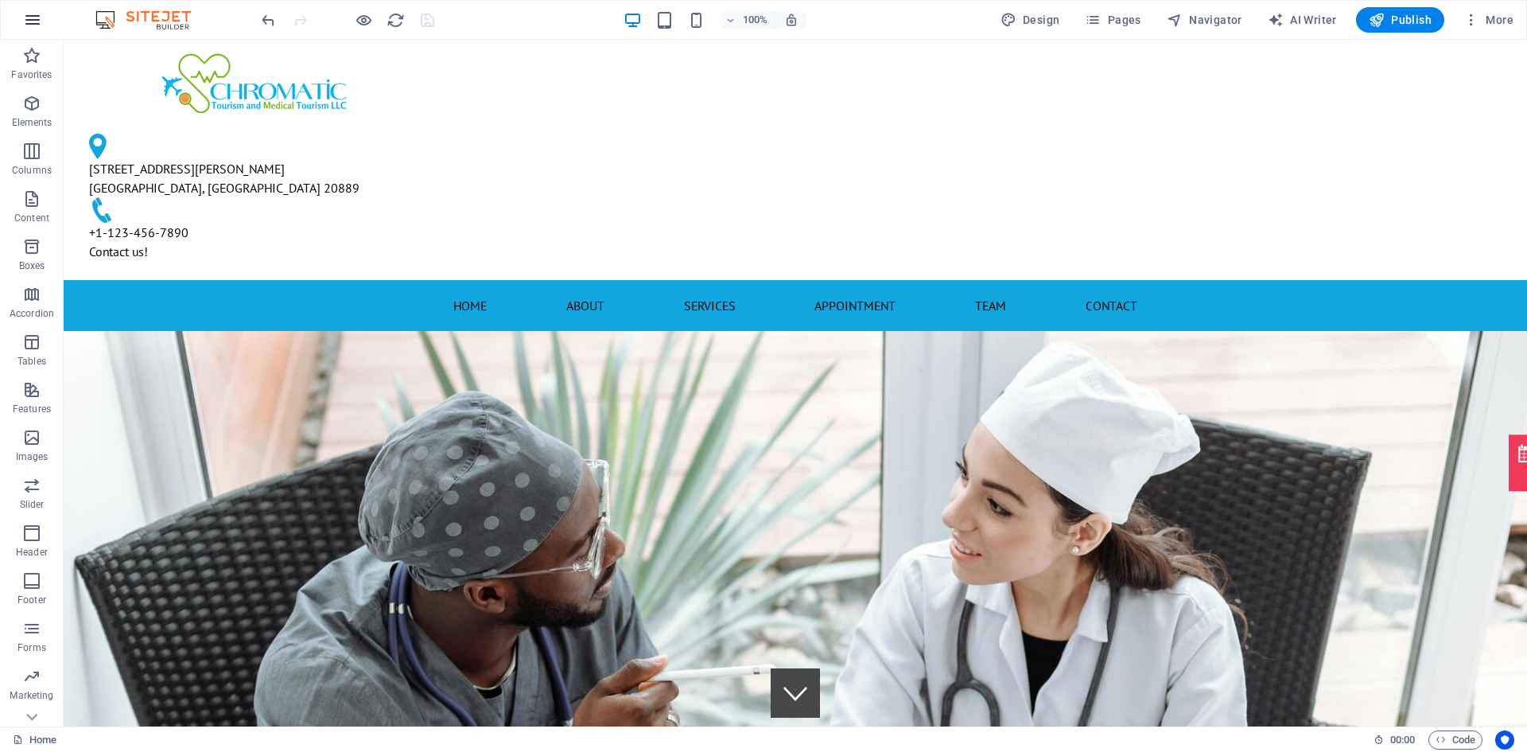
click at [33, 24] on icon "button" at bounding box center [32, 19] width 19 height 19
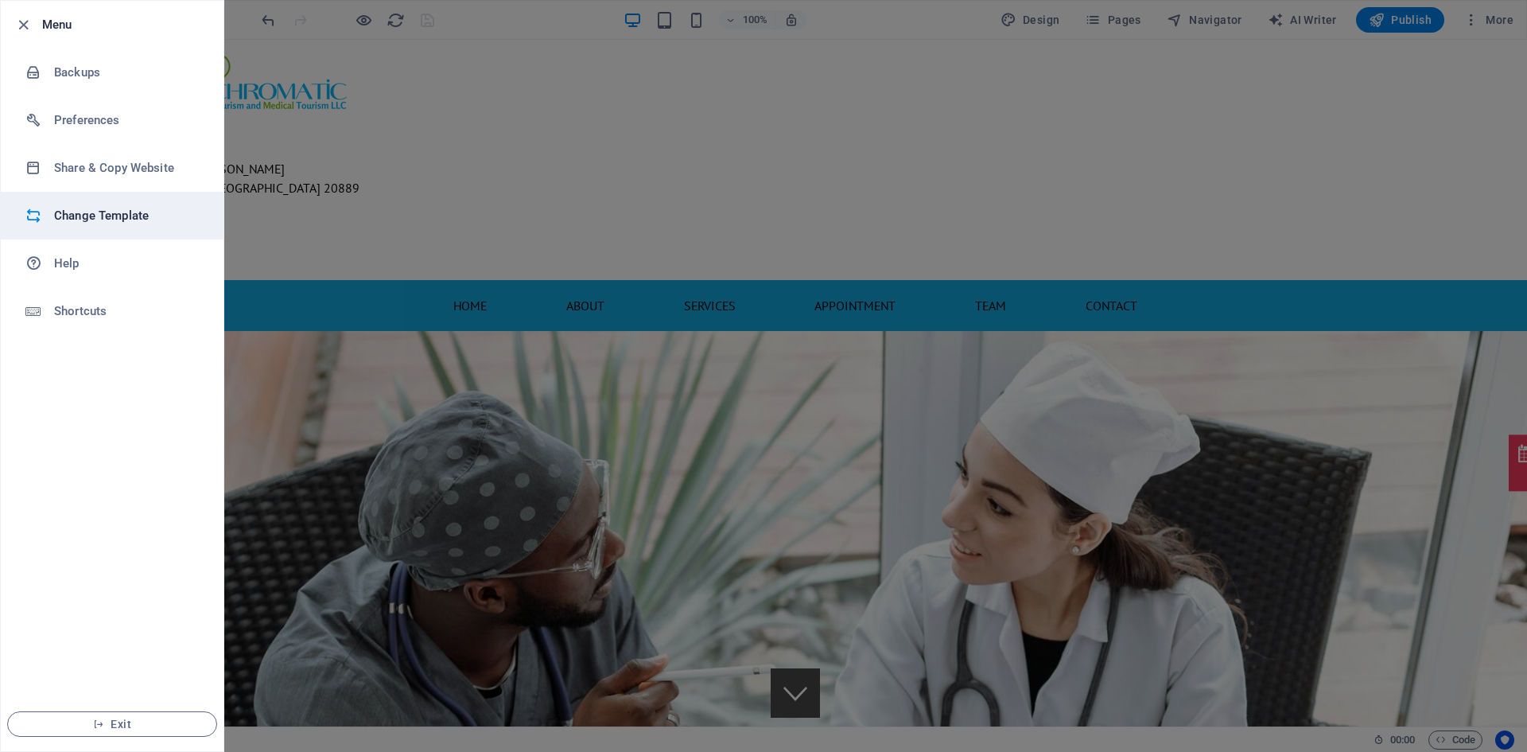
click at [104, 219] on h6 "Change Template" at bounding box center [127, 215] width 147 height 19
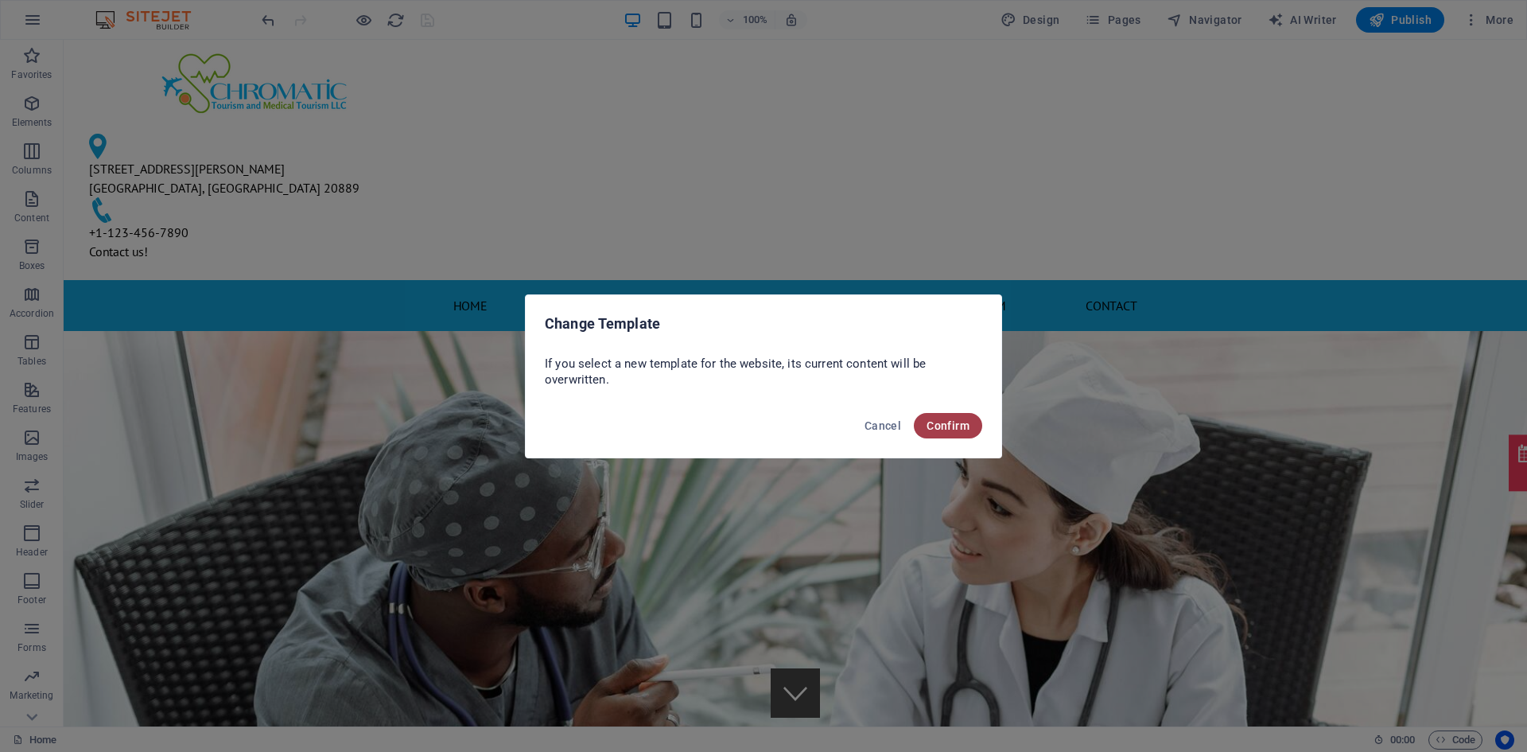
click at [919, 423] on button "Confirm" at bounding box center [948, 425] width 68 height 25
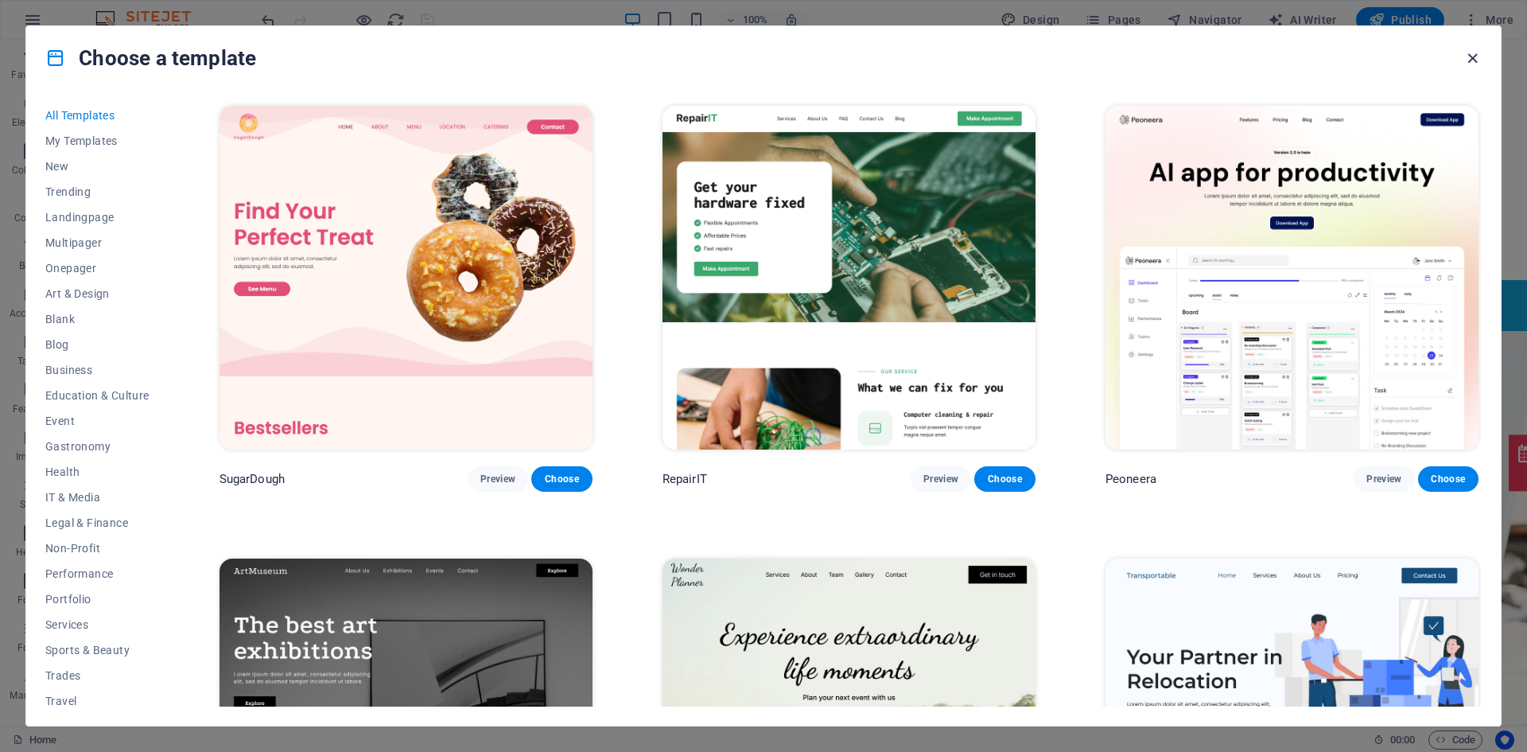
click at [1472, 58] on icon "button" at bounding box center [1473, 58] width 18 height 18
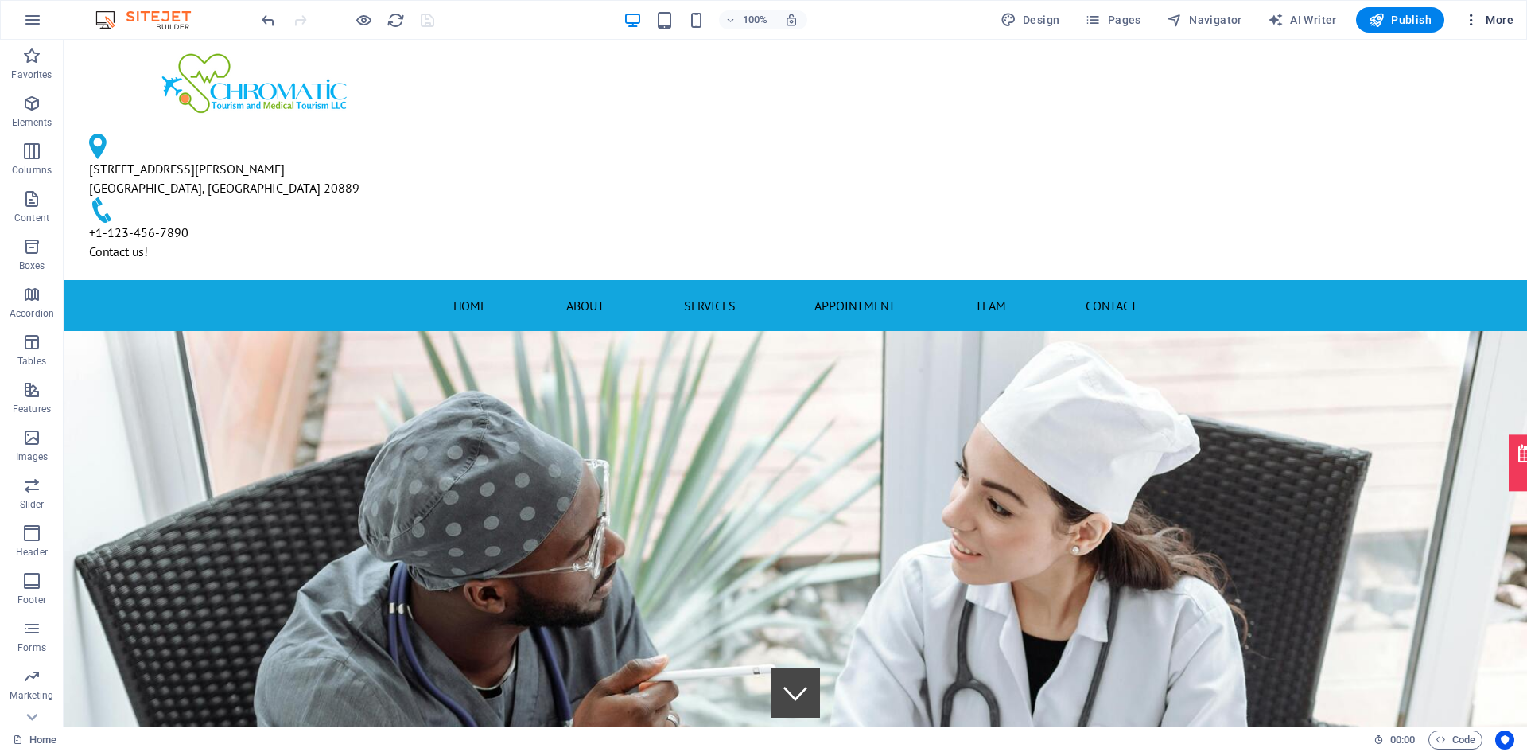
click at [1475, 26] on icon "button" at bounding box center [1472, 20] width 16 height 16
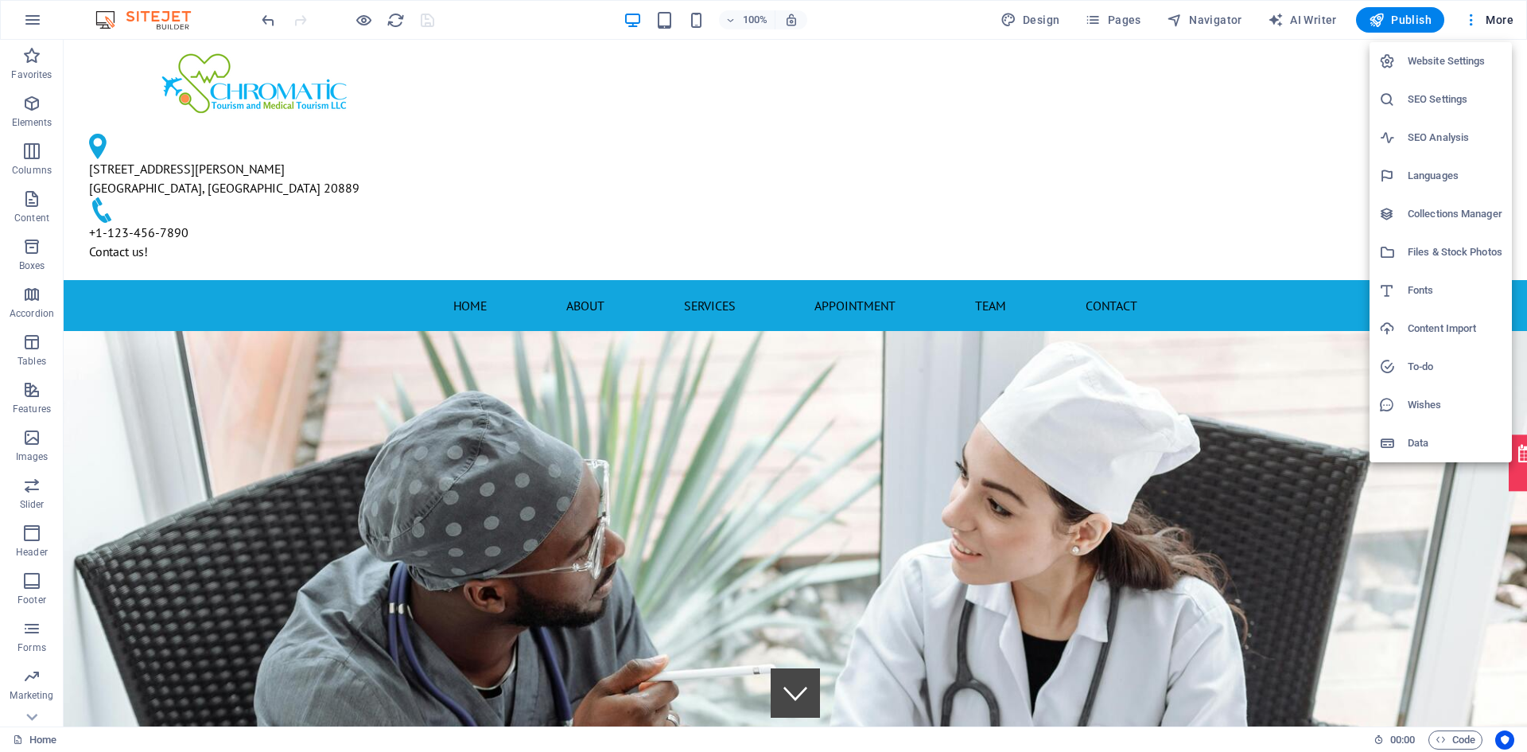
click at [1425, 65] on h6 "Website Settings" at bounding box center [1455, 61] width 95 height 19
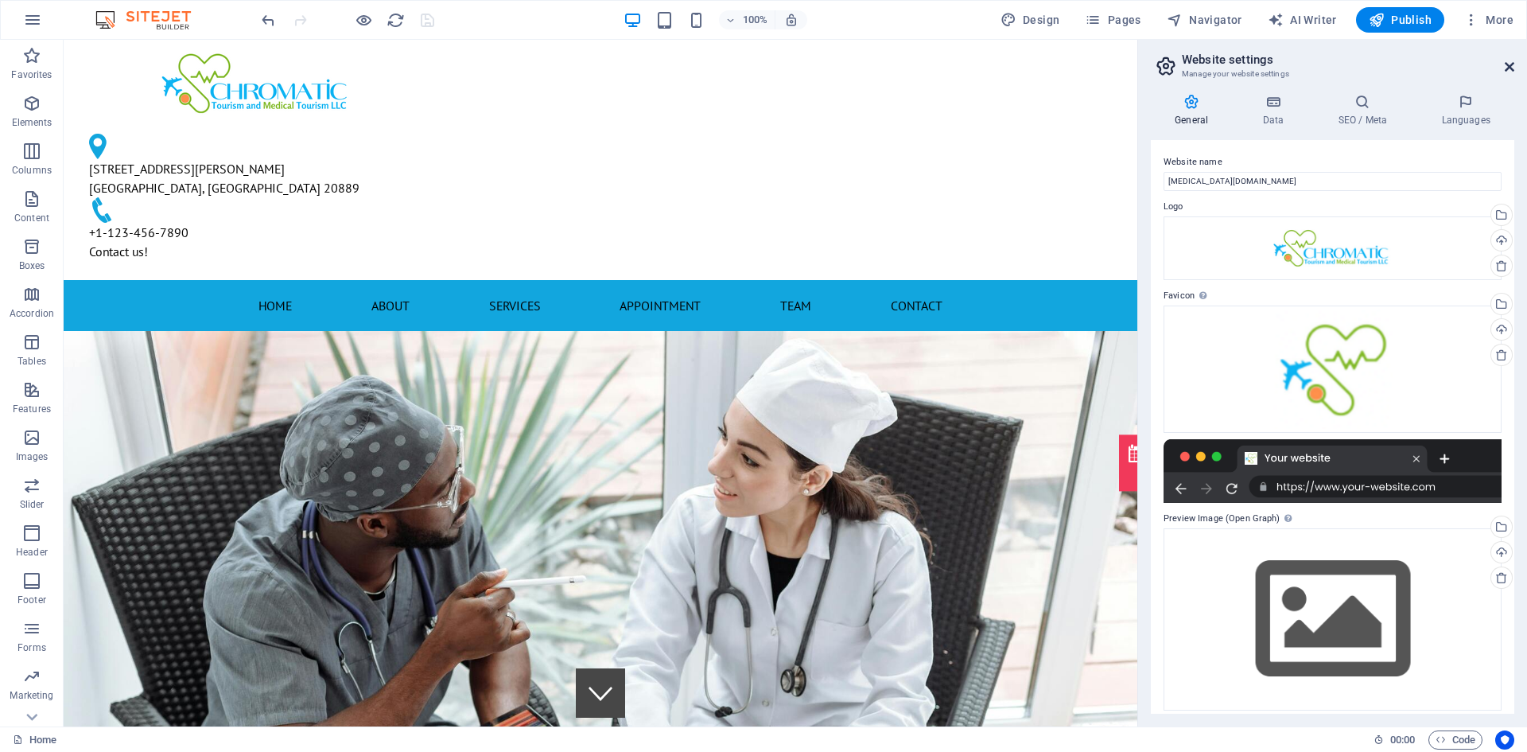
click at [1511, 64] on icon at bounding box center [1510, 66] width 10 height 13
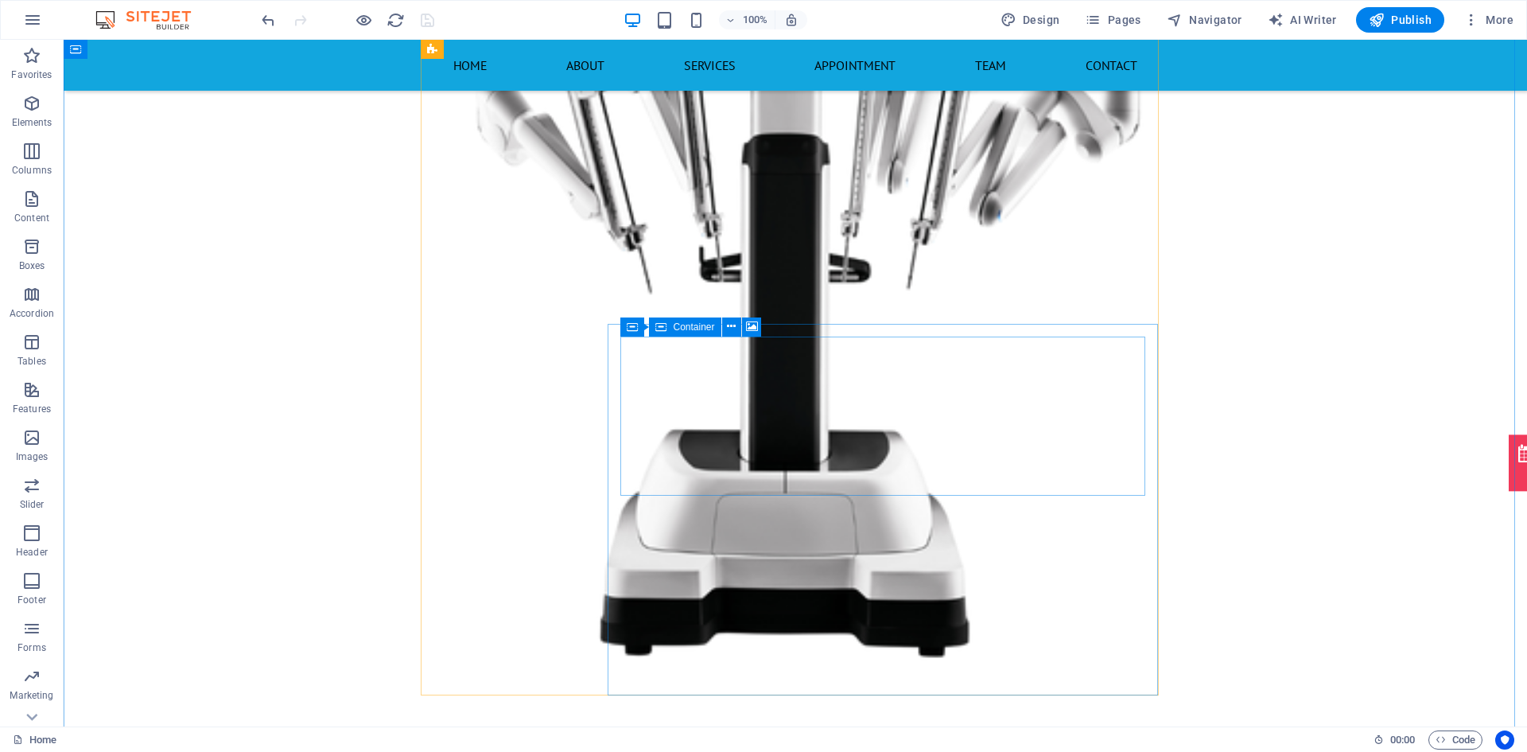
scroll to position [2758, 0]
